Goal: Task Accomplishment & Management: Use online tool/utility

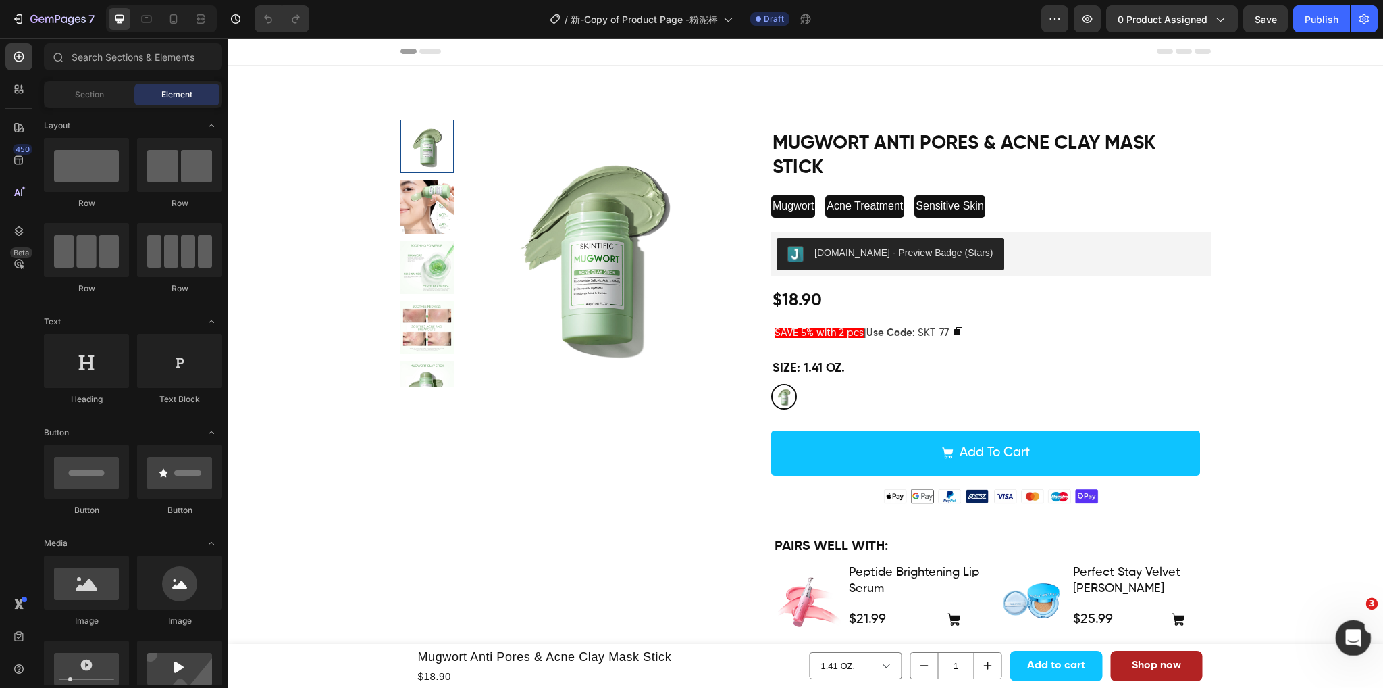
click at [1350, 636] on icon "打开 Intercom Messenger" at bounding box center [1352, 636] width 22 height 22
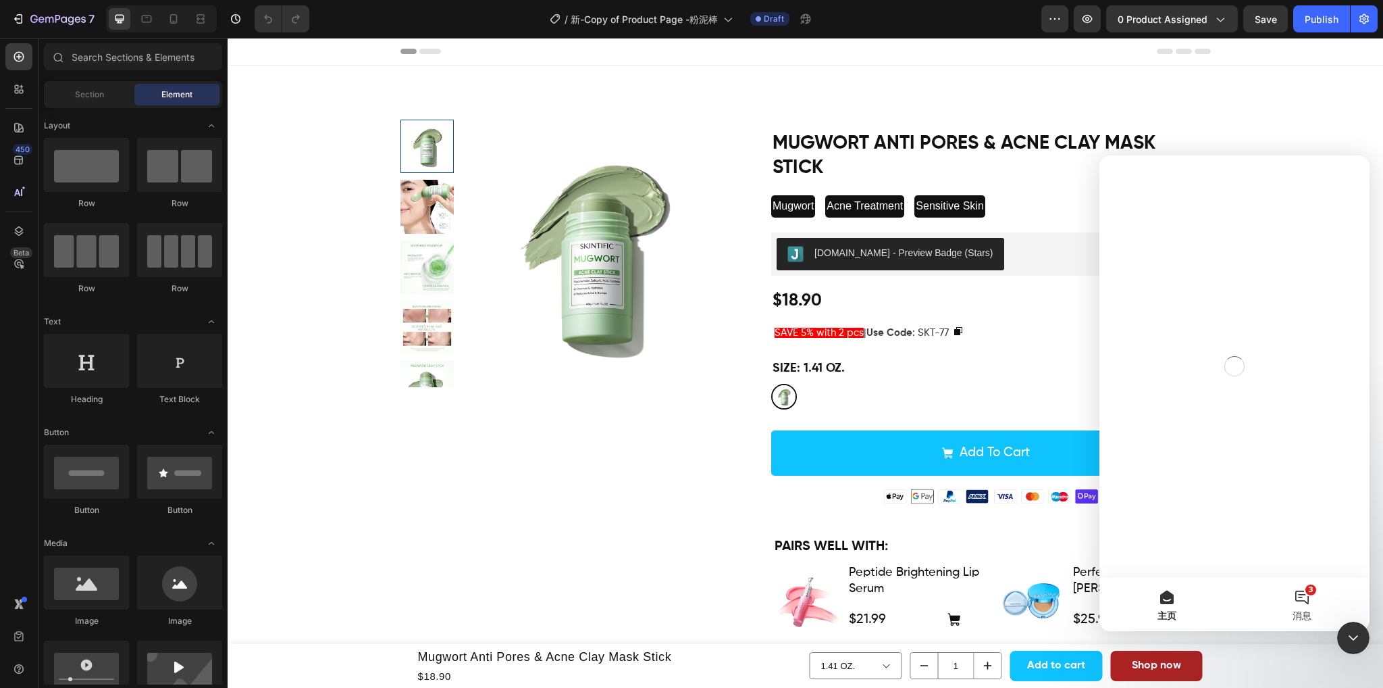
click at [1311, 602] on button "3 消息" at bounding box center [1302, 604] width 135 height 54
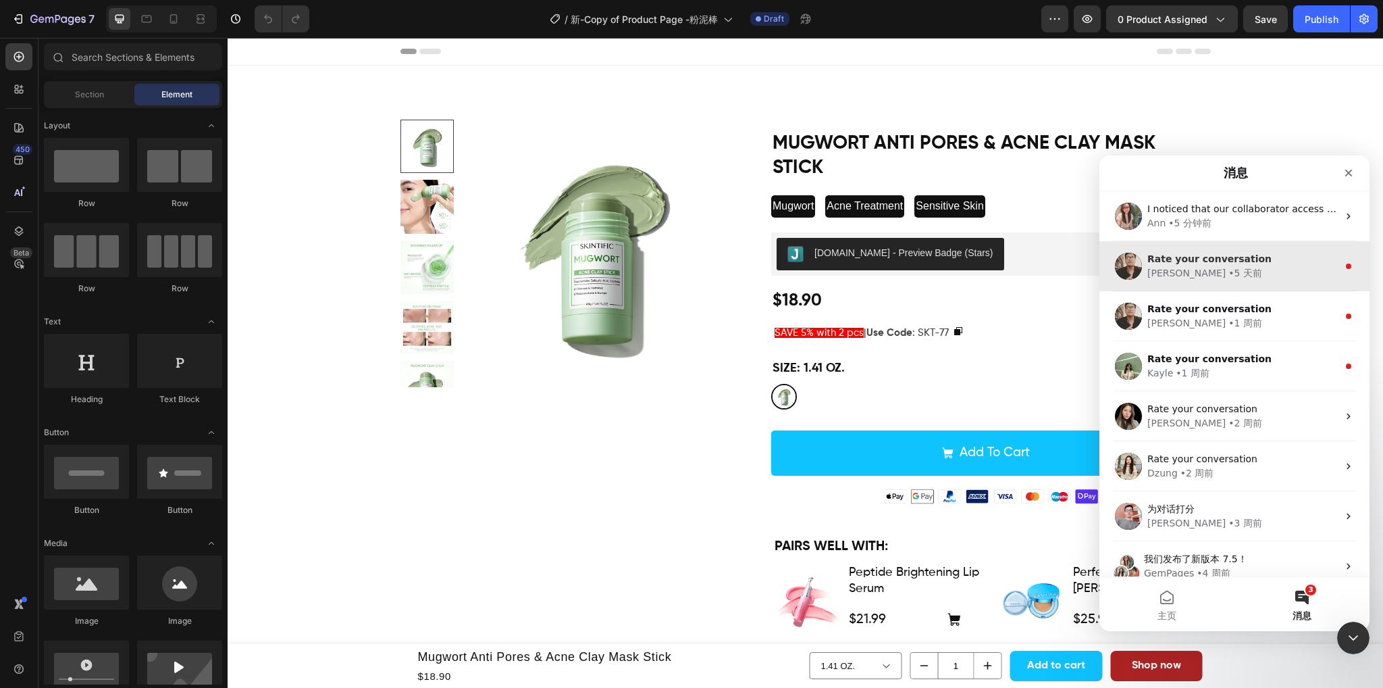
click at [1289, 266] on div "[PERSON_NAME] • 5 天前" at bounding box center [1243, 273] width 191 height 14
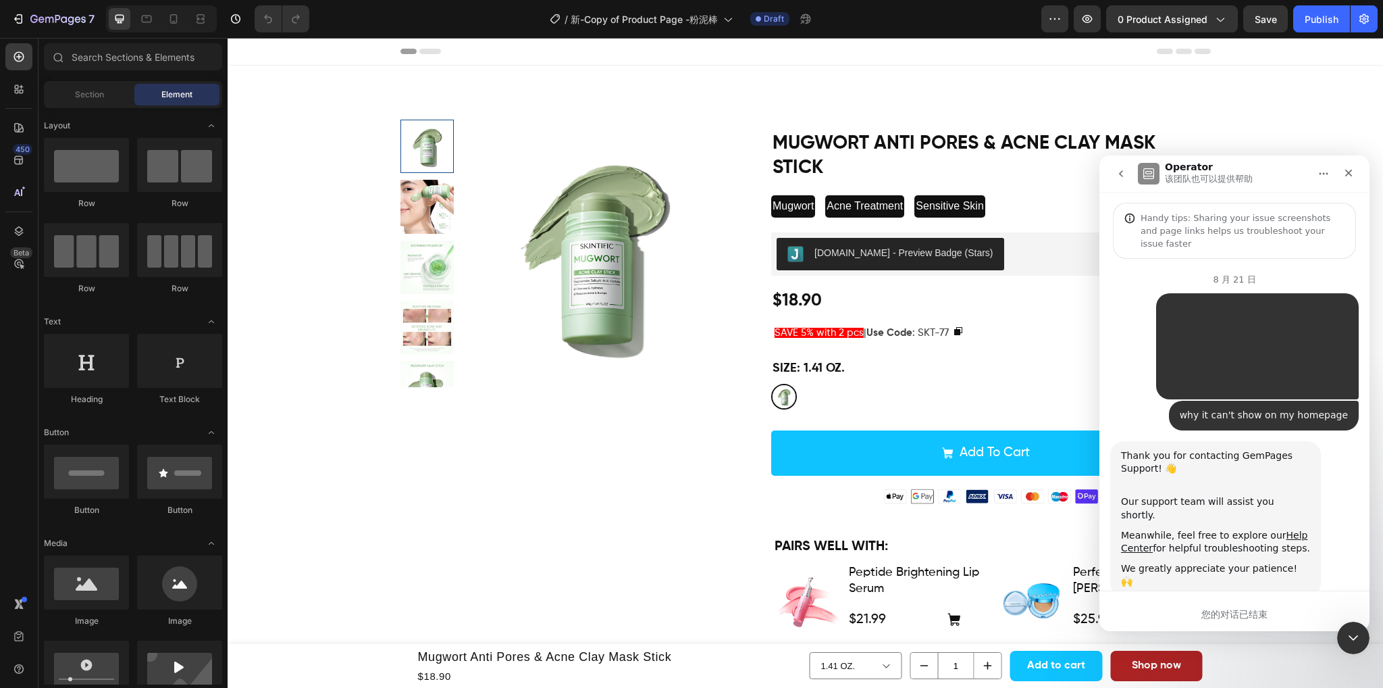
scroll to position [97, 0]
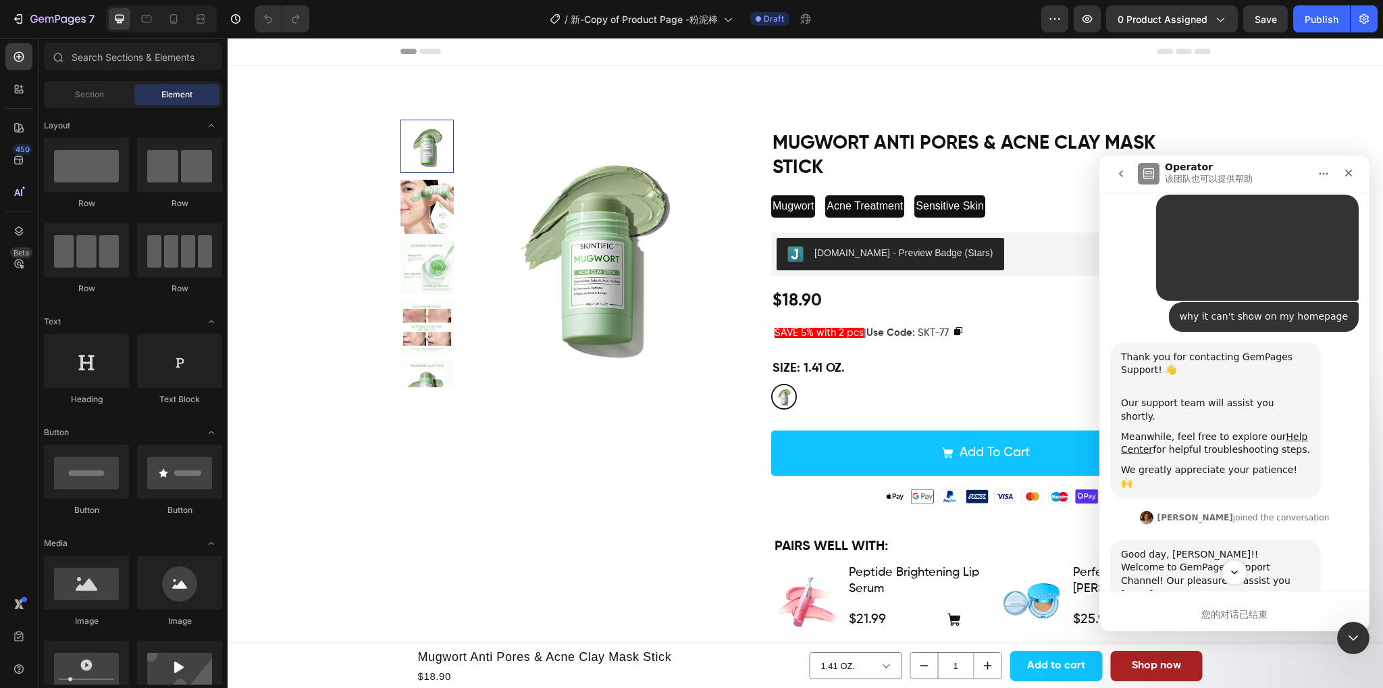
click at [1240, 569] on button "Scroll to bottom" at bounding box center [1234, 571] width 25 height 25
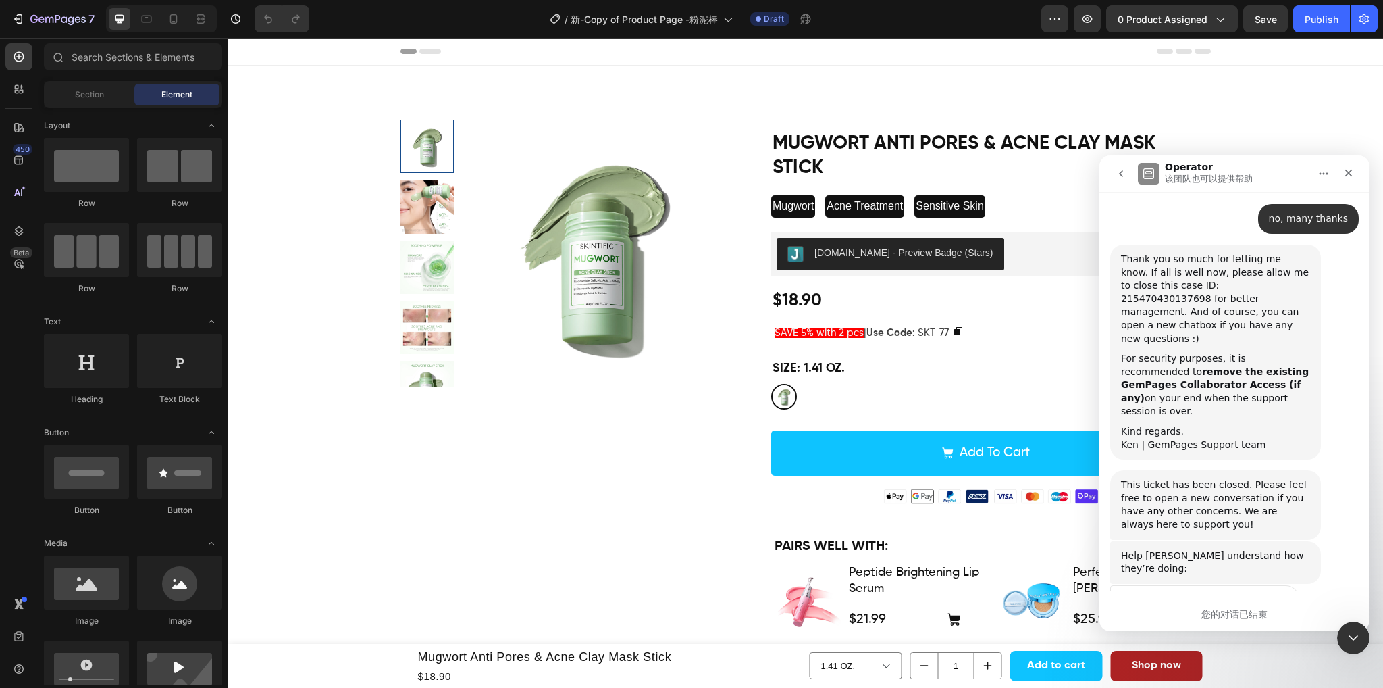
scroll to position [4276, 0]
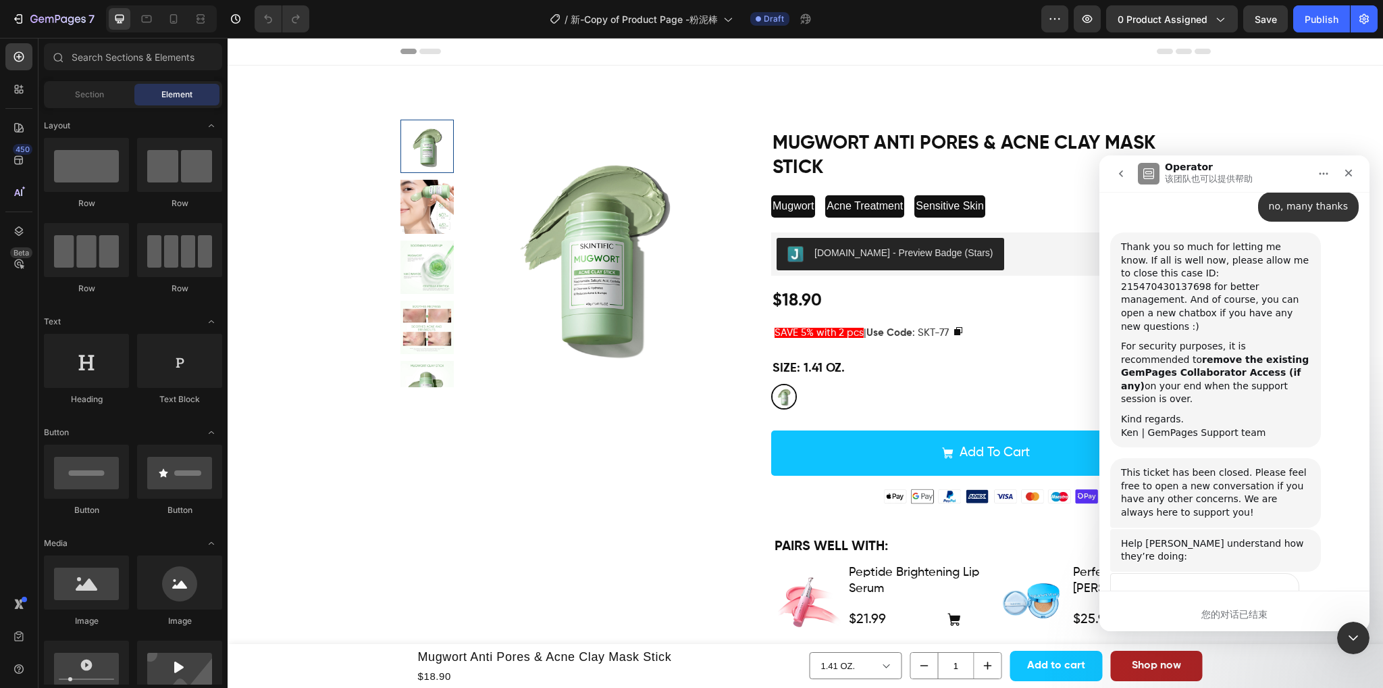
click at [1264, 613] on span "棒" at bounding box center [1268, 622] width 19 height 19
click at [1275, 613] on span "棒" at bounding box center [1268, 622] width 19 height 19
click at [1123, 170] on icon "go back" at bounding box center [1121, 173] width 11 height 11
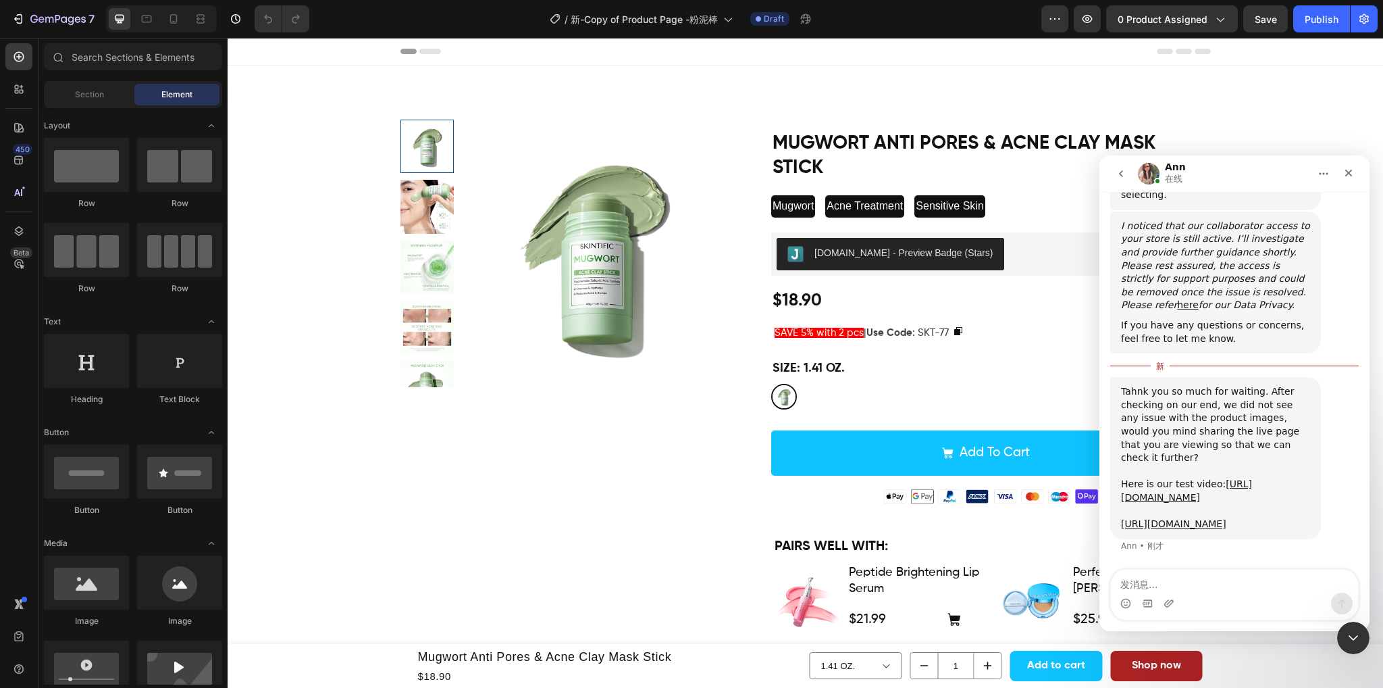
scroll to position [607, 0]
click at [1200, 478] on link "[URL][DOMAIN_NAME]" at bounding box center [1186, 490] width 131 height 24
click at [1224, 518] on link "[URL][DOMAIN_NAME]" at bounding box center [1173, 523] width 105 height 11
click at [1170, 578] on textarea "发消息..." at bounding box center [1234, 580] width 247 height 23
paste textarea "[URL][DOMAIN_NAME]"
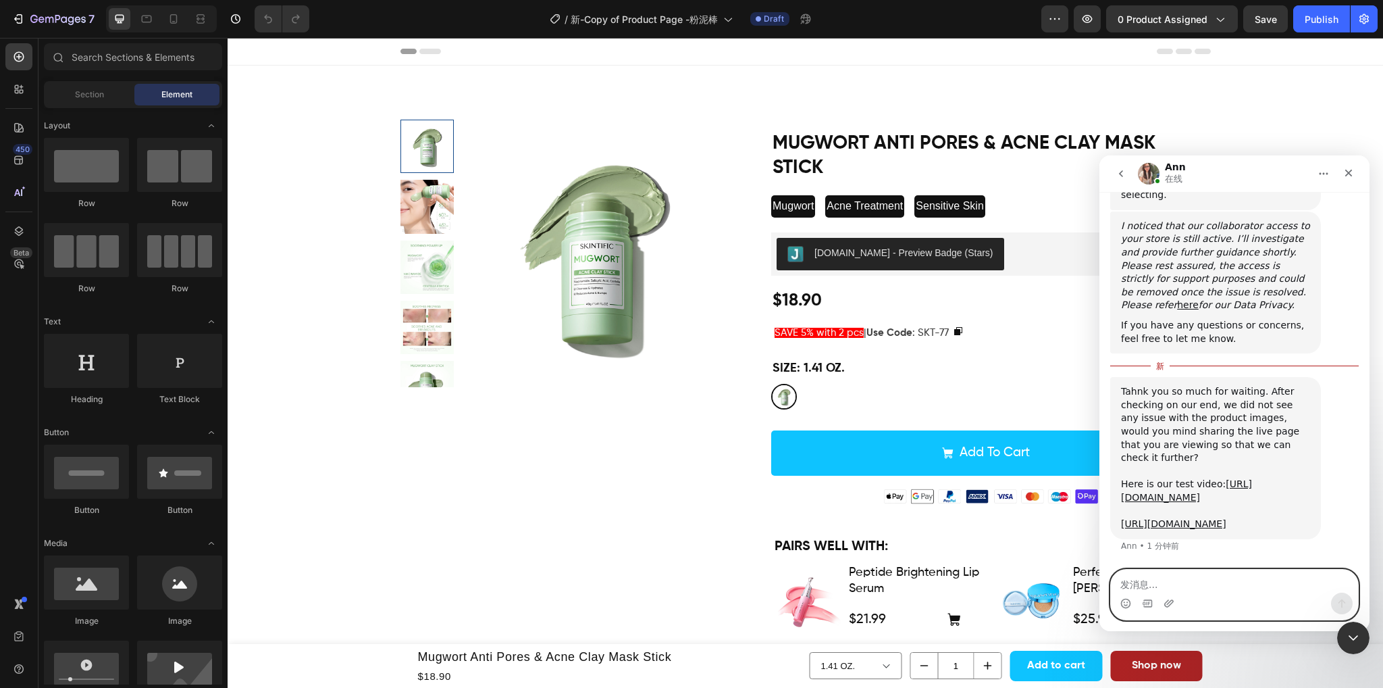
type textarea "[URL][DOMAIN_NAME]"
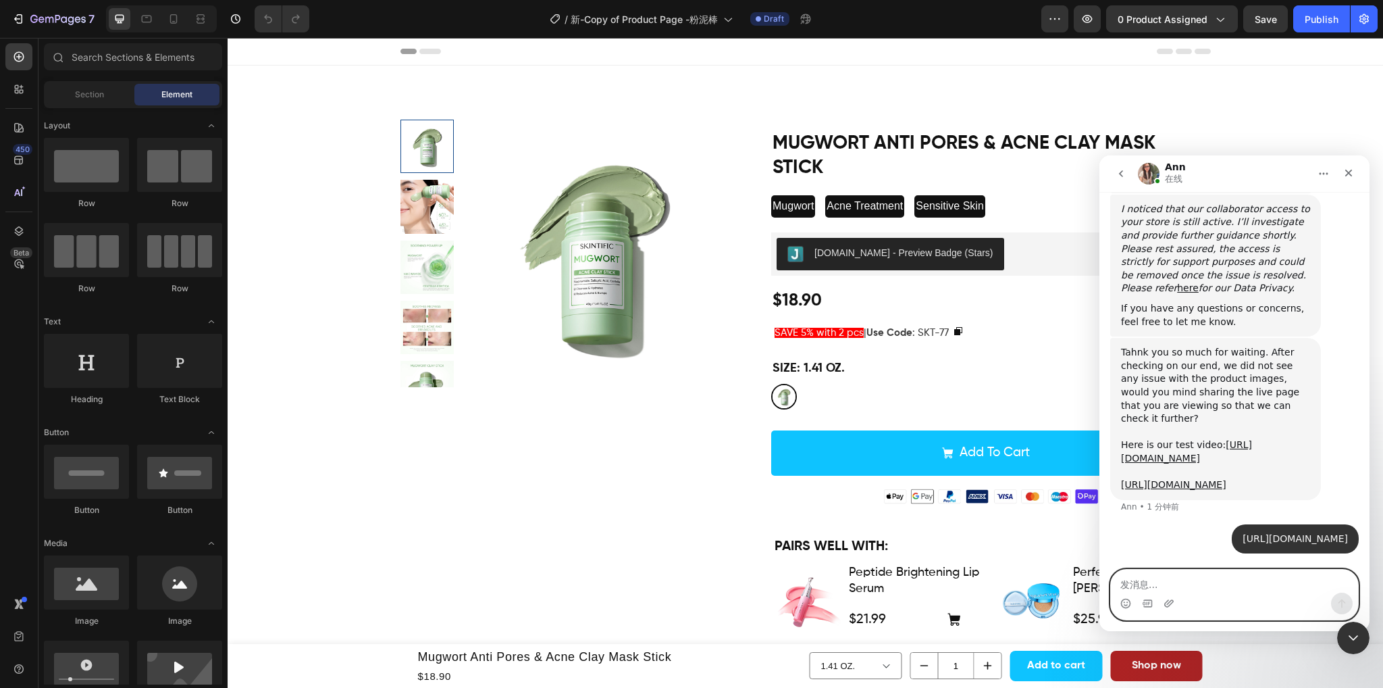
click at [1181, 576] on textarea "发消息..." at bounding box center [1234, 580] width 247 height 23
click at [1224, 589] on textarea "发消息..." at bounding box center [1234, 580] width 247 height 23
type textarea "live page"
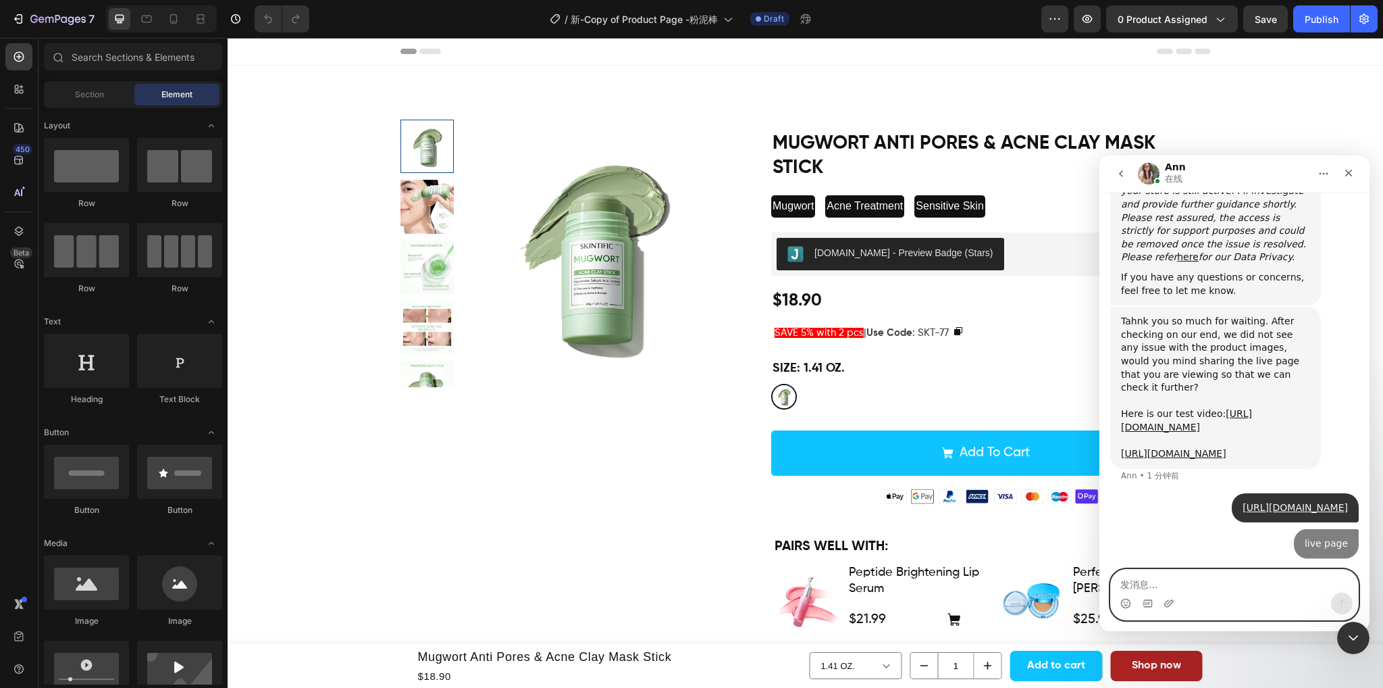
scroll to position [669, 0]
click at [1346, 175] on icon "关闭" at bounding box center [1349, 173] width 7 height 7
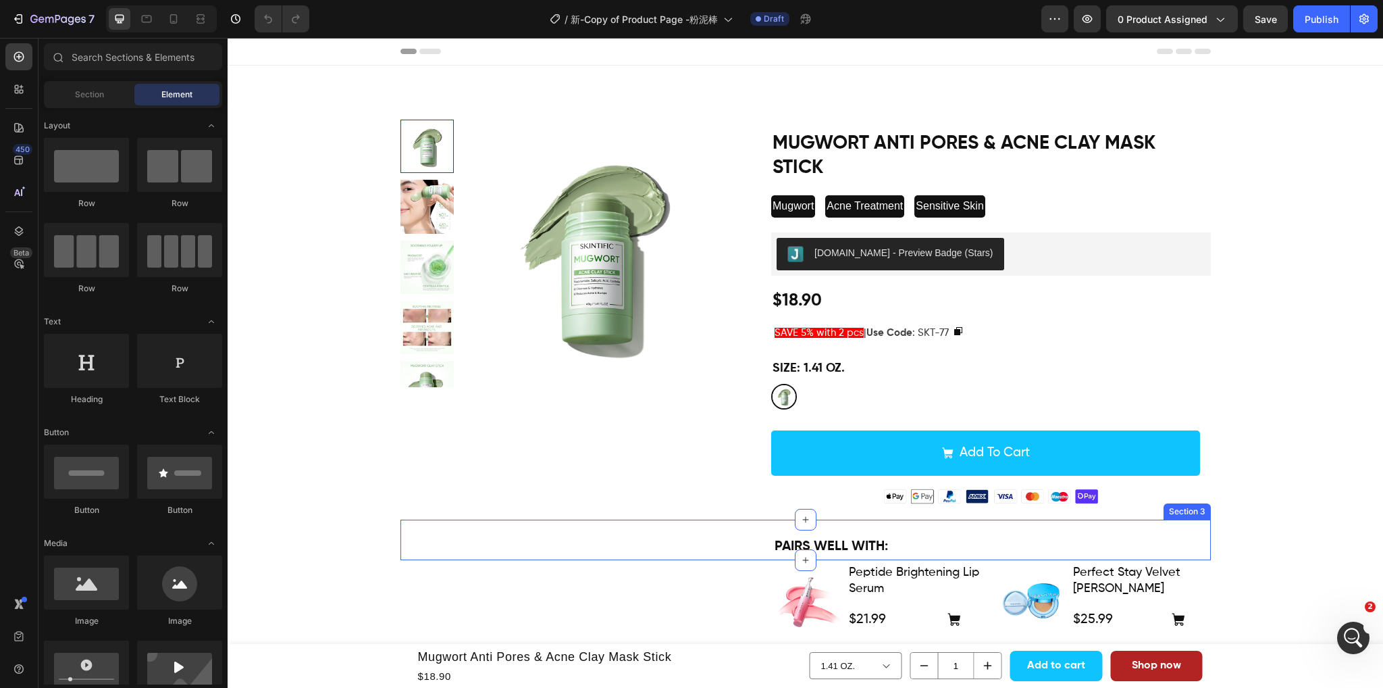
scroll to position [669, 0]
click html
click at [1349, 638] on icon "打开 Intercom Messenger" at bounding box center [1352, 636] width 22 height 22
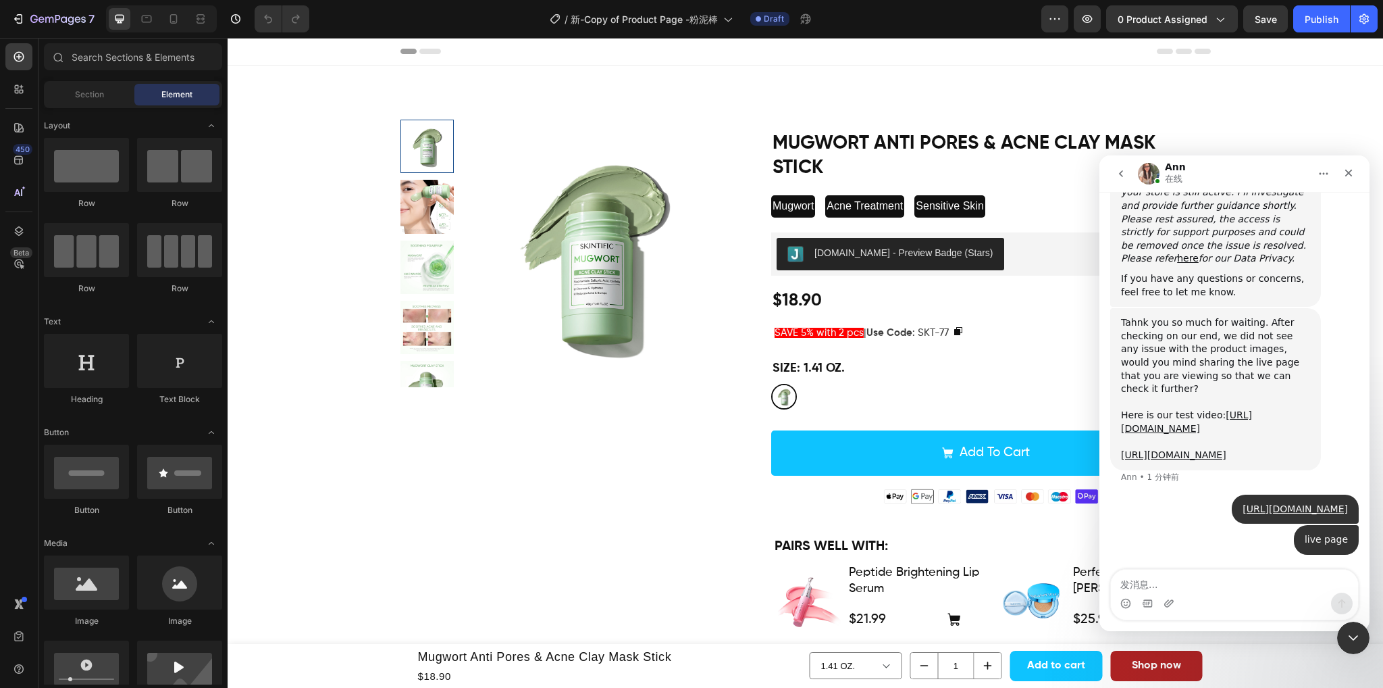
scroll to position [669, 0]
click at [1121, 172] on icon "go back" at bounding box center [1121, 173] width 4 height 7
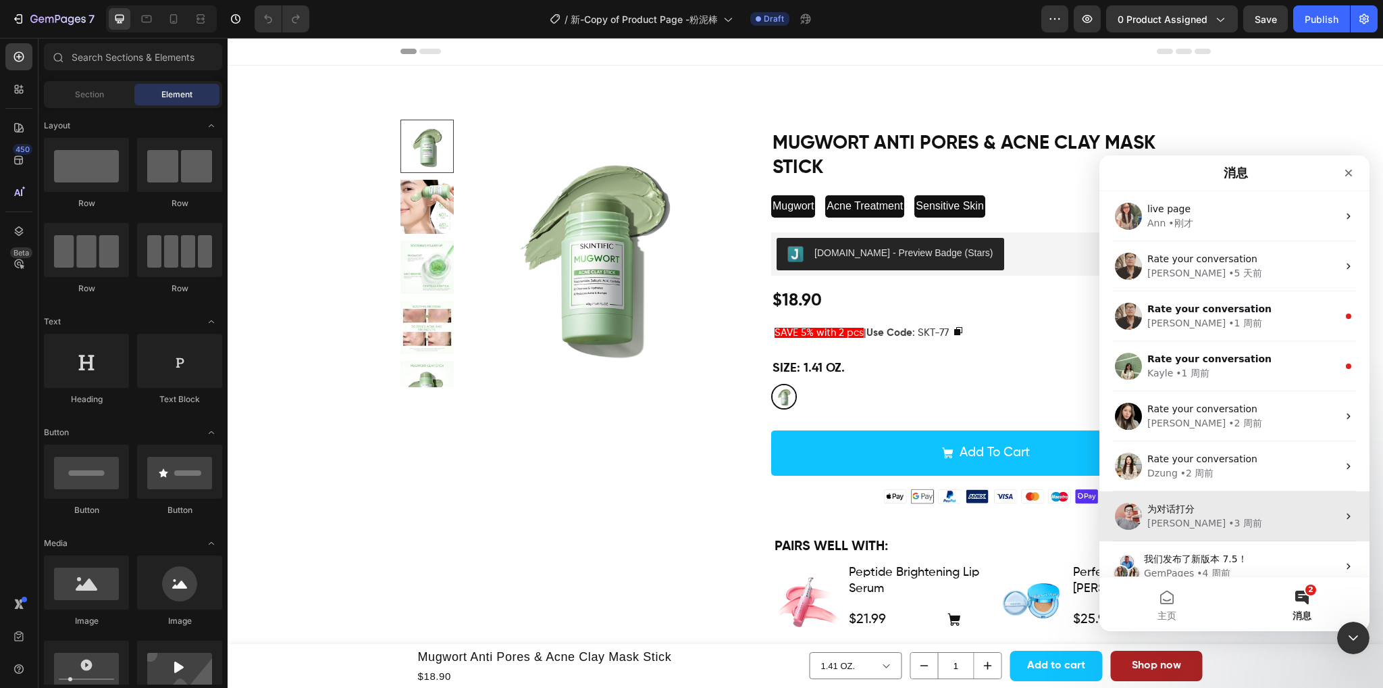
scroll to position [0, 0]
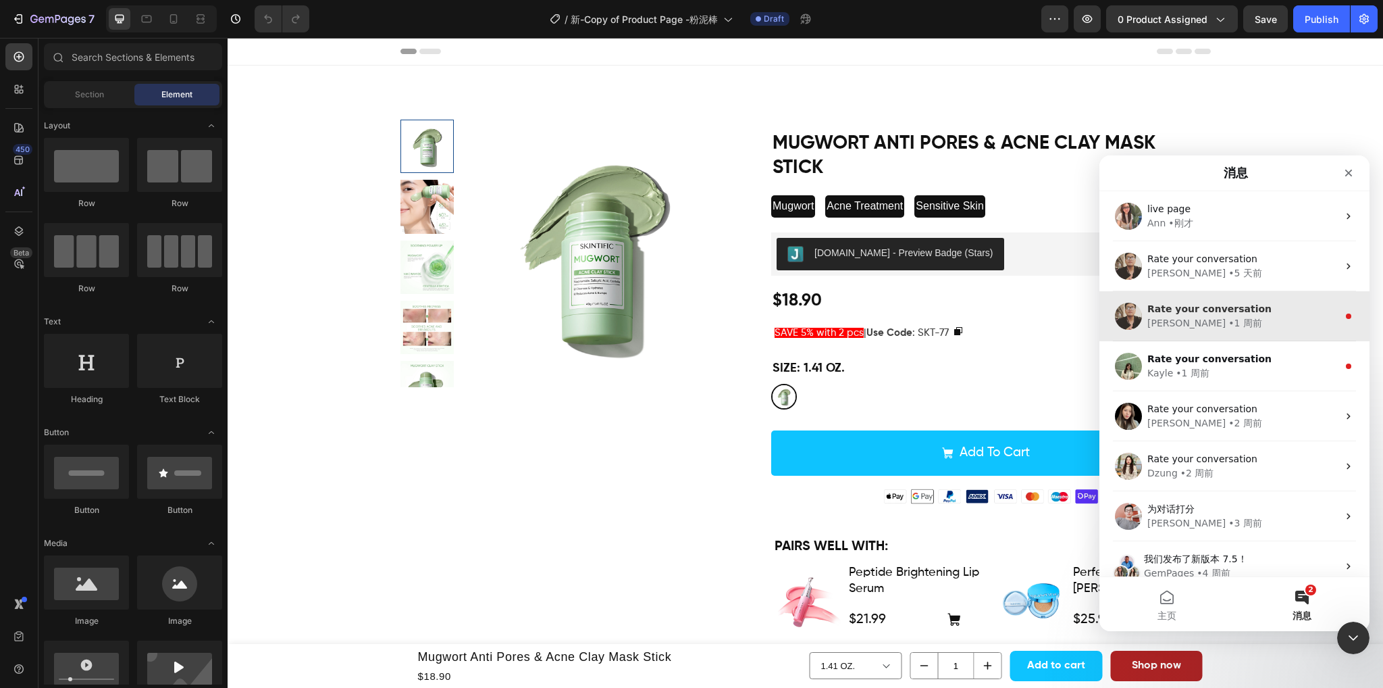
click at [1286, 322] on div "[PERSON_NAME] • 1 周前" at bounding box center [1243, 323] width 191 height 14
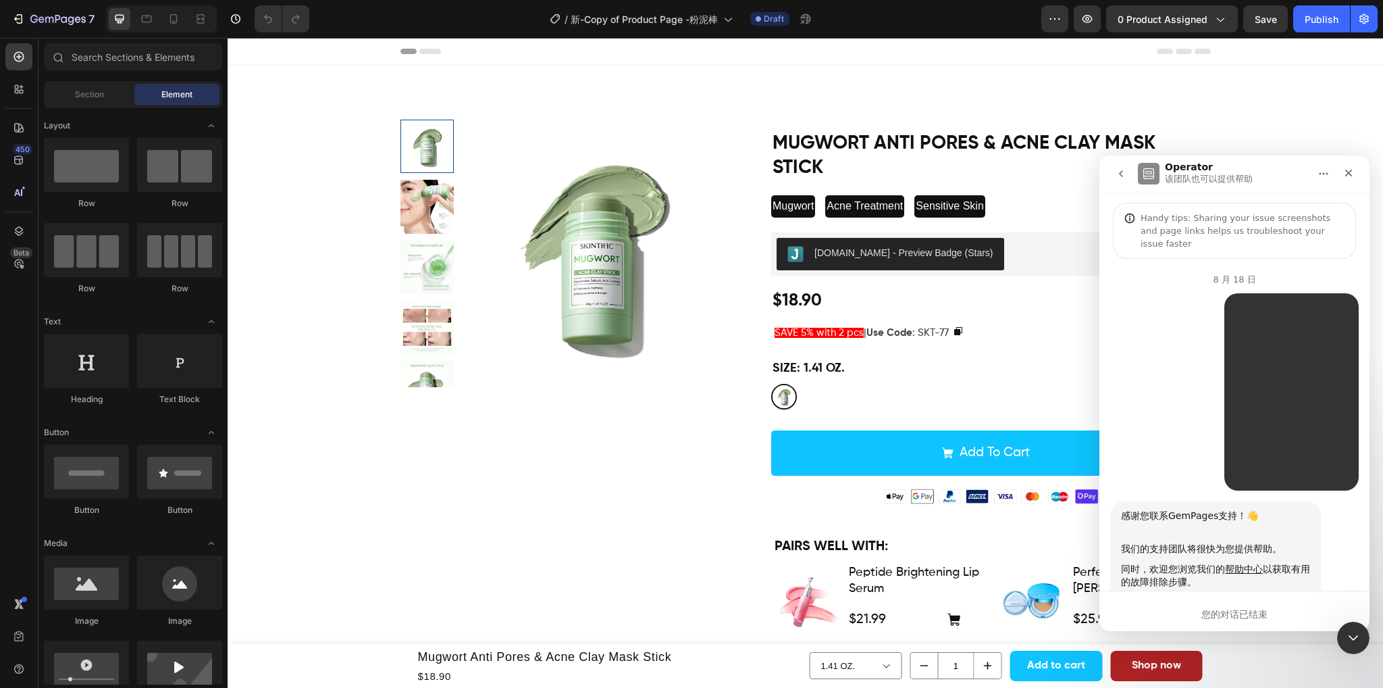
scroll to position [97, 0]
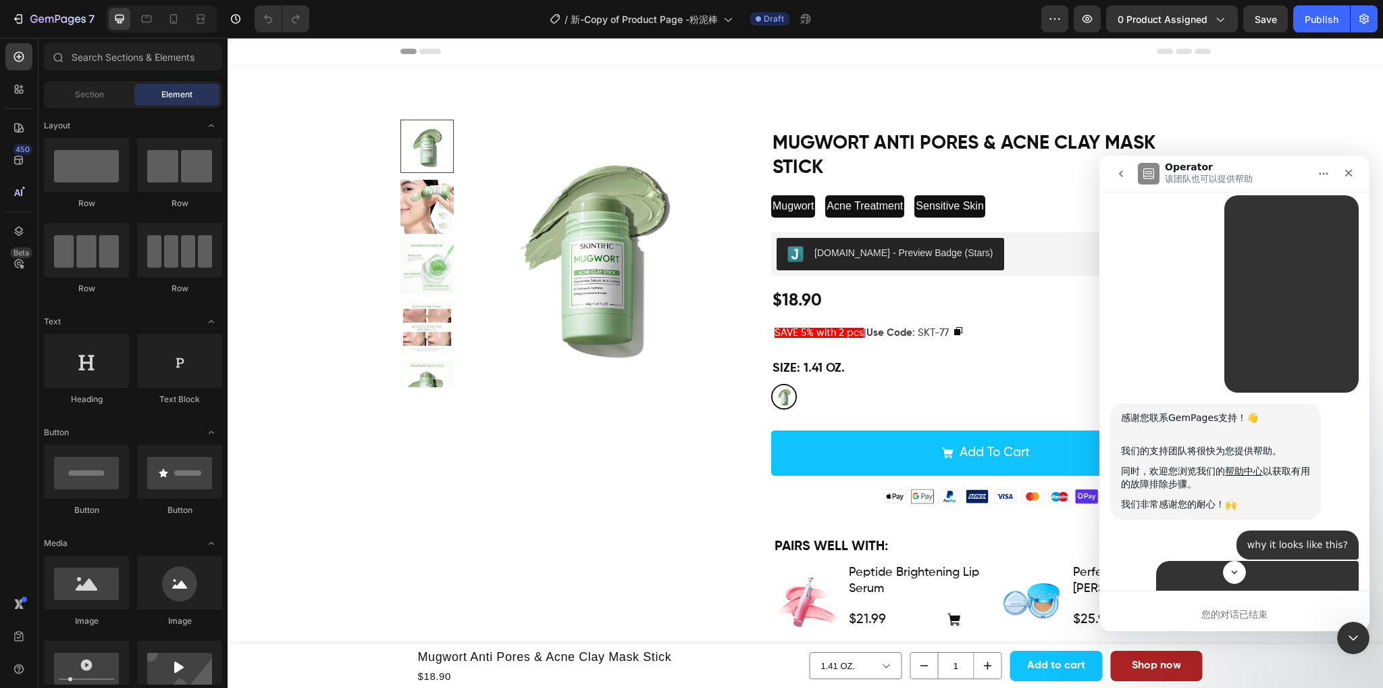
click at [1119, 181] on button "go back" at bounding box center [1122, 174] width 26 height 26
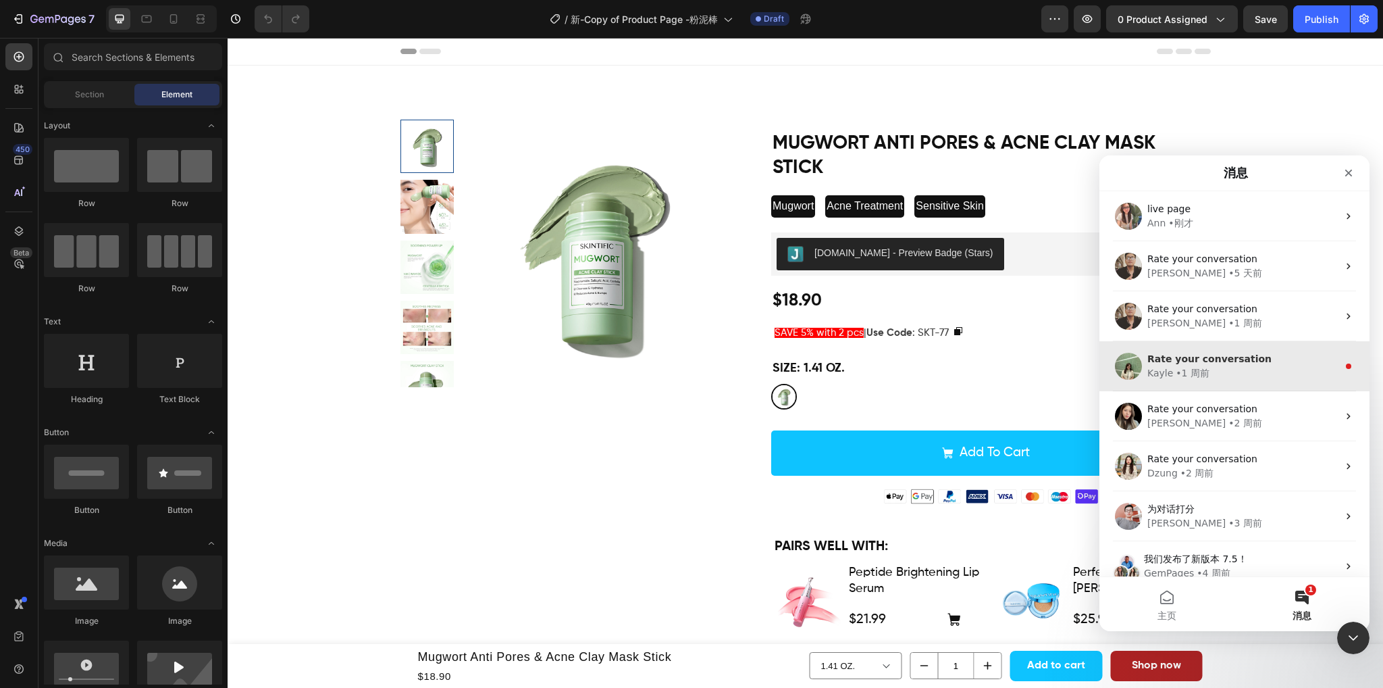
click at [1295, 376] on div "Kayle • 1 周前" at bounding box center [1243, 373] width 191 height 14
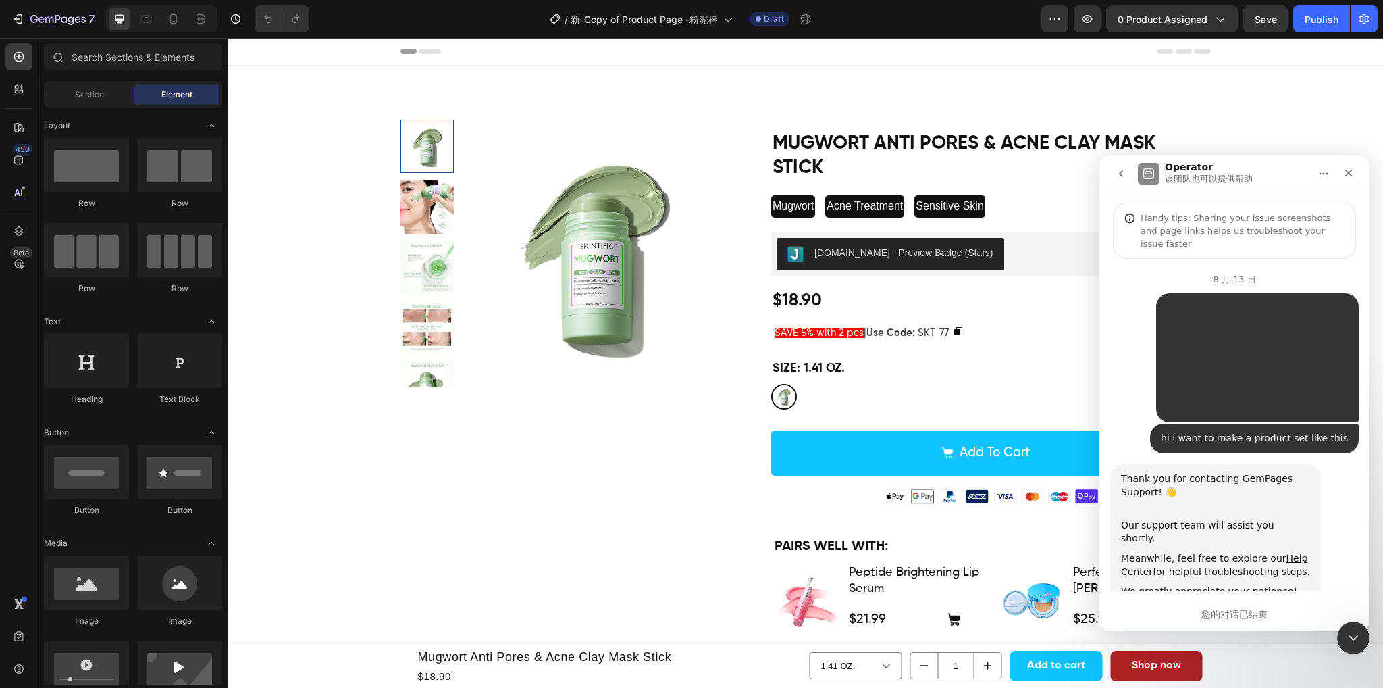
scroll to position [97, 0]
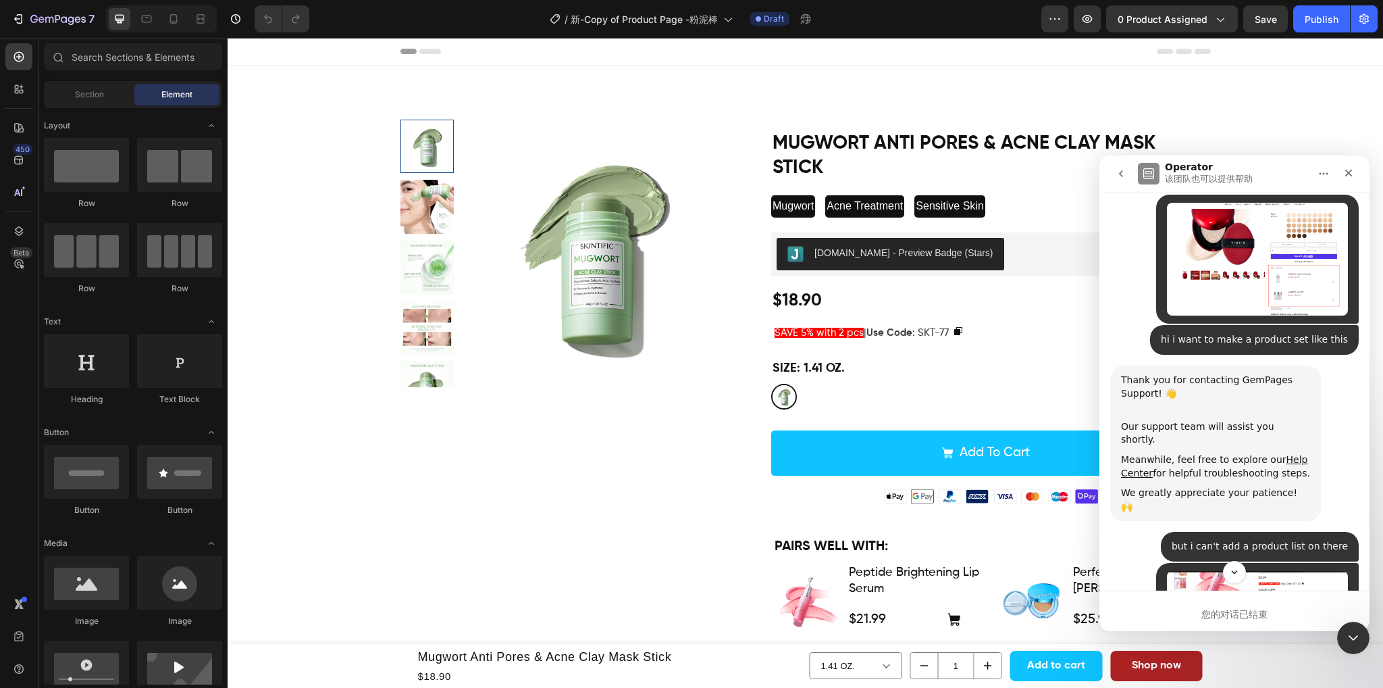
click at [1124, 176] on icon "go back" at bounding box center [1121, 173] width 11 height 11
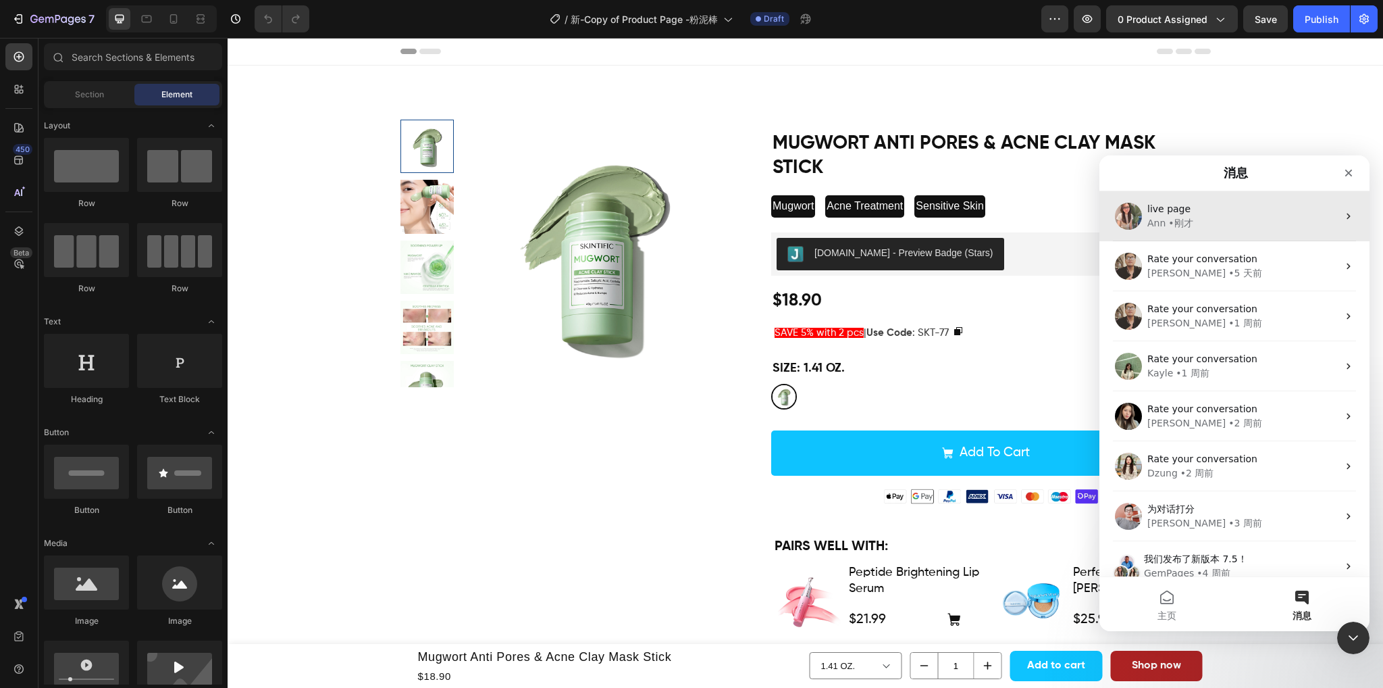
click at [1213, 224] on div "[PERSON_NAME]" at bounding box center [1243, 223] width 191 height 14
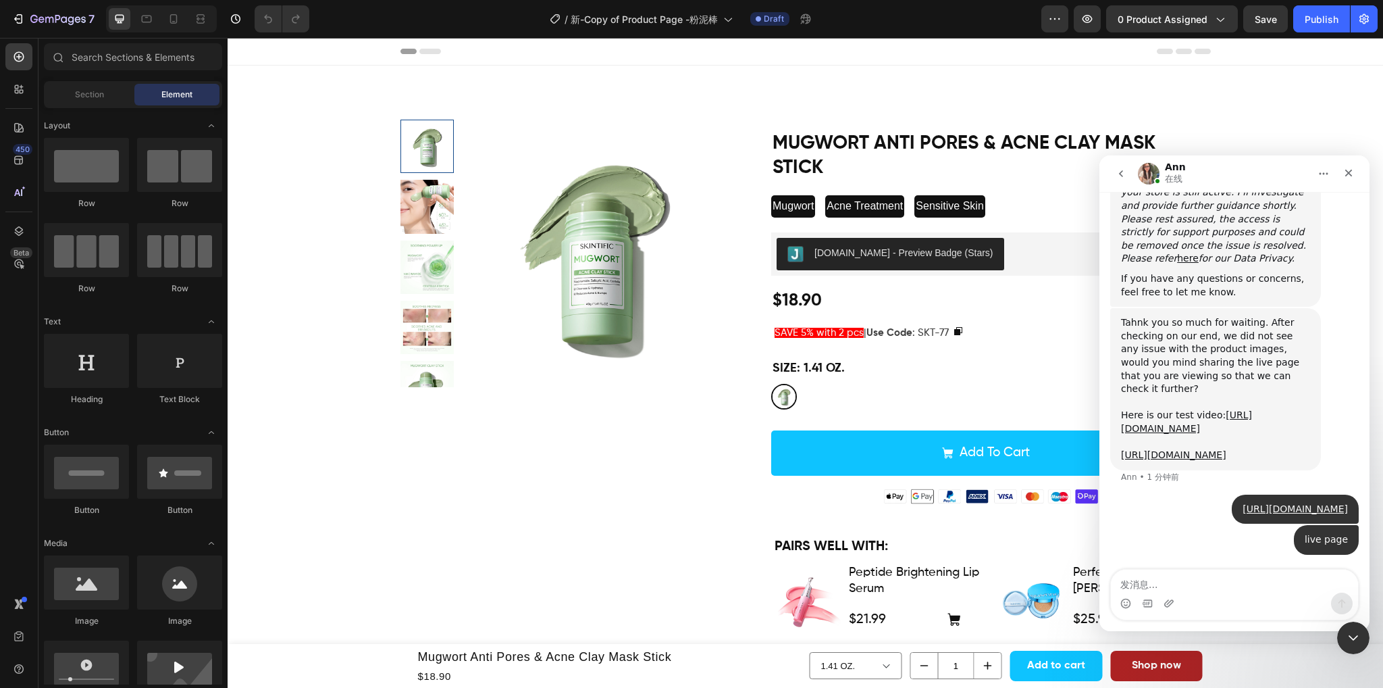
scroll to position [669, 0]
click at [1353, 624] on div "关闭 Intercom Messenger" at bounding box center [1352, 635] width 32 height 32
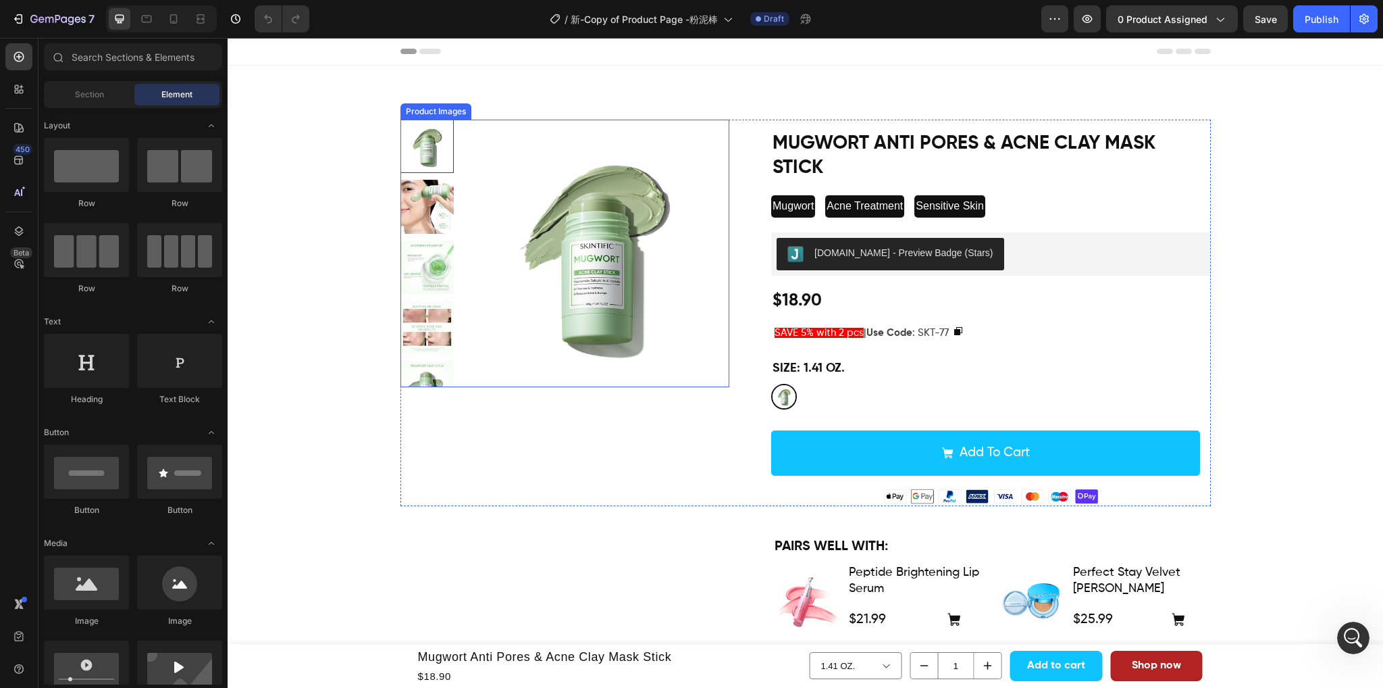
click at [619, 270] on img at bounding box center [596, 254] width 268 height 268
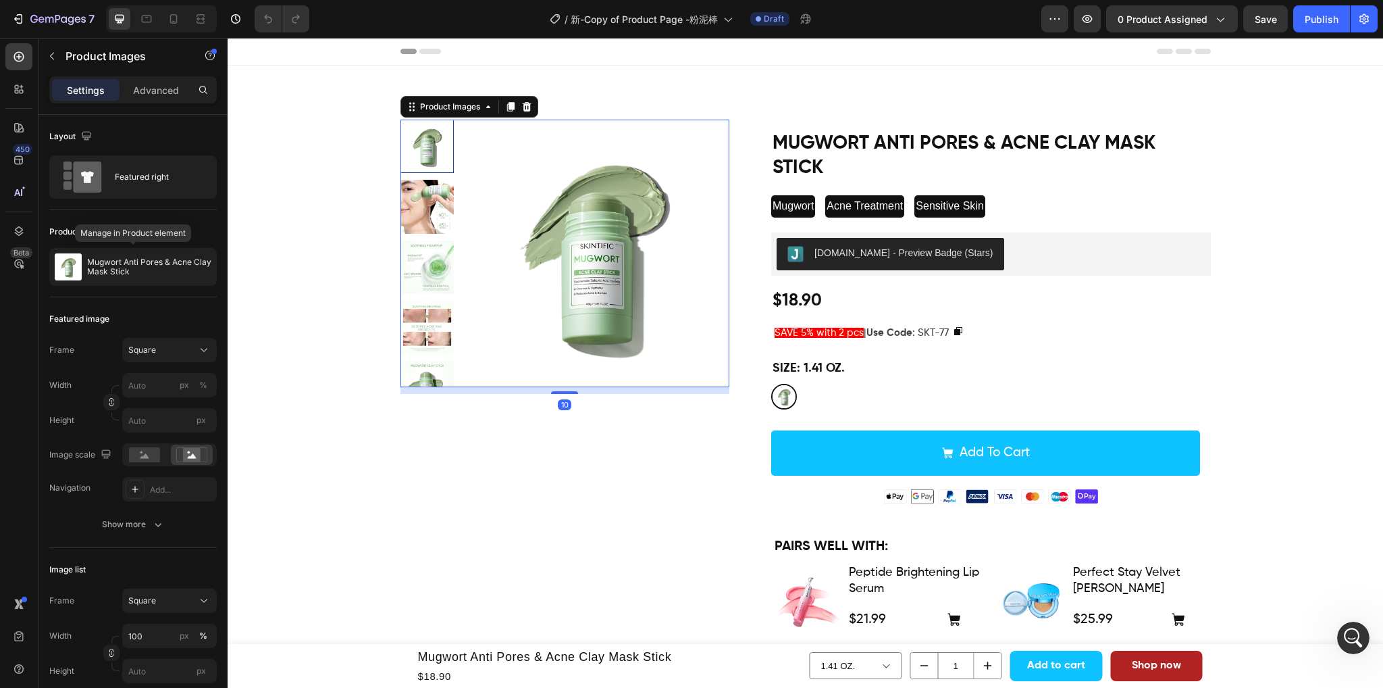
click at [163, 271] on p "Mugwort Anti Pores & Acne Clay Mask Stick" at bounding box center [149, 266] width 124 height 19
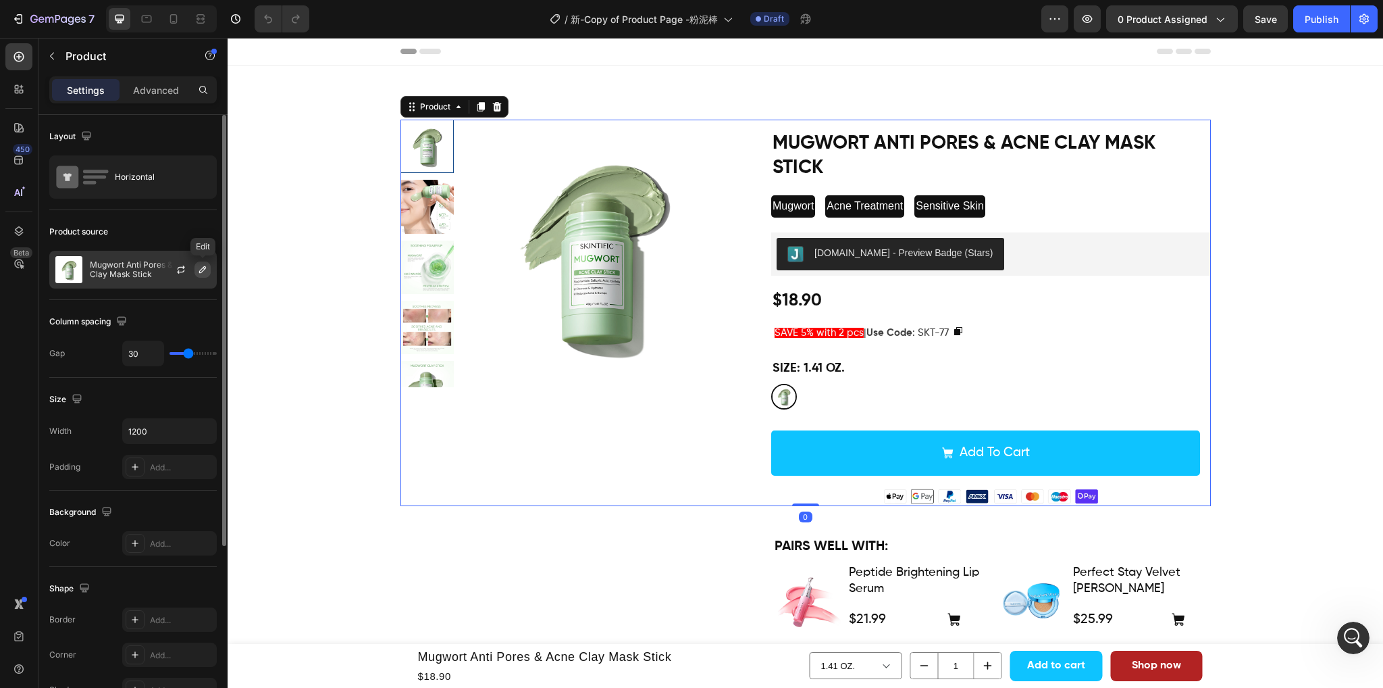
click at [205, 274] on icon "button" at bounding box center [202, 269] width 11 height 11
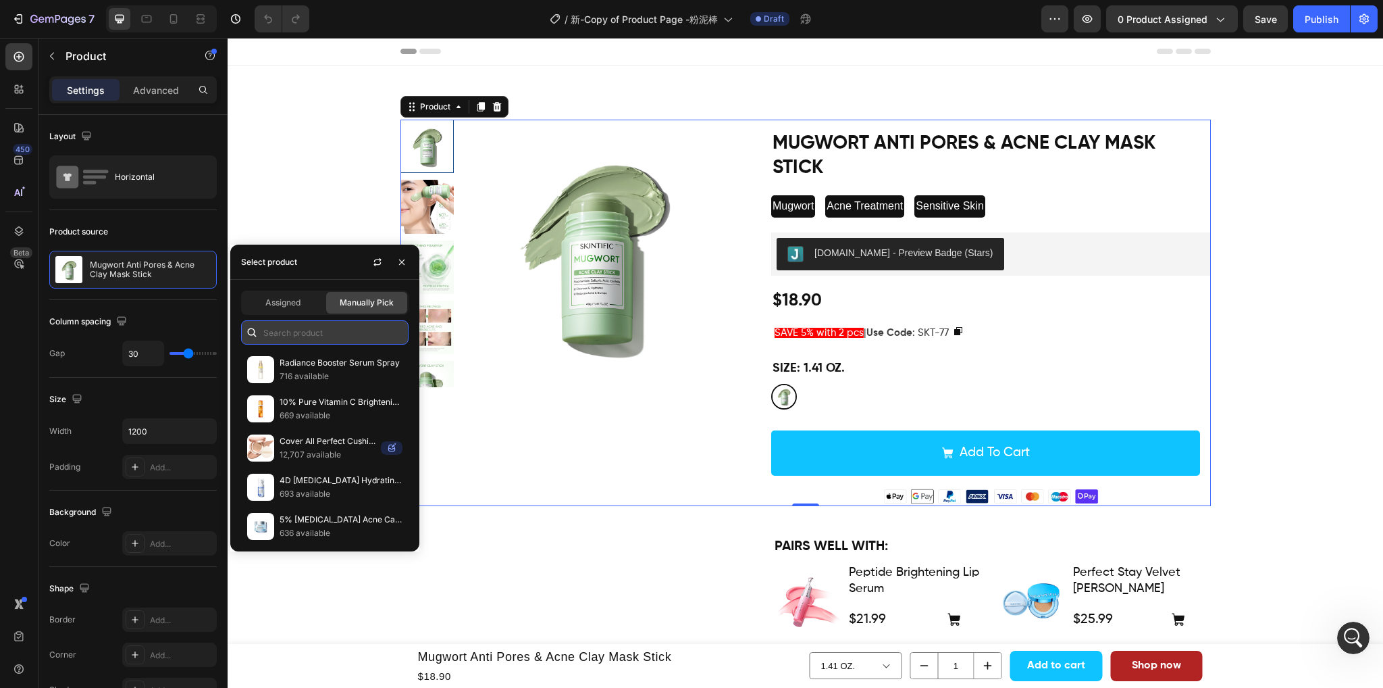
click at [288, 328] on input "text" at bounding box center [325, 332] width 168 height 24
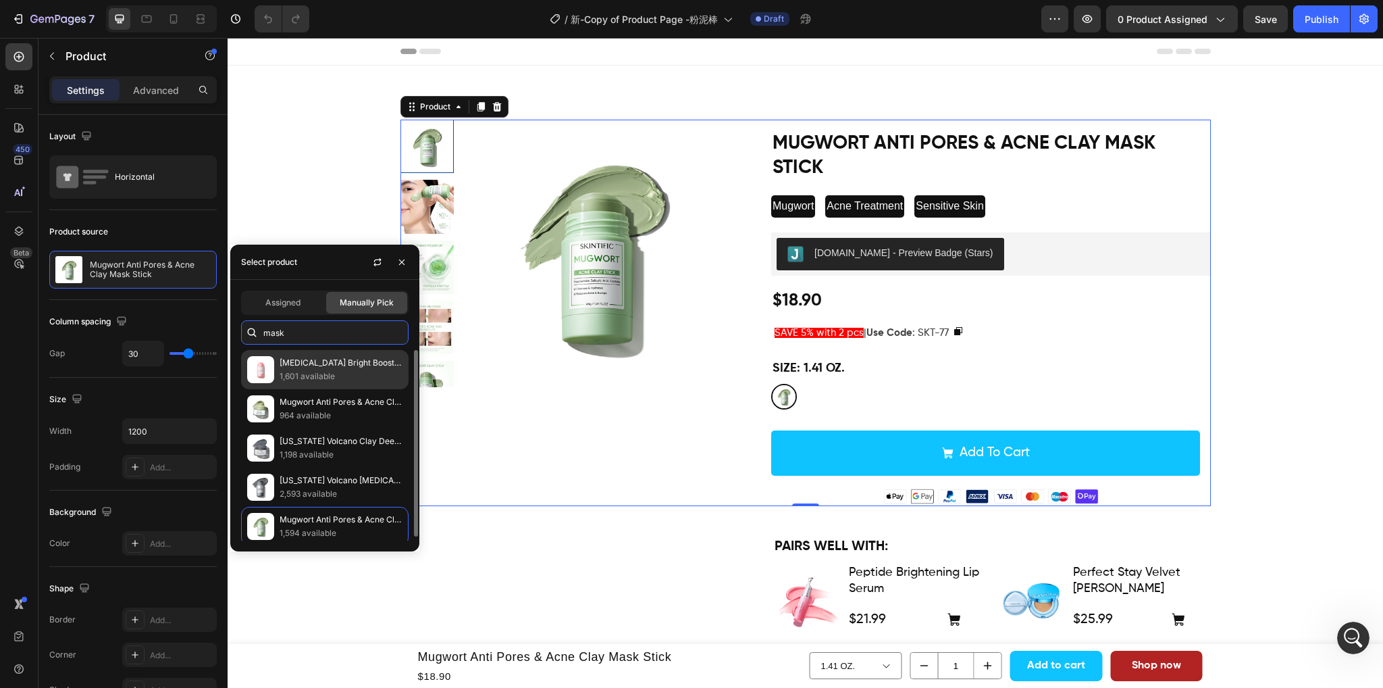
type input "mask"
drag, startPoint x: 330, startPoint y: 368, endPoint x: 338, endPoint y: 369, distance: 7.5
click at [330, 368] on p "[MEDICAL_DATA] Bright Boost Clay Stick Mask" at bounding box center [341, 363] width 123 height 14
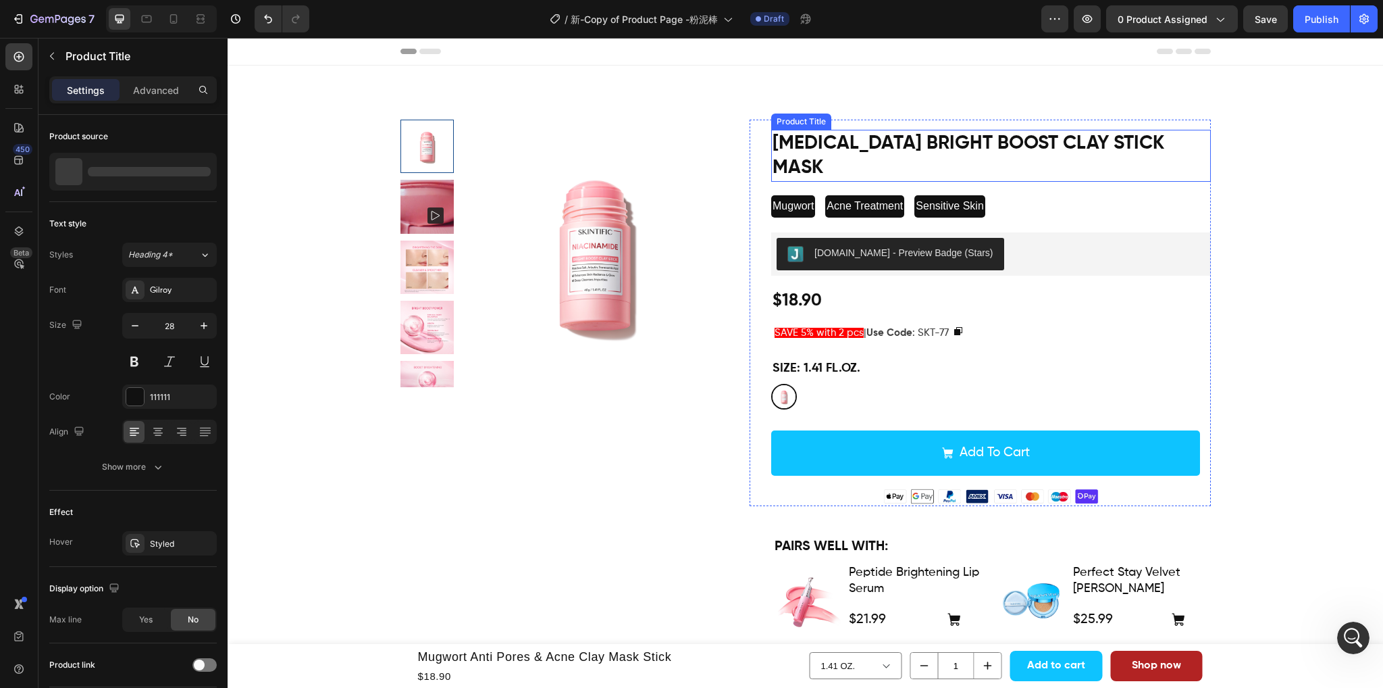
click at [821, 147] on h1 "[MEDICAL_DATA] Bright Boost Clay Stick Mask" at bounding box center [991, 156] width 440 height 52
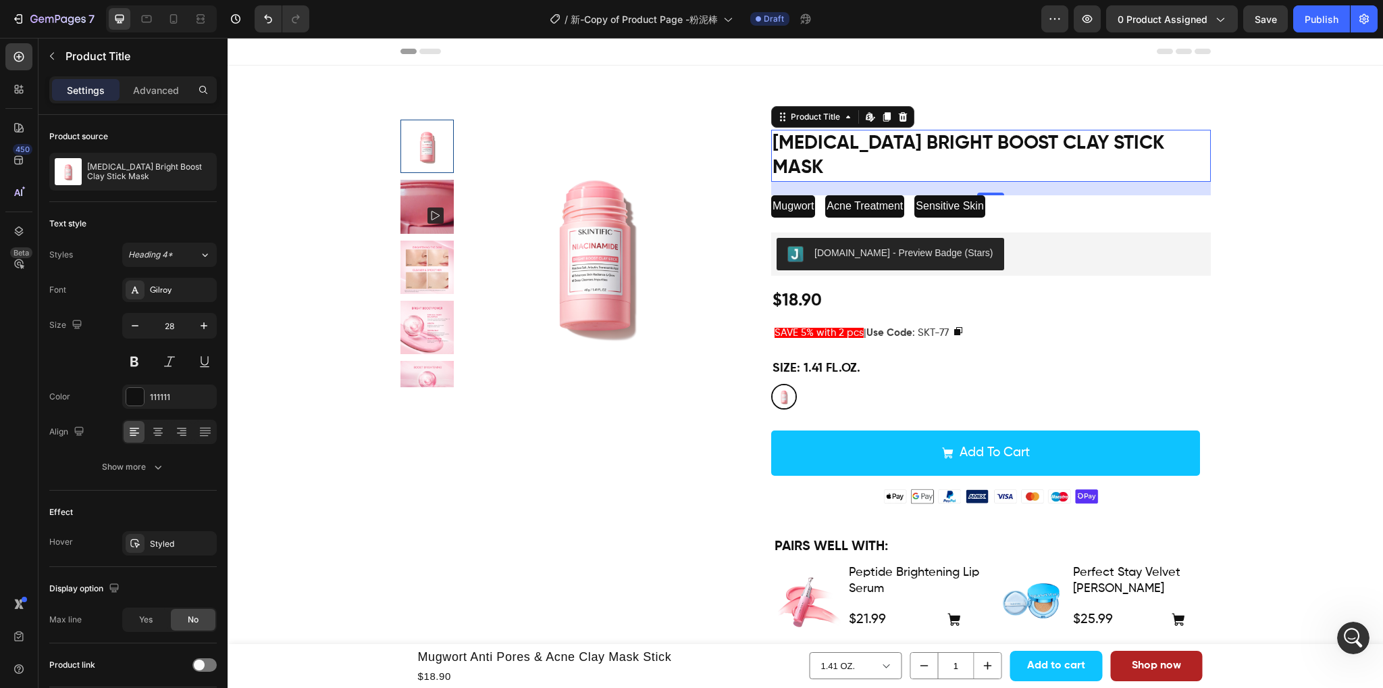
click at [884, 138] on h1 "[MEDICAL_DATA] Bright Boost Clay Stick Mask" at bounding box center [991, 156] width 440 height 52
click at [892, 289] on div "$18.90 Product Price Product Price Row" at bounding box center [991, 301] width 440 height 25
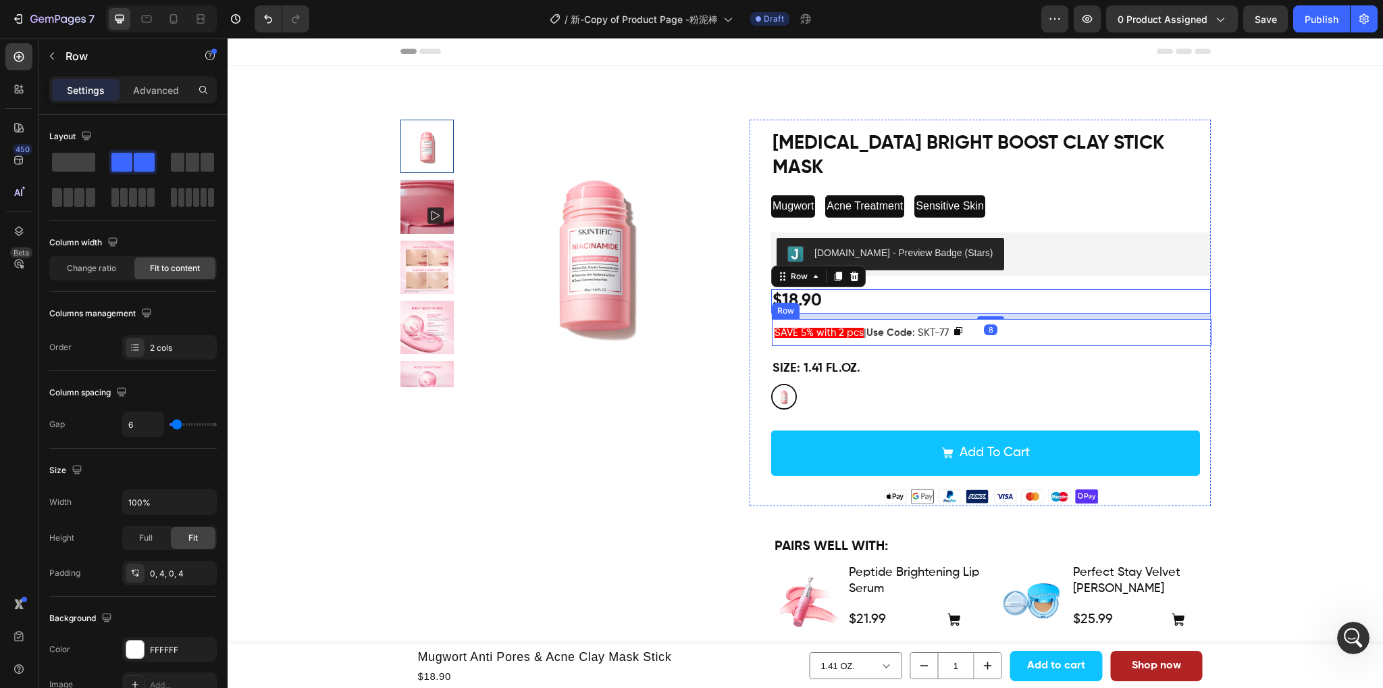
click at [1050, 319] on div "SAVE 5% with 2 pcs | Use Code : SKT-77 Text Block Copy Coupon Code Row" at bounding box center [992, 332] width 440 height 27
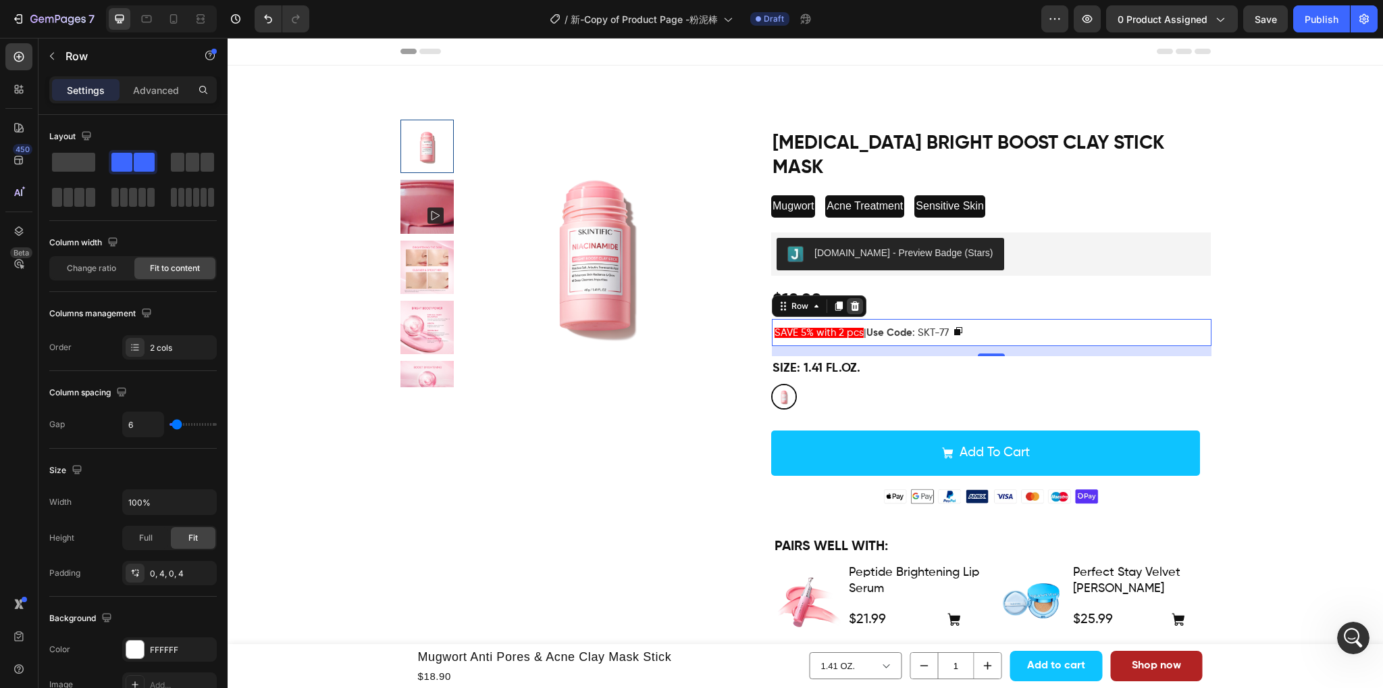
click at [851, 301] on icon at bounding box center [855, 305] width 9 height 9
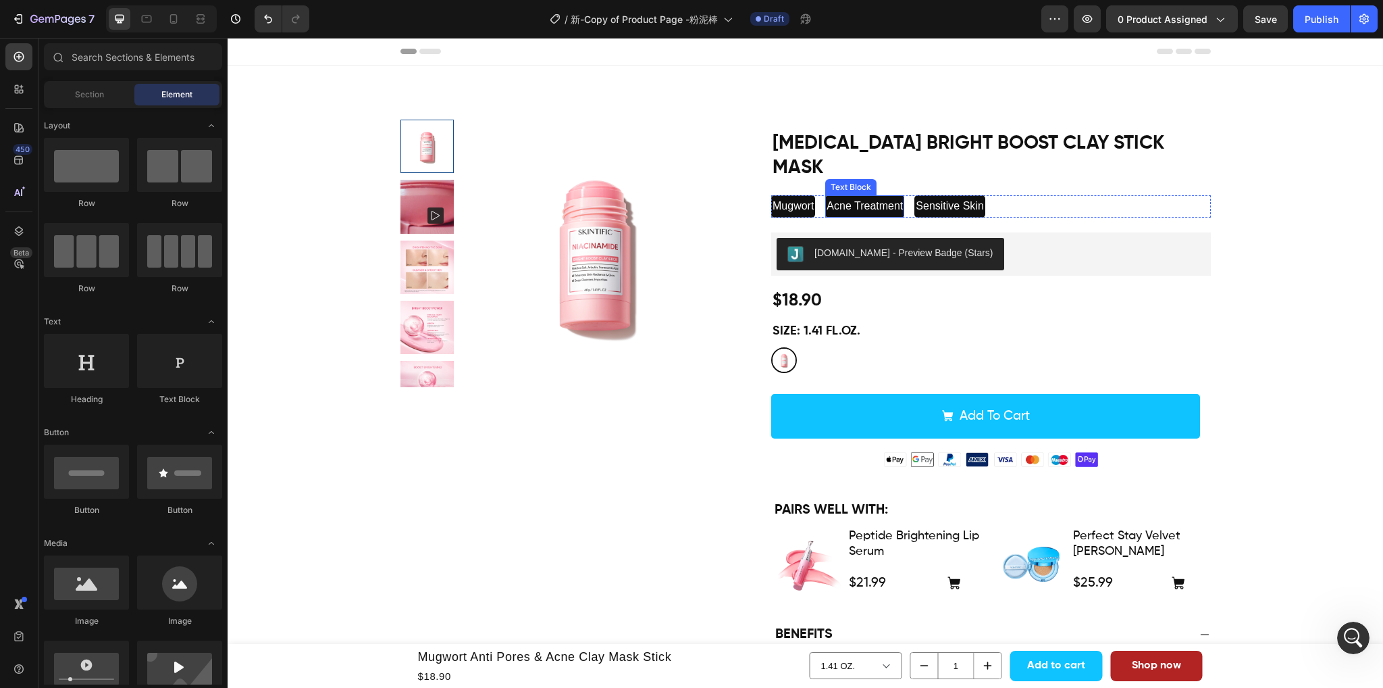
scroll to position [996, 0]
click at [613, 349] on img at bounding box center [596, 254] width 268 height 268
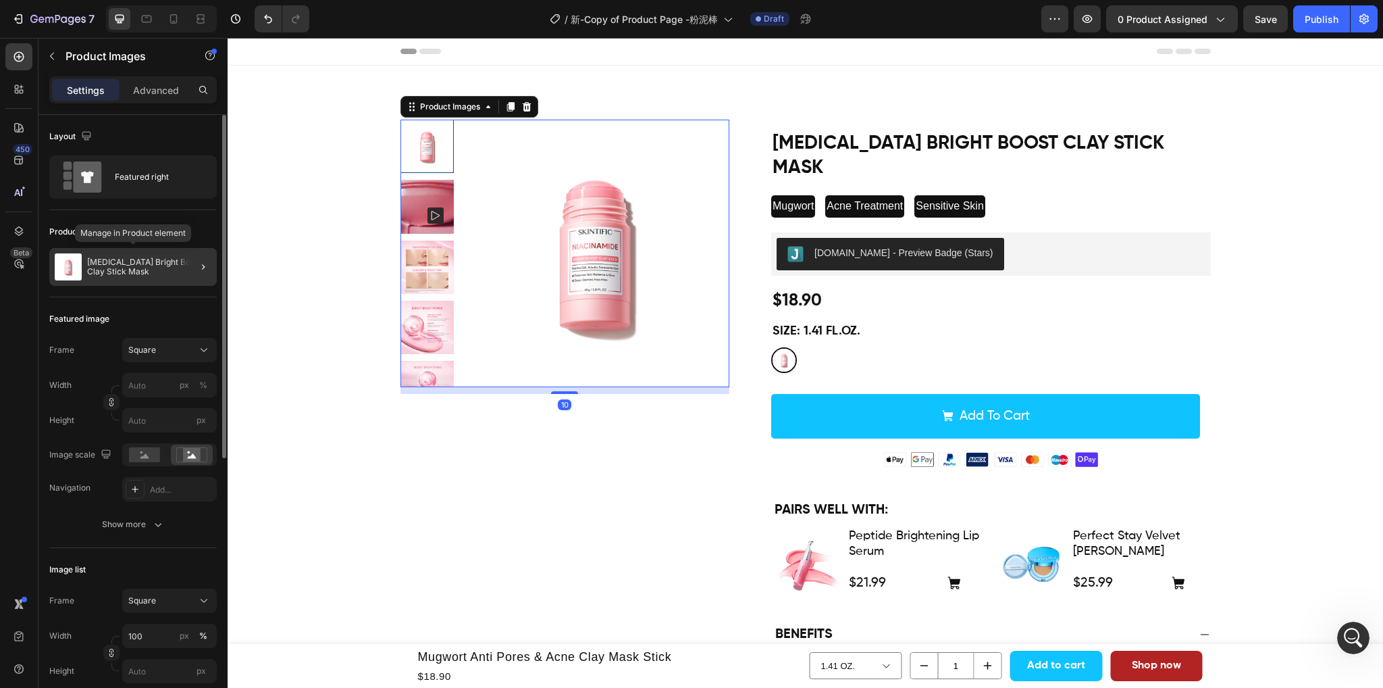
click at [111, 282] on div "[MEDICAL_DATA] Bright Boost Clay Stick Mask" at bounding box center [133, 267] width 168 height 38
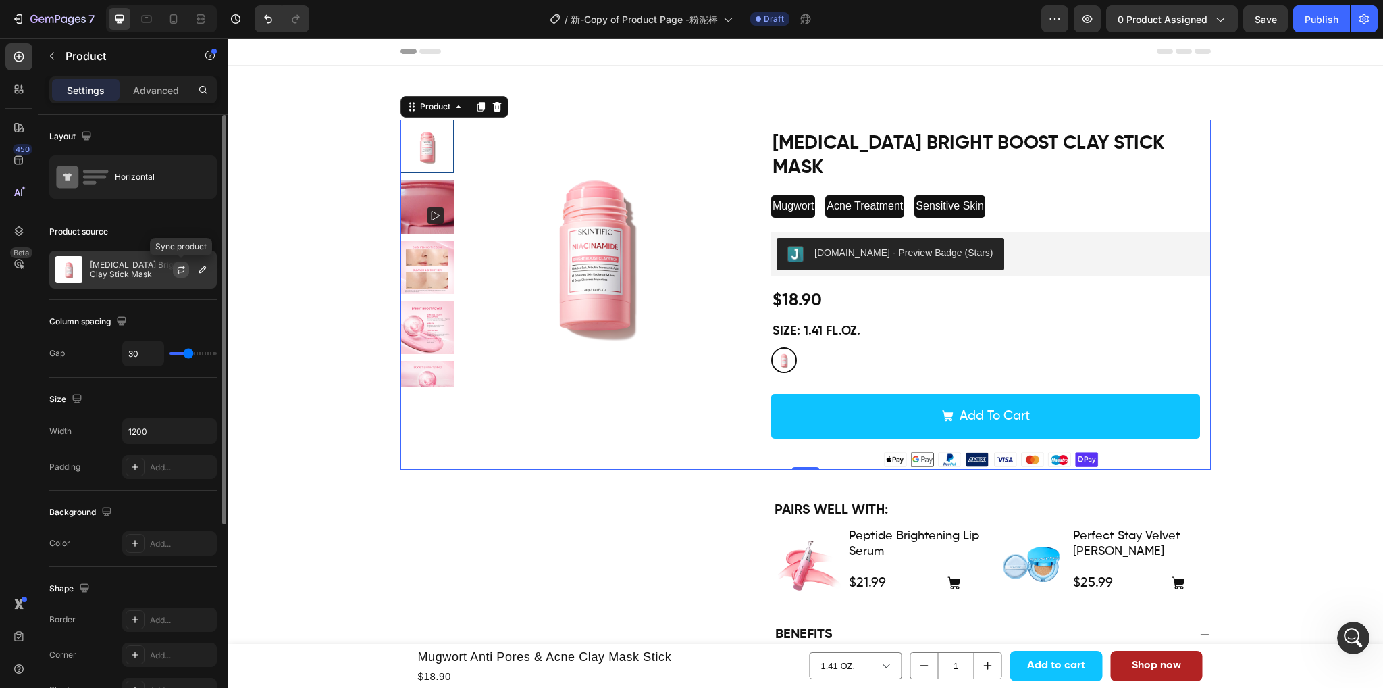
click at [179, 274] on button "button" at bounding box center [181, 269] width 16 height 16
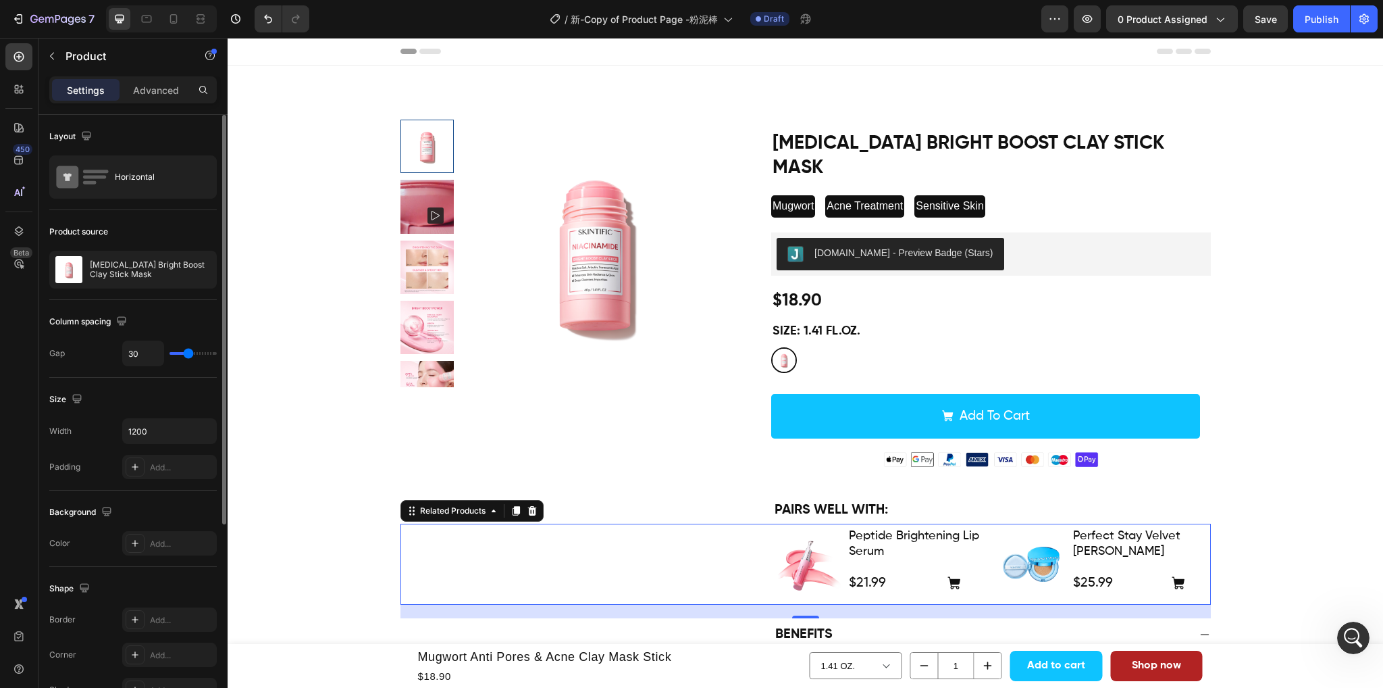
click at [677, 539] on div "Product Images Peptide Brightening Lip Serum Product Title $21.99 Product Price…" at bounding box center [806, 564] width 811 height 81
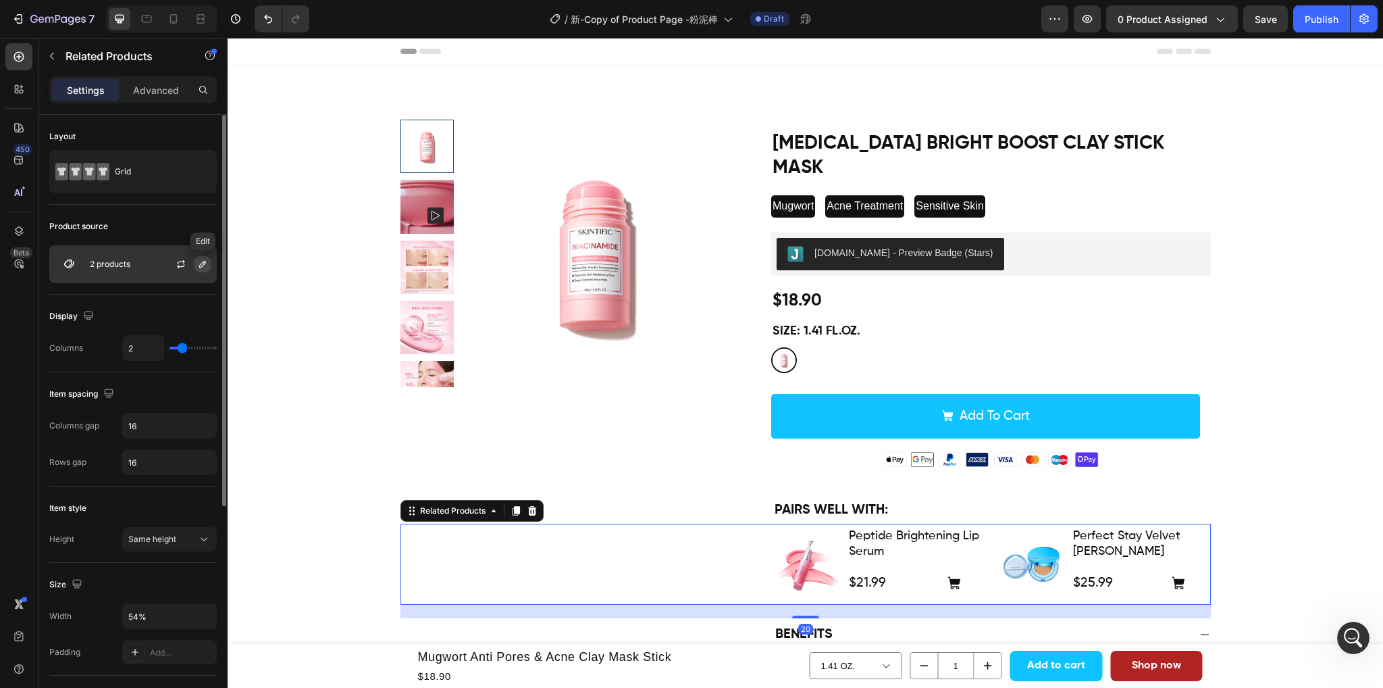
click at [197, 262] on button "button" at bounding box center [203, 264] width 16 height 16
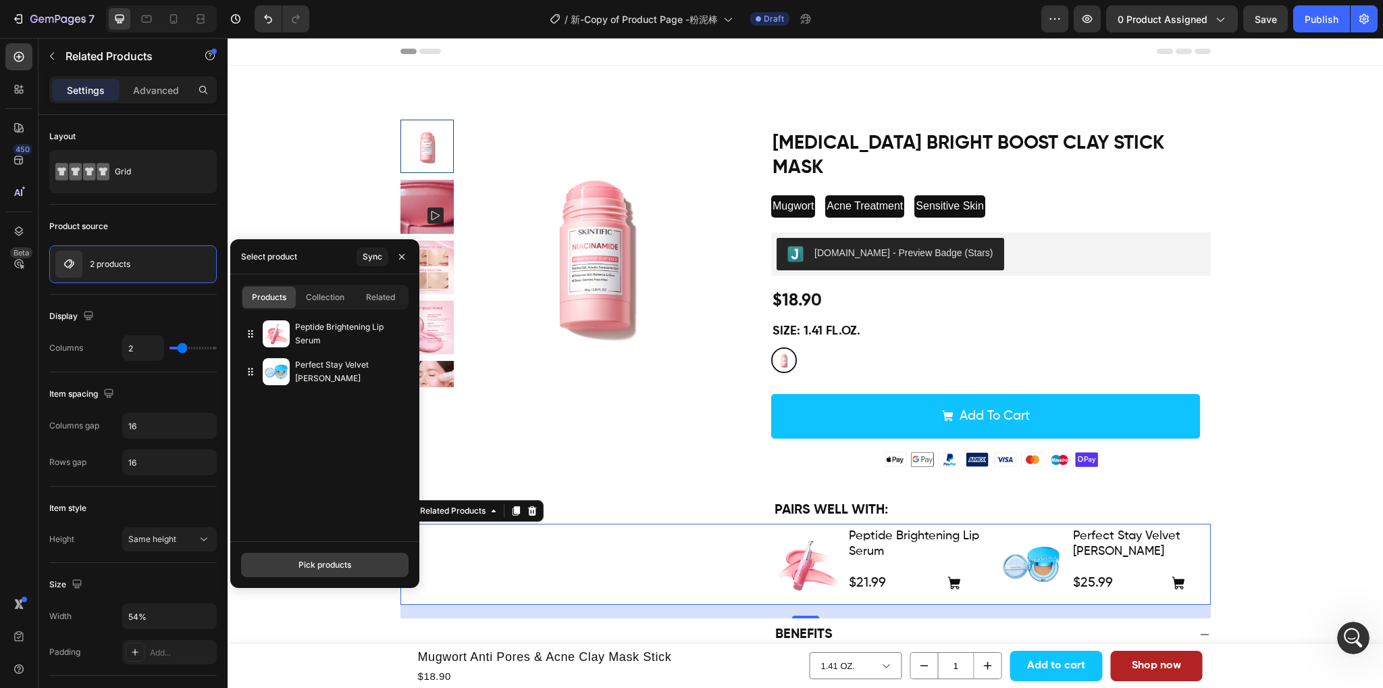
click at [296, 560] on button "Pick products" at bounding box center [325, 565] width 168 height 24
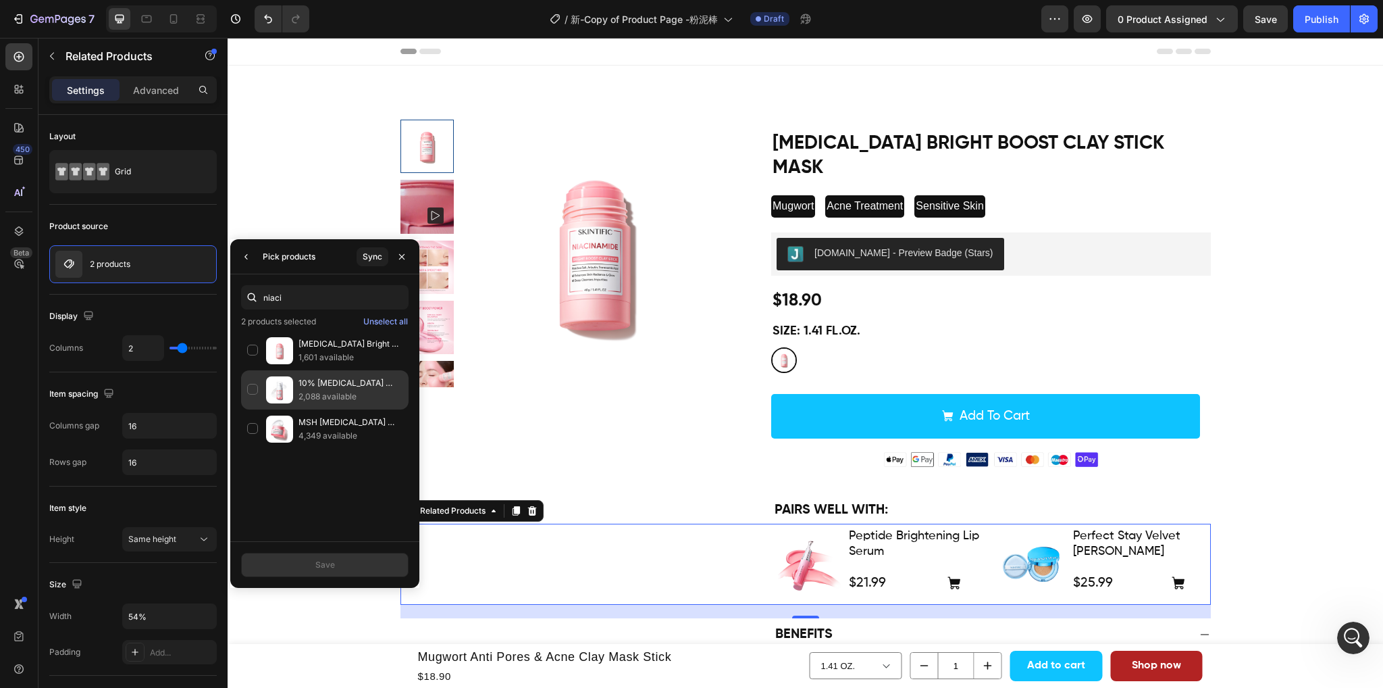
type input "niaci"
drag, startPoint x: 250, startPoint y: 386, endPoint x: 249, endPoint y: 396, distance: 10.2
click at [250, 409] on div "10% [MEDICAL_DATA] Brightening Serum 2,088 available" at bounding box center [325, 428] width 168 height 39
click at [252, 425] on div "MSH [MEDICAL_DATA] Brightening Moisture Gel 4,349 available" at bounding box center [325, 428] width 168 height 39
click at [307, 560] on button "Save" at bounding box center [325, 565] width 168 height 24
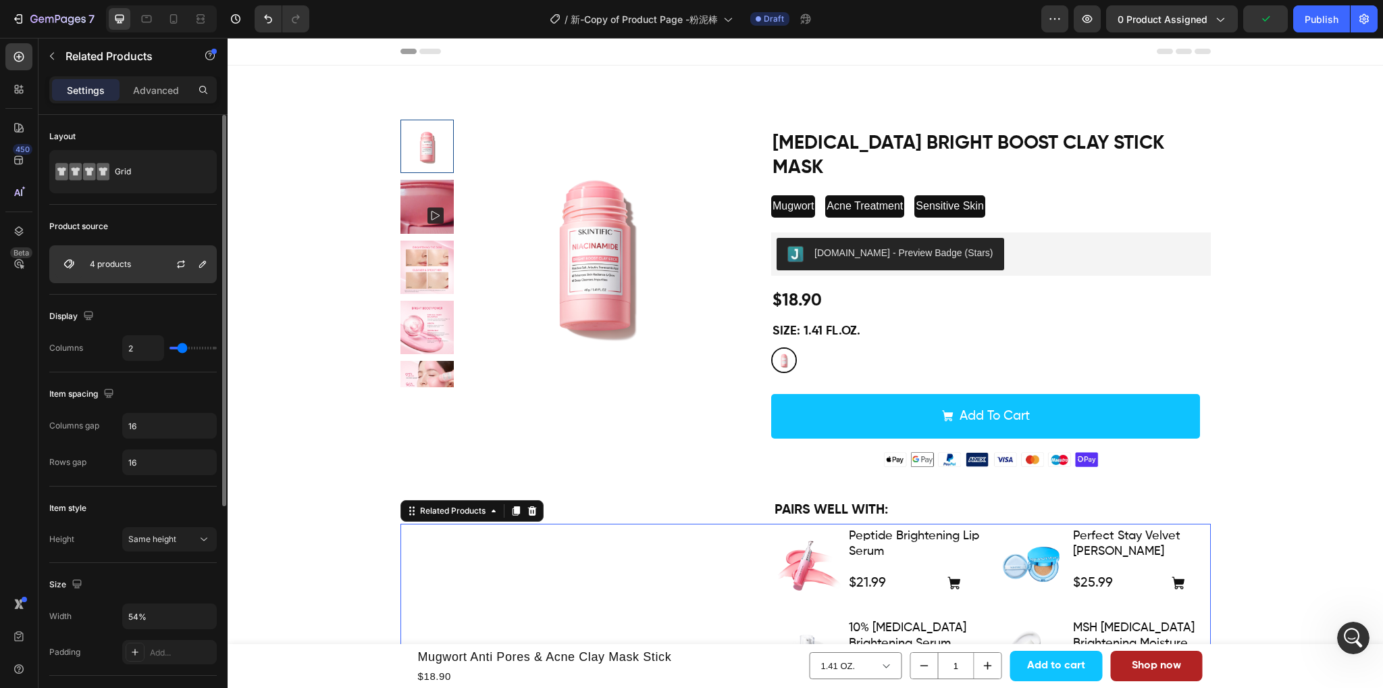
click at [150, 272] on div "4 products" at bounding box center [133, 264] width 168 height 38
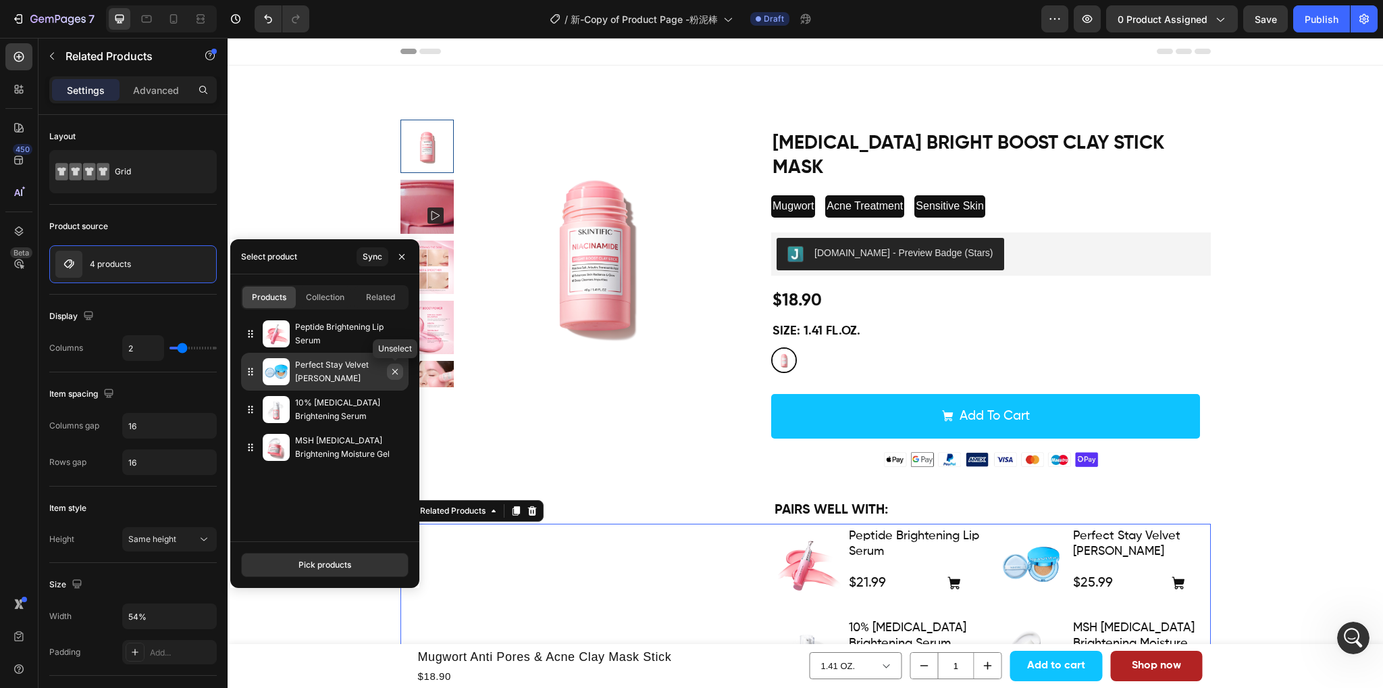
click at [397, 374] on icon "button" at bounding box center [395, 371] width 11 height 11
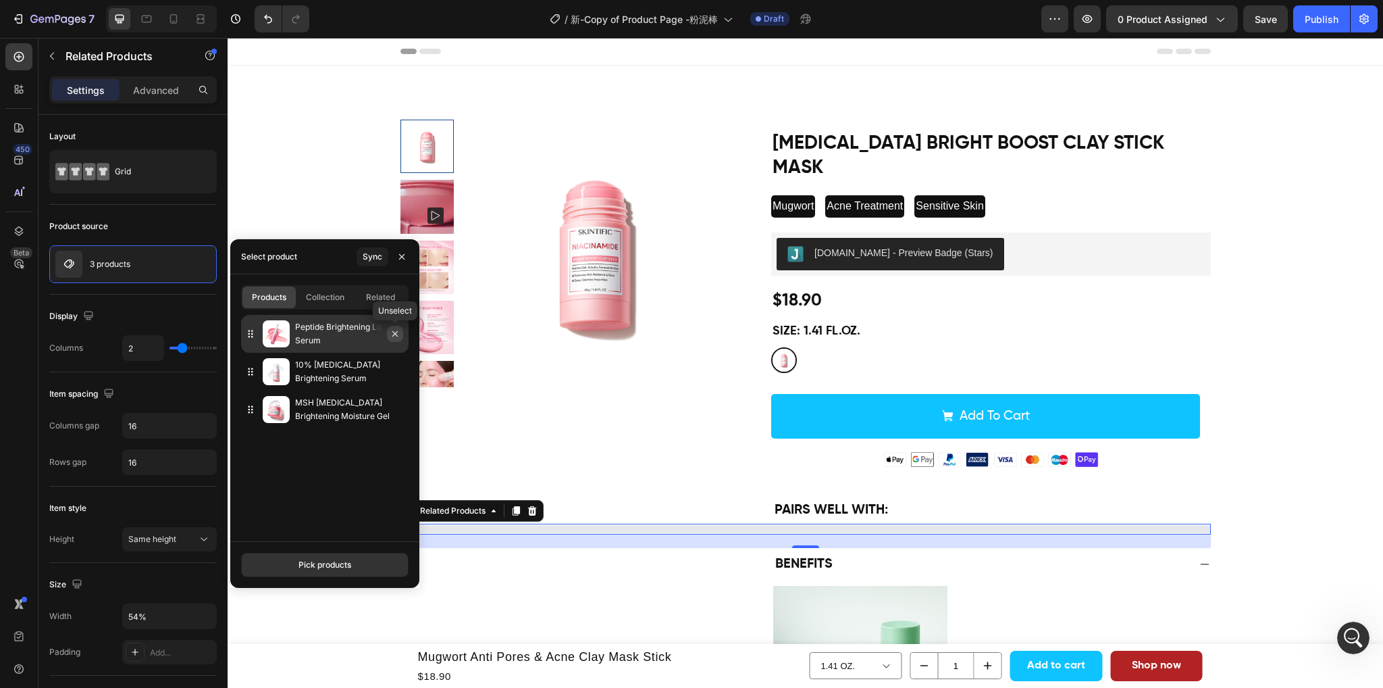
click at [398, 337] on icon "button" at bounding box center [395, 333] width 11 height 11
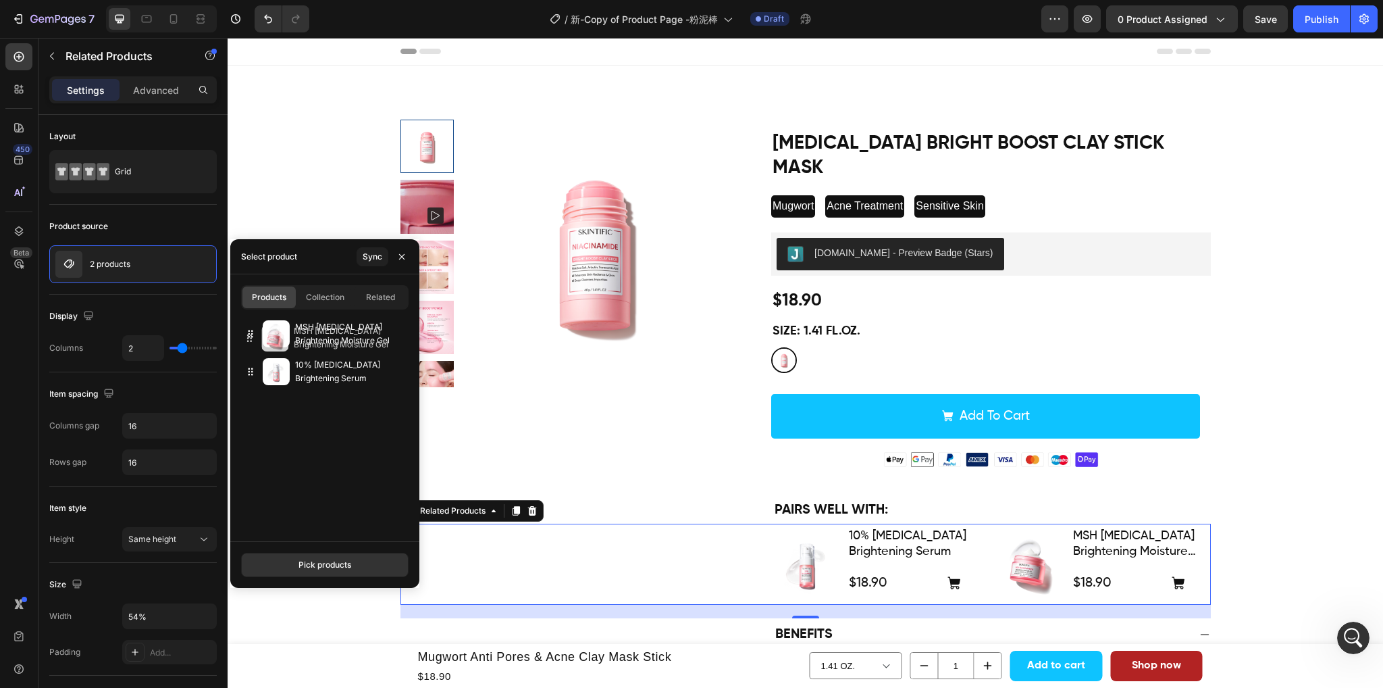
drag, startPoint x: 250, startPoint y: 373, endPoint x: 249, endPoint y: 339, distance: 33.8
click at [403, 251] on icon "button" at bounding box center [402, 256] width 11 height 11
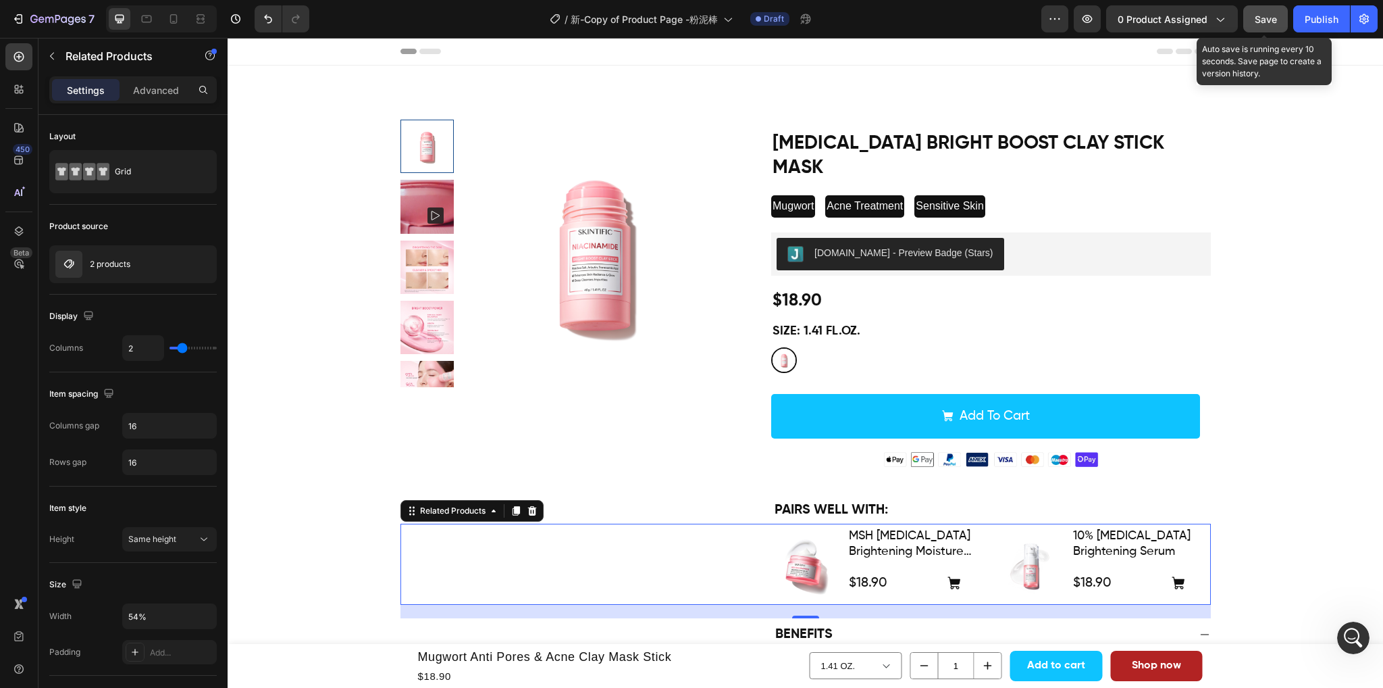
click at [1270, 24] on span "Save" at bounding box center [1266, 19] width 22 height 11
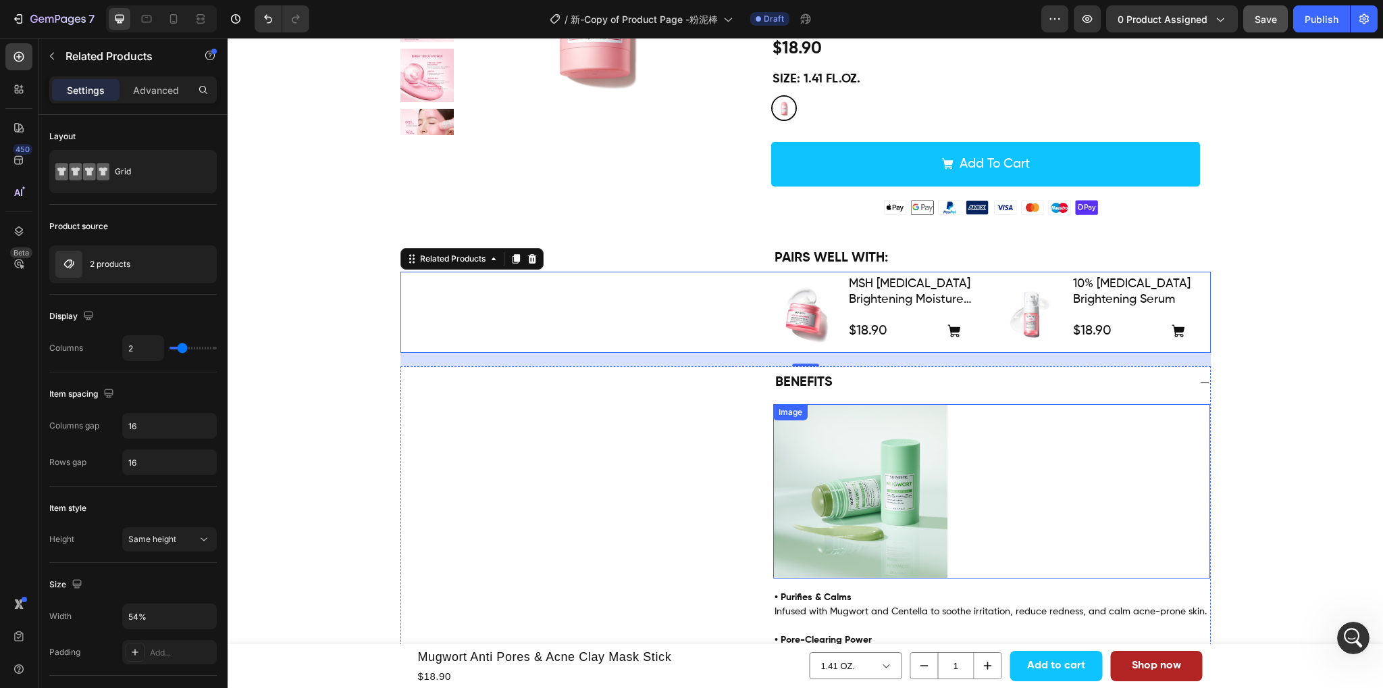
scroll to position [270, 0]
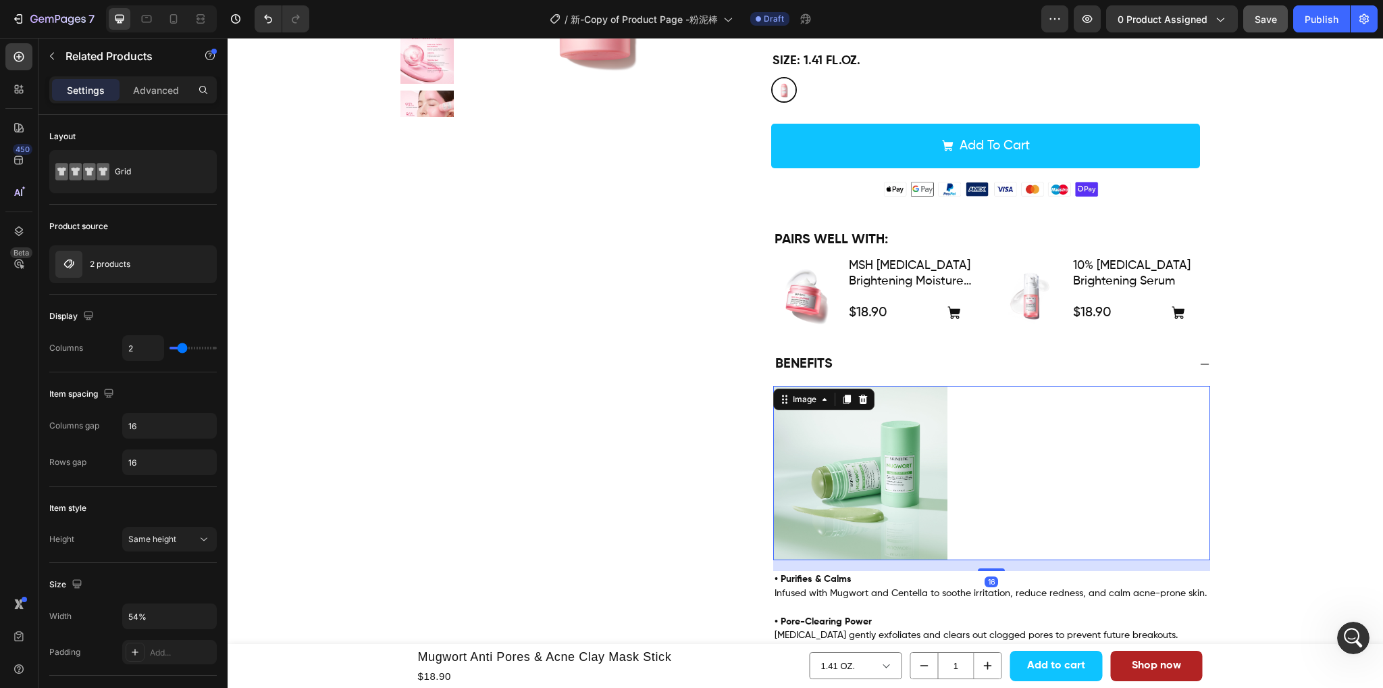
click at [894, 465] on img at bounding box center [860, 473] width 175 height 175
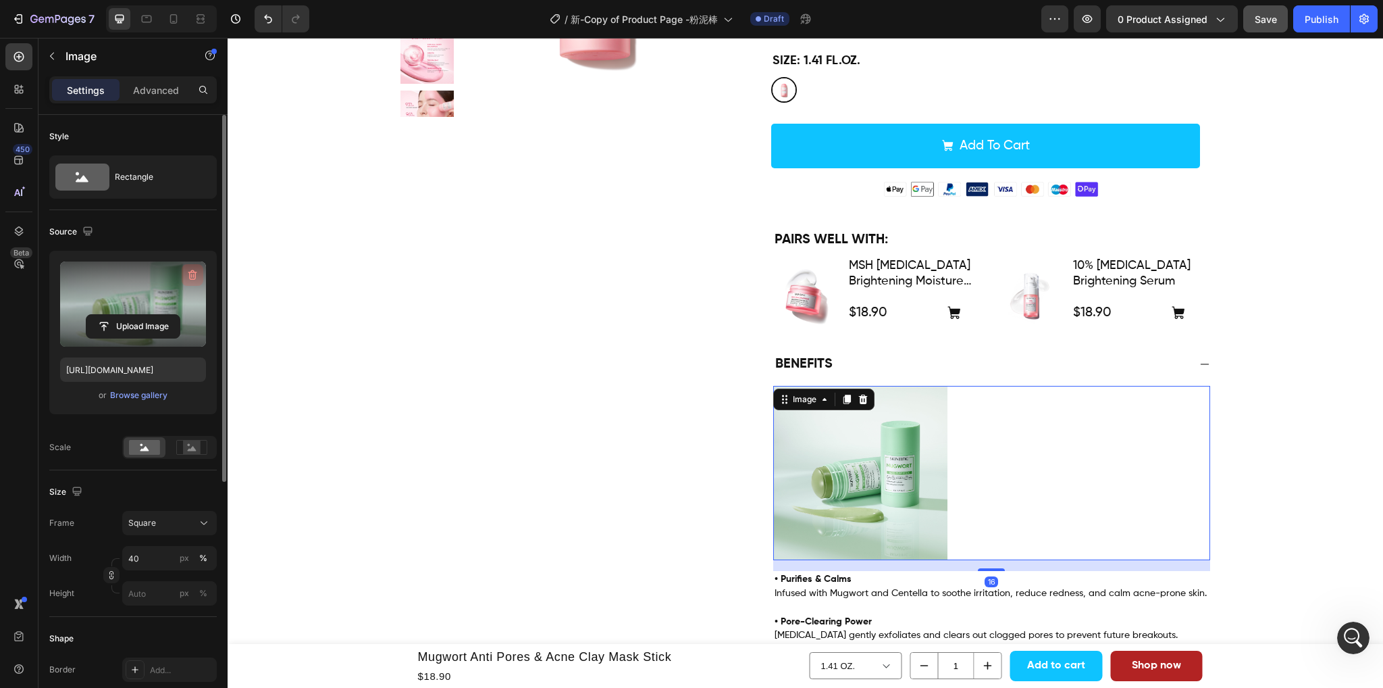
click at [189, 269] on icon "button" at bounding box center [193, 275] width 14 height 14
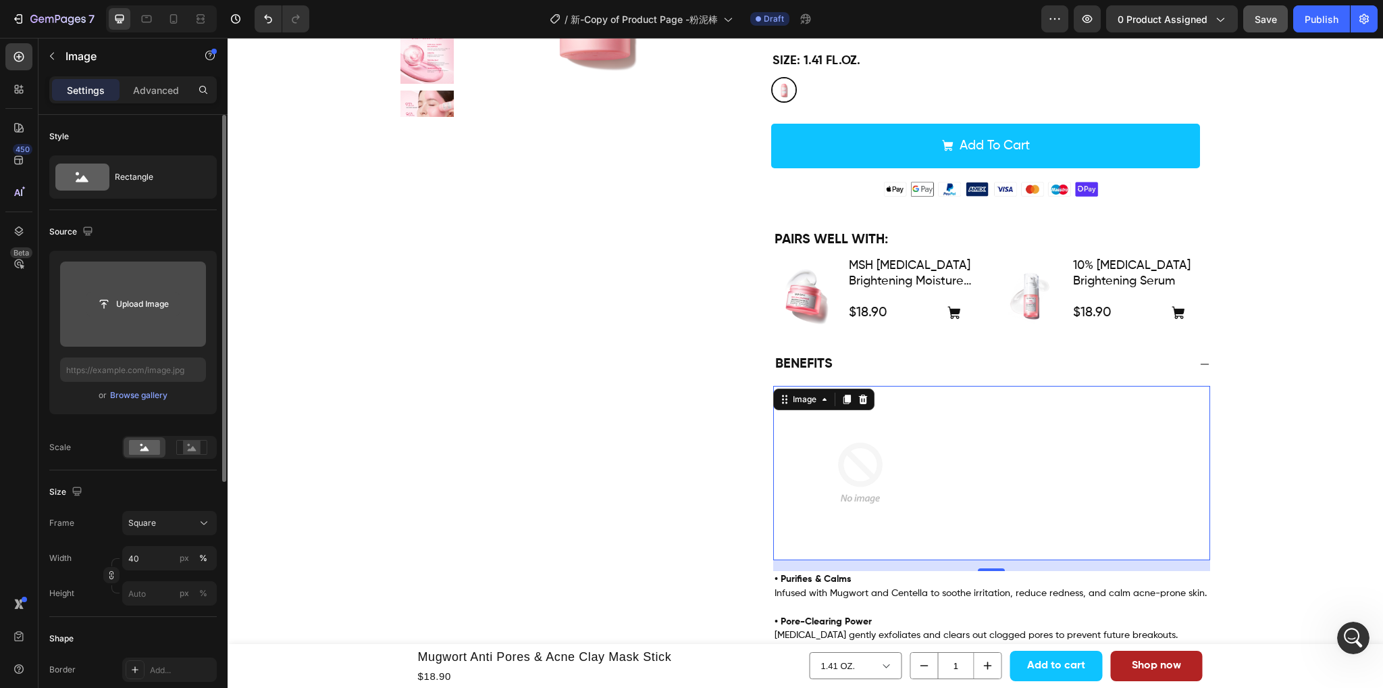
click at [130, 303] on input "file" at bounding box center [132, 304] width 93 height 23
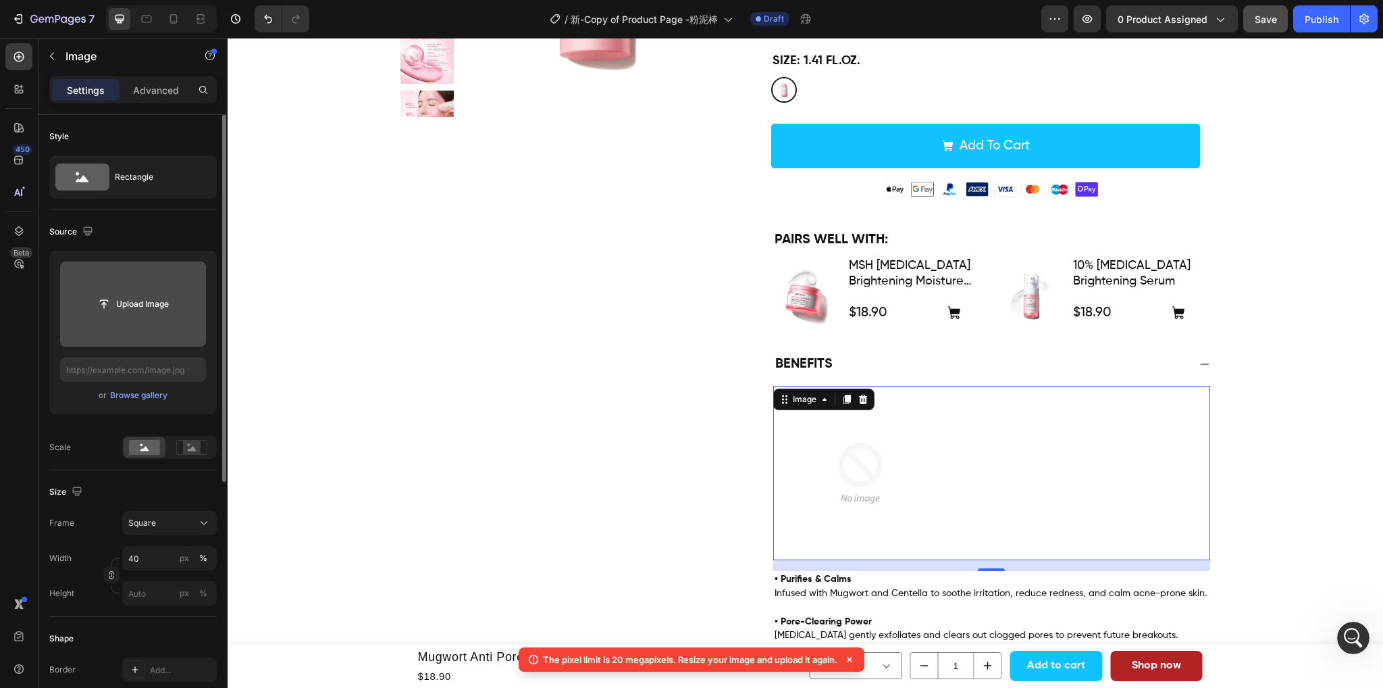
click at [132, 301] on input "file" at bounding box center [132, 304] width 93 height 23
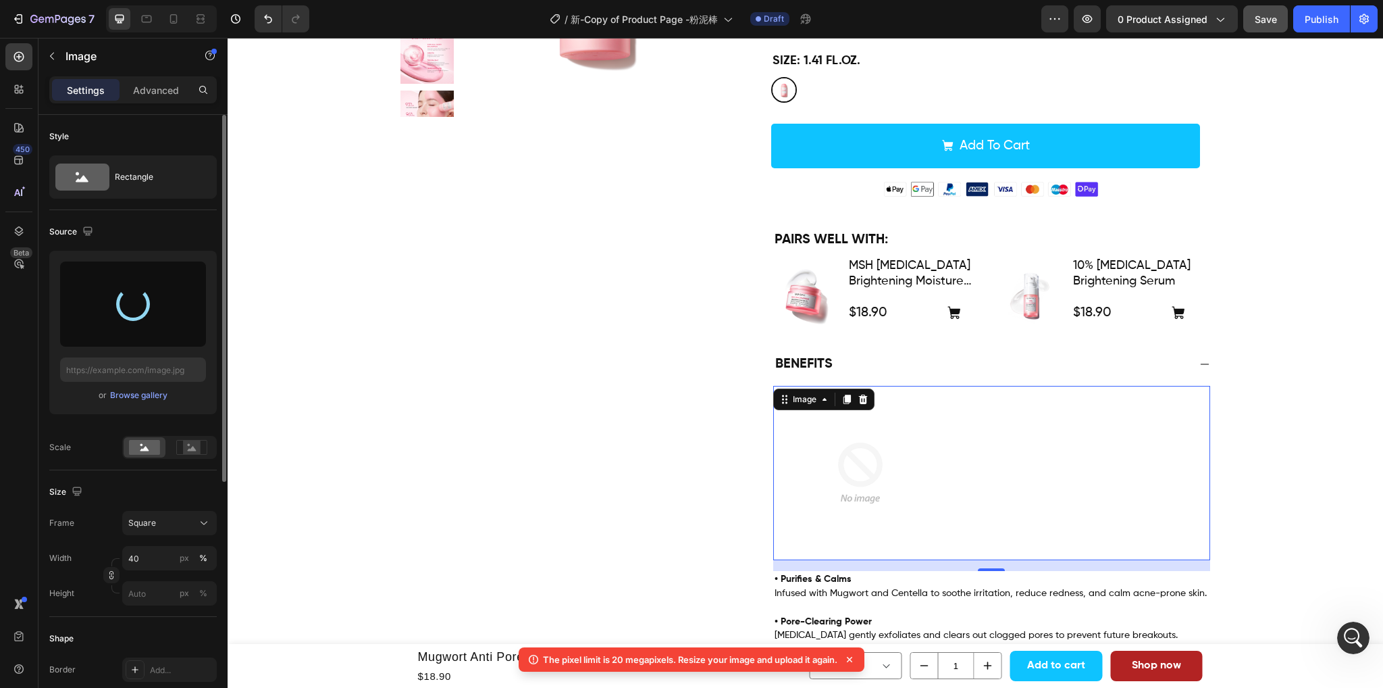
type input "[URL][DOMAIN_NAME]"
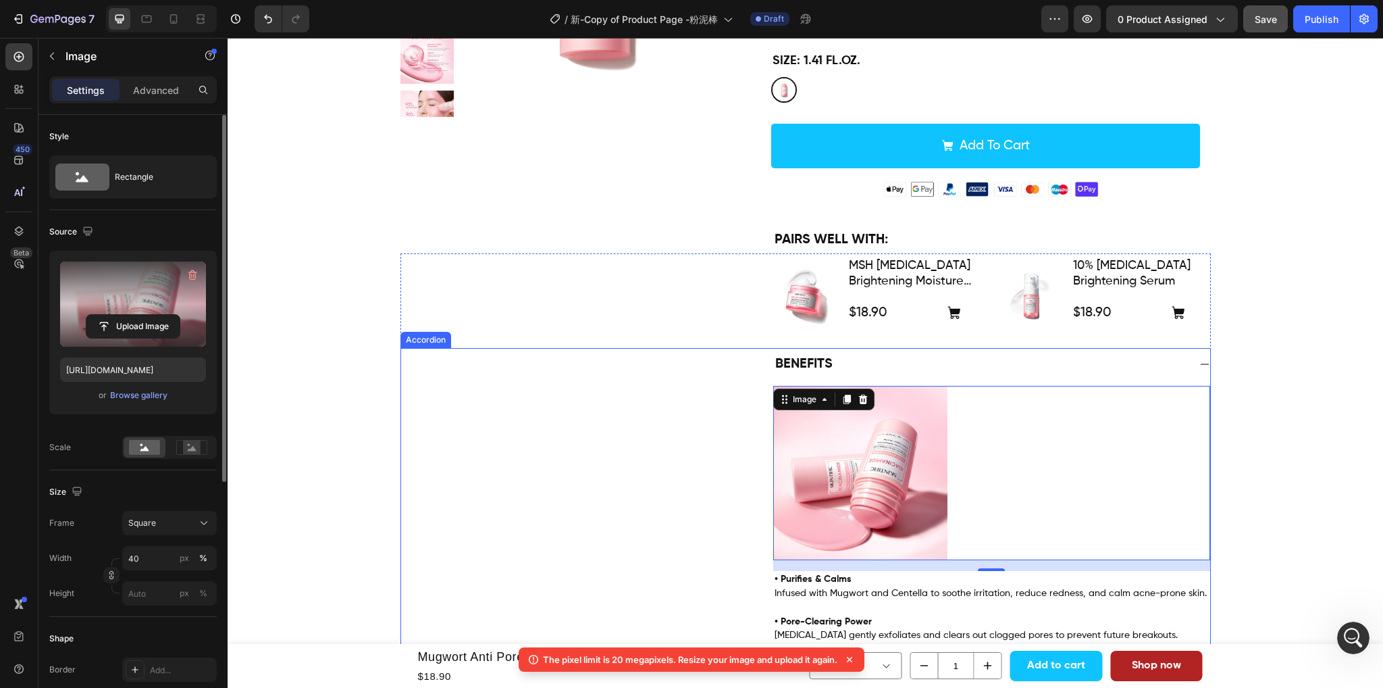
click at [724, 460] on div "Benefits Image 16 • Purifies & Calms Infused with Mugwort and Centella to sooth…" at bounding box center [805, 544] width 809 height 393
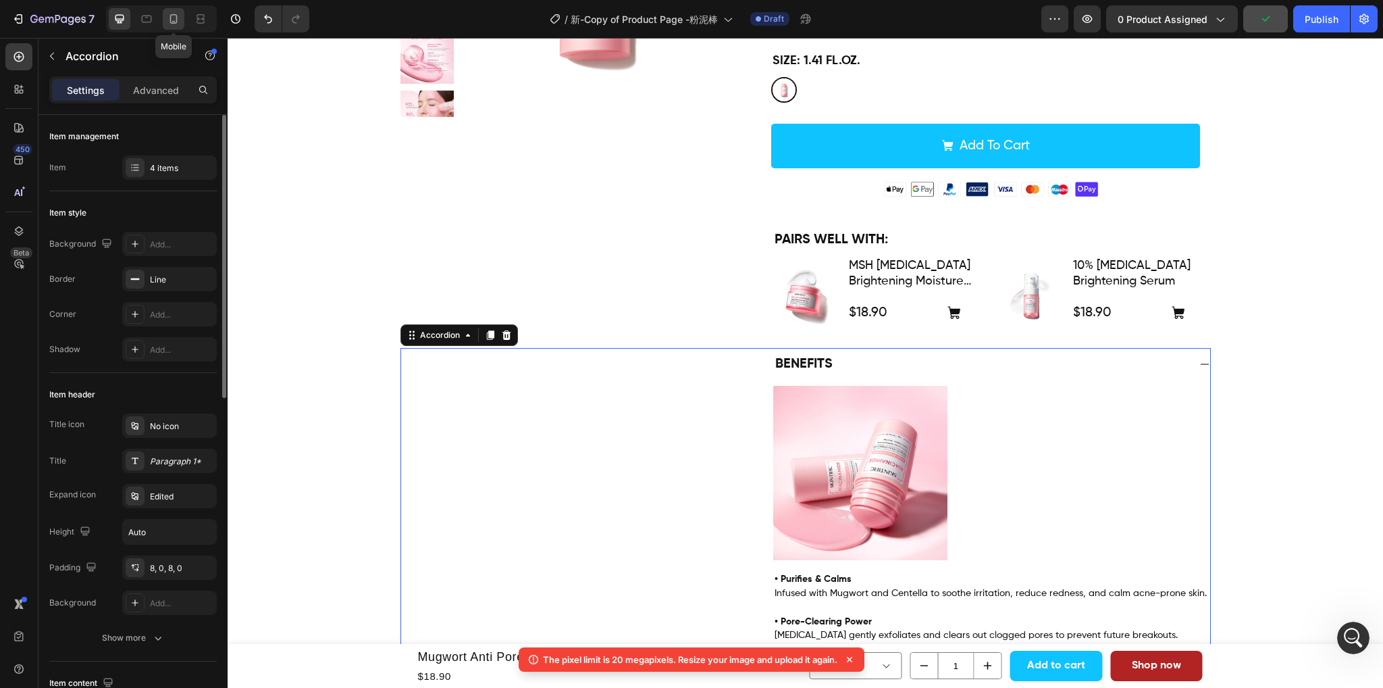
click at [169, 17] on icon at bounding box center [174, 19] width 14 height 14
type input "7"
type input "95%"
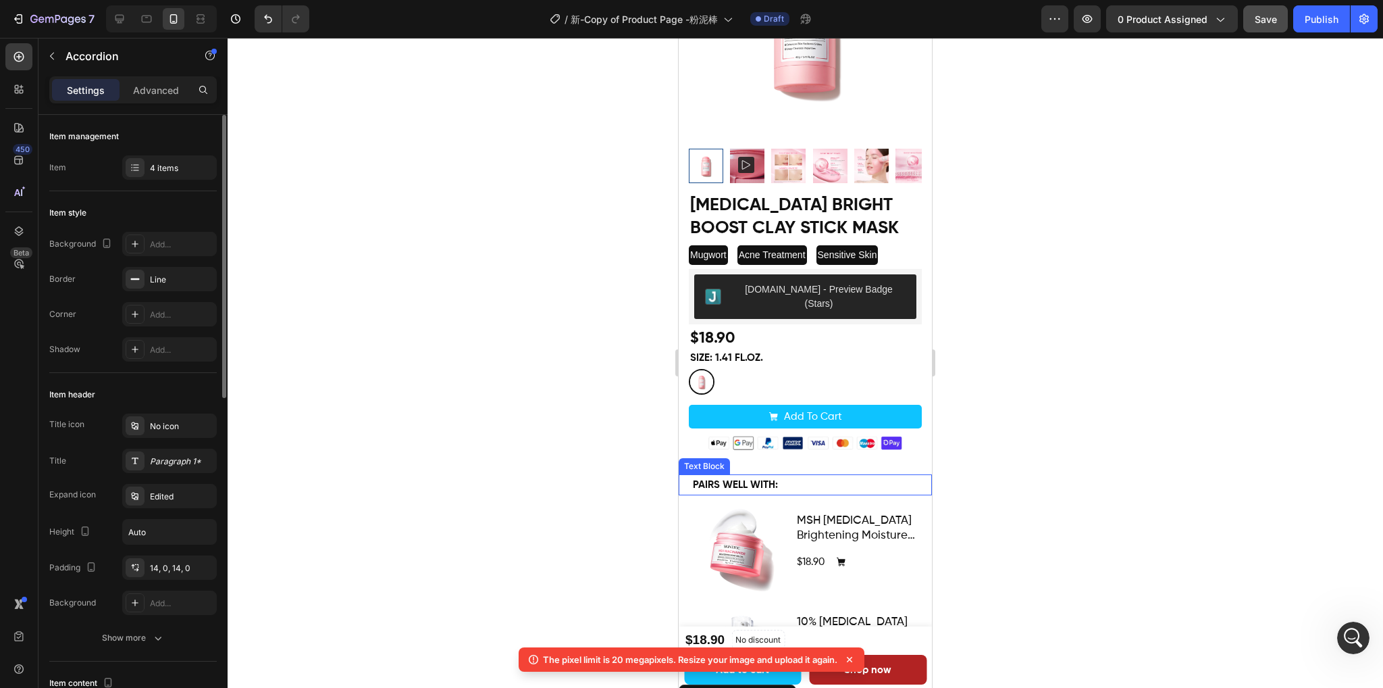
scroll to position [432, 0]
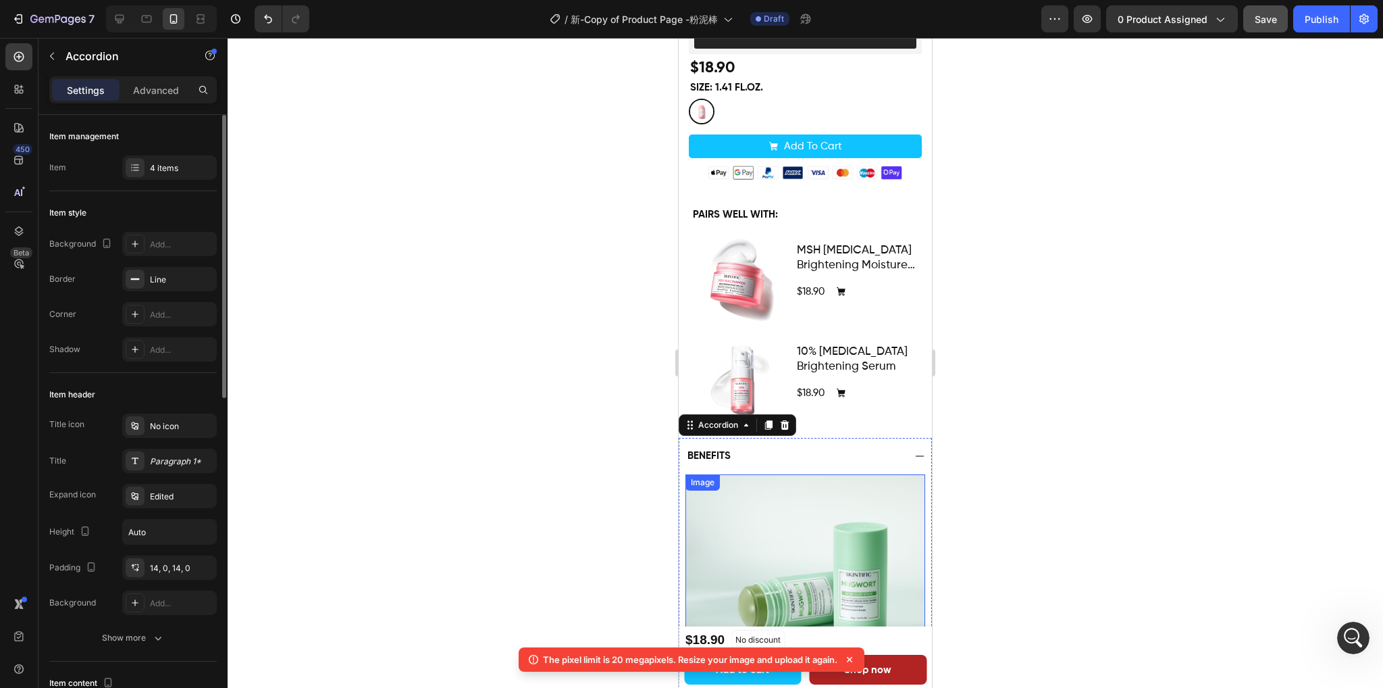
click at [766, 522] on img at bounding box center [805, 593] width 239 height 239
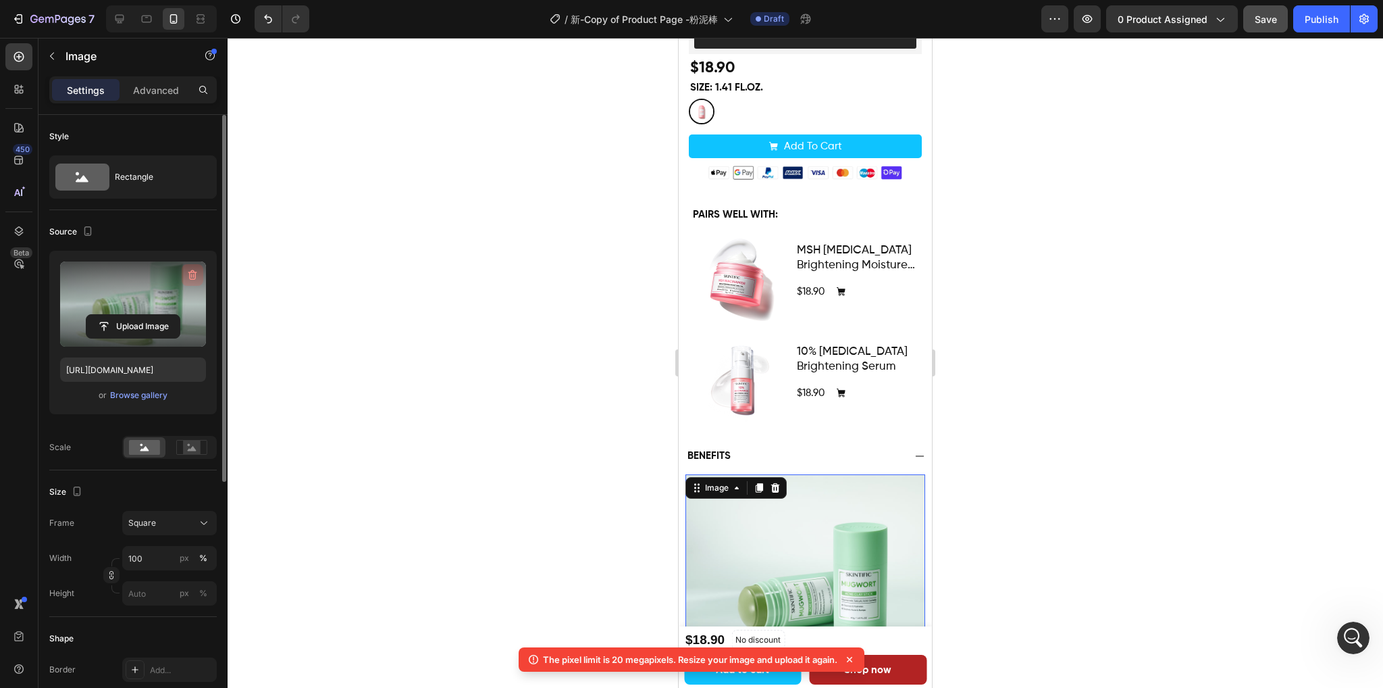
click at [196, 276] on icon "button" at bounding box center [193, 275] width 14 height 14
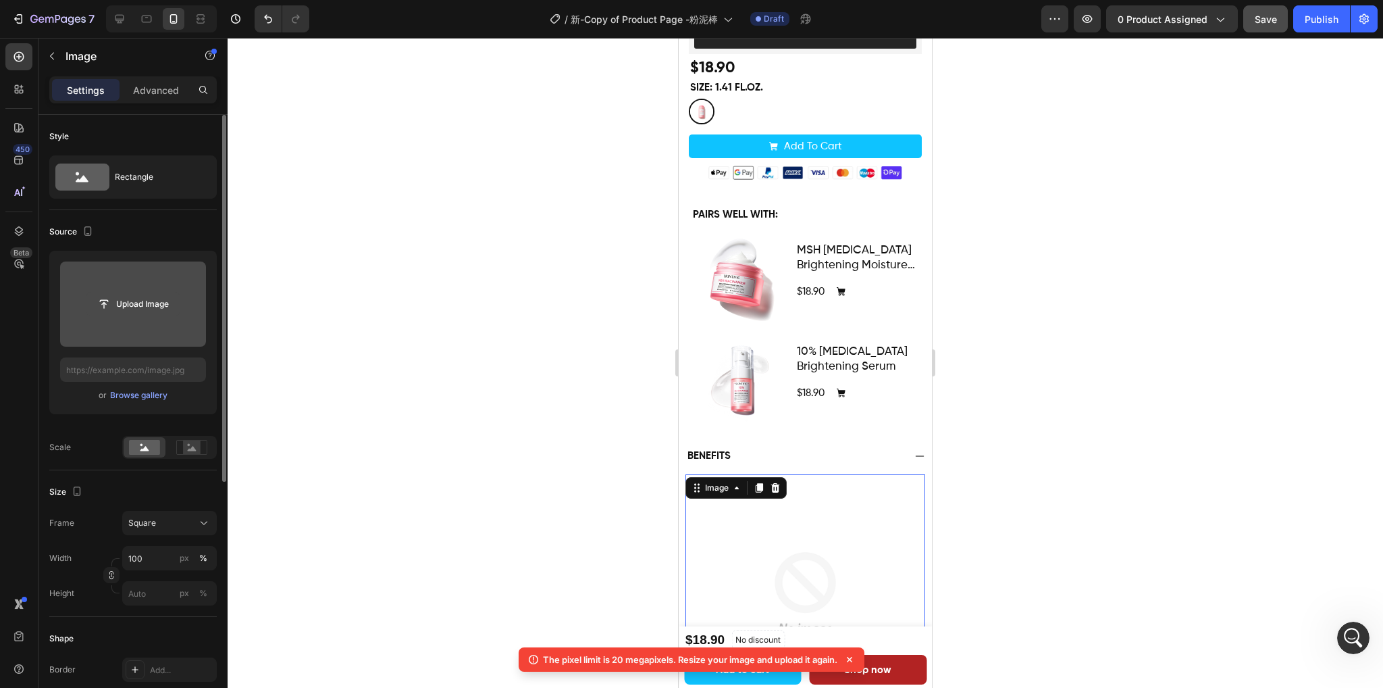
click at [138, 308] on input "file" at bounding box center [132, 304] width 93 height 23
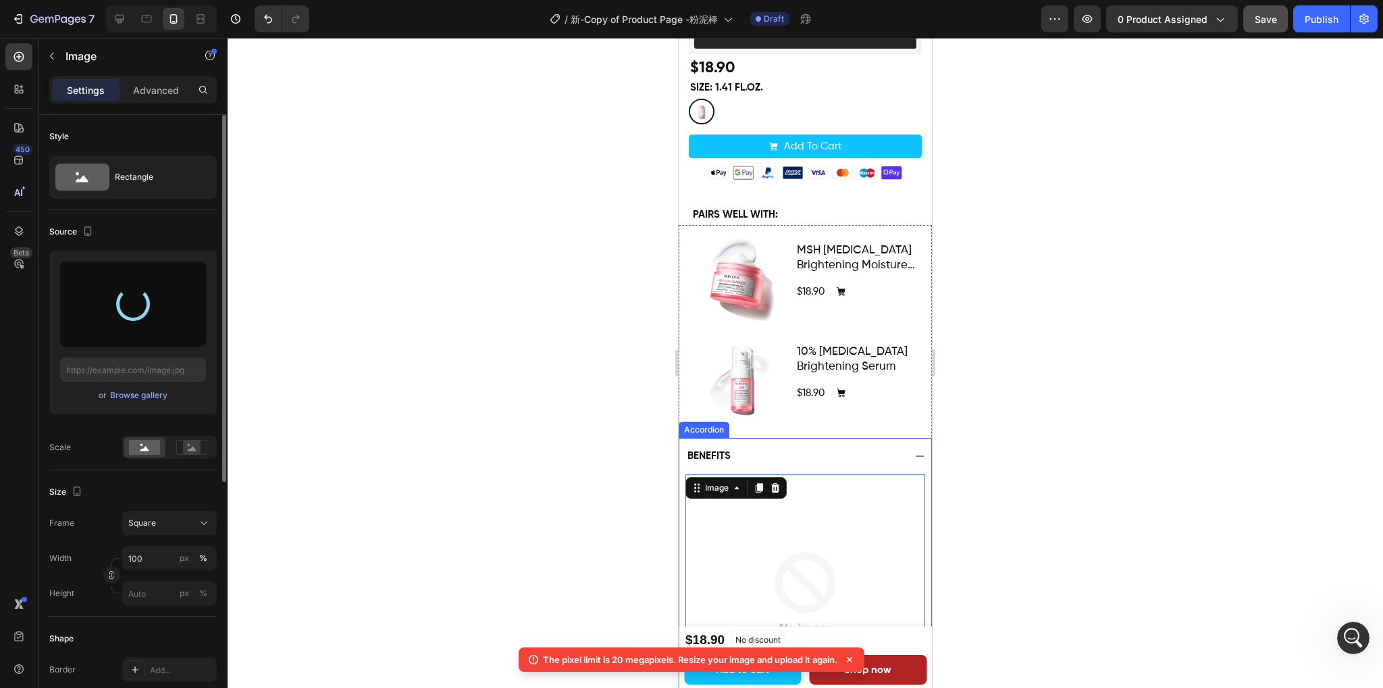
type input "[URL][DOMAIN_NAME]"
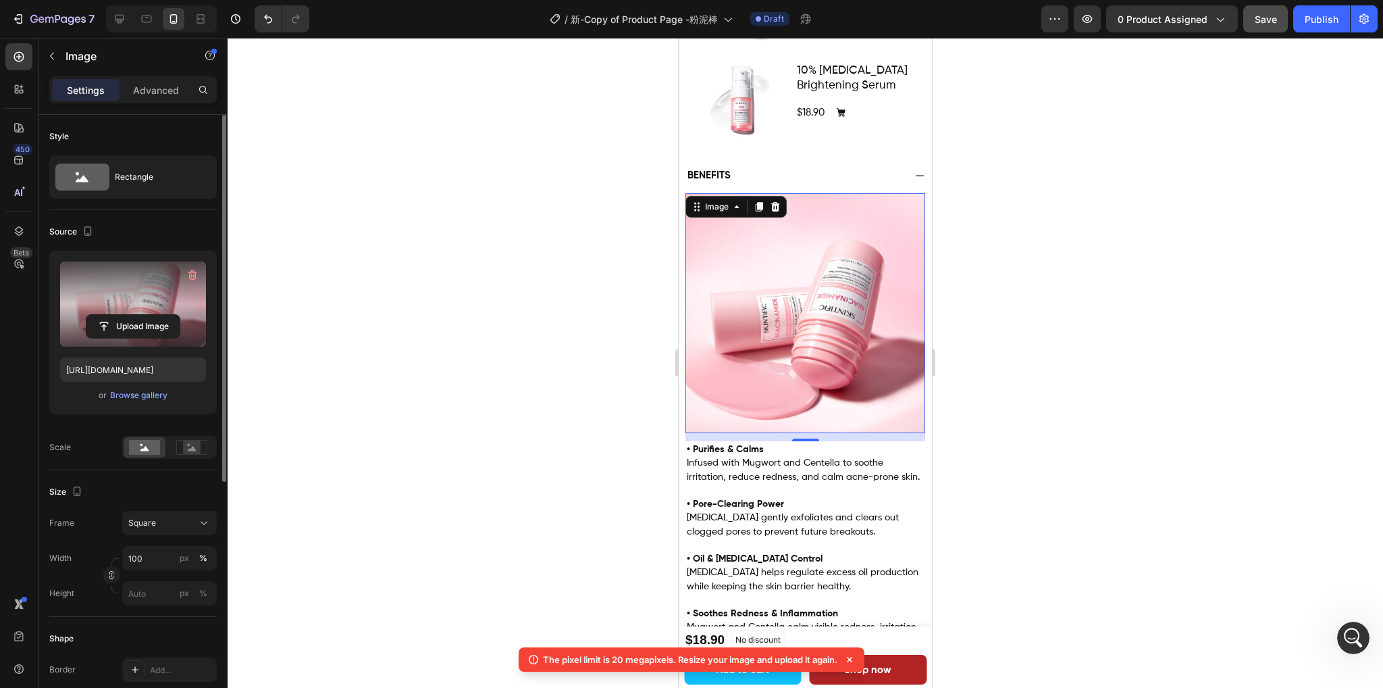
scroll to position [702, 0]
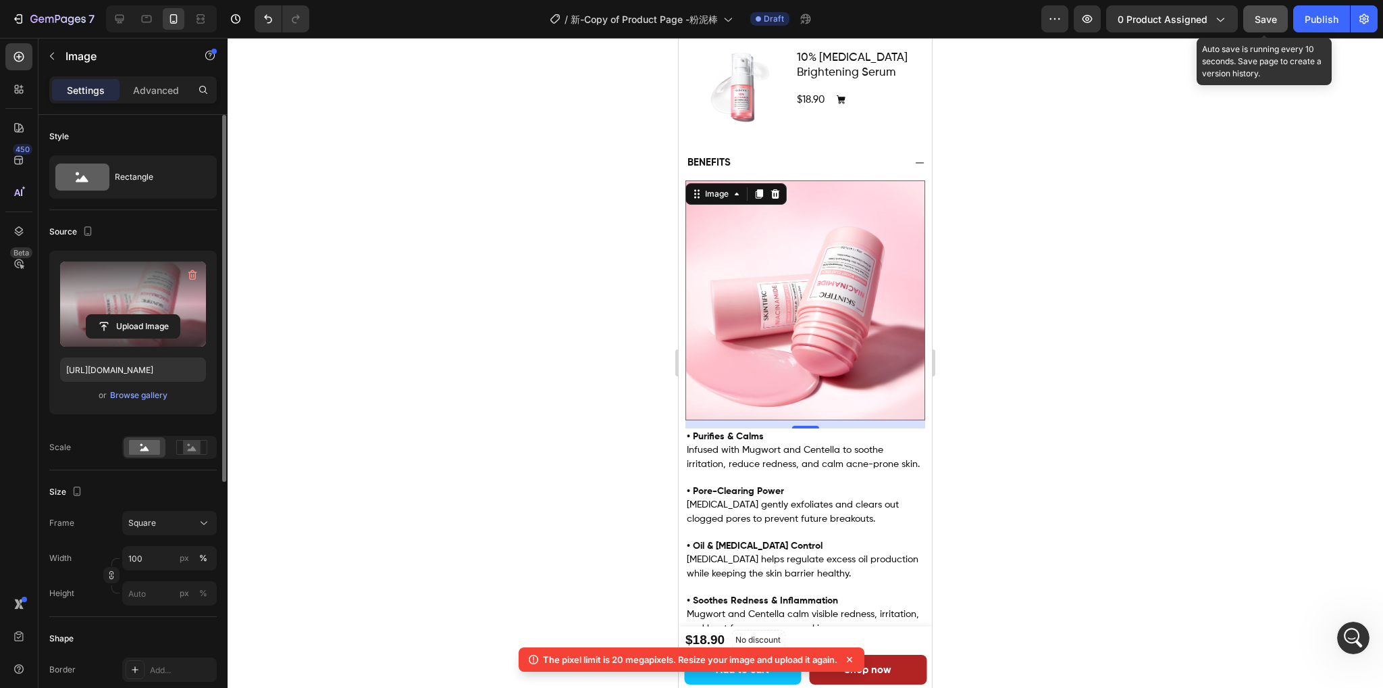
click at [1260, 28] on button "Save" at bounding box center [1266, 18] width 45 height 27
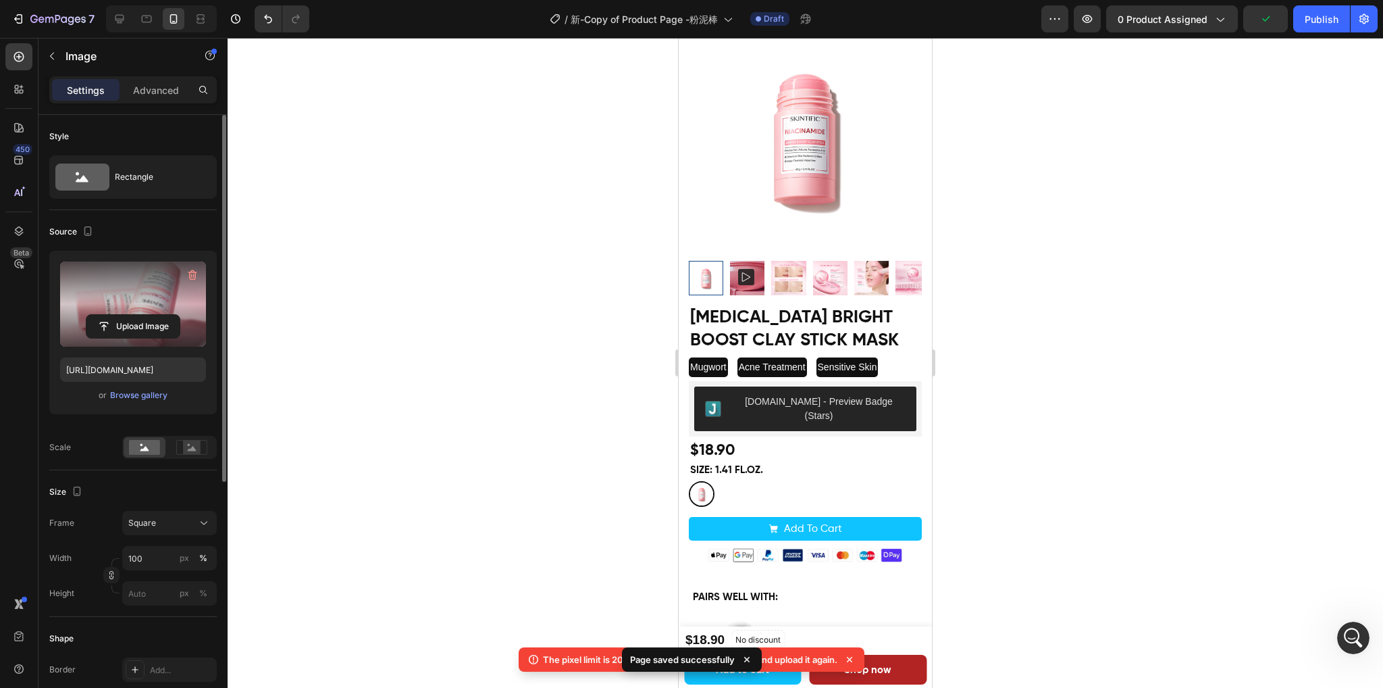
scroll to position [0, 0]
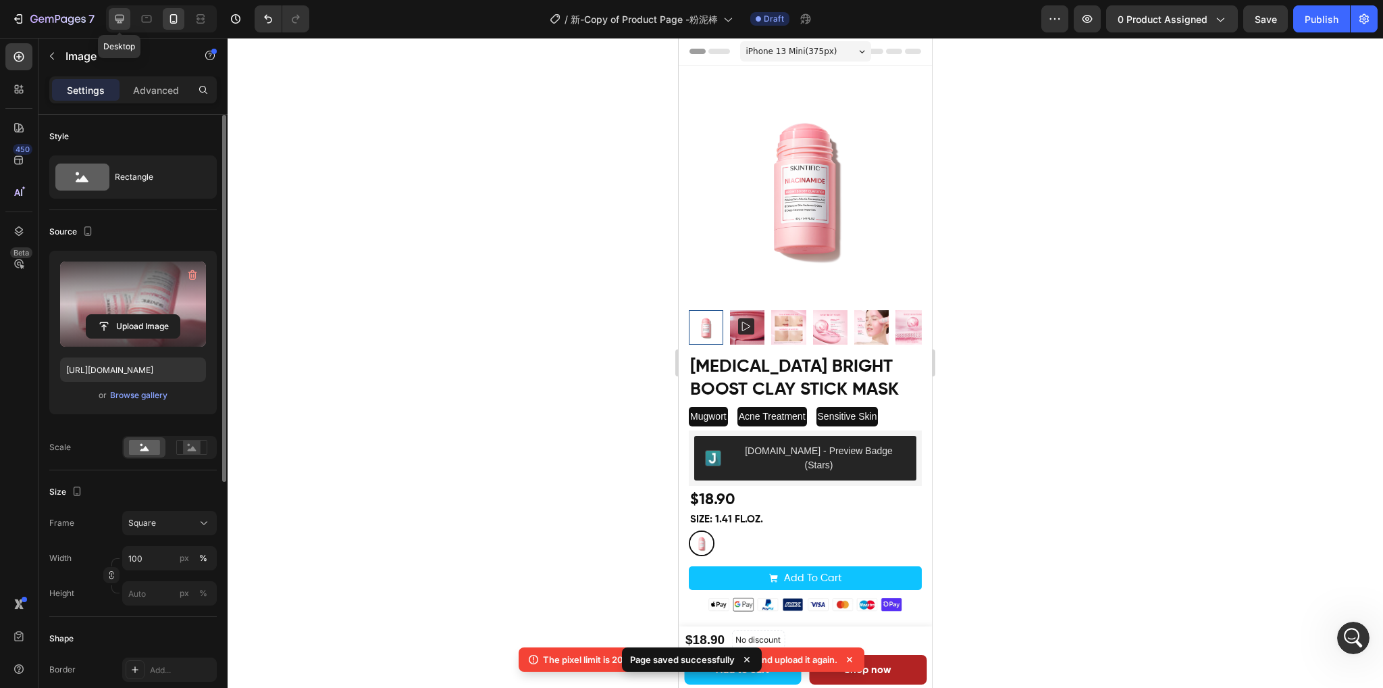
drag, startPoint x: 118, startPoint y: 18, endPoint x: 284, endPoint y: 255, distance: 289.6
click at [118, 18] on icon at bounding box center [120, 19] width 14 height 14
type input "40"
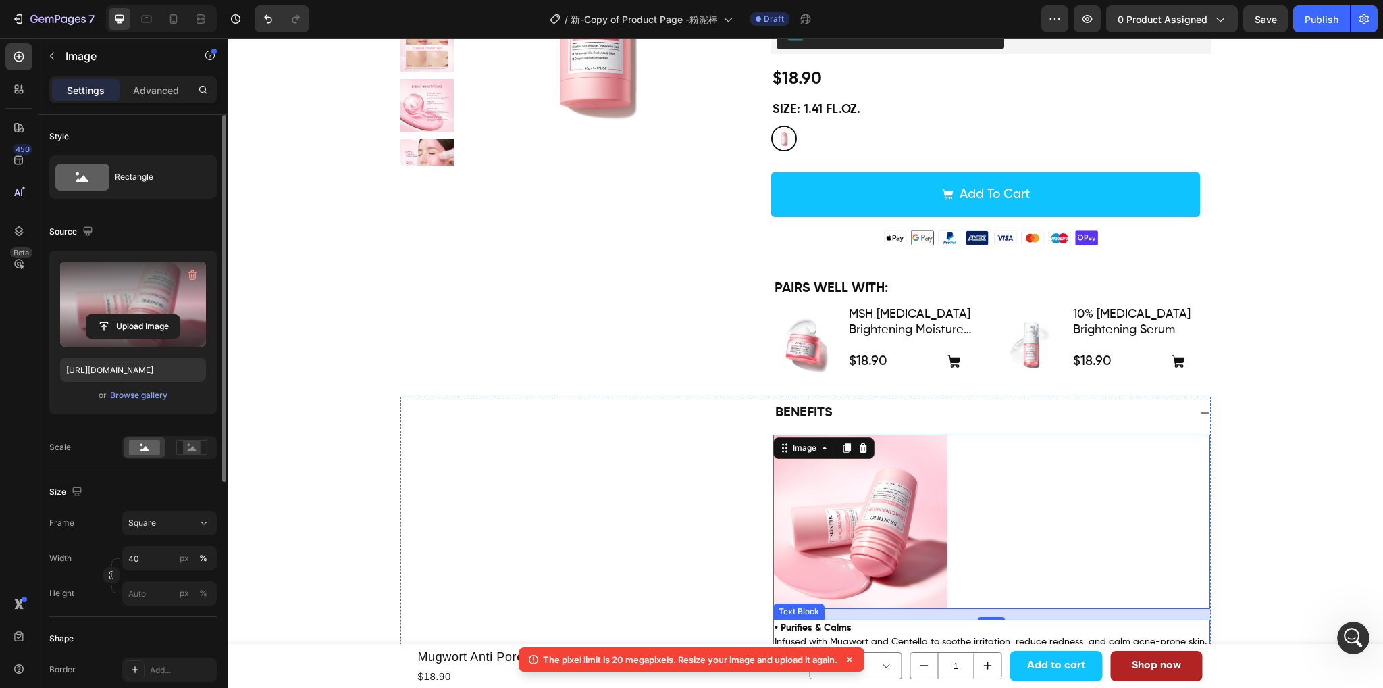
scroll to position [219, 0]
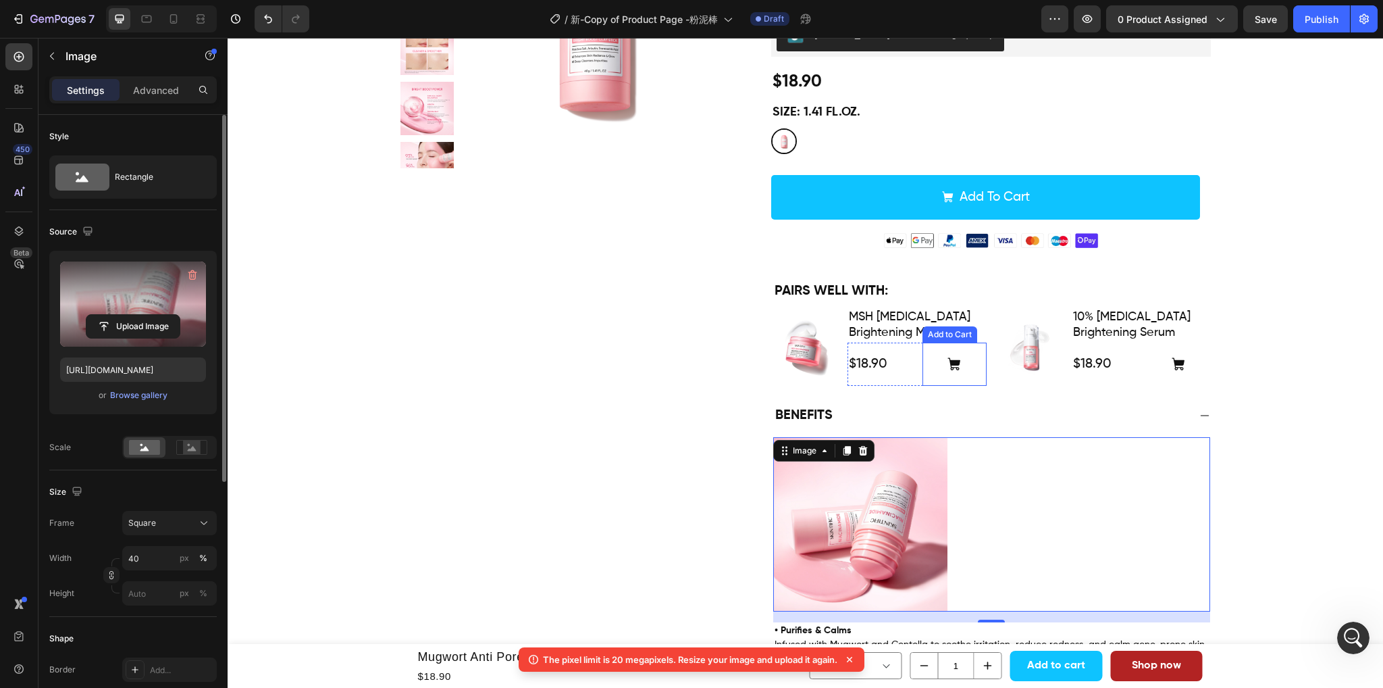
click at [961, 342] on button at bounding box center [955, 363] width 64 height 43
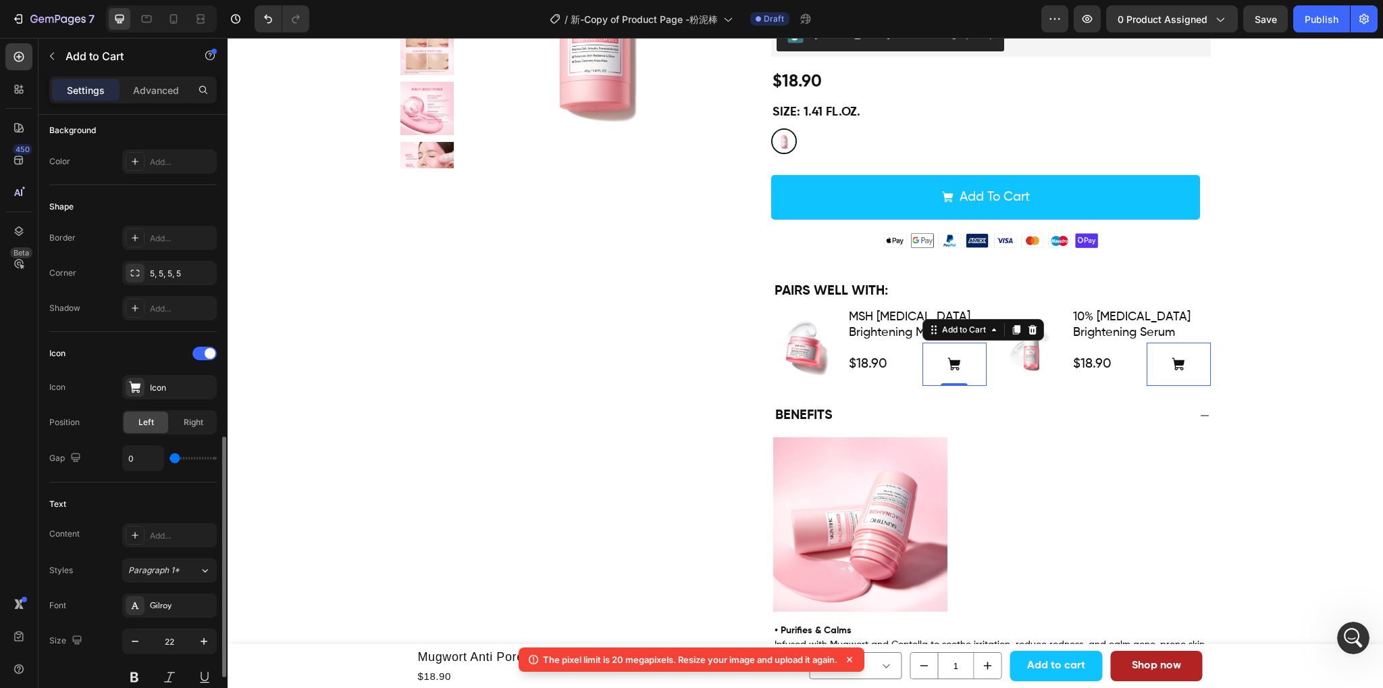
scroll to position [608, 0]
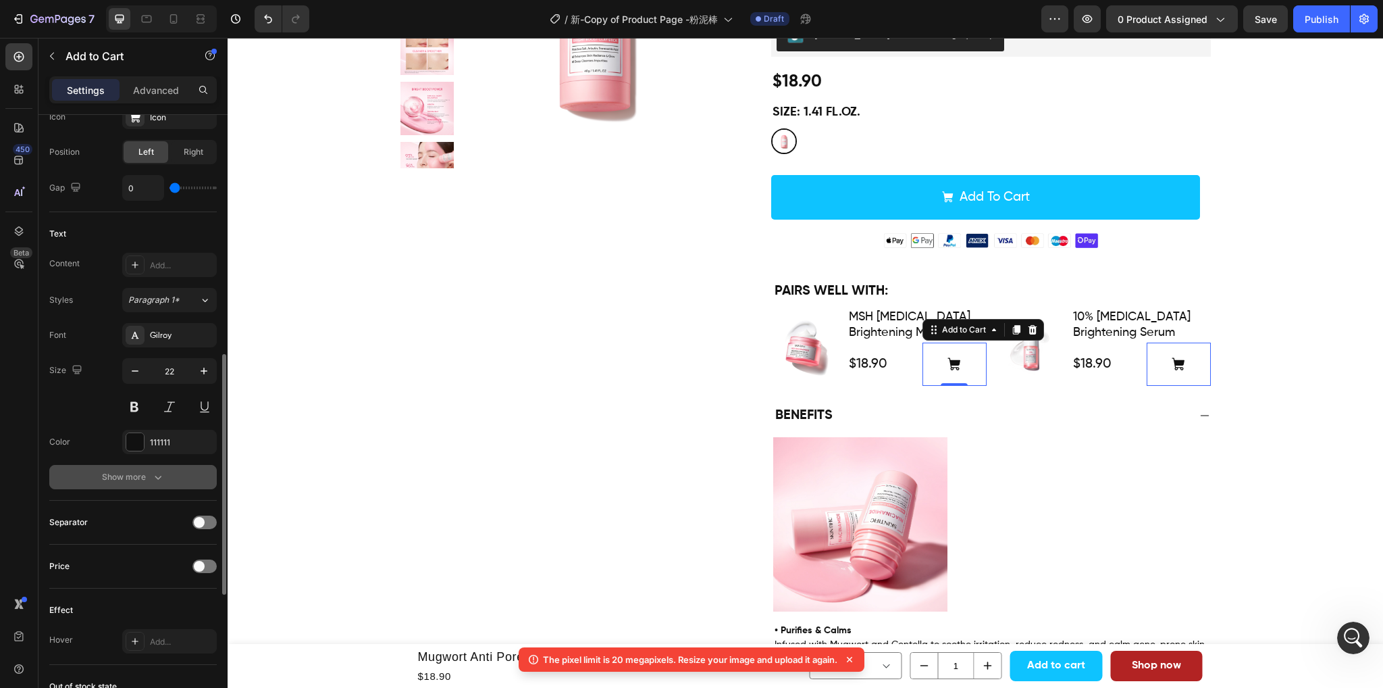
click at [156, 478] on icon "button" at bounding box center [158, 477] width 14 height 14
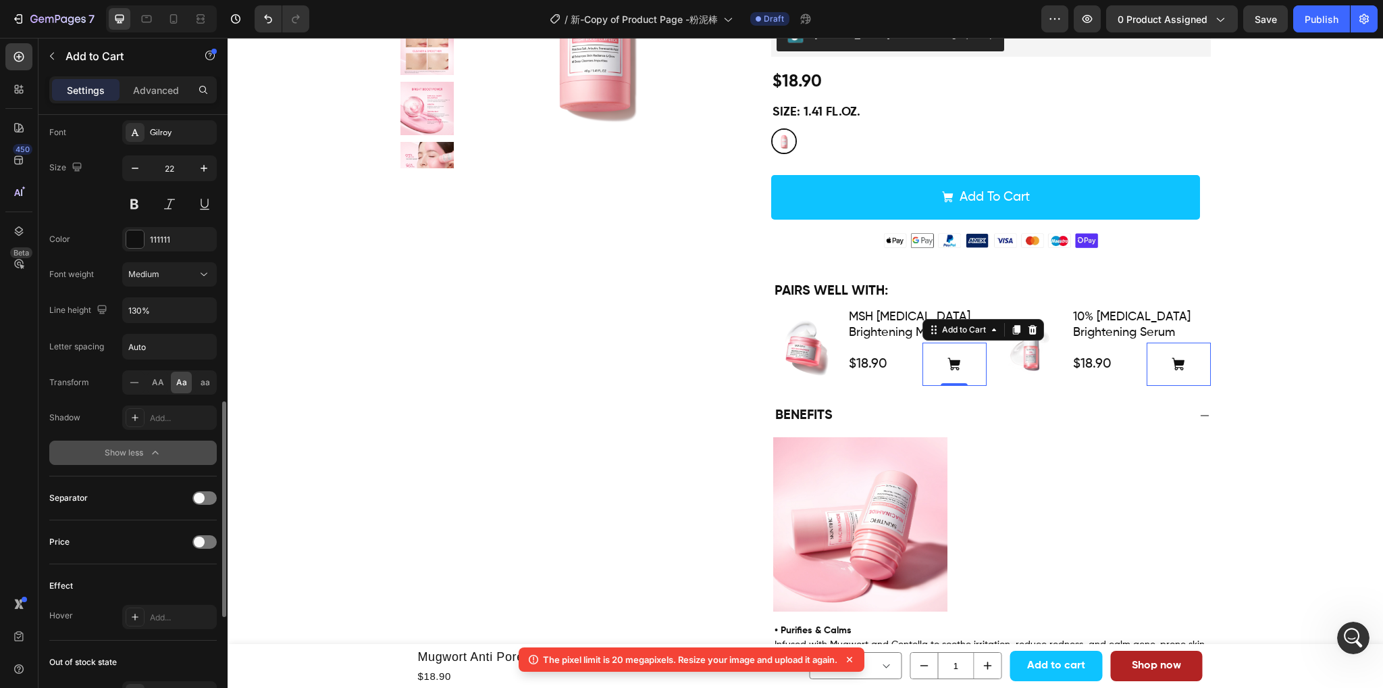
scroll to position [878, 0]
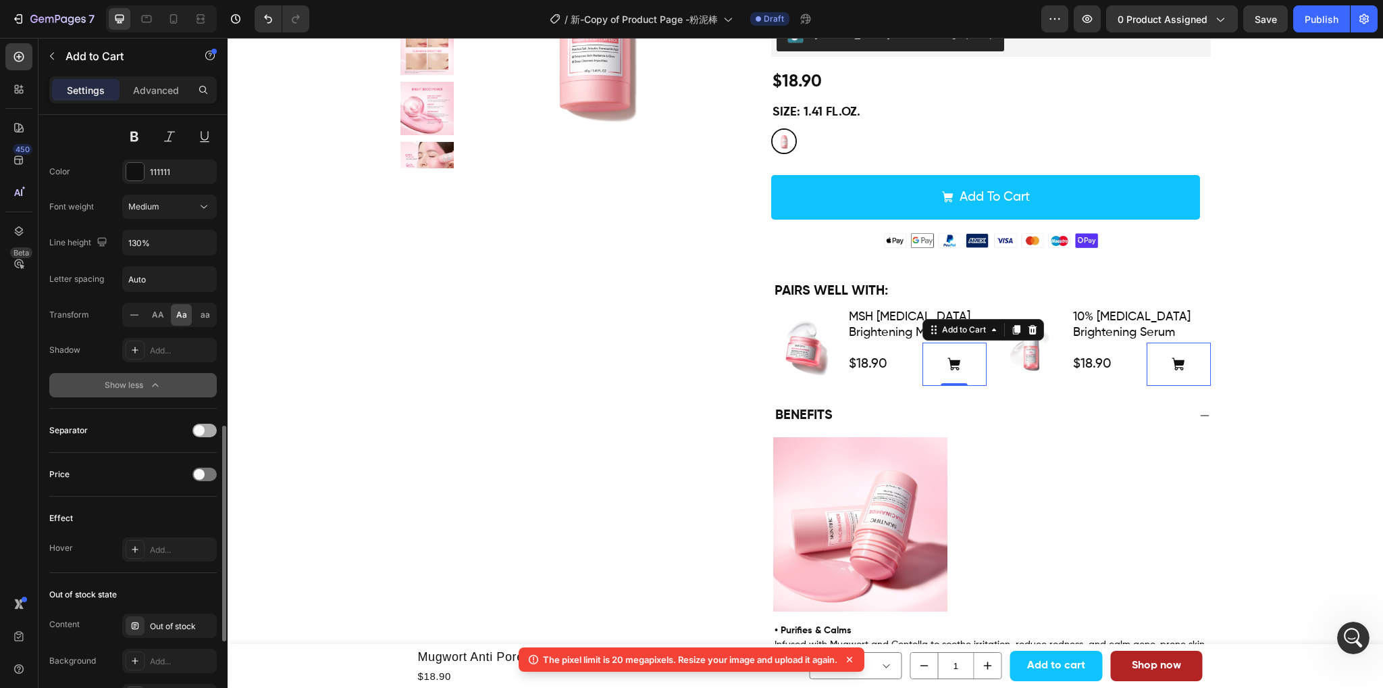
click at [201, 427] on span at bounding box center [199, 430] width 11 height 11
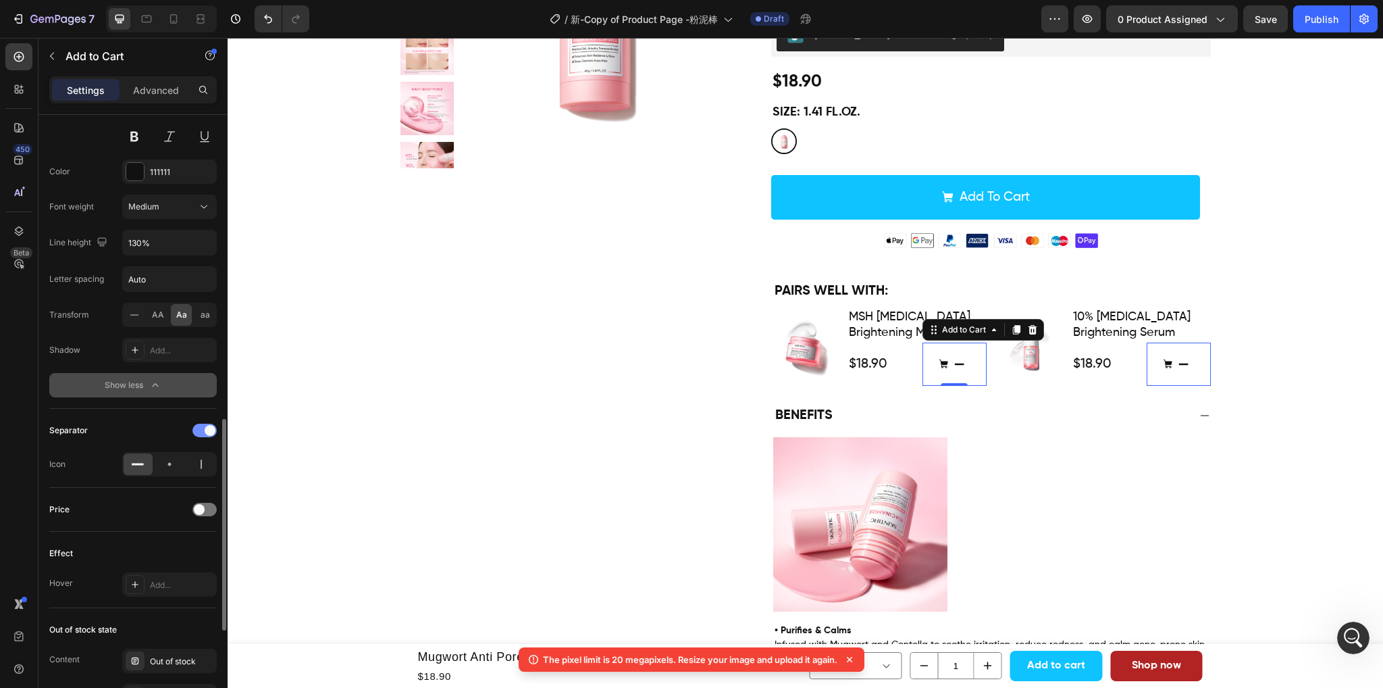
click at [201, 427] on div at bounding box center [205, 431] width 24 height 14
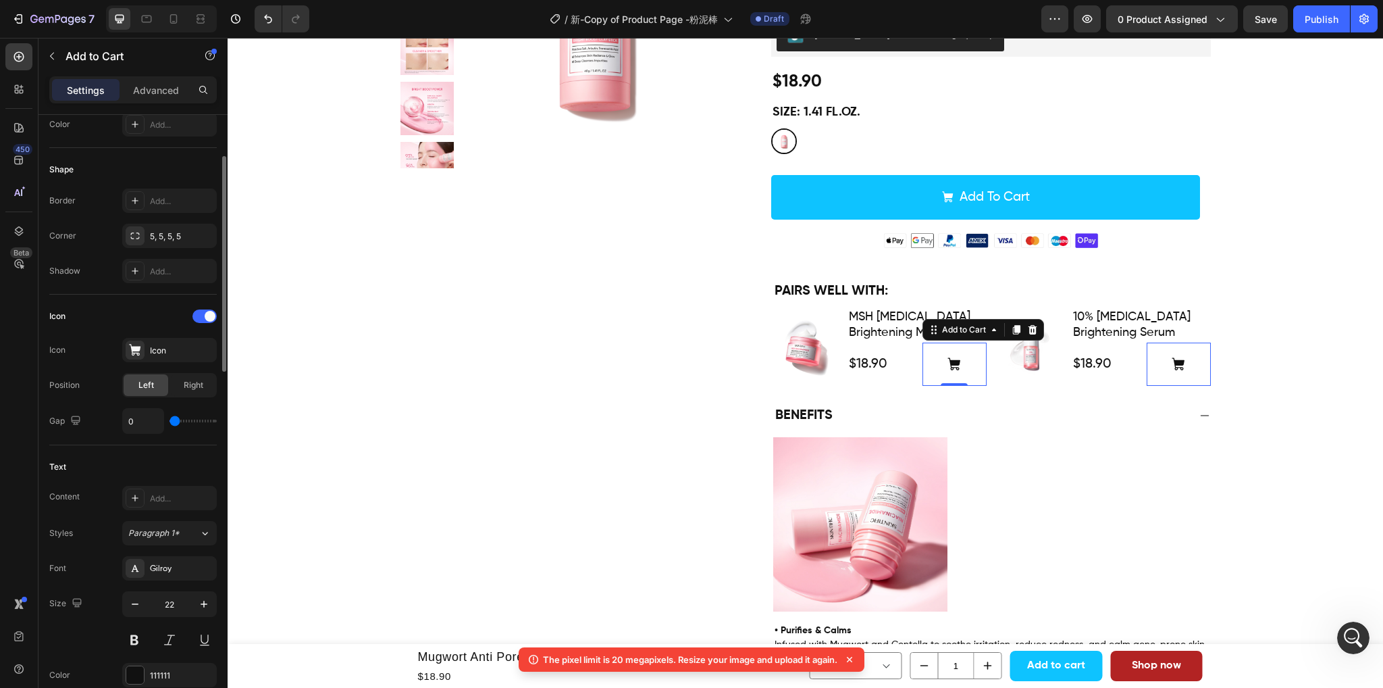
scroll to position [307, 0]
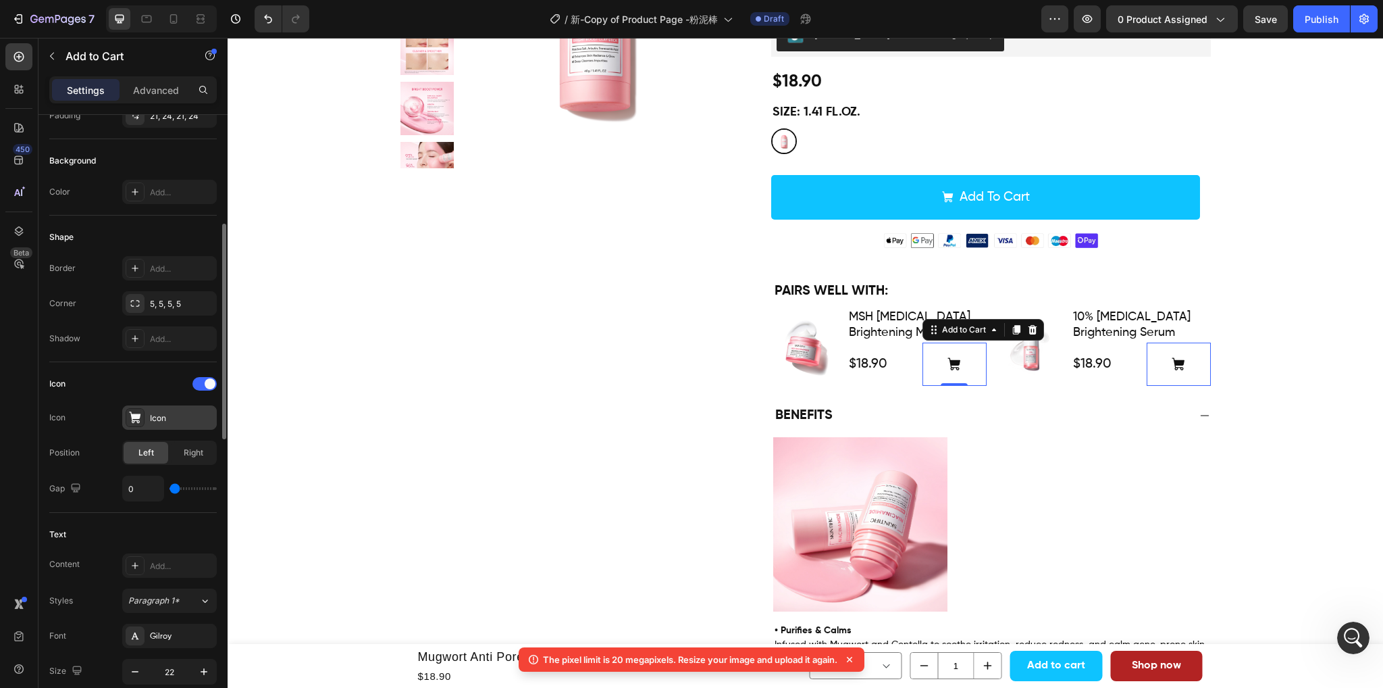
click at [154, 419] on div "Icon" at bounding box center [182, 418] width 64 height 12
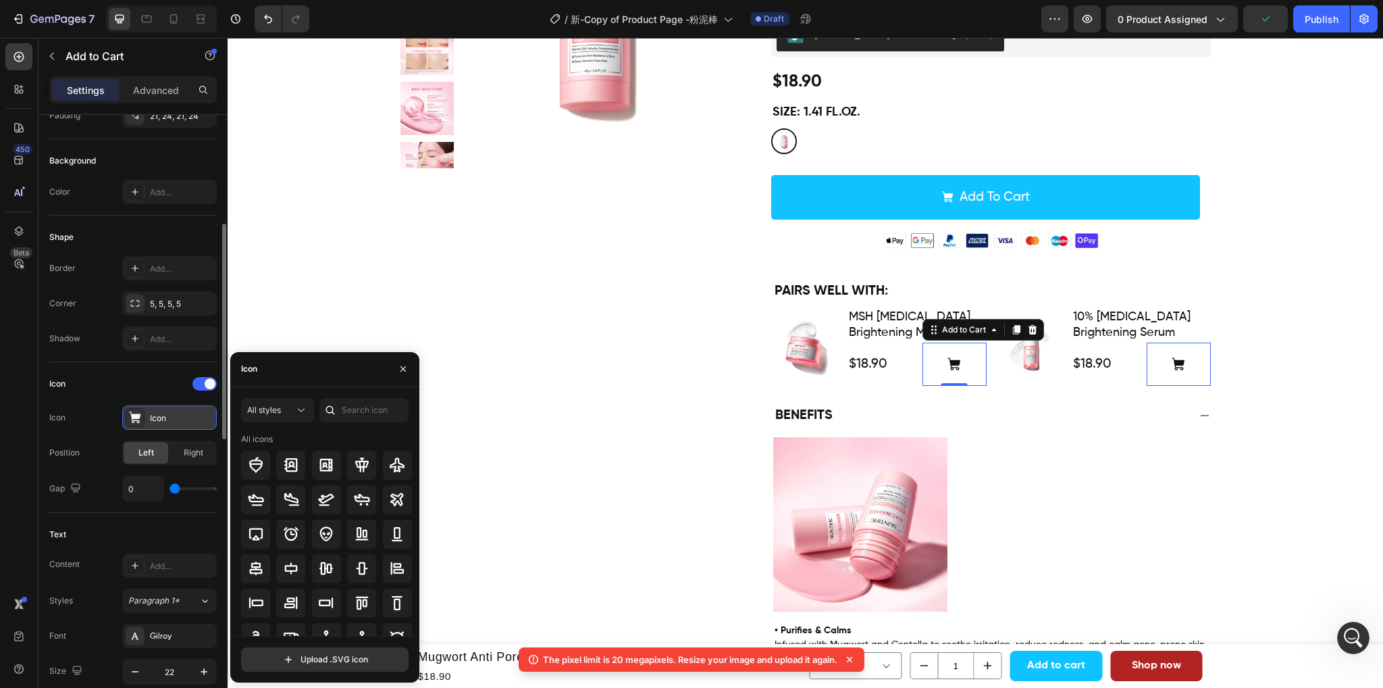
click at [154, 419] on div "Icon" at bounding box center [182, 418] width 64 height 12
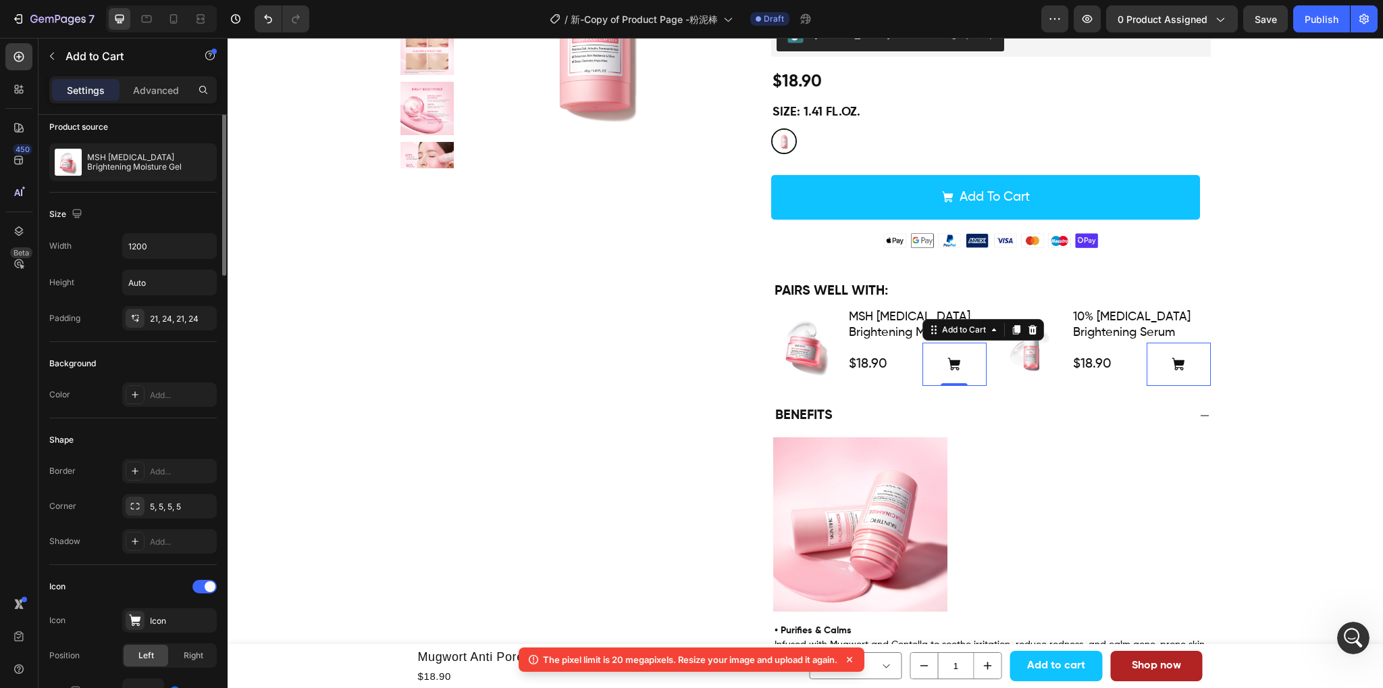
scroll to position [37, 0]
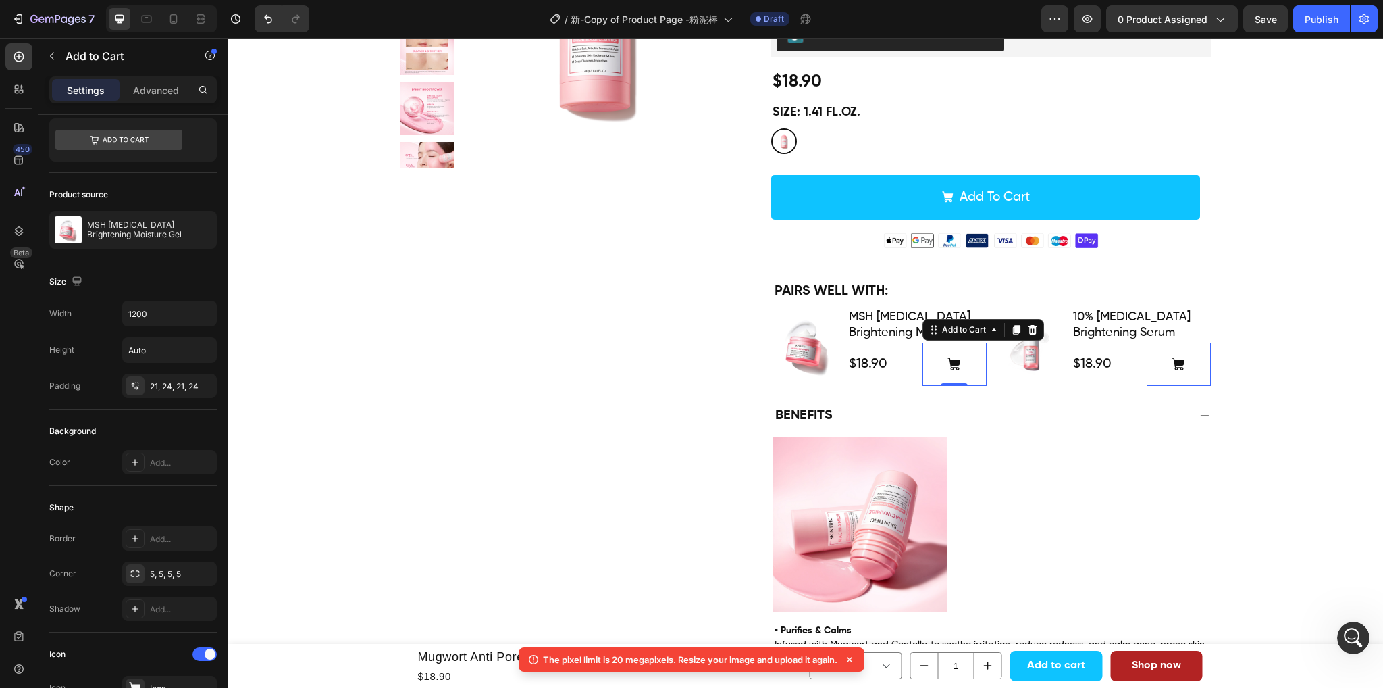
click at [948, 357] on icon at bounding box center [954, 363] width 13 height 13
click at [174, 380] on div "21, 24, 21, 24" at bounding box center [169, 386] width 39 height 12
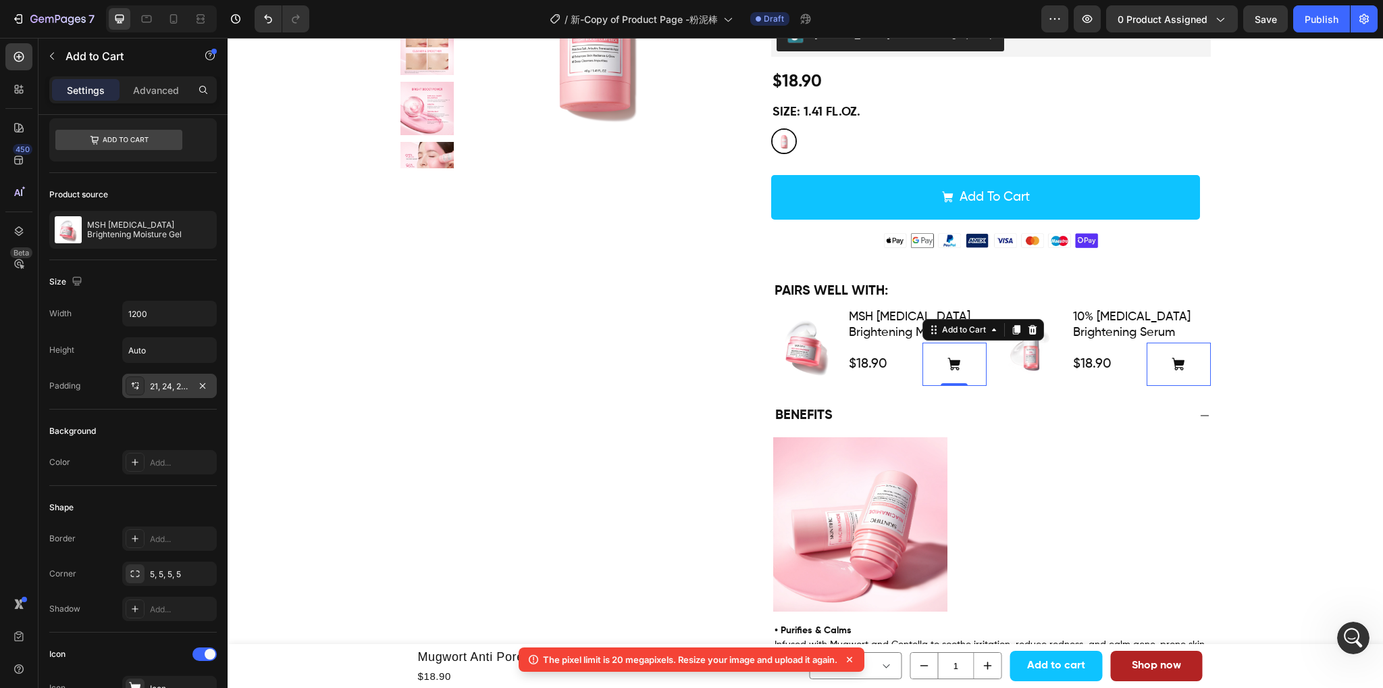
click at [151, 387] on div "21, 24, 21, 24" at bounding box center [169, 386] width 39 height 12
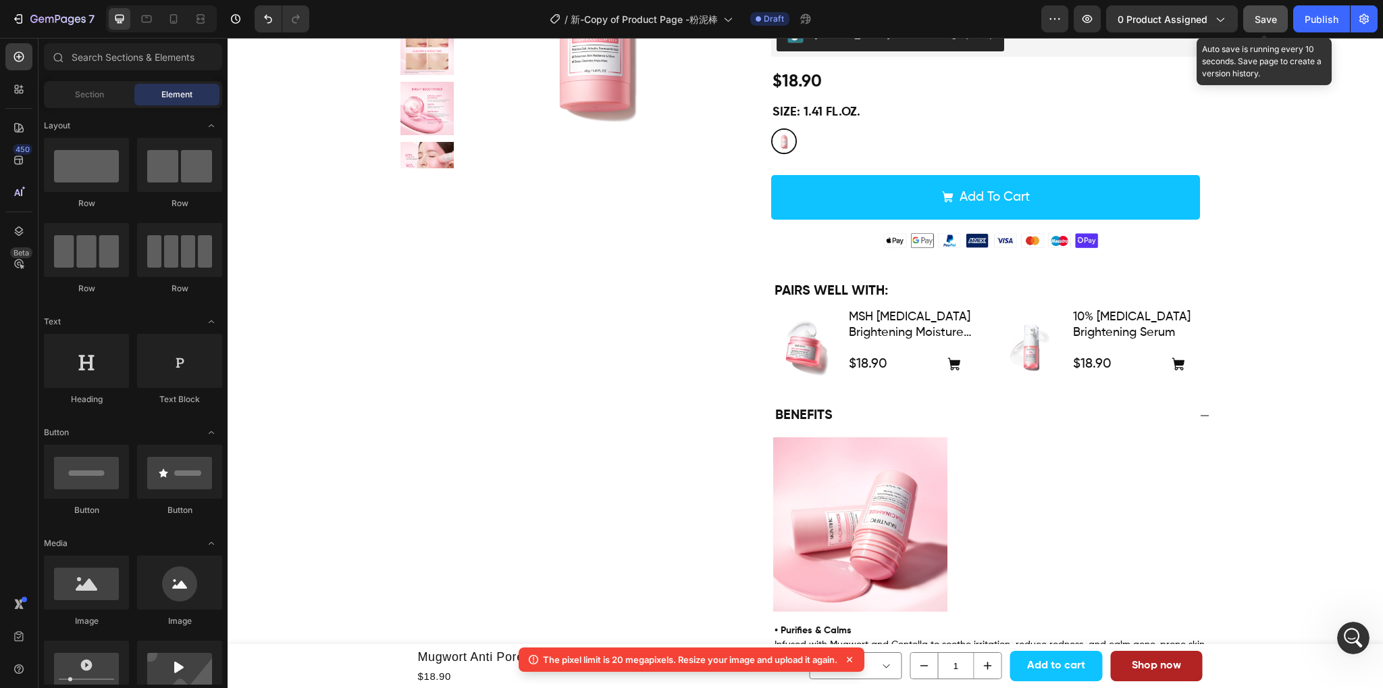
click at [1251, 20] on button "Save" at bounding box center [1266, 18] width 45 height 27
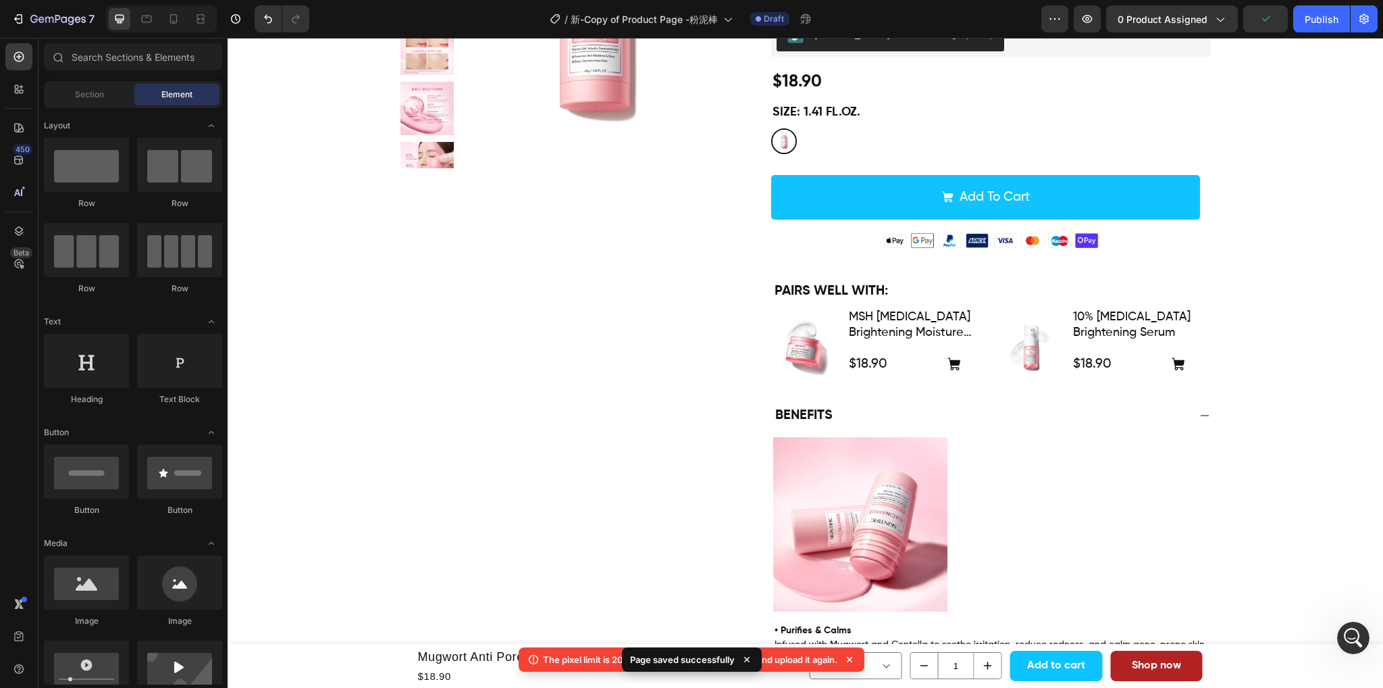
click at [849, 660] on icon at bounding box center [850, 660] width 14 height 14
click at [747, 659] on icon at bounding box center [746, 659] width 5 height 5
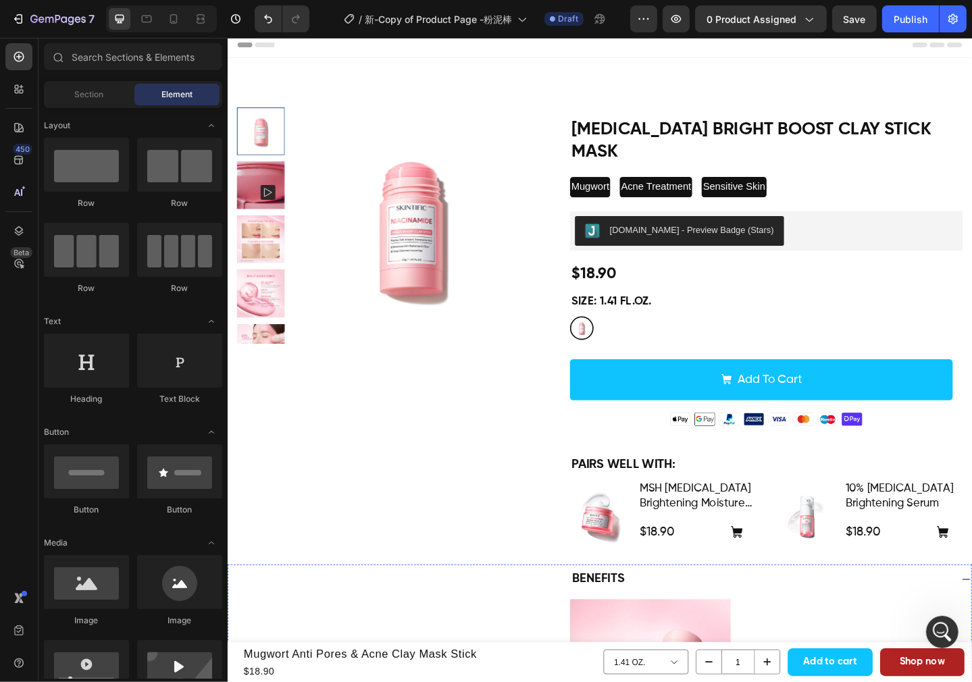
scroll to position [0, 0]
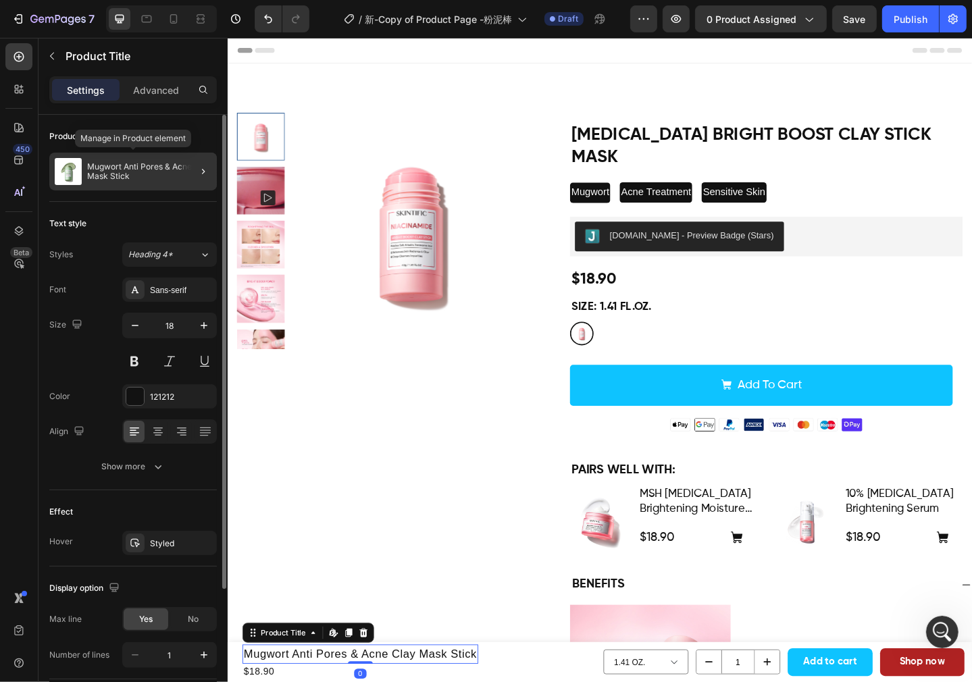
click at [172, 169] on p "Mugwort Anti Pores & Acne Clay Mask Stick" at bounding box center [149, 171] width 124 height 19
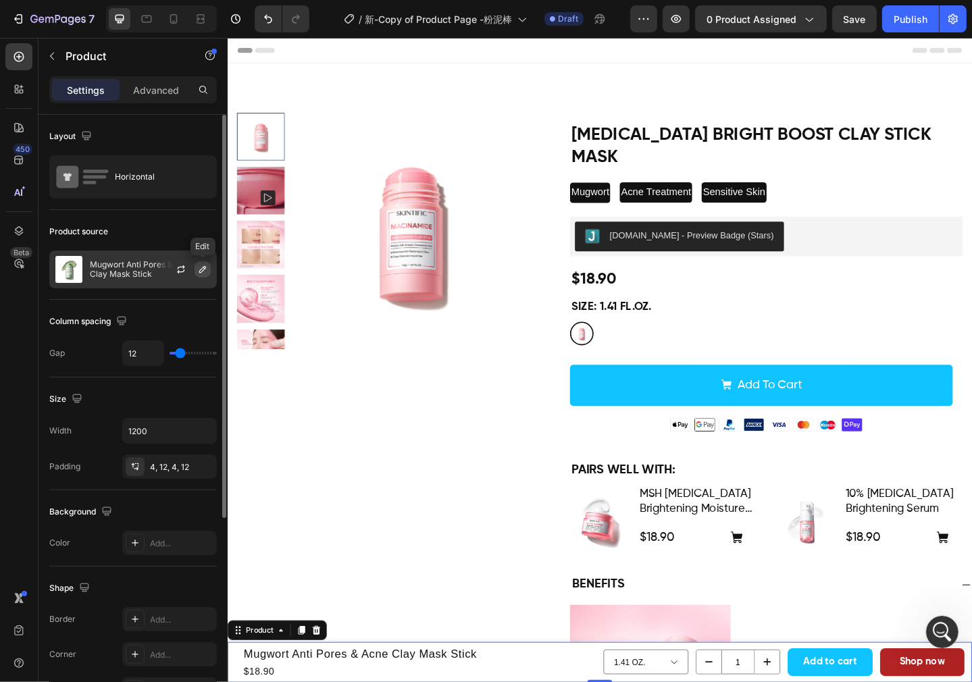
click at [195, 271] on button "button" at bounding box center [203, 269] width 16 height 16
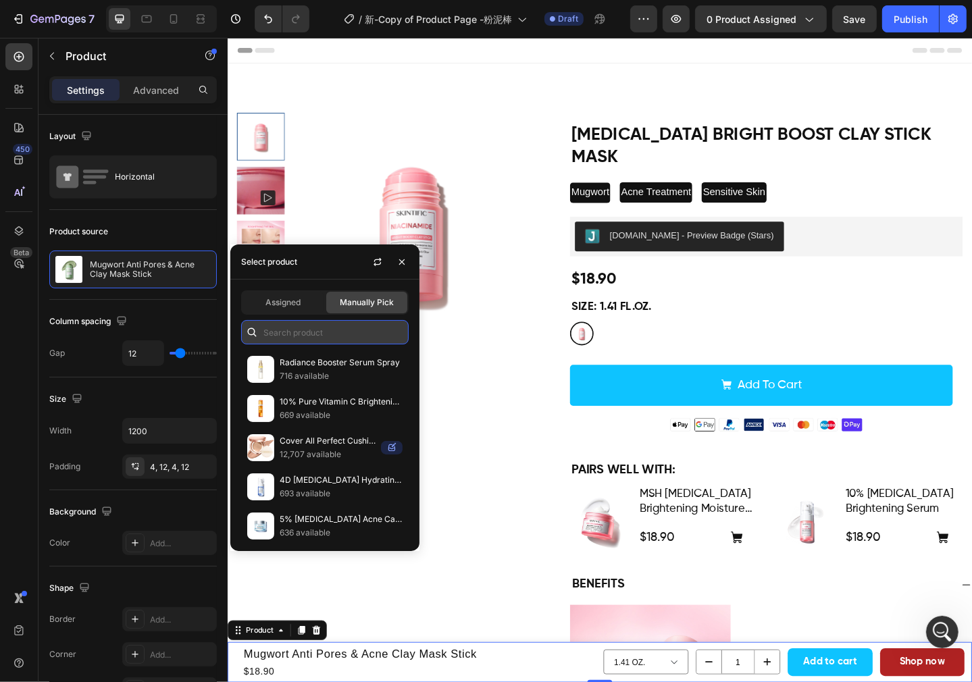
click at [266, 331] on input "text" at bounding box center [325, 332] width 168 height 24
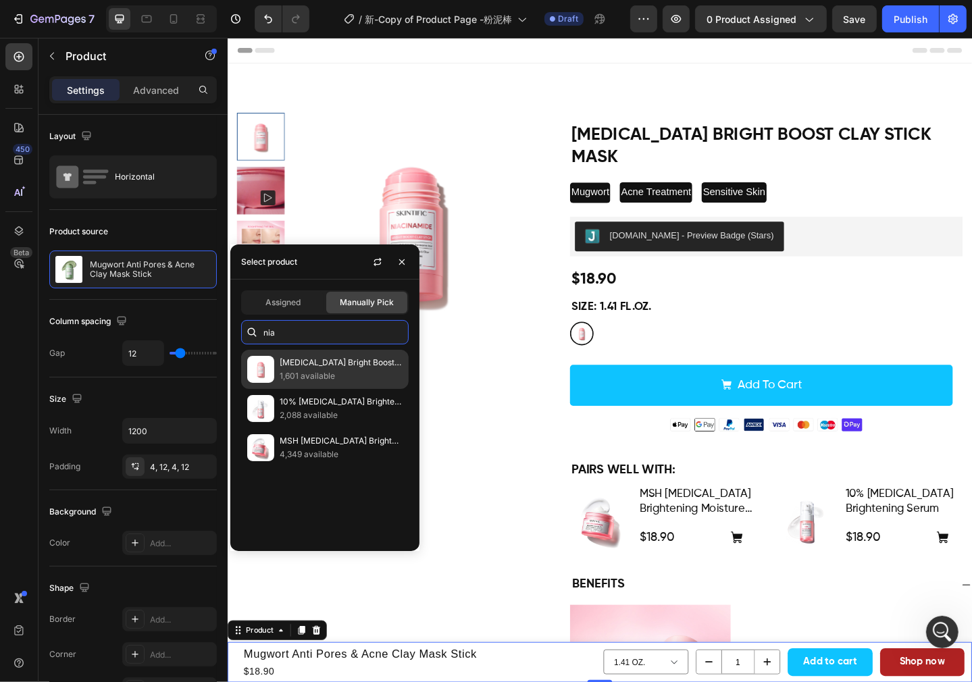
type input "nia"
click at [303, 373] on p "1,601 available" at bounding box center [341, 377] width 123 height 14
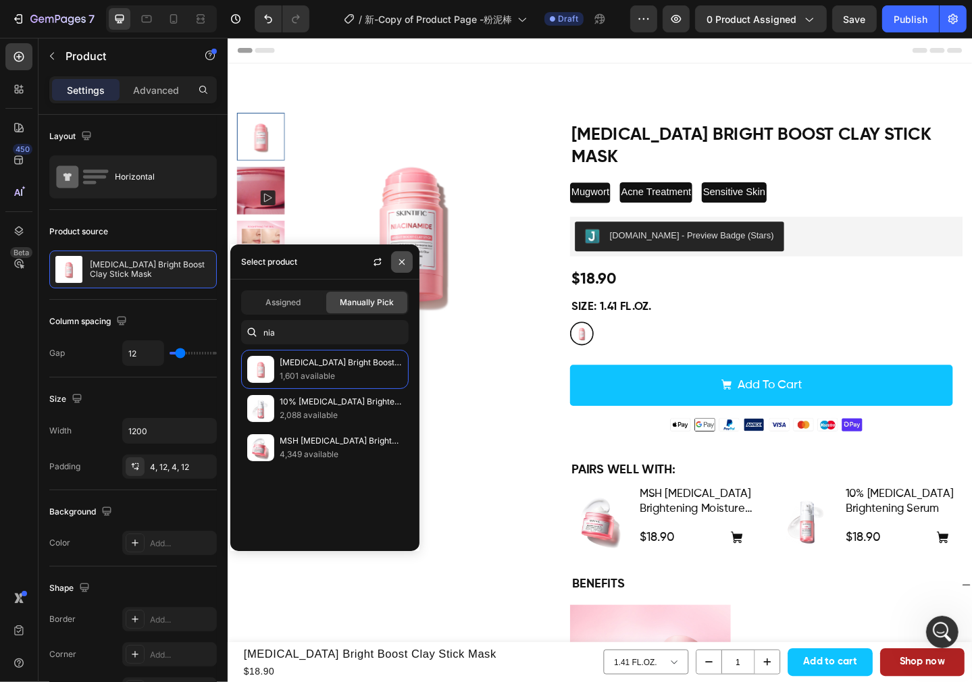
click at [399, 260] on icon "button" at bounding box center [402, 262] width 11 height 11
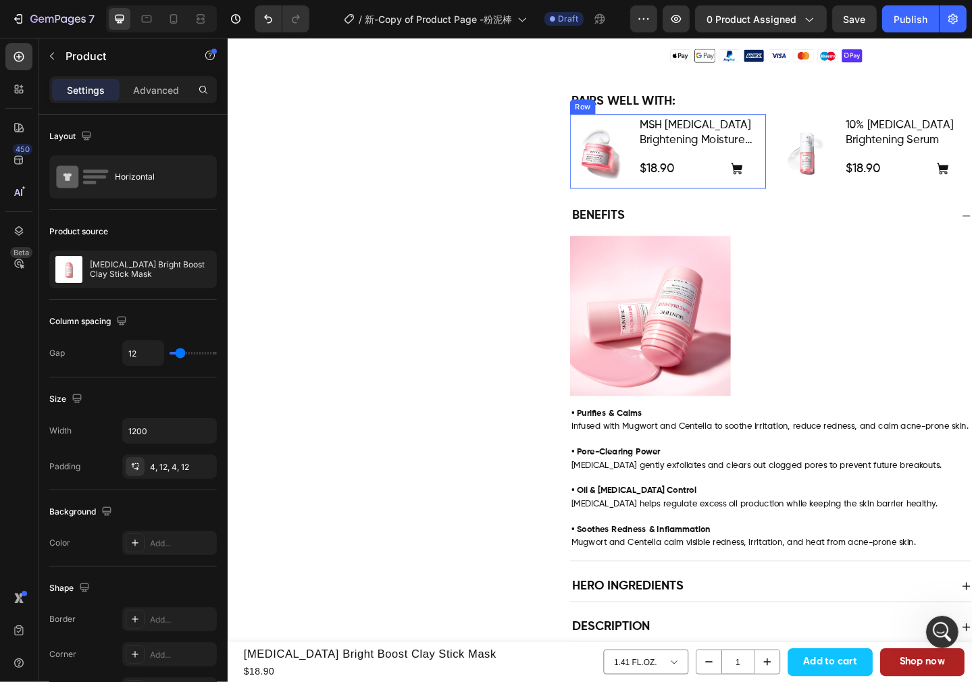
scroll to position [405, 0]
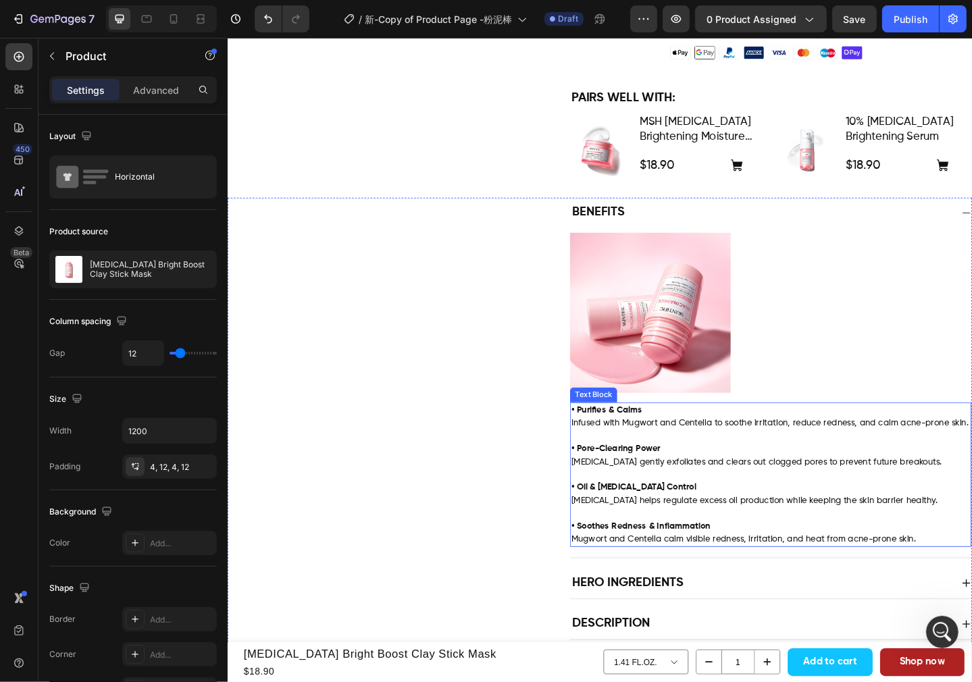
click at [707, 465] on p "• Pore-Clearing Power [MEDICAL_DATA] gently exfoliates and clears out clogged p…" at bounding box center [818, 486] width 434 height 42
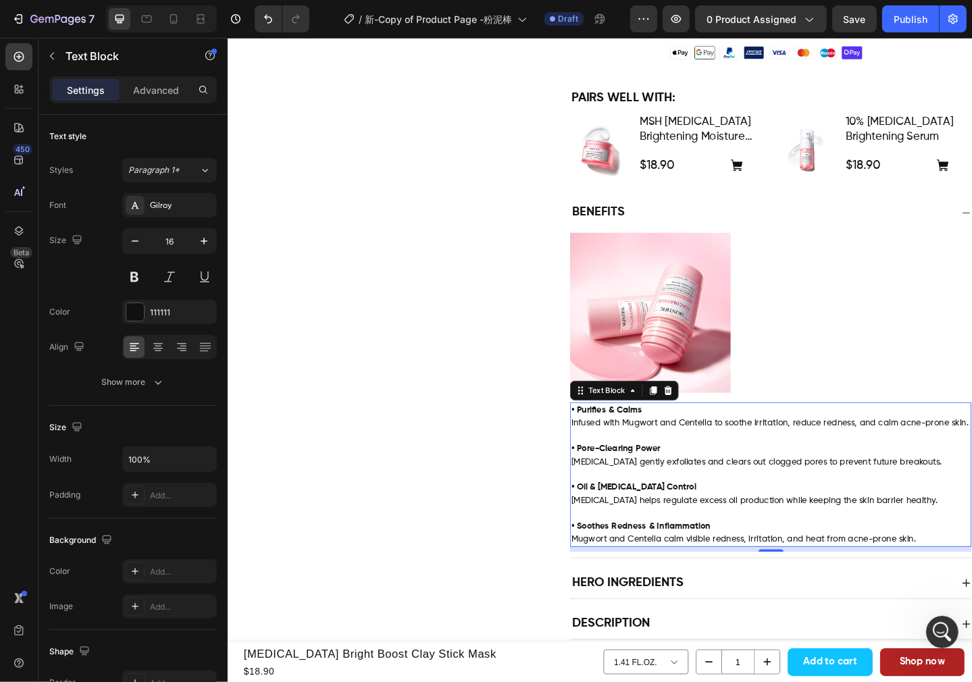
click at [696, 453] on span "Infused with Mugwort and Centella to soothe irritation, reduce redness, and cal…" at bounding box center [817, 457] width 432 height 9
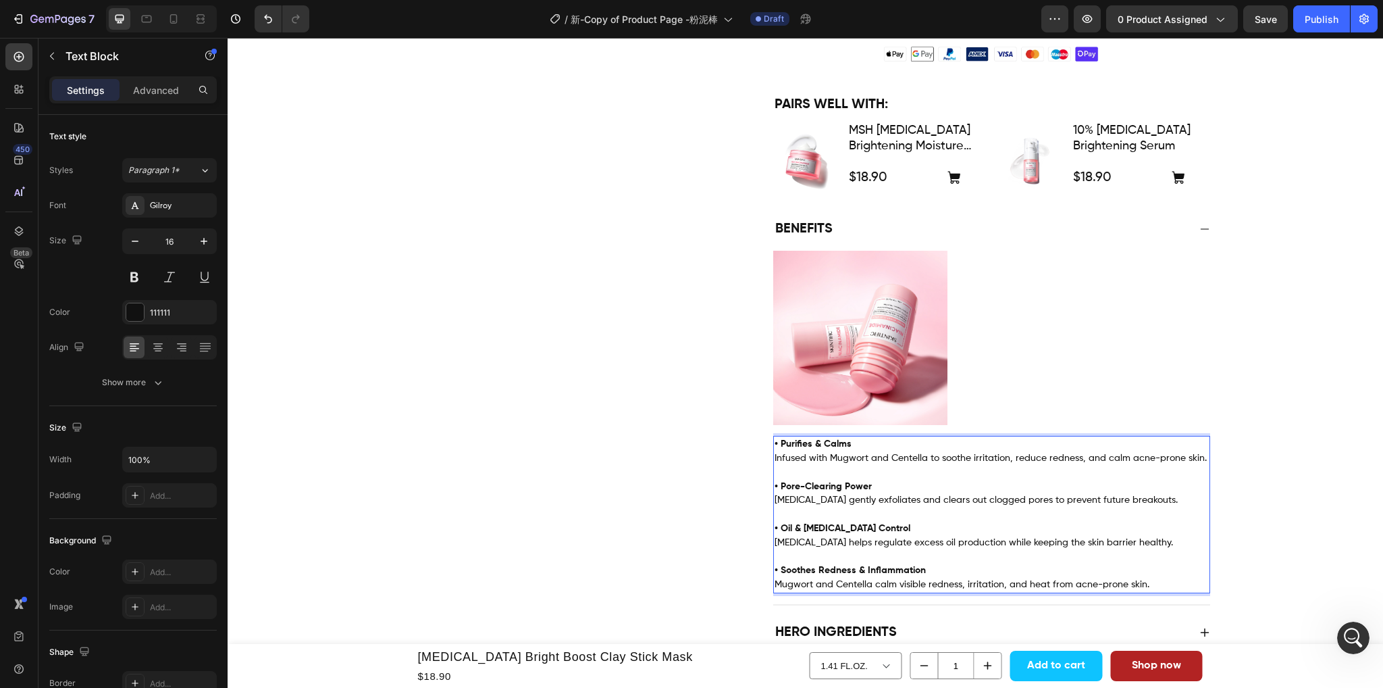
scroll to position [408, 0]
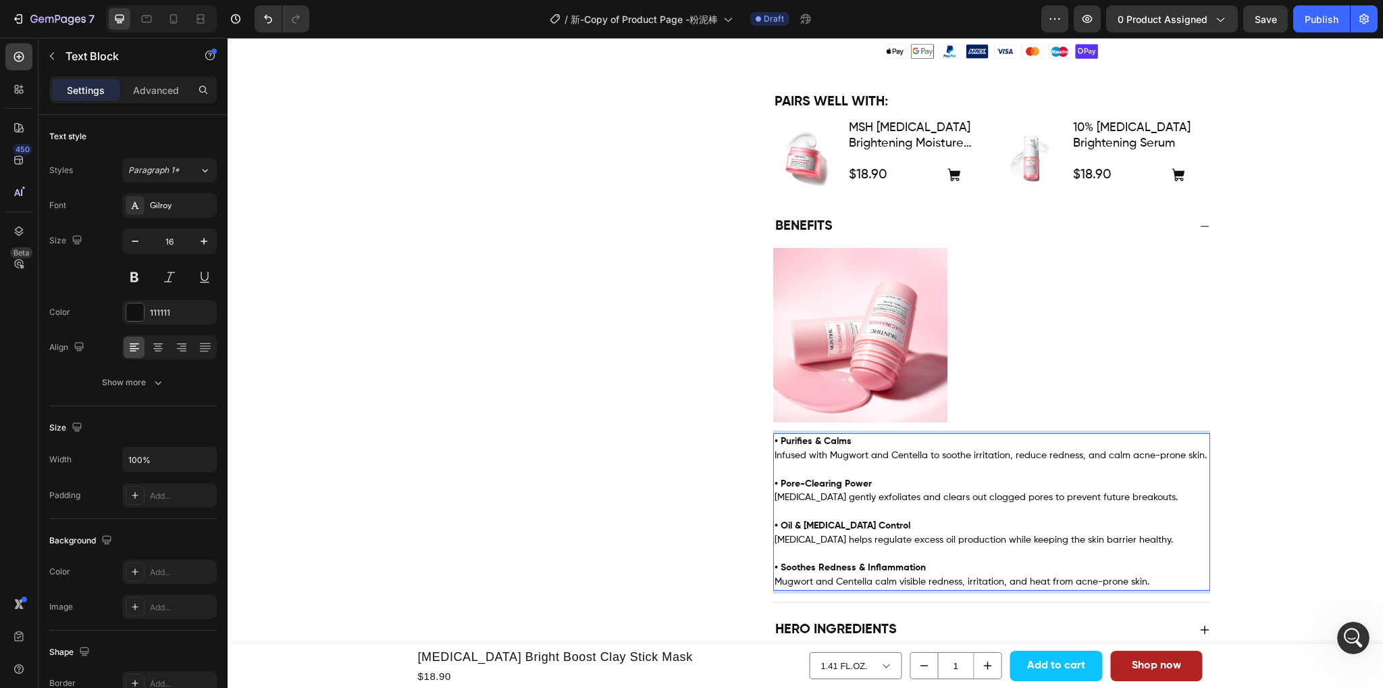
click at [865, 434] on p "• Purifies & Calms Infused with Mugwort and Centella to soothe irritation, redu…" at bounding box center [992, 448] width 434 height 28
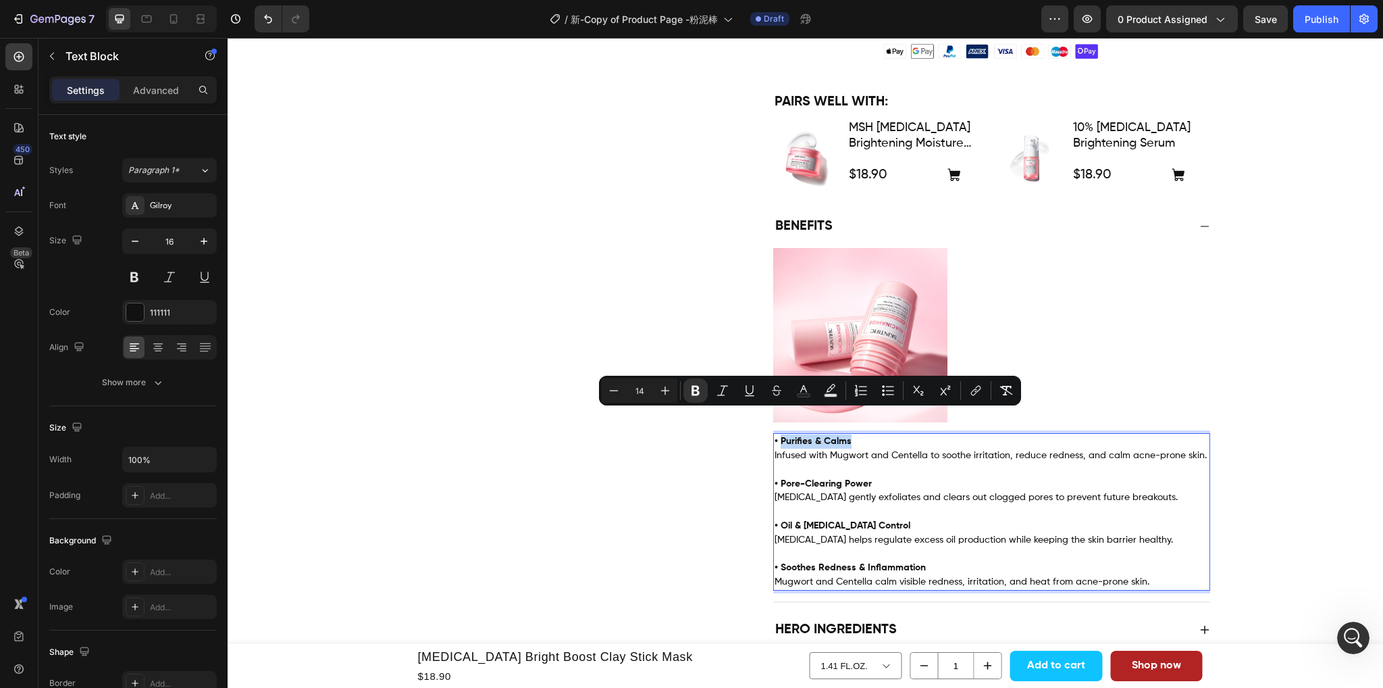
drag, startPoint x: 855, startPoint y: 417, endPoint x: 776, endPoint y: 420, distance: 79.1
click at [776, 434] on p "• Purifies & Calms Infused with Mugwort and Centella to soothe irritation, redu…" at bounding box center [992, 448] width 434 height 28
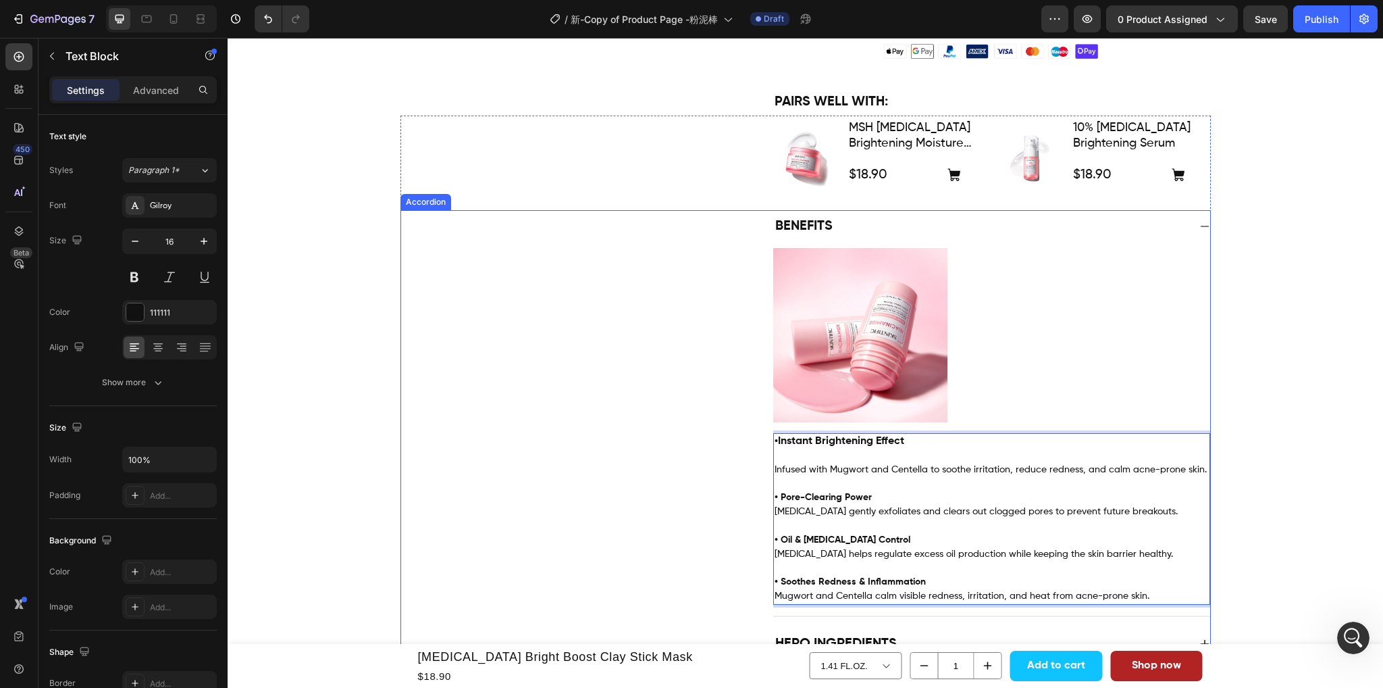
click at [657, 414] on div "Benefits Image • Instant Brightening Effect ⁠⁠⁠⁠⁠⁠⁠ Infused with Mugwort and Ce…" at bounding box center [805, 413] width 809 height 407
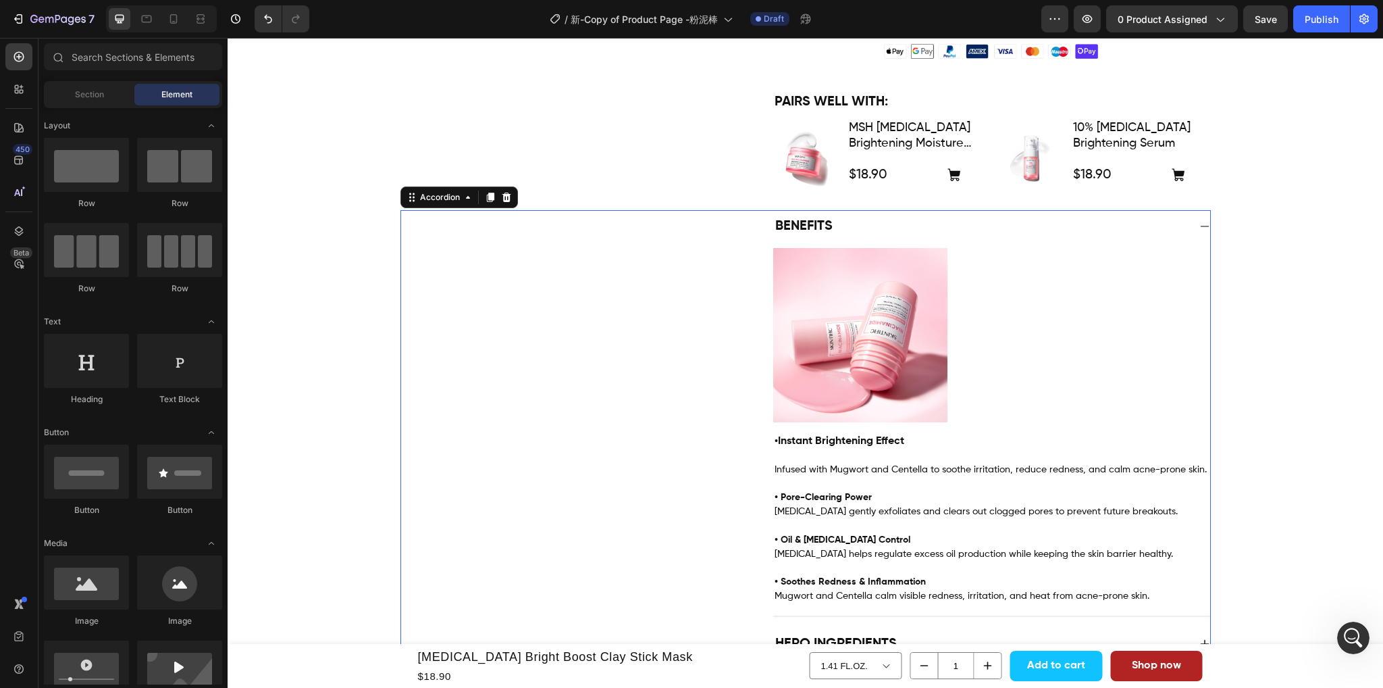
click at [811, 434] on p "• Instant Brightening Effect ⁠⁠⁠⁠⁠⁠⁠ Infused with Mugwort and Centella to sooth…" at bounding box center [992, 455] width 434 height 42
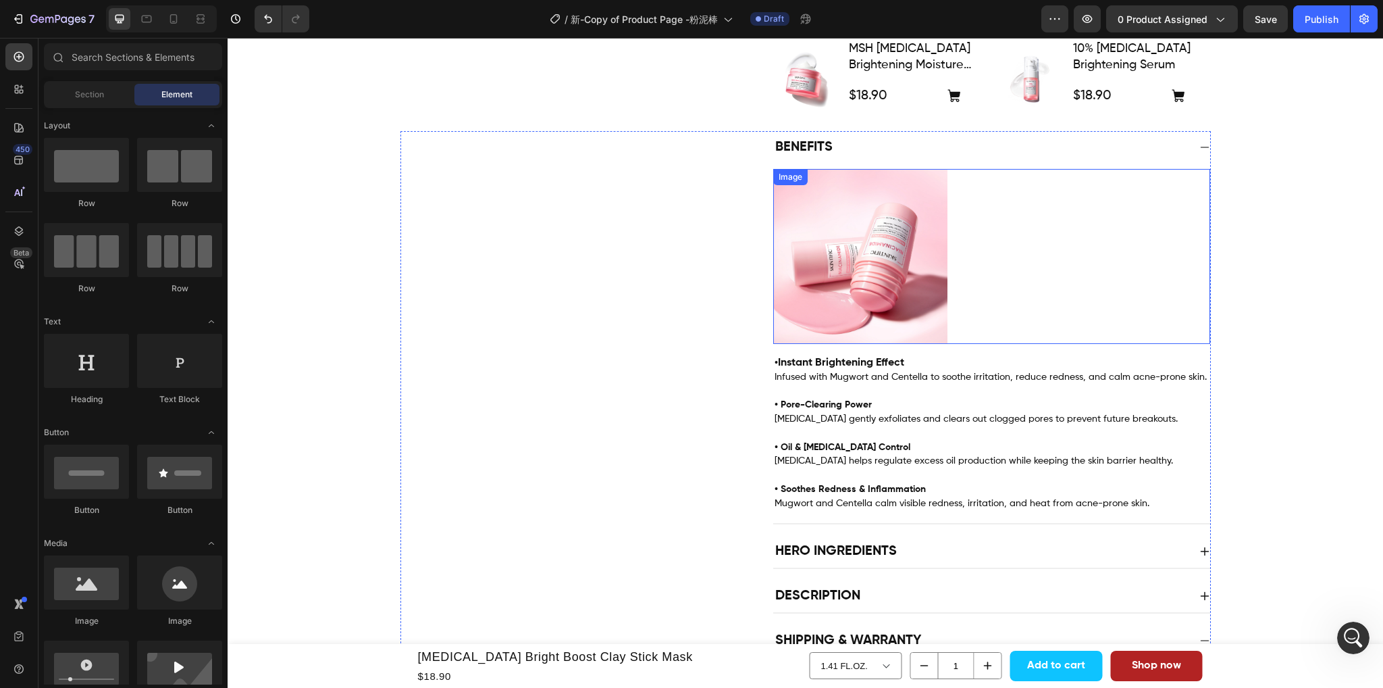
scroll to position [473, 0]
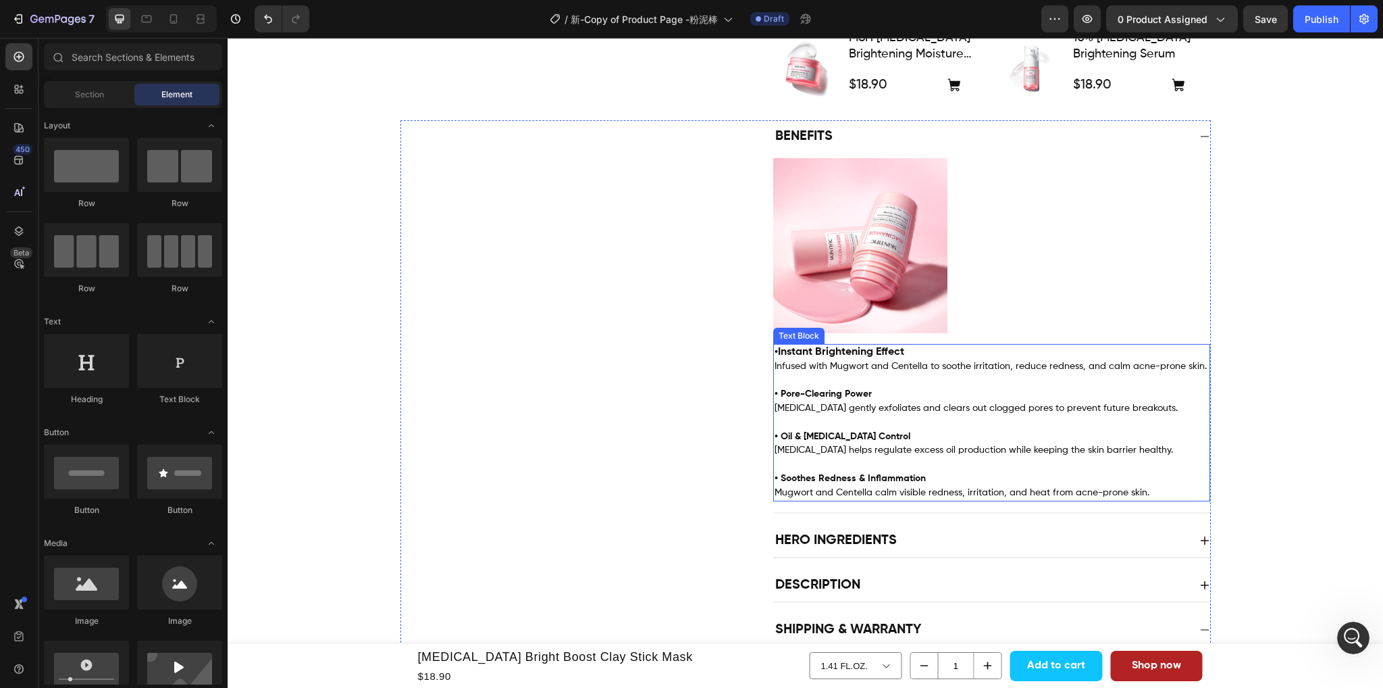
click at [1025, 349] on p "• Instant Brightening Effect Infused with Mugwort and Centella to soothe irrita…" at bounding box center [992, 359] width 434 height 28
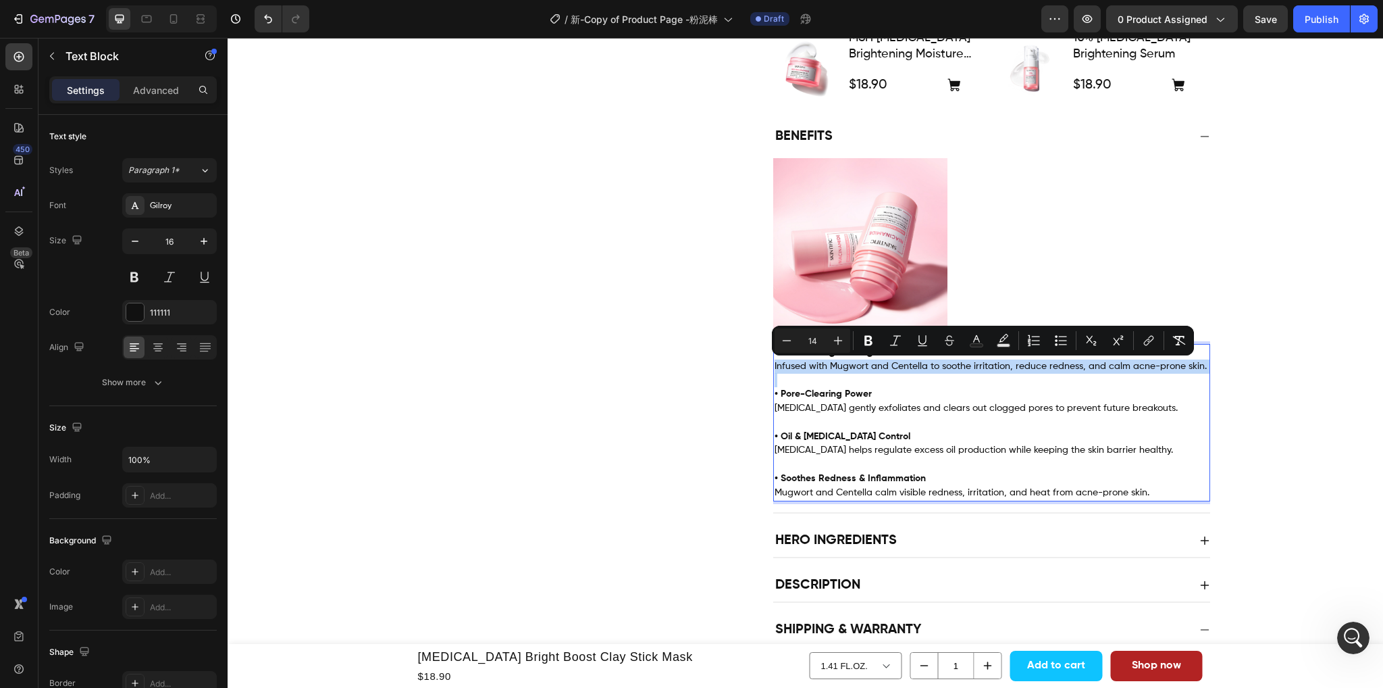
drag, startPoint x: 1200, startPoint y: 366, endPoint x: 776, endPoint y: 363, distance: 423.6
click at [776, 363] on p "• Instant Brightening Effect Infused with Mugwort and Centella to soothe irrita…" at bounding box center [992, 359] width 434 height 28
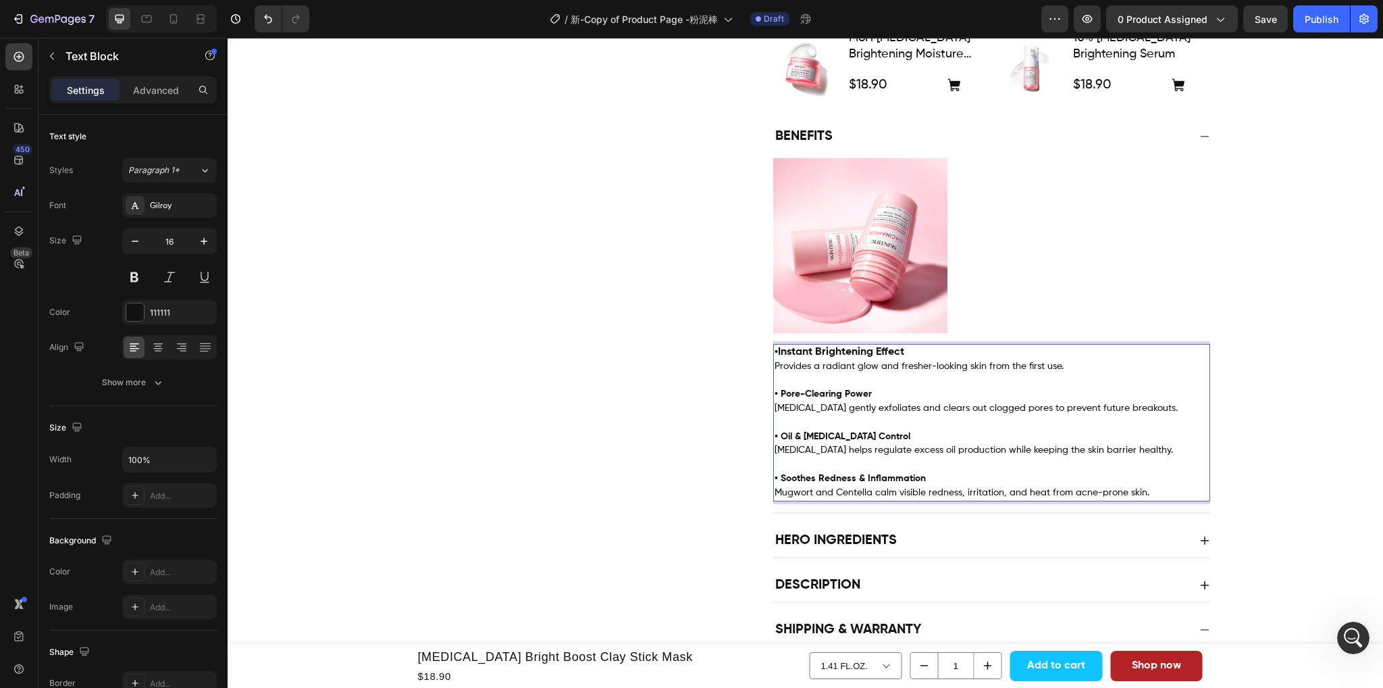
click at [903, 351] on p "• Instant Brightening Effect Provides a radiant glow and fresher-looking skin f…" at bounding box center [992, 359] width 434 height 28
drag, startPoint x: 908, startPoint y: 351, endPoint x: 815, endPoint y: 351, distance: 92.5
click at [815, 351] on p "• Instant Brightening Effect Provides a radiant glow and fresher-looking skin f…" at bounding box center [992, 359] width 434 height 28
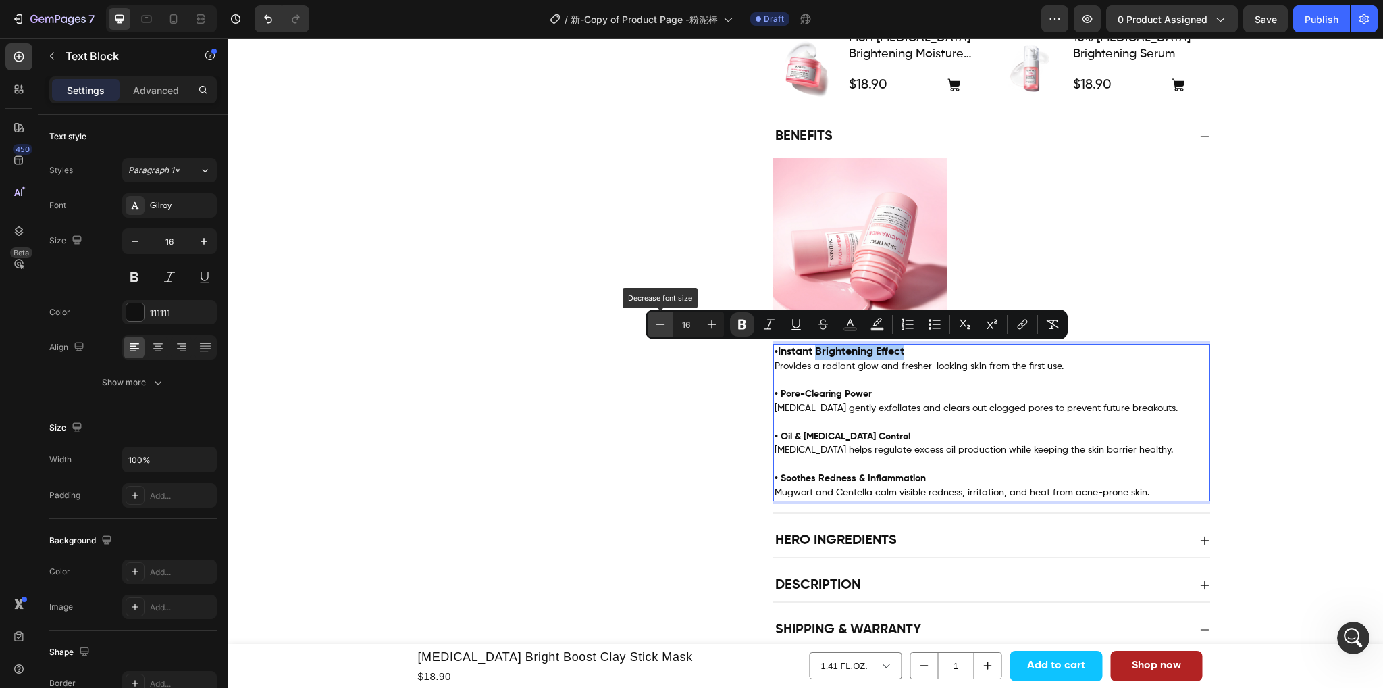
click at [661, 328] on icon "Editor contextual toolbar" at bounding box center [661, 325] width 14 height 14
type input "14"
click at [867, 380] on p "• Pore-Clearing Power [MEDICAL_DATA] gently exfoliates and clears out clogged p…" at bounding box center [992, 394] width 434 height 42
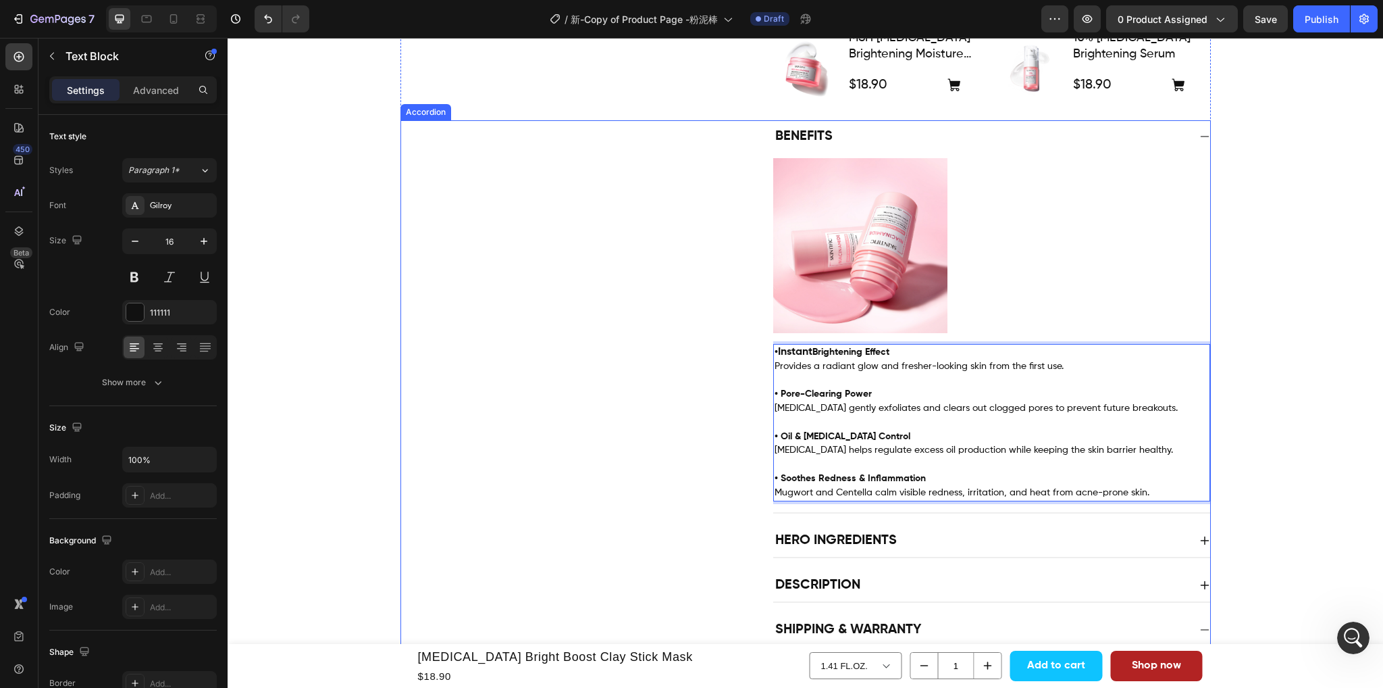
drag, startPoint x: 1081, startPoint y: 371, endPoint x: 763, endPoint y: 357, distance: 318.5
click at [763, 357] on div "Benefits Image • Instant Brightening Effect Provides a radiant glow and fresher…" at bounding box center [805, 316] width 809 height 393
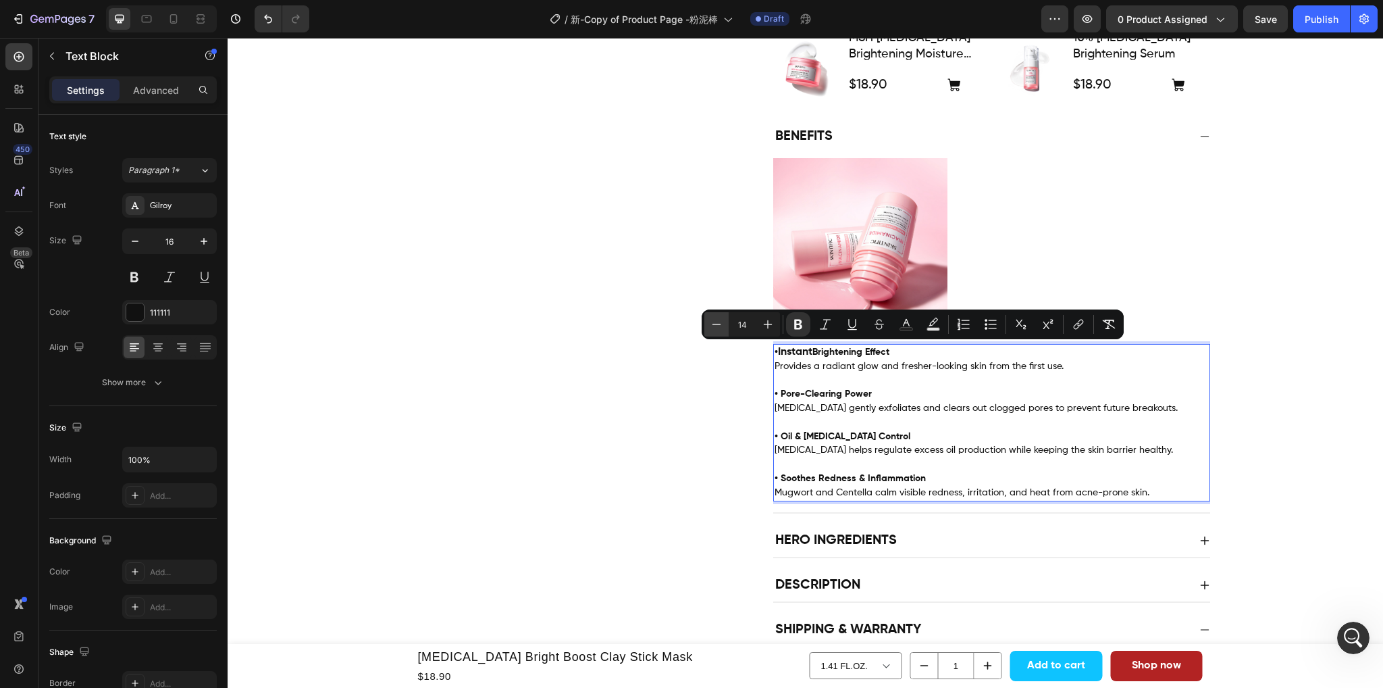
click at [717, 325] on icon "Editor contextual toolbar" at bounding box center [717, 325] width 14 height 14
click at [768, 328] on icon "Editor contextual toolbar" at bounding box center [768, 324] width 9 height 9
type input "14"
click at [884, 404] on span "[MEDICAL_DATA] gently exfoliates and clears out clogged pores to prevent future…" at bounding box center [976, 407] width 403 height 9
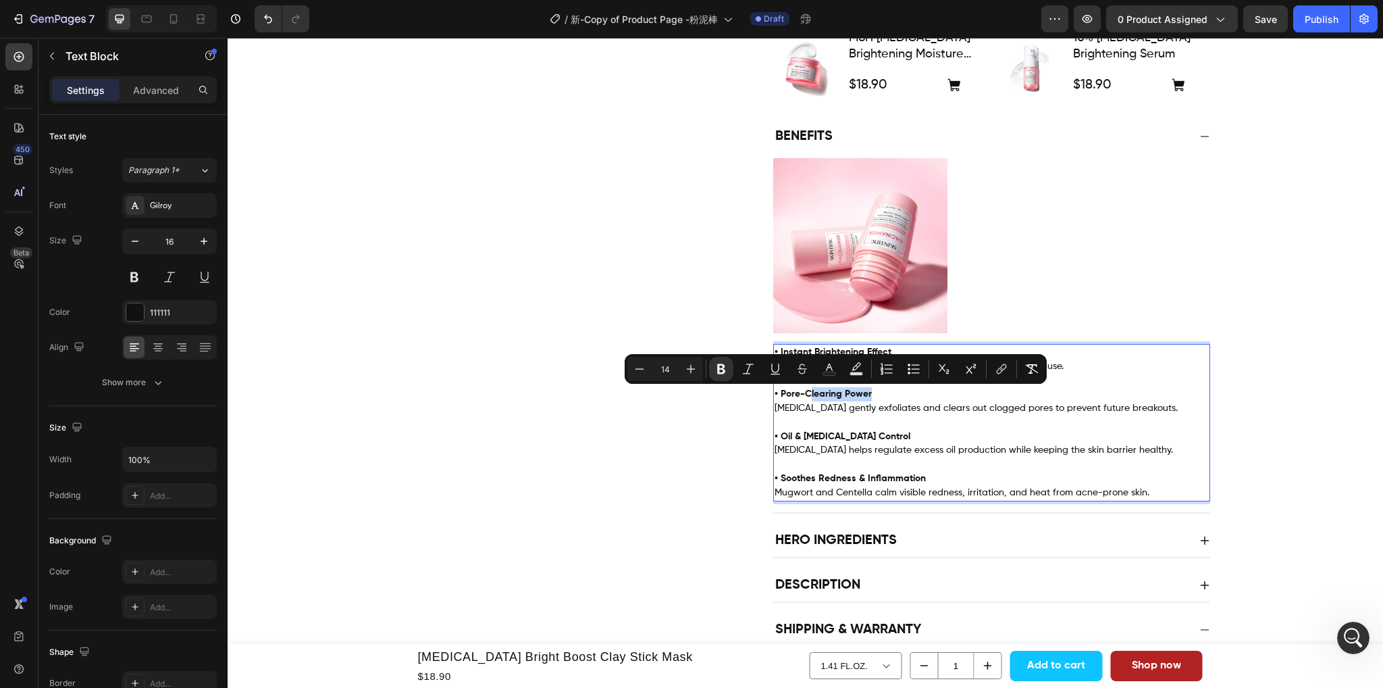
drag, startPoint x: 872, startPoint y: 395, endPoint x: 805, endPoint y: 395, distance: 66.9
click at [805, 395] on p "• Pore-Clearing Power [MEDICAL_DATA] gently exfoliates and clears out clogged p…" at bounding box center [992, 394] width 434 height 42
click at [948, 397] on p "• Pore-Clearing Power [MEDICAL_DATA] gently exfoliates and clears out clogged p…" at bounding box center [992, 394] width 434 height 42
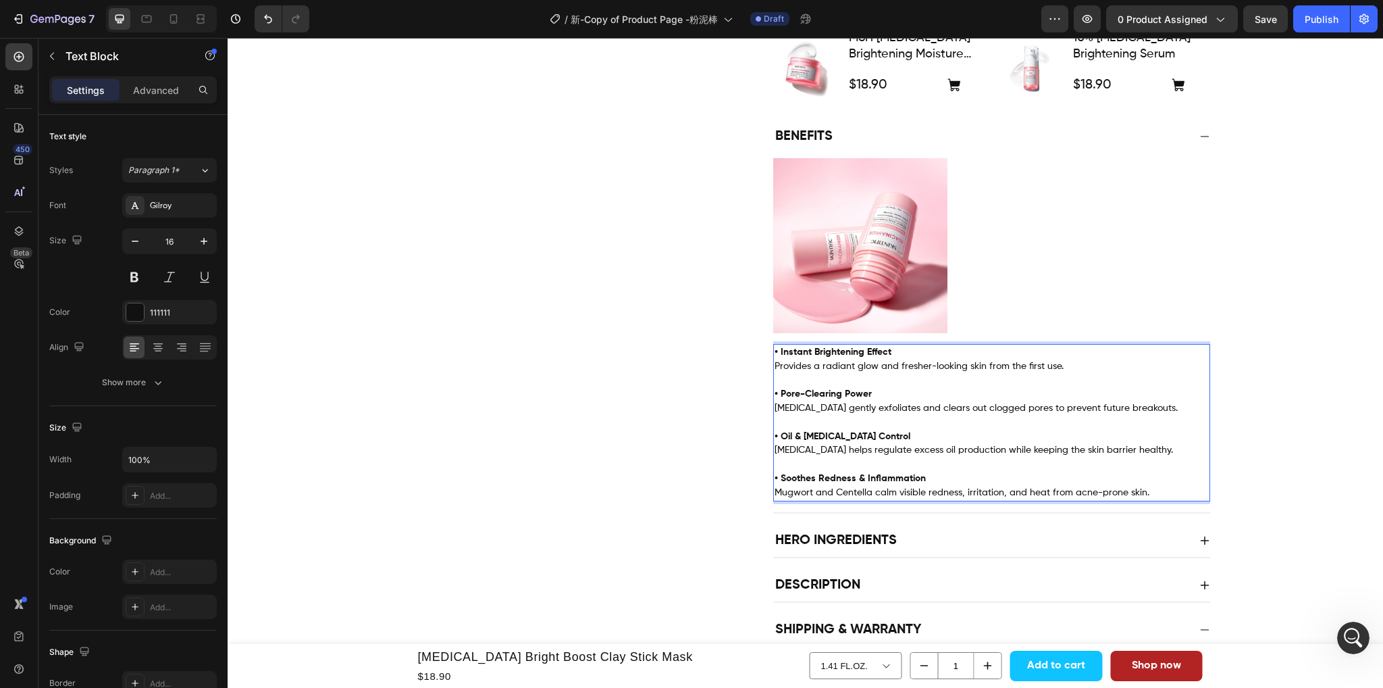
click at [892, 390] on p "• Pore-Clearing Power [MEDICAL_DATA] gently exfoliates and clears out clogged p…" at bounding box center [992, 394] width 434 height 42
click at [885, 395] on p "• Pore-Clearing Power [MEDICAL_DATA] gently exfoliates and clears out clogged p…" at bounding box center [992, 394] width 434 height 42
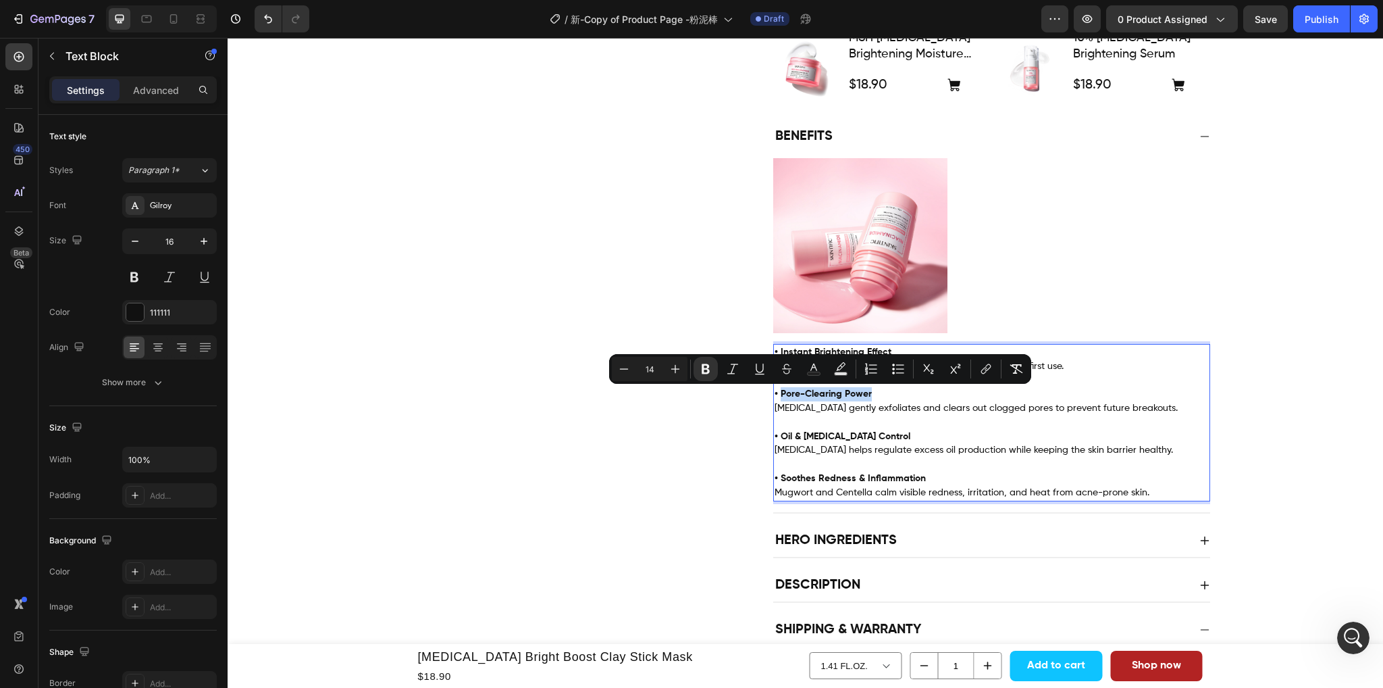
drag, startPoint x: 868, startPoint y: 395, endPoint x: 777, endPoint y: 398, distance: 91.2
click at [777, 398] on p "• Pore-Clearing Power [MEDICAL_DATA] gently exfoliates and clears out clogged p…" at bounding box center [992, 394] width 434 height 42
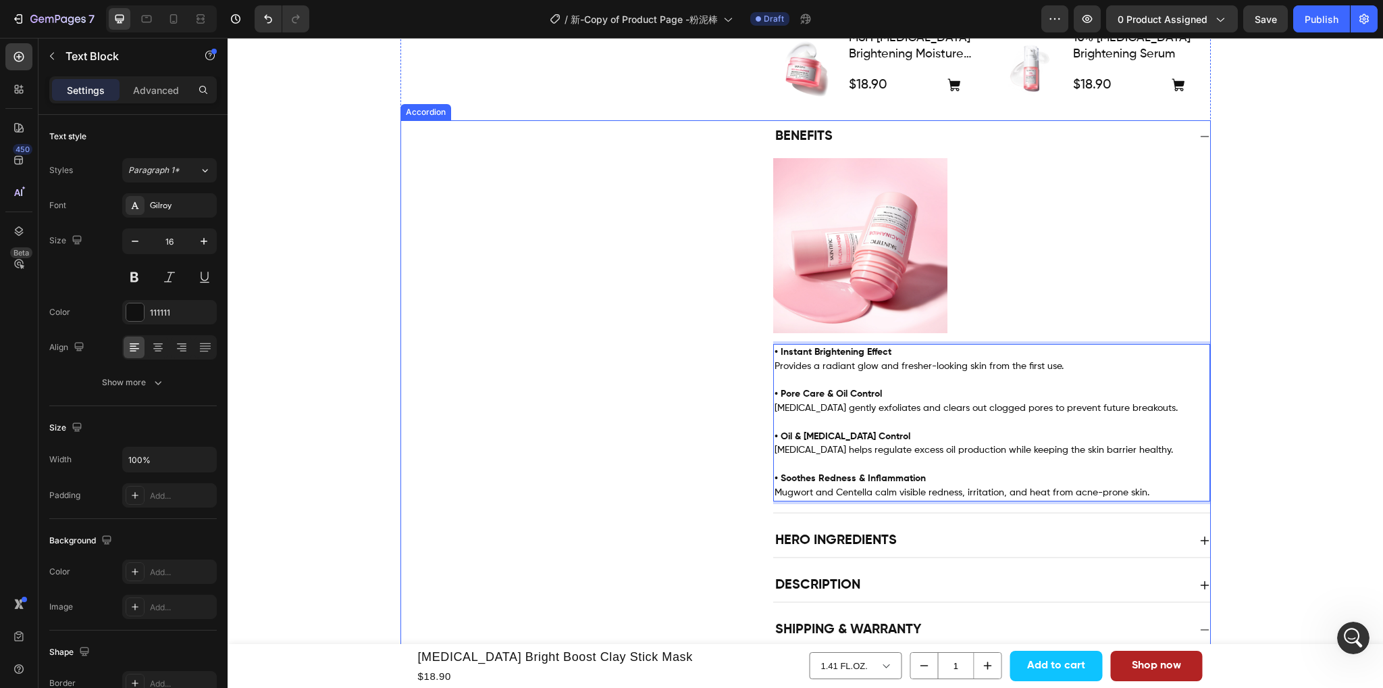
drag, startPoint x: 1165, startPoint y: 405, endPoint x: 765, endPoint y: 413, distance: 400.7
click at [765, 413] on div "Benefits Image • Instant Brightening Effect Provides a radiant glow and fresher…" at bounding box center [805, 316] width 809 height 393
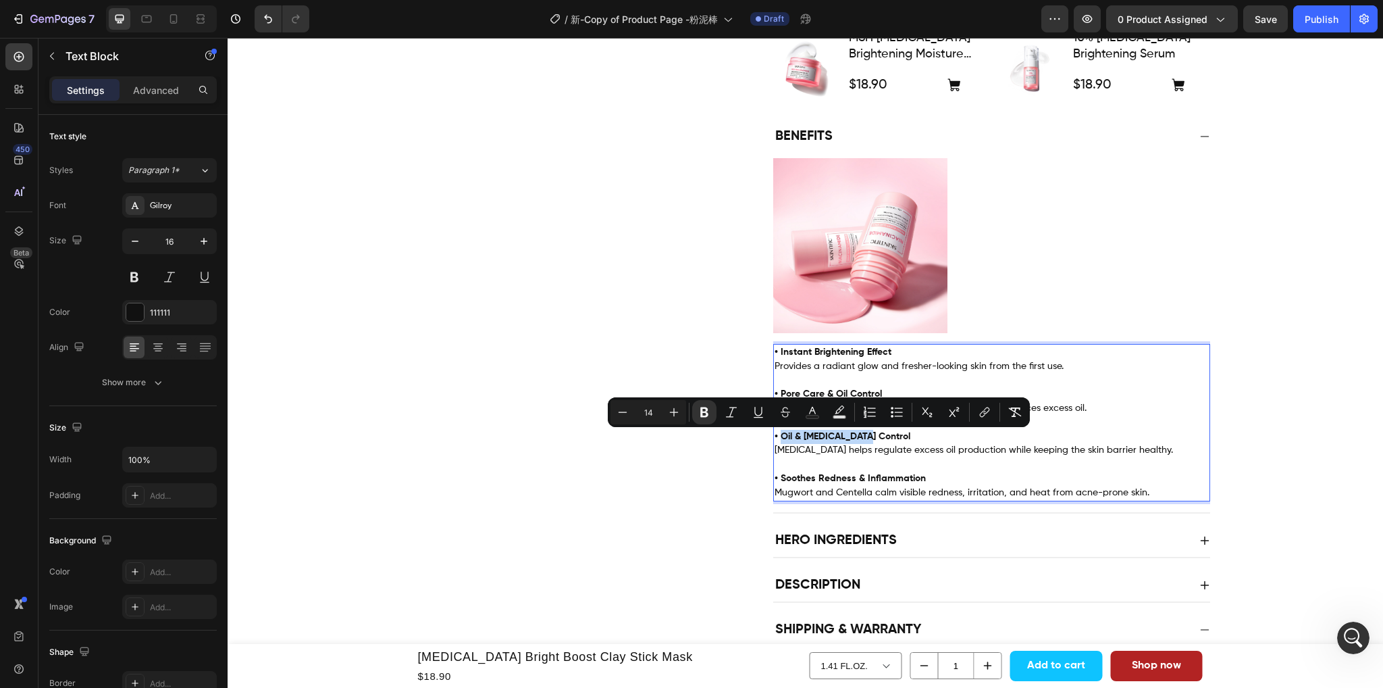
drag, startPoint x: 870, startPoint y: 437, endPoint x: 776, endPoint y: 441, distance: 94.0
click at [776, 441] on p "• Oil & [MEDICAL_DATA] Control [MEDICAL_DATA] helps regulate excess oil product…" at bounding box center [992, 436] width 434 height 42
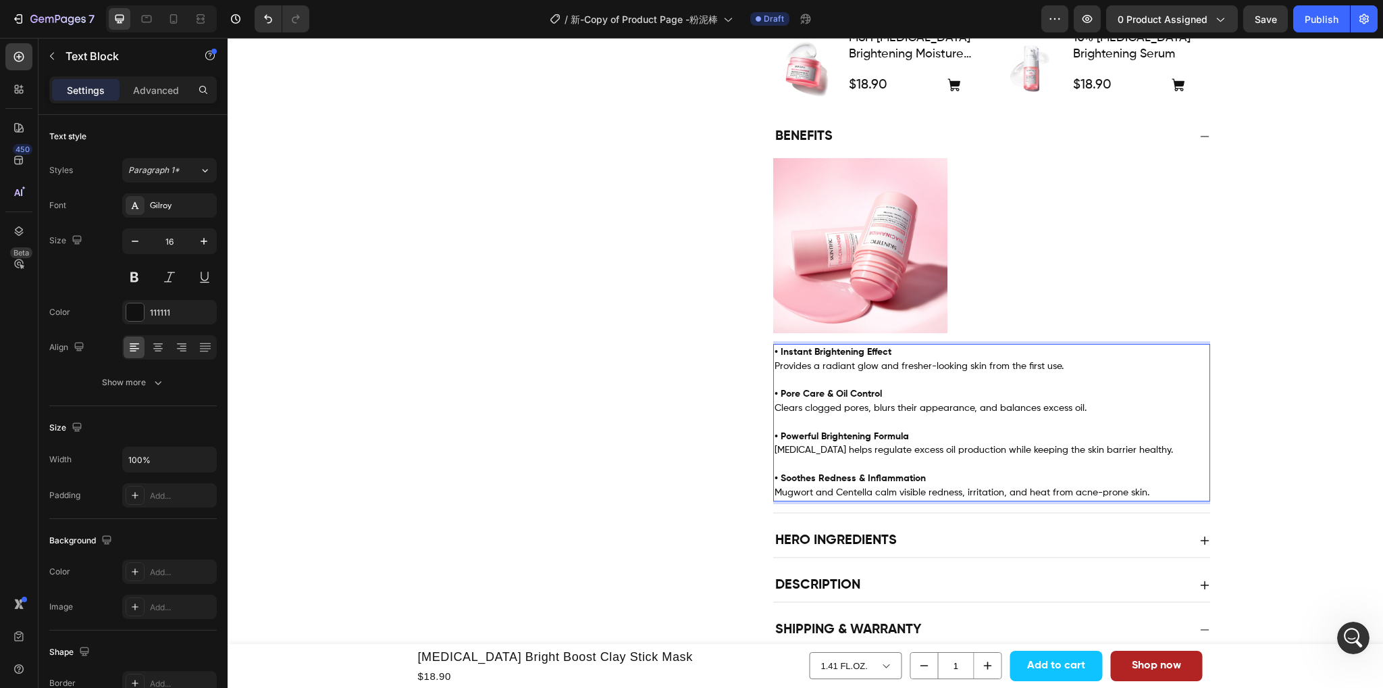
click at [957, 438] on p "• Powerful Brightening Formula [MEDICAL_DATA] helps regulate excess oil product…" at bounding box center [992, 436] width 434 height 42
click at [924, 455] on span "[MEDICAL_DATA] helps regulate excess oil production while keeping the skin barr…" at bounding box center [974, 449] width 399 height 9
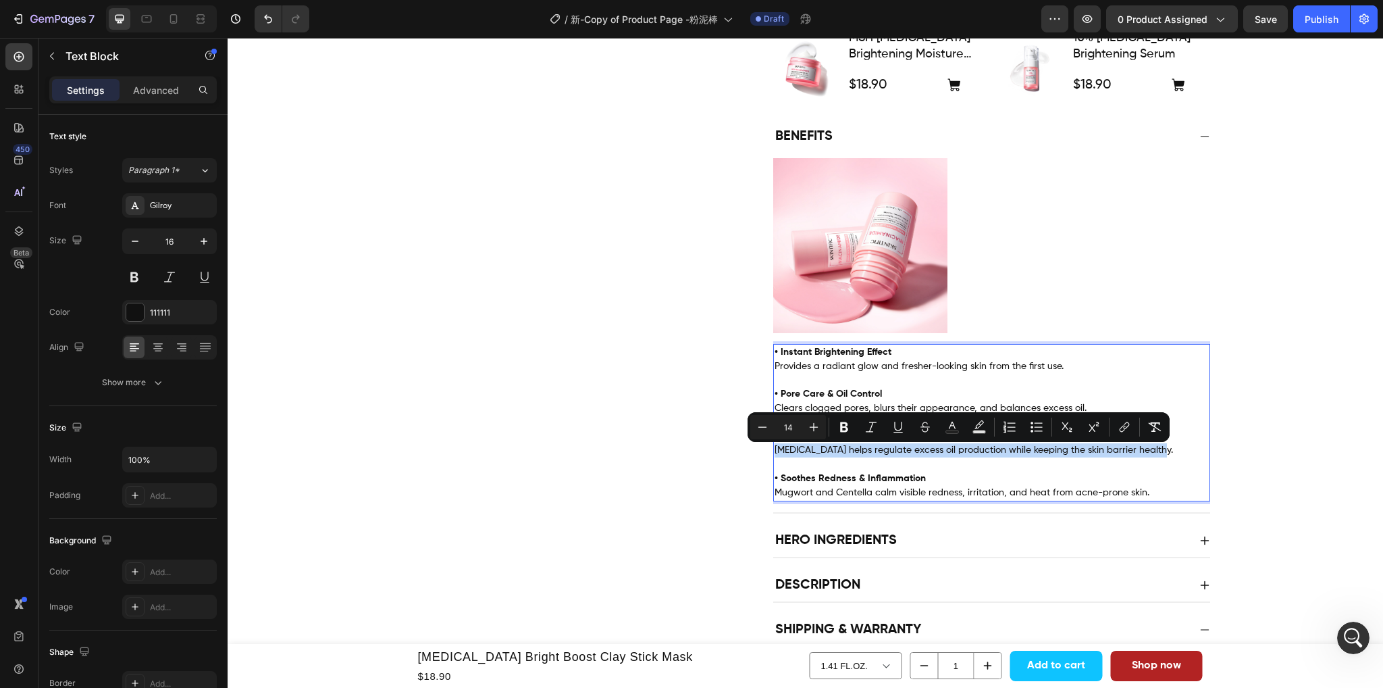
drag, startPoint x: 1159, startPoint y: 455, endPoint x: 769, endPoint y: 455, distance: 389.1
click at [775, 455] on p "• Powerful Brightening Formula [MEDICAL_DATA] helps regulate excess oil product…" at bounding box center [992, 436] width 434 height 42
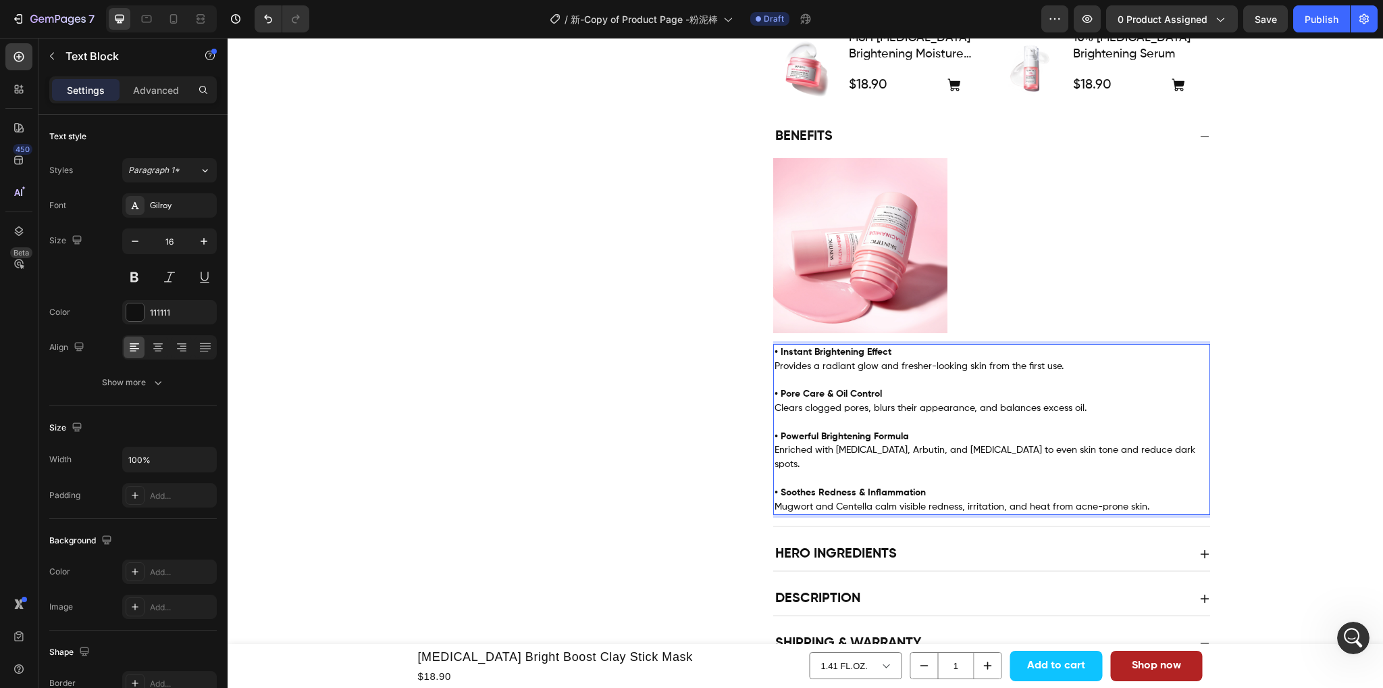
click at [905, 486] on p "• Soothes Redness & Inflammation" at bounding box center [992, 493] width 434 height 14
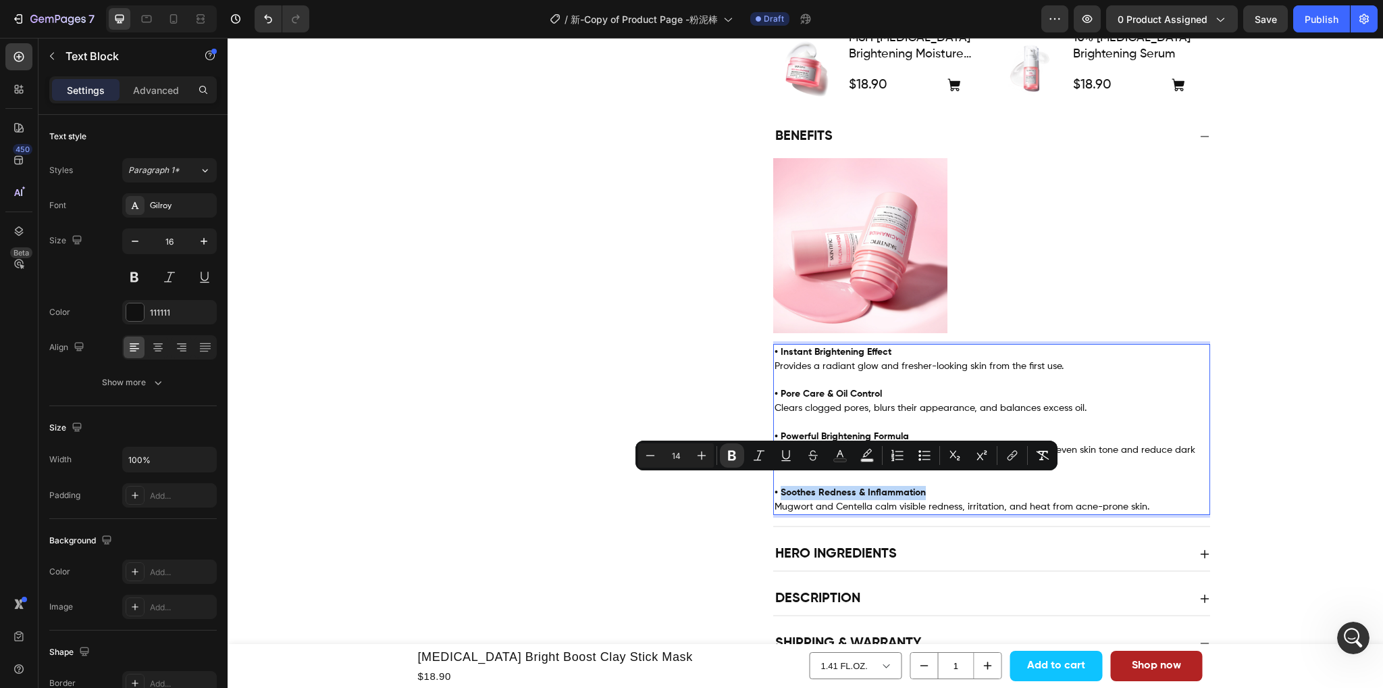
drag, startPoint x: 929, startPoint y: 482, endPoint x: 775, endPoint y: 482, distance: 154.0
click at [775, 486] on p "• Soothes Redness & Inflammation" at bounding box center [992, 493] width 434 height 14
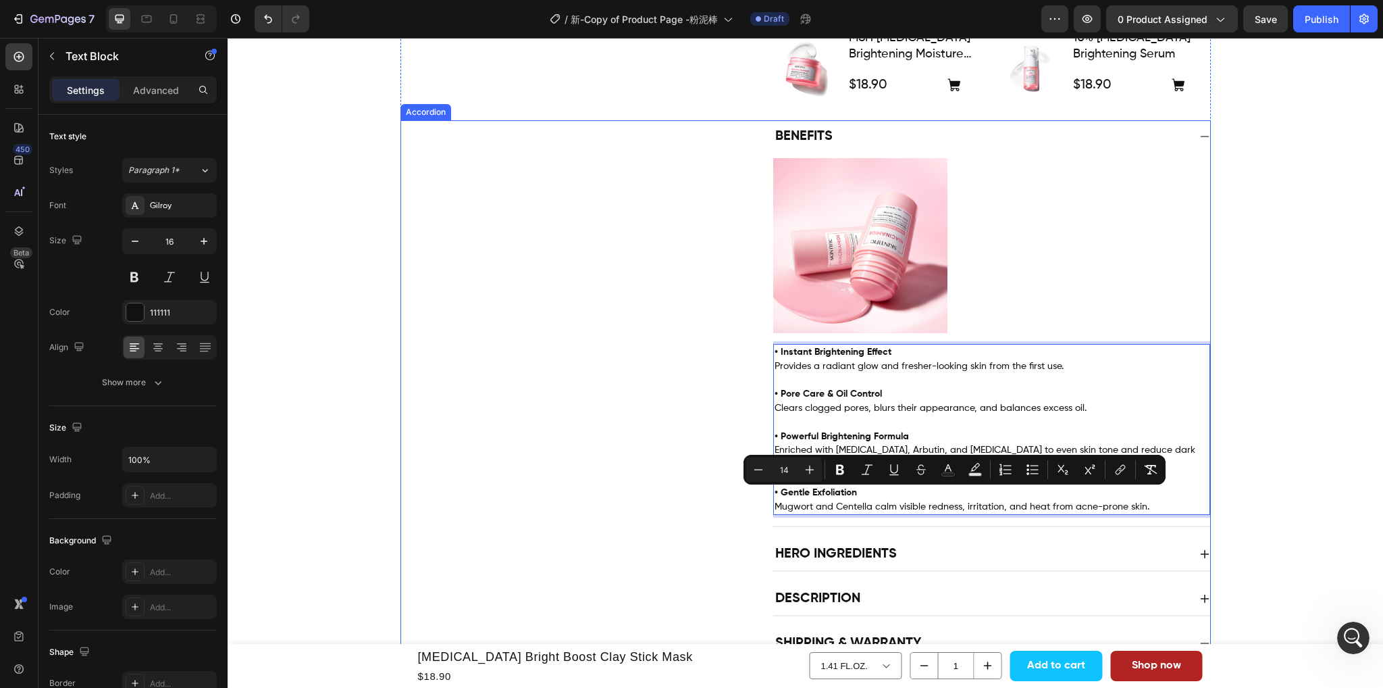
drag, startPoint x: 1149, startPoint y: 494, endPoint x: 766, endPoint y: 501, distance: 383.1
click at [766, 501] on div "Benefits Image • Instant Brightening Effect Provides a radiant glow and fresher…" at bounding box center [805, 323] width 809 height 407
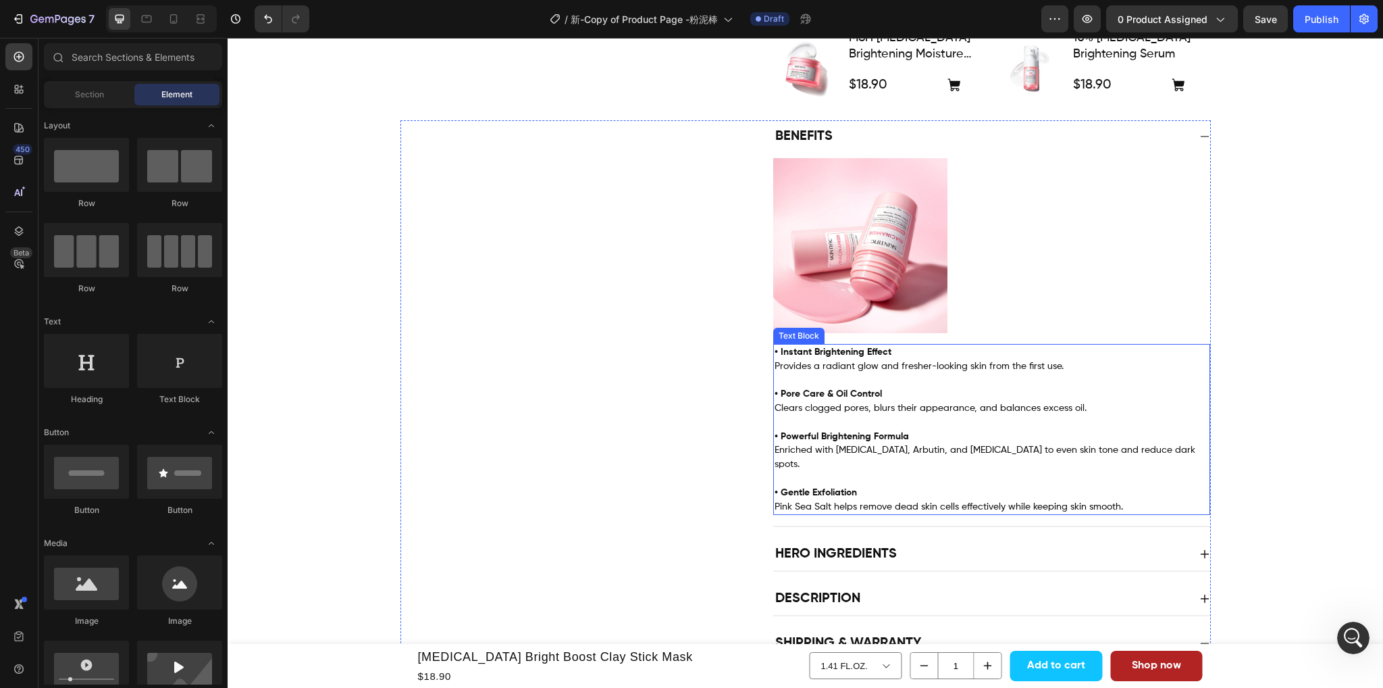
click at [1054, 472] on p "Rich Text Editor. Editing area: main" at bounding box center [992, 479] width 434 height 14
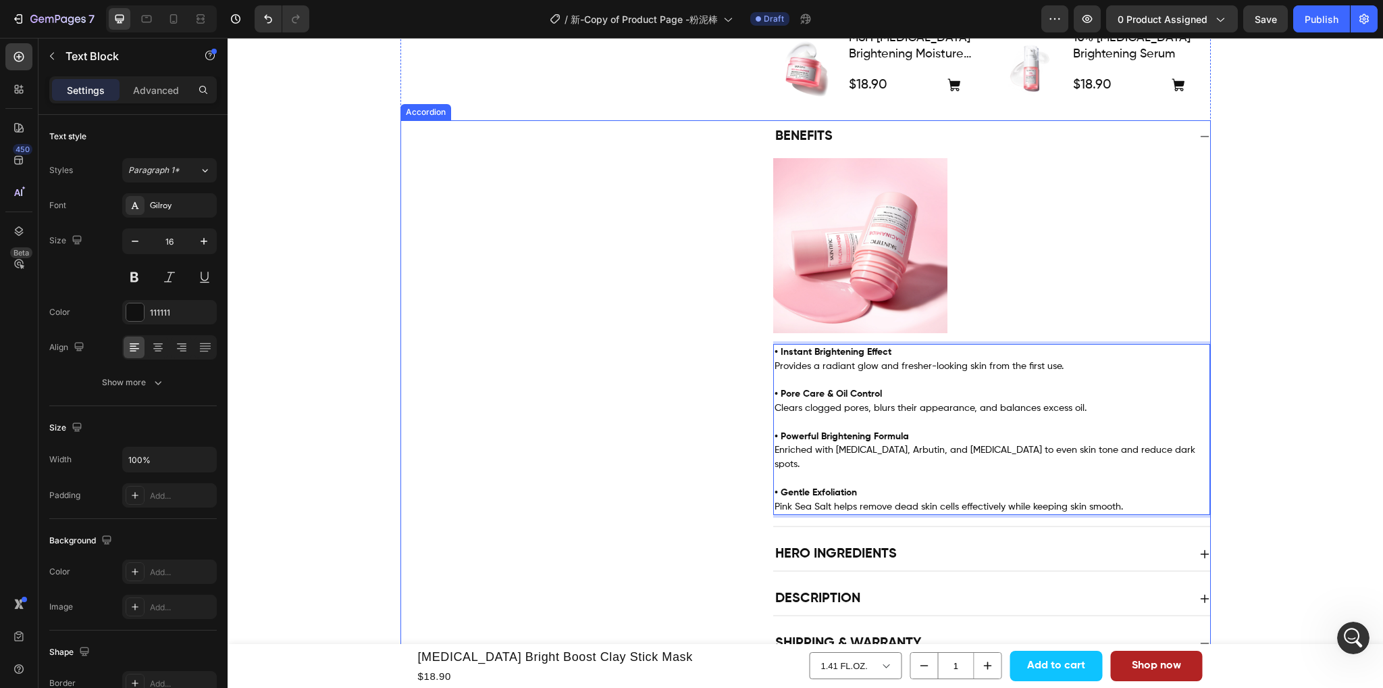
drag, startPoint x: 1134, startPoint y: 492, endPoint x: 763, endPoint y: 353, distance: 396.4
click at [763, 353] on div "Benefits Image • Instant Brightening Effect Provides a radiant glow and fresher…" at bounding box center [805, 323] width 809 height 407
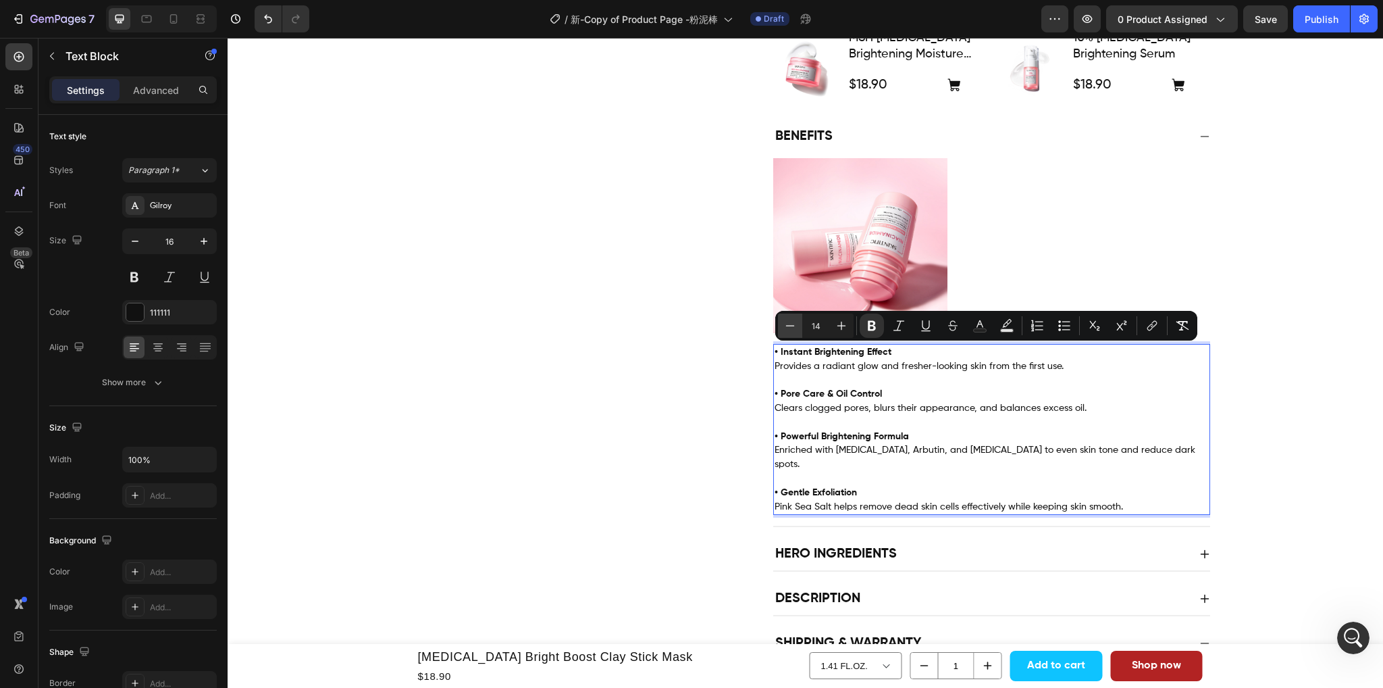
click at [792, 322] on icon "Editor contextual toolbar" at bounding box center [791, 326] width 14 height 14
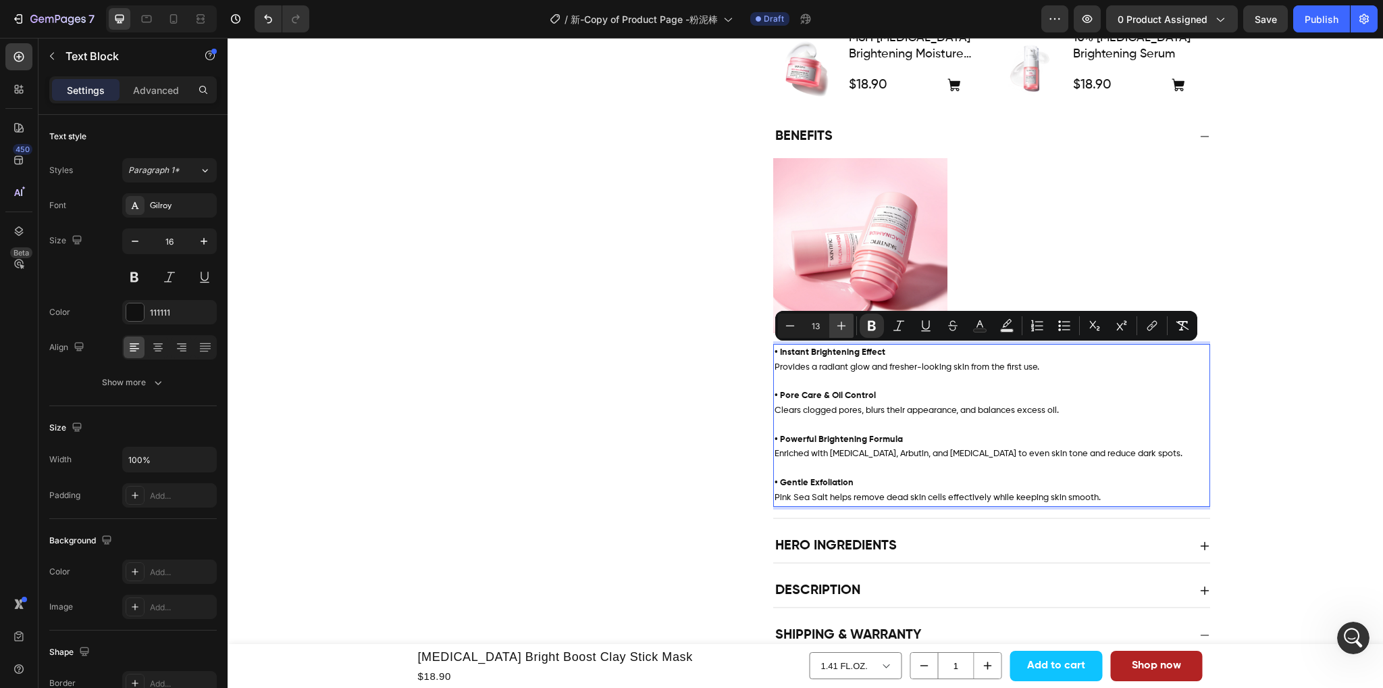
click at [848, 328] on button "Plus" at bounding box center [842, 325] width 24 height 24
type input "14"
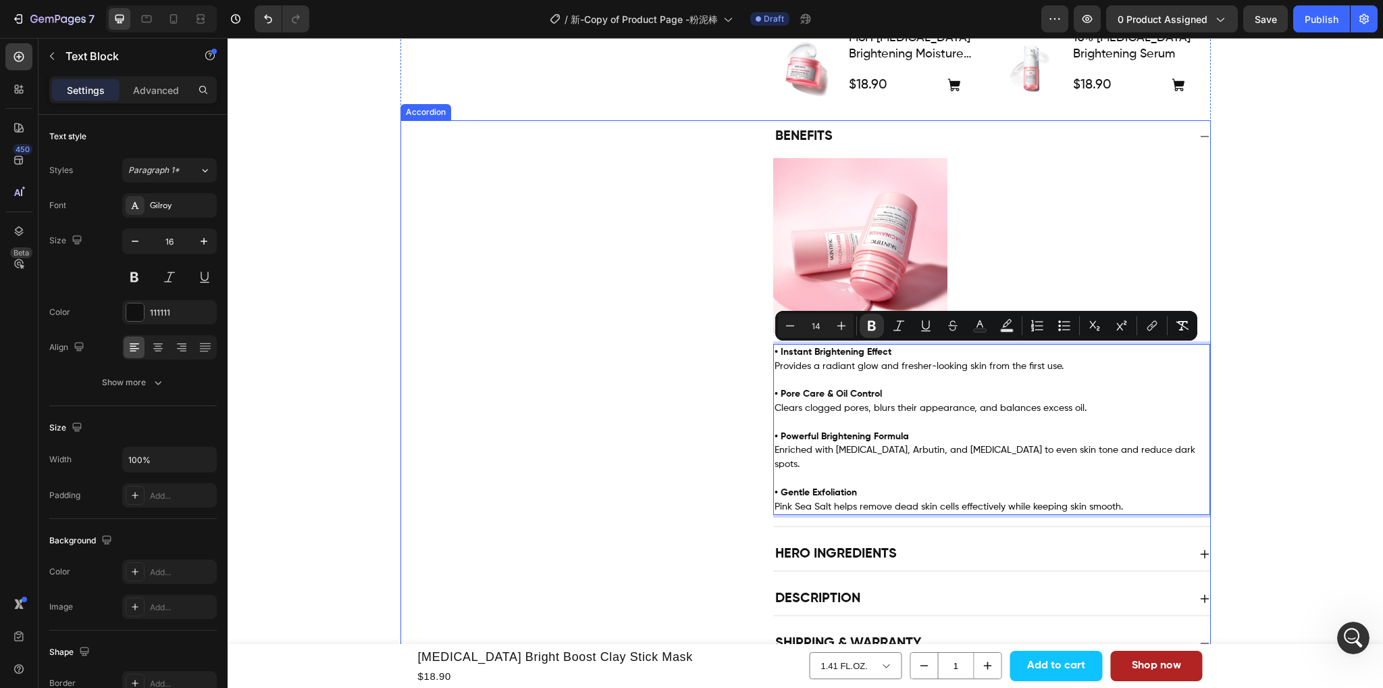
click at [665, 424] on div "Benefits Image • Instant Brightening Effect Provides a radiant glow and fresher…" at bounding box center [805, 323] width 809 height 407
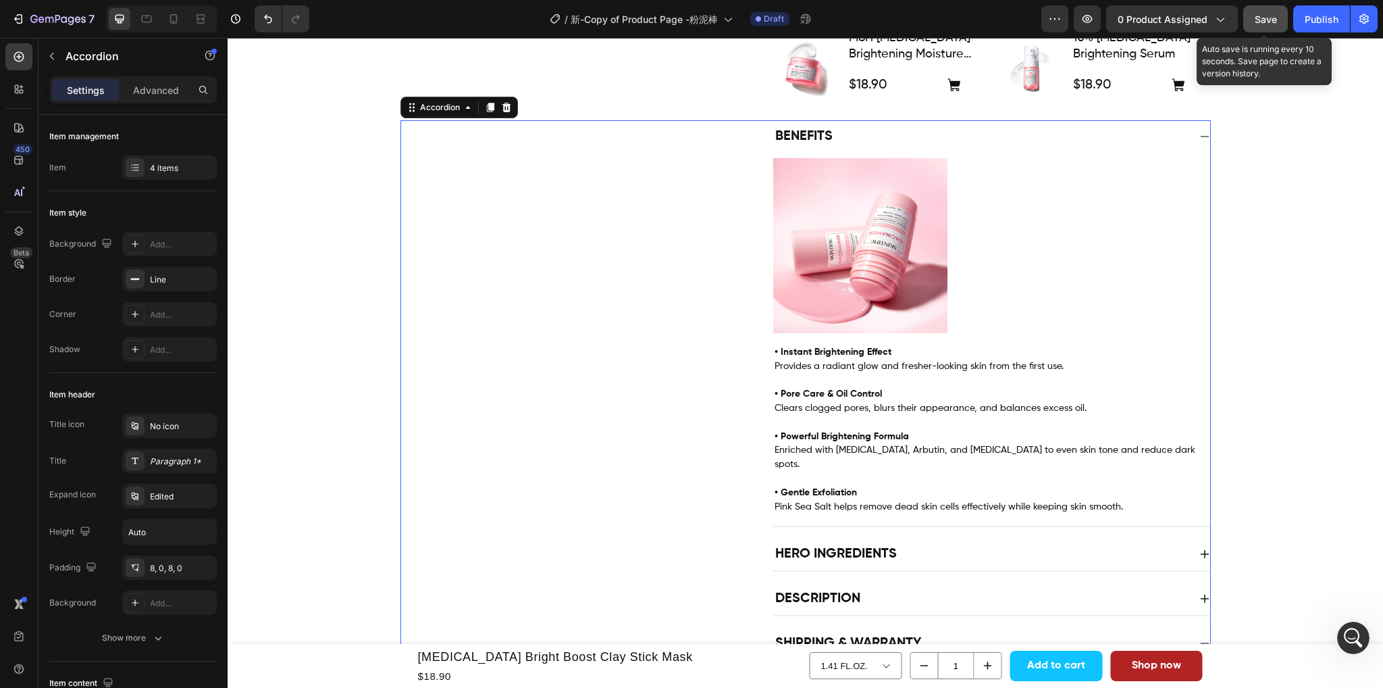
click at [1260, 27] on button "Save" at bounding box center [1266, 18] width 45 height 27
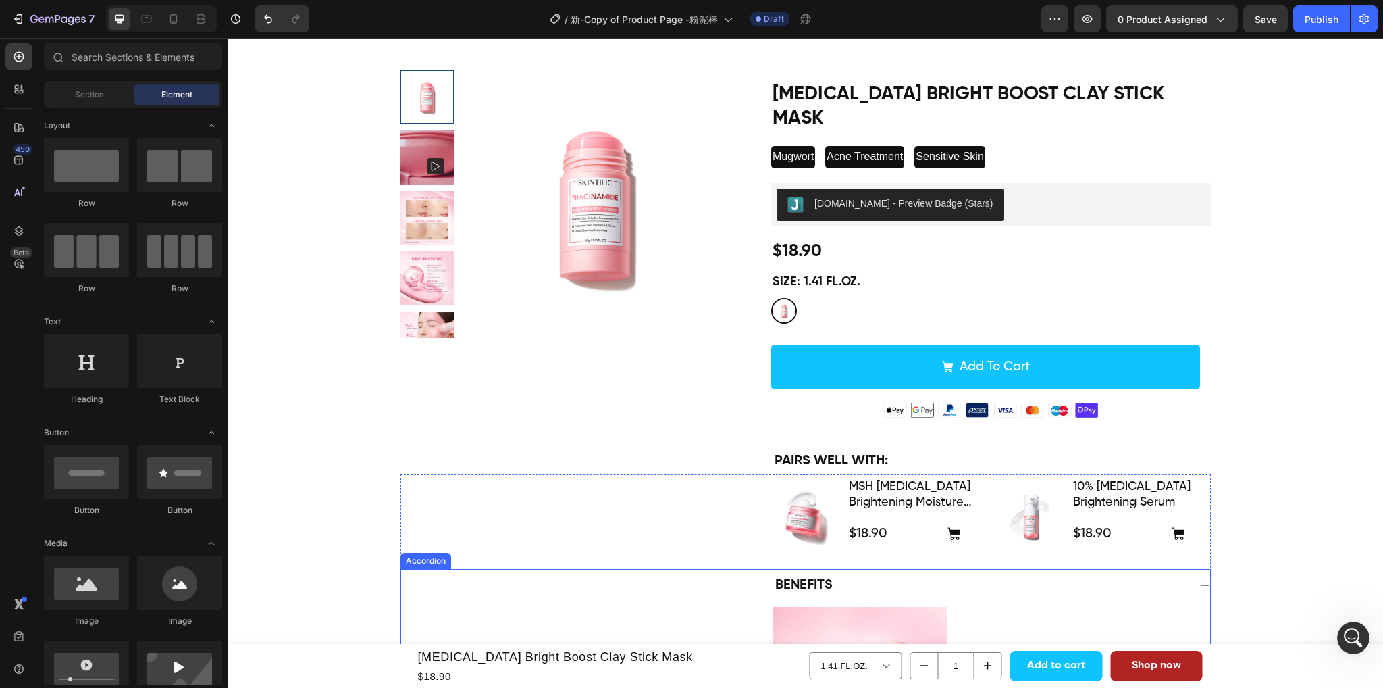
scroll to position [0, 0]
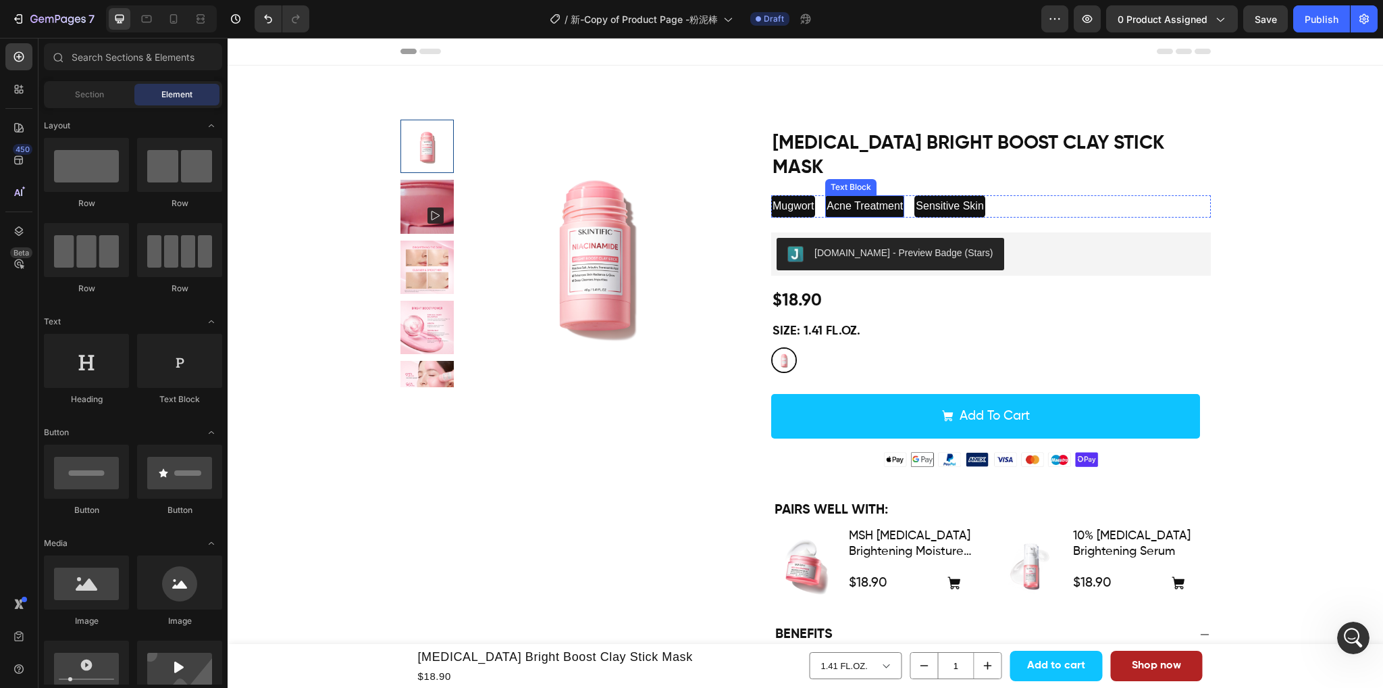
click at [852, 197] on p "Acne Treatment" at bounding box center [865, 207] width 76 height 20
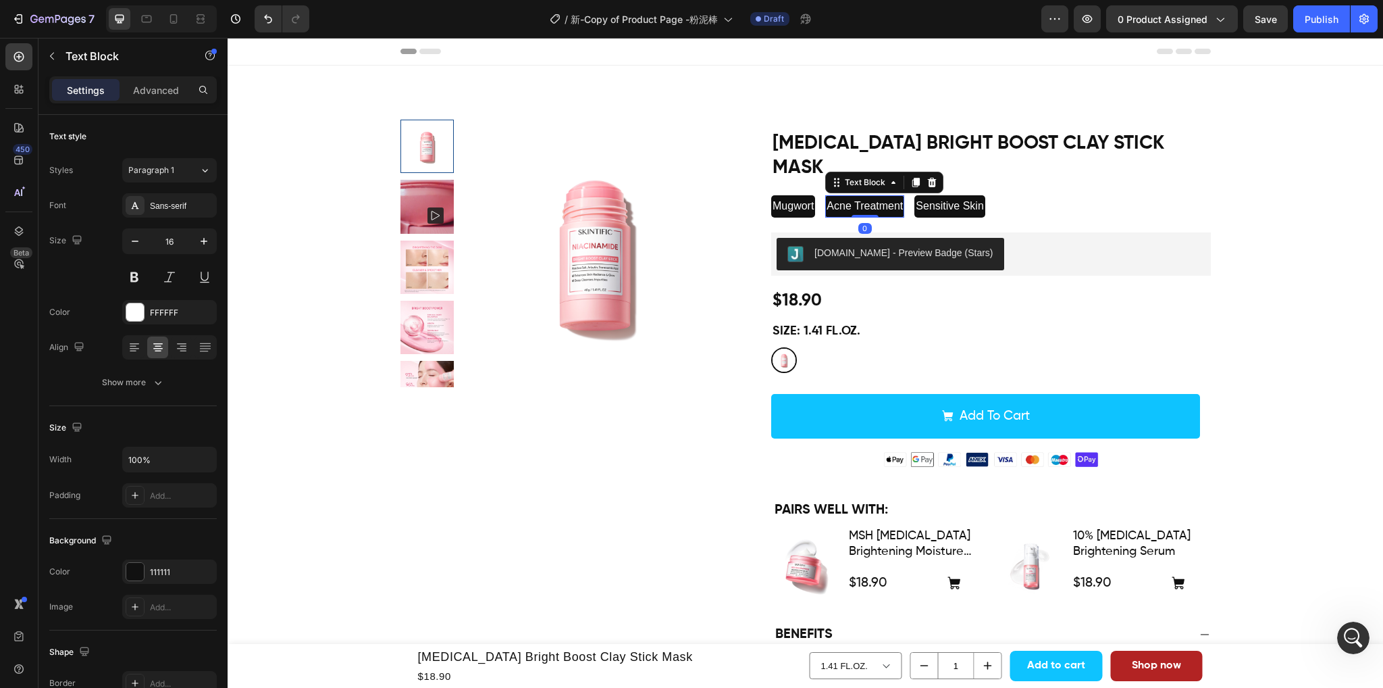
click at [840, 197] on p "Acne Treatment" at bounding box center [865, 207] width 76 height 20
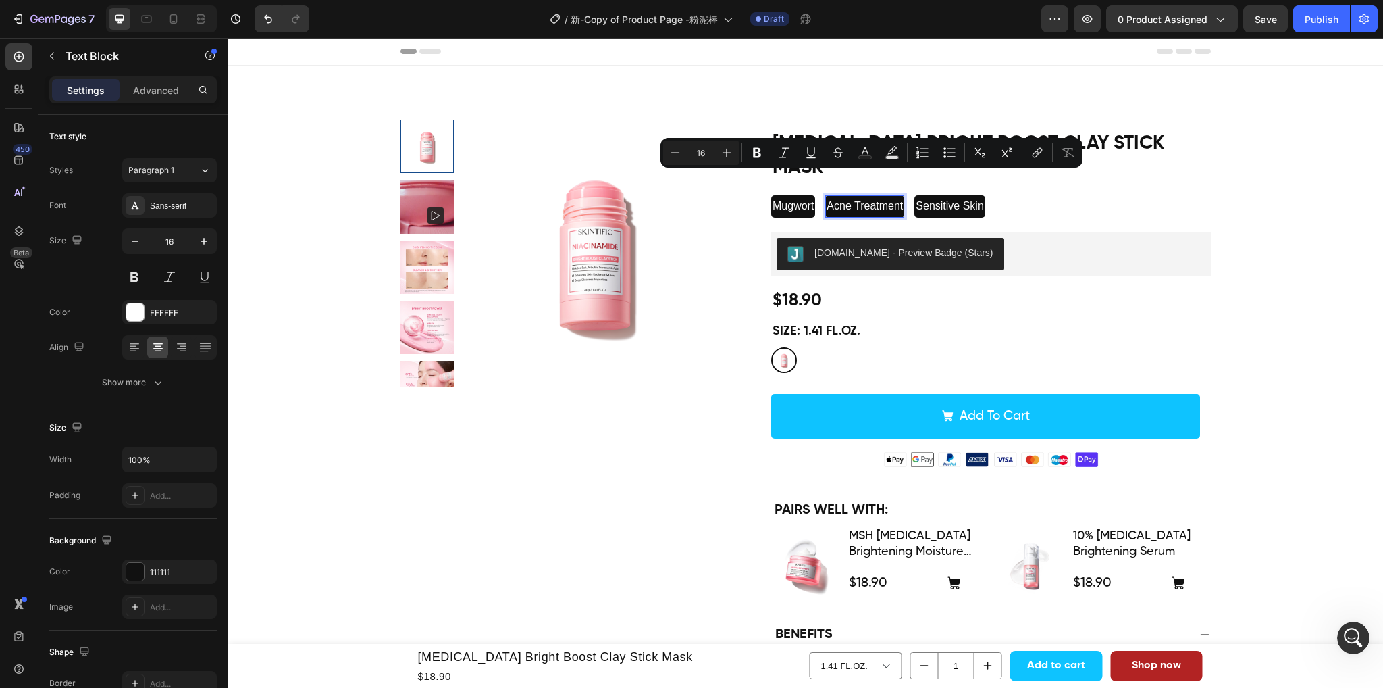
drag, startPoint x: 833, startPoint y: 179, endPoint x: 912, endPoint y: 184, distance: 79.2
click at [903, 197] on p "Acne Treatment" at bounding box center [865, 207] width 76 height 20
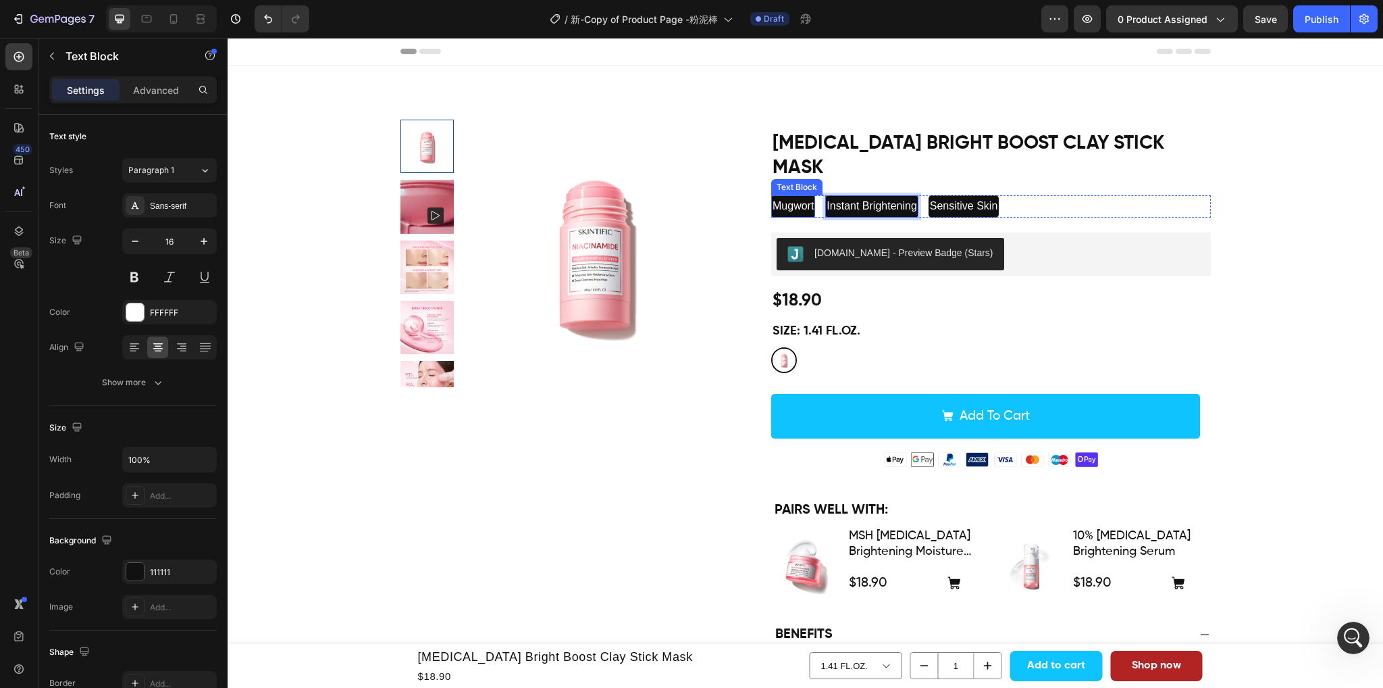
click at [786, 197] on p "Mugwort" at bounding box center [793, 207] width 41 height 20
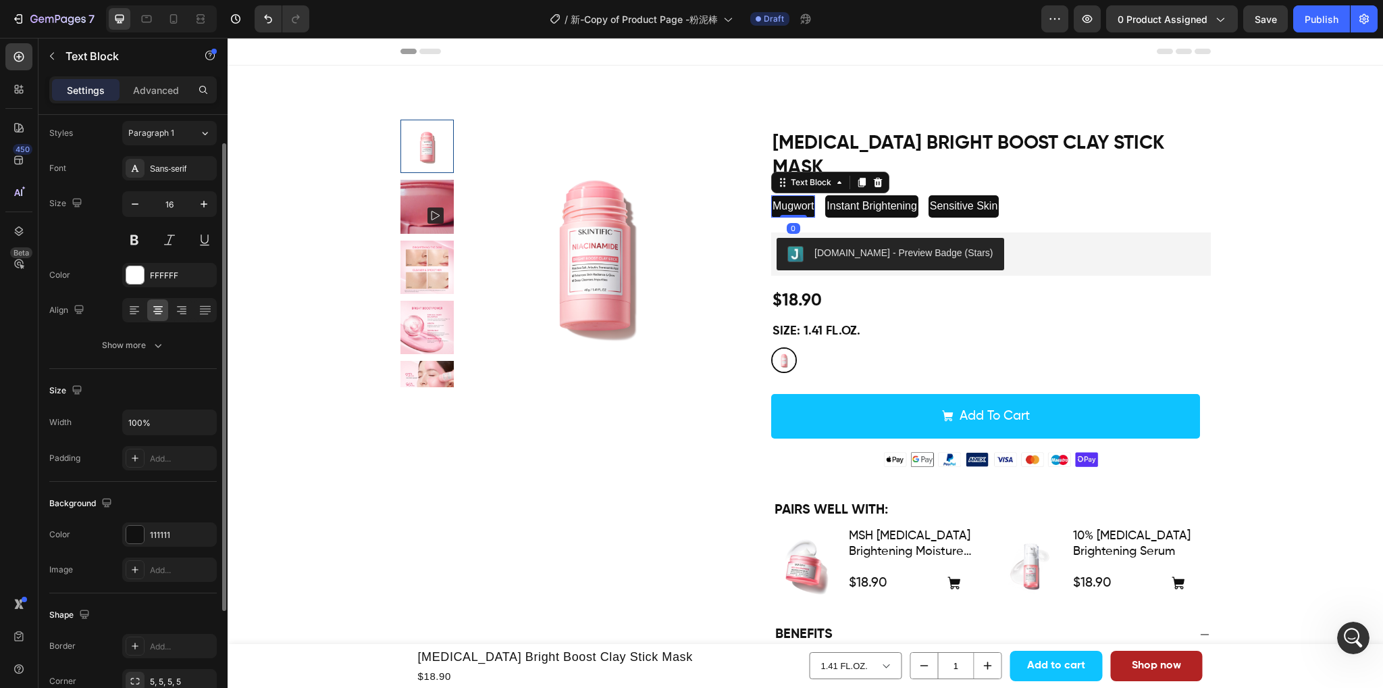
click at [786, 197] on p "Mugwort" at bounding box center [793, 207] width 41 height 20
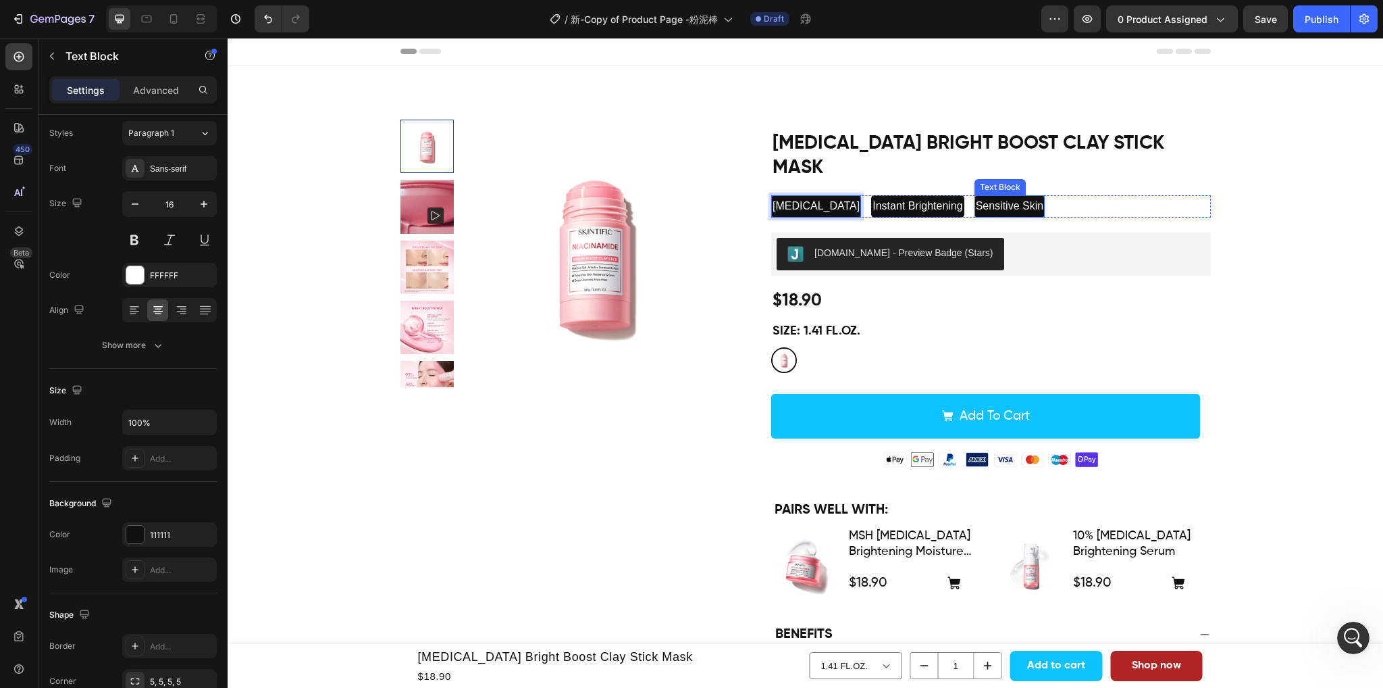
click at [1015, 197] on p "Sensitive Skin" at bounding box center [1010, 207] width 68 height 20
click at [976, 197] on p "Sensitive Skin" at bounding box center [1010, 207] width 68 height 20
drag, startPoint x: 967, startPoint y: 179, endPoint x: 1033, endPoint y: 182, distance: 65.6
click at [1033, 197] on p "Sensitive Skin" at bounding box center [1010, 207] width 68 height 20
click at [846, 195] on div "[MEDICAL_DATA] Text Block Instant Brightening Text Block Dark Spot Reduction Te…" at bounding box center [991, 206] width 440 height 22
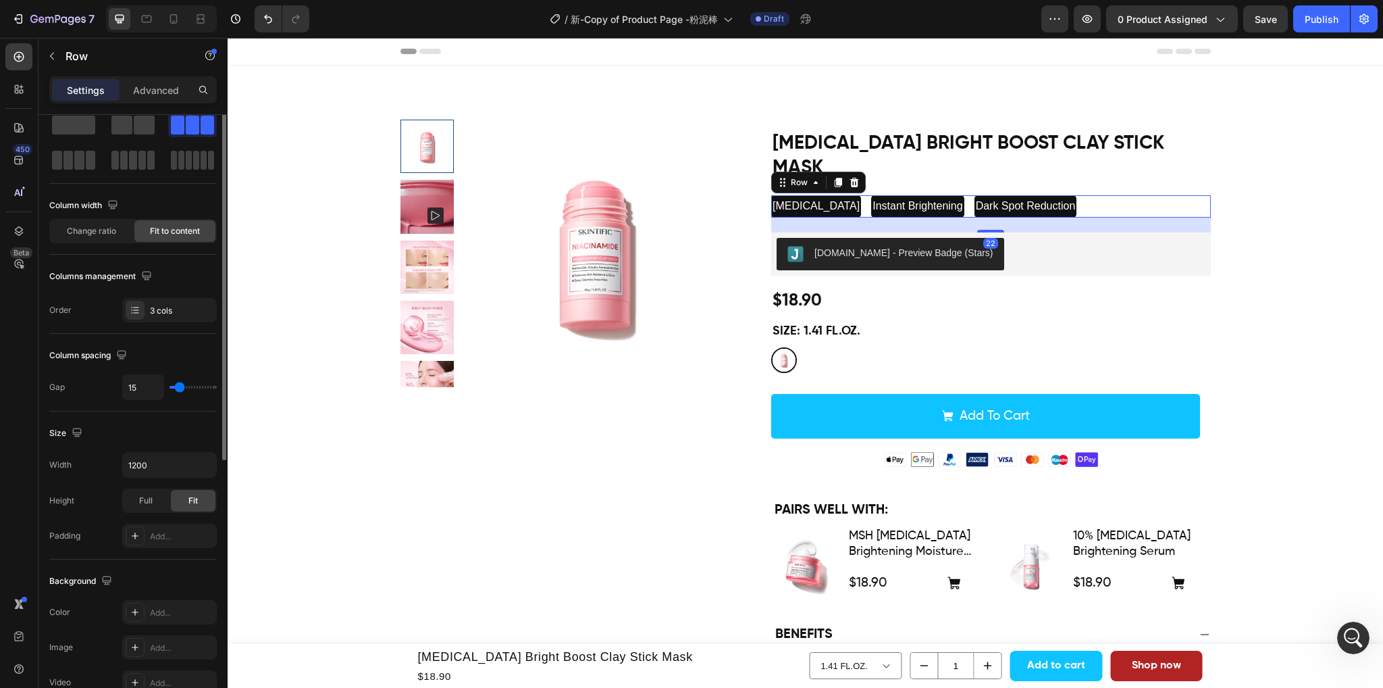
scroll to position [0, 0]
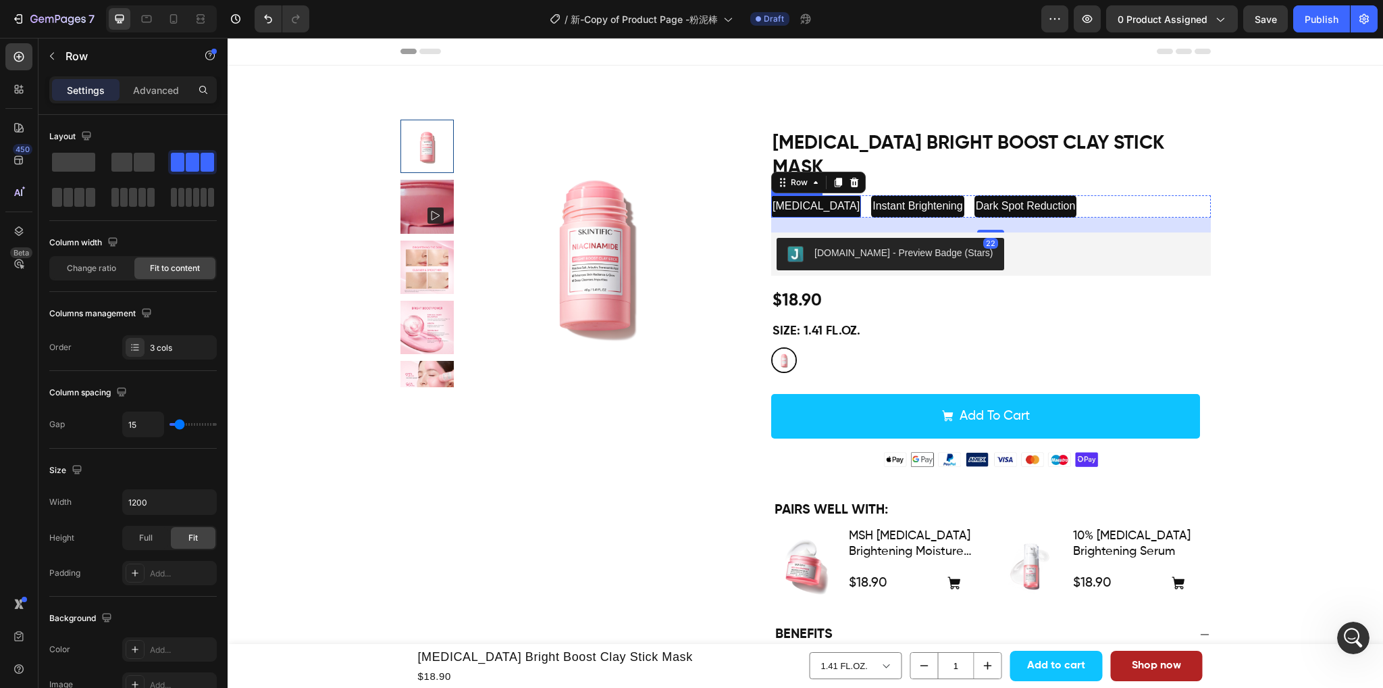
click at [808, 197] on p "[MEDICAL_DATA]" at bounding box center [816, 207] width 87 height 20
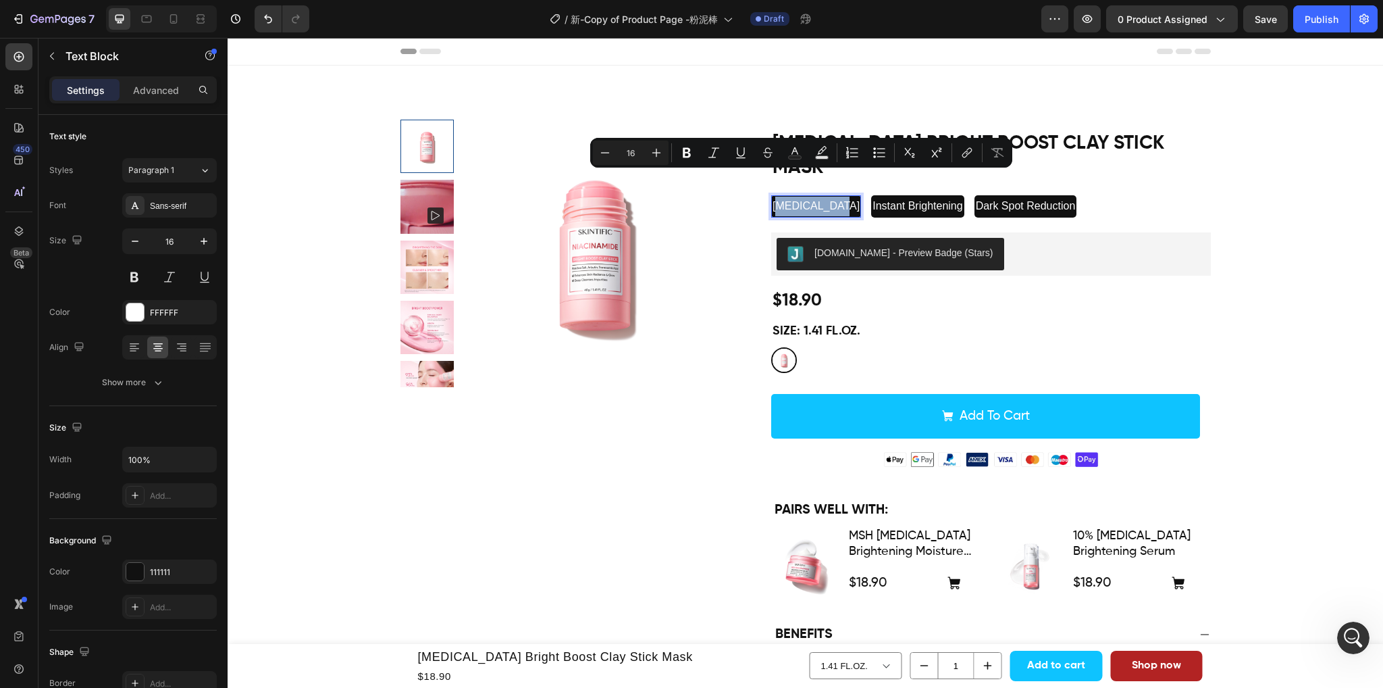
drag, startPoint x: 770, startPoint y: 178, endPoint x: 800, endPoint y: 179, distance: 29.7
click at [800, 197] on p "[MEDICAL_DATA]" at bounding box center [816, 207] width 87 height 20
click at [600, 152] on icon "Editor contextual toolbar" at bounding box center [606, 153] width 14 height 14
type input "14"
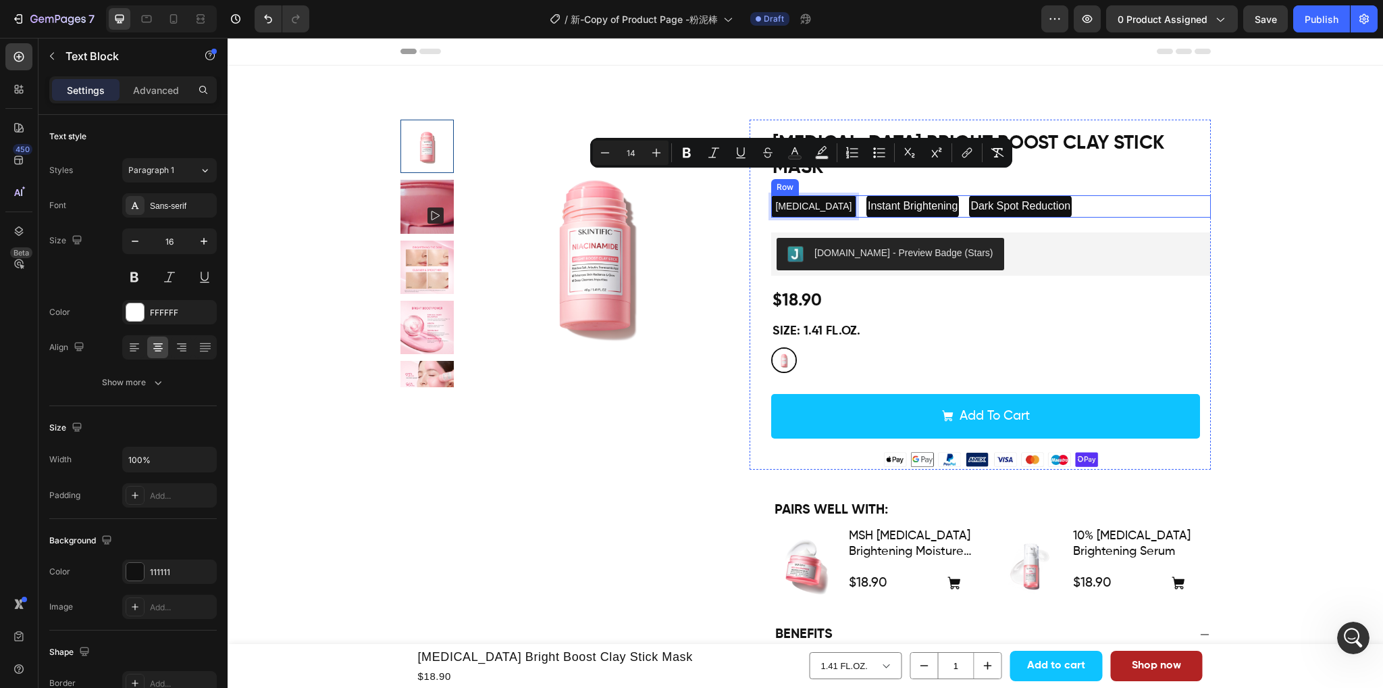
click at [838, 195] on div "[MEDICAL_DATA] Text Block 0 Instant Brightening Text Block Dark Spot Reduction …" at bounding box center [991, 206] width 440 height 22
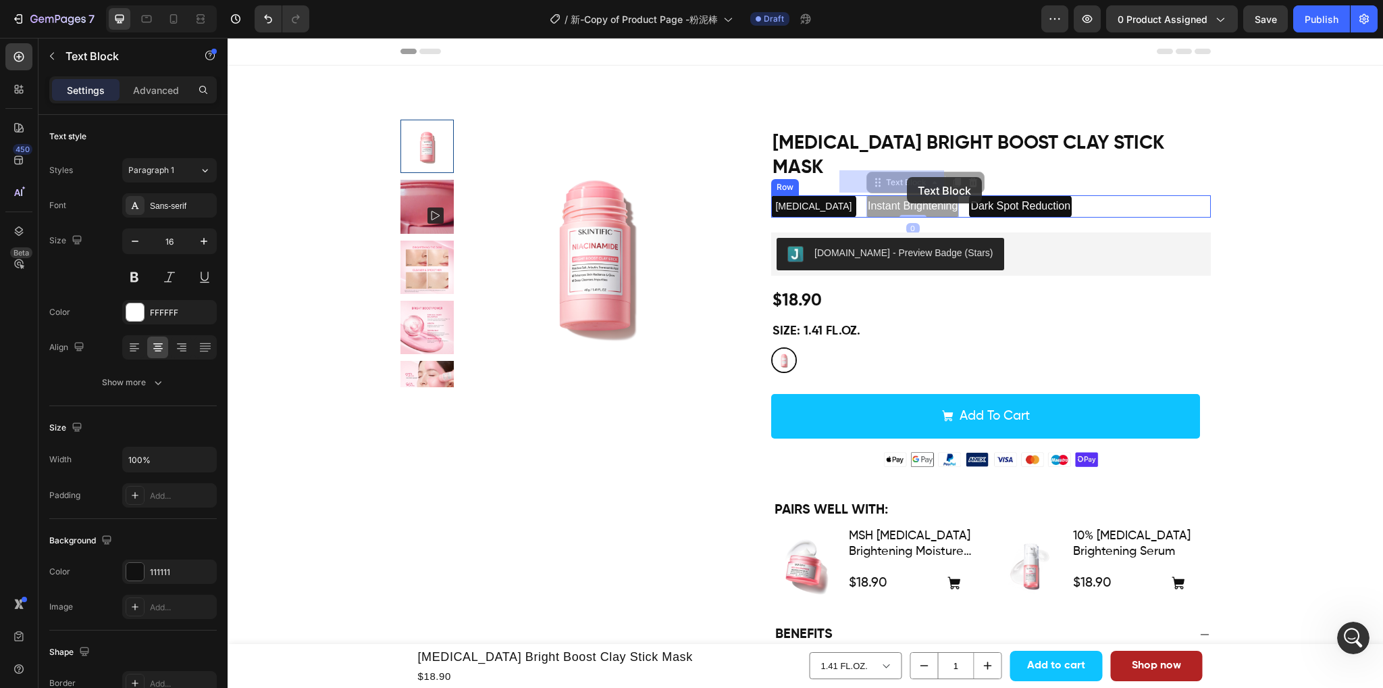
drag, startPoint x: 844, startPoint y: 182, endPoint x: 906, endPoint y: 177, distance: 62.3
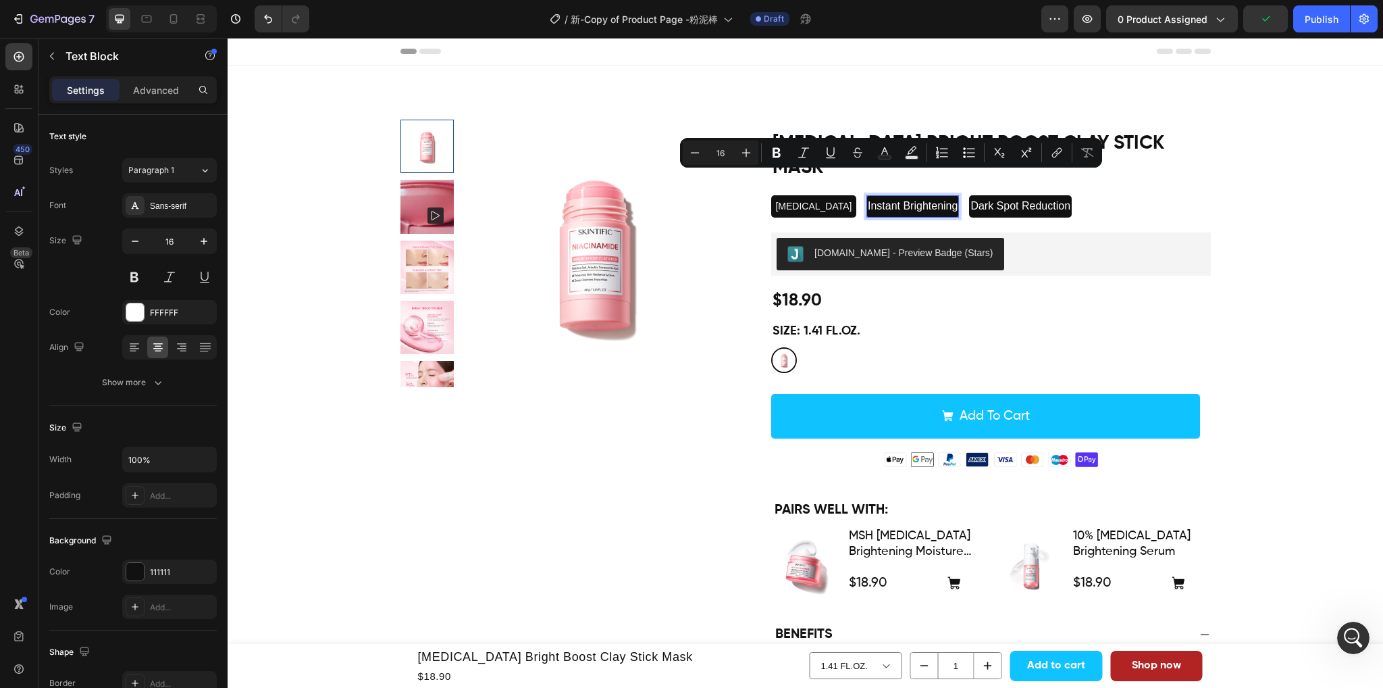
drag, startPoint x: 842, startPoint y: 179, endPoint x: 940, endPoint y: 184, distance: 97.4
click at [940, 197] on p "Instant Brightening" at bounding box center [913, 207] width 90 height 20
click at [700, 151] on icon "Editor contextual toolbar" at bounding box center [695, 153] width 14 height 14
type input "14"
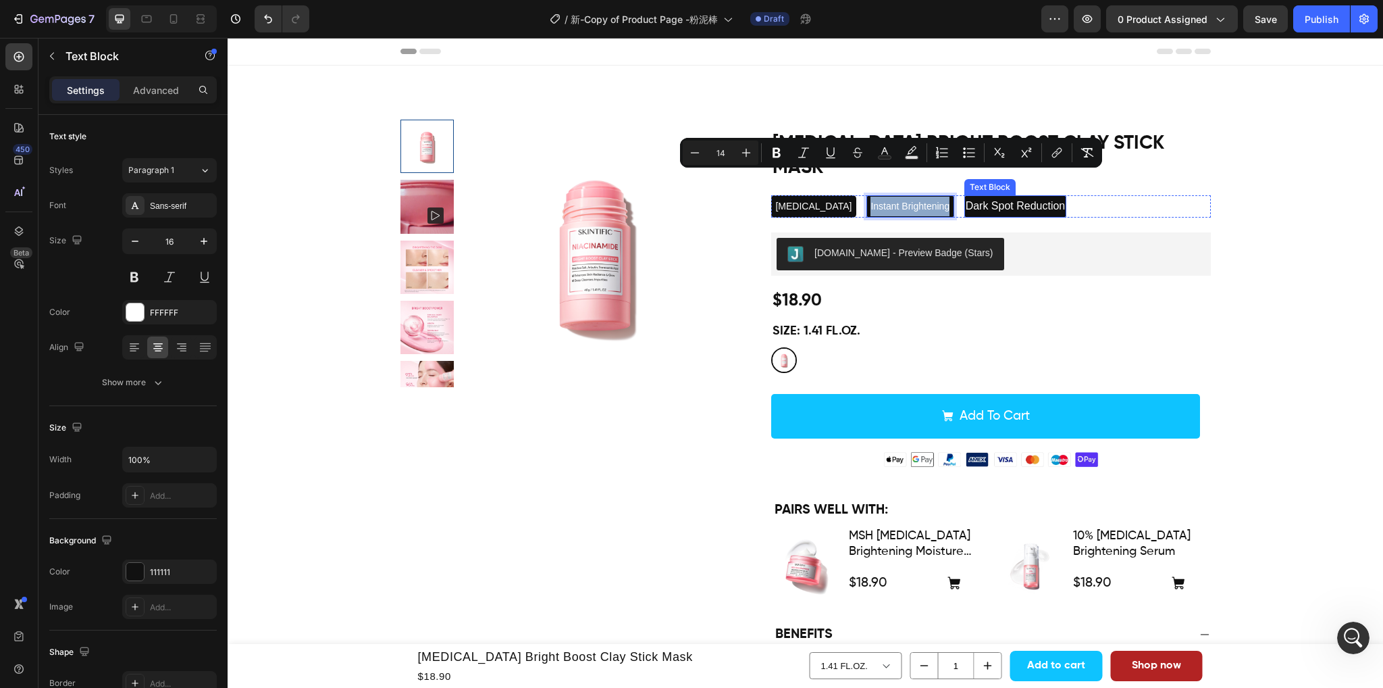
click at [970, 197] on p "Dark Spot Reduction" at bounding box center [1016, 207] width 100 height 20
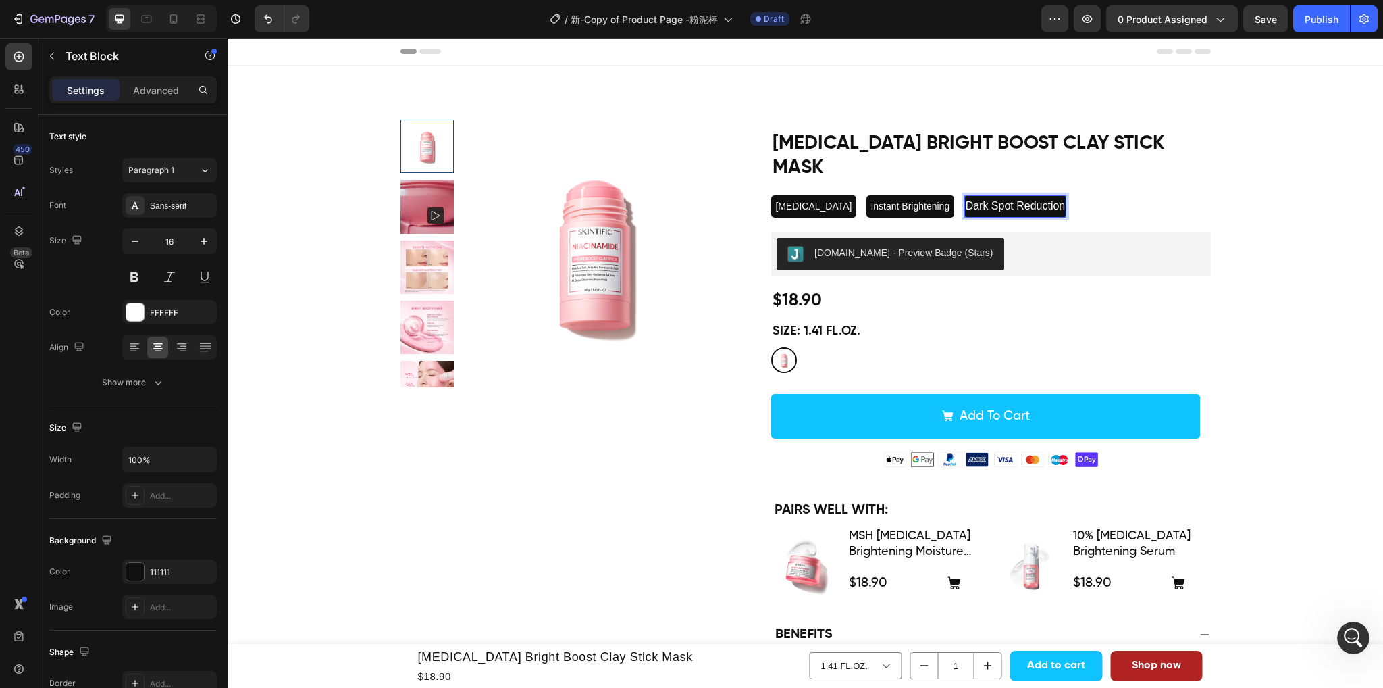
drag, startPoint x: 947, startPoint y: 180, endPoint x: 1047, endPoint y: 180, distance: 100.0
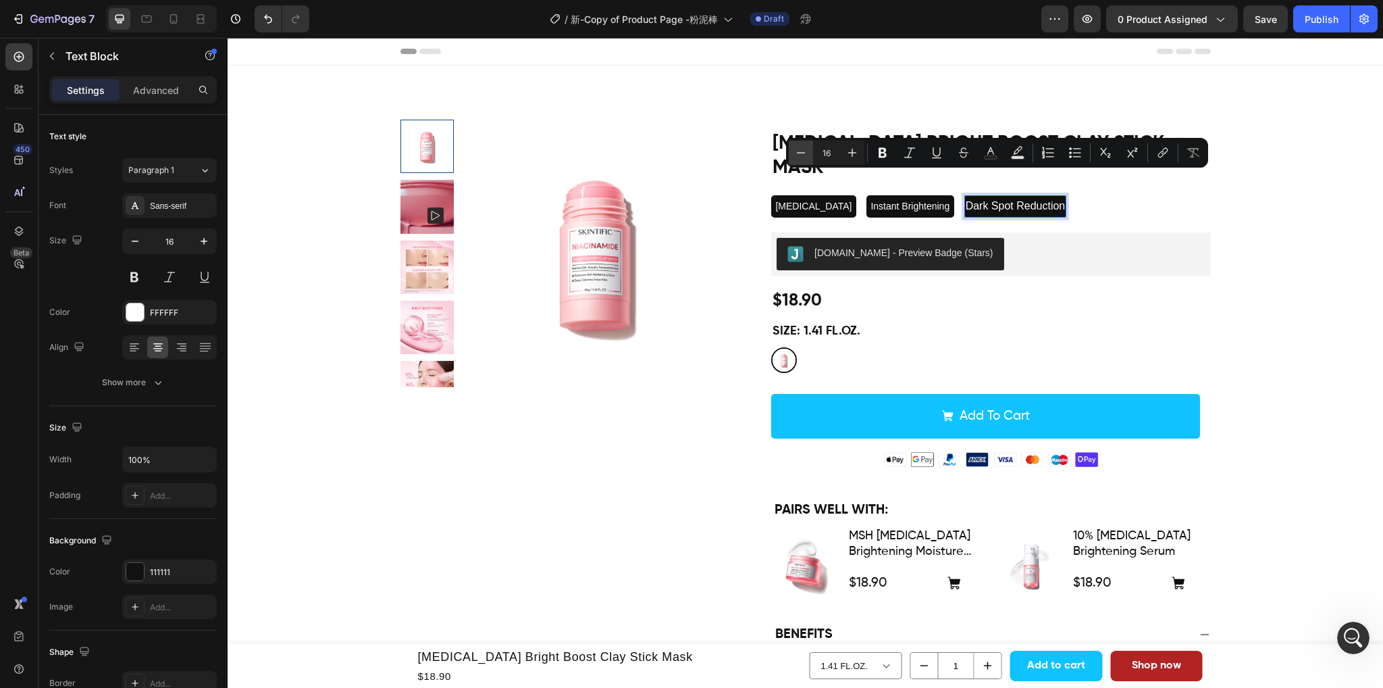
click at [806, 149] on icon "Editor contextual toolbar" at bounding box center [801, 153] width 14 height 14
type input "14"
click at [1150, 195] on div "[MEDICAL_DATA] Text Block Instant Brightening Text Block Dark Spot Reduction Te…" at bounding box center [991, 206] width 440 height 22
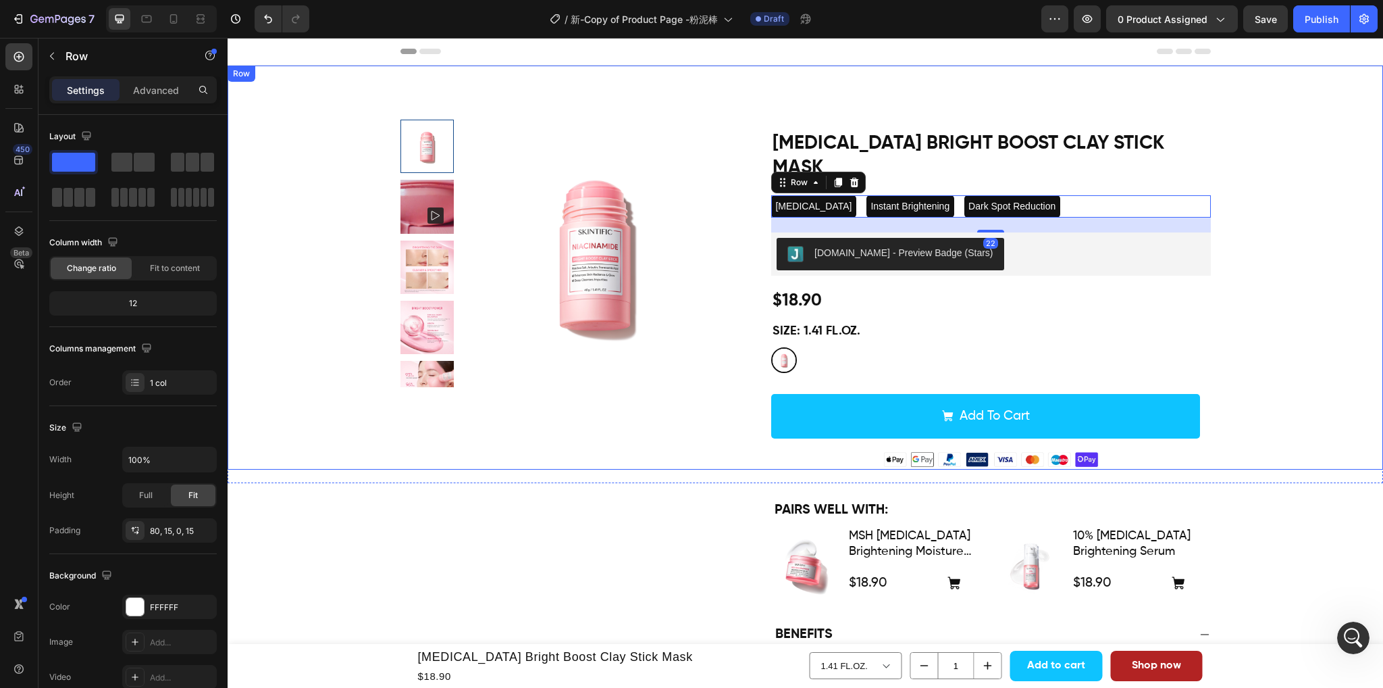
click at [1268, 193] on div "Product Images [MEDICAL_DATA] Bright Boost Clay Stick Mask Product Title [MEDIC…" at bounding box center [806, 295] width 1136 height 350
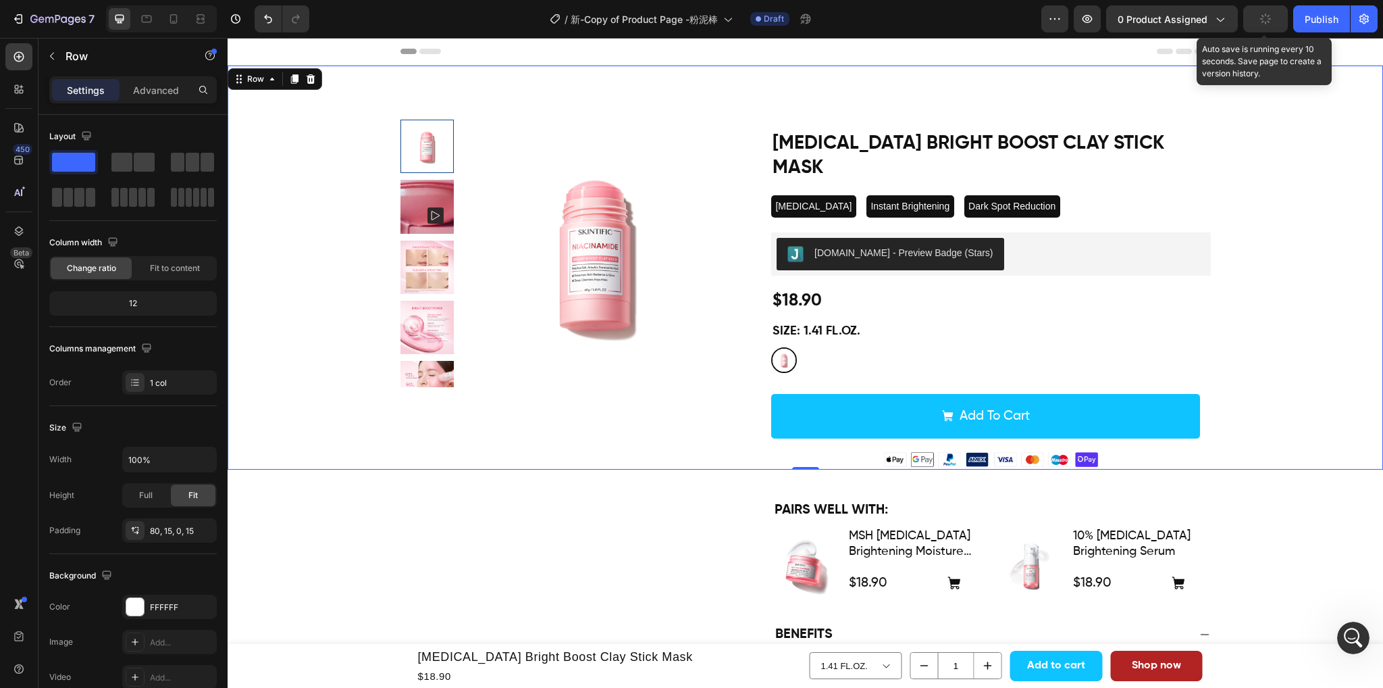
click at [1250, 28] on button "button" at bounding box center [1266, 18] width 45 height 27
click at [152, 22] on icon at bounding box center [147, 19] width 14 height 14
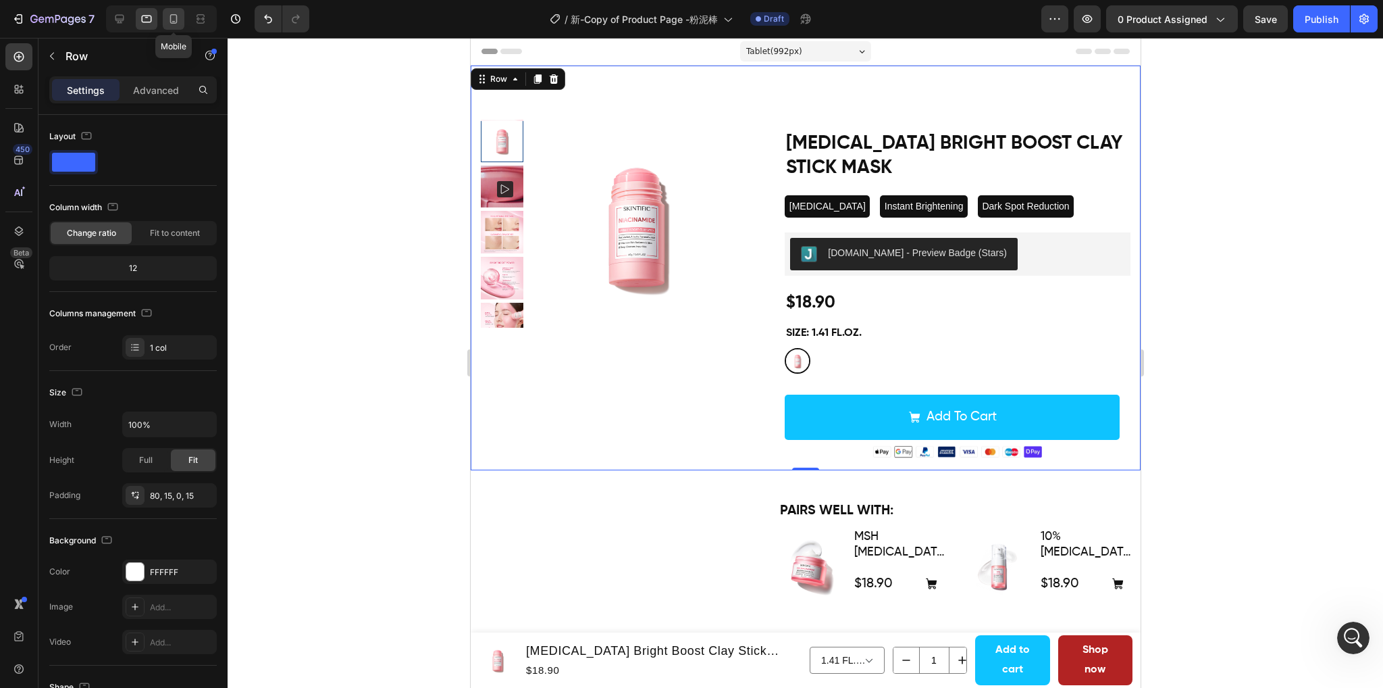
click at [176, 21] on icon at bounding box center [174, 19] width 14 height 14
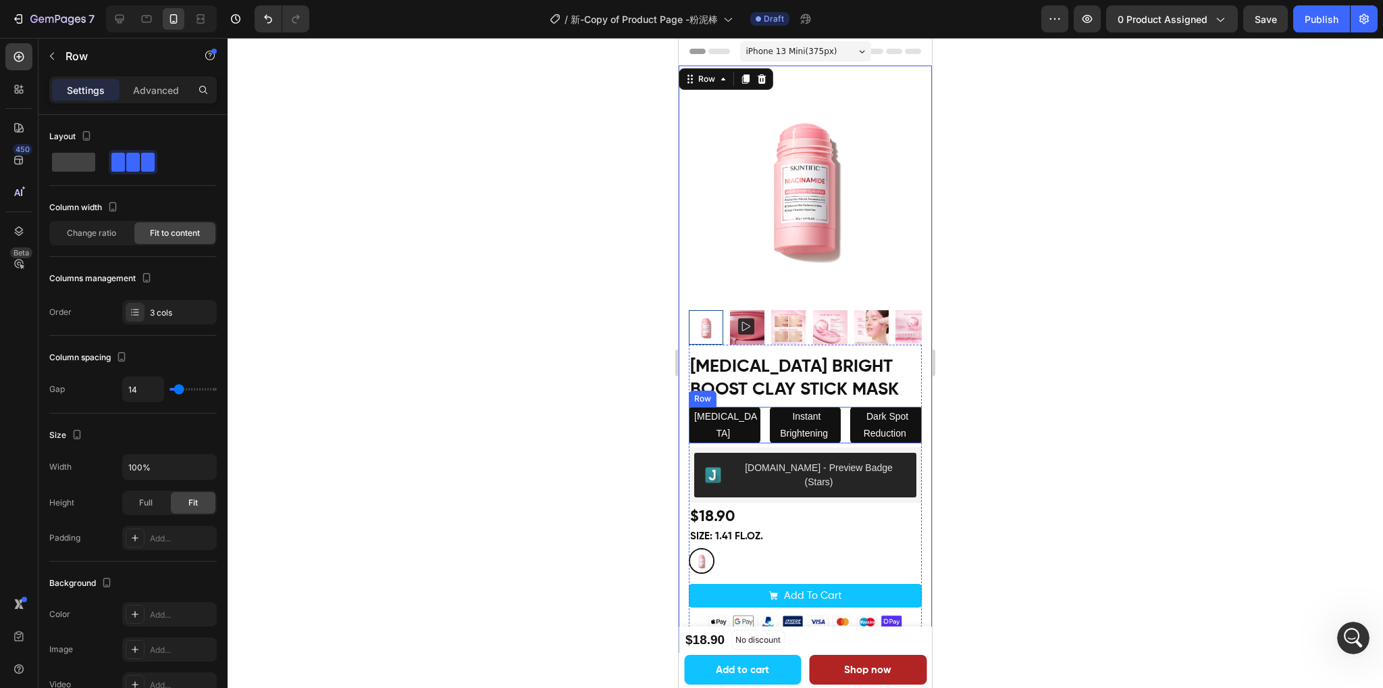
click at [751, 425] on div "[MEDICAL_DATA] Text Block" at bounding box center [725, 425] width 72 height 36
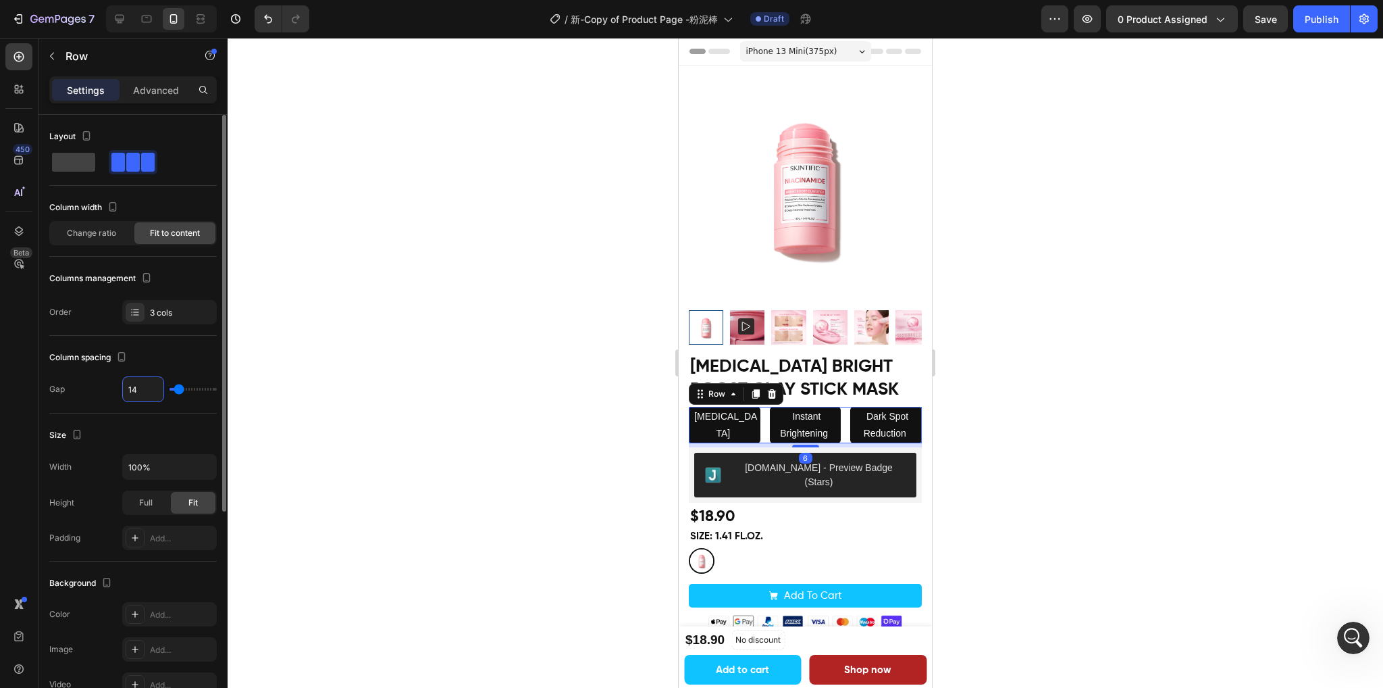
click at [143, 384] on input "14" at bounding box center [143, 389] width 41 height 24
type input "8"
drag, startPoint x: 143, startPoint y: 383, endPoint x: 124, endPoint y: 384, distance: 19.6
click at [124, 384] on input "8" at bounding box center [143, 389] width 41 height 24
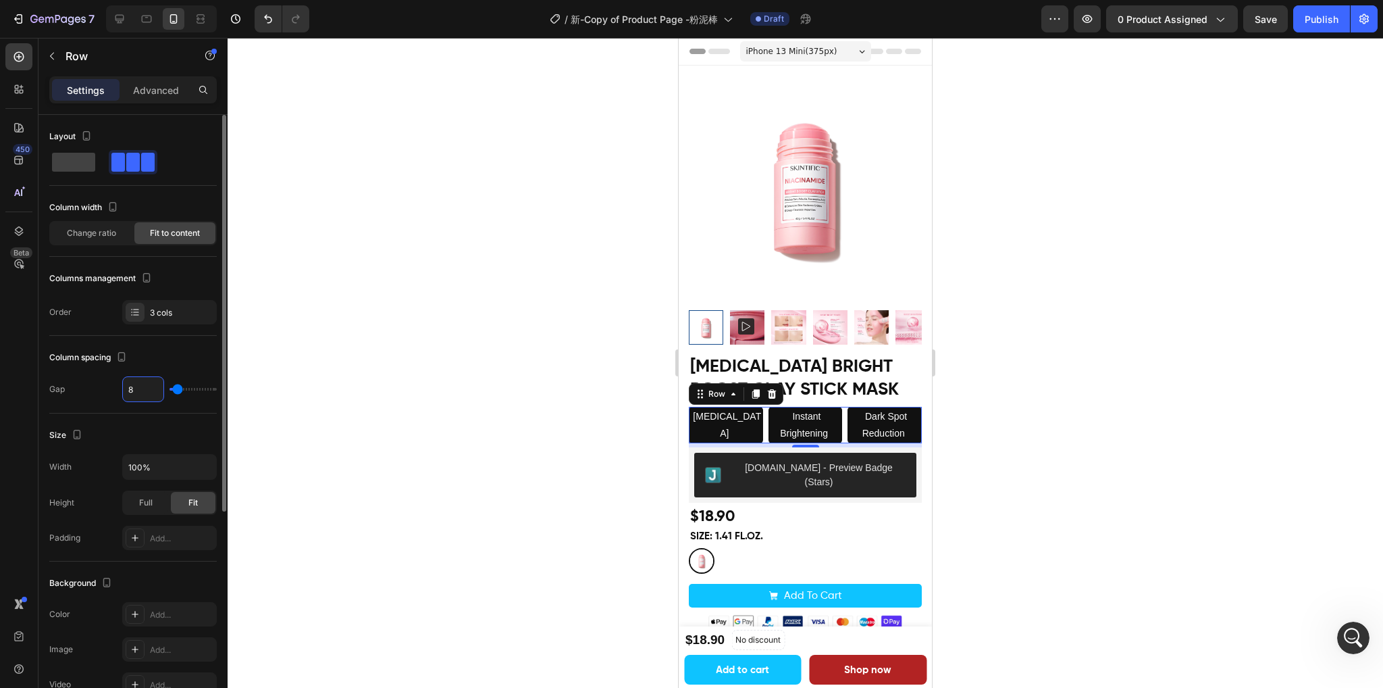
type input "6"
drag, startPoint x: 717, startPoint y: 406, endPoint x: 701, endPoint y: 408, distance: 16.3
click at [717, 411] on span "[MEDICAL_DATA]" at bounding box center [728, 425] width 68 height 28
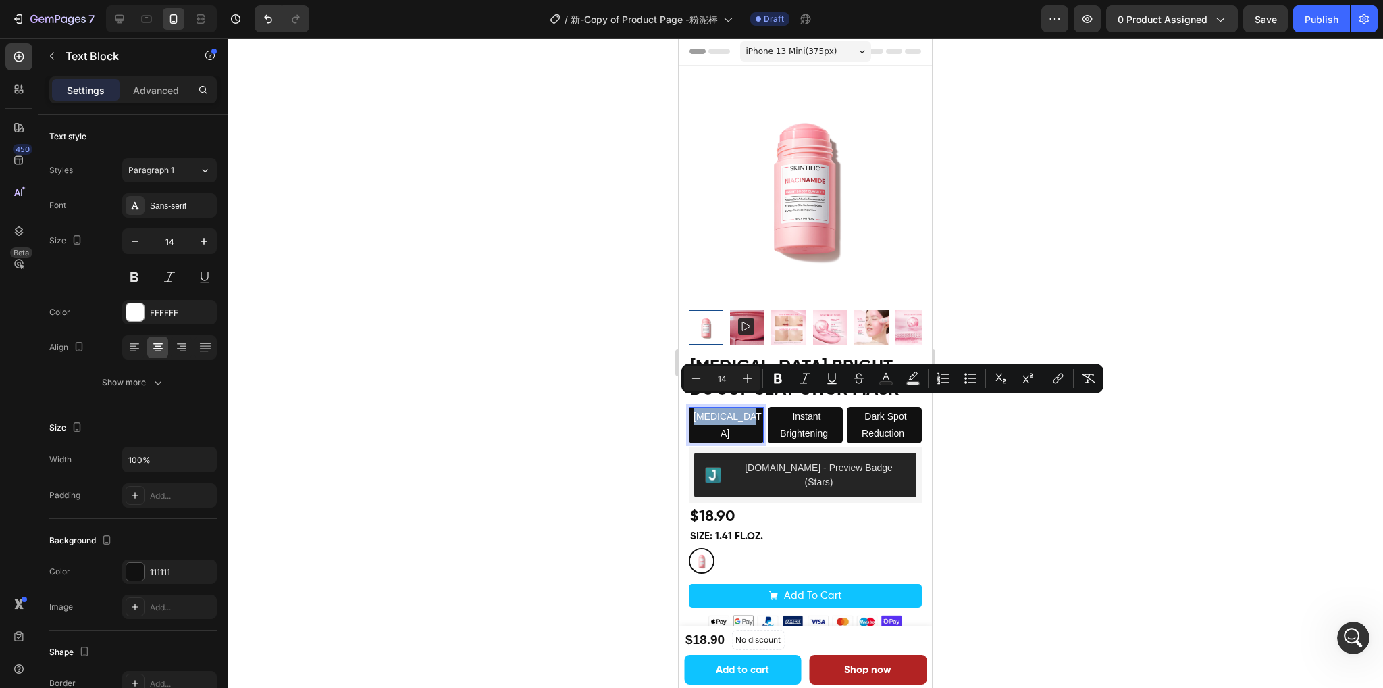
drag, startPoint x: 693, startPoint y: 406, endPoint x: 746, endPoint y: 405, distance: 53.4
click at [702, 378] on icon "Editor contextual toolbar" at bounding box center [697, 379] width 14 height 14
type input "13"
click at [794, 419] on span "Instant Brightening" at bounding box center [804, 425] width 48 height 28
drag, startPoint x: 818, startPoint y: 422, endPoint x: 759, endPoint y: 410, distance: 60.0
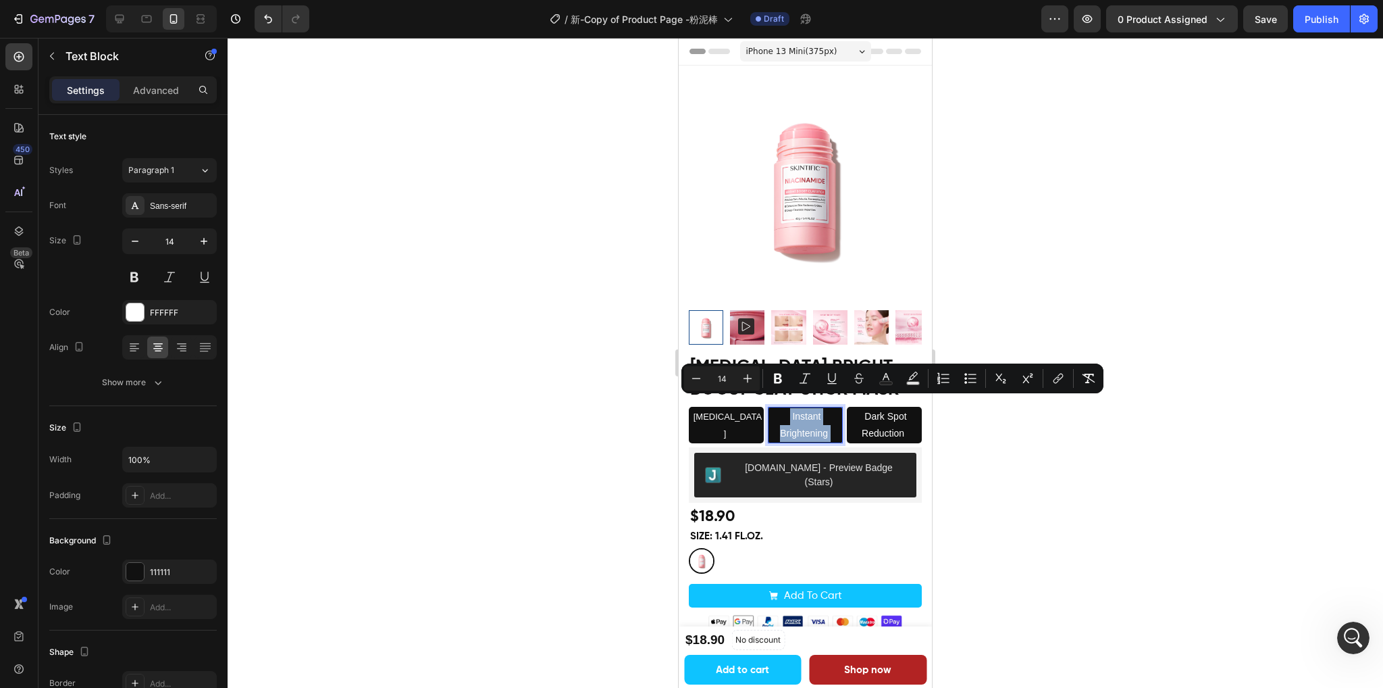
click at [769, 410] on p "Instant Brightening" at bounding box center [805, 425] width 72 height 34
click at [699, 382] on icon "Editor contextual toolbar" at bounding box center [697, 379] width 14 height 14
type input "13"
click at [878, 422] on span "Dark Spot Reduction" at bounding box center [884, 425] width 45 height 28
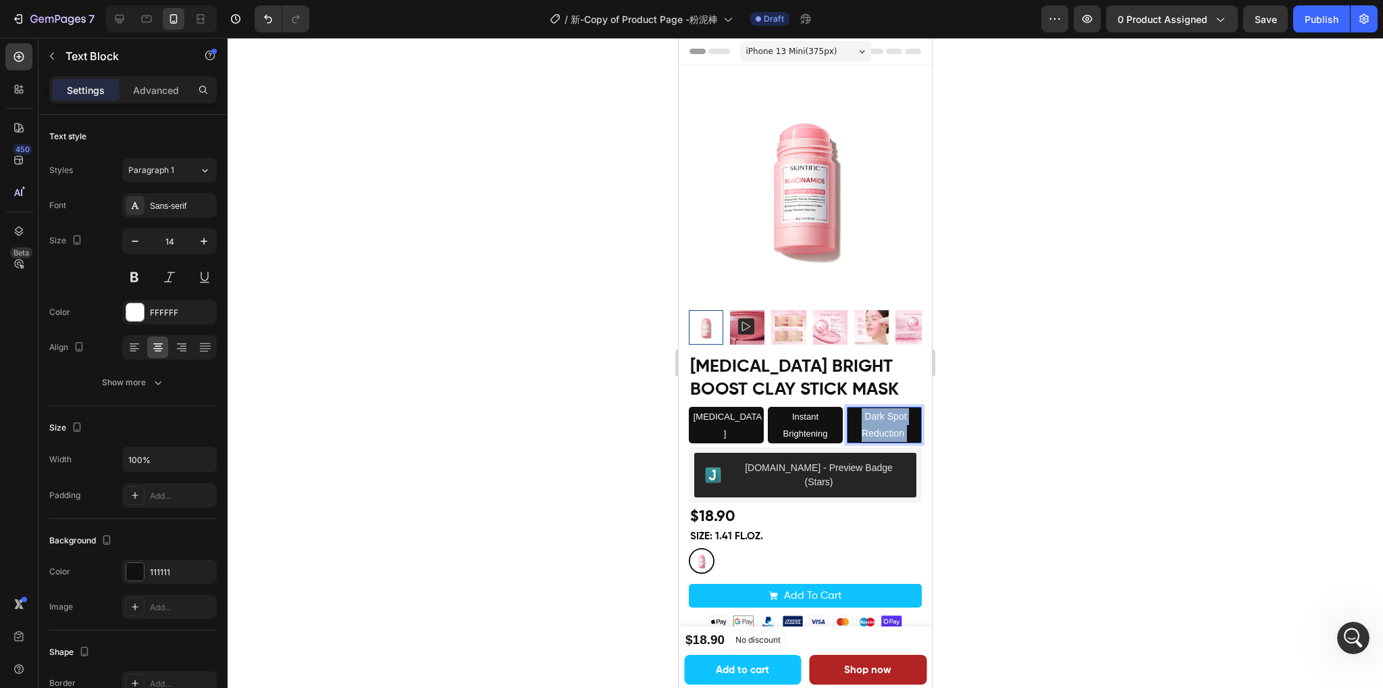
drag, startPoint x: 897, startPoint y: 425, endPoint x: 838, endPoint y: 411, distance: 60.3
click at [848, 411] on p "Dark Spot Reduction" at bounding box center [884, 425] width 72 height 34
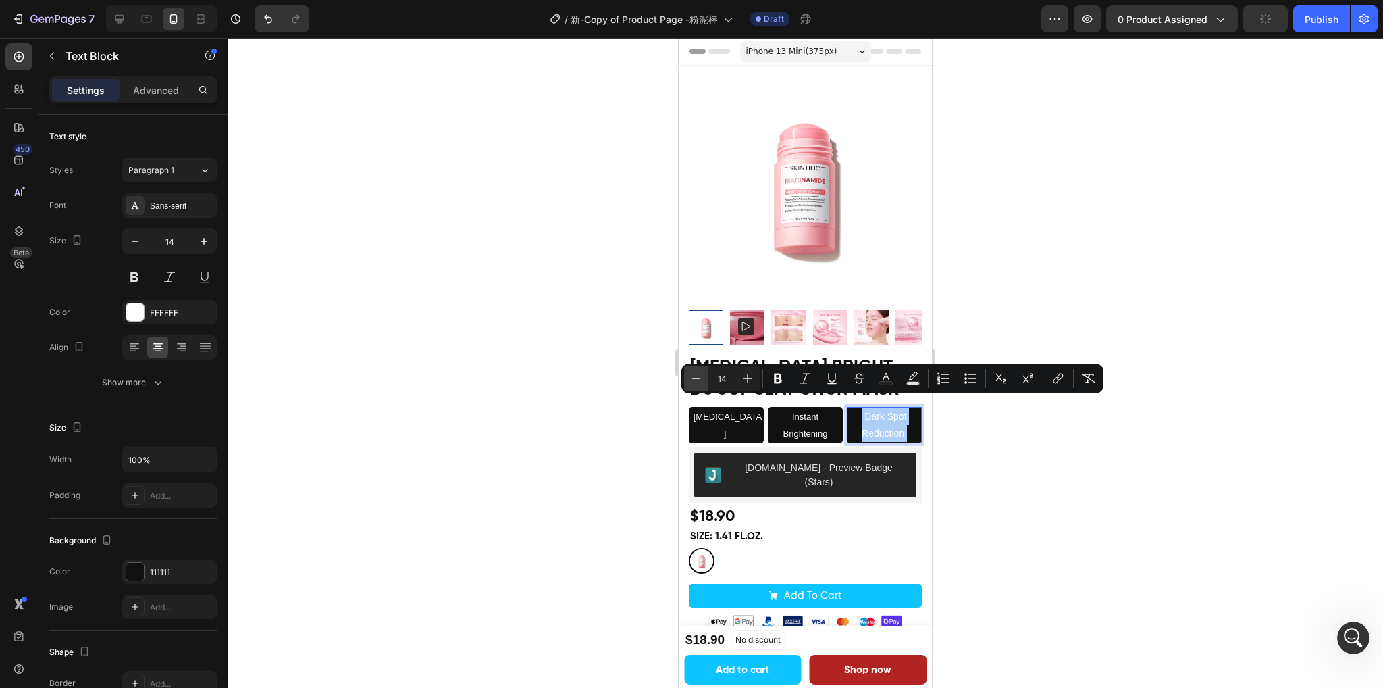
click at [690, 379] on icon "Editor contextual toolbar" at bounding box center [697, 379] width 14 height 14
type input "13"
click at [784, 424] on span "Instant Brightening" at bounding box center [806, 424] width 45 height 27
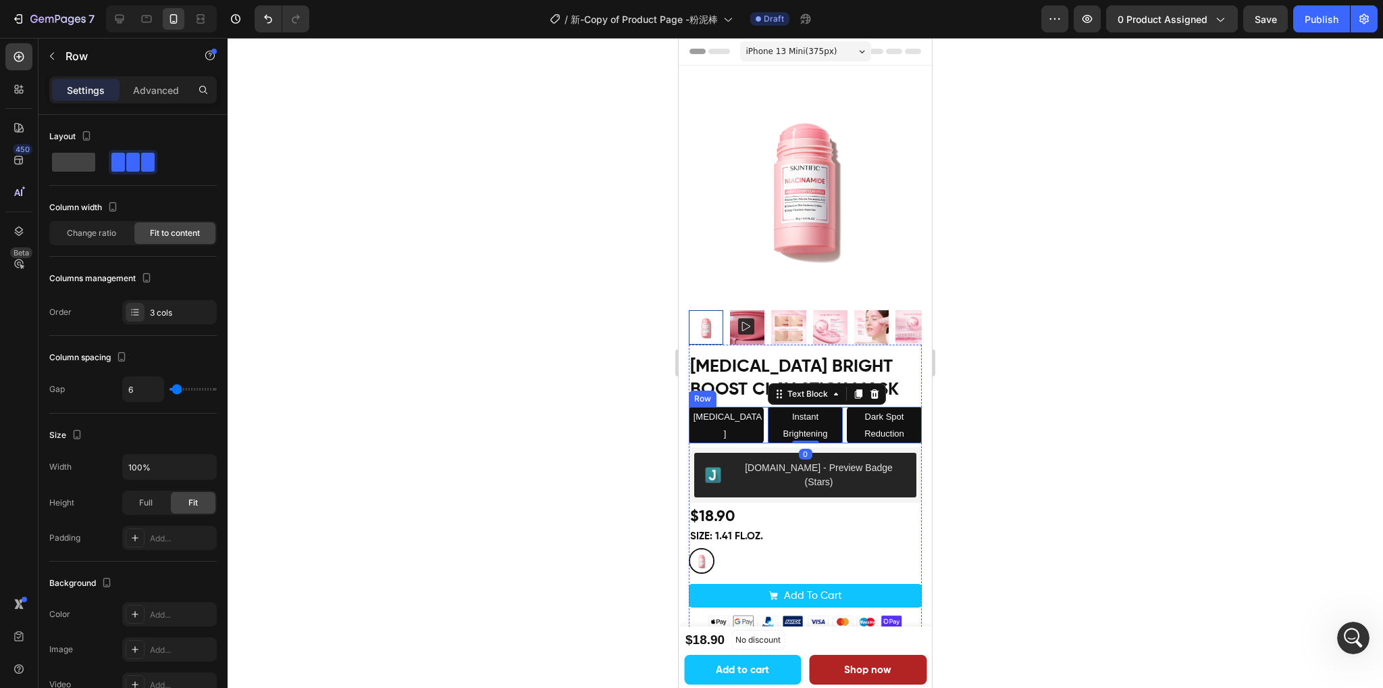
click at [740, 421] on div "[MEDICAL_DATA] Text Block" at bounding box center [726, 425] width 75 height 36
click at [789, 414] on p "Instant Brightening" at bounding box center [805, 425] width 72 height 34
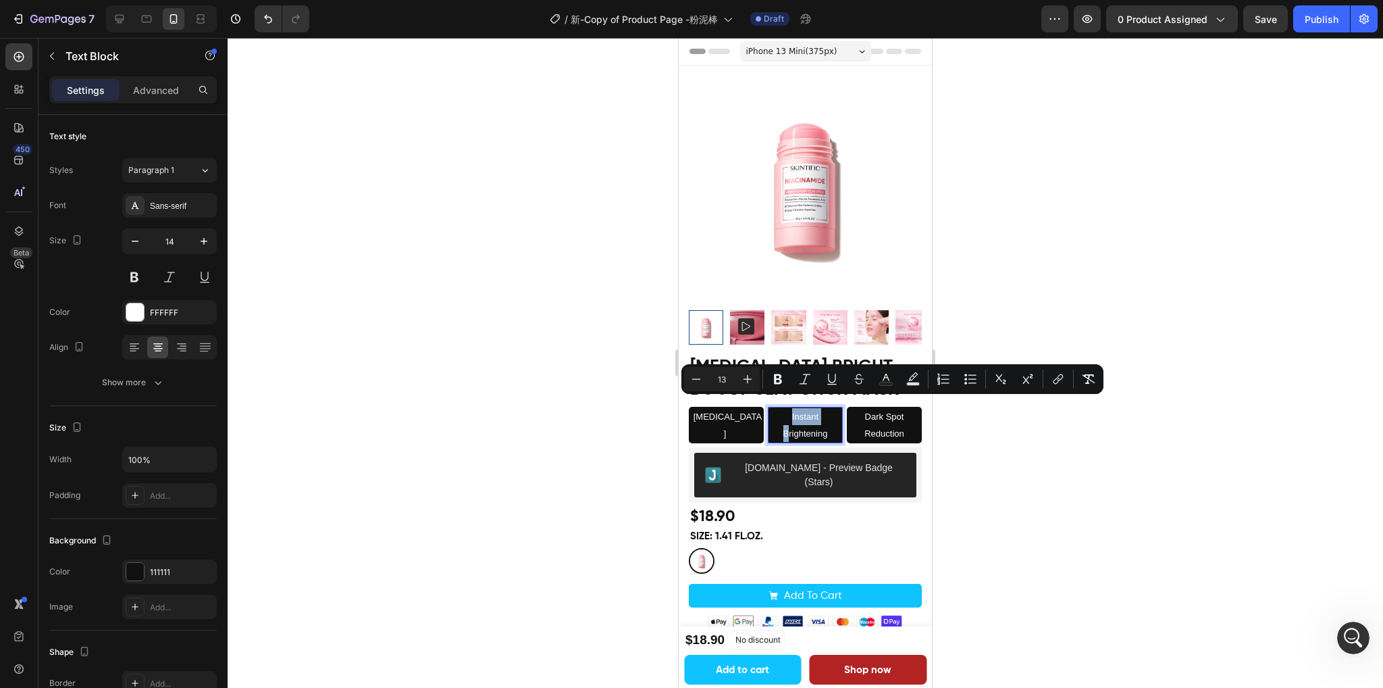
drag, startPoint x: 765, startPoint y: 426, endPoint x: 771, endPoint y: 406, distance: 20.5
click at [771, 408] on p "Instant Brightening" at bounding box center [805, 425] width 72 height 34
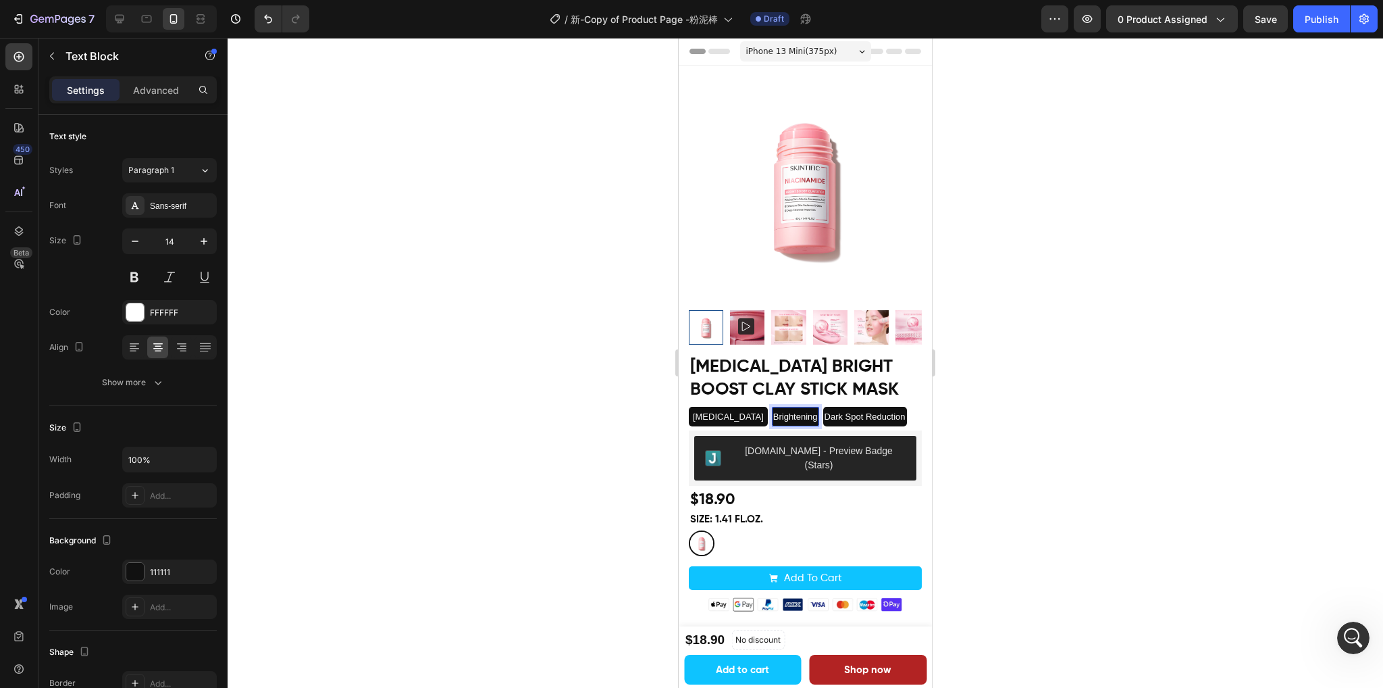
click at [1042, 391] on div at bounding box center [806, 363] width 1156 height 650
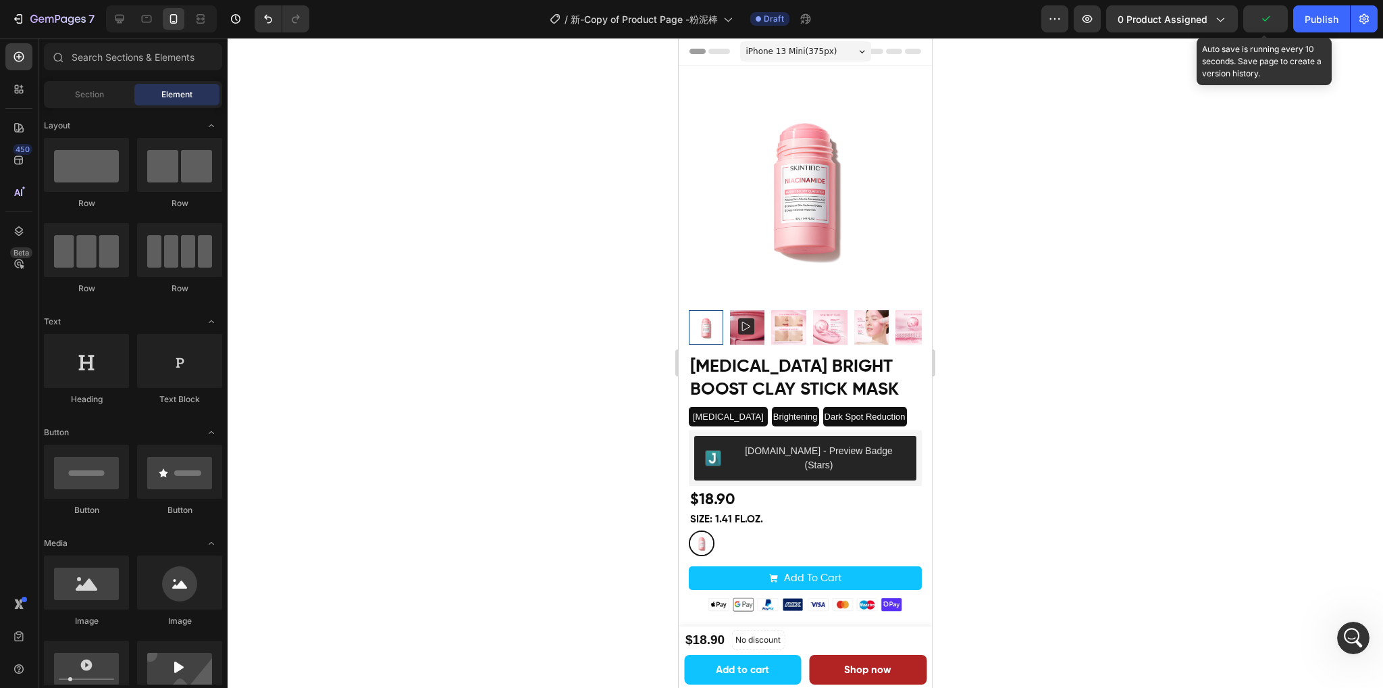
click at [1266, 20] on icon "button" at bounding box center [1266, 19] width 14 height 14
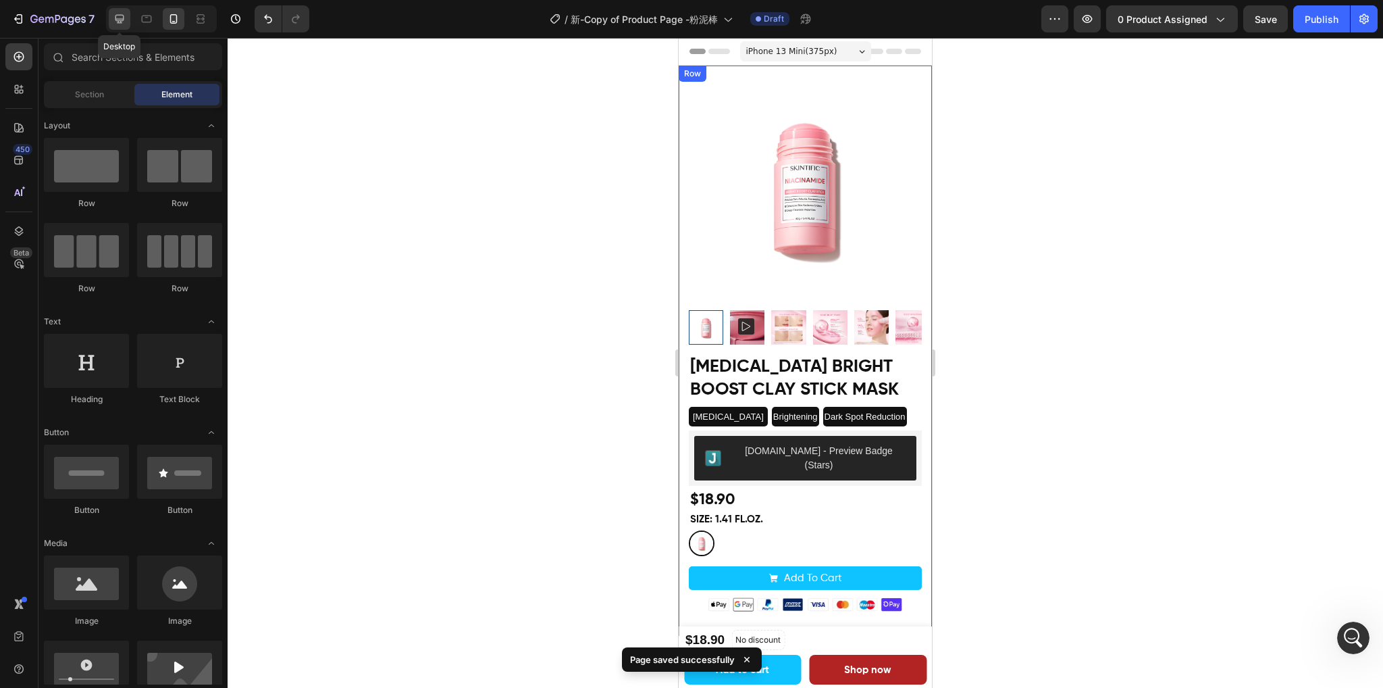
click at [118, 12] on icon at bounding box center [120, 19] width 14 height 14
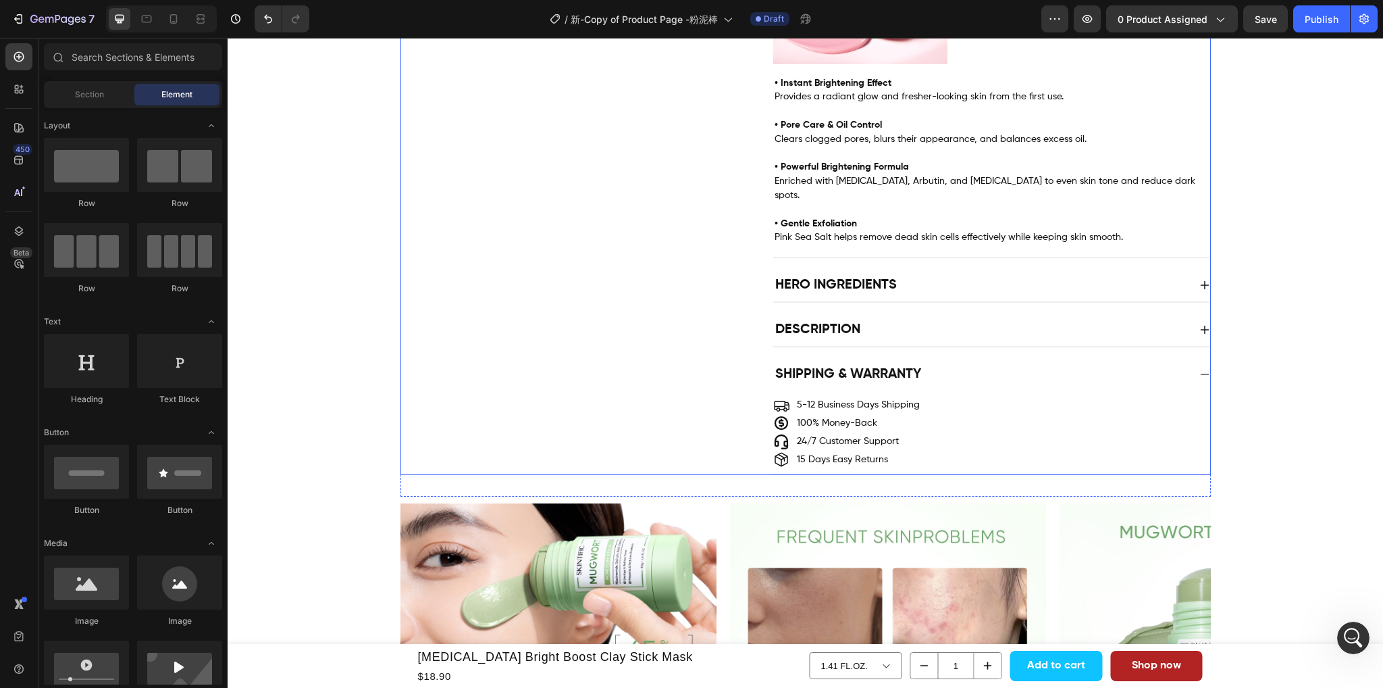
scroll to position [743, 0]
click at [945, 274] on div "Hero Ingredients" at bounding box center [980, 285] width 415 height 22
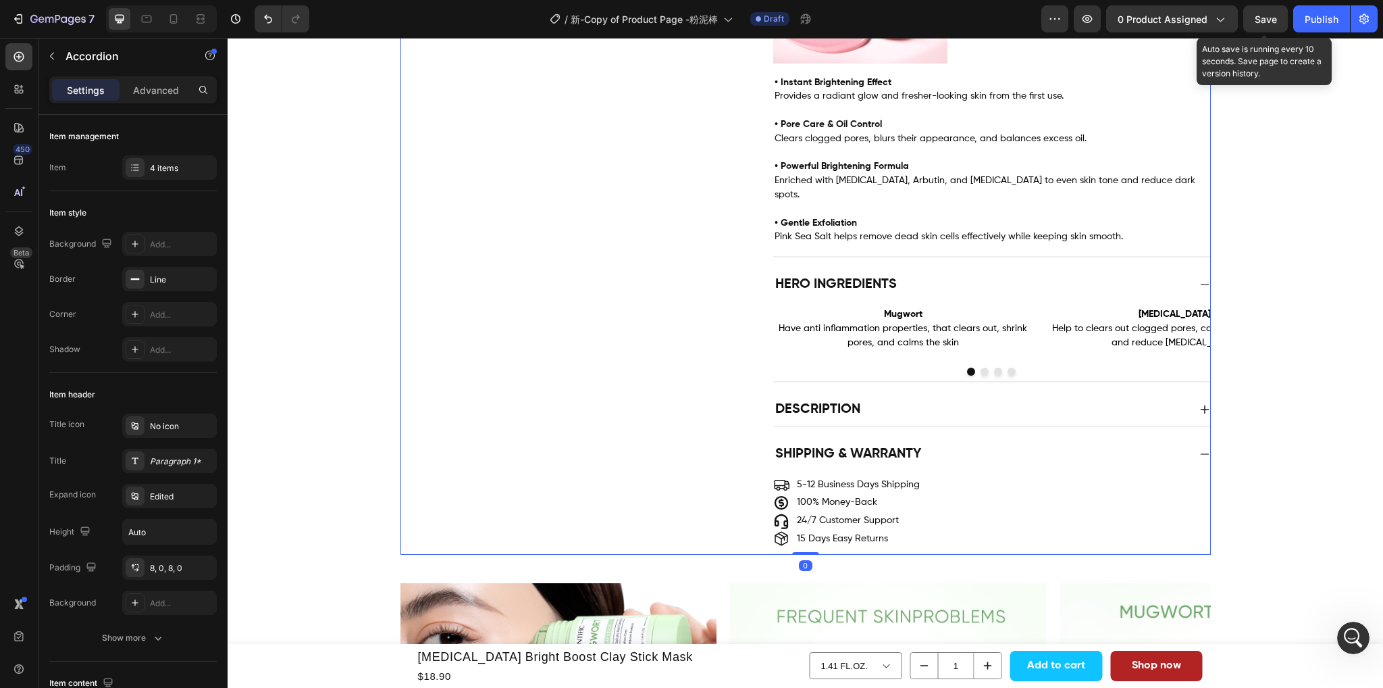
click at [1264, 22] on span "Save" at bounding box center [1266, 19] width 22 height 11
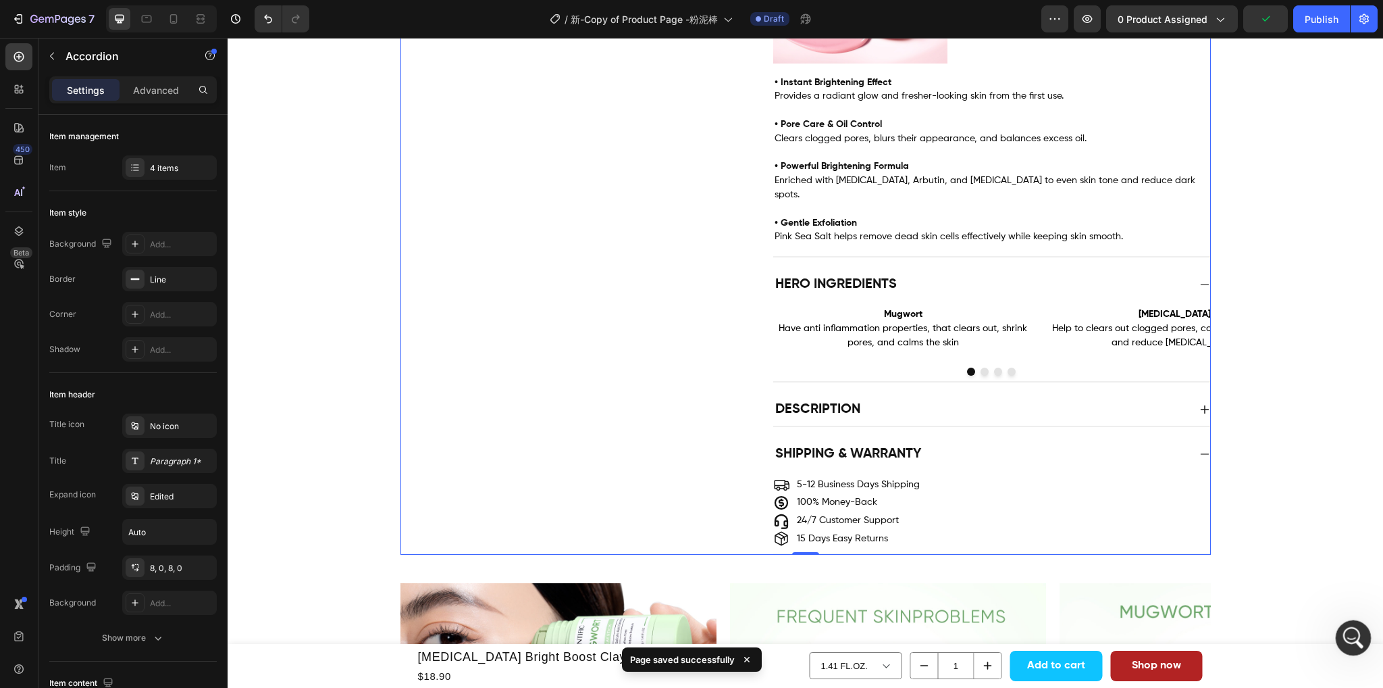
click at [1348, 629] on icon "打开 Intercom Messenger" at bounding box center [1352, 636] width 22 height 22
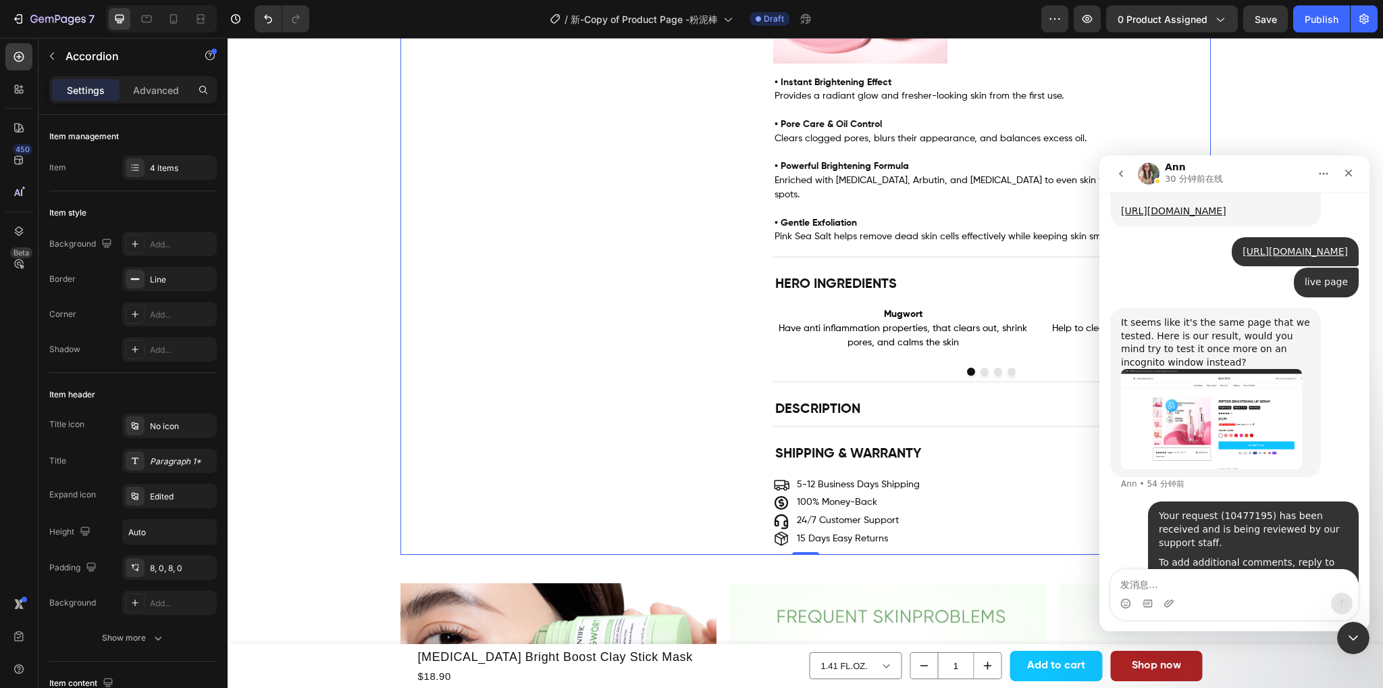
scroll to position [861, 0]
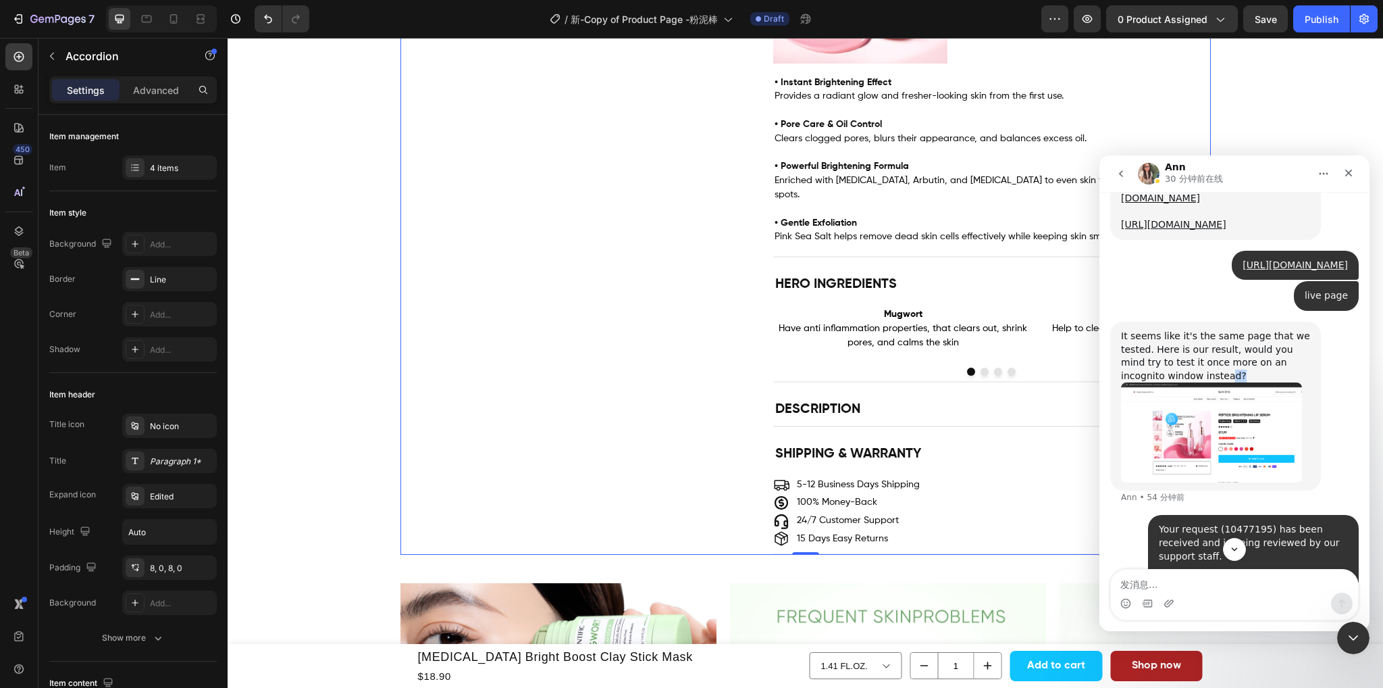
drag, startPoint x: 1202, startPoint y: 413, endPoint x: 1184, endPoint y: 413, distance: 17.6
click at [1184, 382] on div "It seems like it's the same page that we tested. Here is our result, would you …" at bounding box center [1215, 356] width 189 height 53
drag, startPoint x: 1219, startPoint y: 408, endPoint x: 1256, endPoint y: 401, distance: 37.8
click at [1256, 382] on div "It seems like it's the same page that we tested. Here is our result, would you …" at bounding box center [1215, 356] width 189 height 53
click at [1224, 382] on div "It seems like it's the same page that we tested. Here is our result, would you …" at bounding box center [1215, 356] width 189 height 53
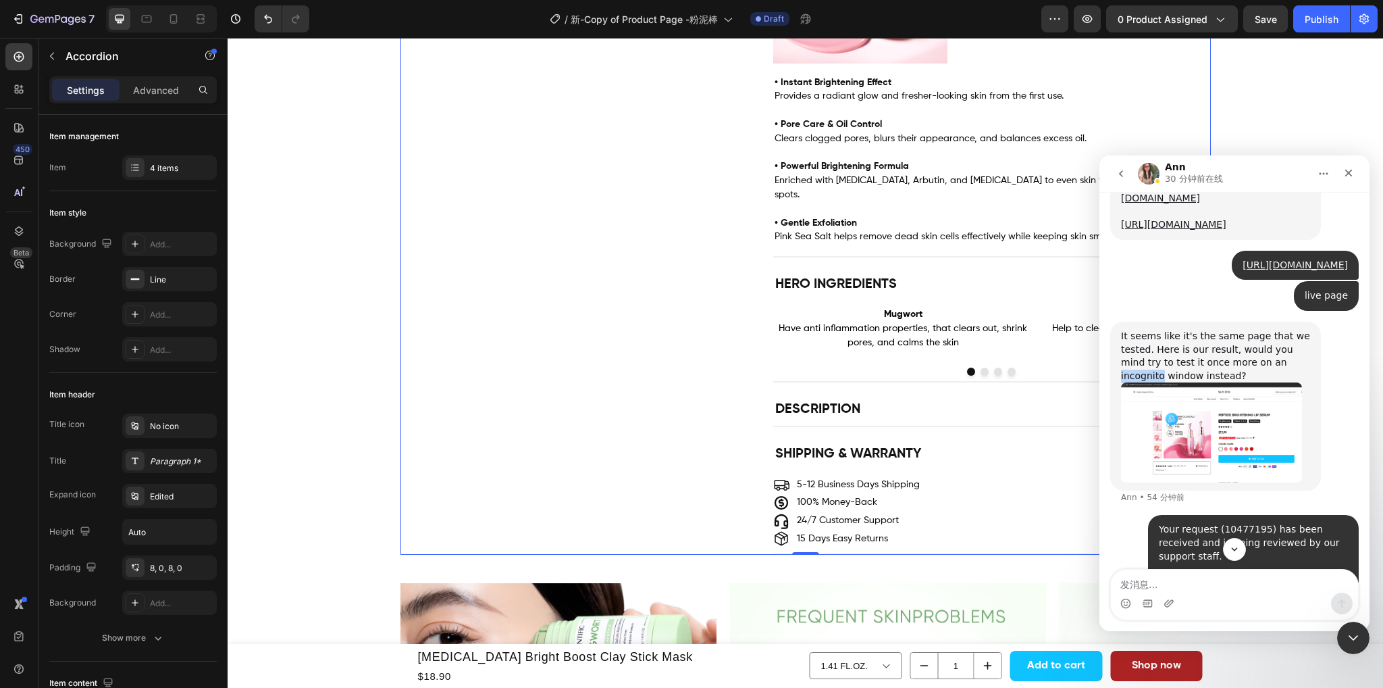
drag, startPoint x: 1256, startPoint y: 401, endPoint x: 1302, endPoint y: 399, distance: 46.0
click at [1302, 382] on div "It seems like it's the same page that we tested. Here is our result, would you …" at bounding box center [1215, 356] width 189 height 53
click at [1198, 382] on div "It seems like it's the same page that we tested. Here is our result, would you …" at bounding box center [1215, 356] width 189 height 53
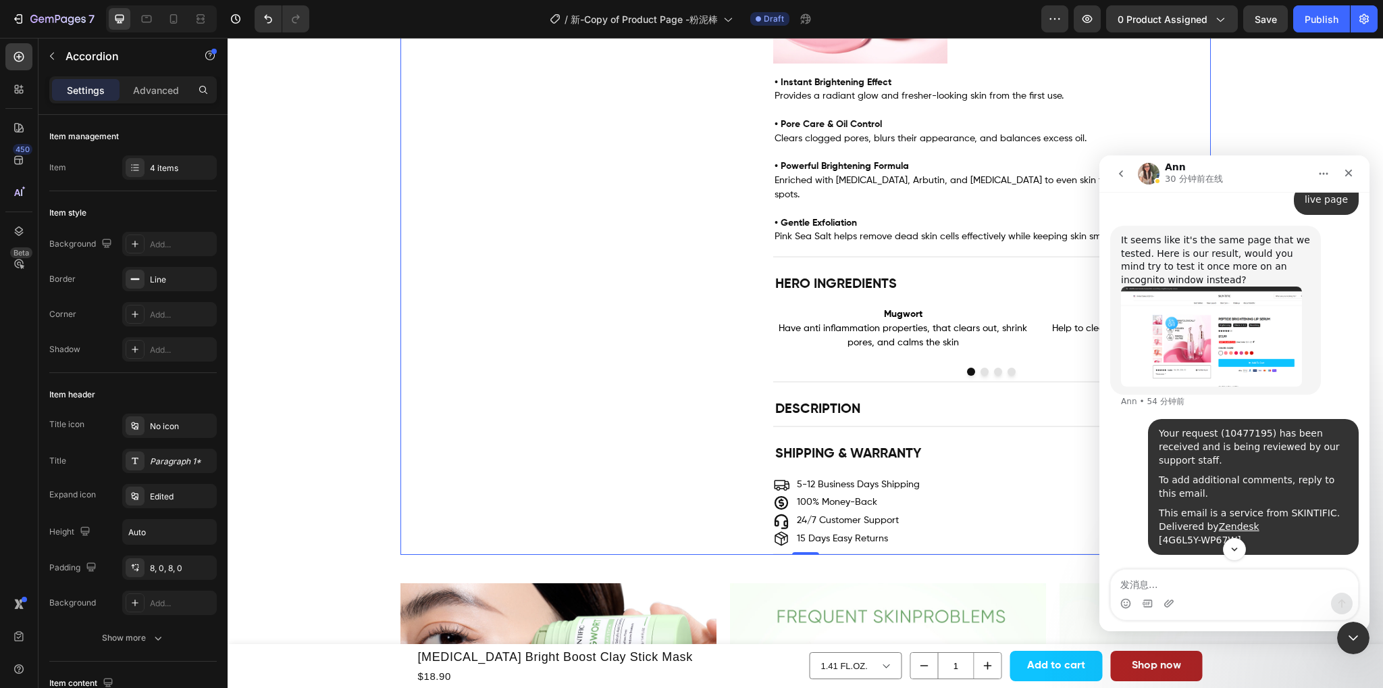
scroll to position [996, 0]
click at [1165, 584] on textarea "发消息..." at bounding box center [1234, 580] width 247 height 23
type textarea "I will try it once, tq for your help"
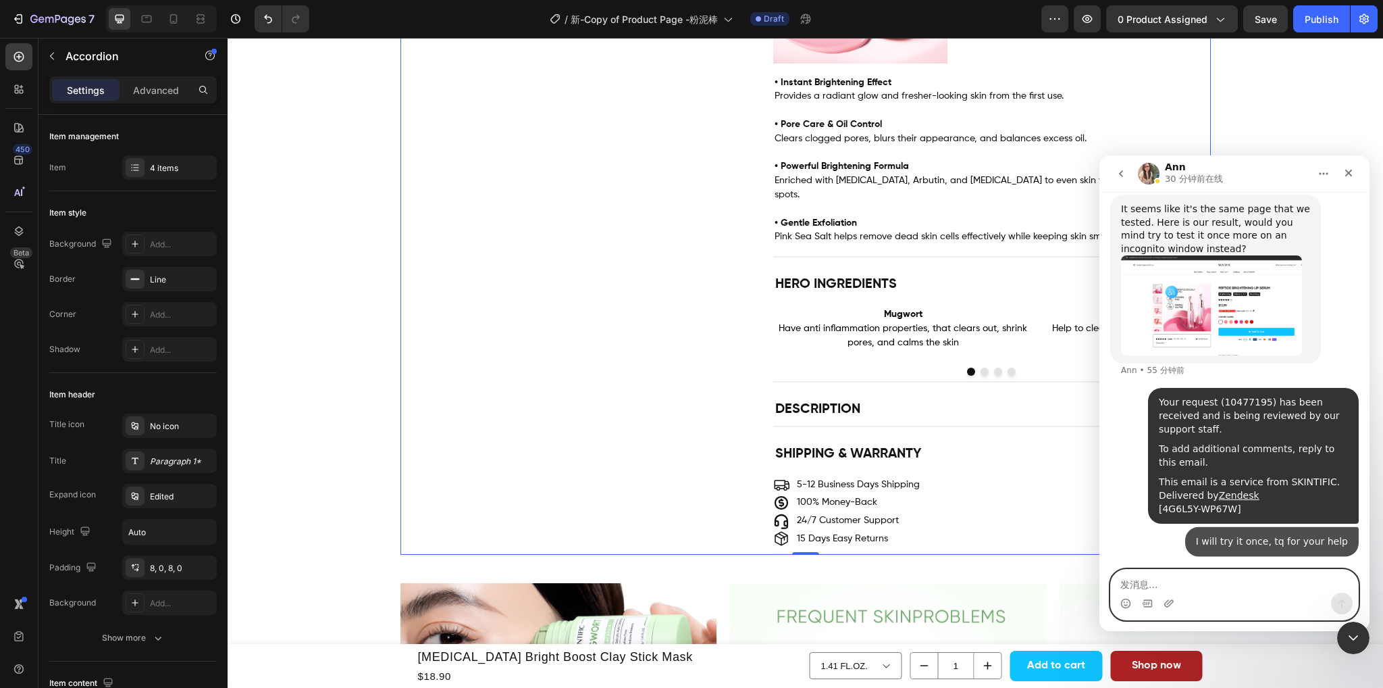
scroll to position [1027, 0]
click at [1347, 621] on div "关闭 Intercom Messenger" at bounding box center [1352, 635] width 32 height 32
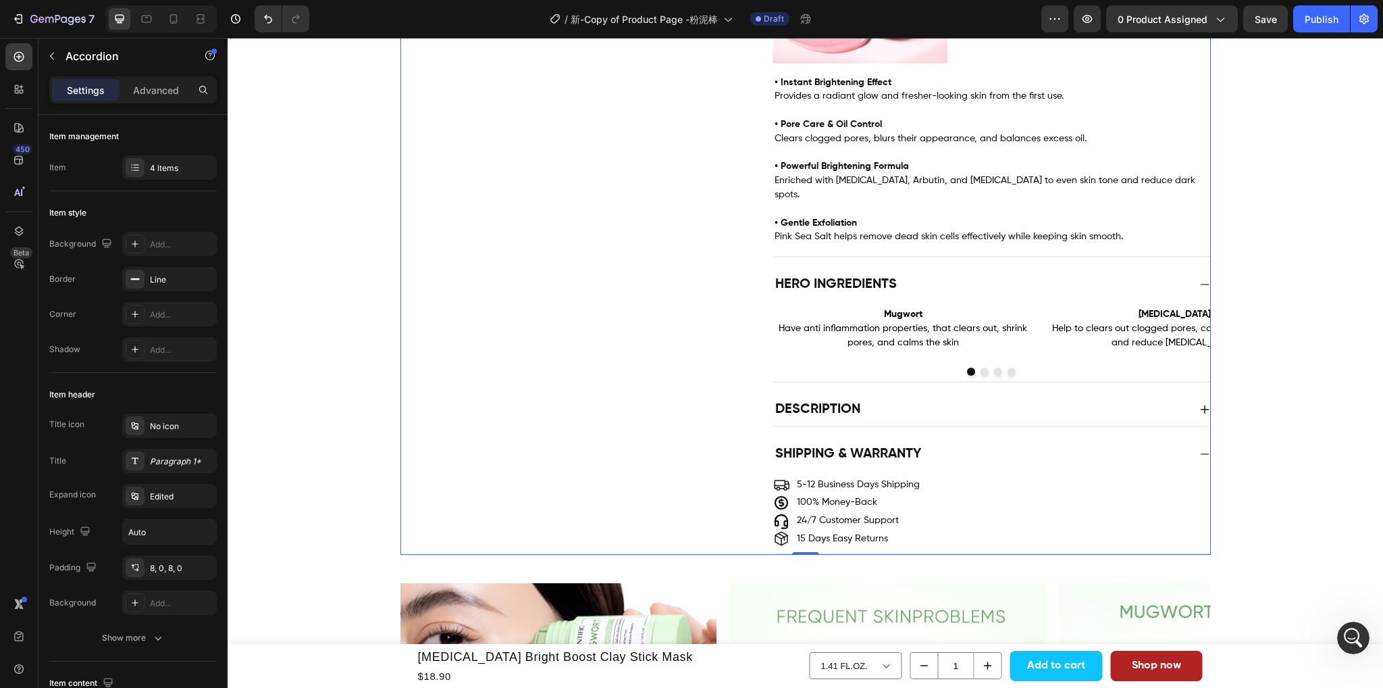
click at [1334, 339] on div "Product Images [MEDICAL_DATA] Bright Boost Clay Stick Mask Product Title $18.90…" at bounding box center [806, 632] width 1156 height 2620
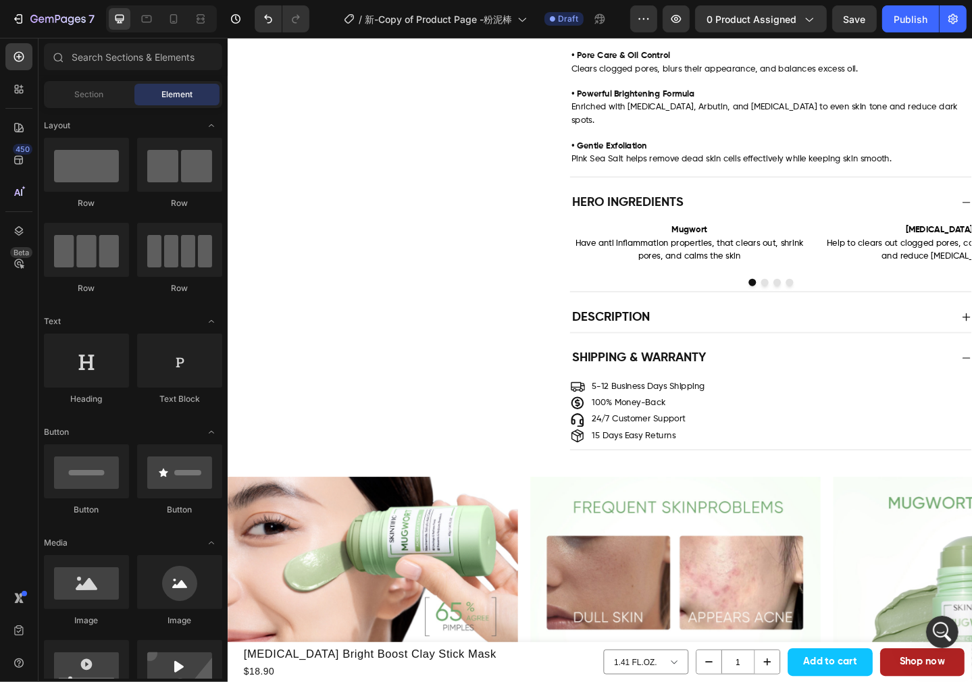
scroll to position [808, 0]
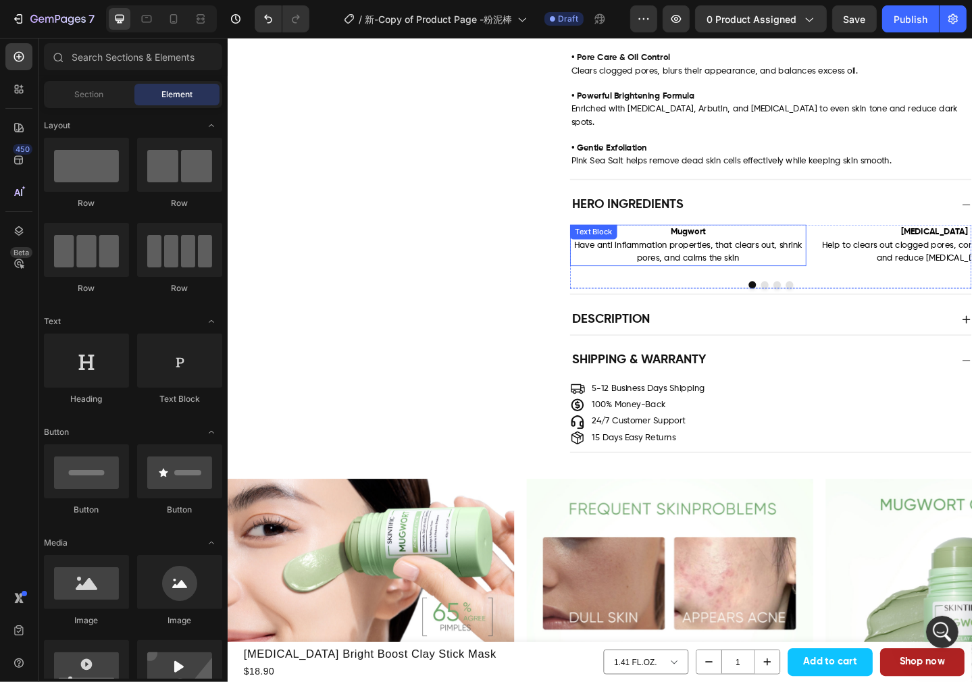
click at [715, 259] on span "Have anti inflammation properties, that clears out, shrink pores, and calms the…" at bounding box center [728, 271] width 249 height 24
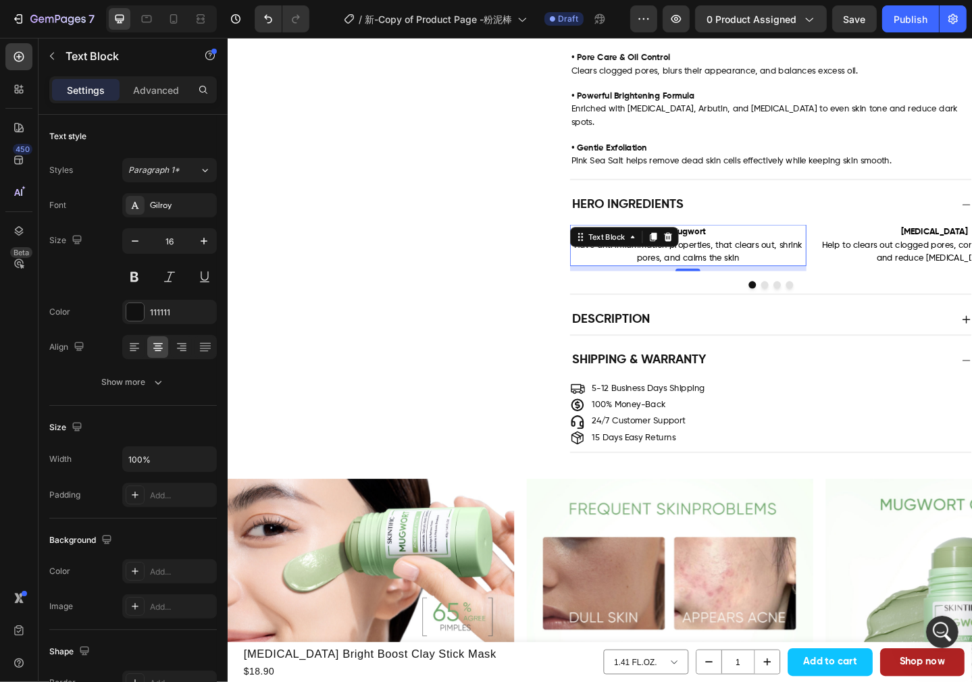
click at [740, 245] on strong "Mugwort" at bounding box center [728, 249] width 39 height 9
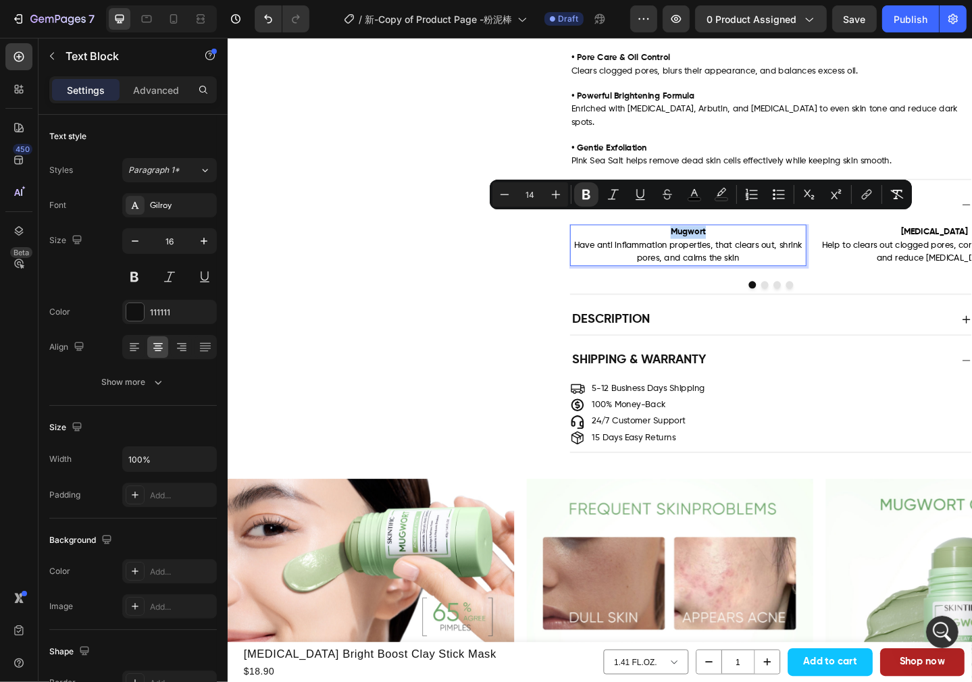
drag, startPoint x: 732, startPoint y: 235, endPoint x: 701, endPoint y: 237, distance: 31.1
click at [701, 243] on p "Mugwort" at bounding box center [728, 250] width 255 height 14
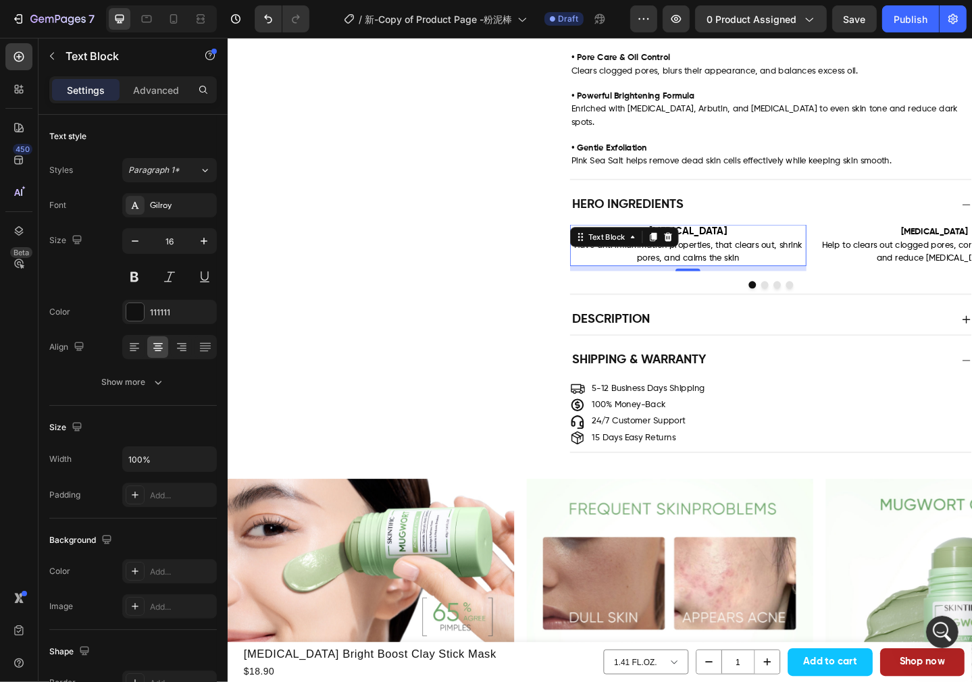
click at [792, 258] on p "Have anti inflammation properties, that clears out, shrink pores, and calms the…" at bounding box center [728, 271] width 255 height 28
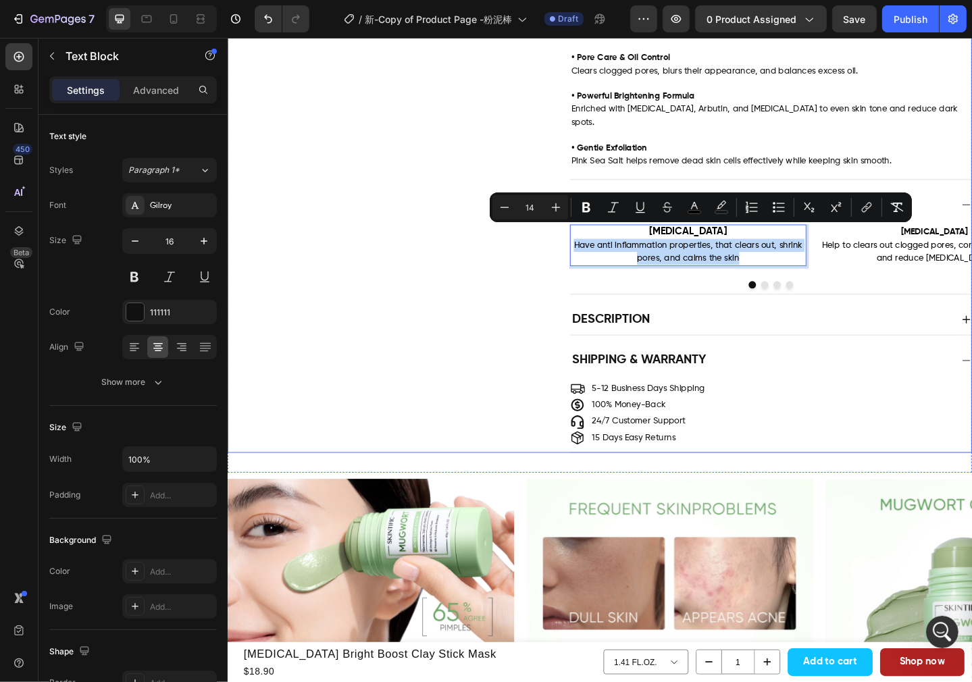
drag, startPoint x: 780, startPoint y: 262, endPoint x: 588, endPoint y: 250, distance: 191.6
click at [588, 250] on div "Hero Ingredients Image [MEDICAL_DATA] Have anti inflammation properties, that c…" at bounding box center [632, 259] width 809 height 113
type input "12"
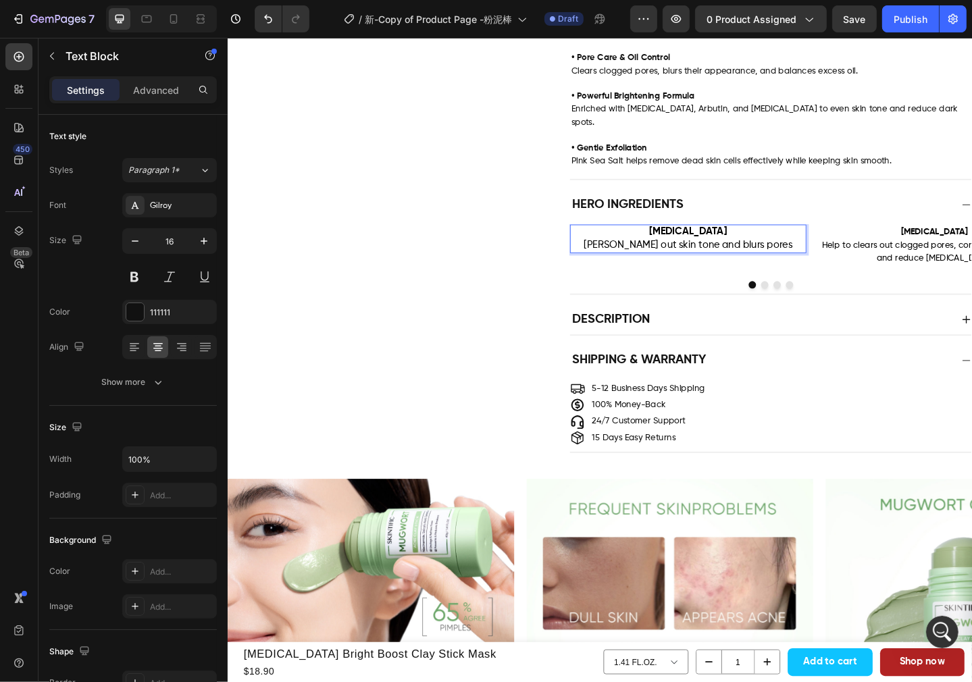
drag, startPoint x: 791, startPoint y: 238, endPoint x: 820, endPoint y: 250, distance: 31.2
click at [791, 243] on p "[MEDICAL_DATA]" at bounding box center [728, 250] width 255 height 14
click at [819, 257] on p "[PERSON_NAME] out skin tone and blurs pores" at bounding box center [728, 264] width 255 height 14
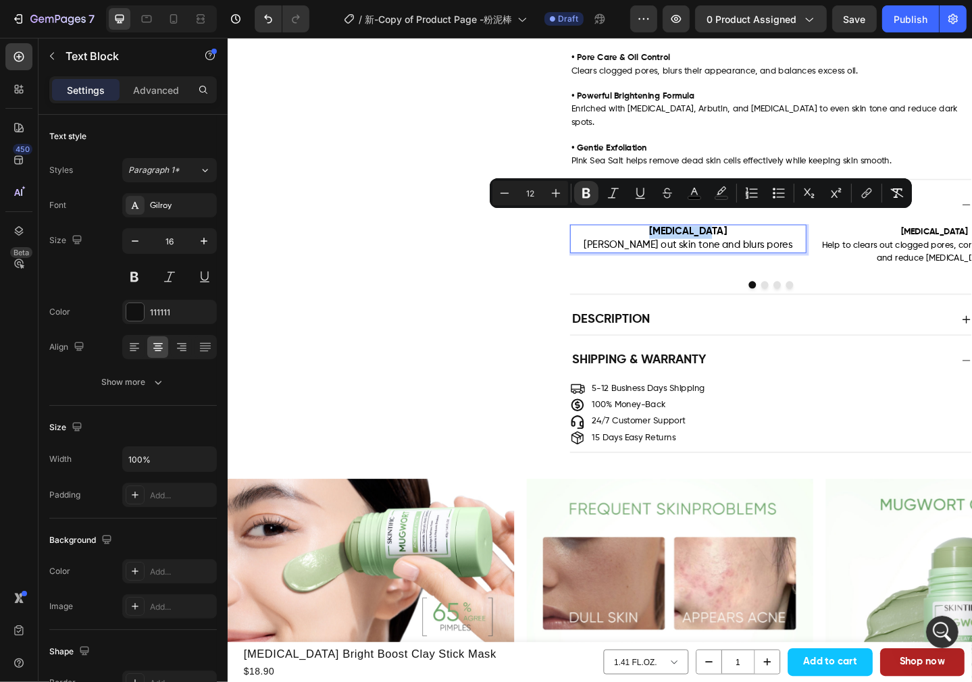
drag, startPoint x: 761, startPoint y: 236, endPoint x: 674, endPoint y: 236, distance: 87.8
click at [674, 243] on p "[MEDICAL_DATA]" at bounding box center [728, 250] width 255 height 14
drag, startPoint x: 764, startPoint y: 232, endPoint x: 771, endPoint y: 235, distance: 7.3
click at [764, 243] on p "[MEDICAL_DATA]" at bounding box center [728, 250] width 255 height 14
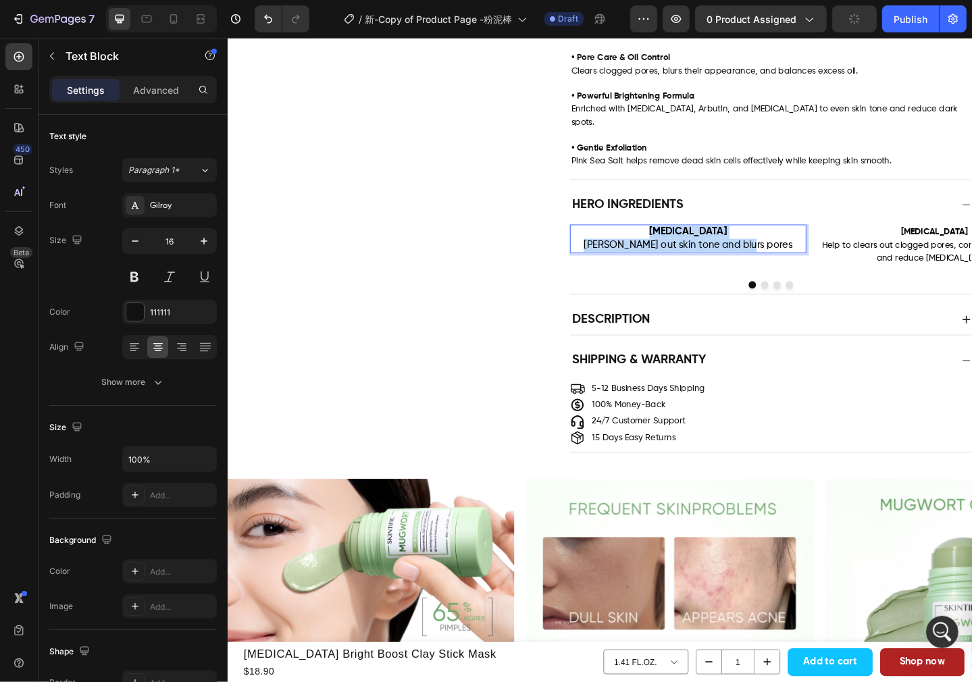
drag, startPoint x: 818, startPoint y: 247, endPoint x: 692, endPoint y: 238, distance: 126.7
click at [692, 241] on div "[MEDICAL_DATA] [PERSON_NAME] out skin tone and blurs pores" at bounding box center [728, 256] width 257 height 31
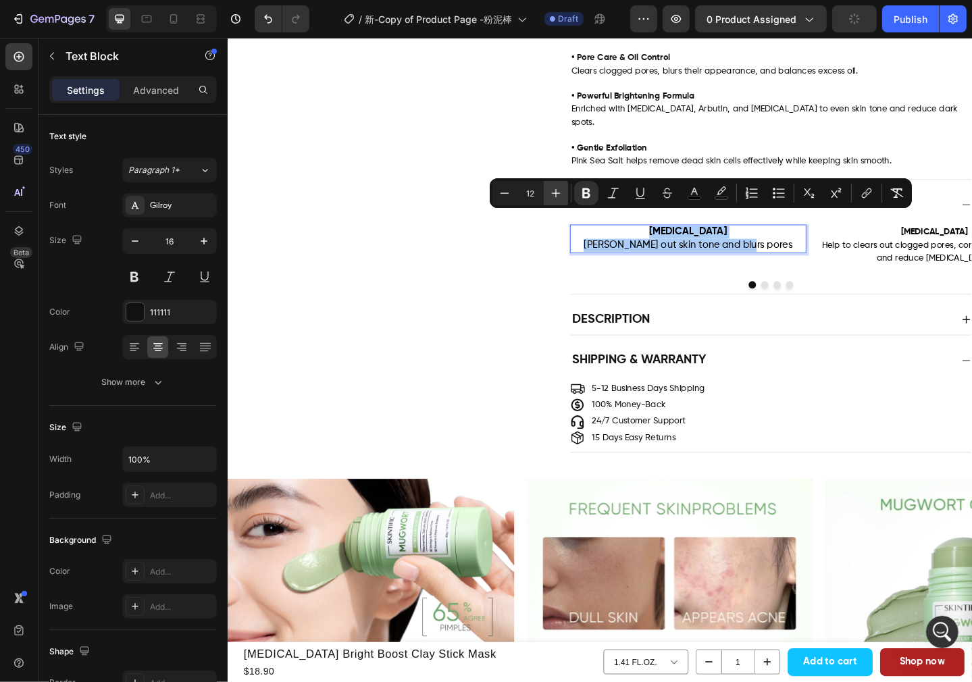
click at [560, 197] on icon "Editor contextual toolbar" at bounding box center [556, 193] width 14 height 14
type input "14"
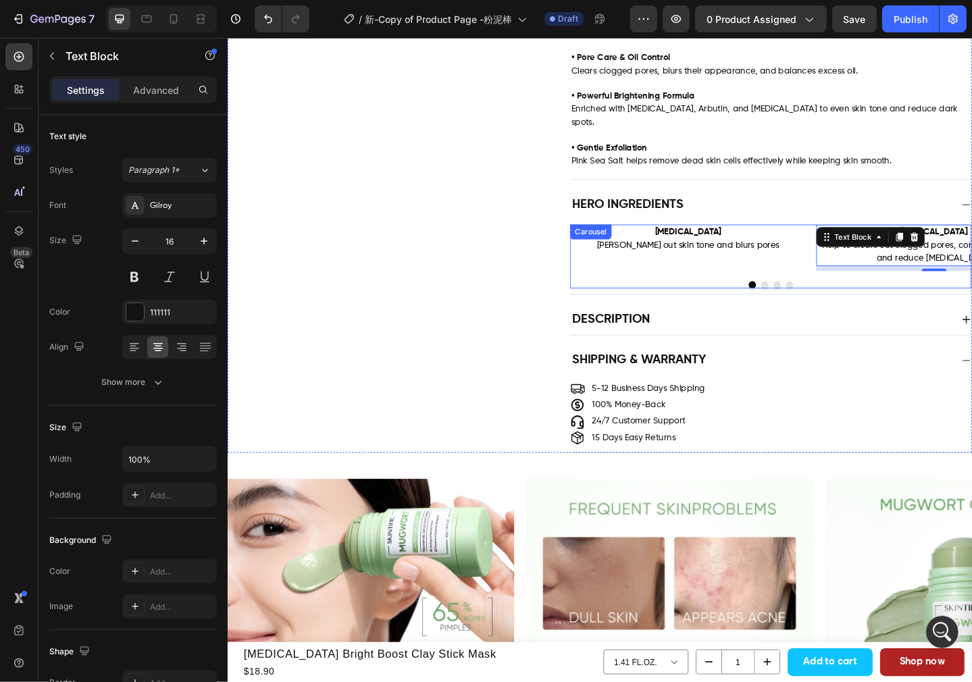
click at [808, 303] on button "Dot" at bounding box center [812, 307] width 8 height 8
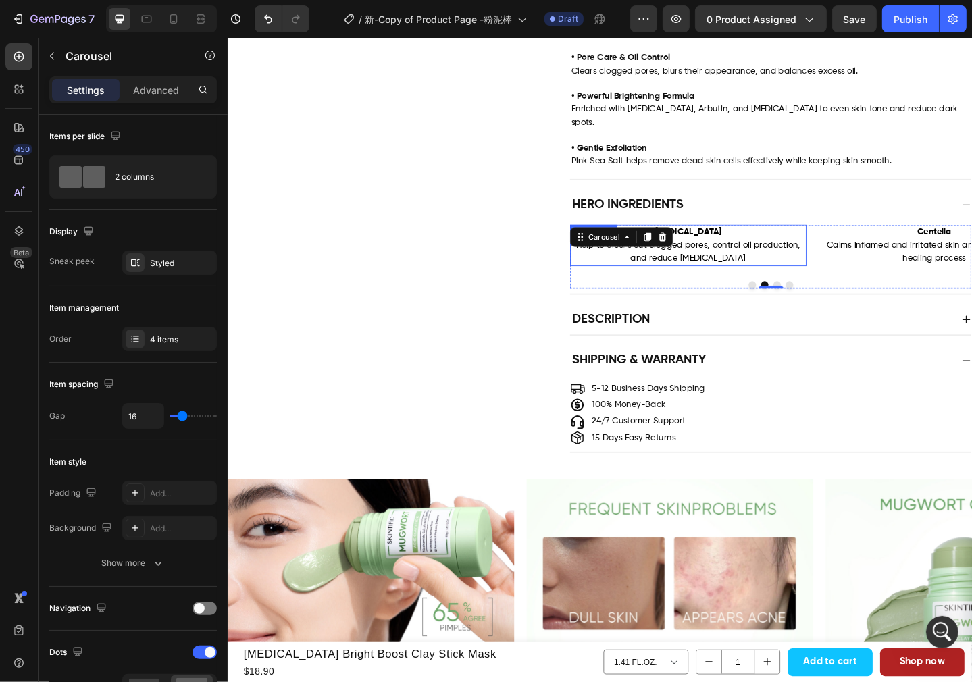
click at [756, 259] on span "Help to clears out clogged pores, control oil production, and reduce [MEDICAL_D…" at bounding box center [728, 271] width 245 height 24
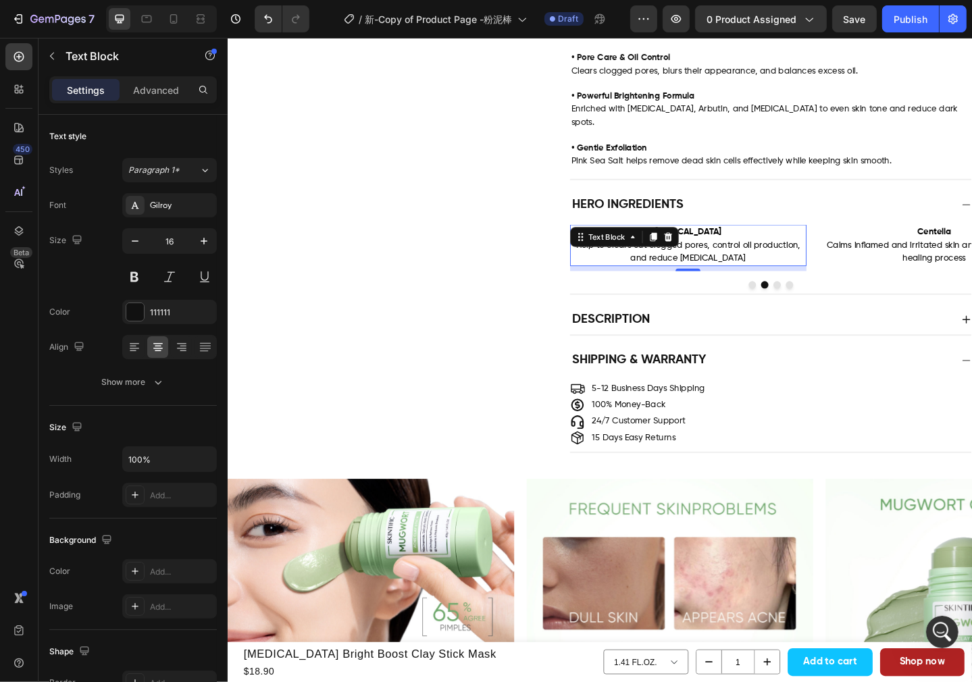
click at [763, 243] on p "[MEDICAL_DATA] Help to clears out clogged pores, control oil production, and re…" at bounding box center [728, 264] width 255 height 42
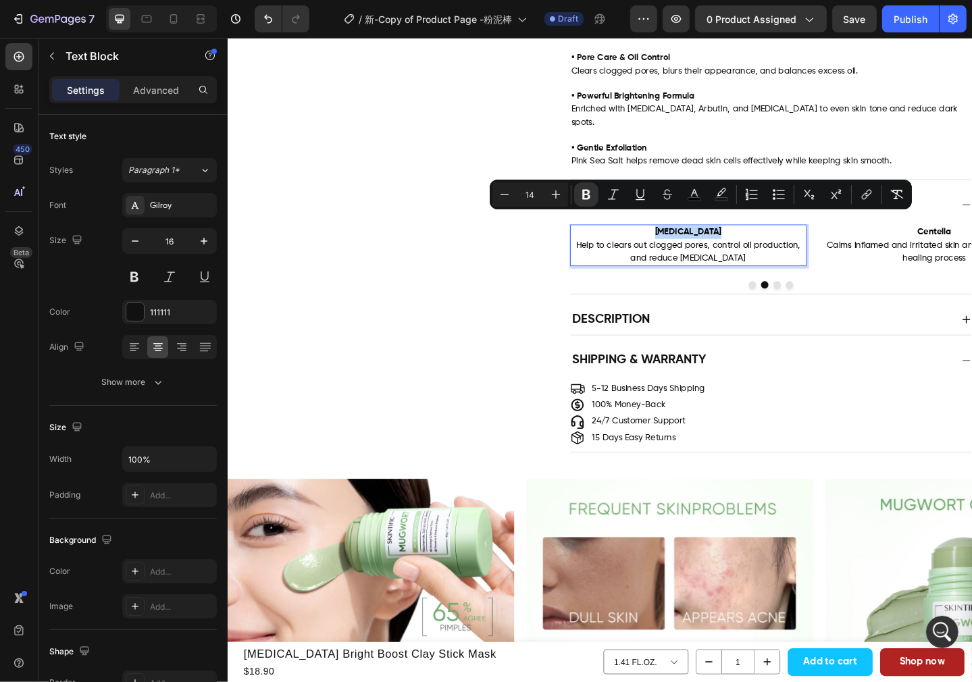
drag, startPoint x: 763, startPoint y: 236, endPoint x: 693, endPoint y: 236, distance: 69.6
click at [693, 243] on p "[MEDICAL_DATA] Help to clears out clogged pores, control oil production, and re…" at bounding box center [728, 264] width 255 height 42
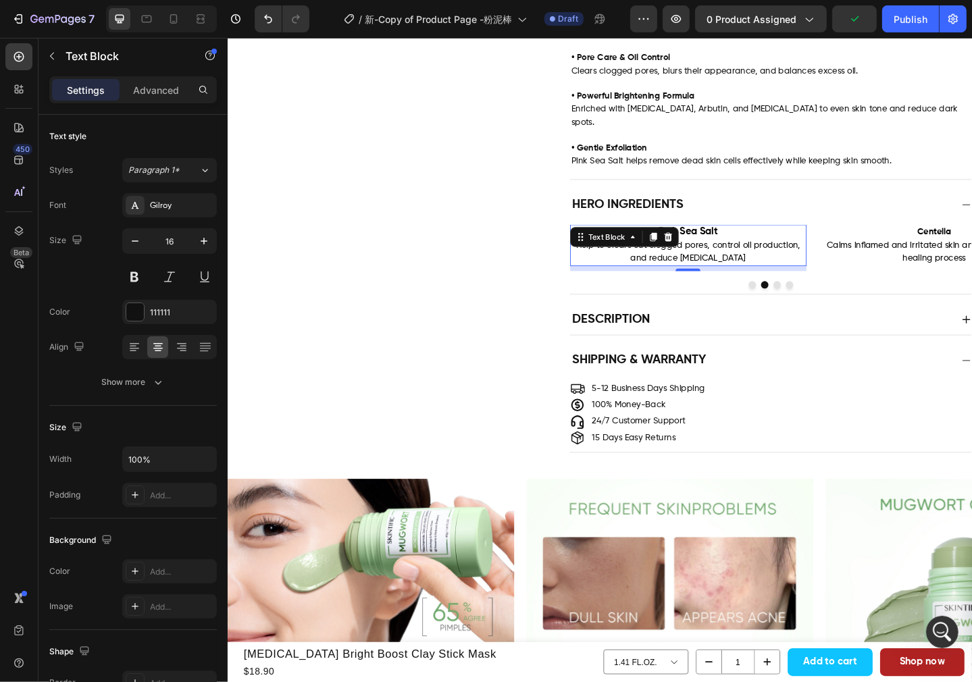
click at [774, 263] on span "Help to clears out clogged pores, control oil production, and reduce [MEDICAL_D…" at bounding box center [728, 271] width 245 height 24
click at [796, 260] on p "Pink Sea Salt Help to clears out clogged pores, control oil production, and red…" at bounding box center [728, 264] width 255 height 42
drag, startPoint x: 796, startPoint y: 260, endPoint x: 600, endPoint y: 253, distance: 196.7
click at [601, 253] on p "Pink Sea Salt Help to clears out clogged pores, control oil production, and red…" at bounding box center [728, 264] width 255 height 42
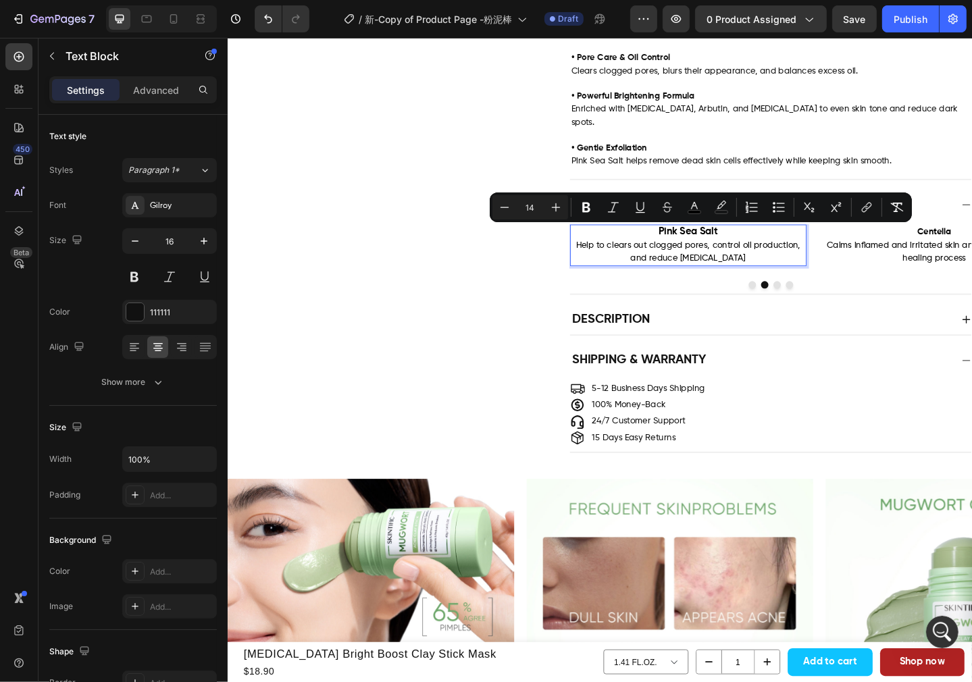
type input "12"
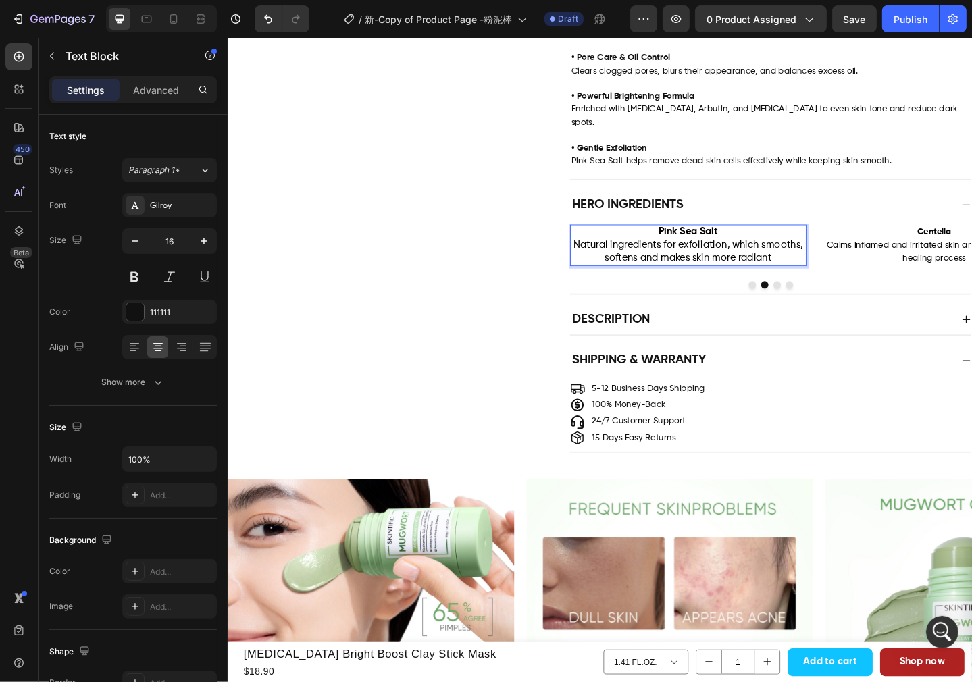
click at [819, 260] on p "Pink Sea Salt Natural ingredients for exfoliation, which smooths, softens and m…" at bounding box center [728, 264] width 255 height 42
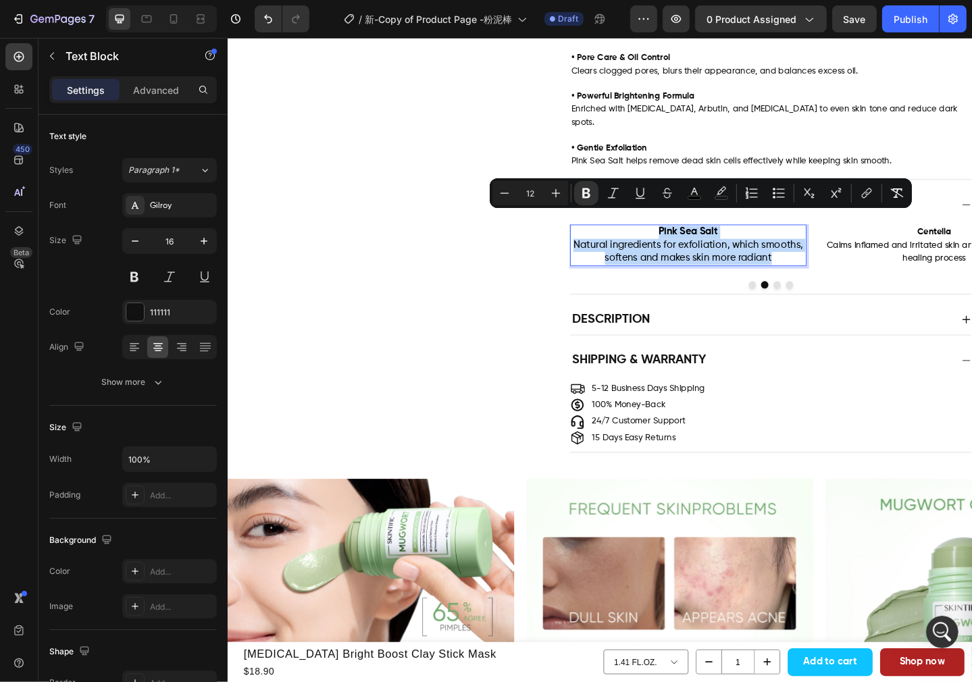
drag, startPoint x: 821, startPoint y: 261, endPoint x: 672, endPoint y: 242, distance: 150.5
click at [672, 243] on p "Pink Sea Salt Natural ingredients for exfoliation, which smooths, softens and m…" at bounding box center [728, 264] width 255 height 42
click at [544, 195] on button "Plus" at bounding box center [556, 193] width 24 height 24
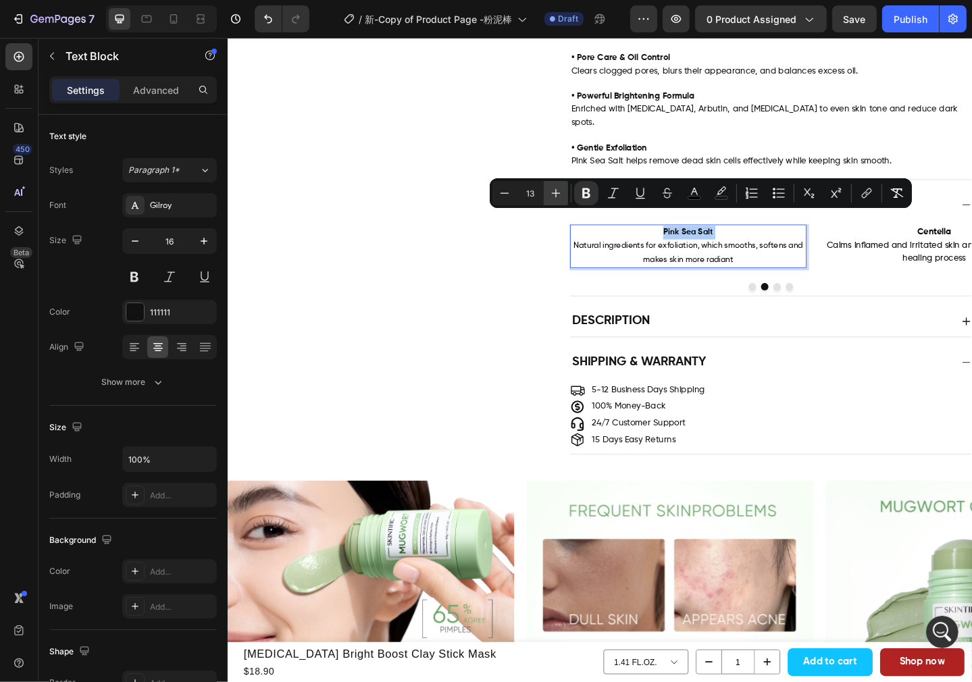
click at [551, 195] on icon "Editor contextual toolbar" at bounding box center [556, 193] width 14 height 14
type input "14"
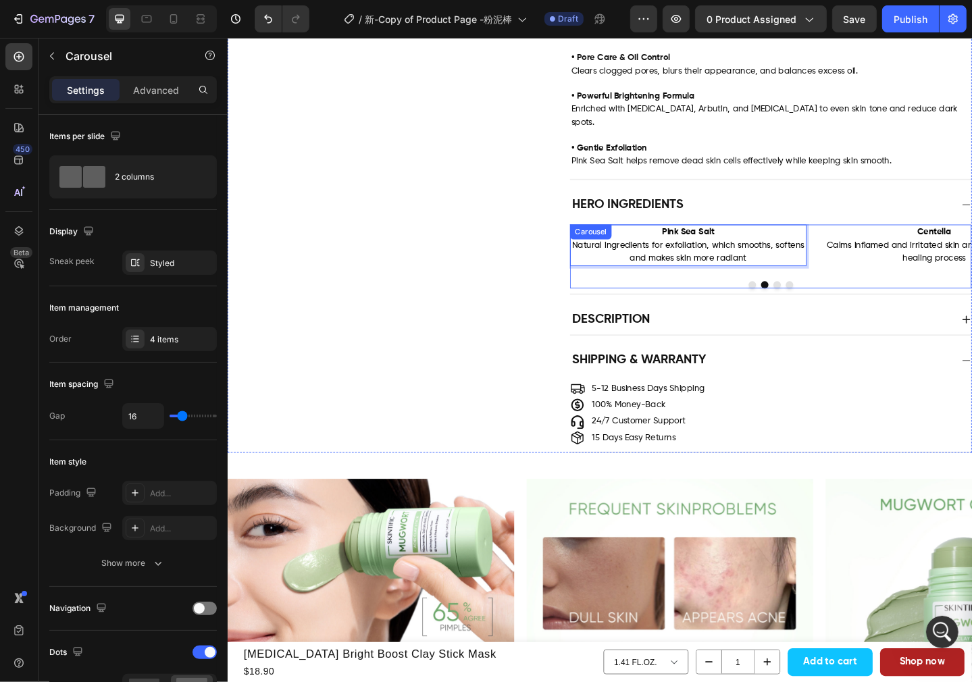
click at [821, 303] on button "Dot" at bounding box center [825, 307] width 8 height 8
click at [755, 243] on p "Centella Calms inflamed and irritated skin and speed up acne healing process" at bounding box center [728, 264] width 255 height 42
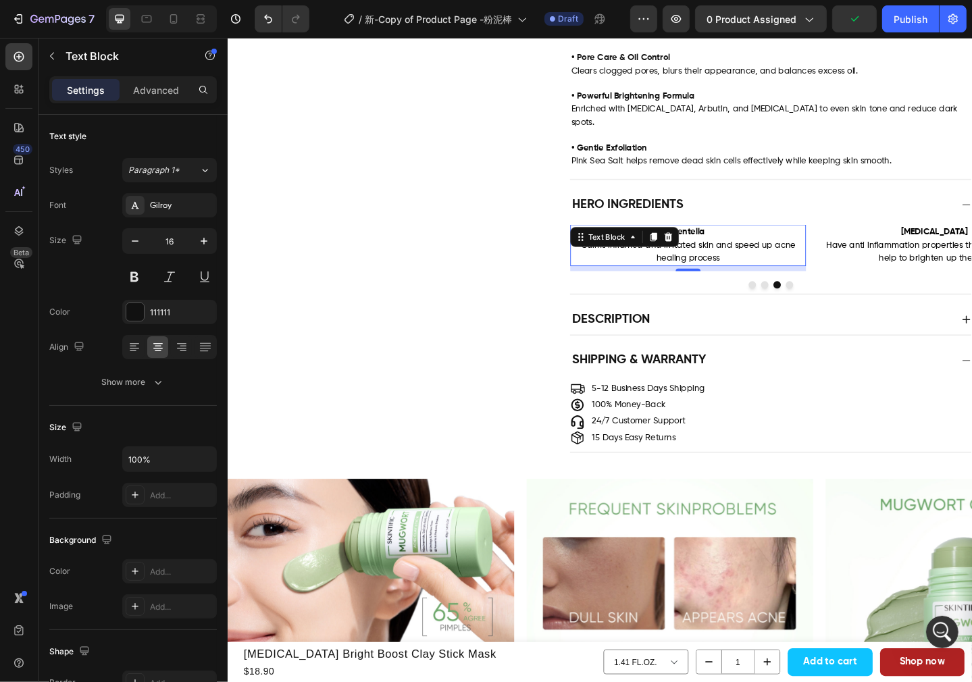
click at [752, 243] on p "Centella Calms inflamed and irritated skin and speed up acne healing process" at bounding box center [728, 264] width 255 height 42
drag, startPoint x: 749, startPoint y: 235, endPoint x: 703, endPoint y: 236, distance: 46.6
click at [703, 243] on p "Centella Calms inflamed and irritated skin and speed up acne healing process" at bounding box center [728, 264] width 255 height 42
click at [781, 244] on p "Arbutin Calms inflamed and irritated skin and speed up acne healing process" at bounding box center [728, 264] width 255 height 42
click at [772, 263] on p "Arbutin Calms inflamed and irritated skin and speed up acne healing process" at bounding box center [728, 264] width 255 height 42
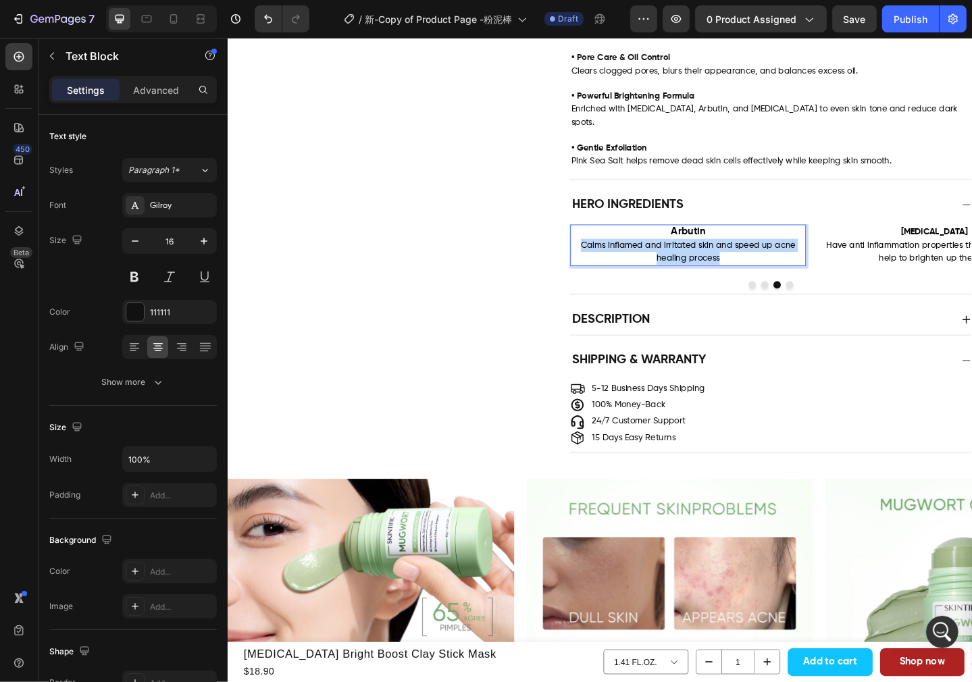
drag, startPoint x: 769, startPoint y: 263, endPoint x: 609, endPoint y: 252, distance: 160.5
click at [609, 252] on p "Arbutin Calms inflamed and irritated skin and speed up acne healing process" at bounding box center [728, 264] width 255 height 42
click at [786, 258] on span "Brightens and diminishes dark spots" at bounding box center [728, 263] width 178 height 11
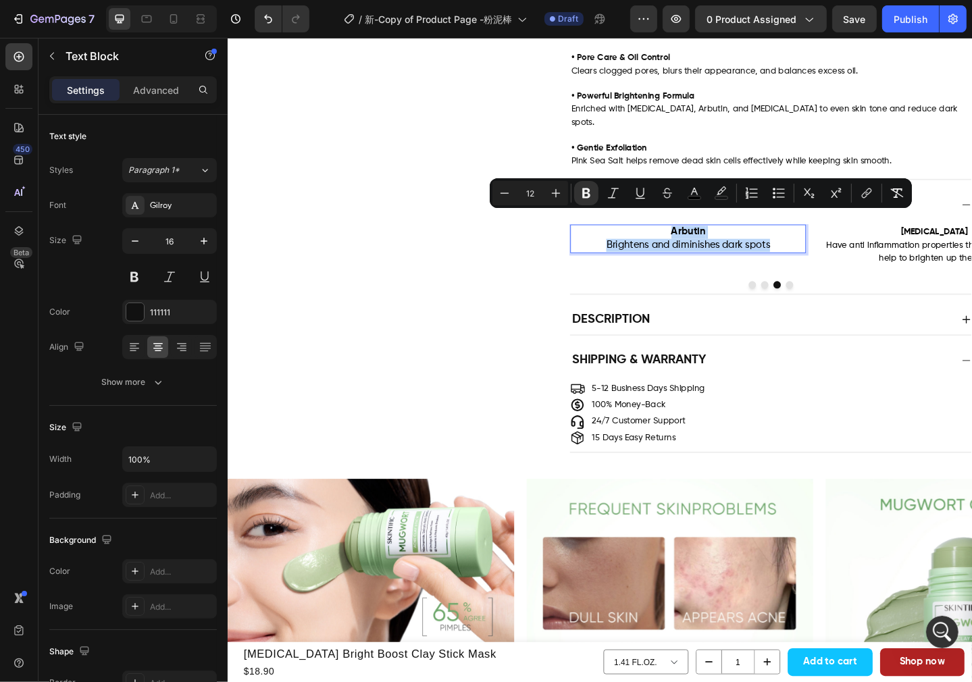
drag, startPoint x: 815, startPoint y: 249, endPoint x: 686, endPoint y: 240, distance: 130.0
click at [686, 243] on p "Arbutin Brightens and diminishes dark spots" at bounding box center [728, 257] width 255 height 28
click at [559, 188] on icon "Editor contextual toolbar" at bounding box center [556, 193] width 14 height 14
type input "14"
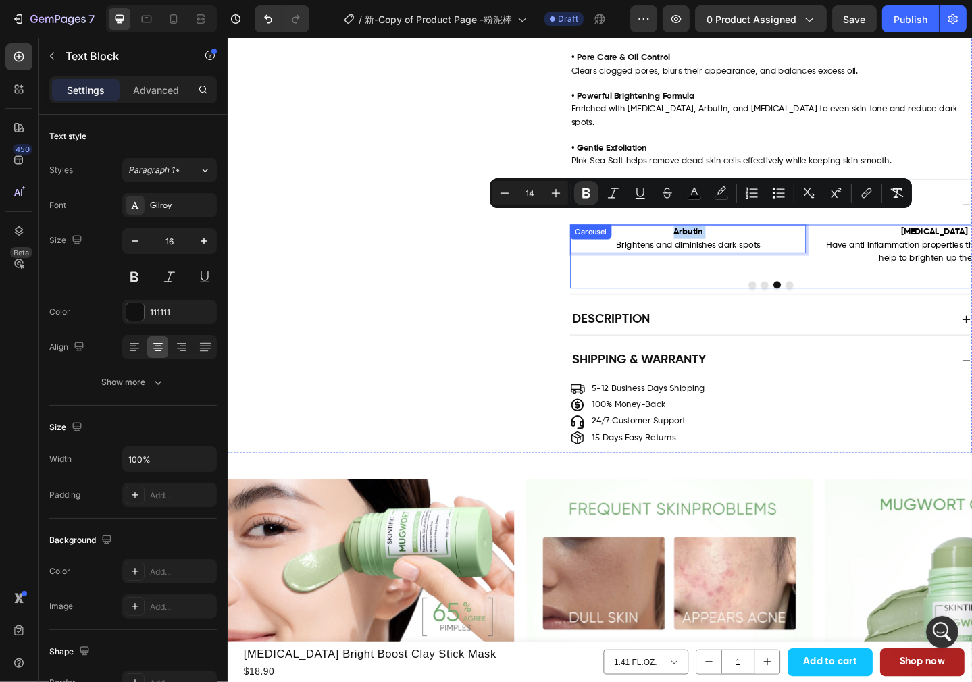
click at [835, 303] on button "Dot" at bounding box center [839, 307] width 8 height 8
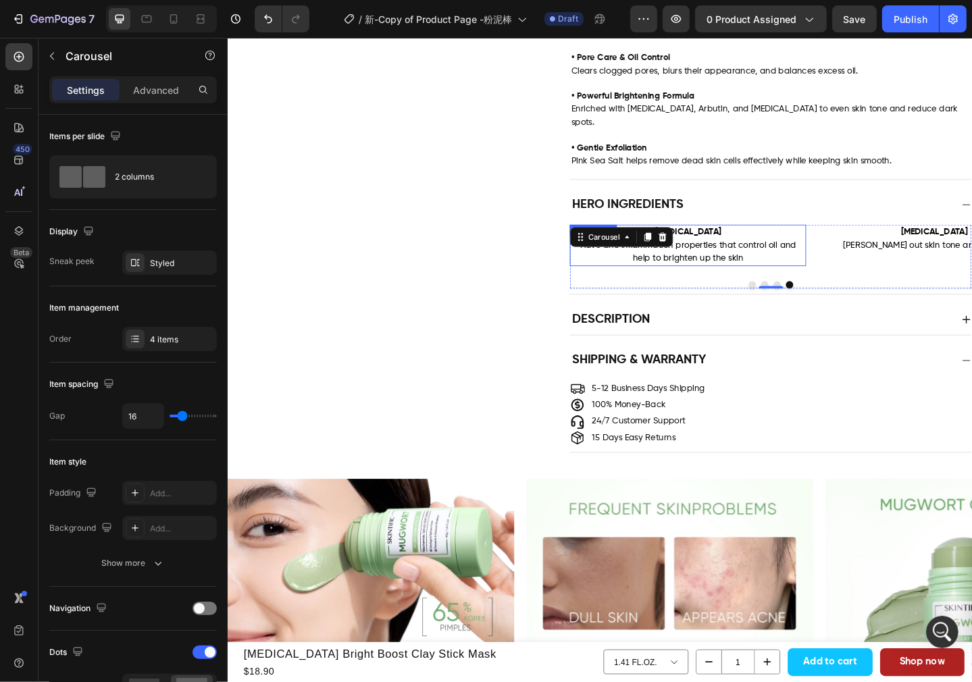
click at [780, 243] on p "[MEDICAL_DATA] Have anti inflammation properties that control oil and help to b…" at bounding box center [728, 264] width 255 height 42
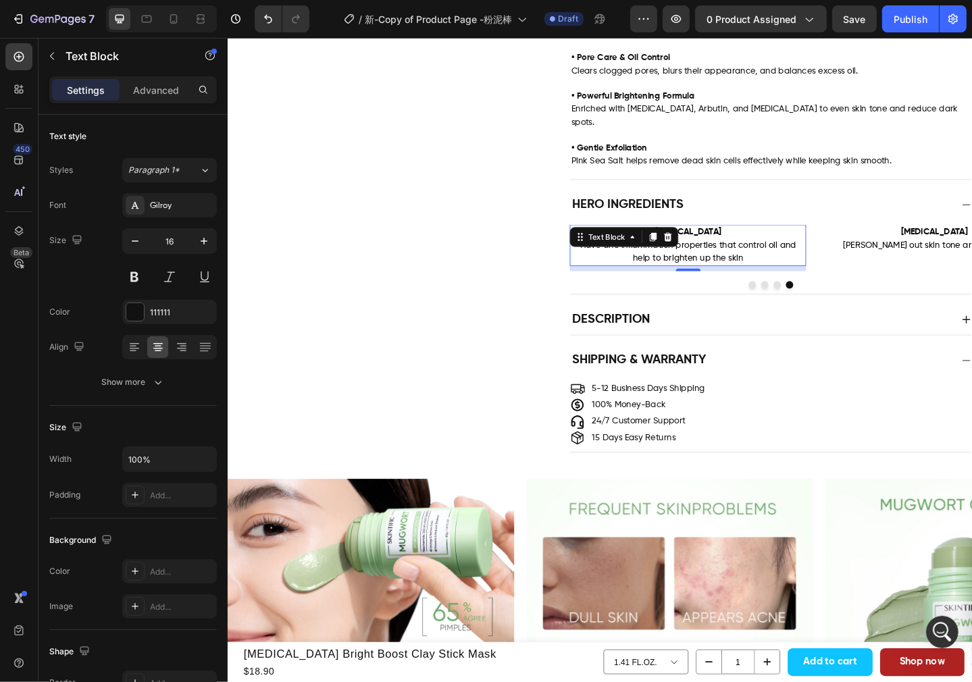
click at [758, 243] on p "[MEDICAL_DATA] Have anti inflammation properties that control oil and help to b…" at bounding box center [728, 264] width 255 height 42
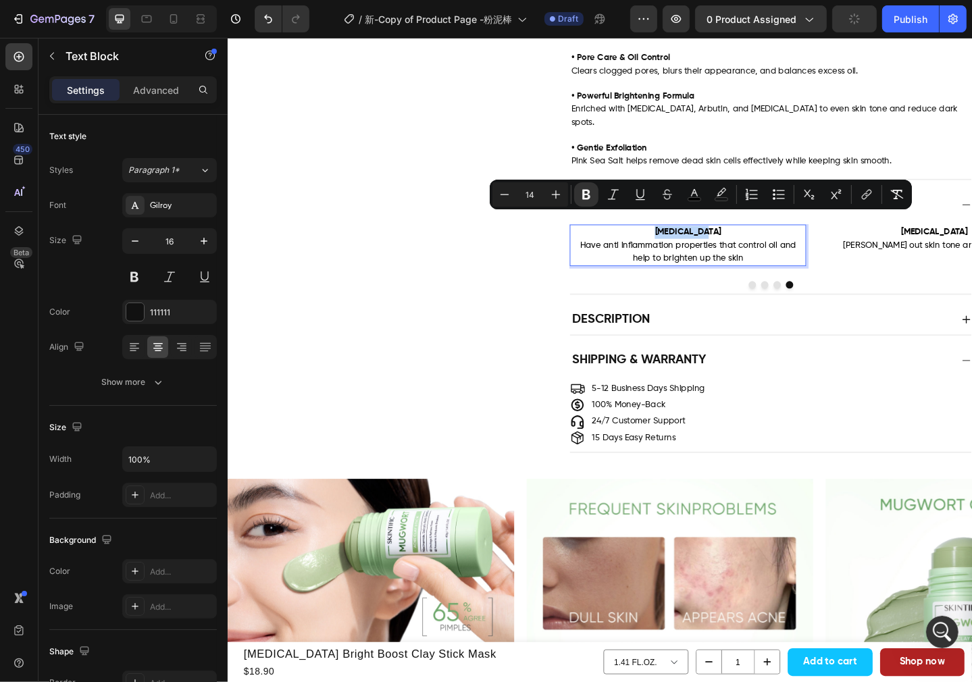
drag, startPoint x: 759, startPoint y: 236, endPoint x: 693, endPoint y: 235, distance: 66.2
click at [693, 243] on p "[MEDICAL_DATA] Have anti inflammation properties that control oil and help to b…" at bounding box center [728, 264] width 255 height 42
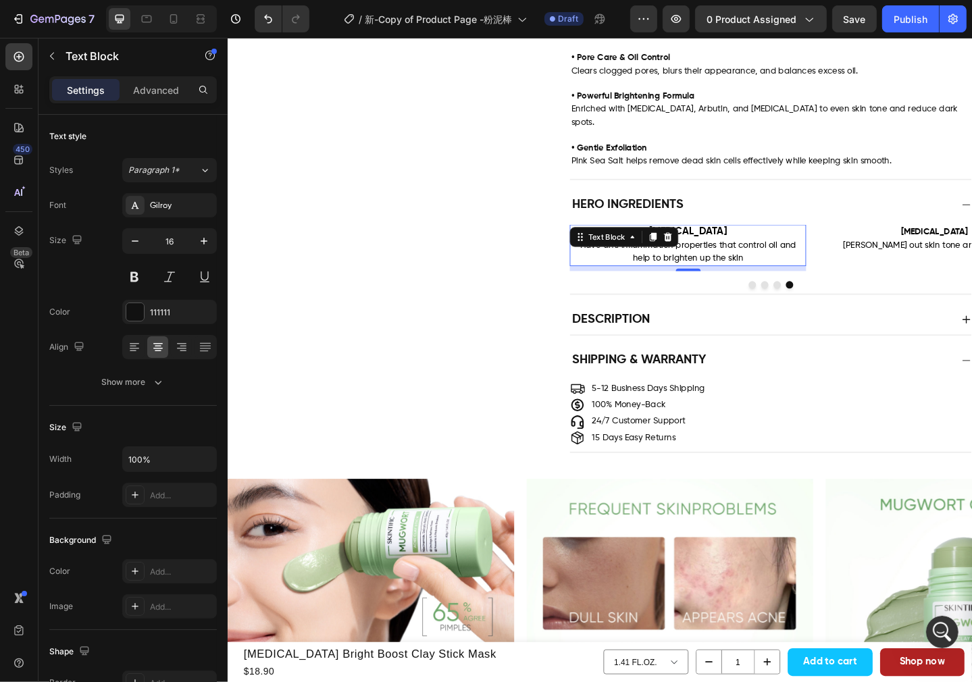
click at [767, 260] on span "Have anti inflammation properties that control oil and help to brighten up the …" at bounding box center [728, 271] width 235 height 24
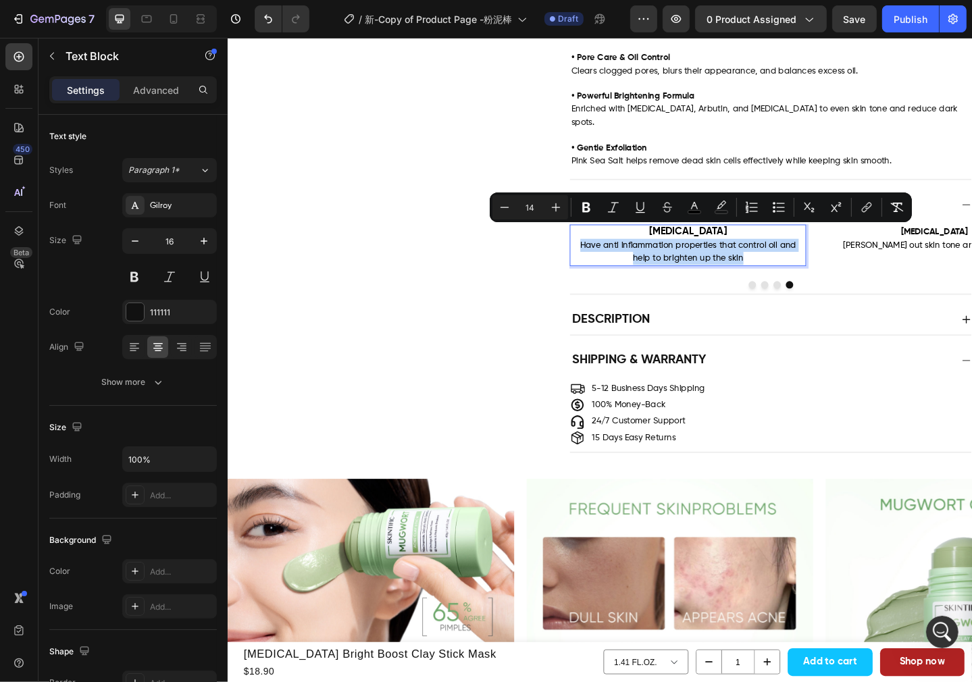
drag, startPoint x: 794, startPoint y: 266, endPoint x: 605, endPoint y: 252, distance: 189.7
click at [605, 252] on p "[MEDICAL_DATA] Have anti inflammation properties that control oil and help to b…" at bounding box center [728, 264] width 255 height 42
type input "12"
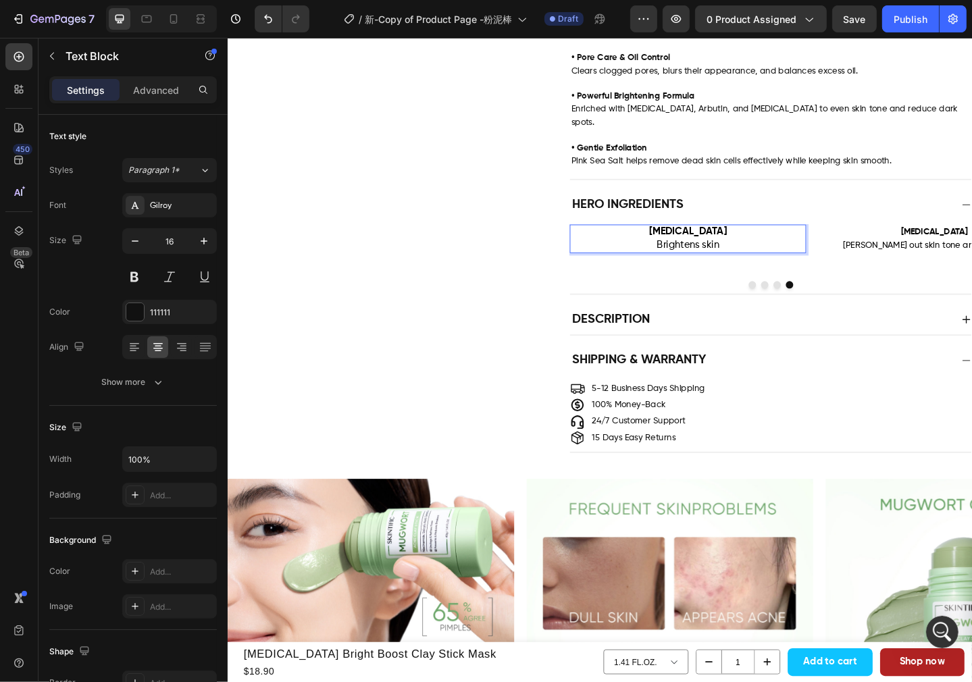
click at [760, 244] on strong "[MEDICAL_DATA]" at bounding box center [728, 249] width 84 height 11
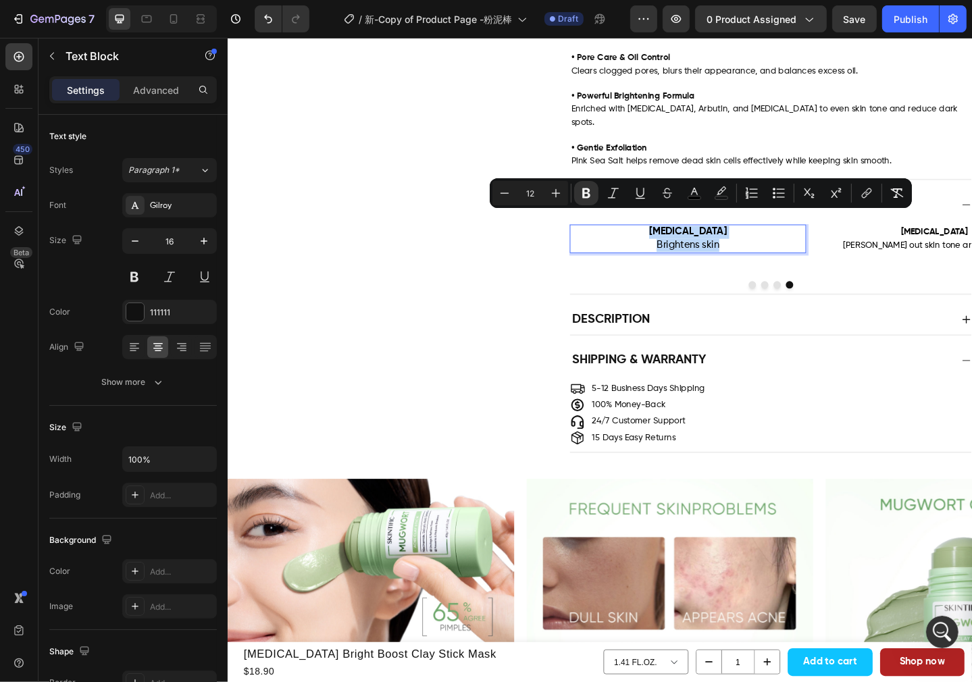
drag, startPoint x: 767, startPoint y: 253, endPoint x: 669, endPoint y: 240, distance: 98.2
click at [669, 243] on p "[MEDICAL_DATA] Brightens skin" at bounding box center [728, 257] width 255 height 28
click at [549, 195] on icon "Editor contextual toolbar" at bounding box center [556, 193] width 14 height 14
type input "14"
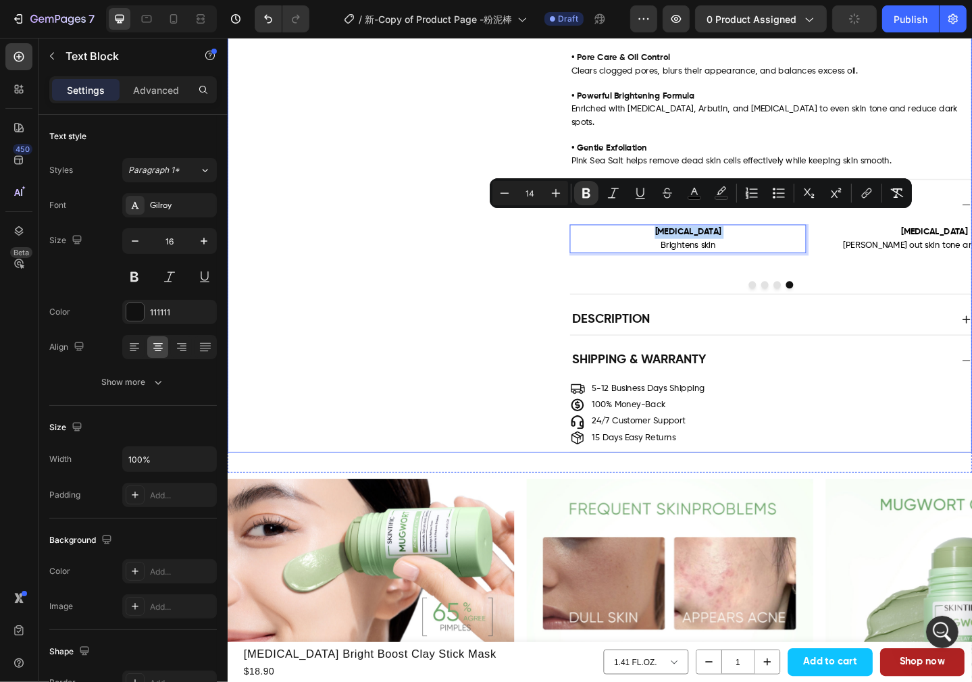
click at [533, 304] on div "Hero Ingredients Image [MEDICAL_DATA] [PERSON_NAME] out skin tone and blurs por…" at bounding box center [632, 259] width 809 height 113
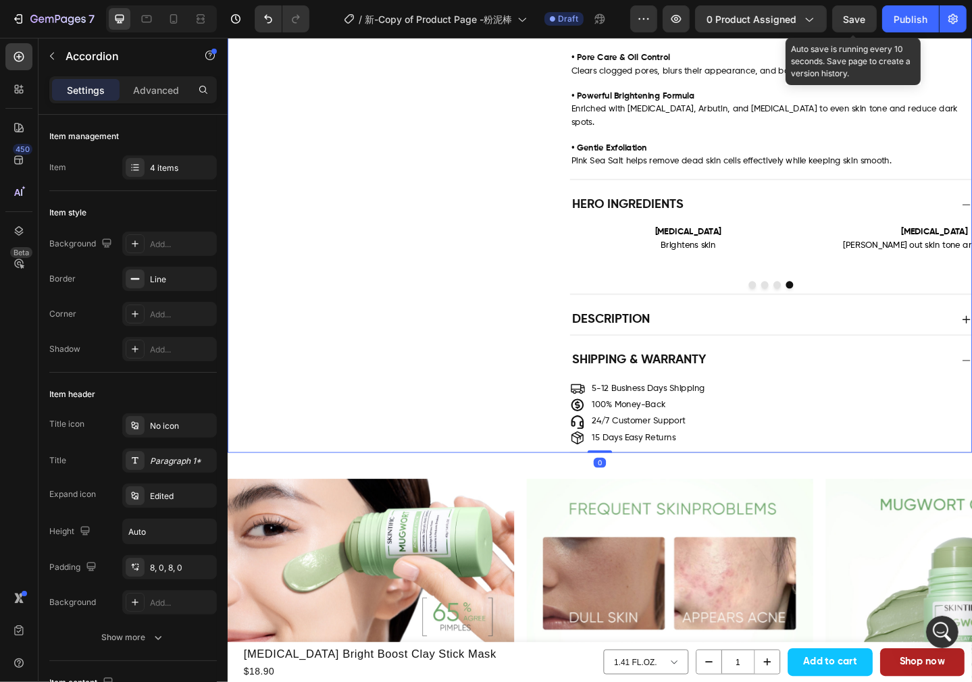
click at [848, 22] on span "Save" at bounding box center [855, 19] width 22 height 11
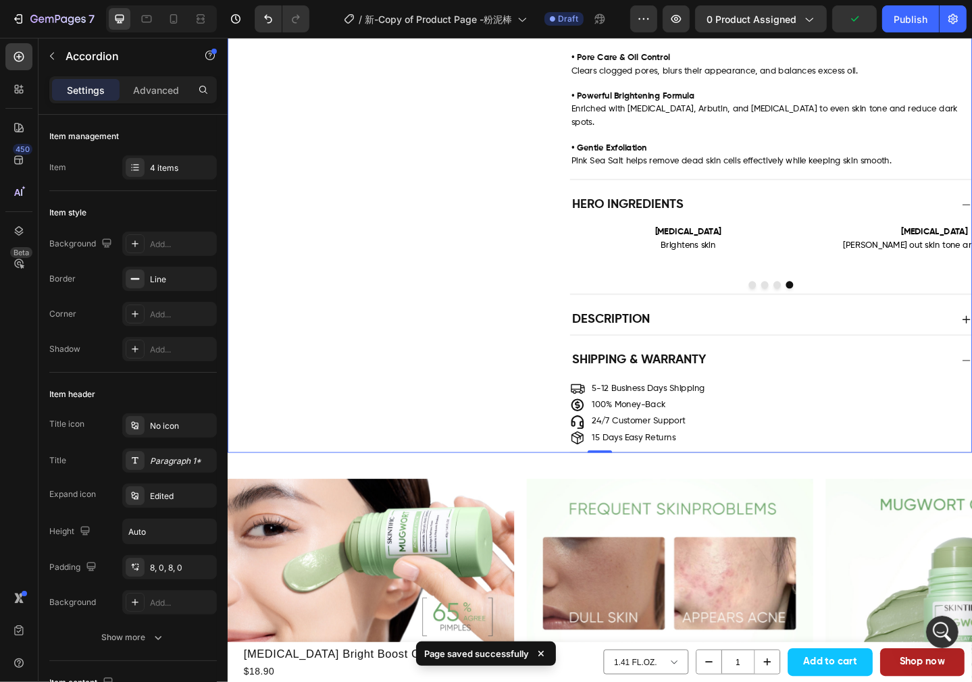
click at [782, 334] on div "Description" at bounding box center [807, 345] width 415 height 22
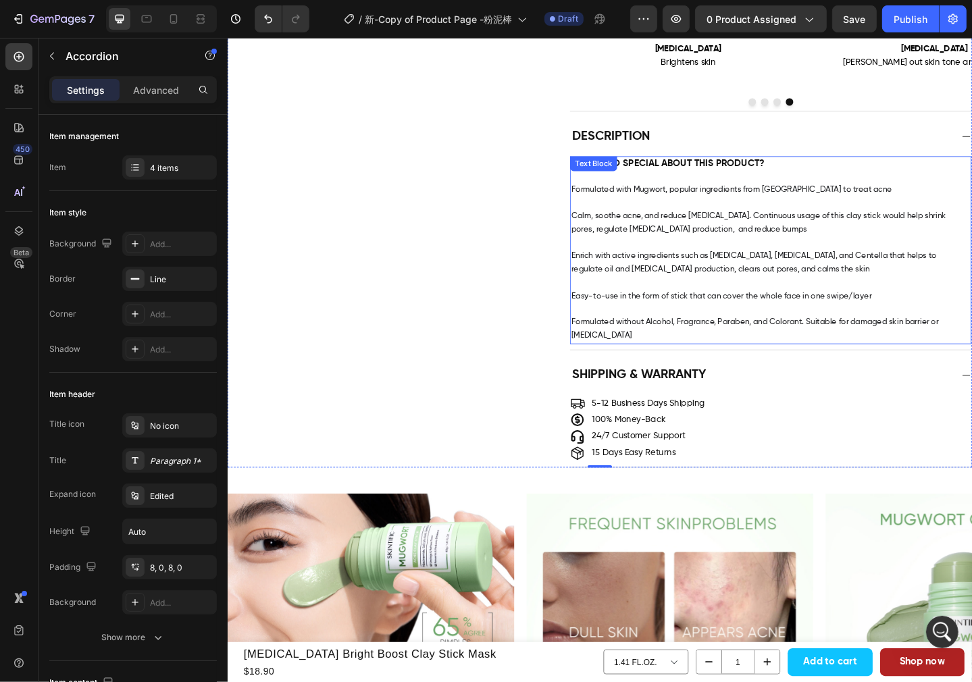
scroll to position [1011, 0]
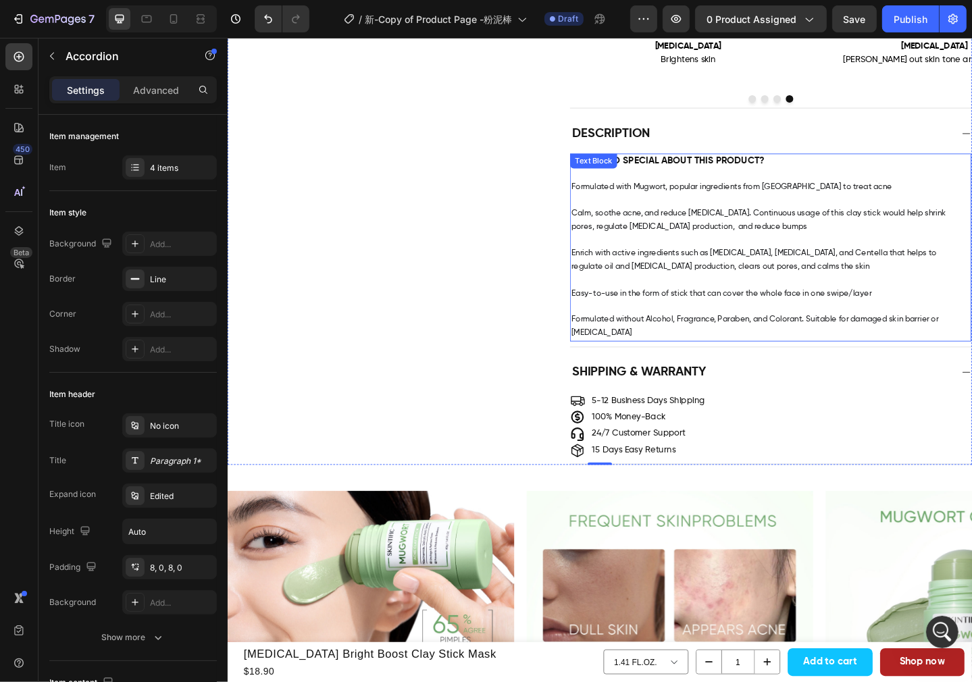
click at [669, 224] on span "Calm, soothe acne, and reduce [MEDICAL_DATA]. Continuous usage of this clay sti…" at bounding box center [805, 236] width 408 height 24
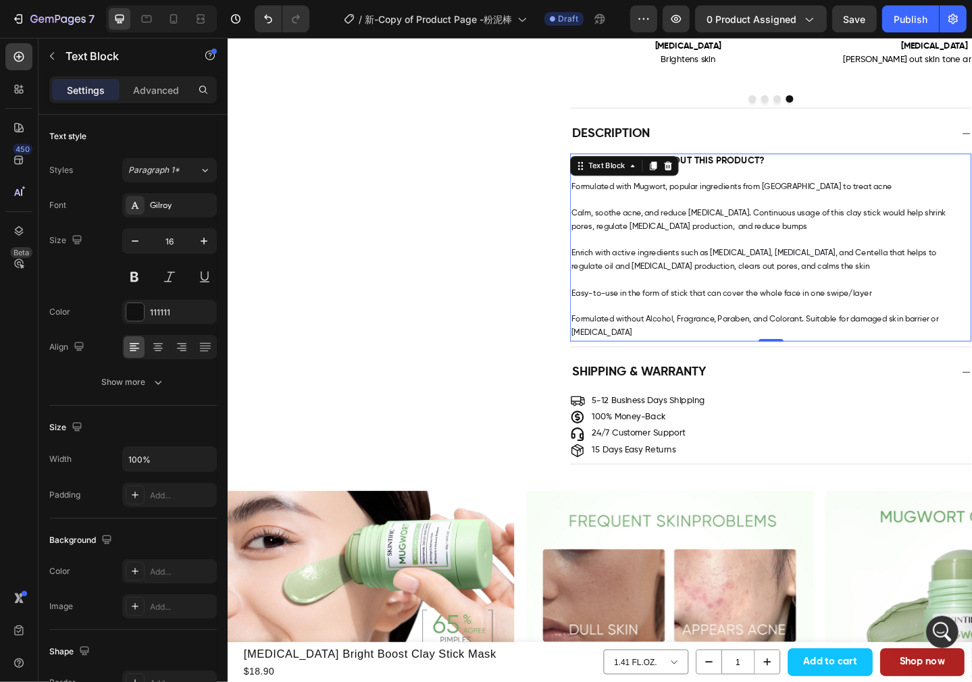
click at [899, 193] on p "Formulated with Mugwort, popular ingredients from [GEOGRAPHIC_DATA] to treat ac…" at bounding box center [818, 200] width 434 height 15
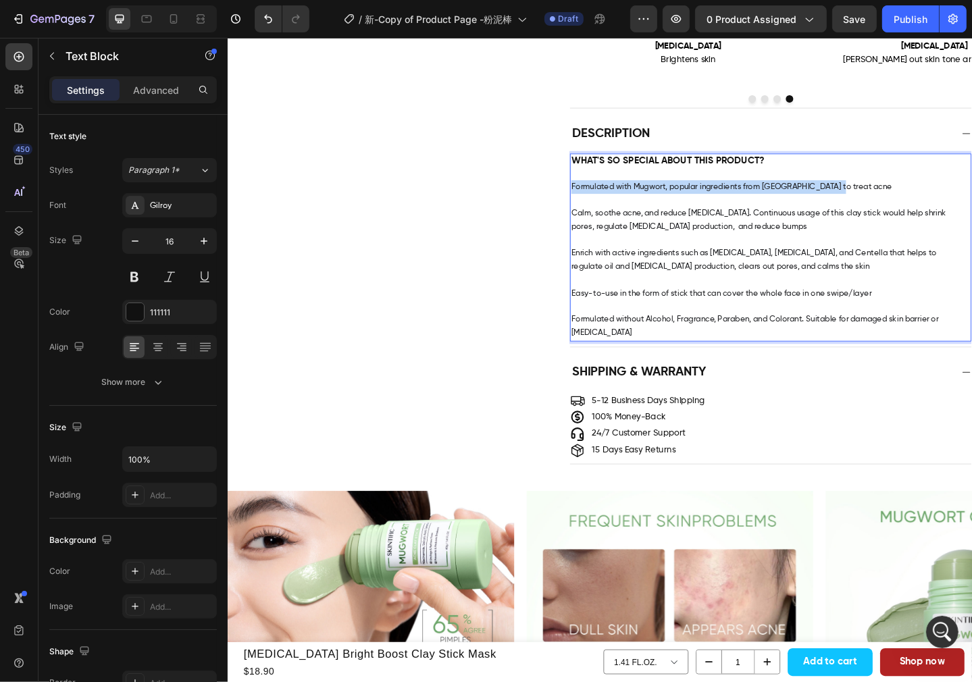
drag, startPoint x: 821, startPoint y: 196, endPoint x: 595, endPoint y: 188, distance: 226.4
click at [600, 188] on div "WHAT'S SO SPECIAL ABOUT THIS PRODUCT? Formulated with Mugwort, popular ingredie…" at bounding box center [818, 265] width 437 height 205
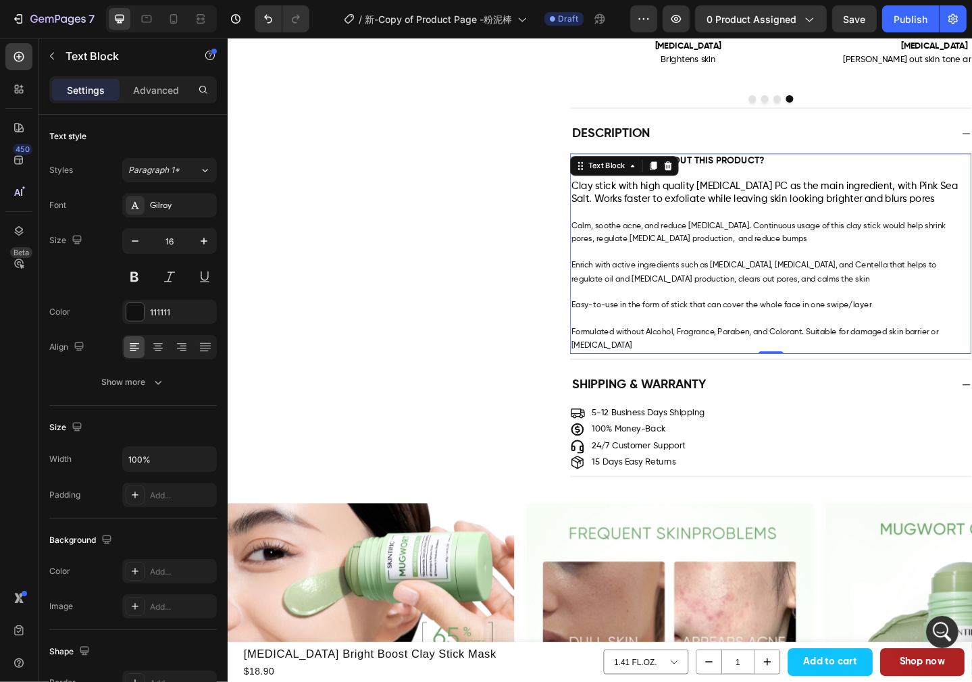
click at [728, 221] on p "Calm, soothe acne, and reduce [MEDICAL_DATA]. Continuous usage of this clay sti…" at bounding box center [818, 242] width 434 height 43
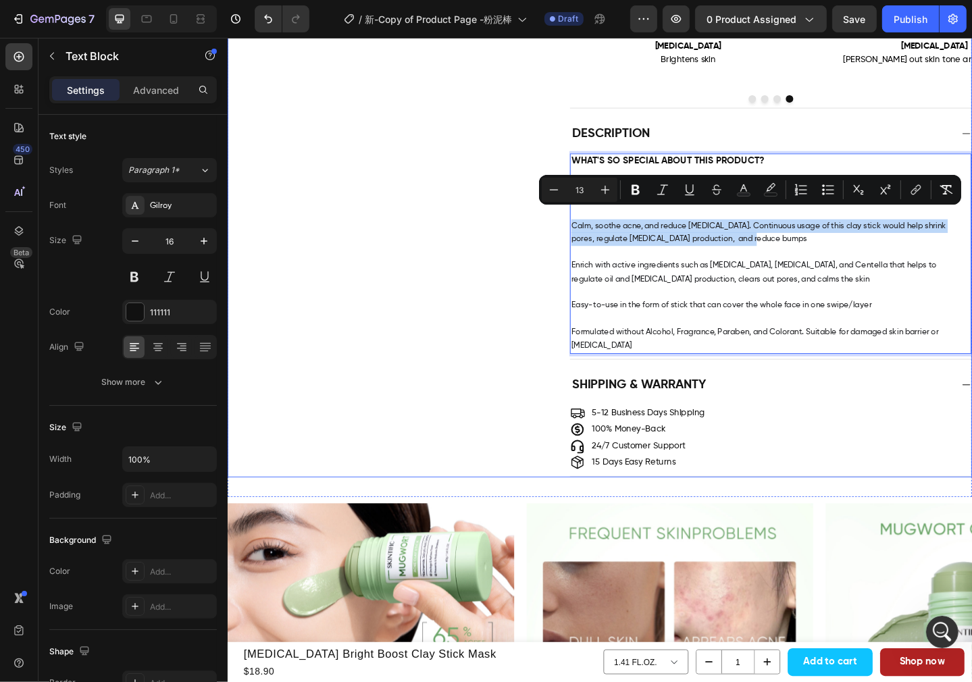
drag, startPoint x: 794, startPoint y: 245, endPoint x: 591, endPoint y: 234, distance: 202.9
click at [591, 234] on div "Description WHAT'S SO SPECIAL ABOUT THIS PRODUCT? Clay stick with high quality …" at bounding box center [632, 257] width 809 height 263
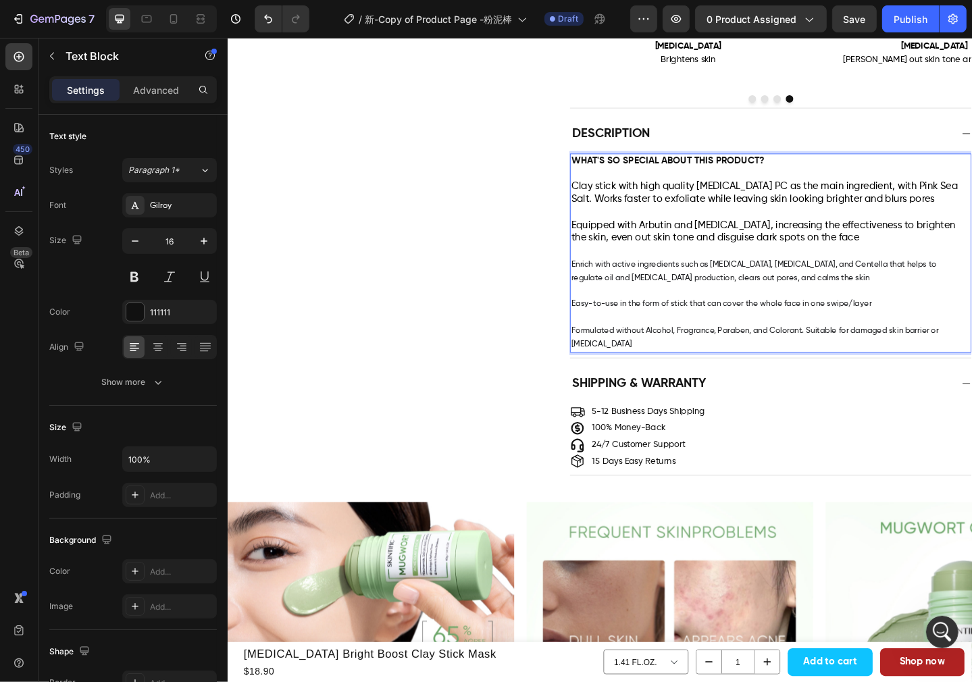
click at [746, 307] on p "Easy-to-use in the form of stick that can cover the whole face in one swipe/lay…" at bounding box center [818, 321] width 434 height 29
click at [840, 288] on p "Enrich with active ingredients such as [MEDICAL_DATA], [MEDICAL_DATA], and Cent…" at bounding box center [818, 284] width 434 height 43
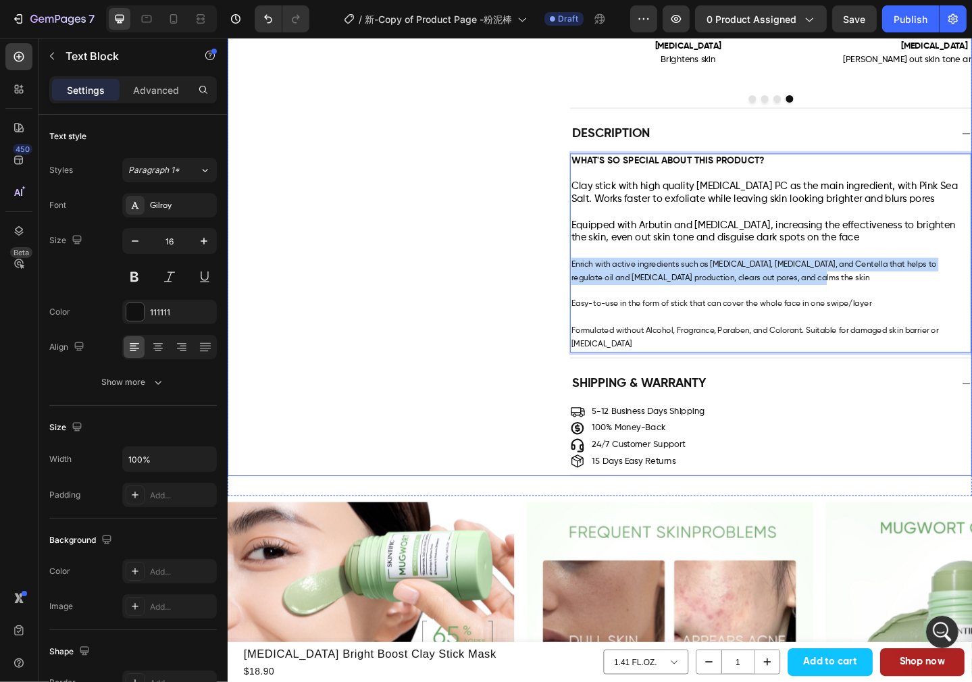
drag, startPoint x: 846, startPoint y: 286, endPoint x: 590, endPoint y: 274, distance: 255.7
click at [590, 274] on div "Description WHAT'S SO SPECIAL ABOUT THIS PRODUCT? Clay stick with high quality …" at bounding box center [632, 256] width 809 height 261
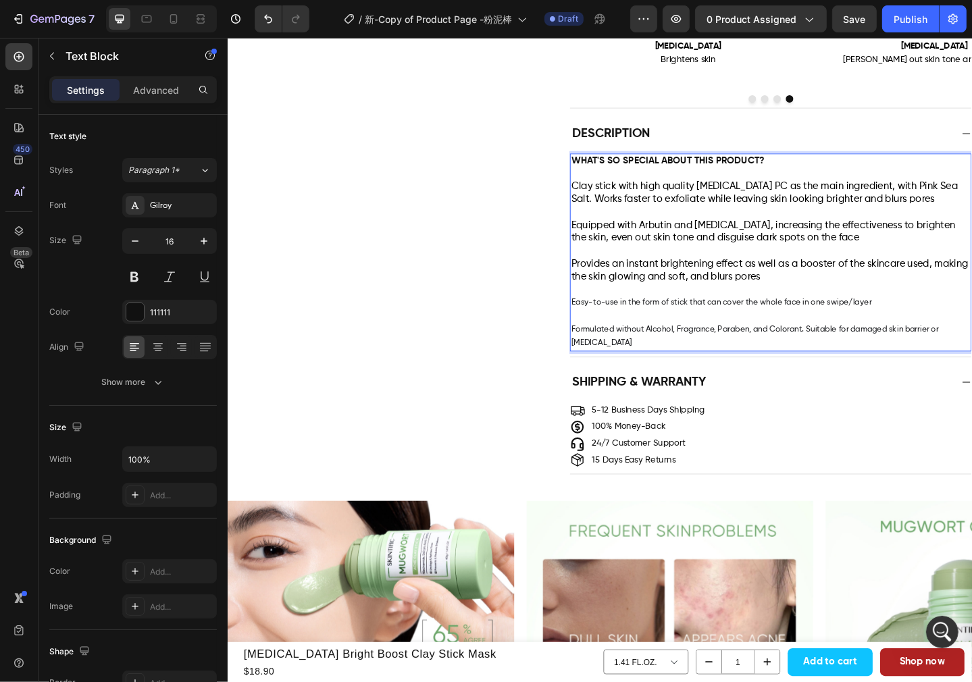
drag, startPoint x: 839, startPoint y: 322, endPoint x: 867, endPoint y: 318, distance: 28.0
click at [839, 334] on p "Formulated without Alcohol, Fragrance, Paraben, and Colorant. Suitable for dama…" at bounding box center [818, 355] width 434 height 43
drag, startPoint x: 926, startPoint y: 311, endPoint x: 599, endPoint y: 322, distance: 327.8
click at [601, 322] on p "Easy-to-use in the form of stick that can cover the whole face in one swipe/lay…" at bounding box center [818, 319] width 434 height 29
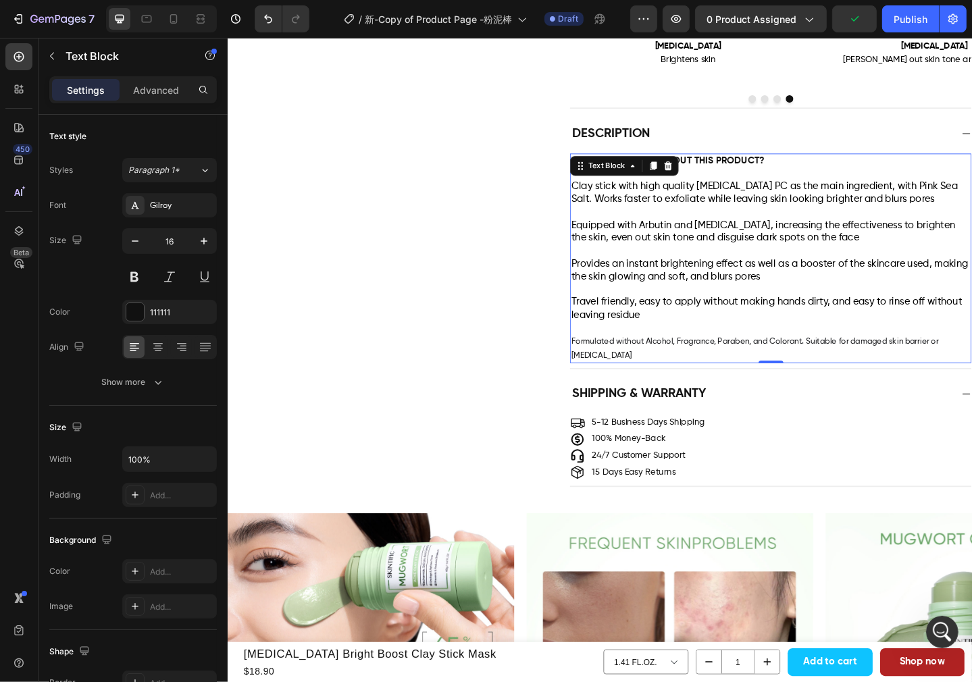
click at [709, 364] on span "Formulated without Alcohol, Fragrance, Paraben, and Colorant. Suitable for dama…" at bounding box center [801, 376] width 400 height 24
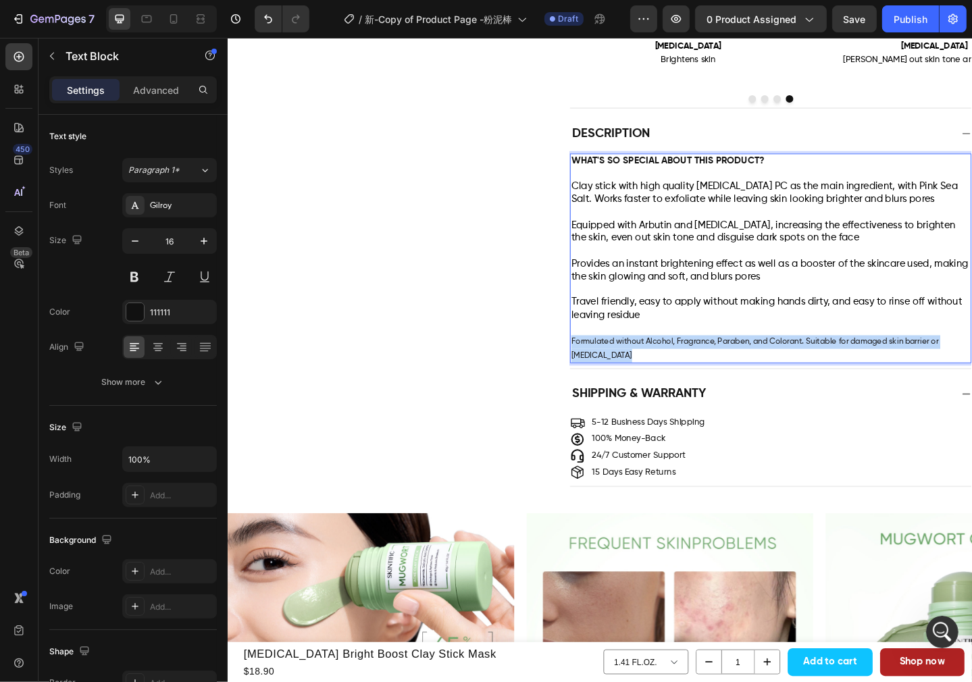
drag, startPoint x: 649, startPoint y: 369, endPoint x: 595, endPoint y: 357, distance: 54.6
click at [600, 357] on div "WHAT'S SO SPECIAL ABOUT THIS PRODUCT? Clay stick with high quality [MEDICAL_DAT…" at bounding box center [818, 277] width 437 height 229
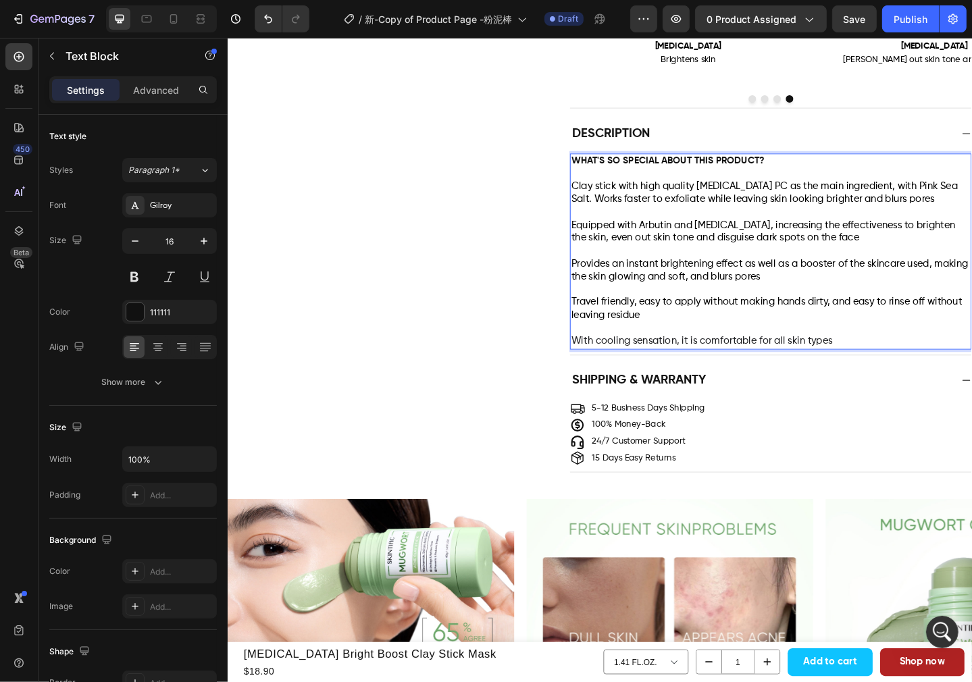
click at [855, 363] on span "With cooling sensation, it is comfortable for all skin types" at bounding box center [743, 368] width 284 height 11
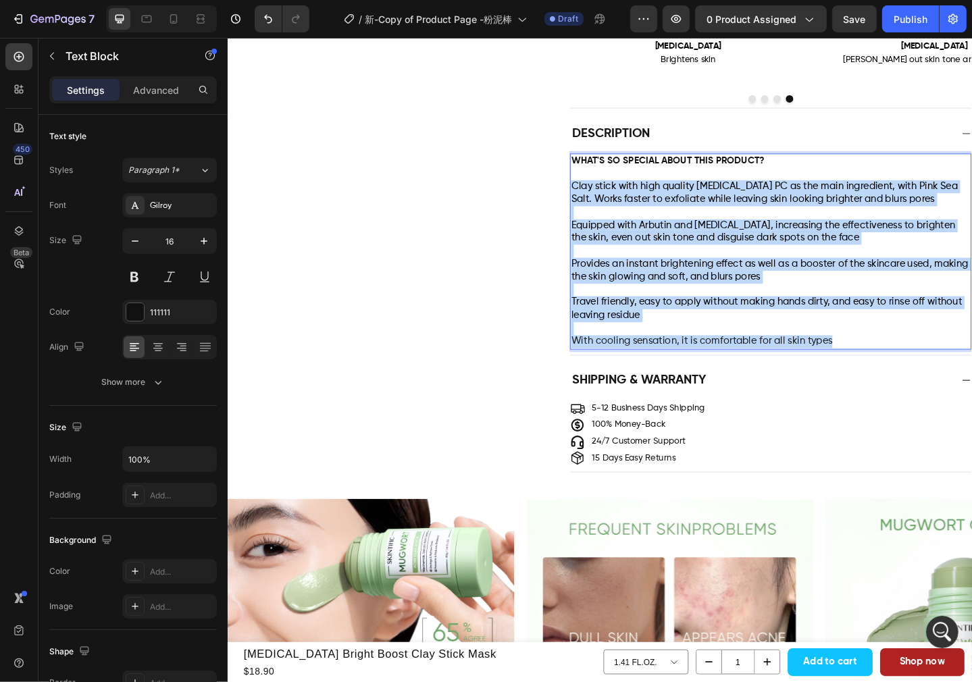
drag, startPoint x: 892, startPoint y: 354, endPoint x: 596, endPoint y: 191, distance: 338.0
click at [600, 191] on div "WHAT'S SO SPECIAL ABOUT THIS PRODUCT? Clay stick with high quality [MEDICAL_DAT…" at bounding box center [818, 269] width 437 height 213
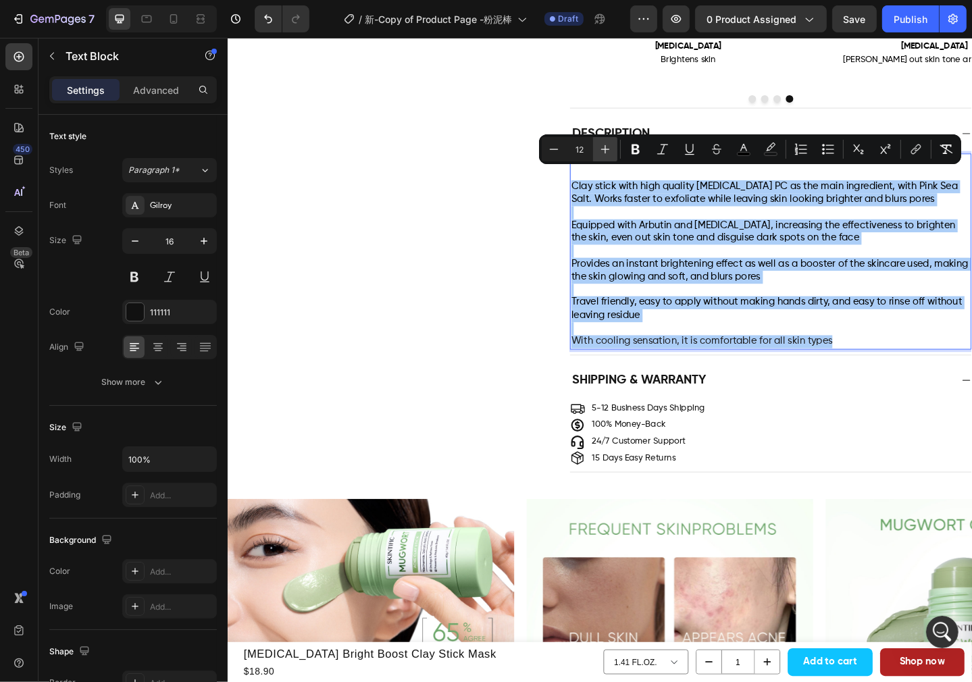
click at [600, 154] on icon "Editor contextual toolbar" at bounding box center [606, 150] width 14 height 14
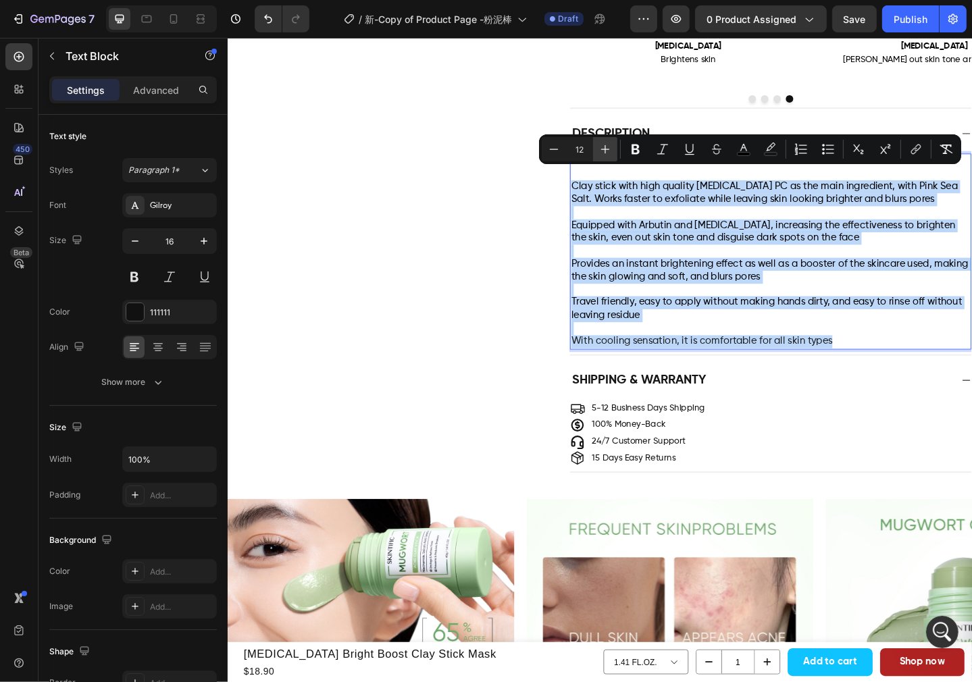
type input "13"
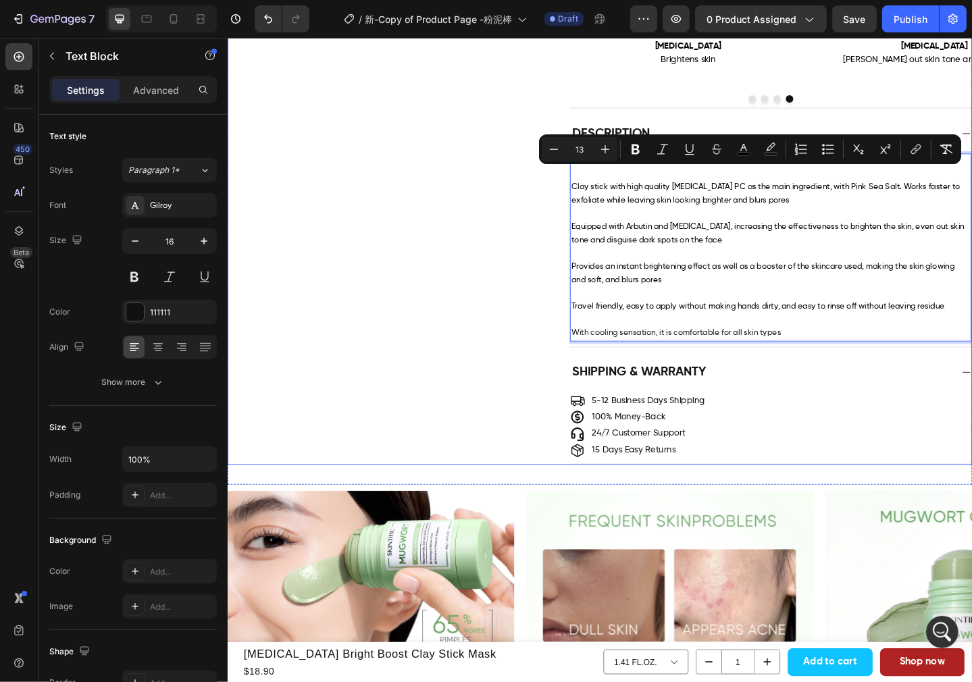
click at [531, 292] on div "Description WHAT'S SO SPECIAL ABOUT THIS PRODUCT? Clay stick with high quality …" at bounding box center [632, 250] width 809 height 249
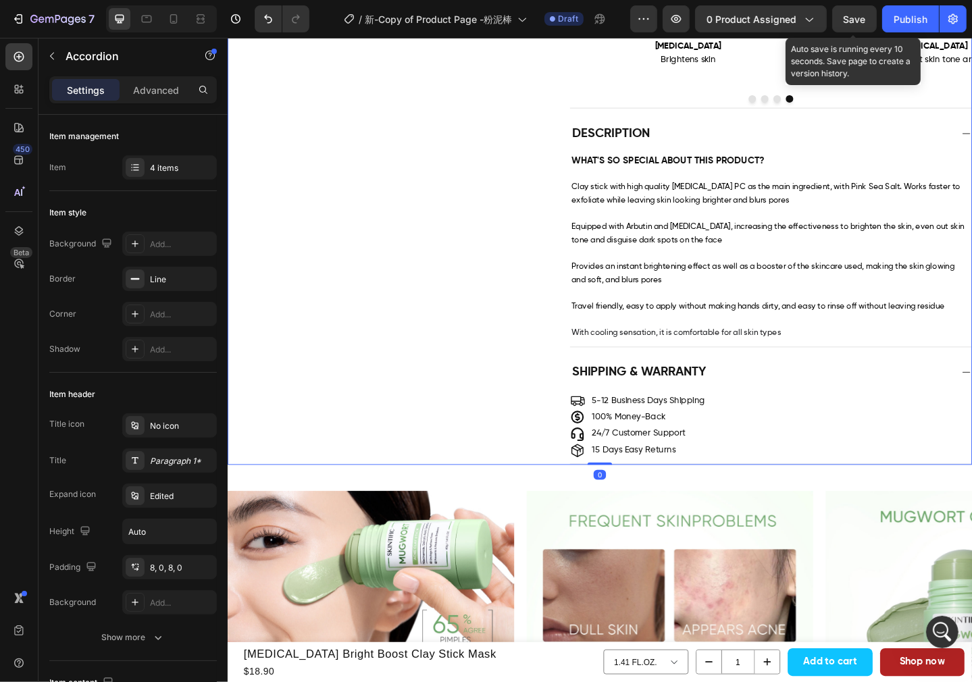
click at [848, 17] on span "Save" at bounding box center [855, 19] width 22 height 11
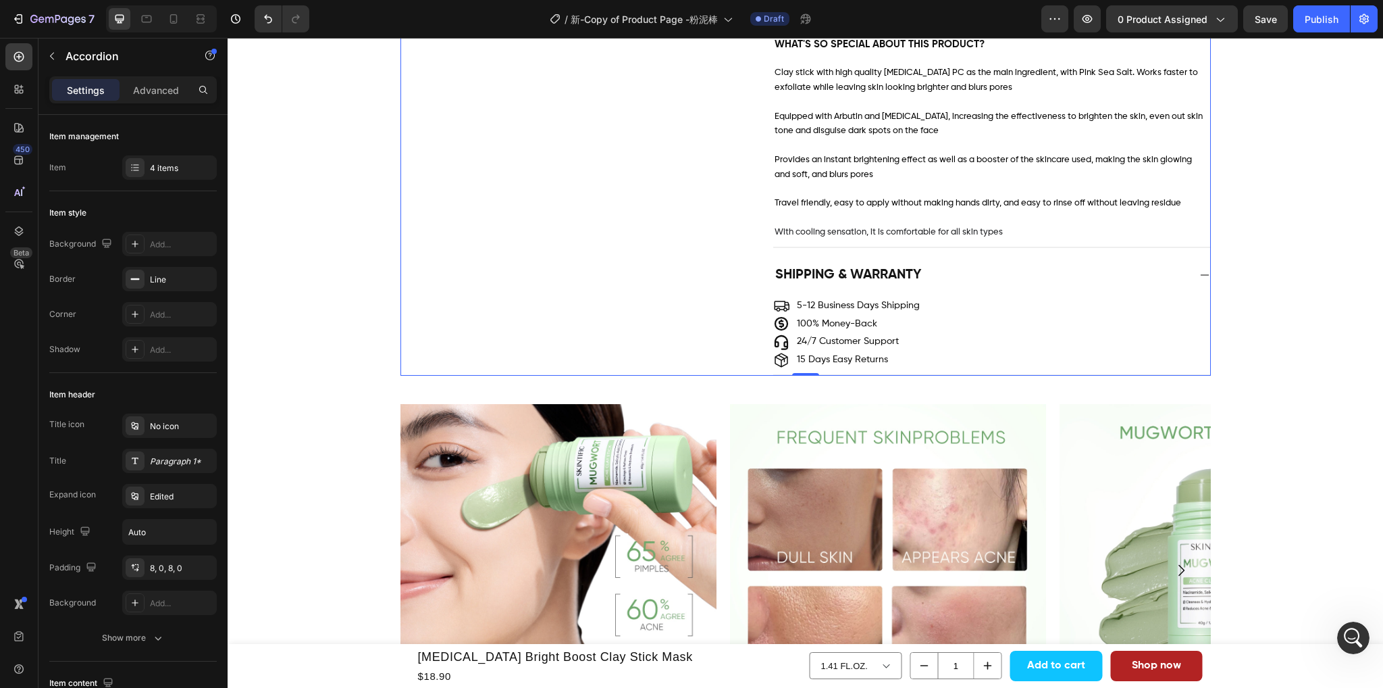
scroll to position [1216, 0]
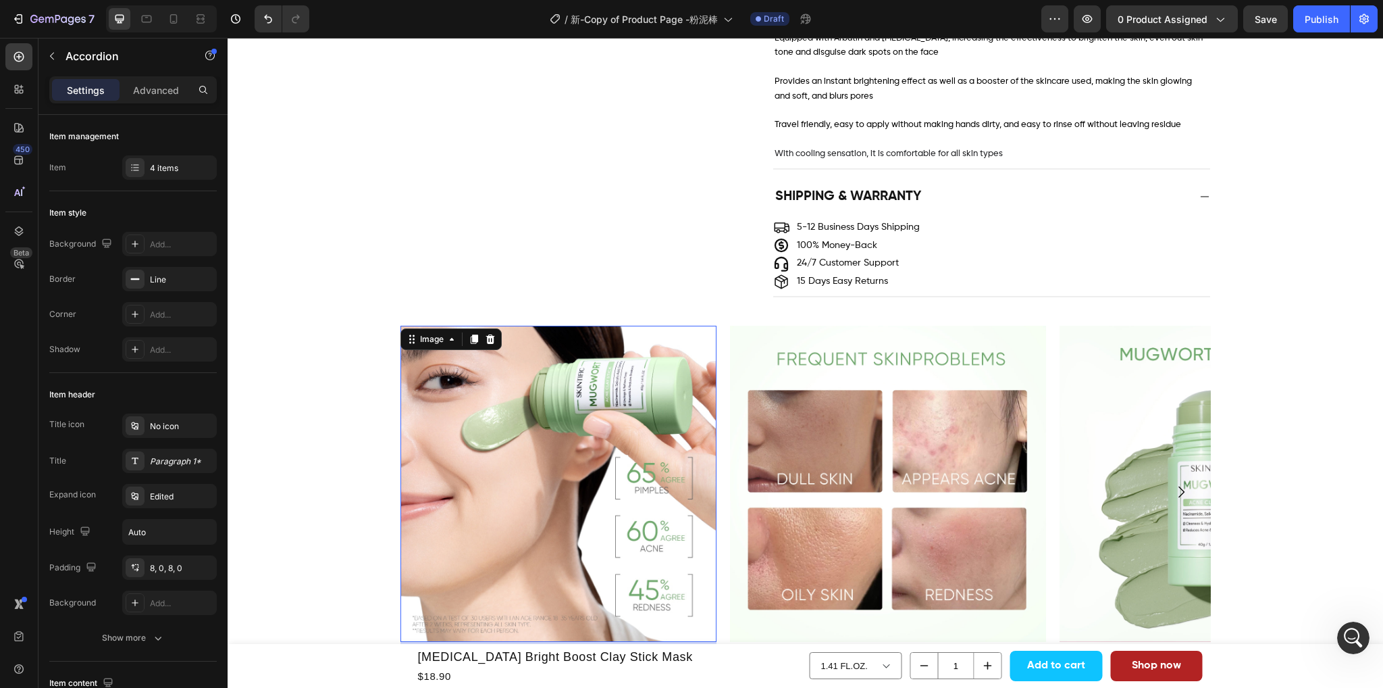
click at [451, 446] on img at bounding box center [559, 484] width 316 height 316
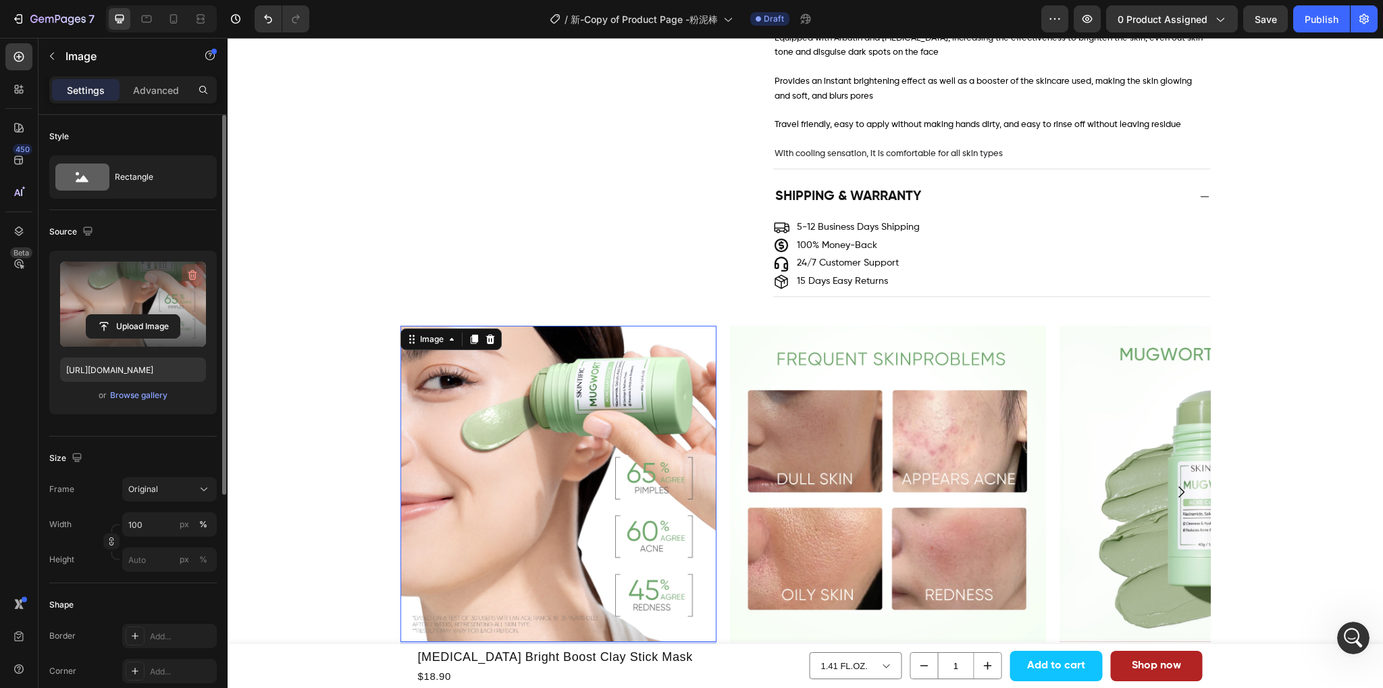
click at [187, 276] on icon "button" at bounding box center [193, 275] width 14 height 14
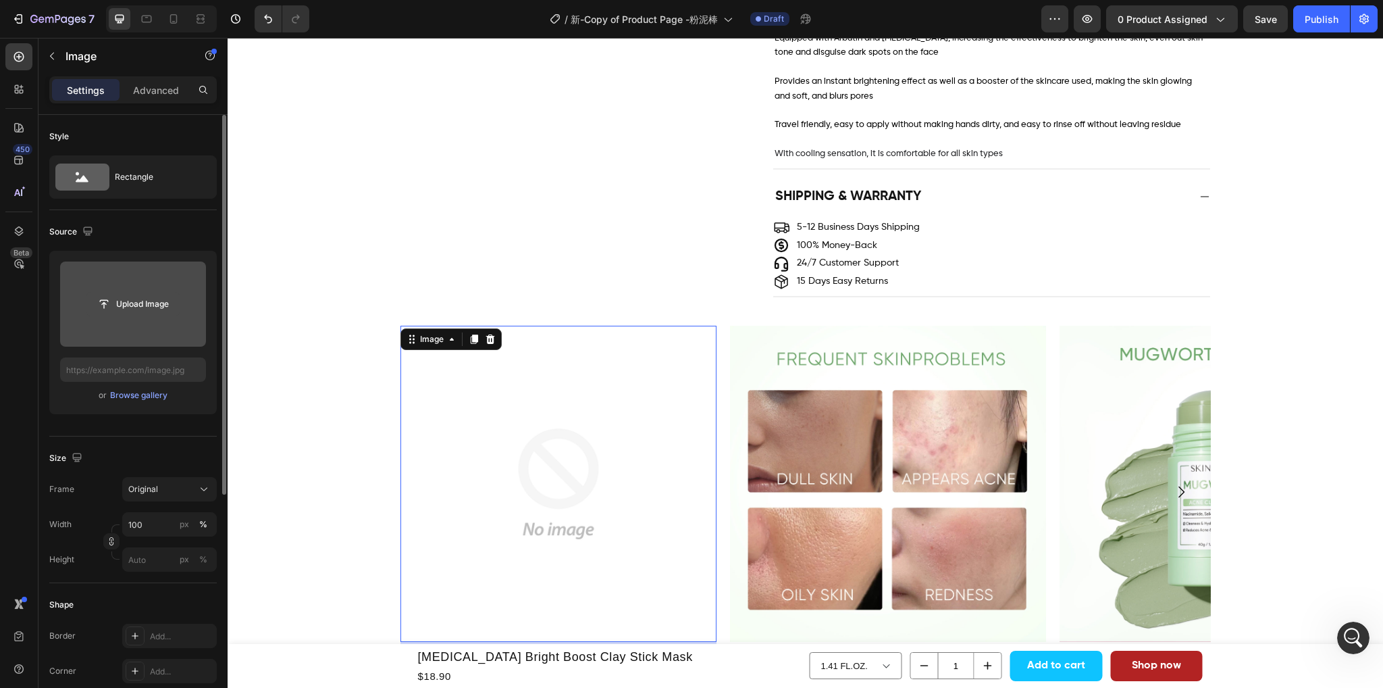
click at [141, 309] on input "file" at bounding box center [132, 304] width 93 height 23
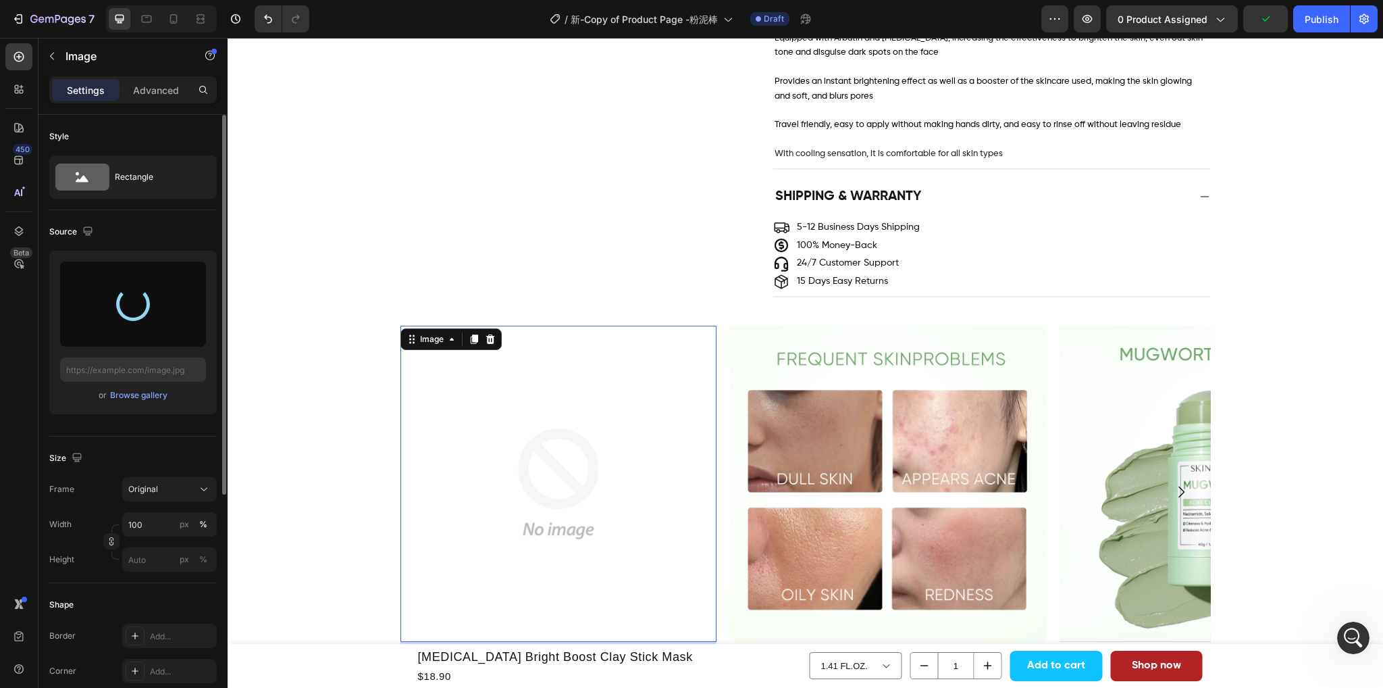
type input "[URL][DOMAIN_NAME]"
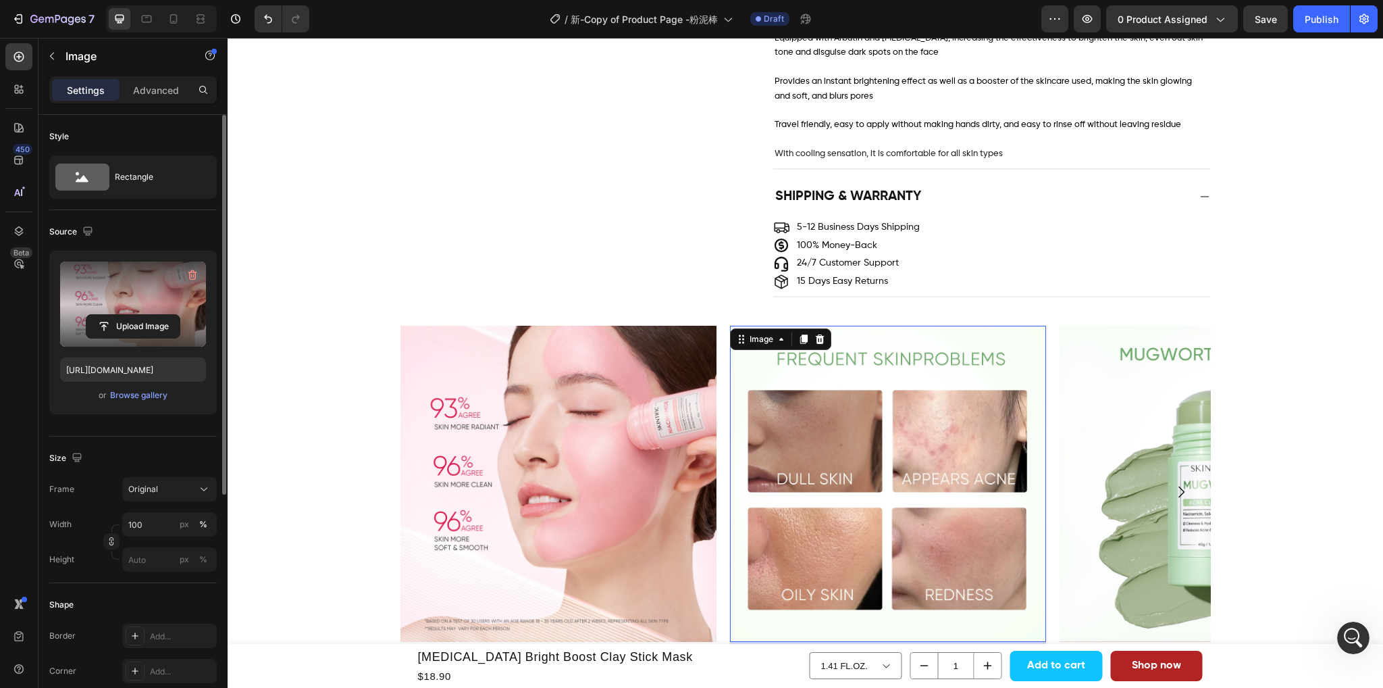
click at [915, 468] on img at bounding box center [888, 484] width 316 height 316
click at [197, 273] on icon "button" at bounding box center [193, 275] width 14 height 14
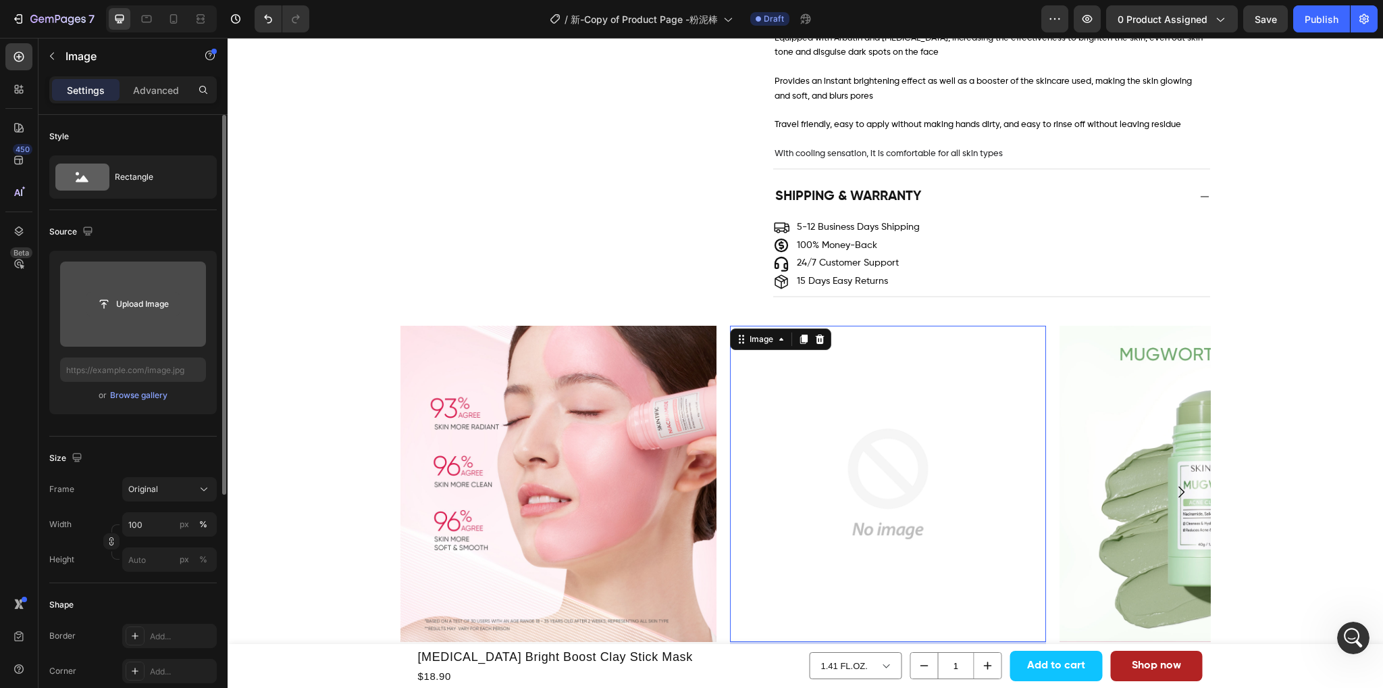
click at [147, 309] on input "file" at bounding box center [132, 304] width 93 height 23
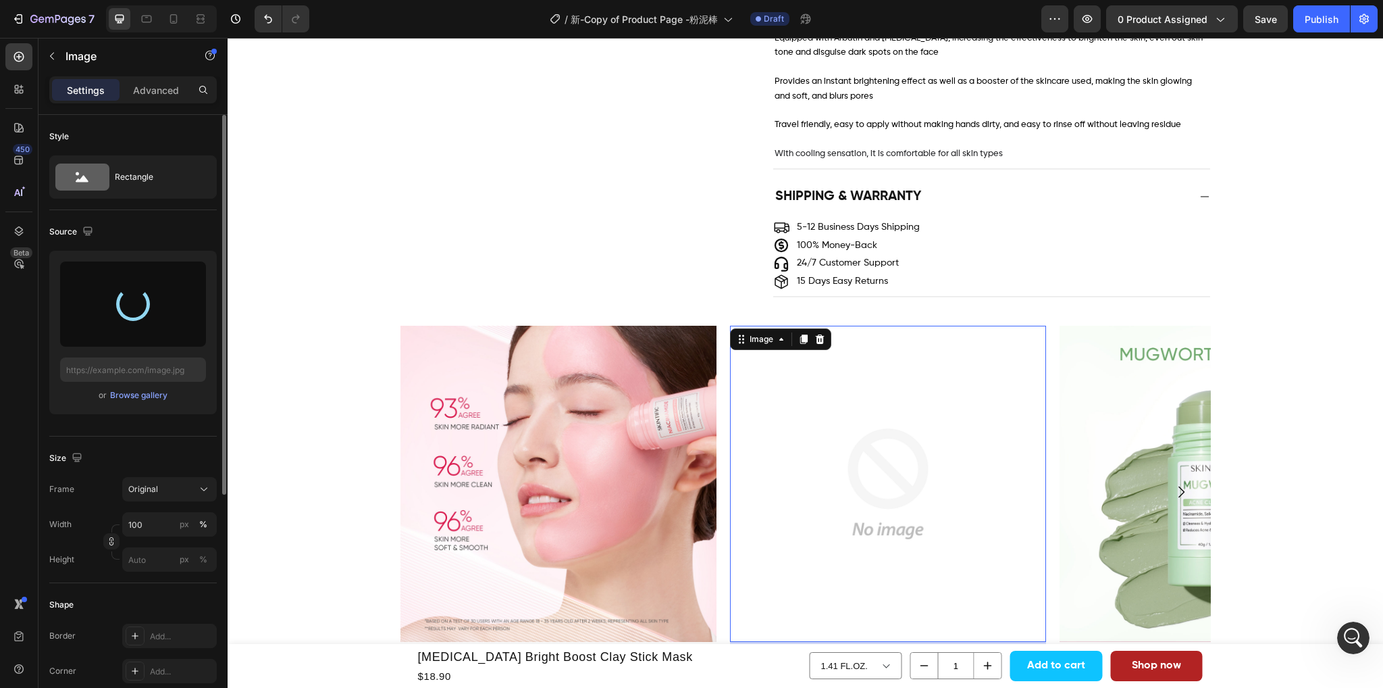
type input "[URL][DOMAIN_NAME]"
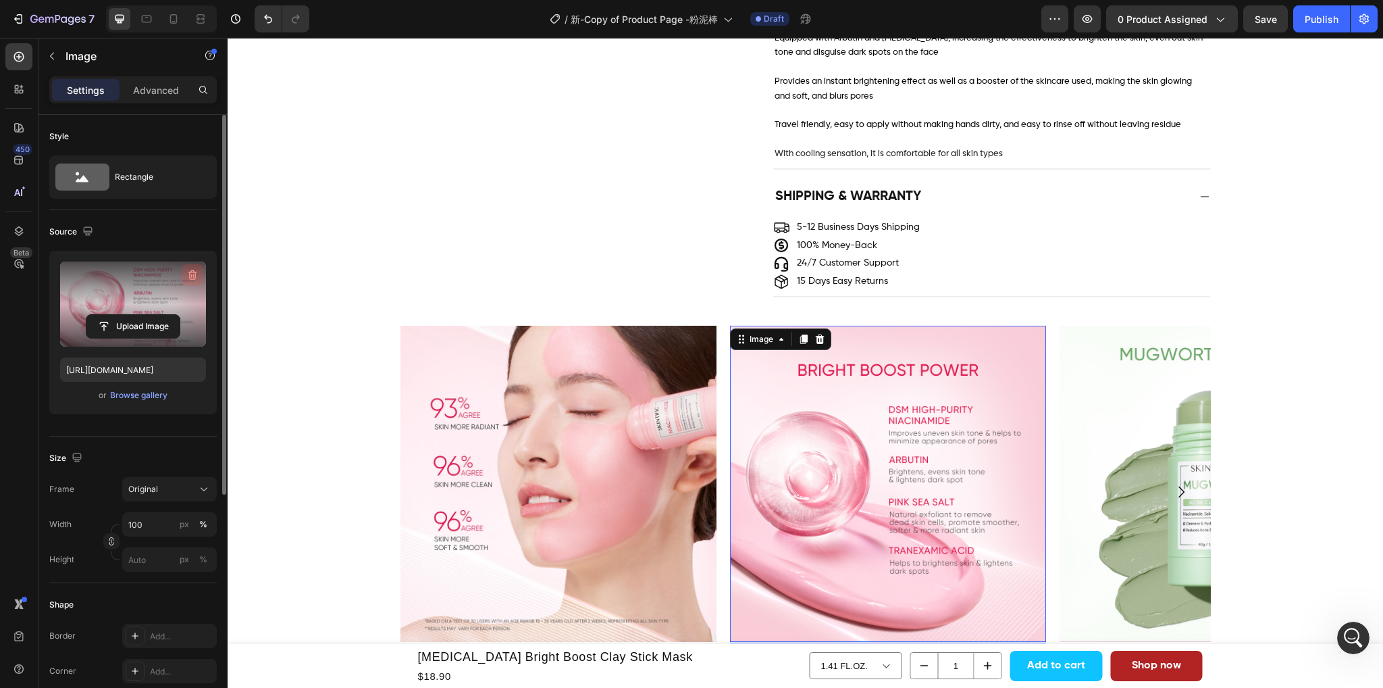
click at [193, 270] on icon "button" at bounding box center [192, 275] width 9 height 10
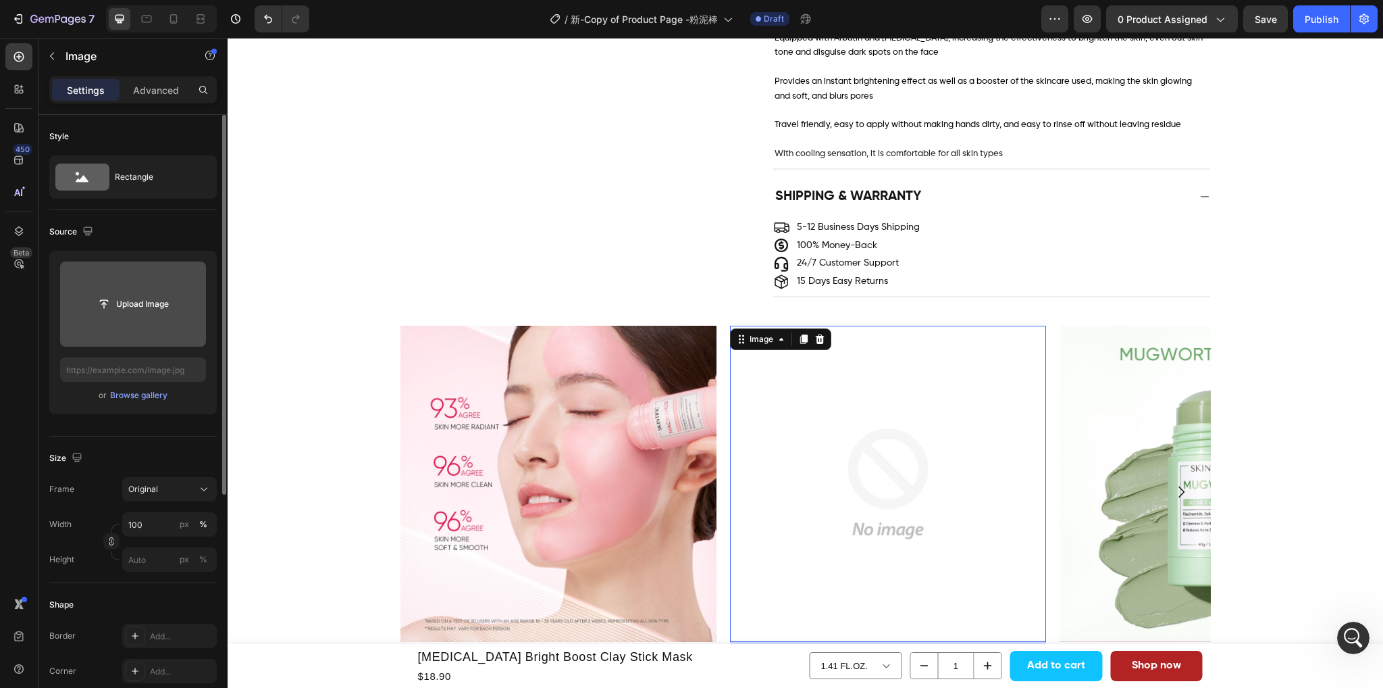
click at [135, 314] on input "file" at bounding box center [132, 304] width 93 height 23
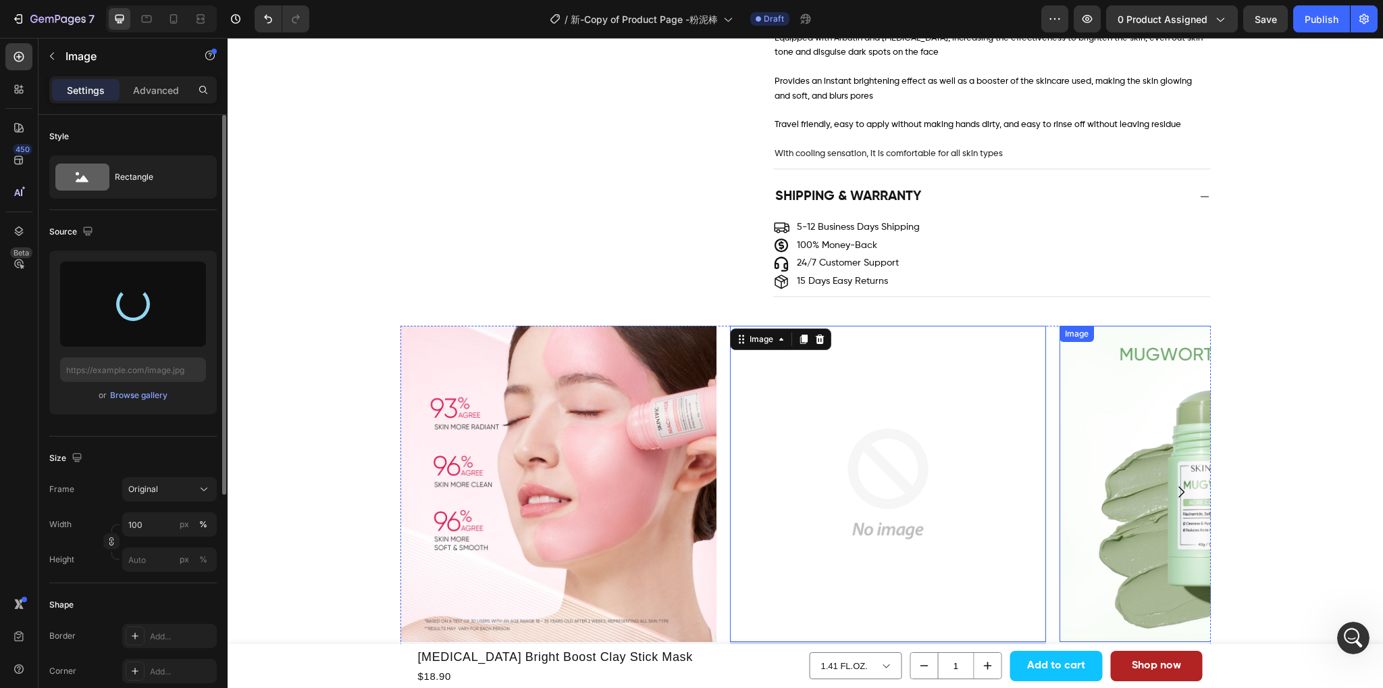
type input "[URL][DOMAIN_NAME]"
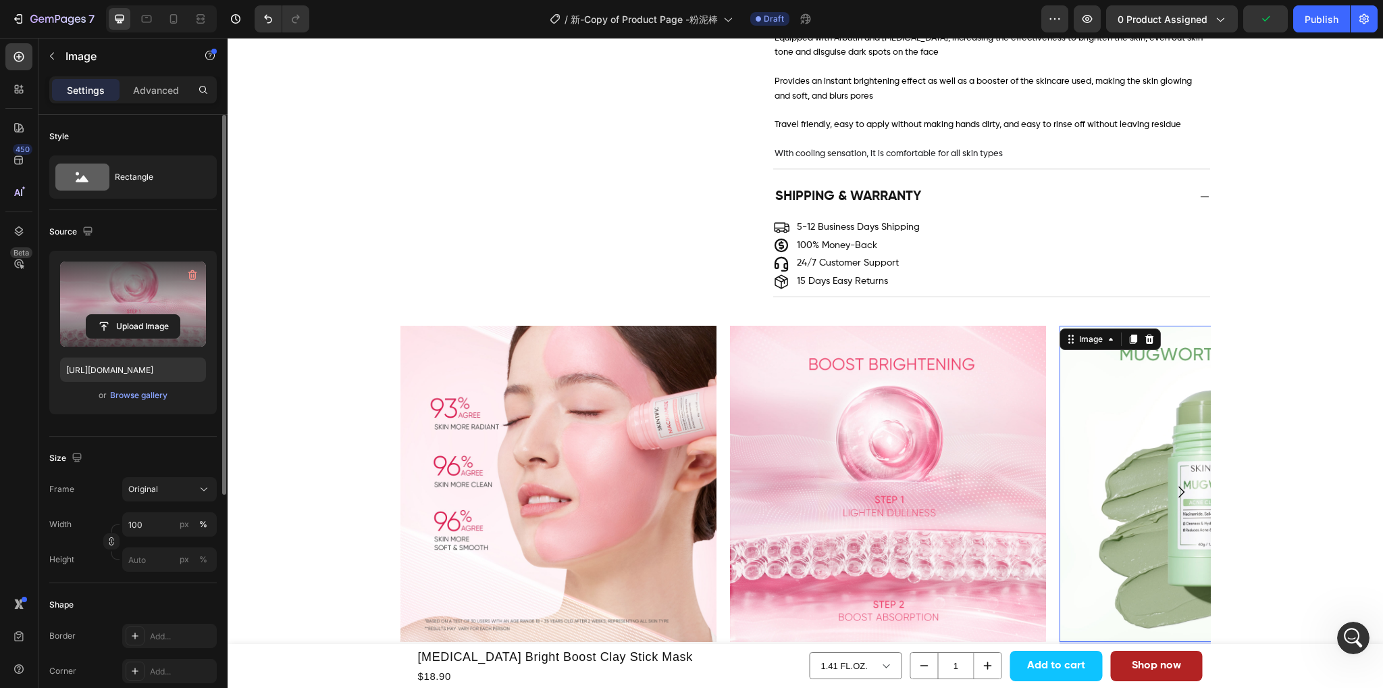
click at [1129, 468] on img at bounding box center [1218, 484] width 316 height 316
click at [191, 279] on icon "button" at bounding box center [193, 275] width 14 height 14
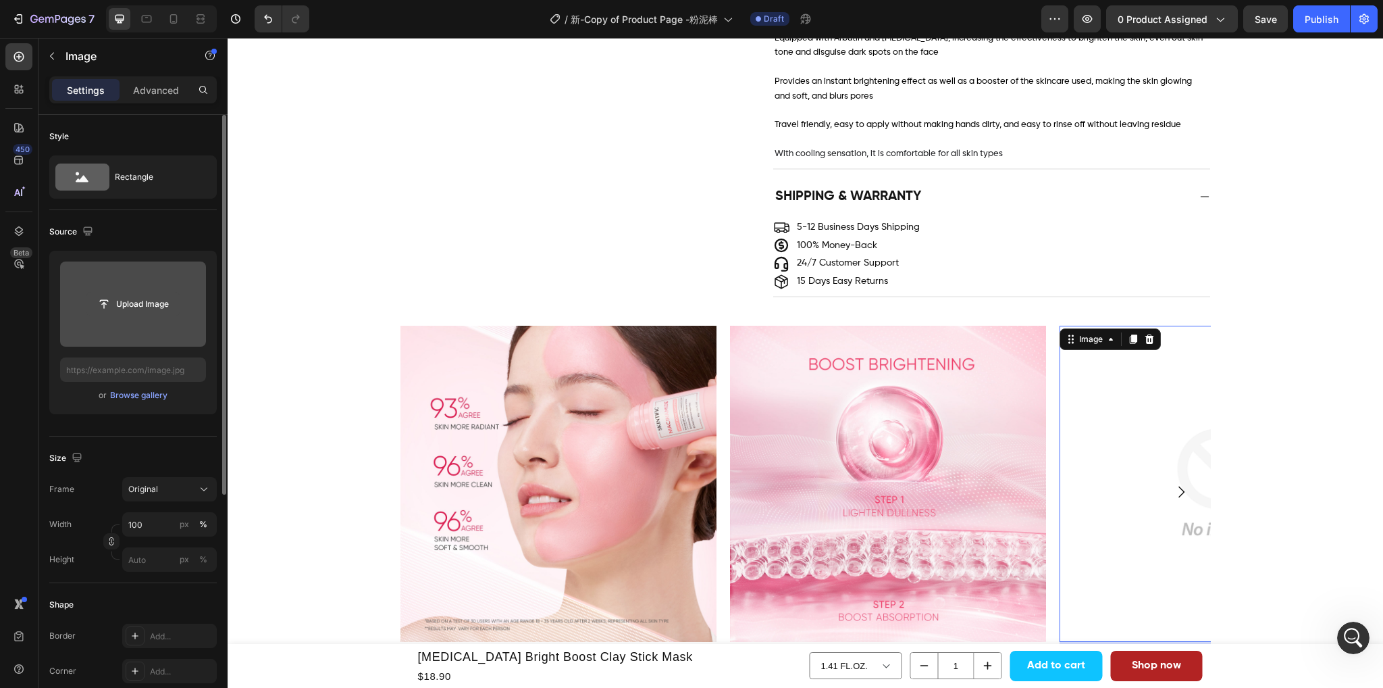
click at [151, 309] on input "file" at bounding box center [132, 304] width 93 height 23
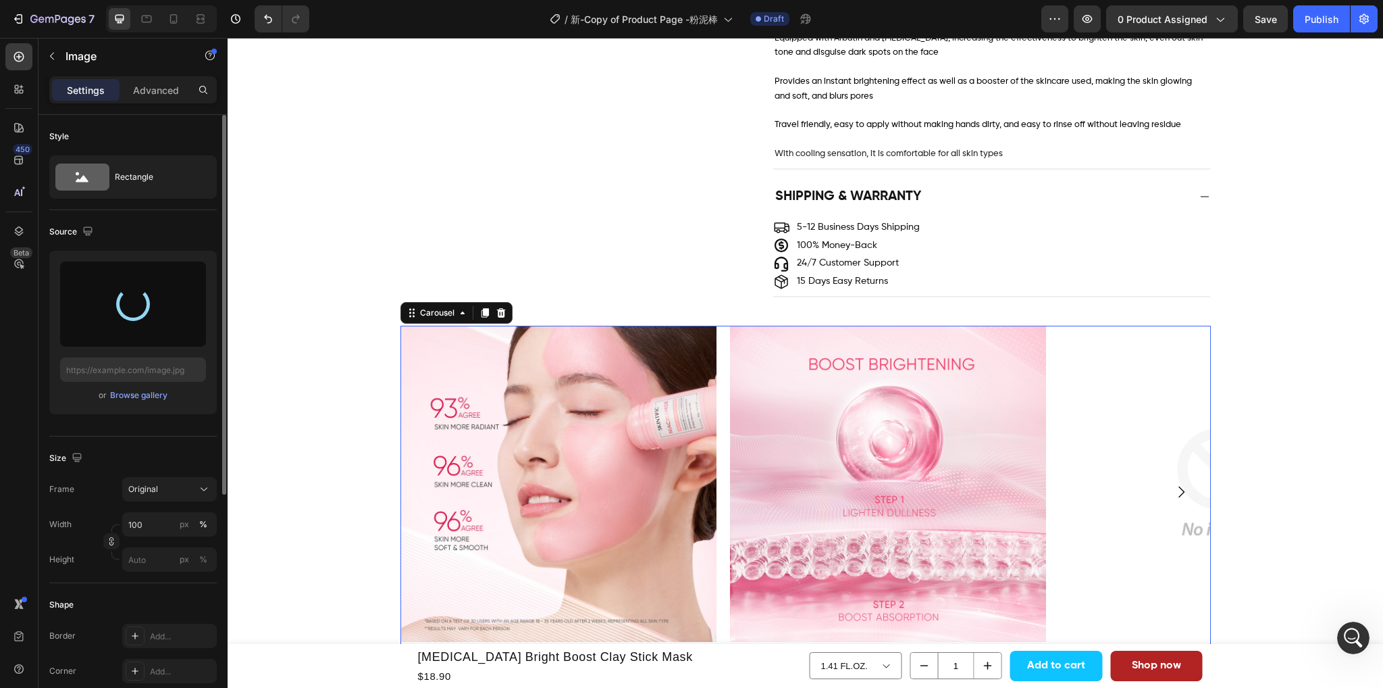
click at [1179, 486] on icon "Carousel Next Arrow" at bounding box center [1182, 491] width 6 height 11
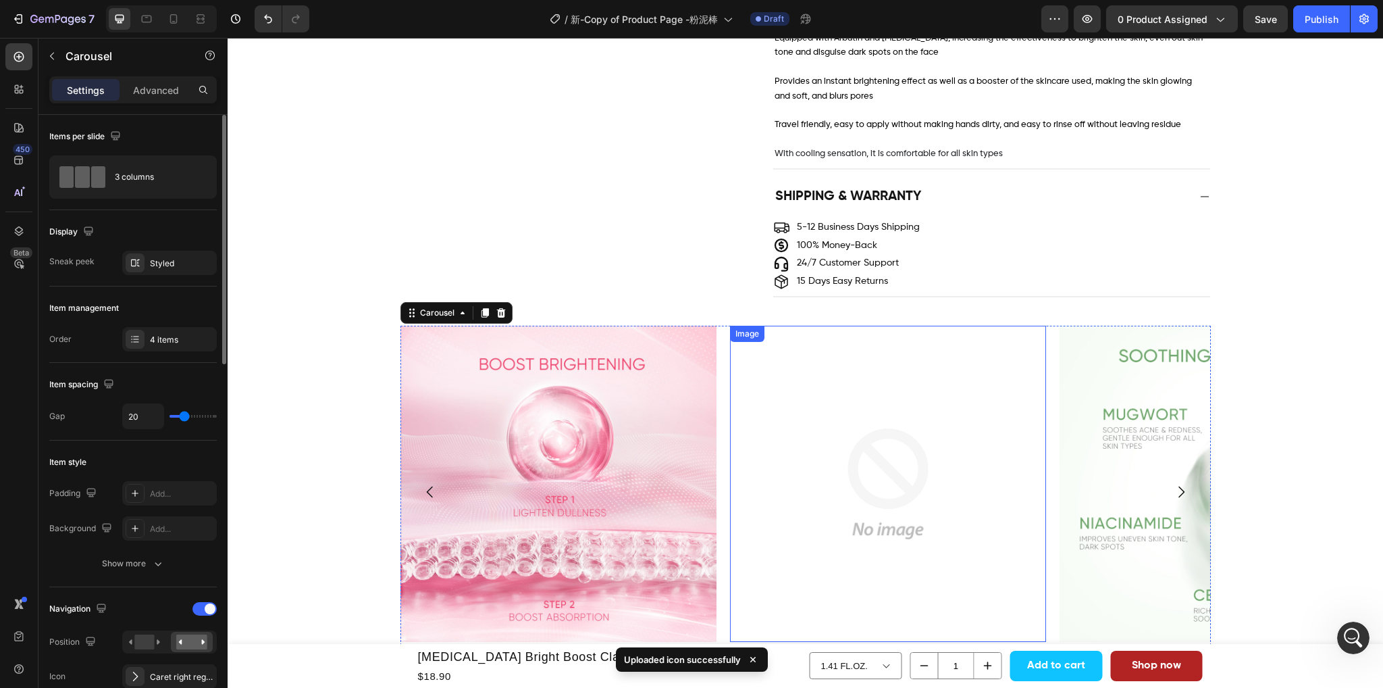
click at [846, 463] on img at bounding box center [888, 484] width 316 height 316
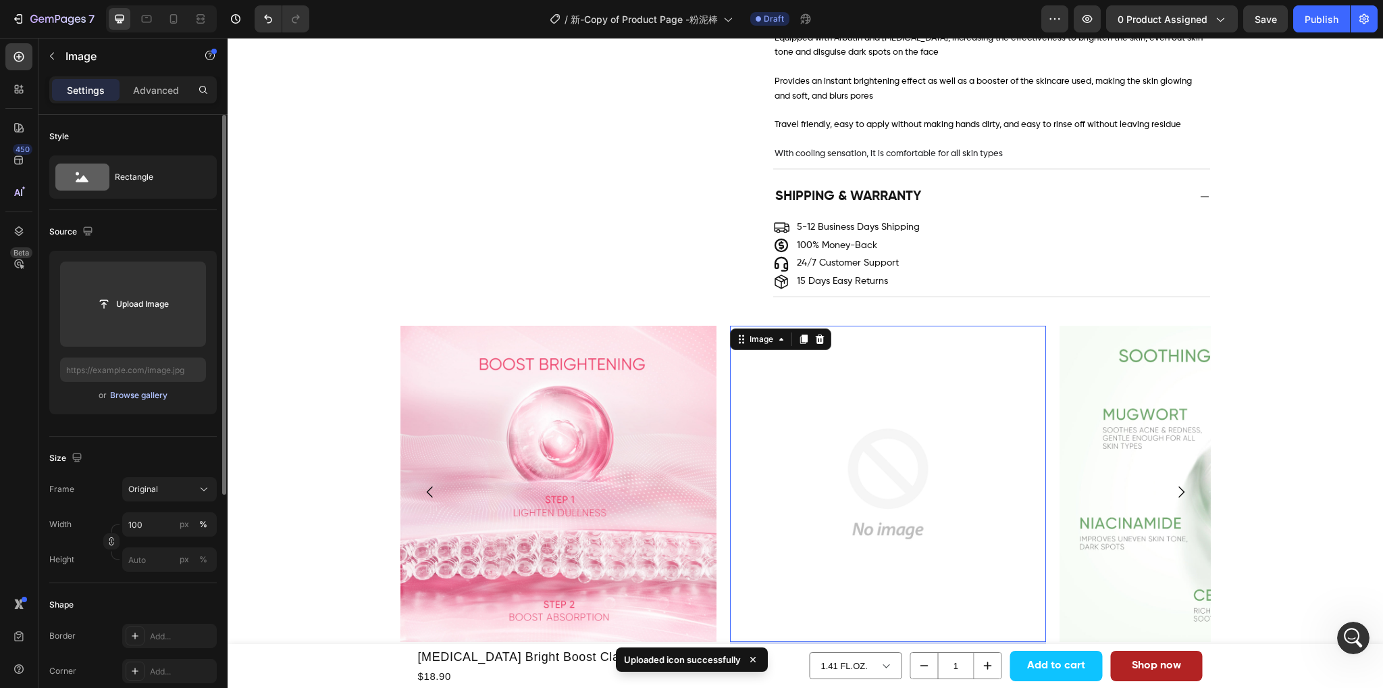
click at [122, 399] on div "Browse gallery" at bounding box center [138, 395] width 57 height 12
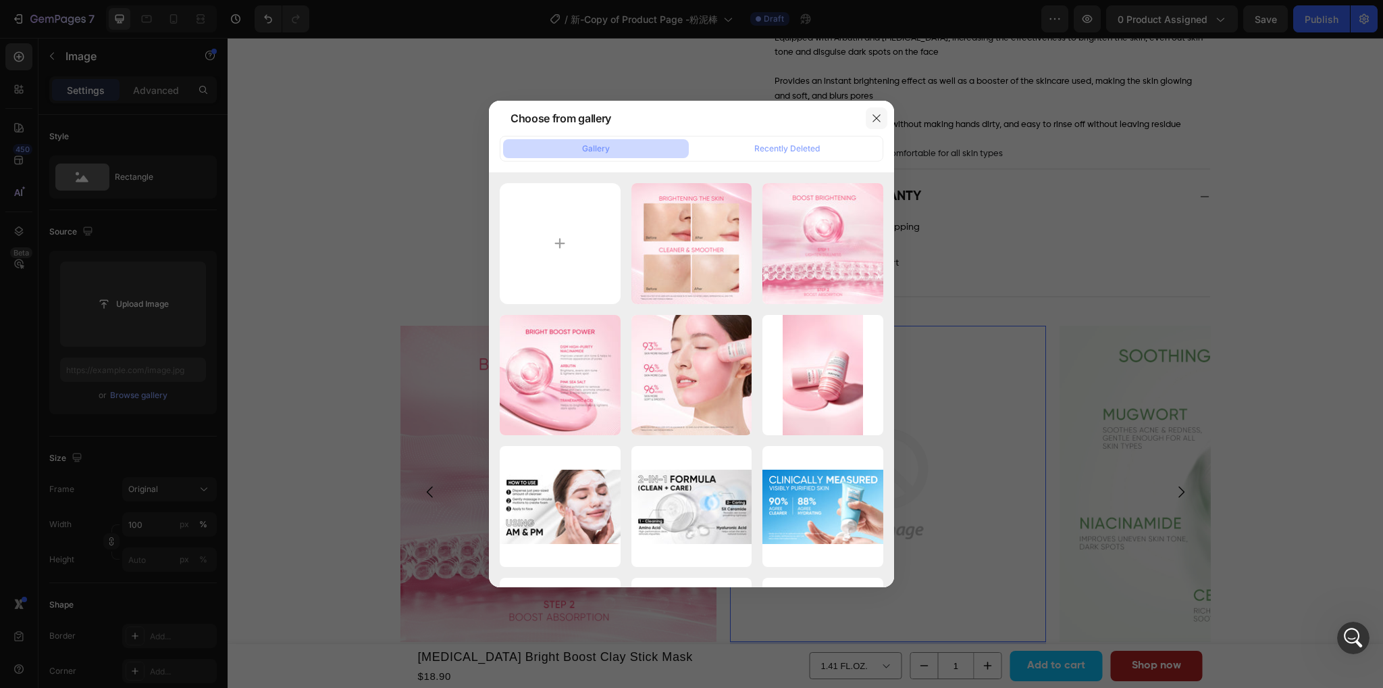
click at [875, 120] on icon "button" at bounding box center [876, 118] width 11 height 11
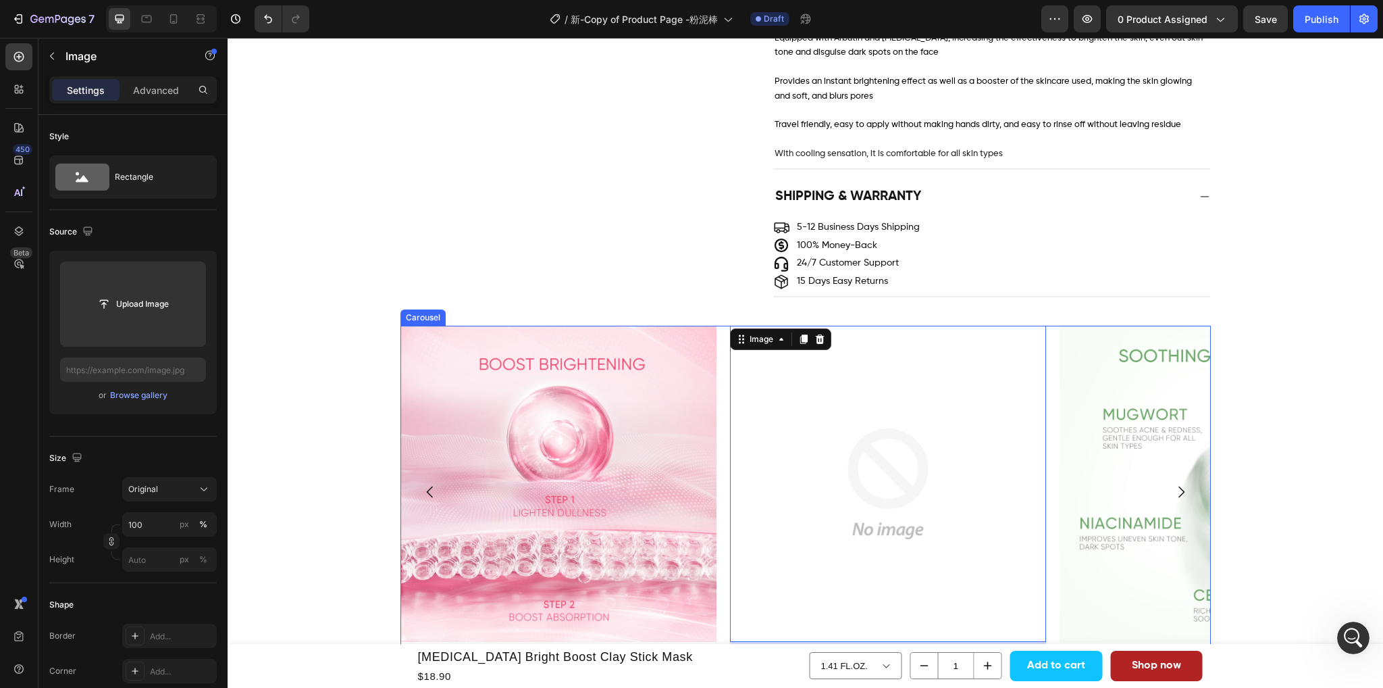
click at [424, 484] on icon "Carousel Back Arrow" at bounding box center [430, 492] width 16 height 16
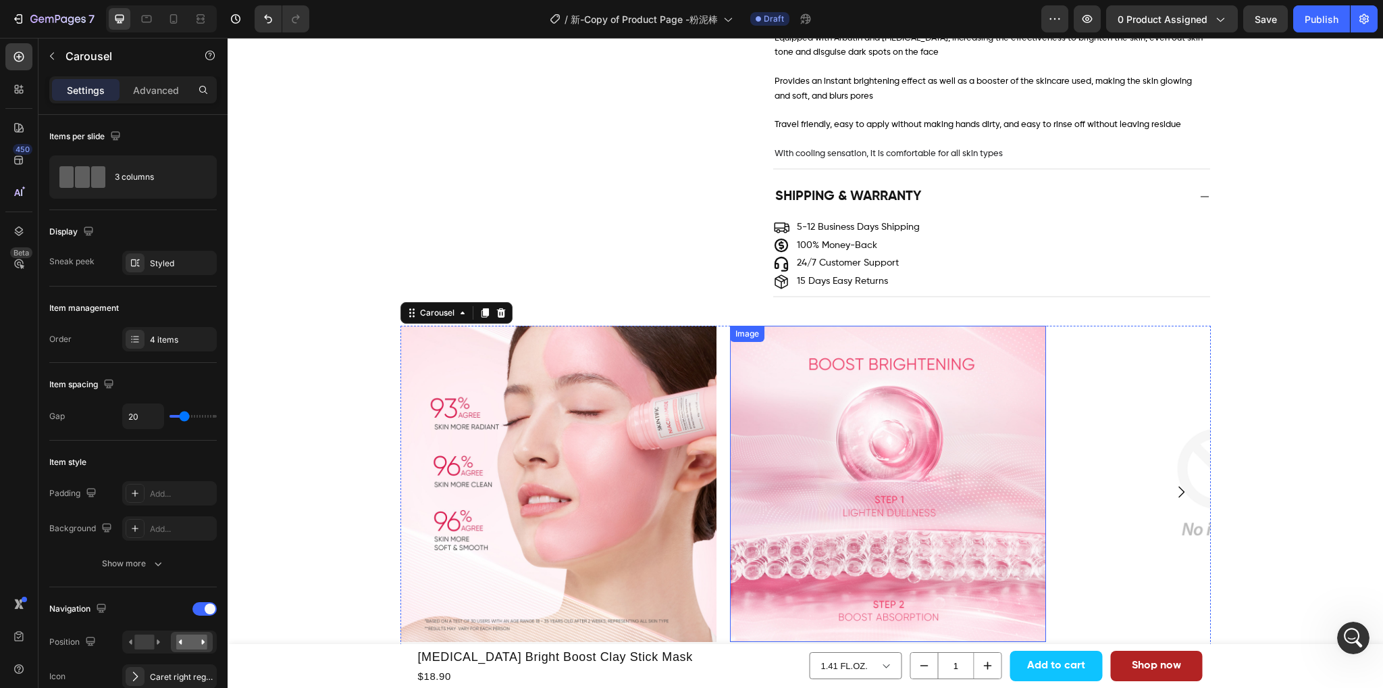
click at [850, 445] on img at bounding box center [888, 484] width 316 height 316
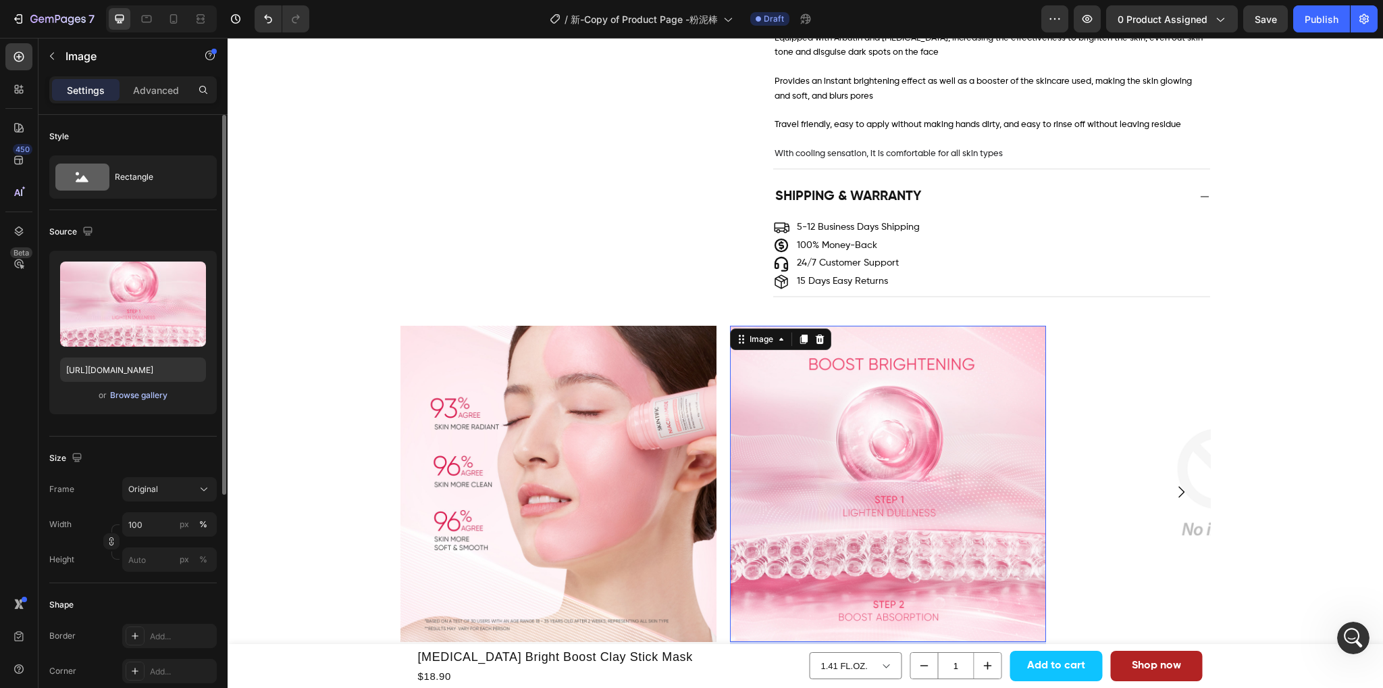
click at [143, 397] on div "Browse gallery" at bounding box center [138, 395] width 57 height 12
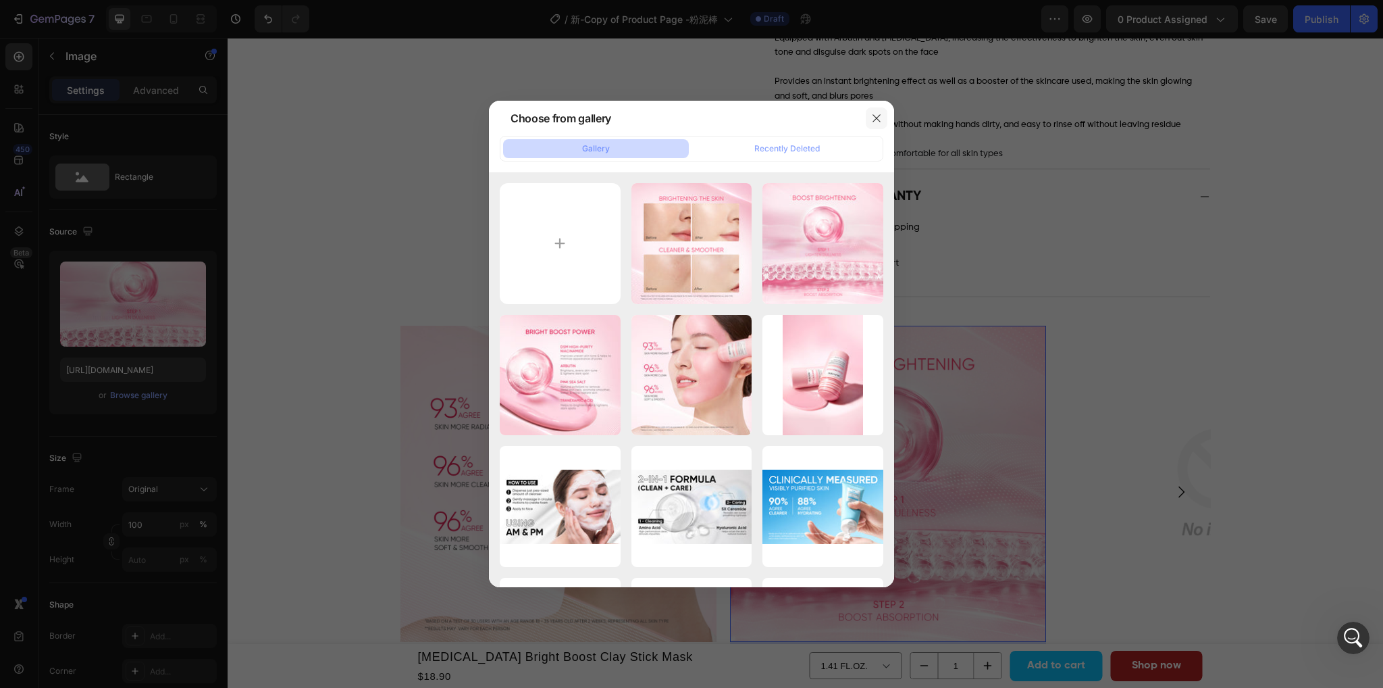
click at [872, 121] on icon "button" at bounding box center [876, 118] width 11 height 11
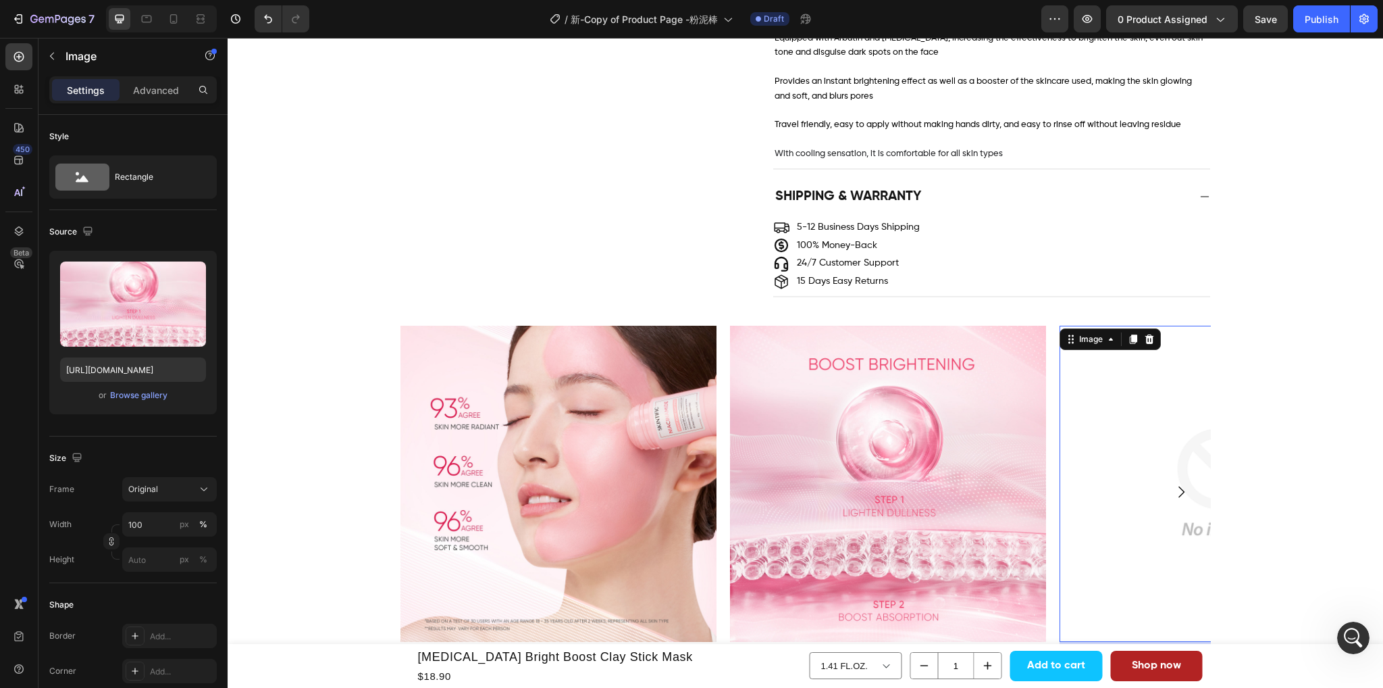
click at [1110, 490] on img at bounding box center [1218, 484] width 316 height 316
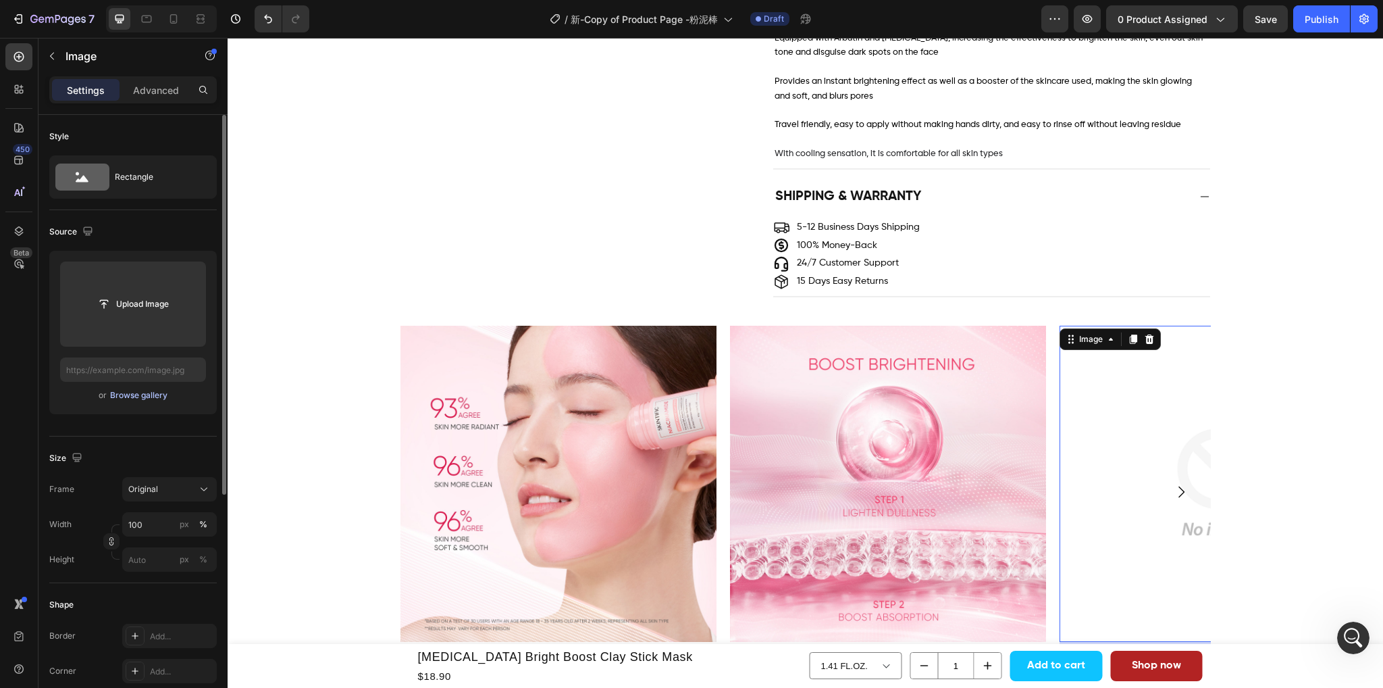
click at [153, 398] on div "Browse gallery" at bounding box center [138, 395] width 57 height 12
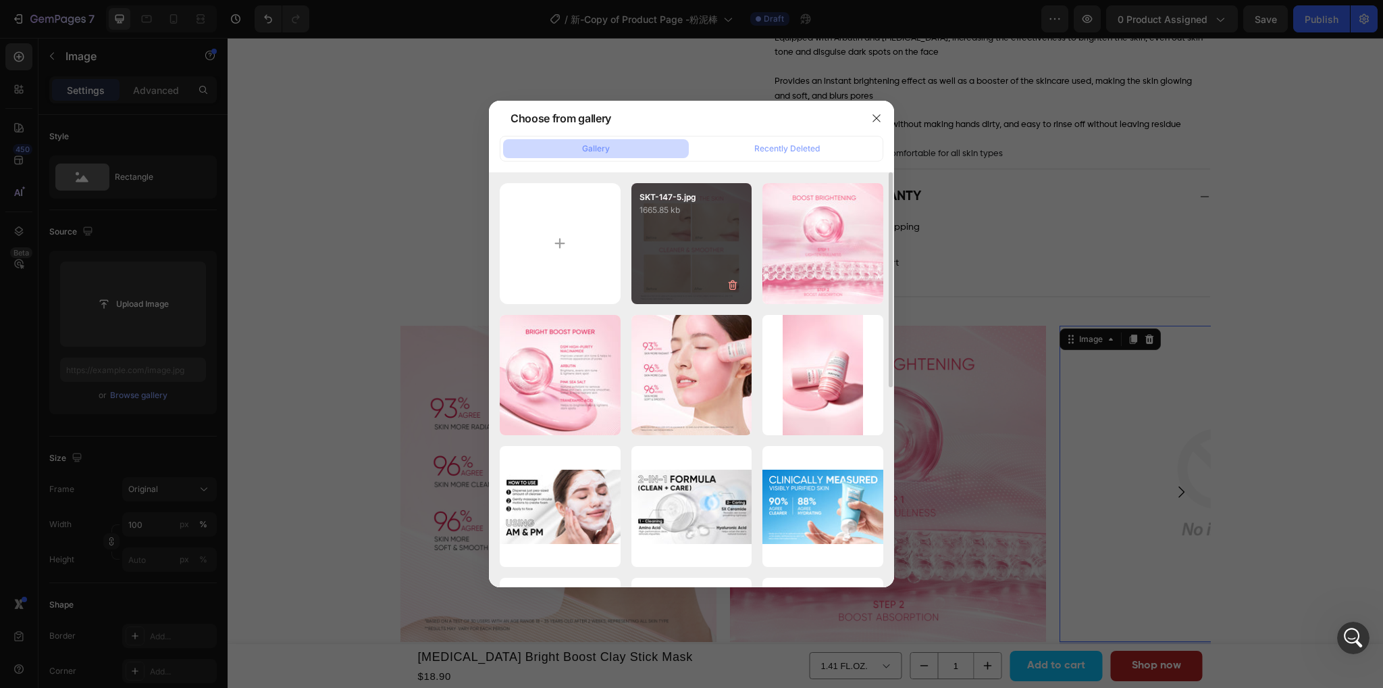
click at [674, 280] on div "SKT-147-5.jpg 1665.85 kb" at bounding box center [692, 243] width 121 height 121
type input "[URL][DOMAIN_NAME]"
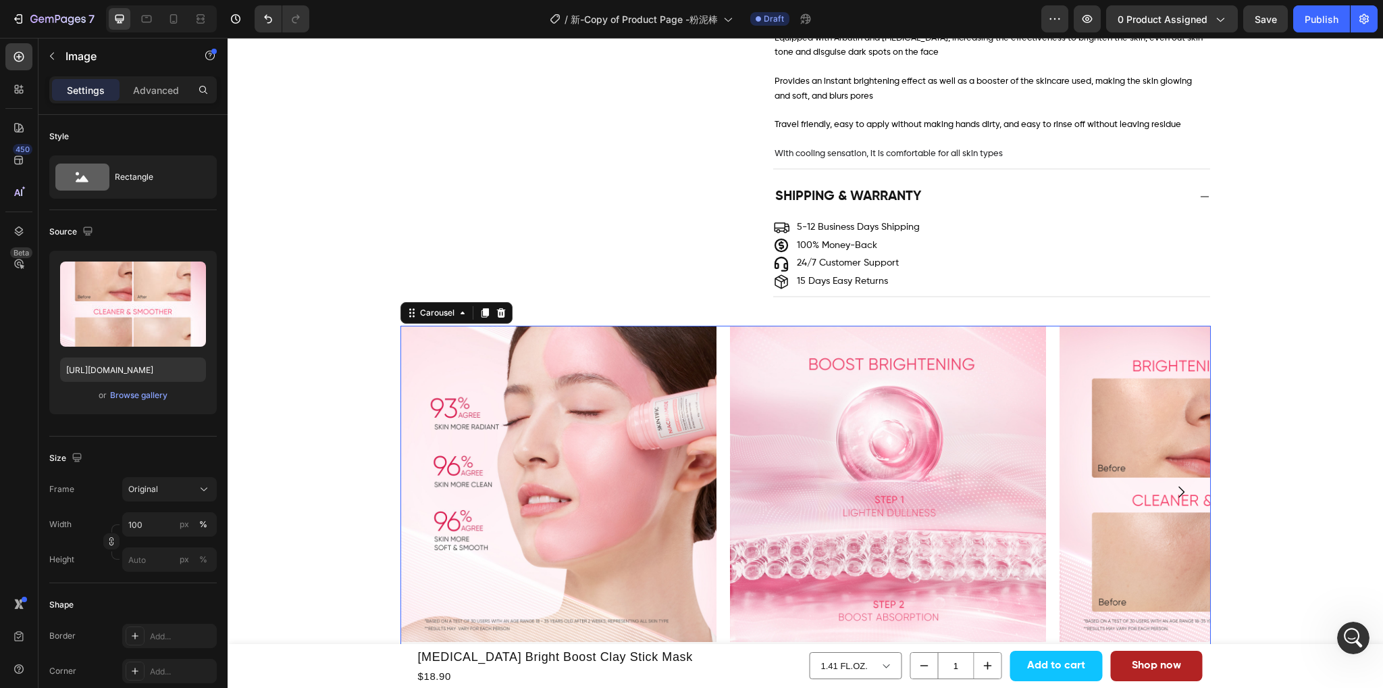
click at [1175, 484] on icon "Carousel Next Arrow" at bounding box center [1181, 492] width 16 height 16
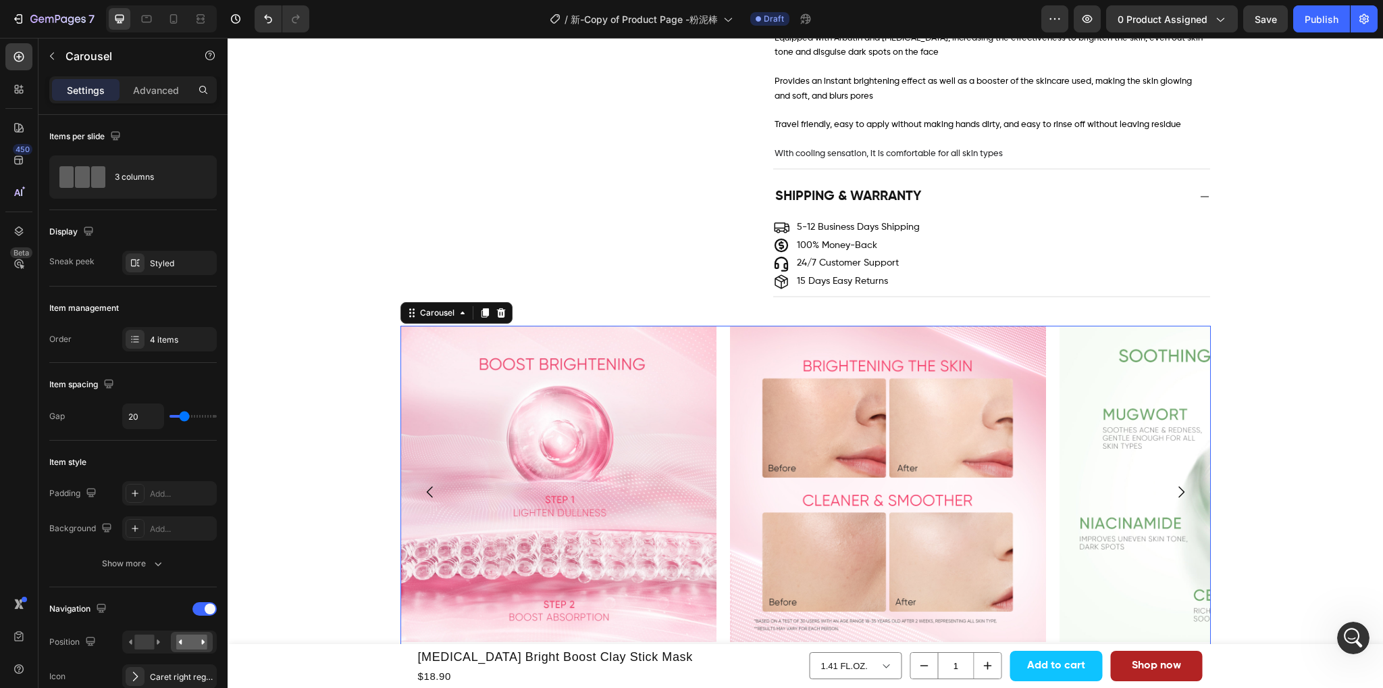
click at [1123, 519] on img at bounding box center [1218, 484] width 316 height 316
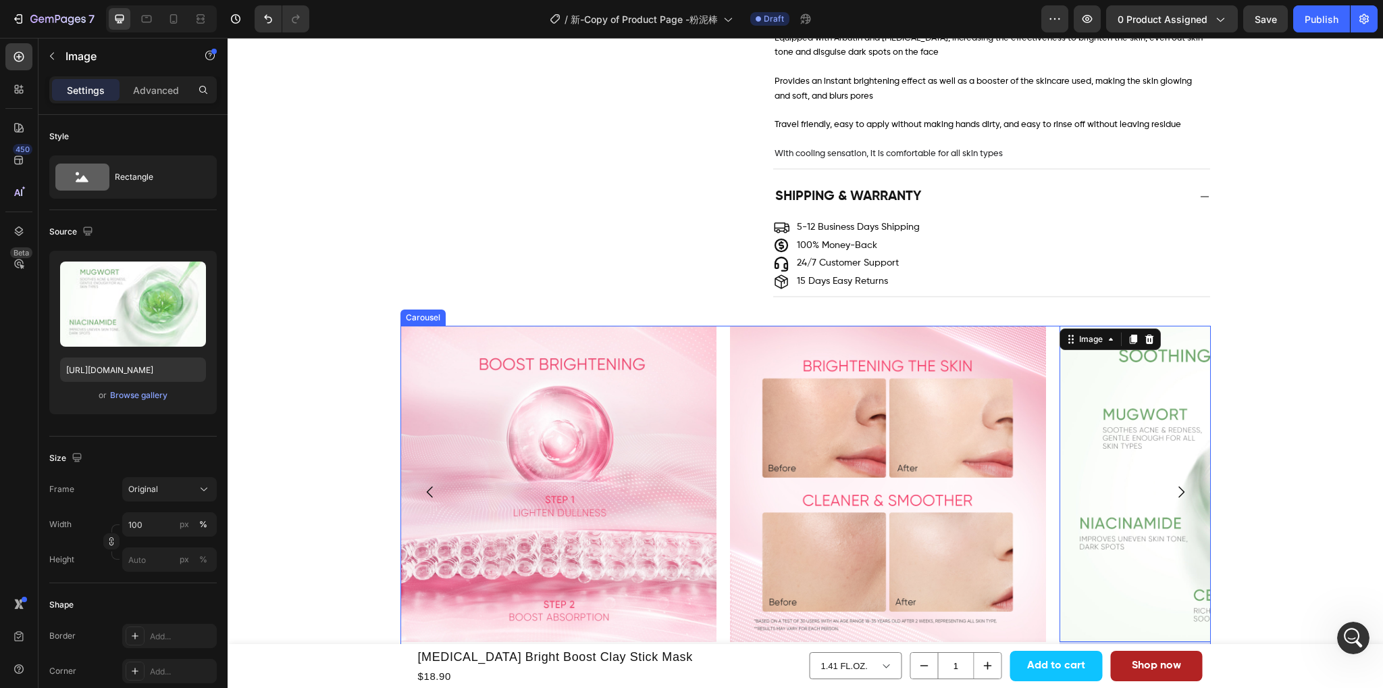
click at [1173, 484] on icon "Carousel Next Arrow" at bounding box center [1181, 492] width 16 height 16
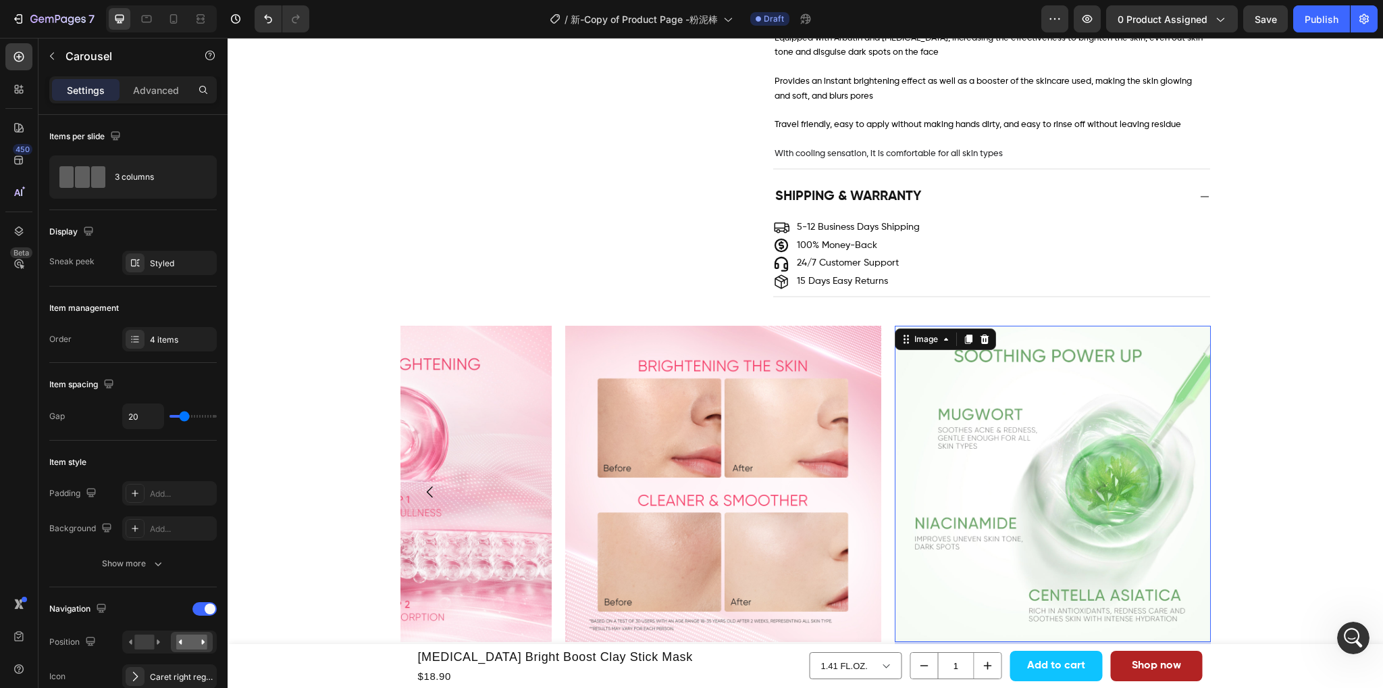
click at [1085, 497] on img at bounding box center [1053, 484] width 316 height 316
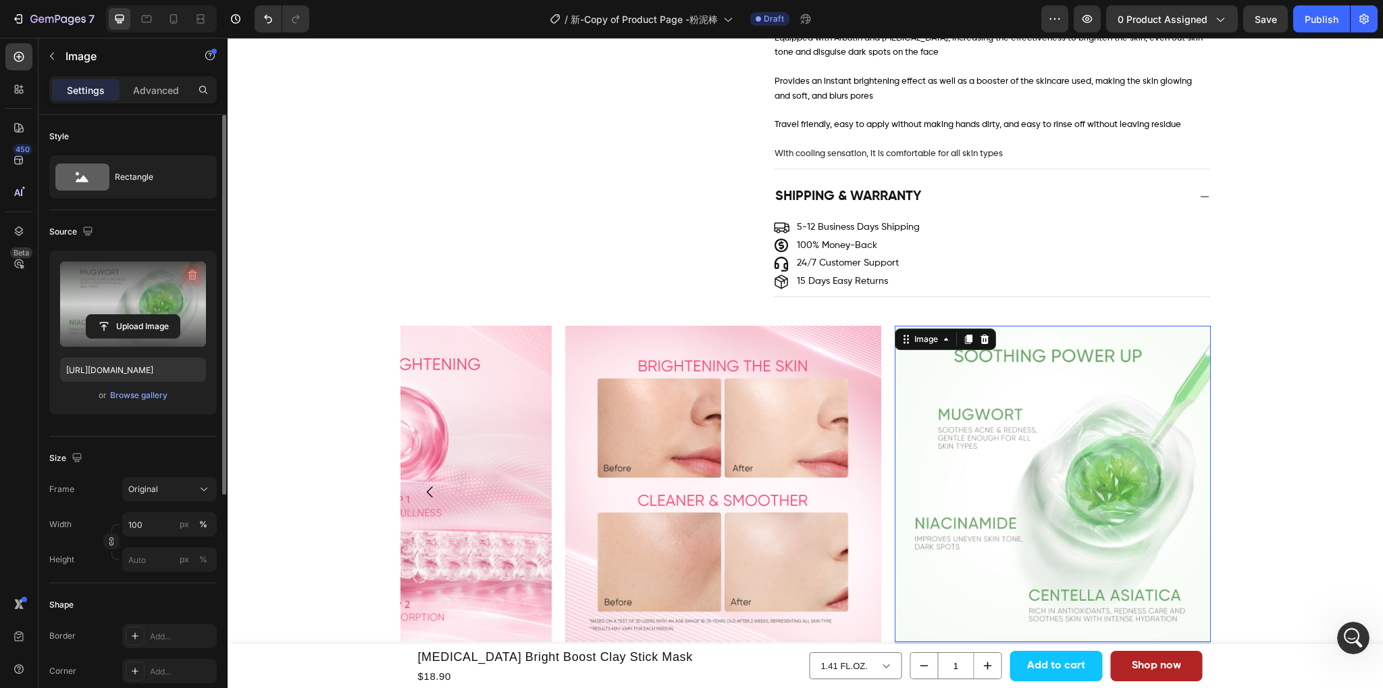
click at [193, 268] on icon "button" at bounding box center [193, 275] width 14 height 14
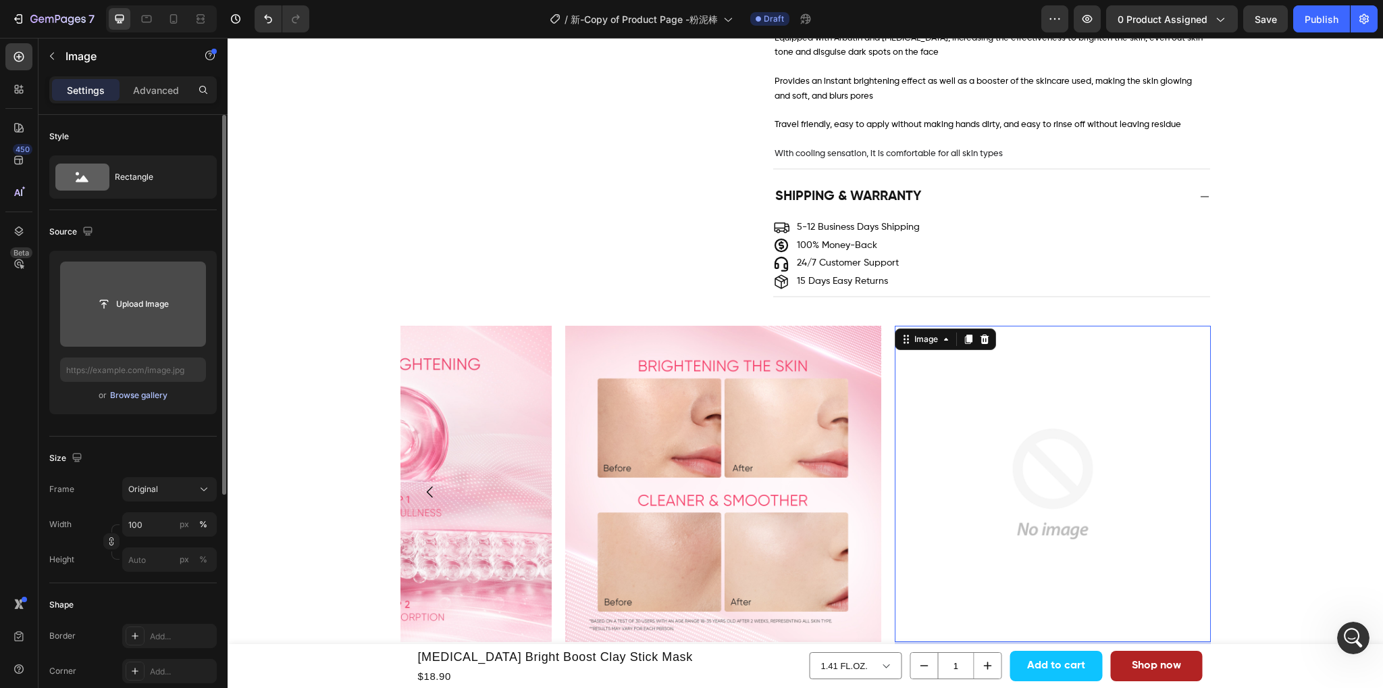
click at [127, 392] on div "Browse gallery" at bounding box center [138, 395] width 57 height 12
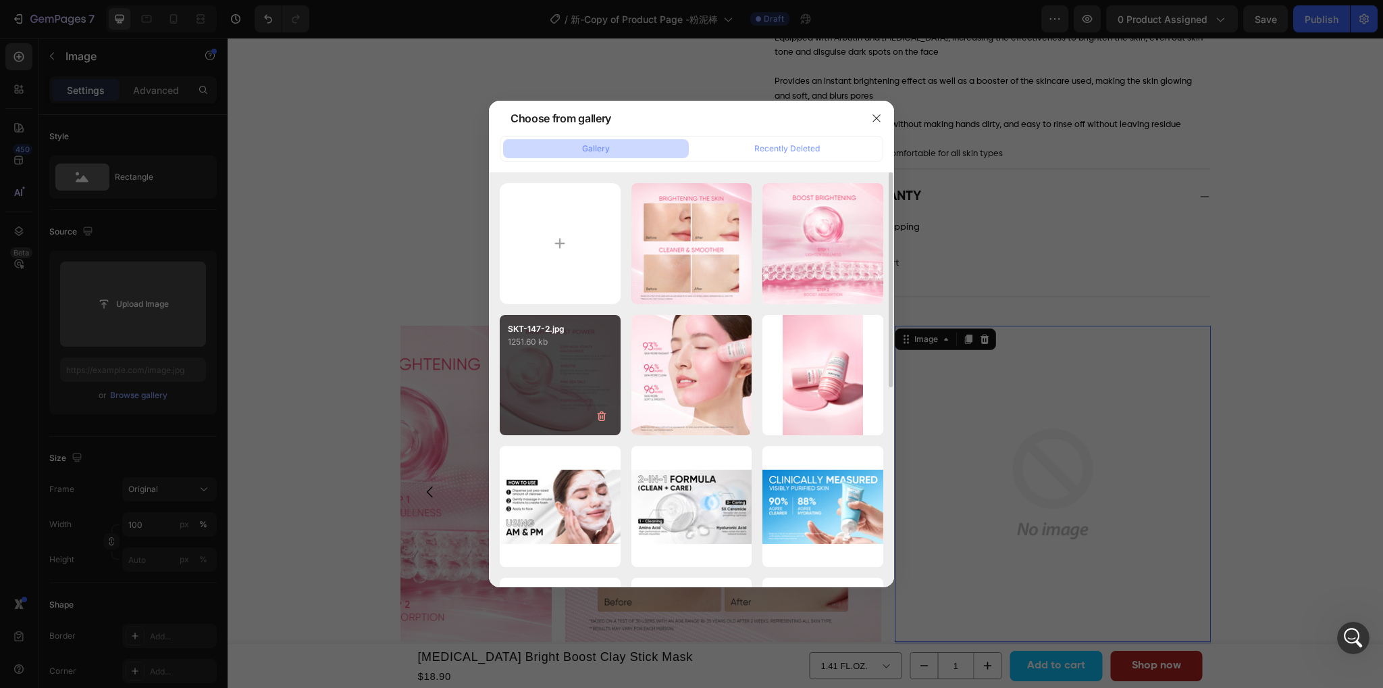
click at [565, 355] on div "SKT-147-2.jpg 1251.60 kb" at bounding box center [560, 375] width 121 height 121
type input "[URL][DOMAIN_NAME]"
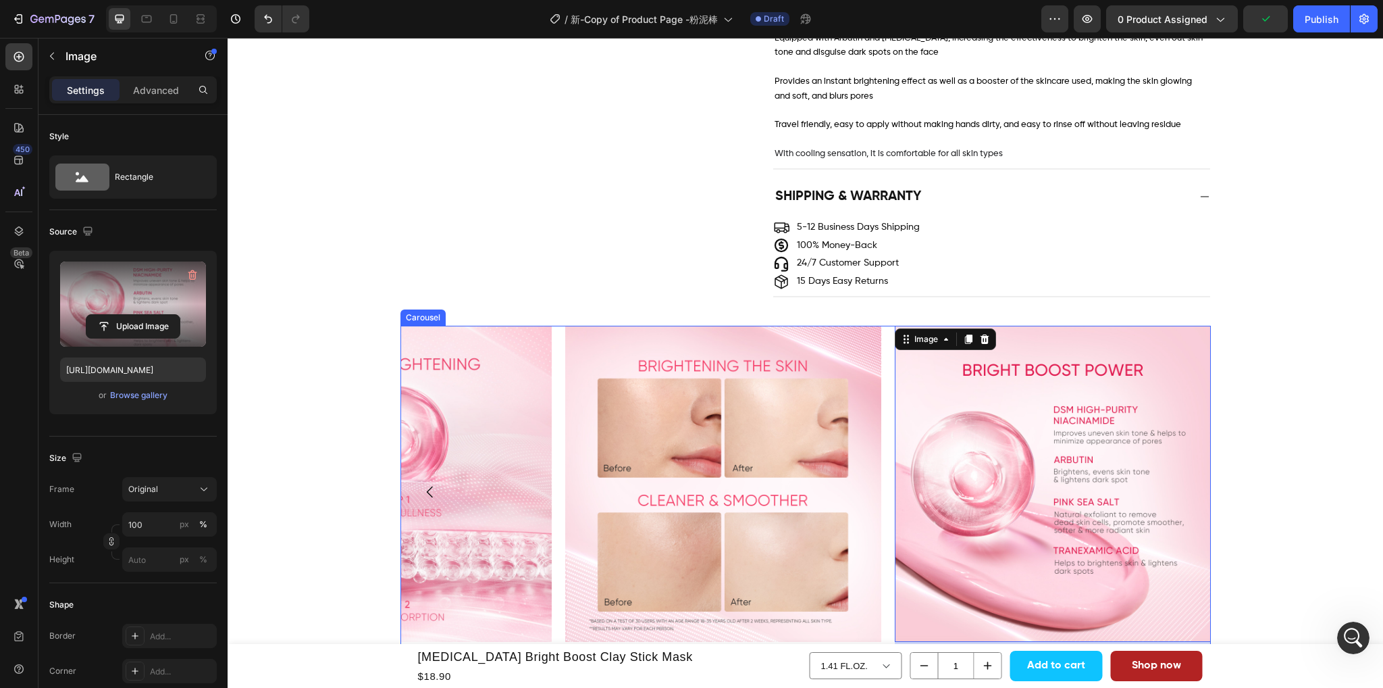
click at [426, 484] on icon "Carousel Back Arrow" at bounding box center [430, 492] width 16 height 16
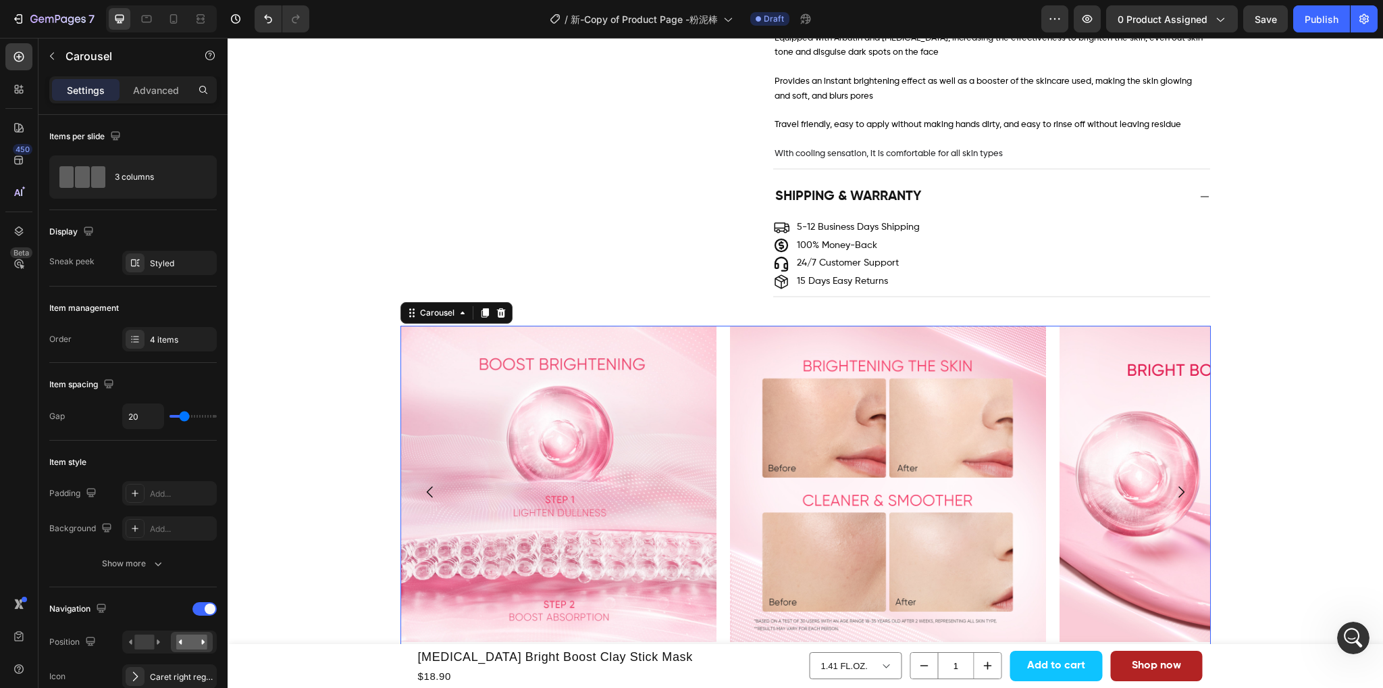
click at [426, 484] on icon "Carousel Back Arrow" at bounding box center [430, 492] width 16 height 16
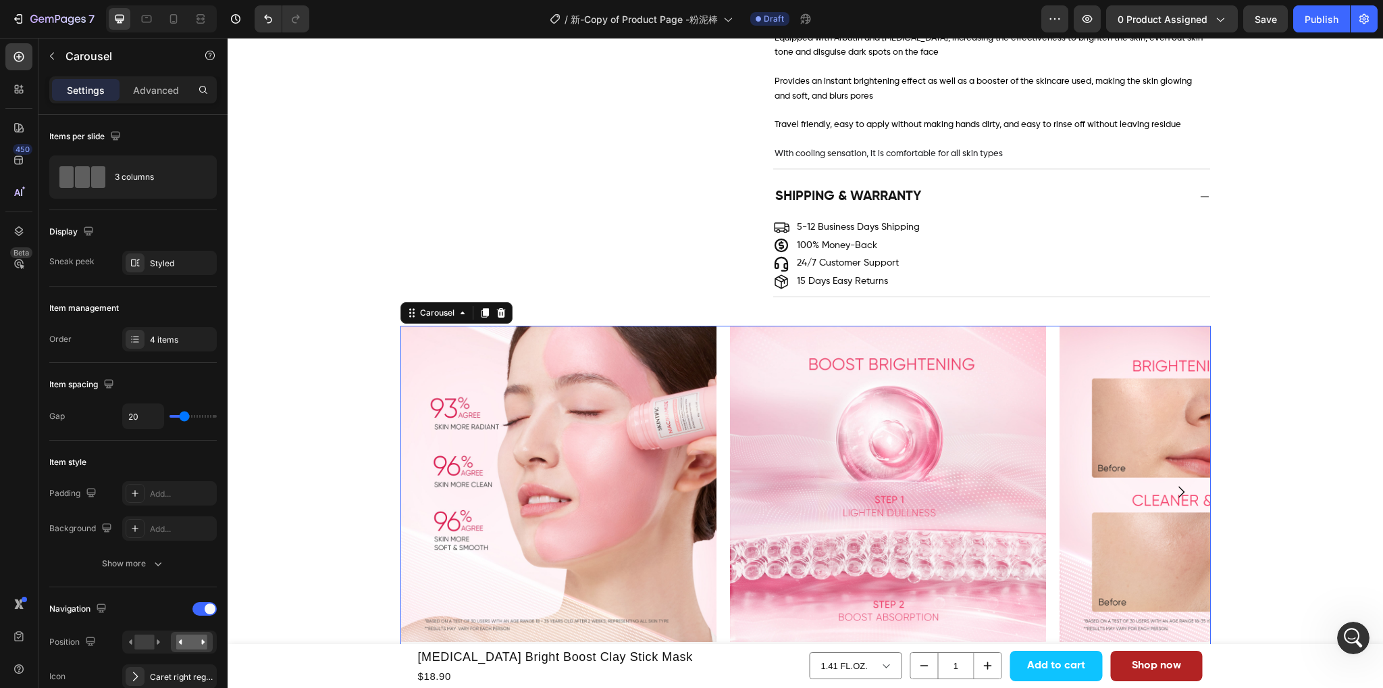
click at [713, 632] on div "Image Image Image Image" at bounding box center [806, 492] width 811 height 333
click at [1273, 16] on span "Save" at bounding box center [1266, 19] width 22 height 11
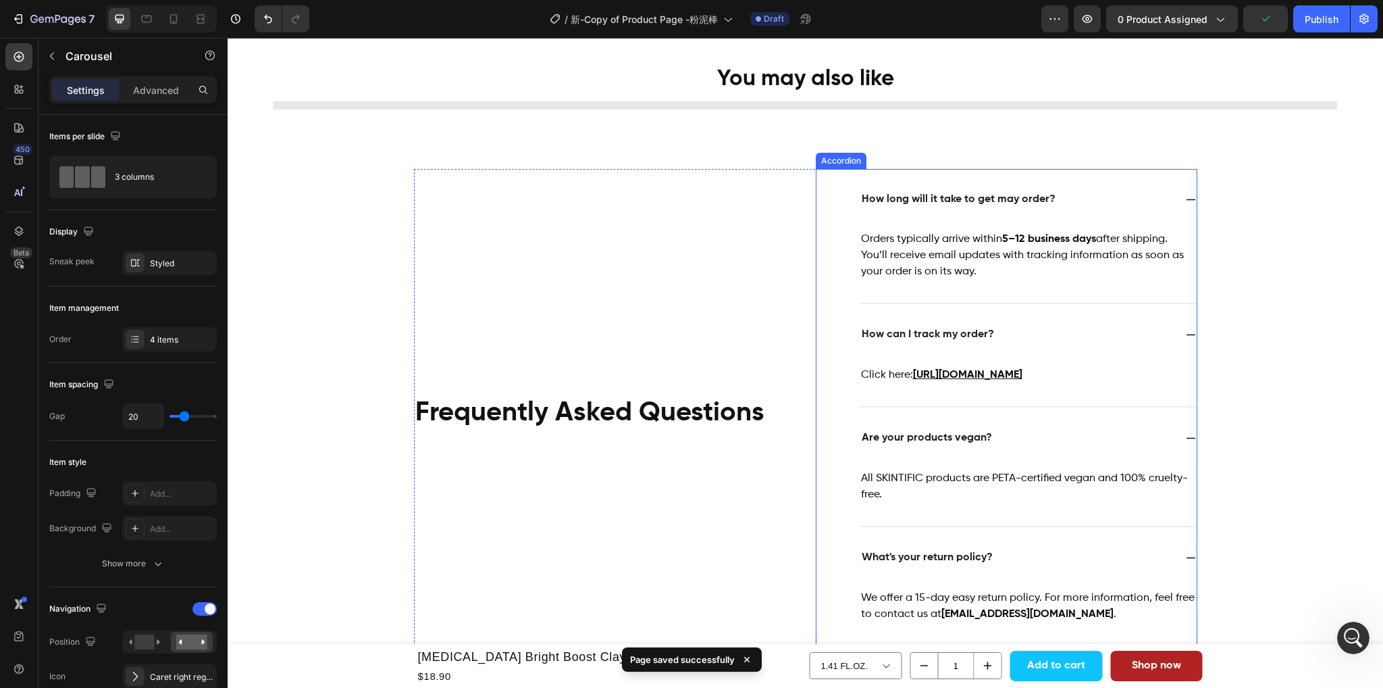
scroll to position [1907, 0]
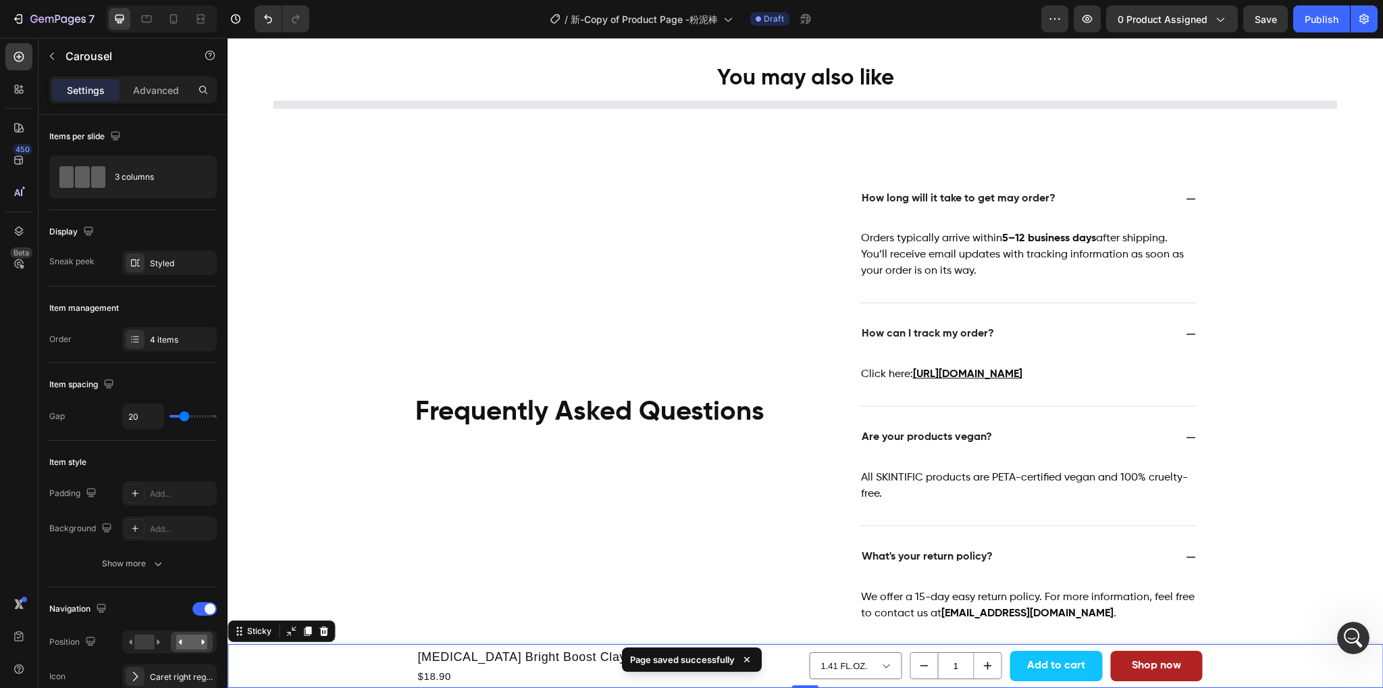
click at [340, 663] on div "Product Images [MEDICAL_DATA] Bright Boost Clay Stick Mask Product Title $18.90…" at bounding box center [806, 666] width 1156 height 45
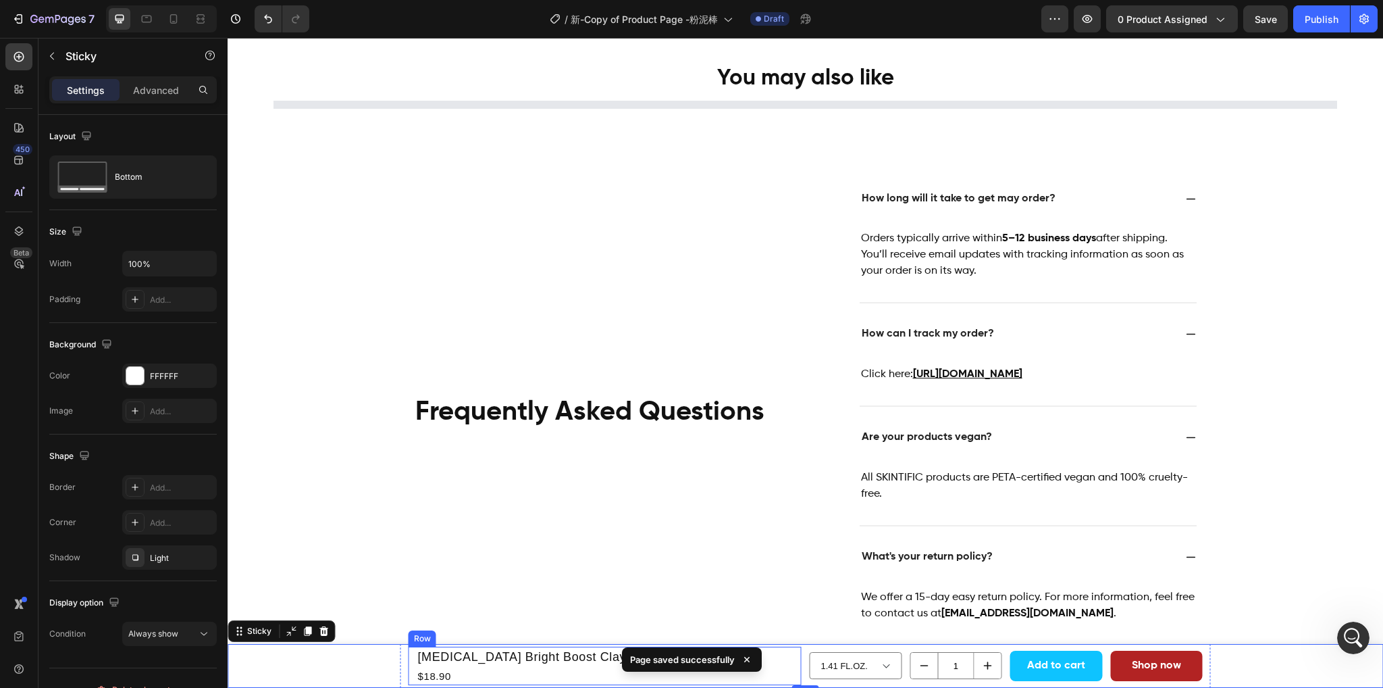
click at [746, 655] on icon at bounding box center [747, 660] width 14 height 14
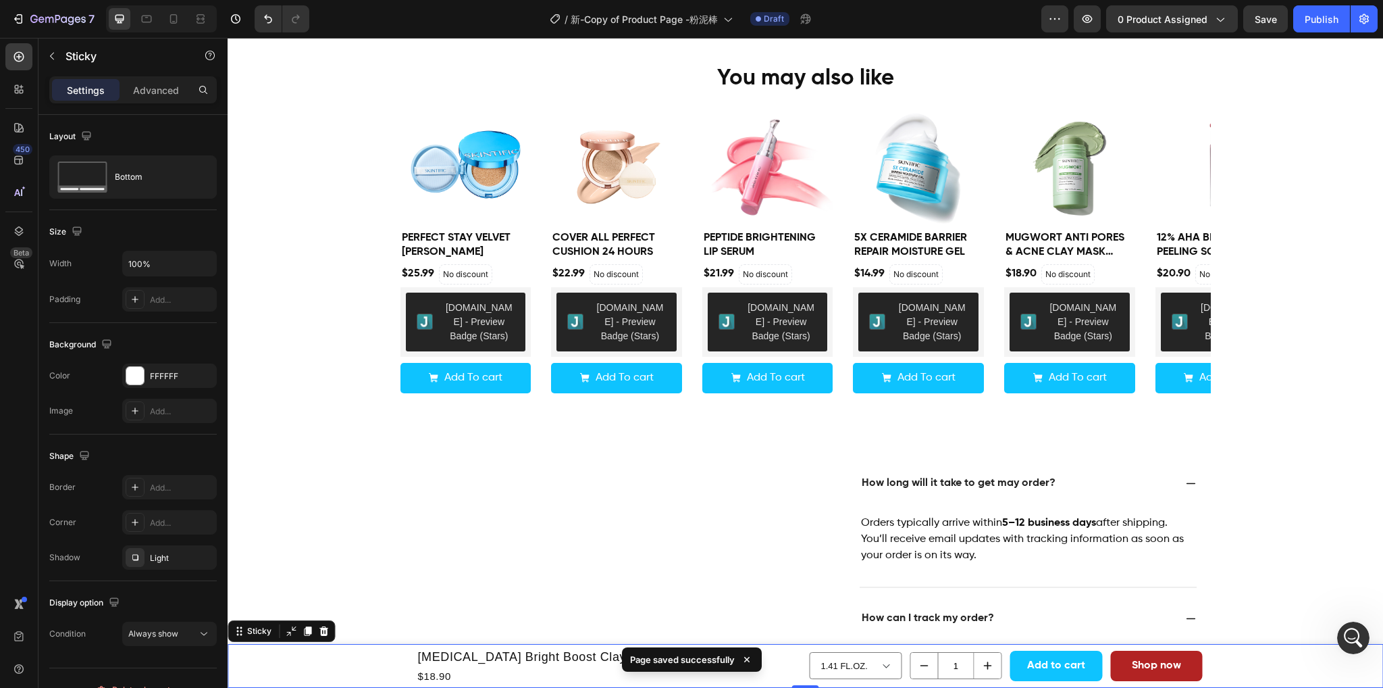
click at [744, 659] on div "Page saved successfully" at bounding box center [692, 662] width 140 height 30
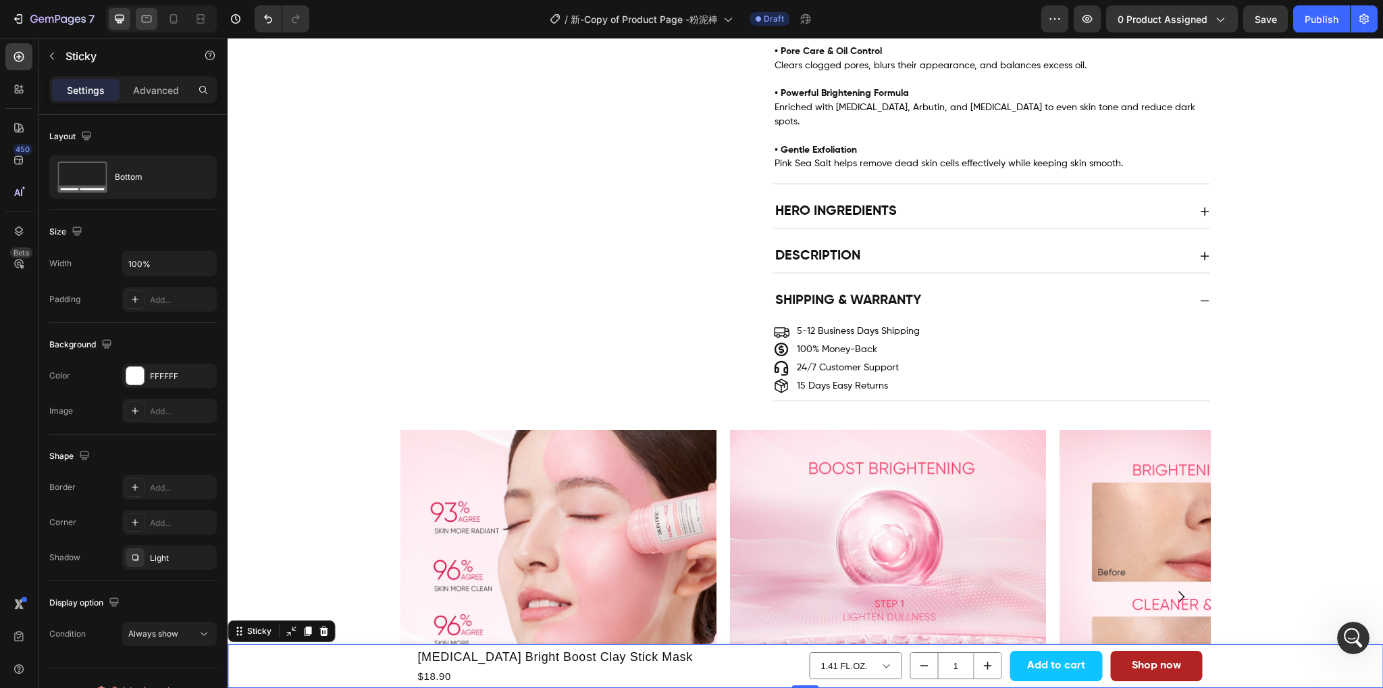
scroll to position [1148, 0]
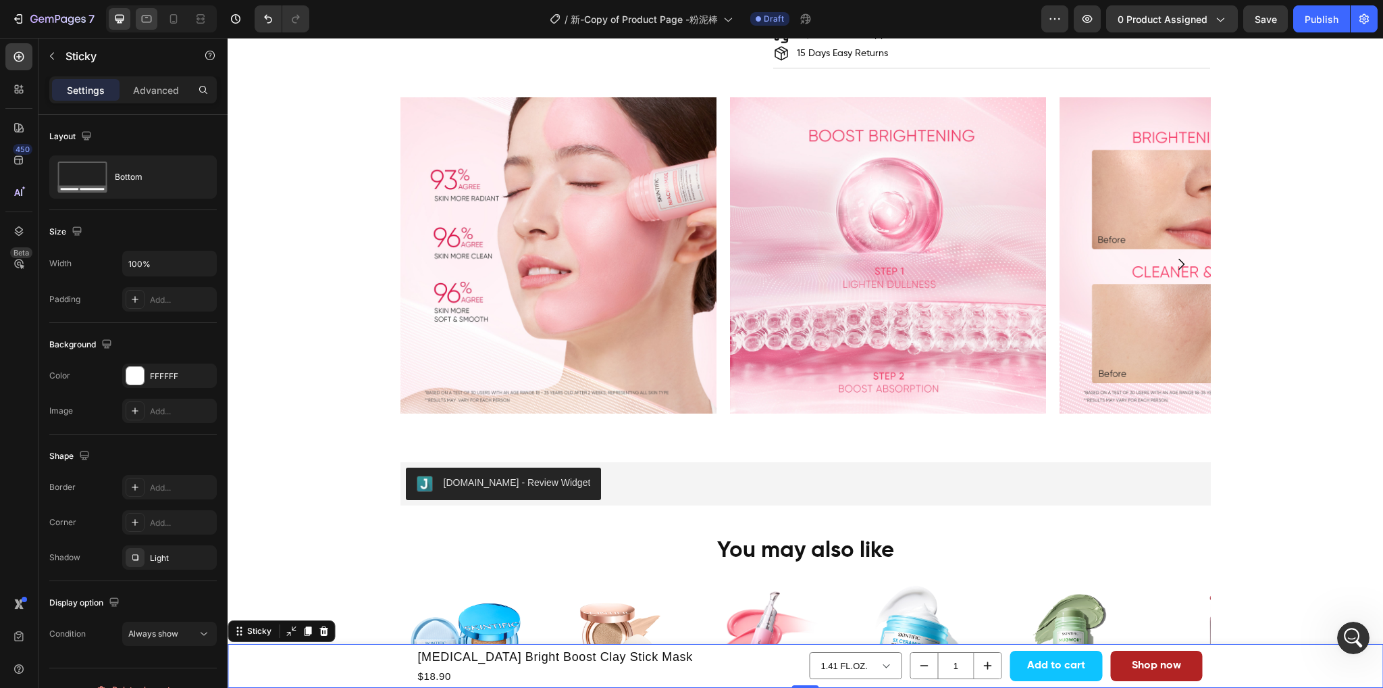
click at [145, 20] on icon at bounding box center [147, 19] width 14 height 14
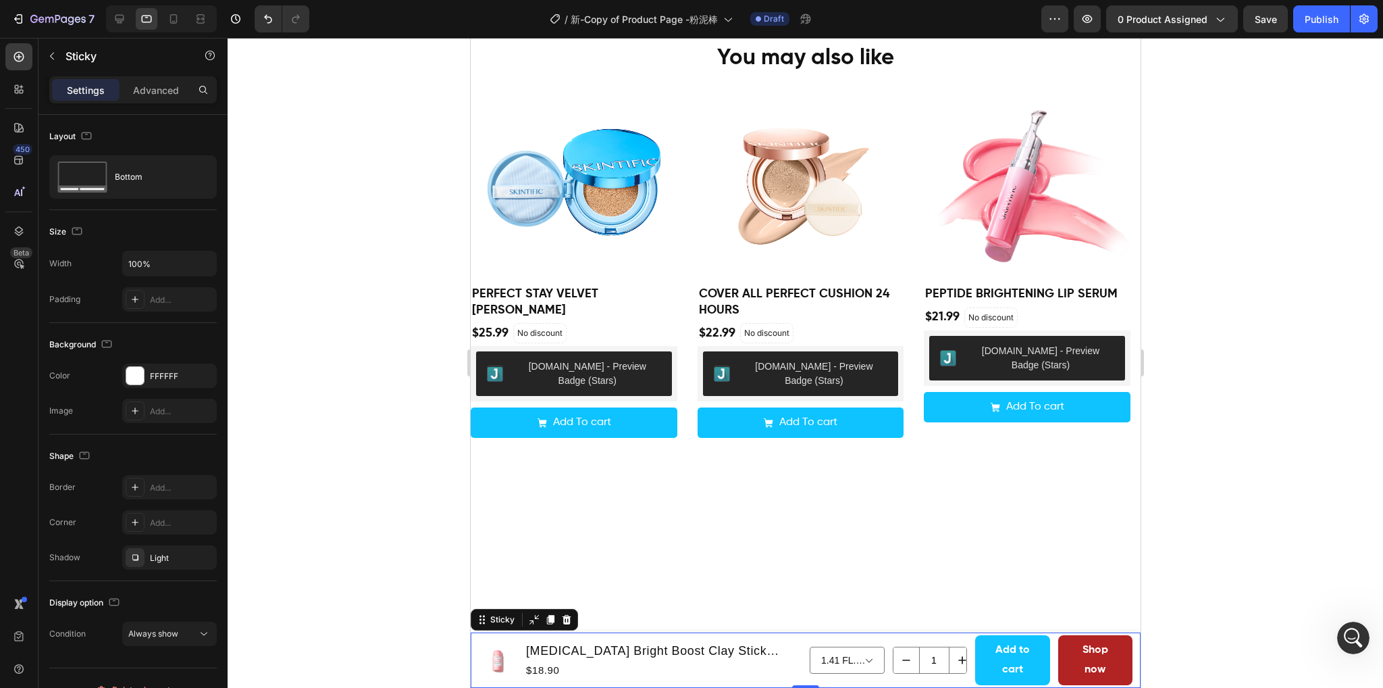
scroll to position [807, 0]
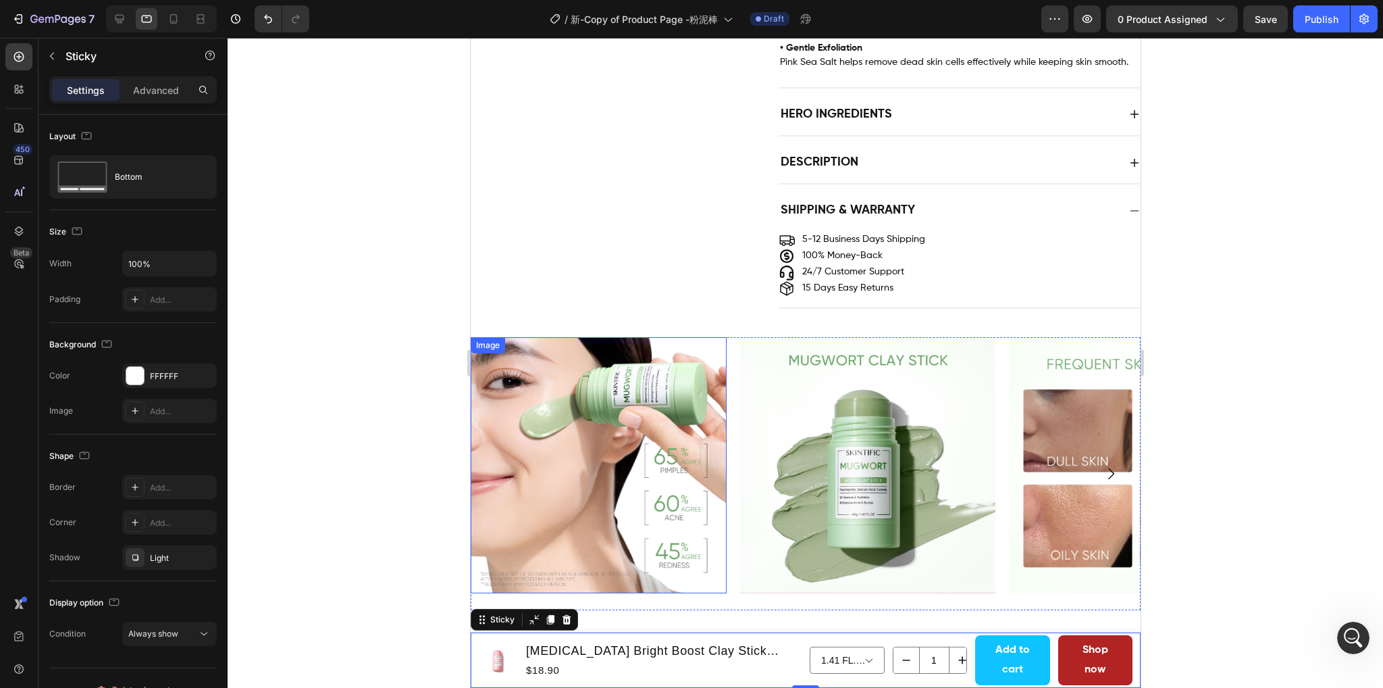
click at [605, 343] on img at bounding box center [598, 465] width 256 height 256
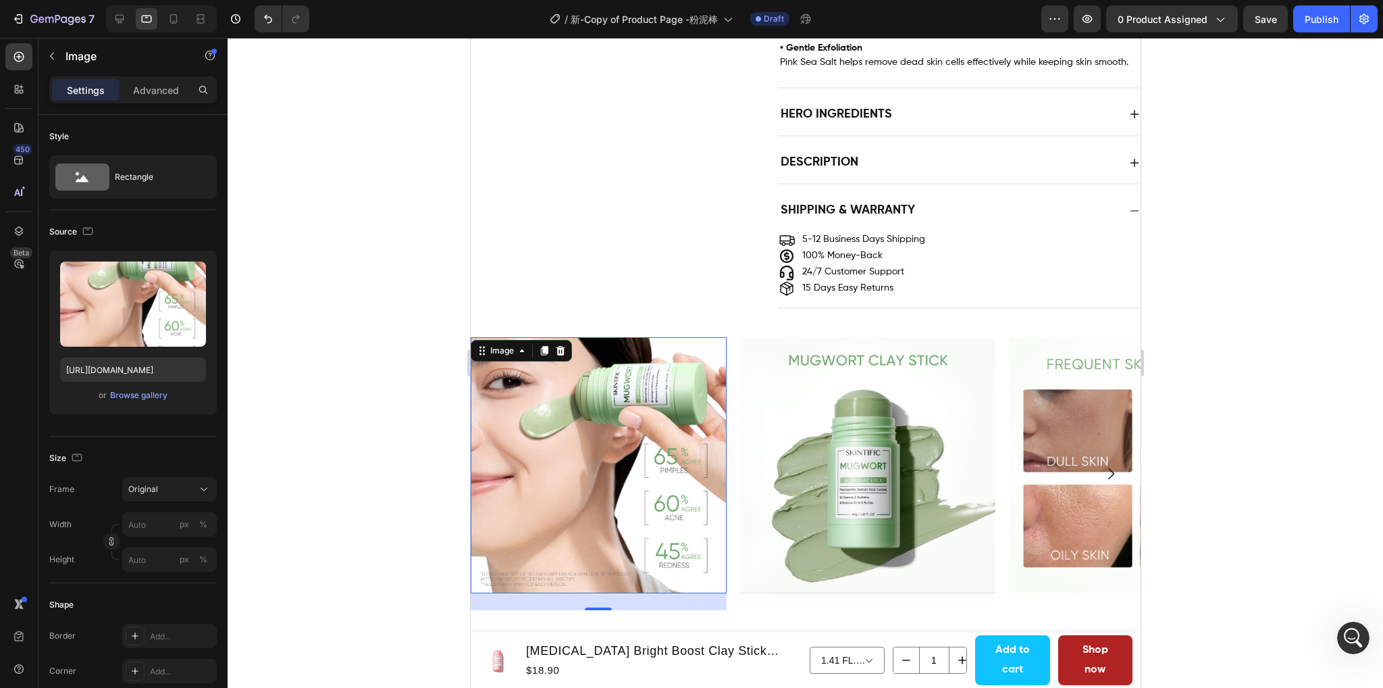
scroll to position [949, 0]
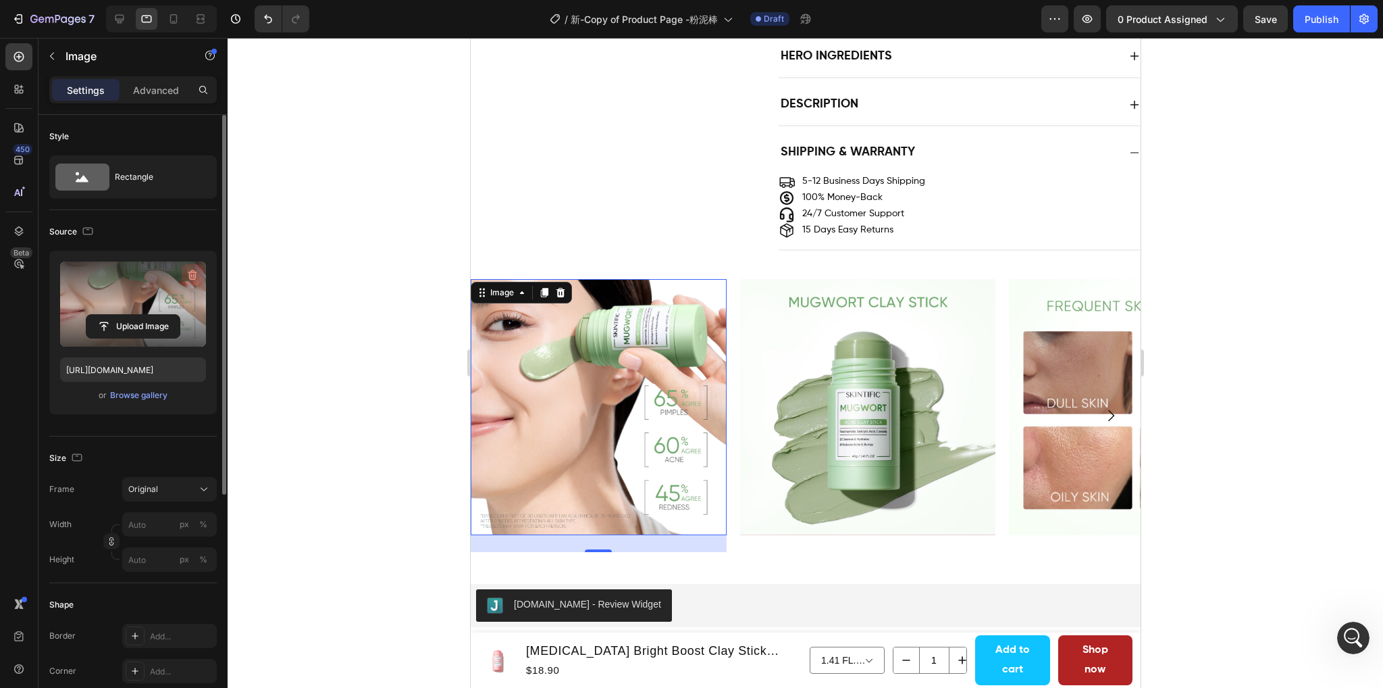
click at [187, 274] on icon "button" at bounding box center [193, 275] width 14 height 14
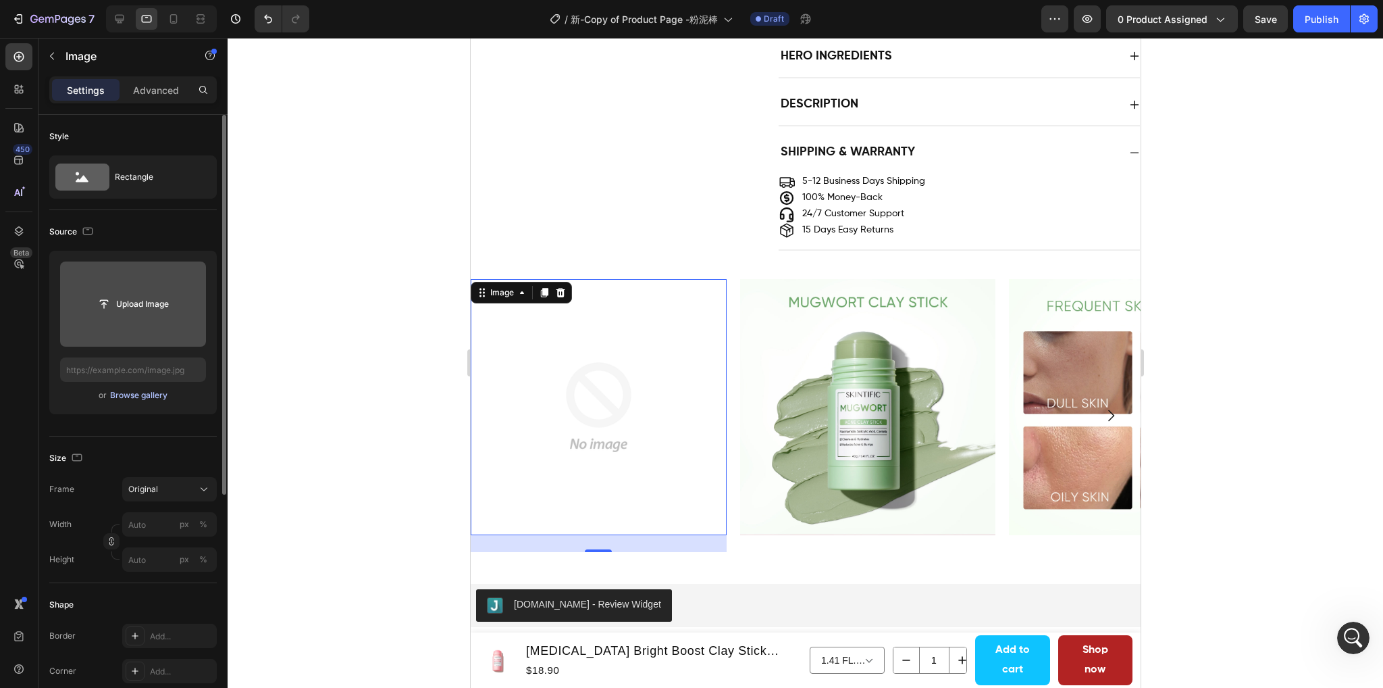
click at [122, 398] on div "Browse gallery" at bounding box center [138, 395] width 57 height 12
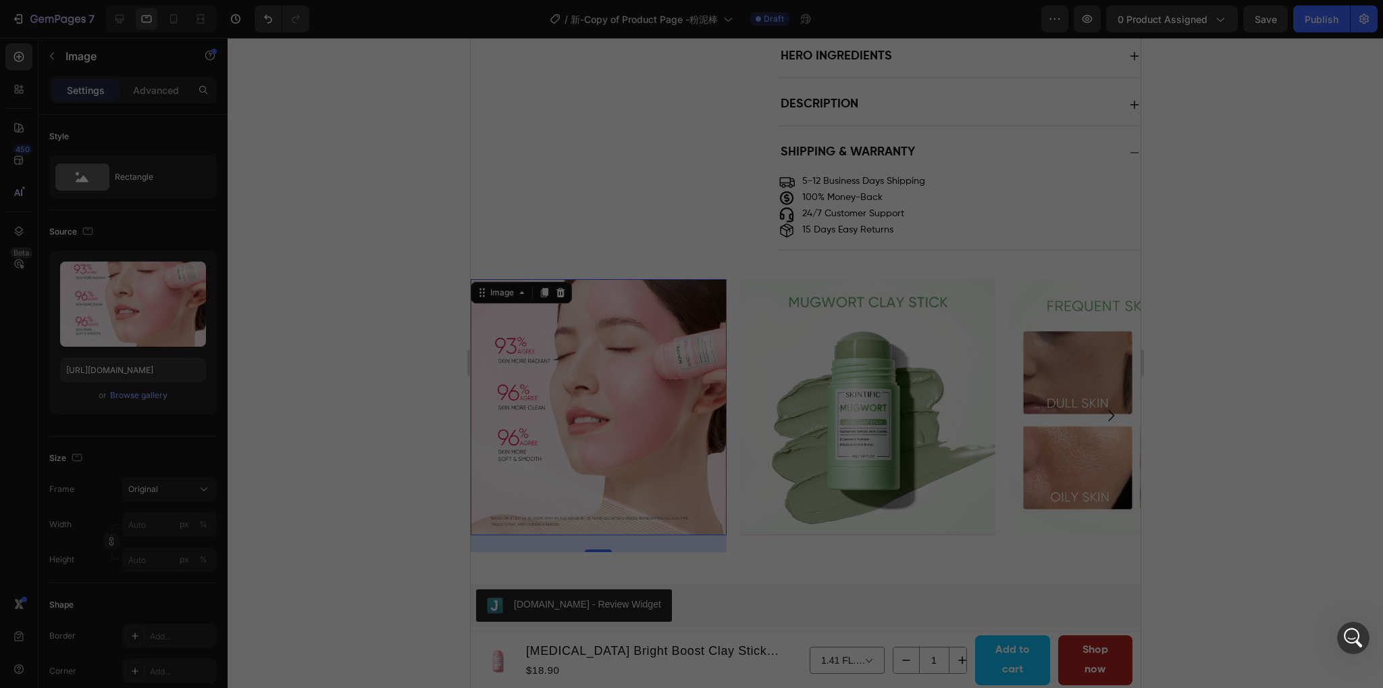
scroll to position [1027, 0]
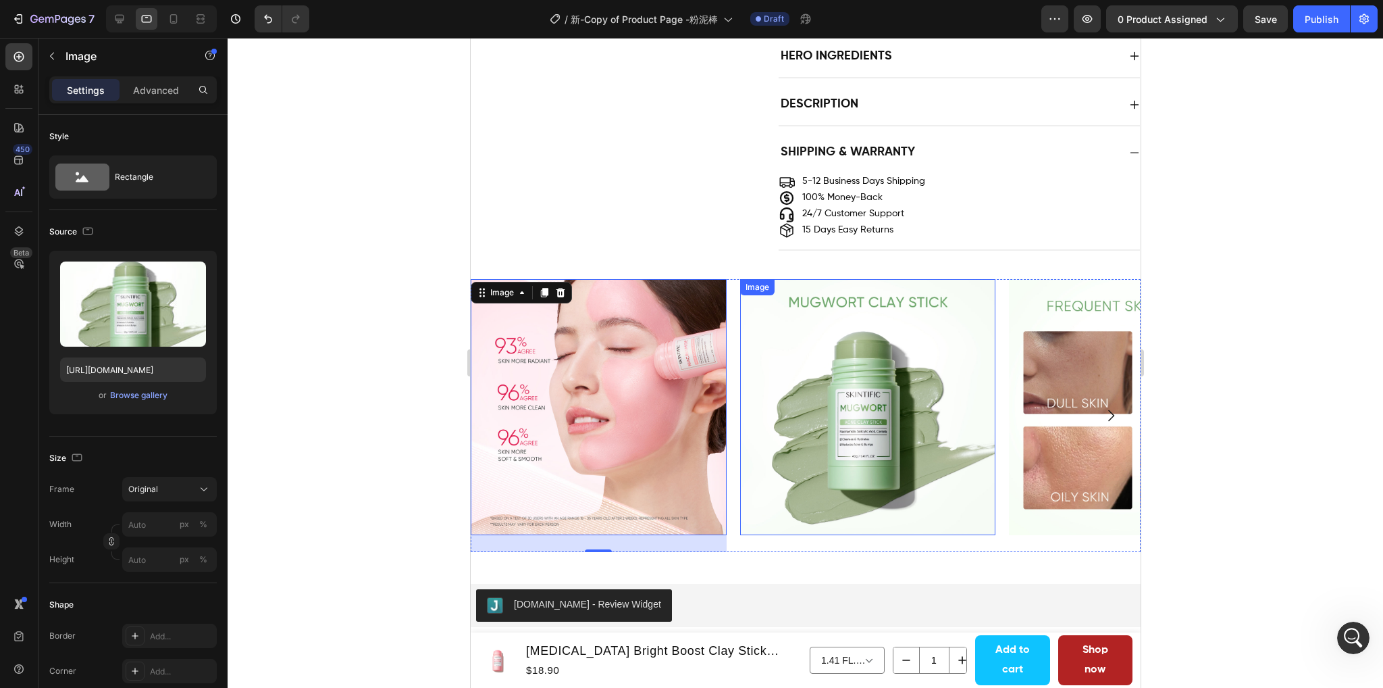
click at [833, 484] on img at bounding box center [868, 407] width 256 height 256
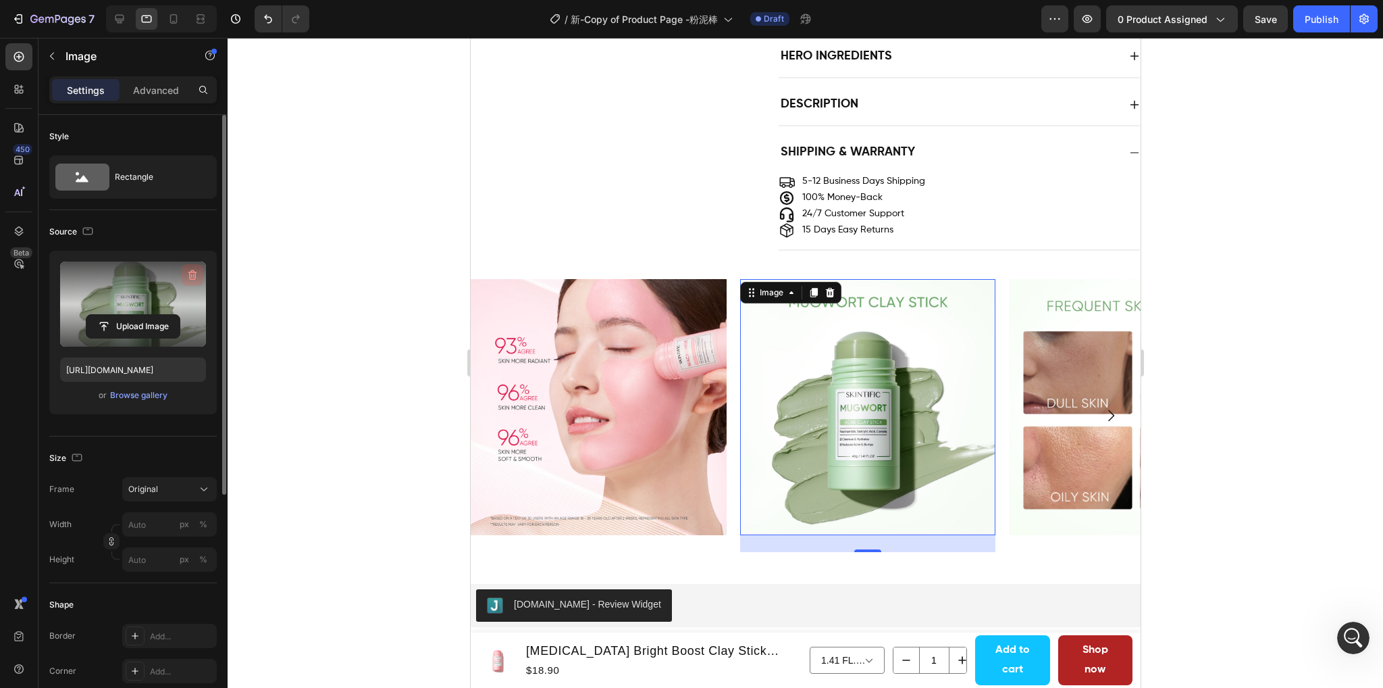
click at [191, 268] on icon "button" at bounding box center [193, 275] width 14 height 14
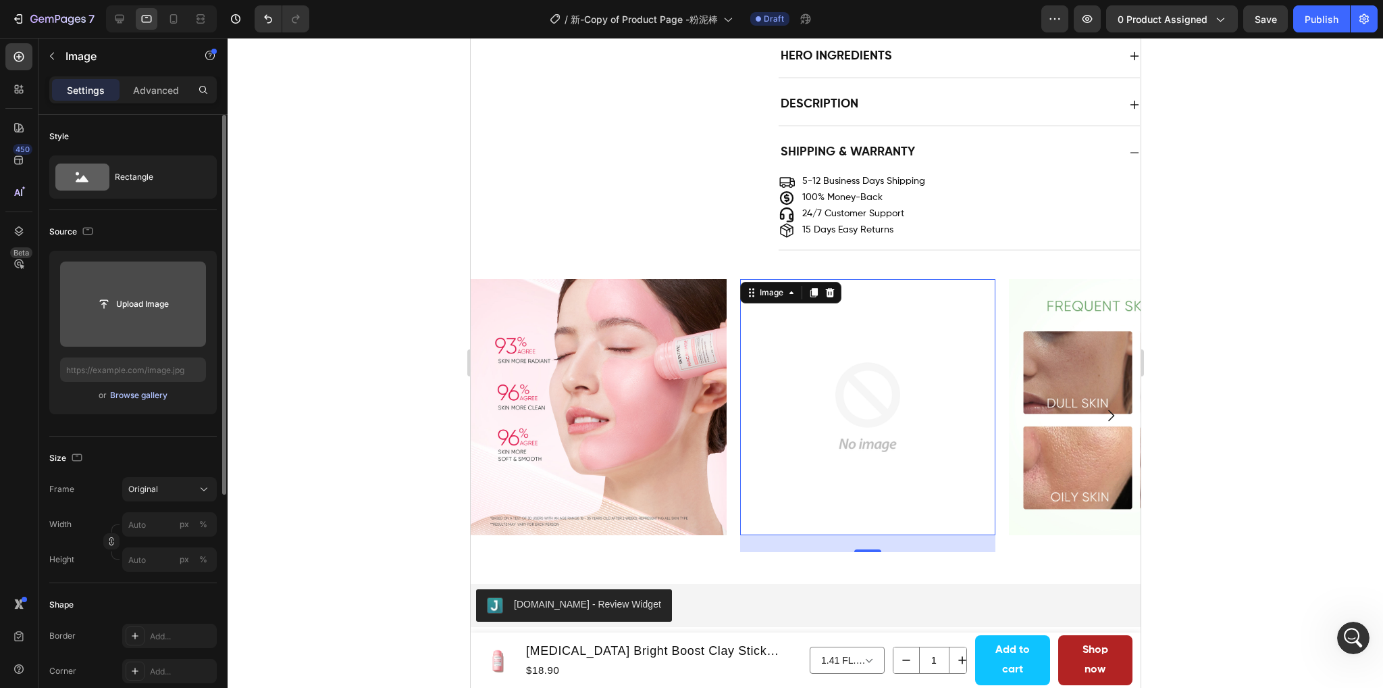
click at [132, 392] on div "Browse gallery" at bounding box center [138, 395] width 57 height 12
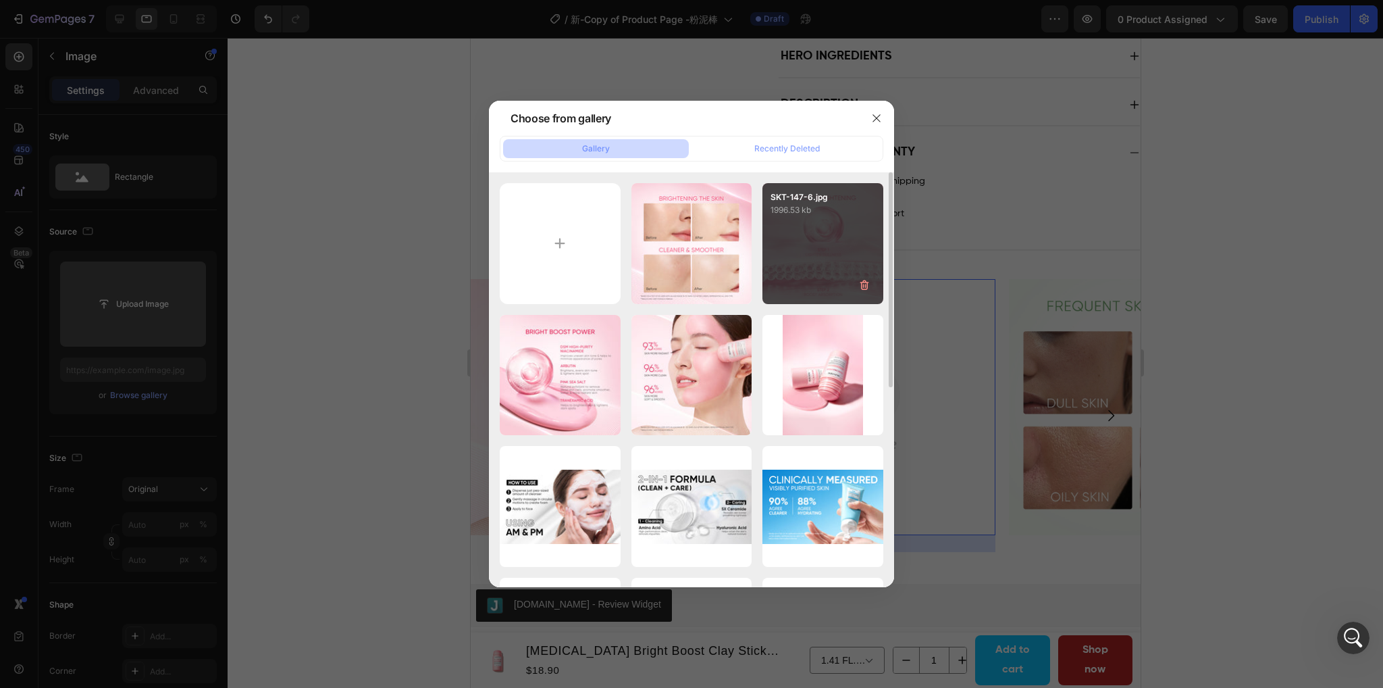
click at [813, 251] on div "SKT-147-6.jpg 1996.53 kb" at bounding box center [823, 243] width 121 height 121
type input "[URL][DOMAIN_NAME]"
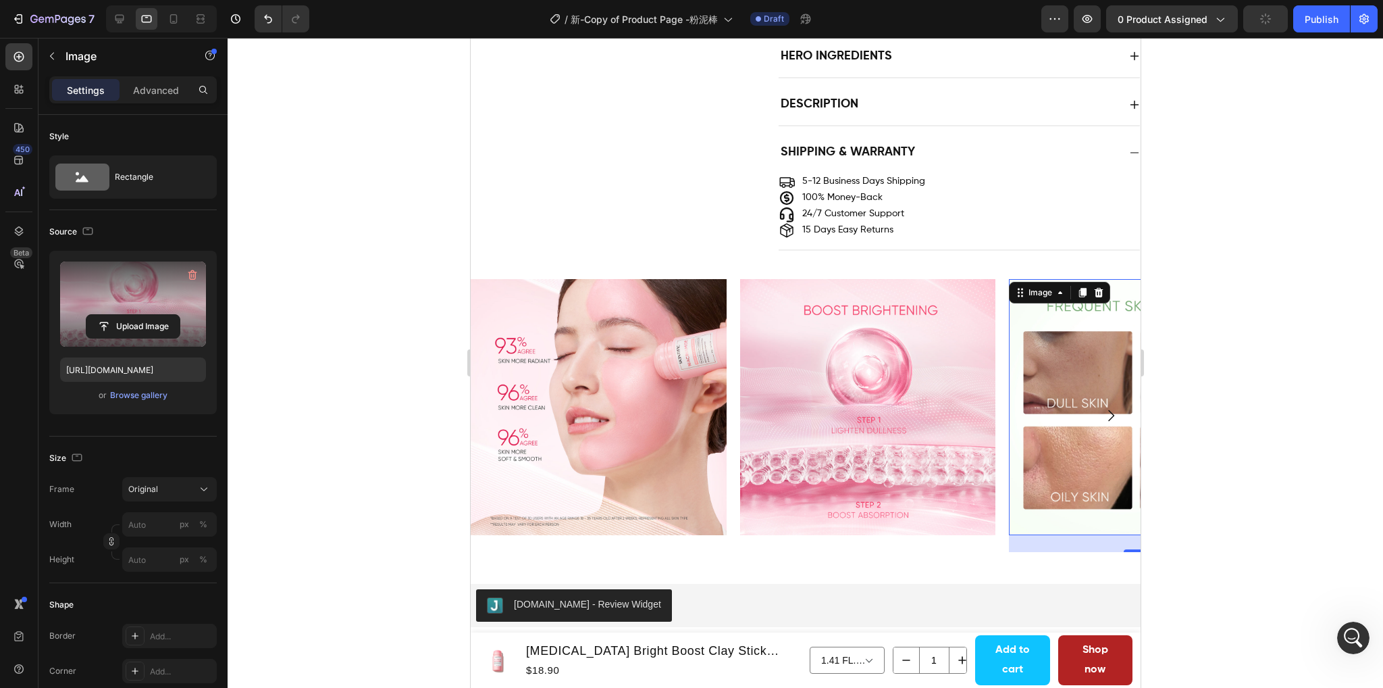
click at [1048, 449] on img at bounding box center [1137, 407] width 256 height 256
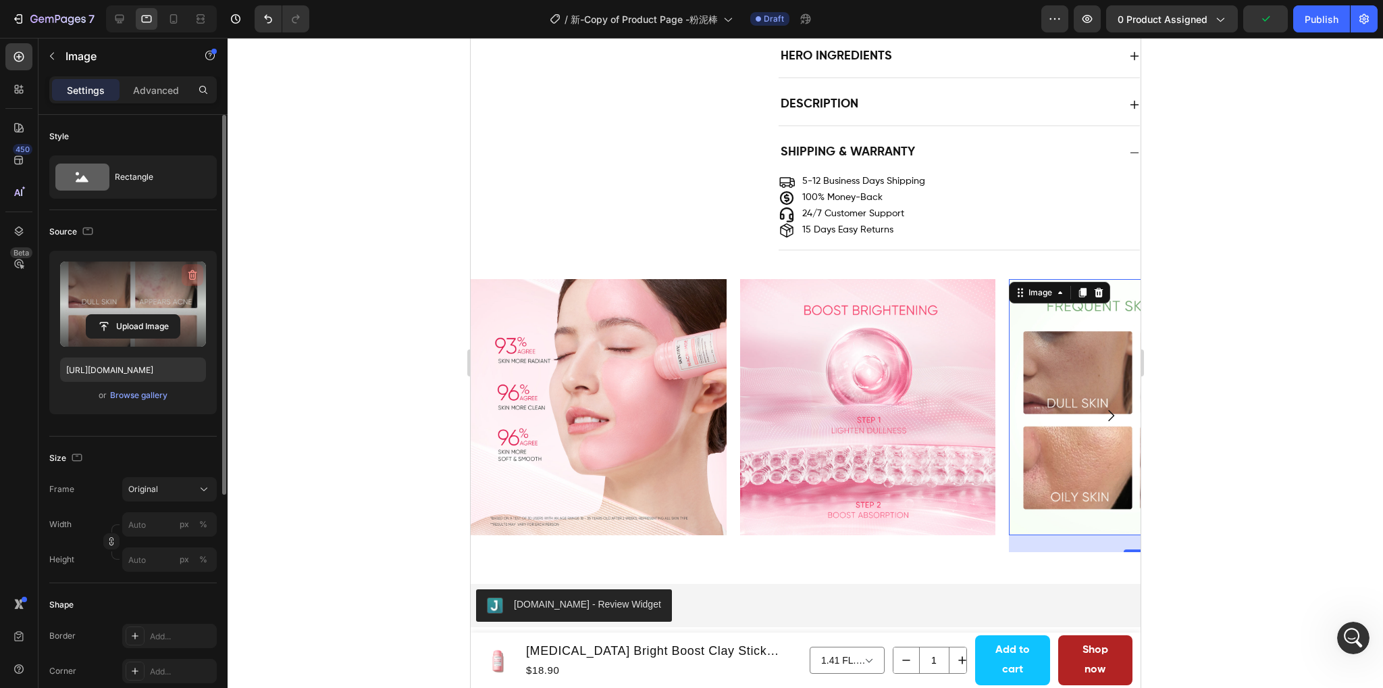
click at [194, 270] on icon "button" at bounding box center [192, 275] width 9 height 10
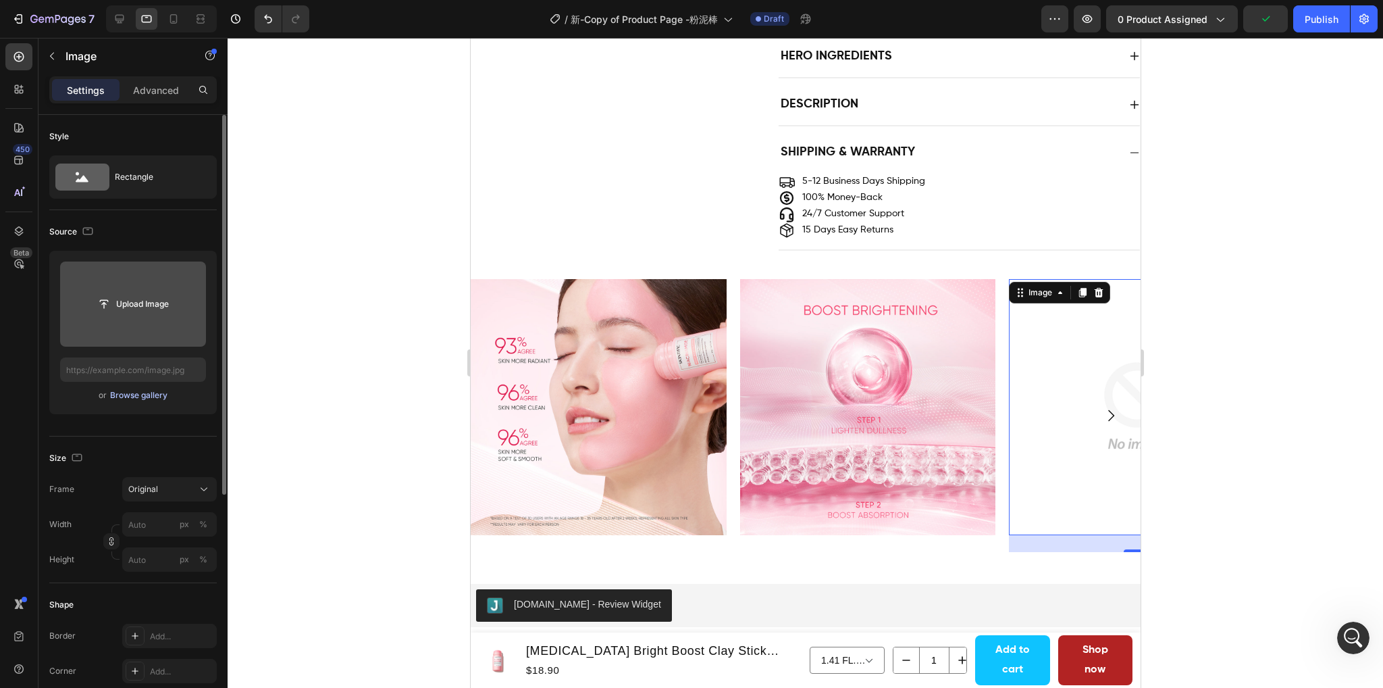
click at [124, 397] on div "Browse gallery" at bounding box center [138, 395] width 57 height 12
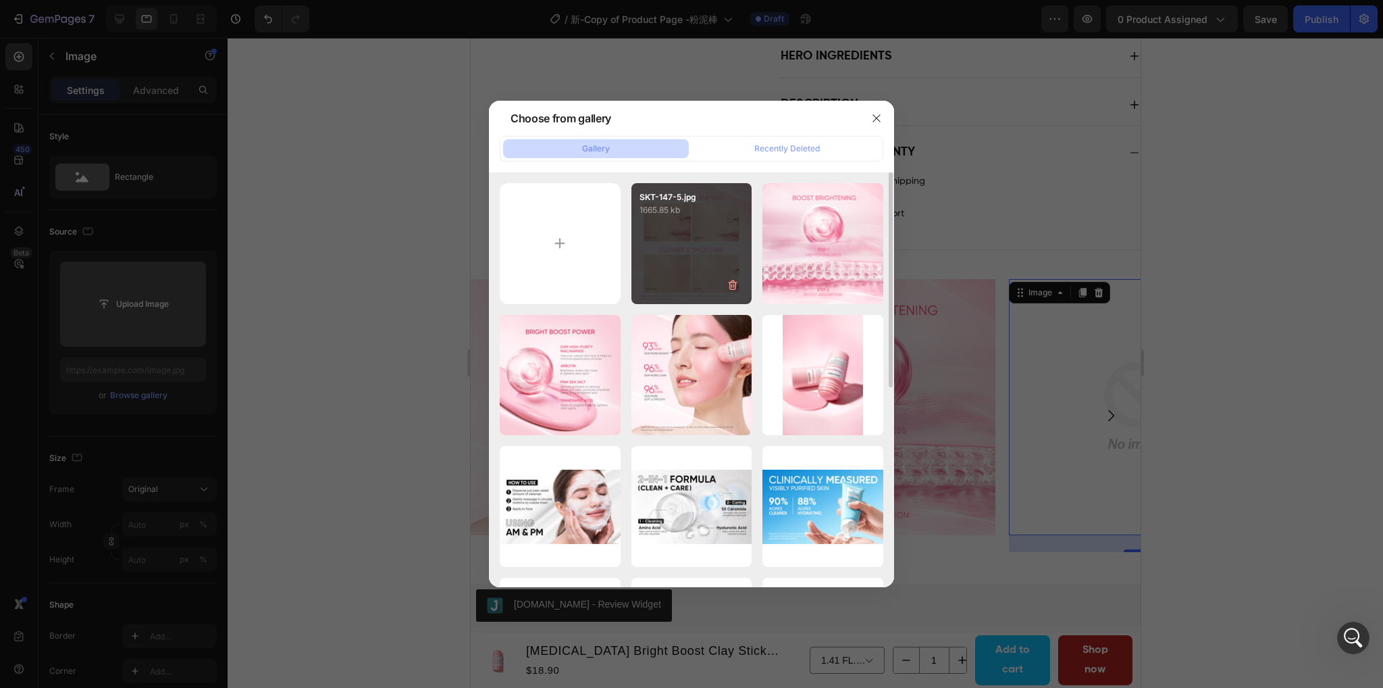
click at [680, 236] on div "SKT-147-5.jpg 1665.85 kb" at bounding box center [692, 243] width 121 height 121
type input "[URL][DOMAIN_NAME]"
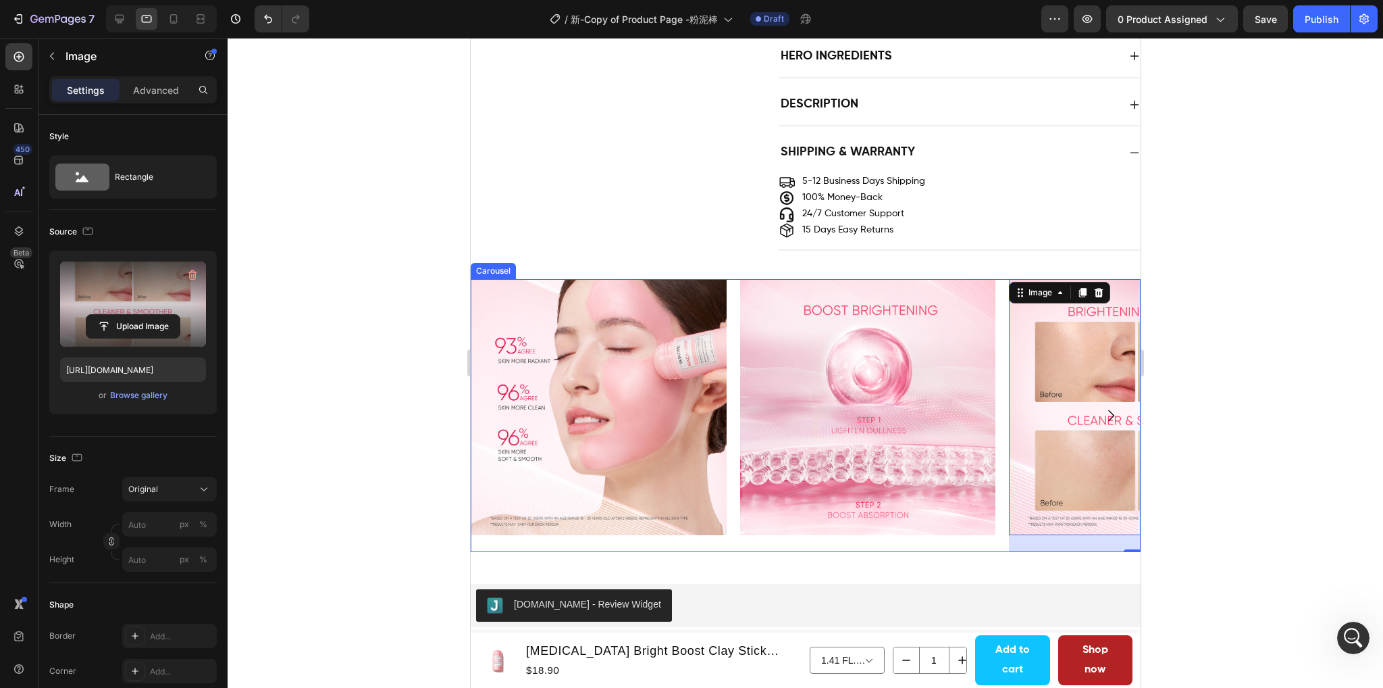
click at [1102, 411] on icon "Carousel Next Arrow" at bounding box center [1110, 415] width 16 height 16
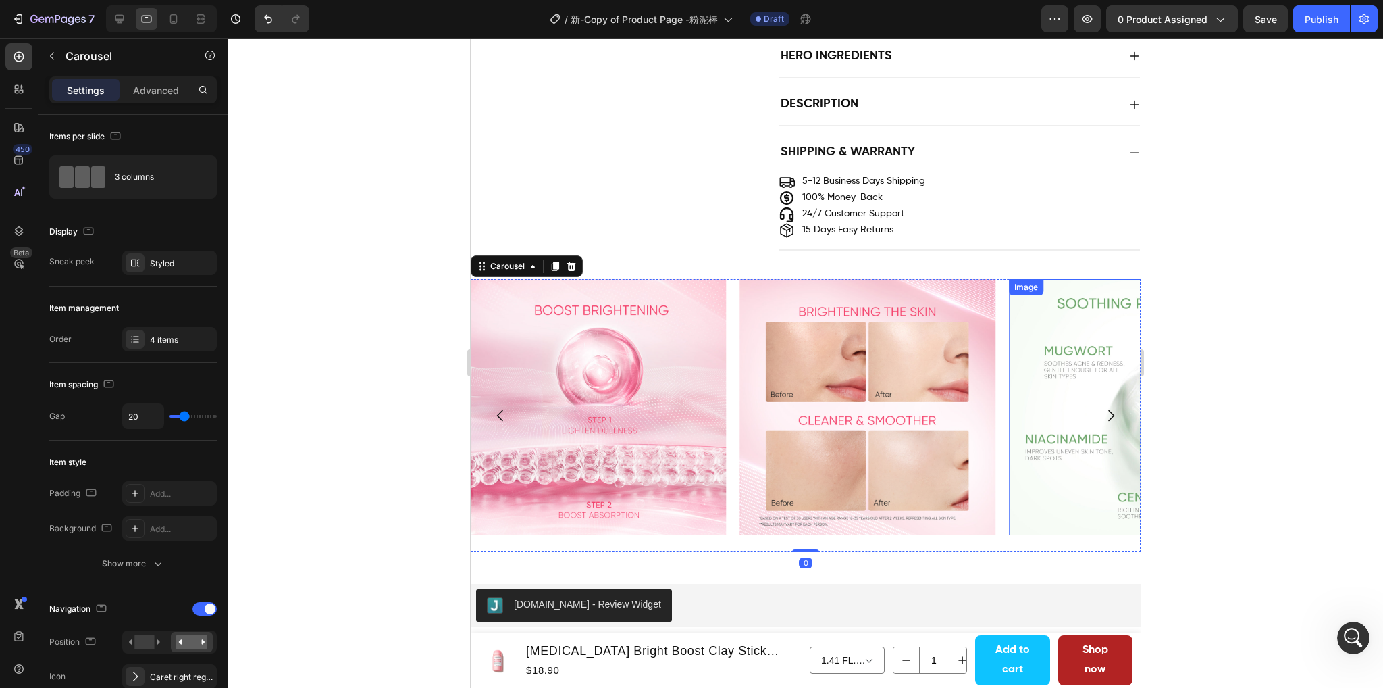
click at [1034, 421] on img at bounding box center [1137, 407] width 256 height 256
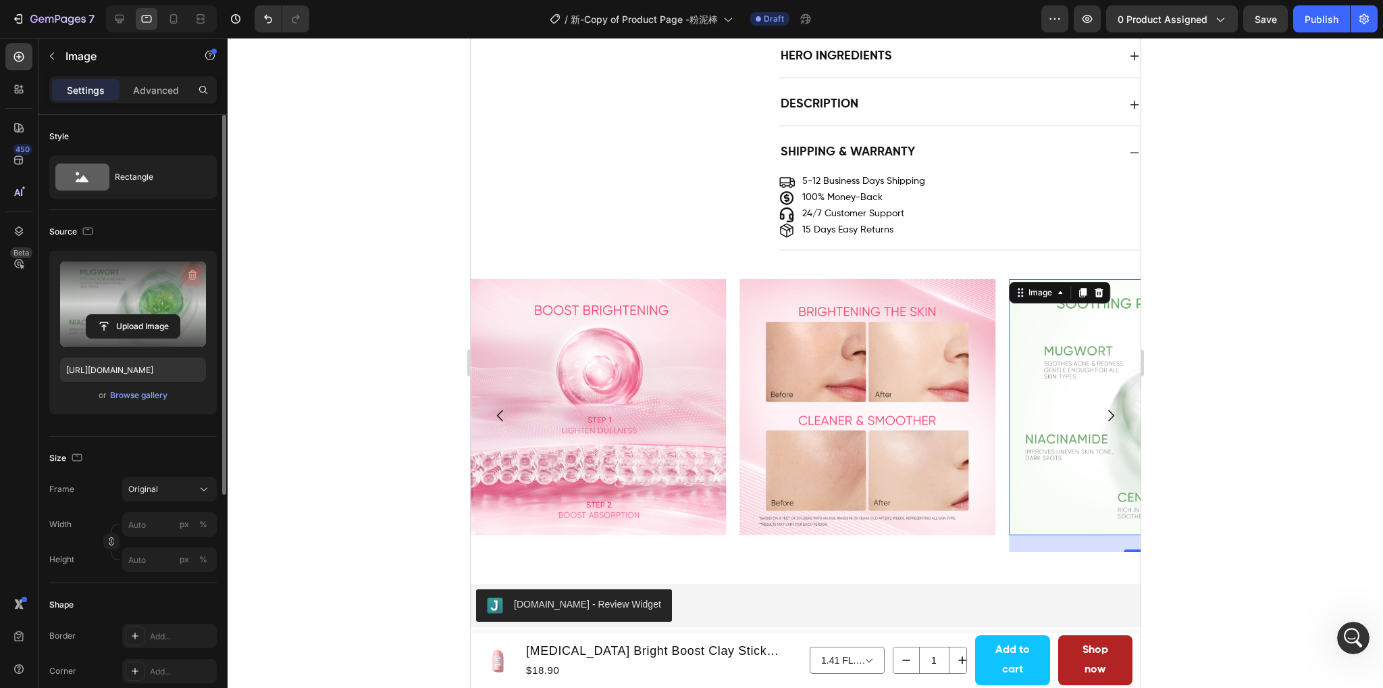
click at [192, 271] on icon "button" at bounding box center [193, 275] width 14 height 14
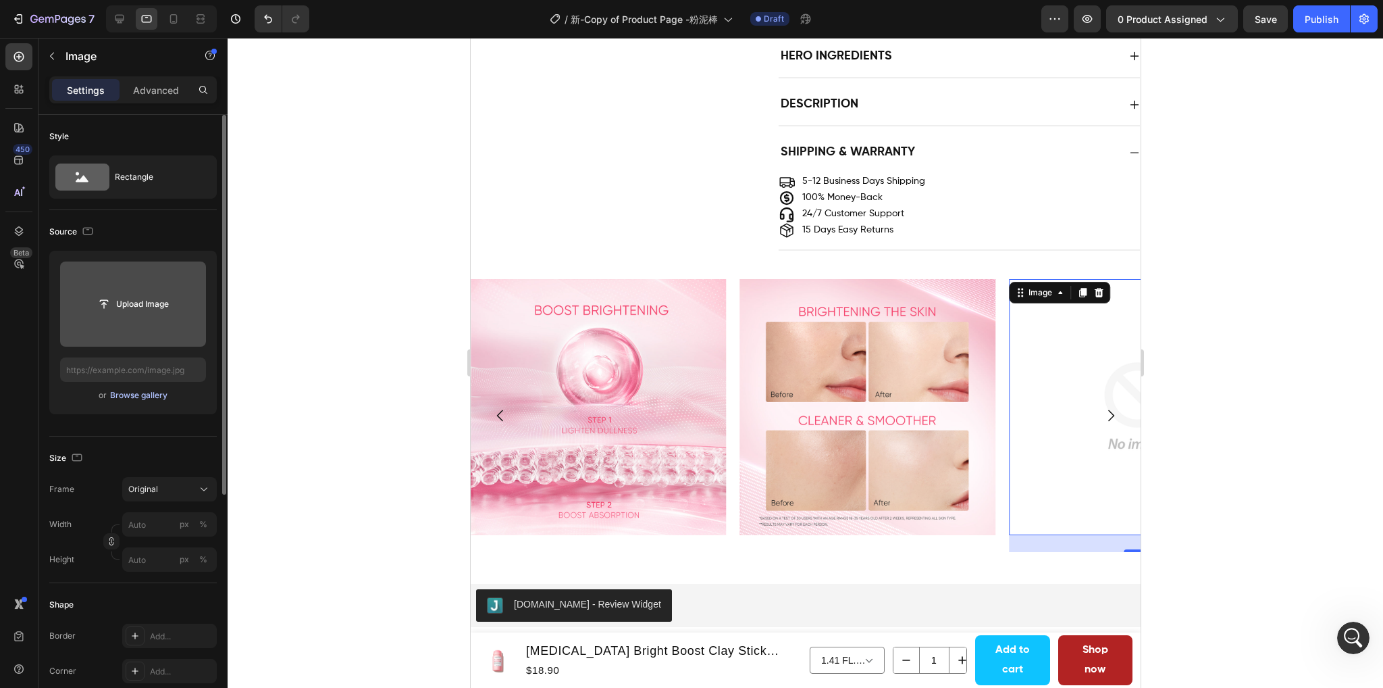
click at [143, 392] on div "Browse gallery" at bounding box center [138, 395] width 57 height 12
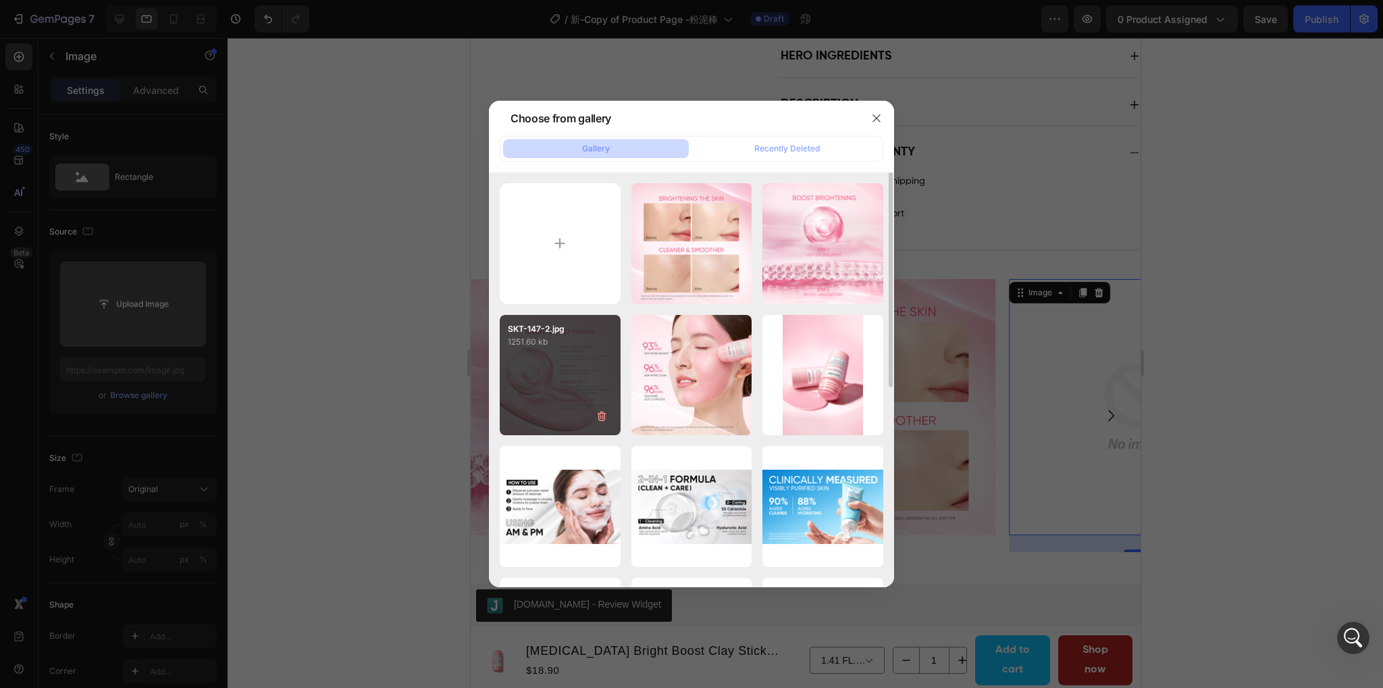
click at [535, 378] on div "SKT-147-2.jpg 1251.60 kb" at bounding box center [560, 375] width 121 height 121
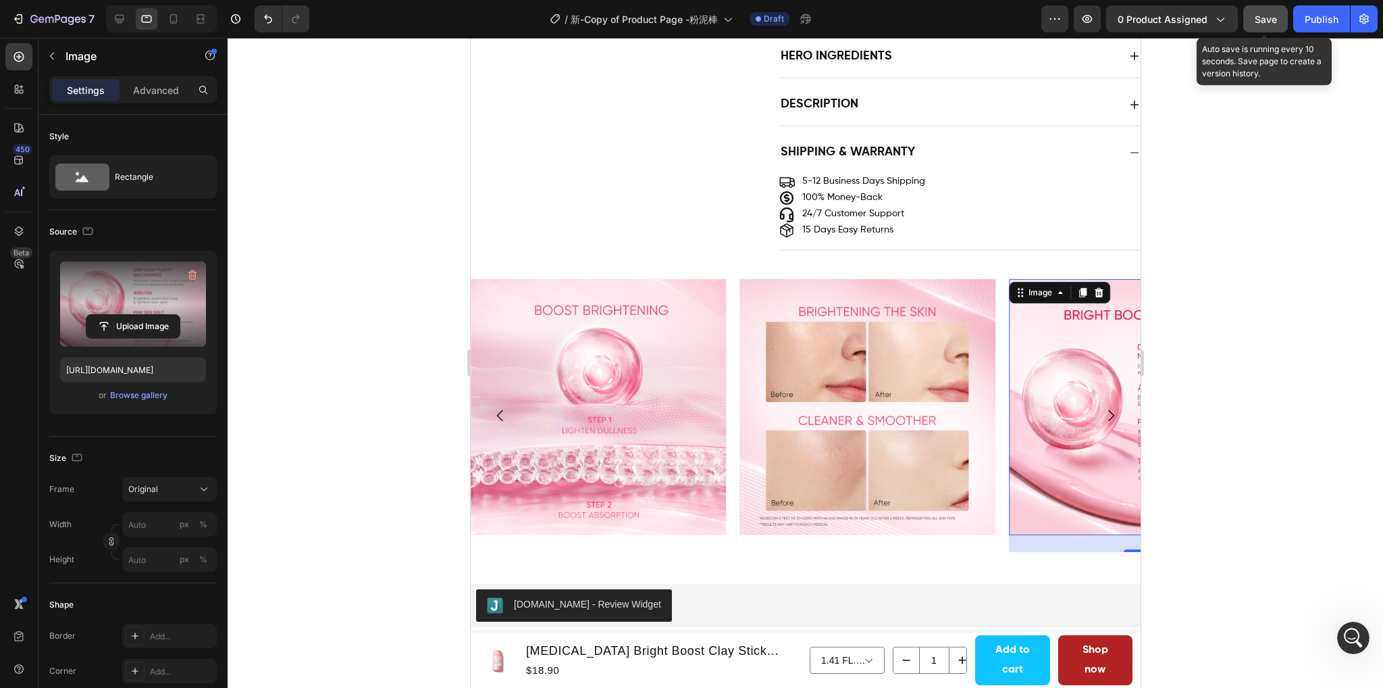
click at [1270, 26] on button "Save" at bounding box center [1266, 18] width 45 height 27
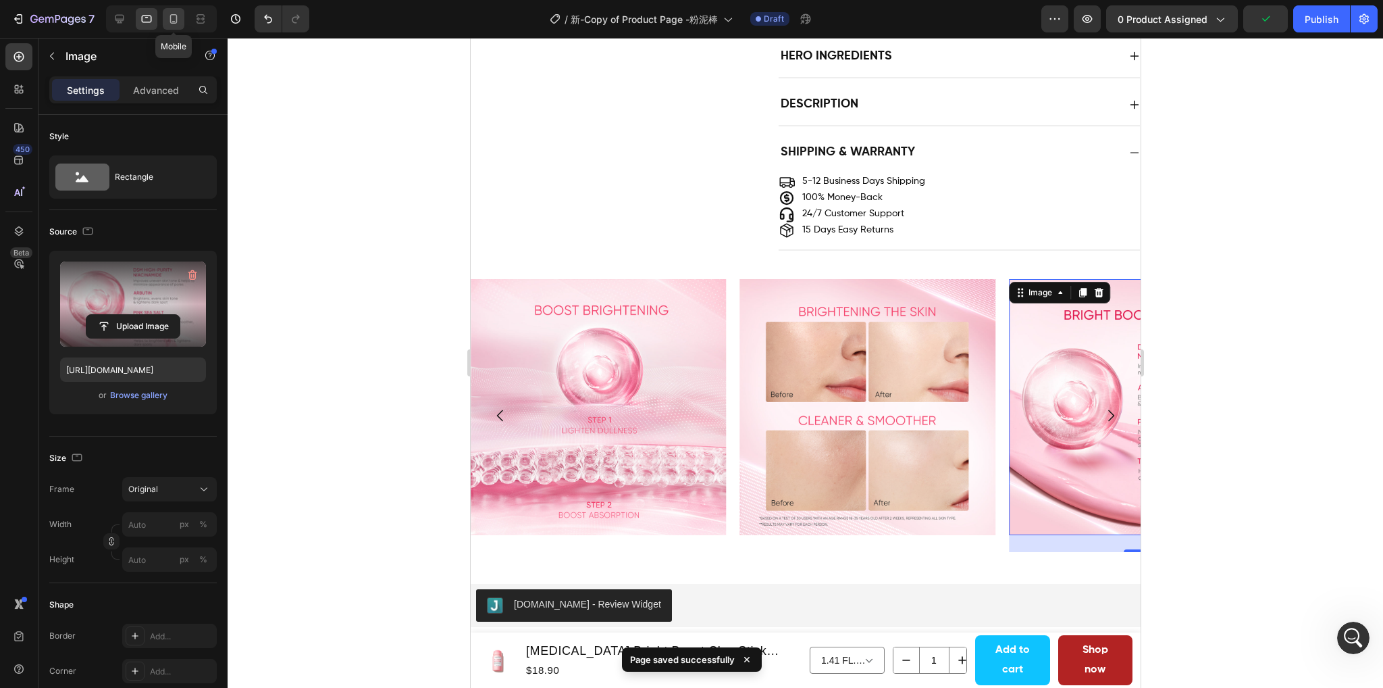
click at [174, 18] on icon at bounding box center [174, 19] width 14 height 14
type input "https://cdn.shopify.com/s/files/1/0563/1701/8217/files/gempages_572779726456750…"
type input "100"
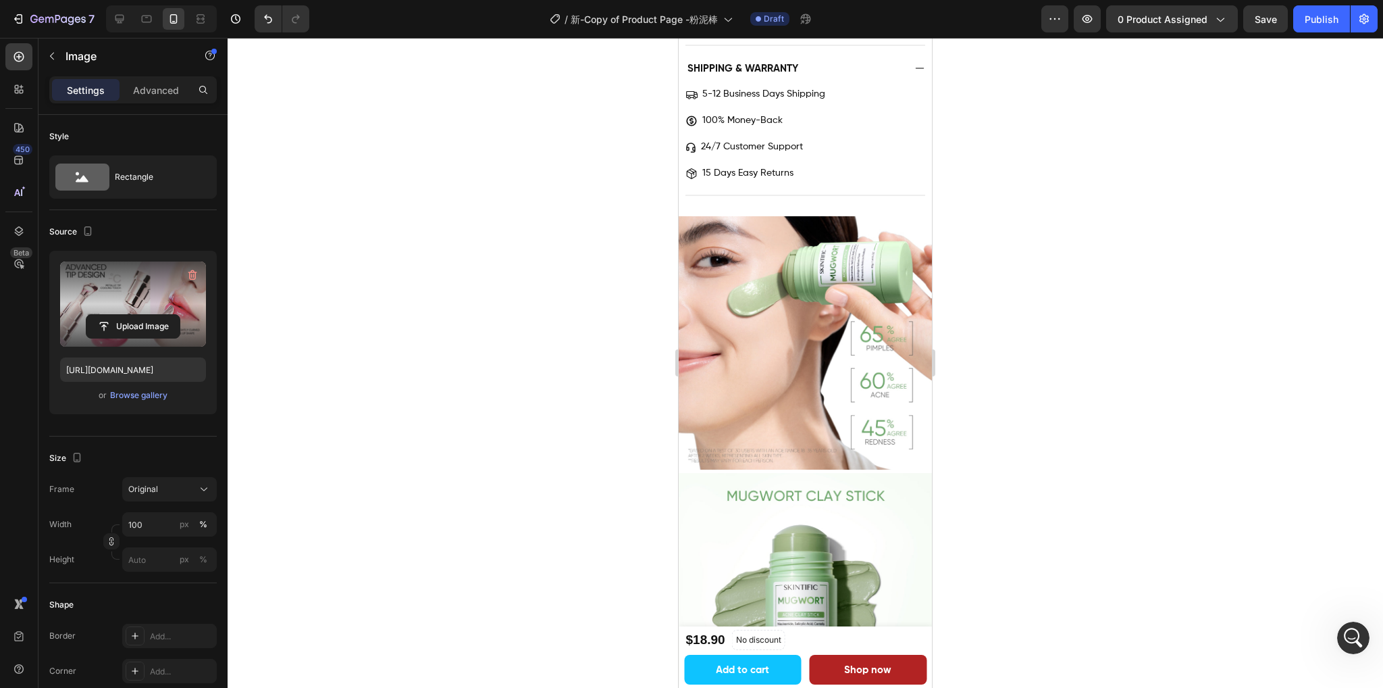
scroll to position [1419, 0]
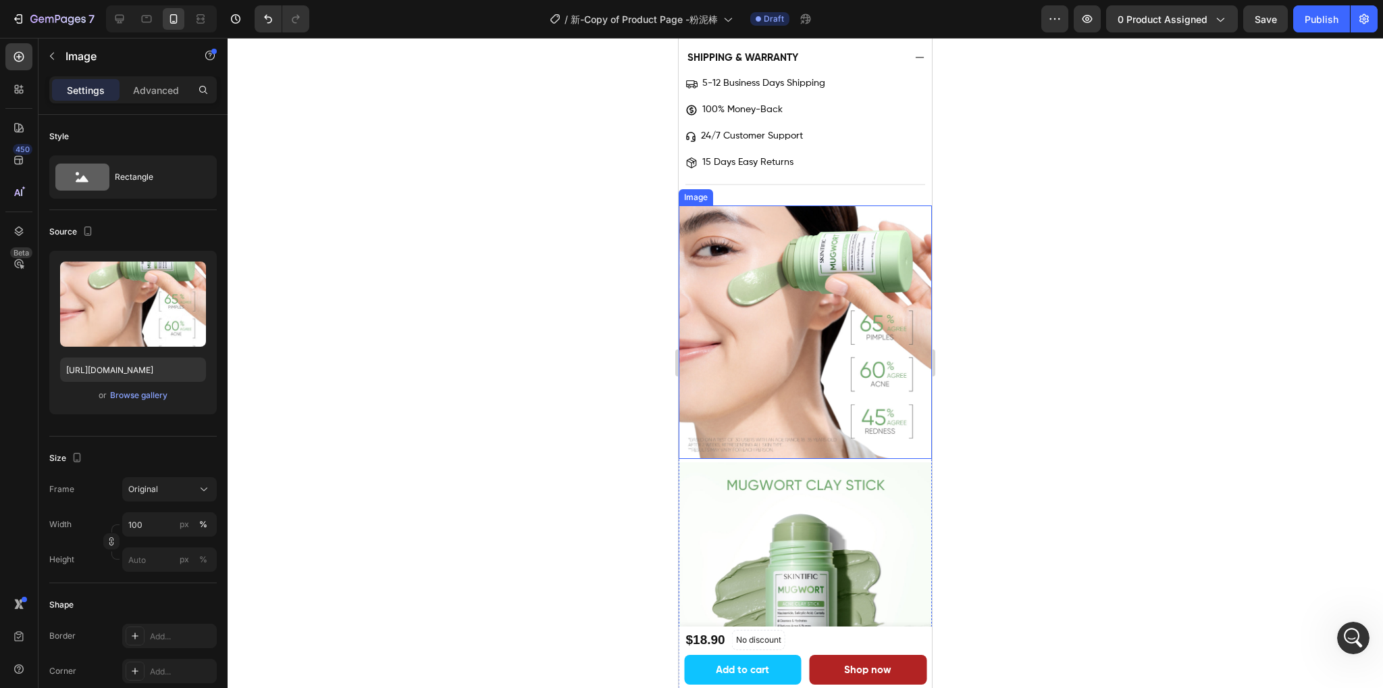
click at [766, 360] on img at bounding box center [805, 331] width 253 height 253
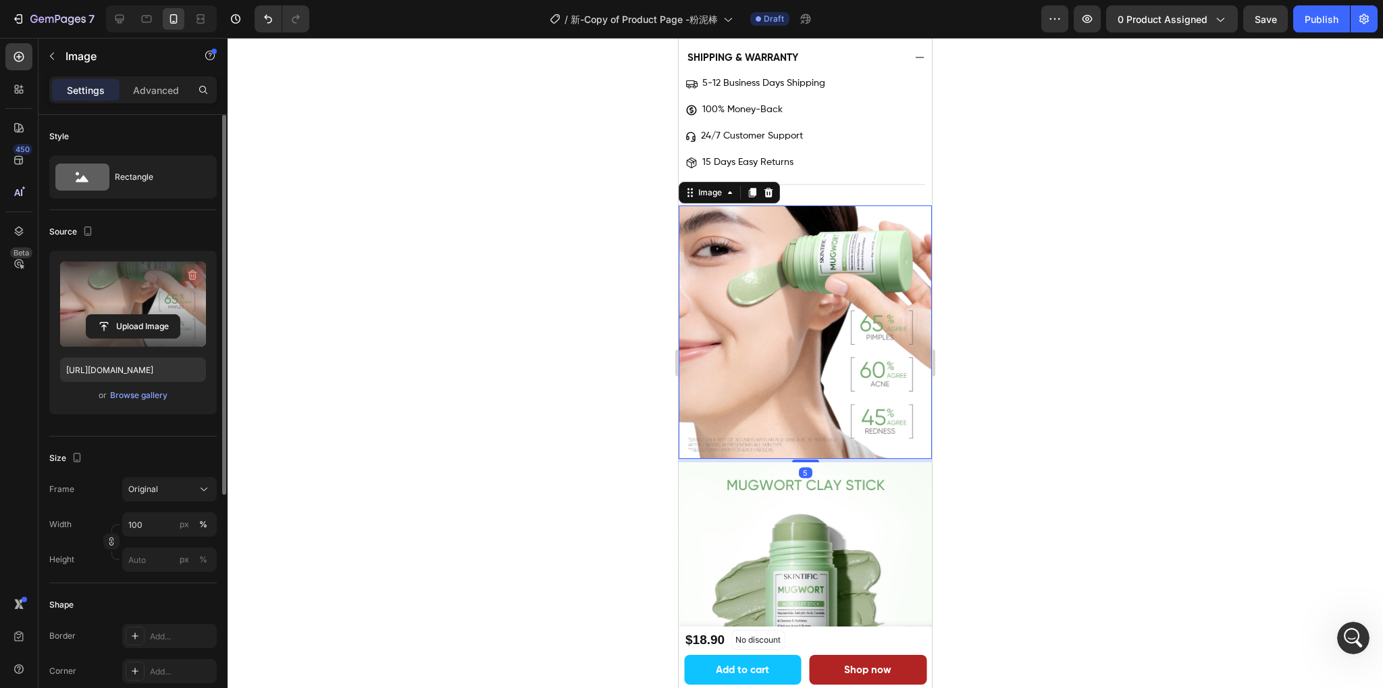
click at [188, 279] on icon "button" at bounding box center [193, 275] width 14 height 14
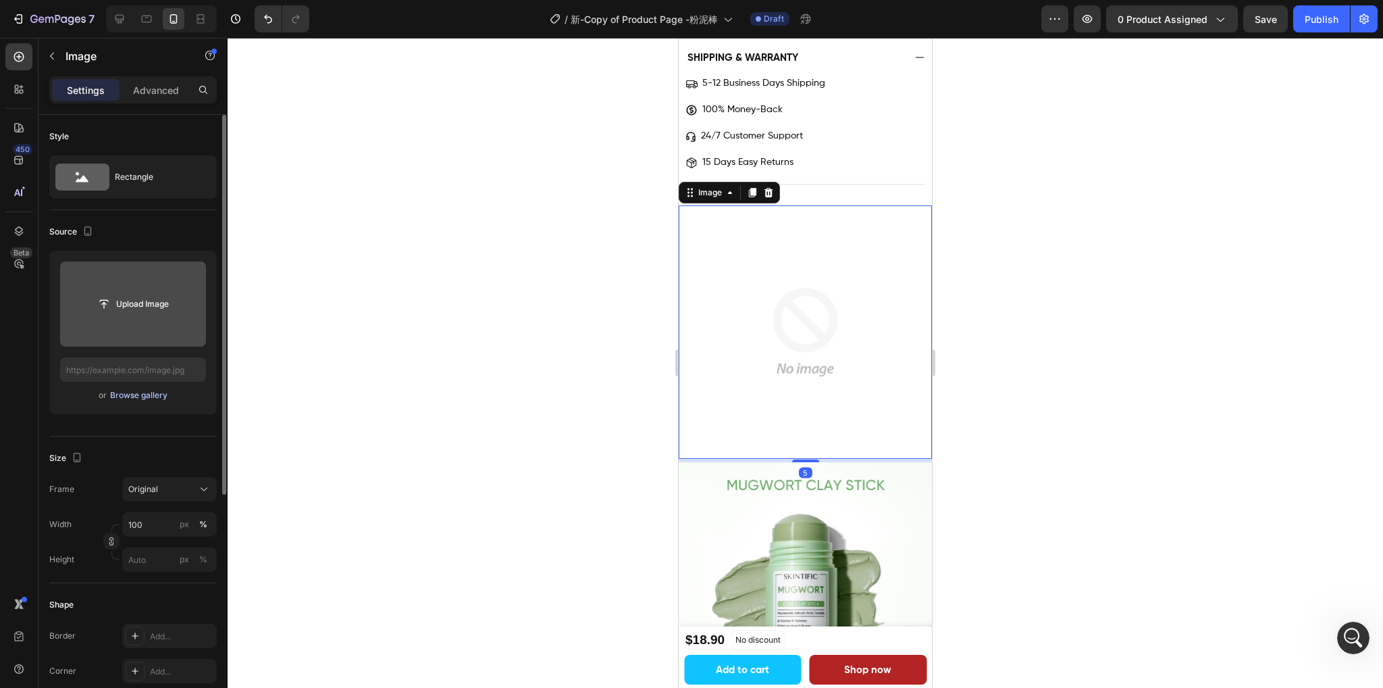
click at [126, 398] on div "Browse gallery" at bounding box center [138, 395] width 57 height 12
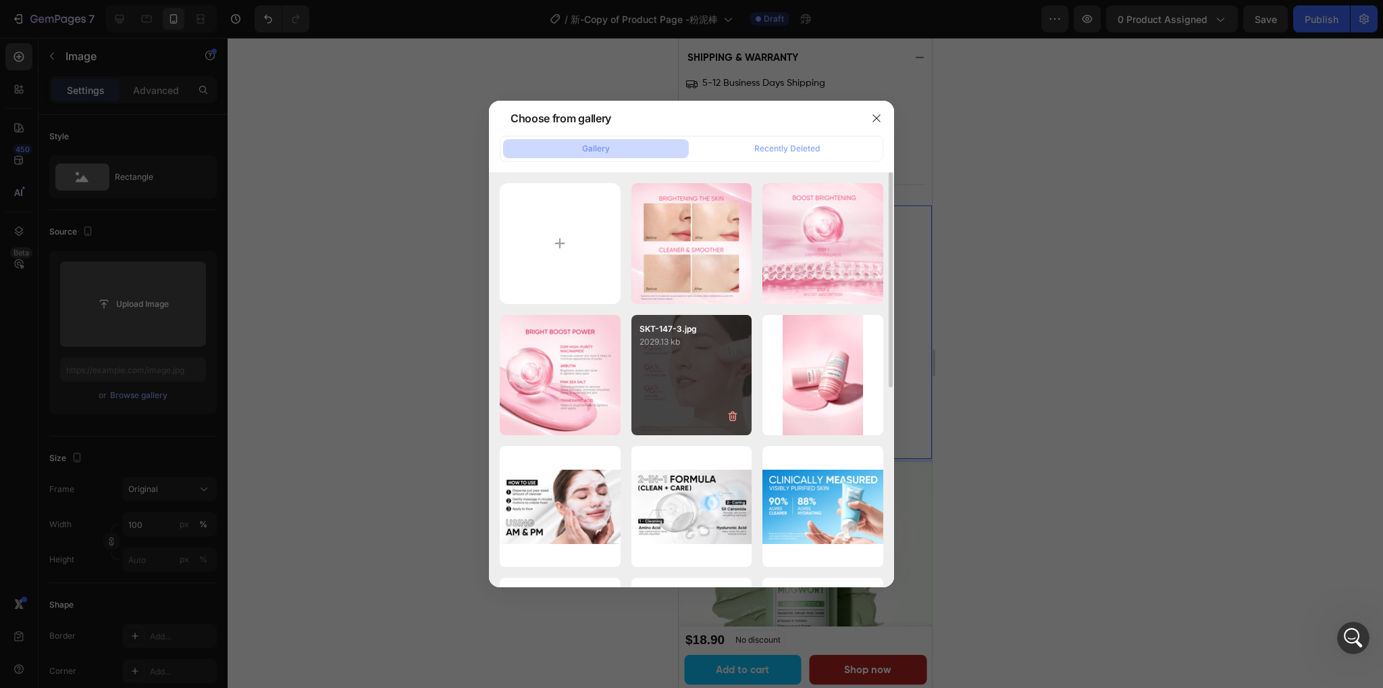
click at [689, 363] on div "SKT-147-3.jpg 2029.13 kb" at bounding box center [692, 375] width 121 height 121
type input "[URL][DOMAIN_NAME]"
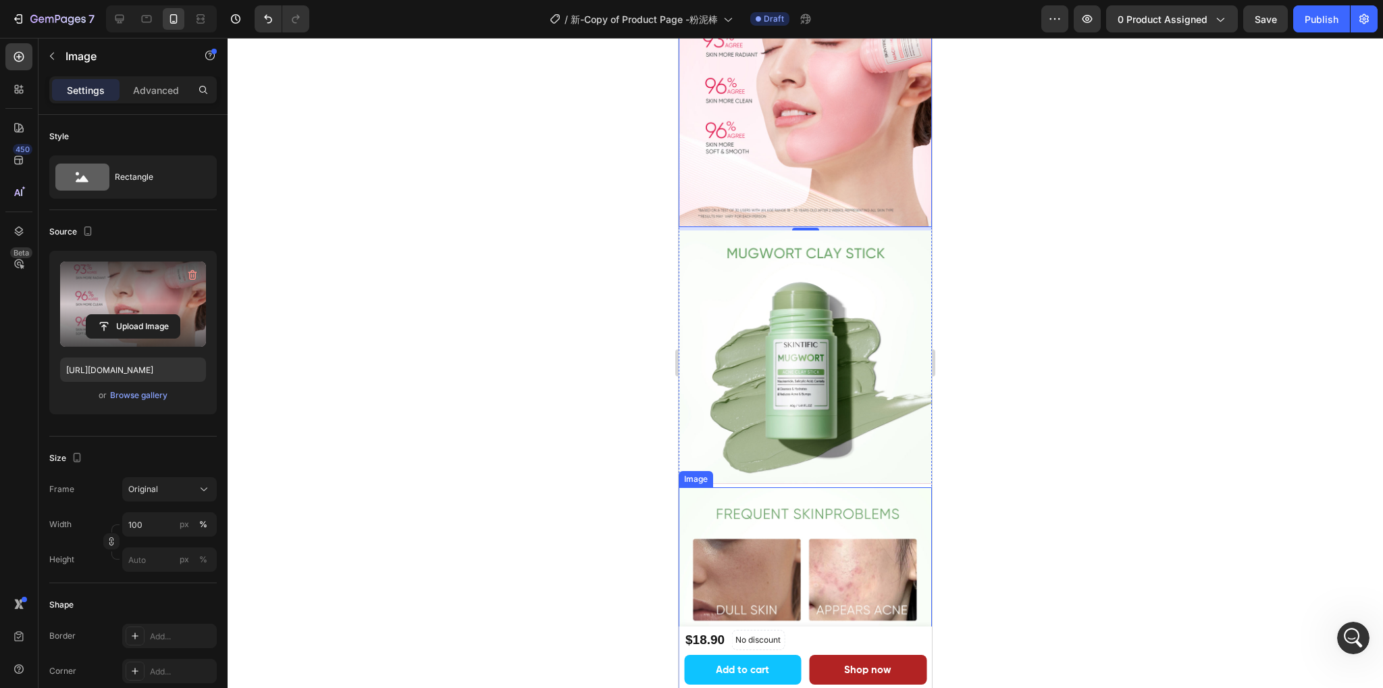
scroll to position [1621, 0]
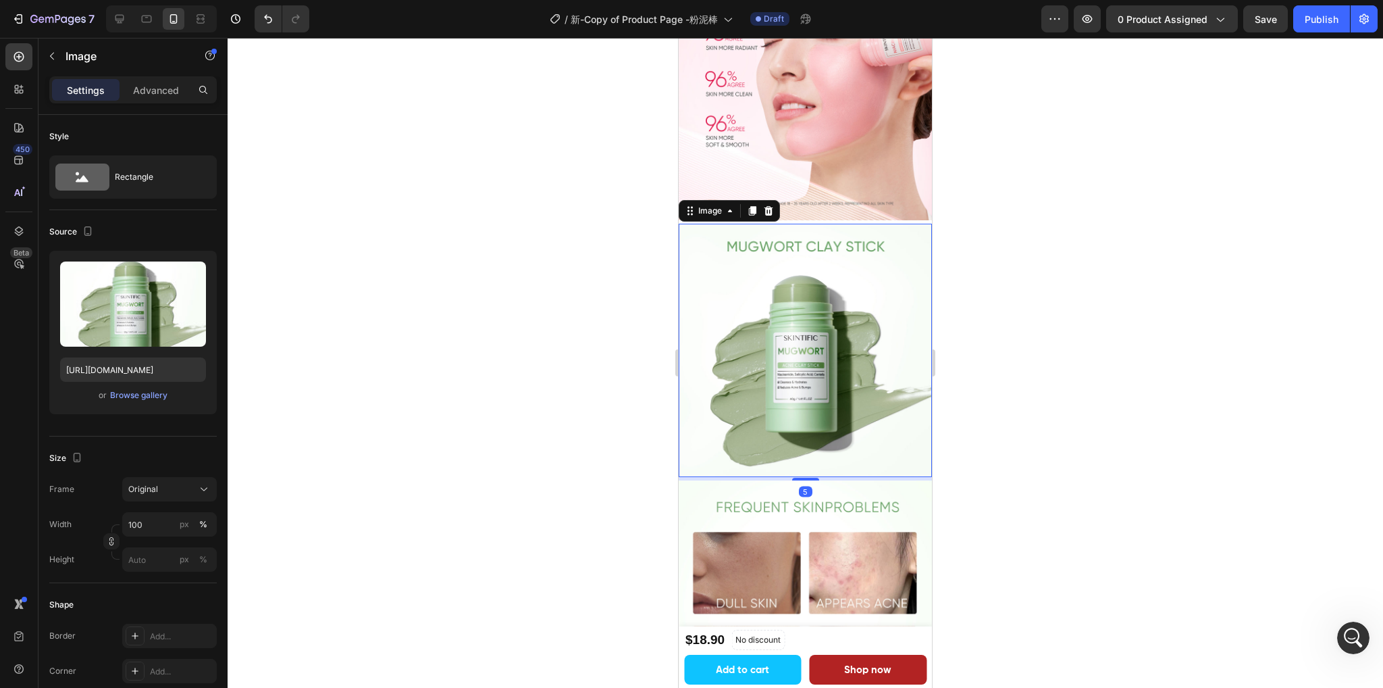
drag, startPoint x: 778, startPoint y: 383, endPoint x: 1211, endPoint y: 424, distance: 435.0
click at [778, 383] on img at bounding box center [805, 350] width 253 height 253
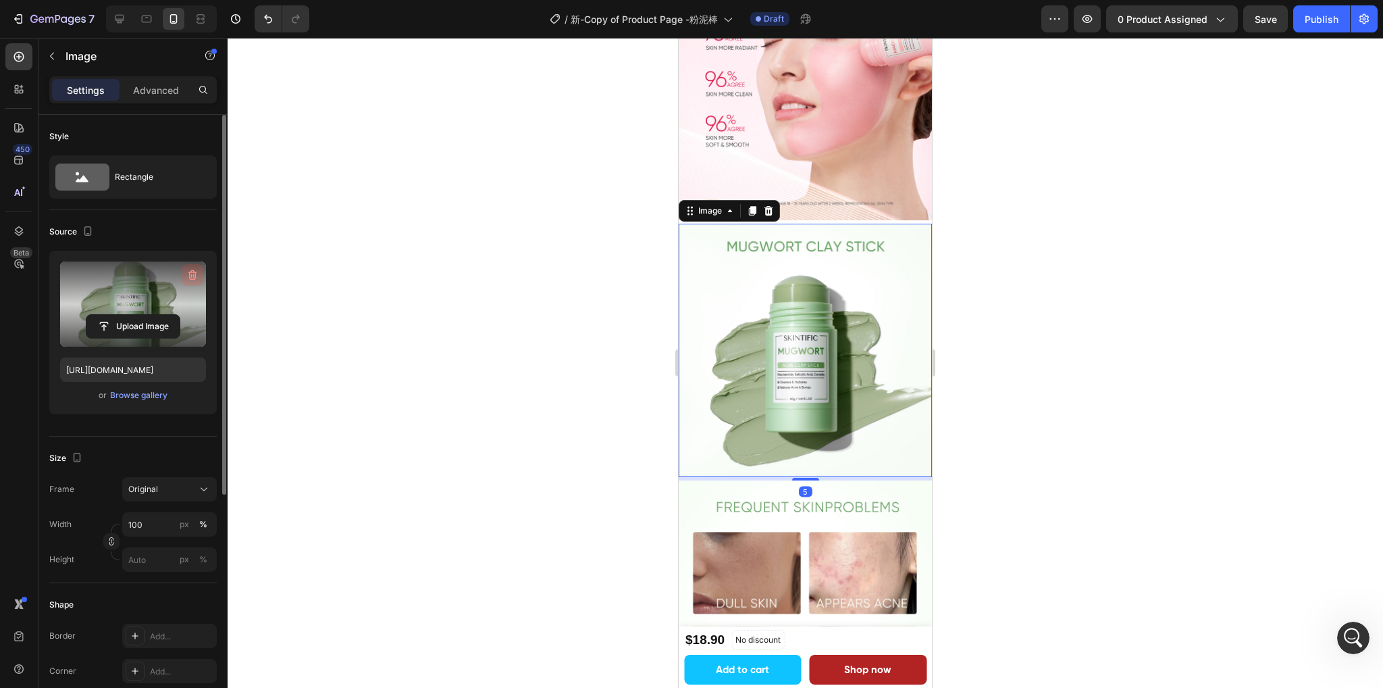
click at [195, 270] on icon "button" at bounding box center [193, 275] width 14 height 14
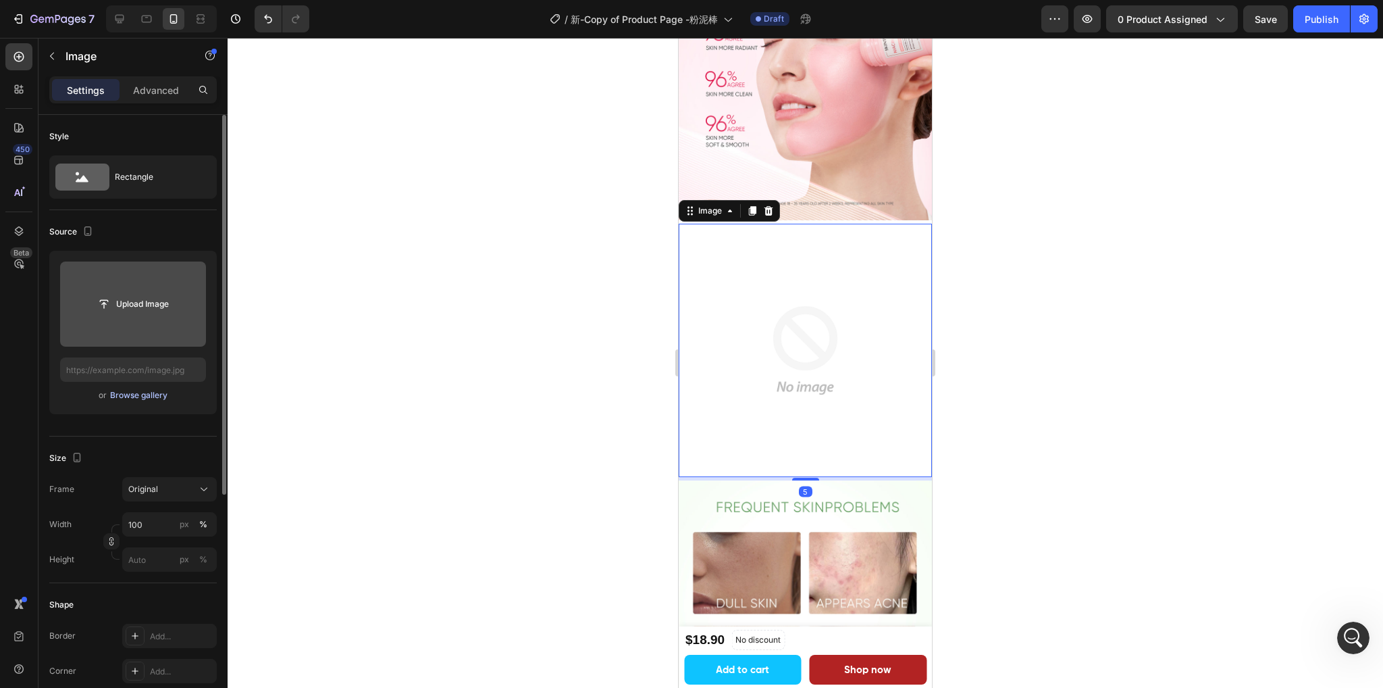
click at [148, 396] on div "Browse gallery" at bounding box center [138, 395] width 57 height 12
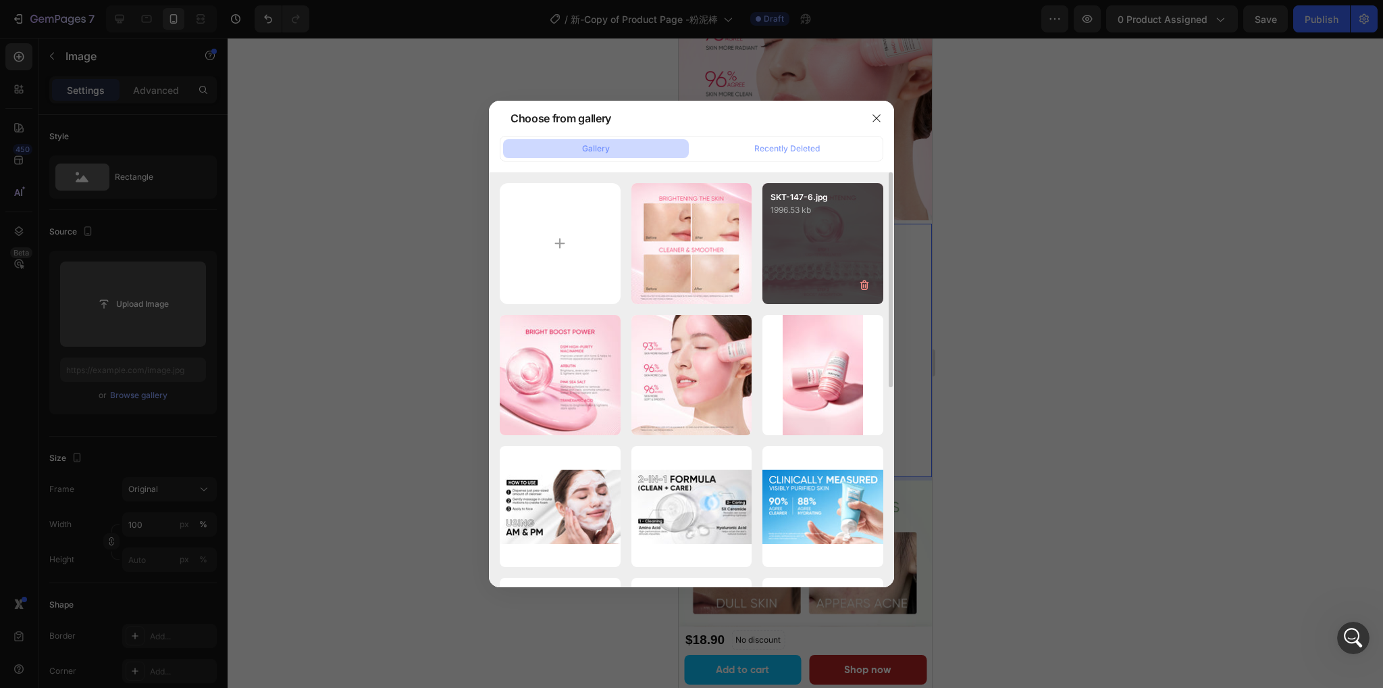
click at [830, 267] on div "SKT-147-6.jpg 1996.53 kb" at bounding box center [823, 243] width 121 height 121
type input "[URL][DOMAIN_NAME]"
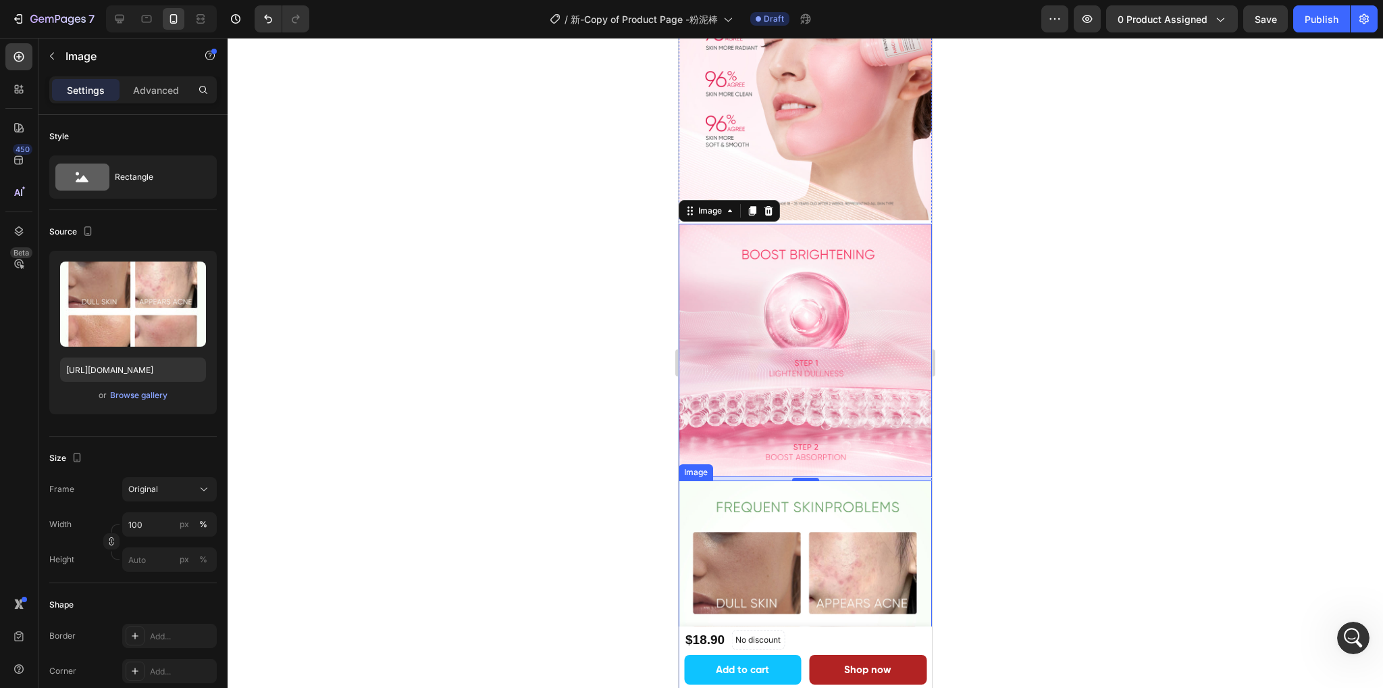
click at [848, 512] on img at bounding box center [805, 606] width 253 height 253
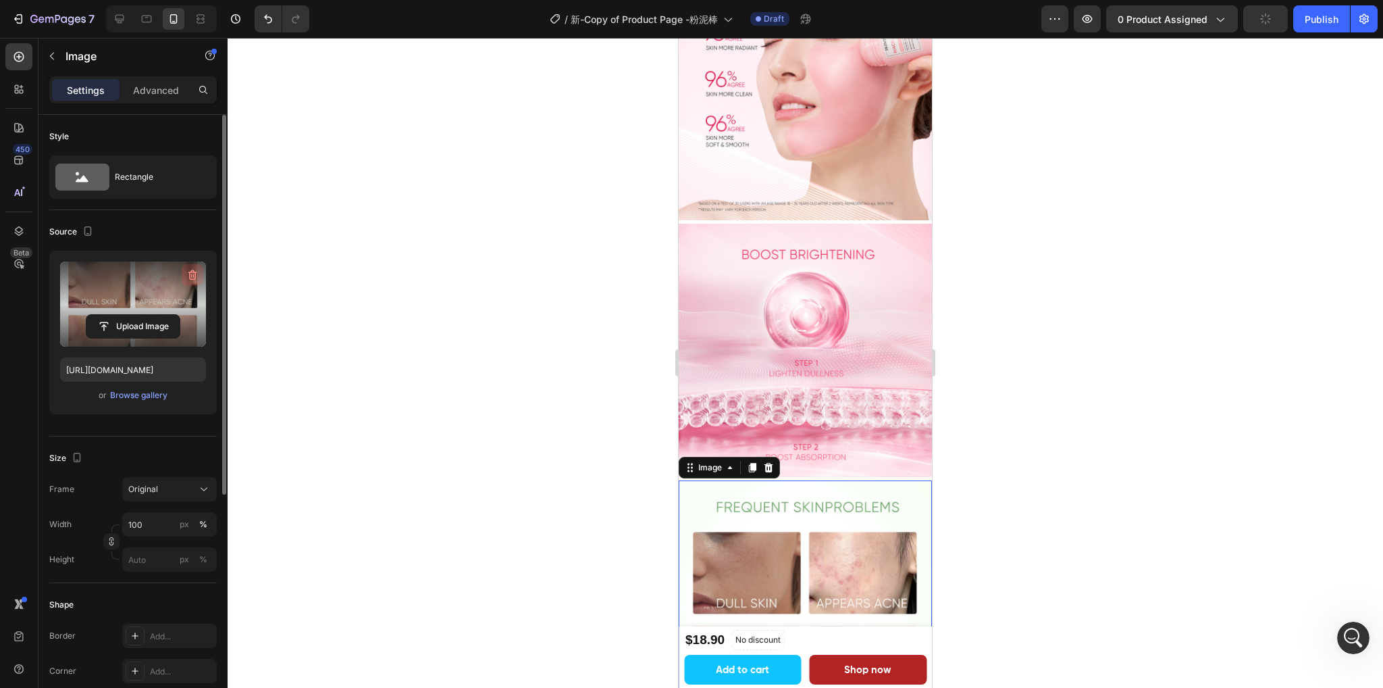
click at [189, 272] on icon "button" at bounding box center [192, 275] width 9 height 10
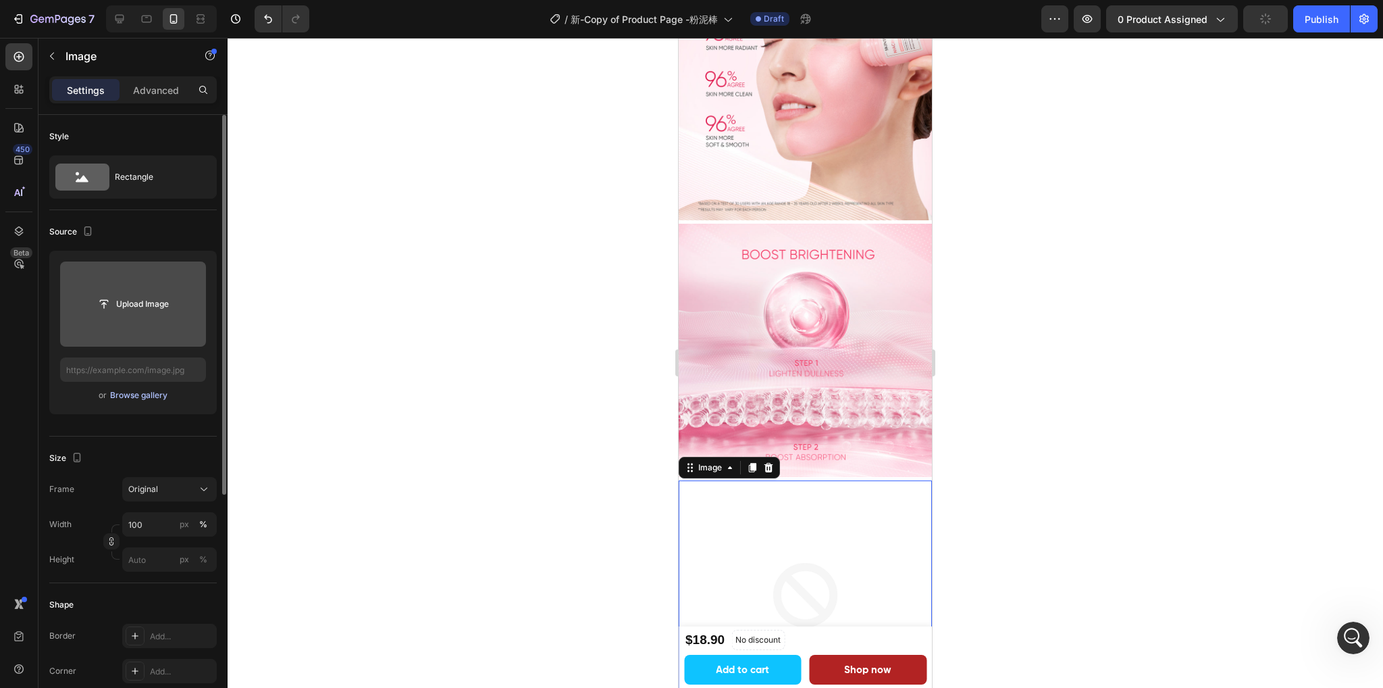
click at [144, 392] on div "Browse gallery" at bounding box center [138, 395] width 57 height 12
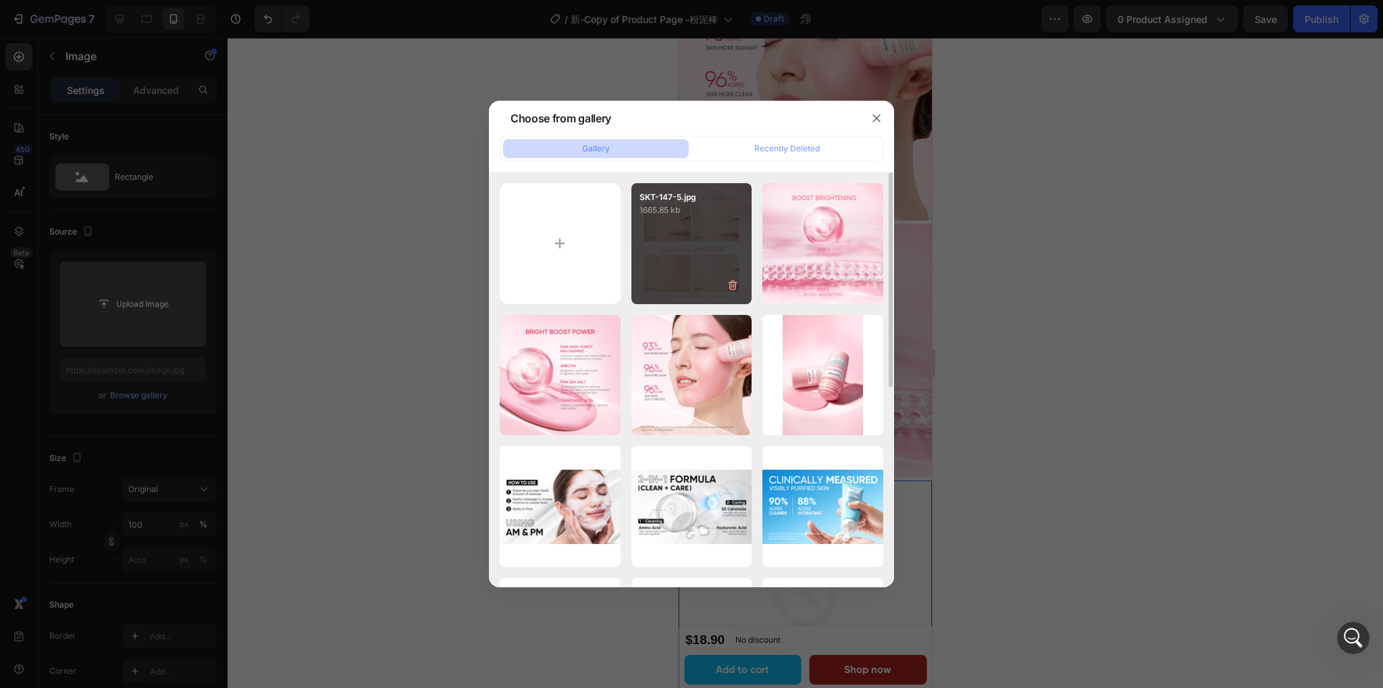
click at [675, 252] on div "SKT-147-5.jpg 1665.85 kb" at bounding box center [692, 243] width 121 height 121
type input "[URL][DOMAIN_NAME]"
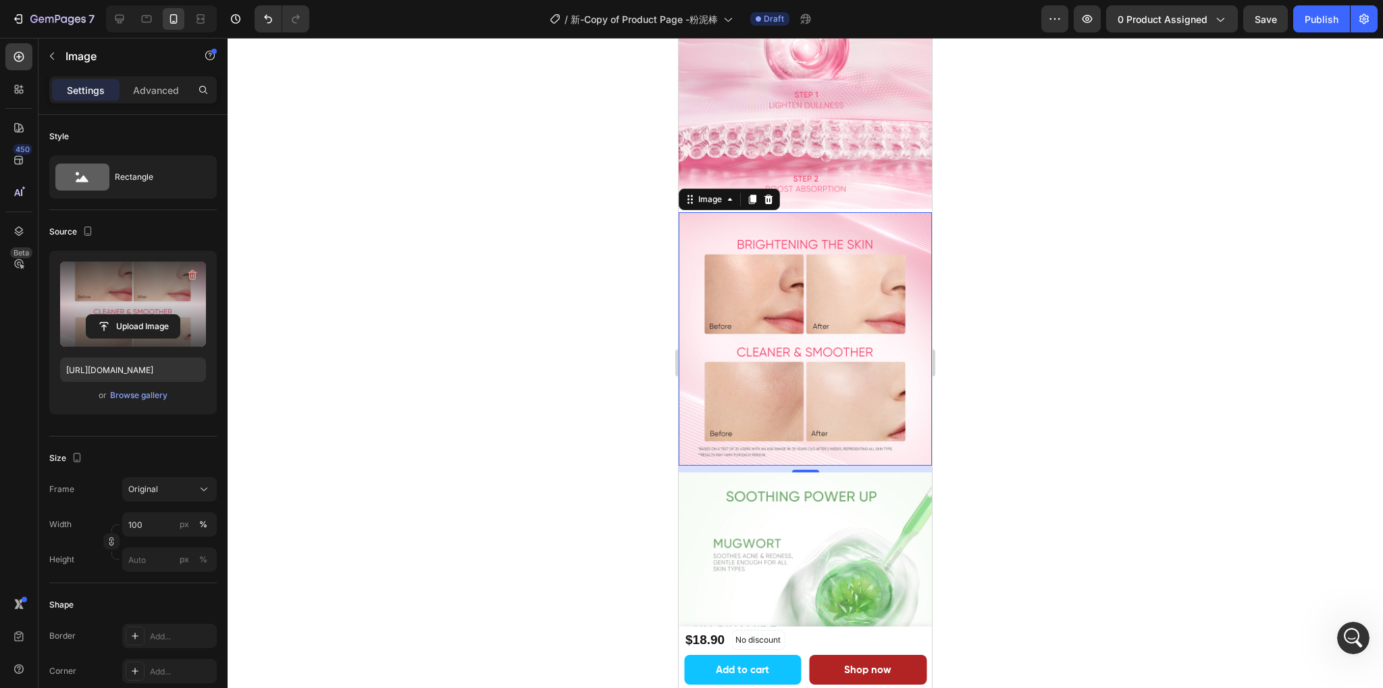
scroll to position [1892, 0]
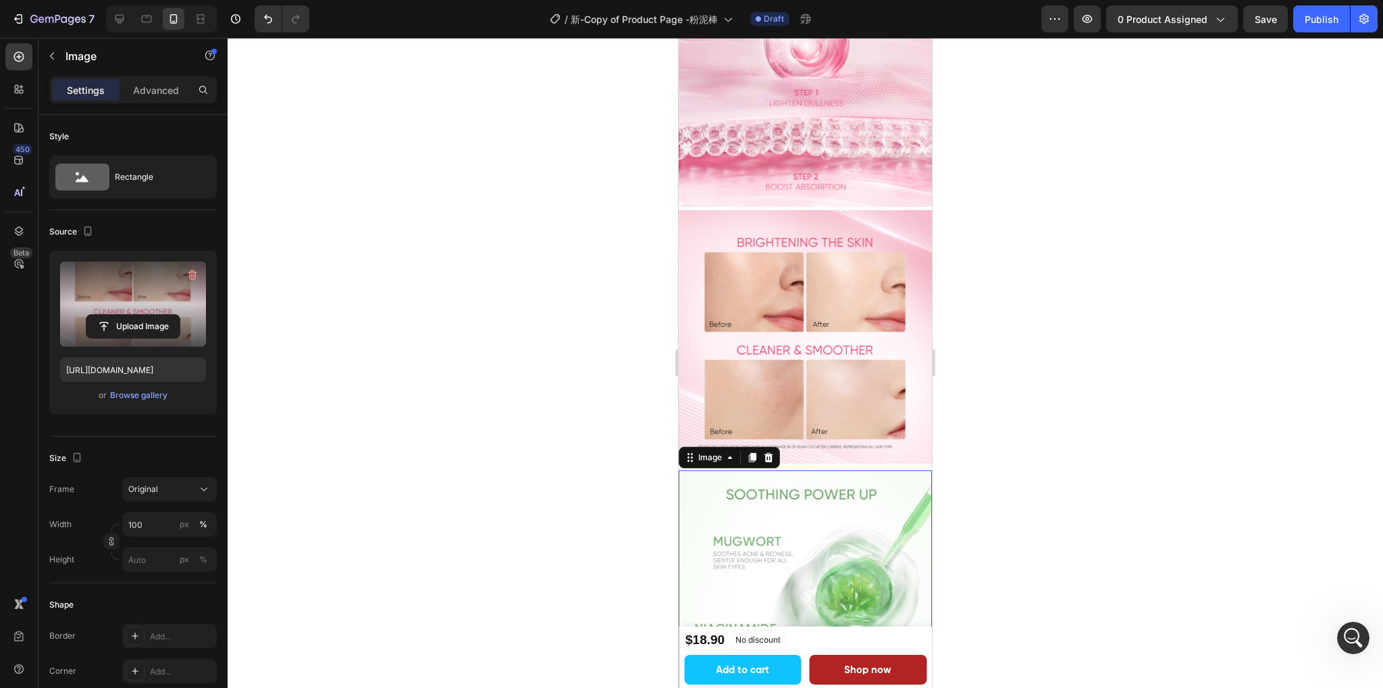
click at [811, 470] on img at bounding box center [805, 596] width 253 height 253
click at [192, 280] on icon "button" at bounding box center [193, 275] width 14 height 14
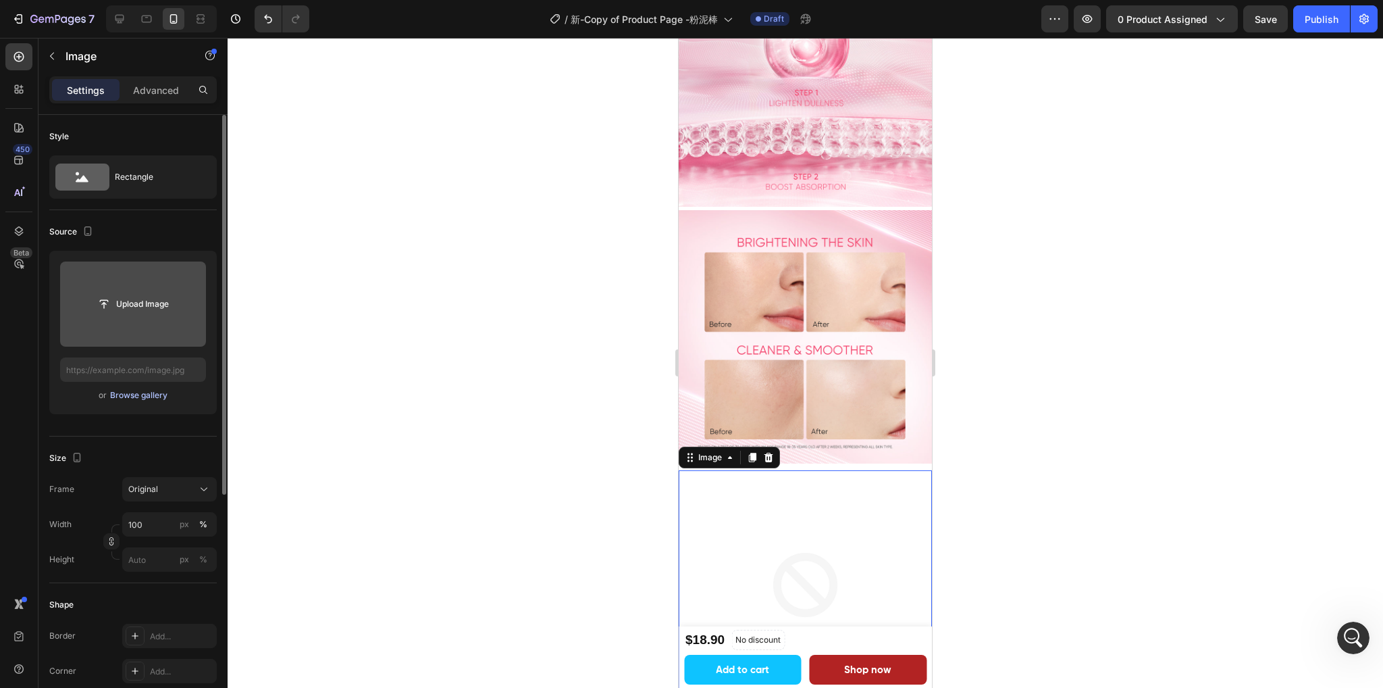
click at [143, 393] on div "Browse gallery" at bounding box center [138, 395] width 57 height 12
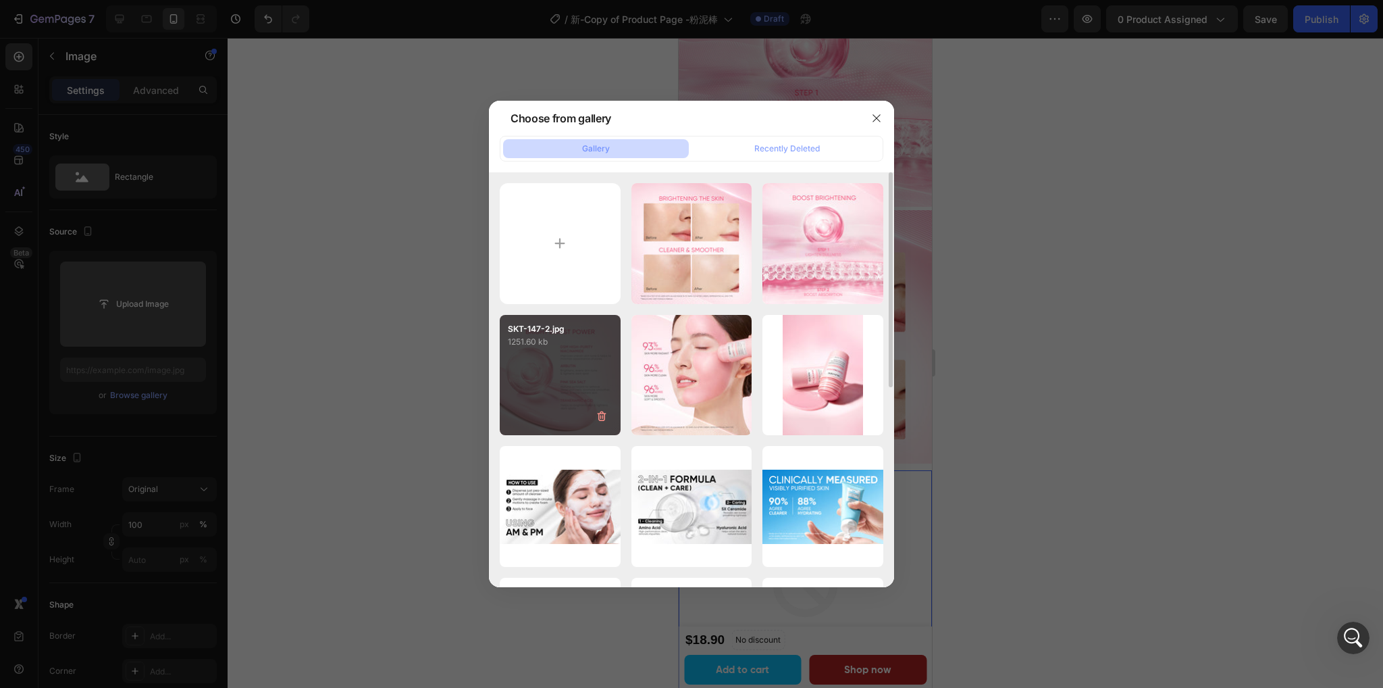
click at [558, 376] on div "SKT-147-2.jpg 1251.60 kb" at bounding box center [560, 375] width 121 height 121
type input "[URL][DOMAIN_NAME]"
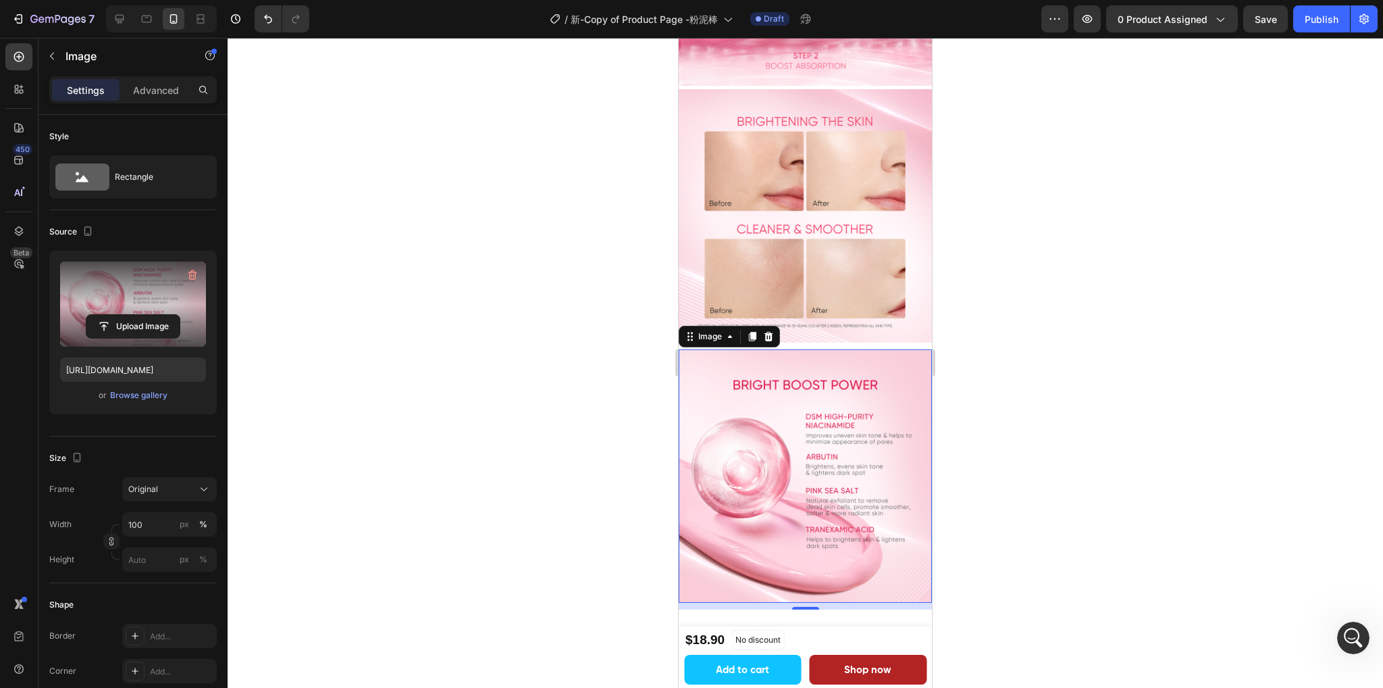
scroll to position [2229, 0]
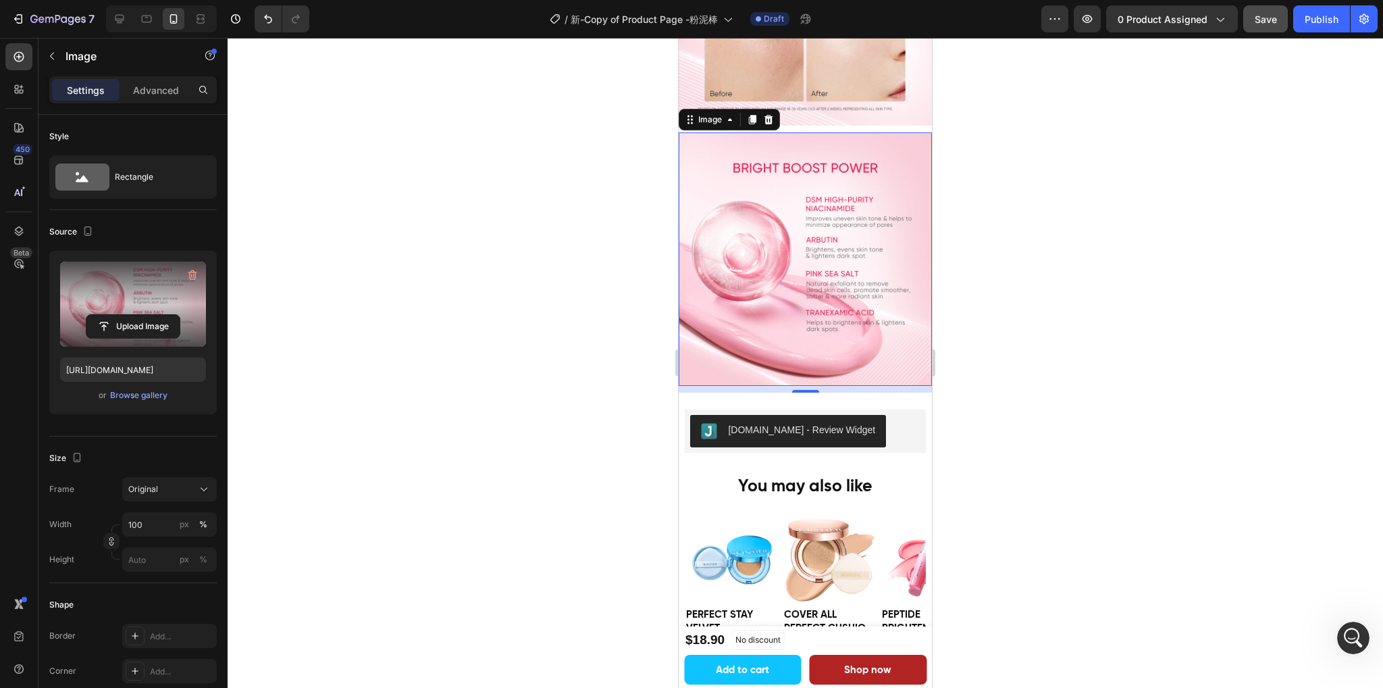
click at [1273, 20] on span "Save" at bounding box center [1266, 19] width 22 height 11
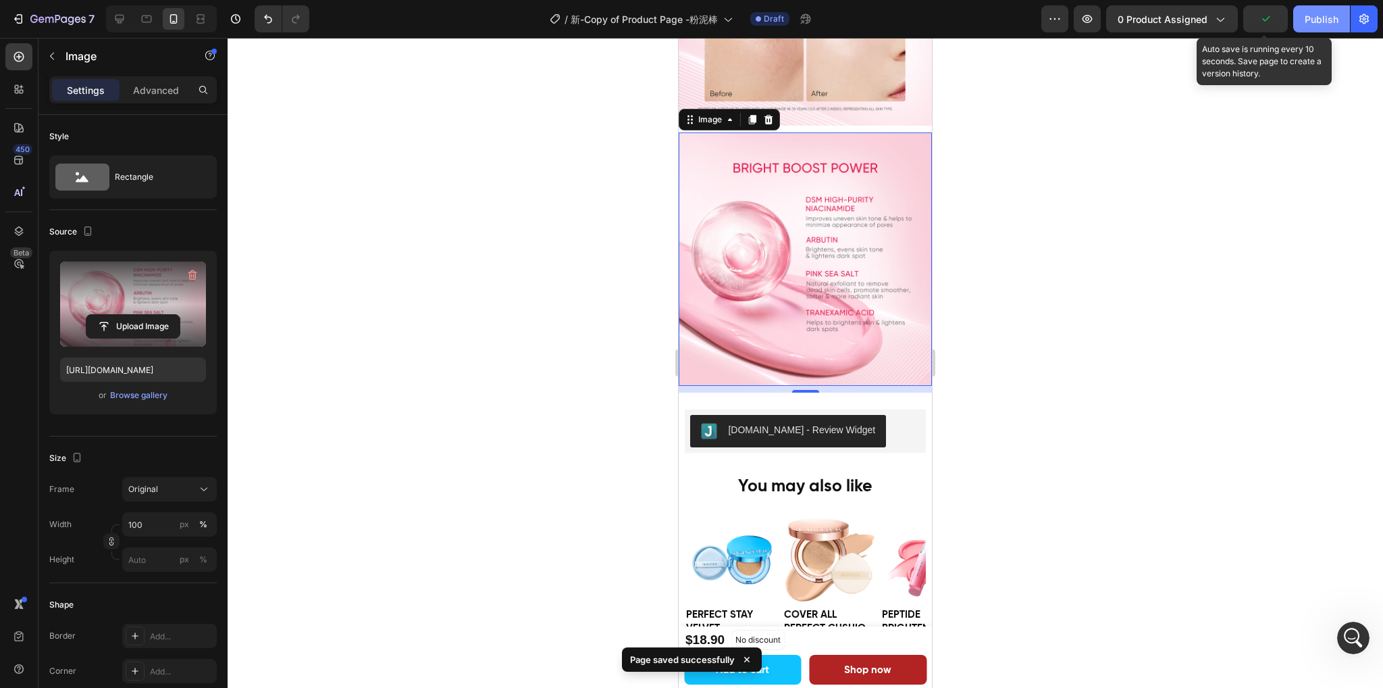
click at [1310, 20] on div "Publish" at bounding box center [1322, 19] width 34 height 14
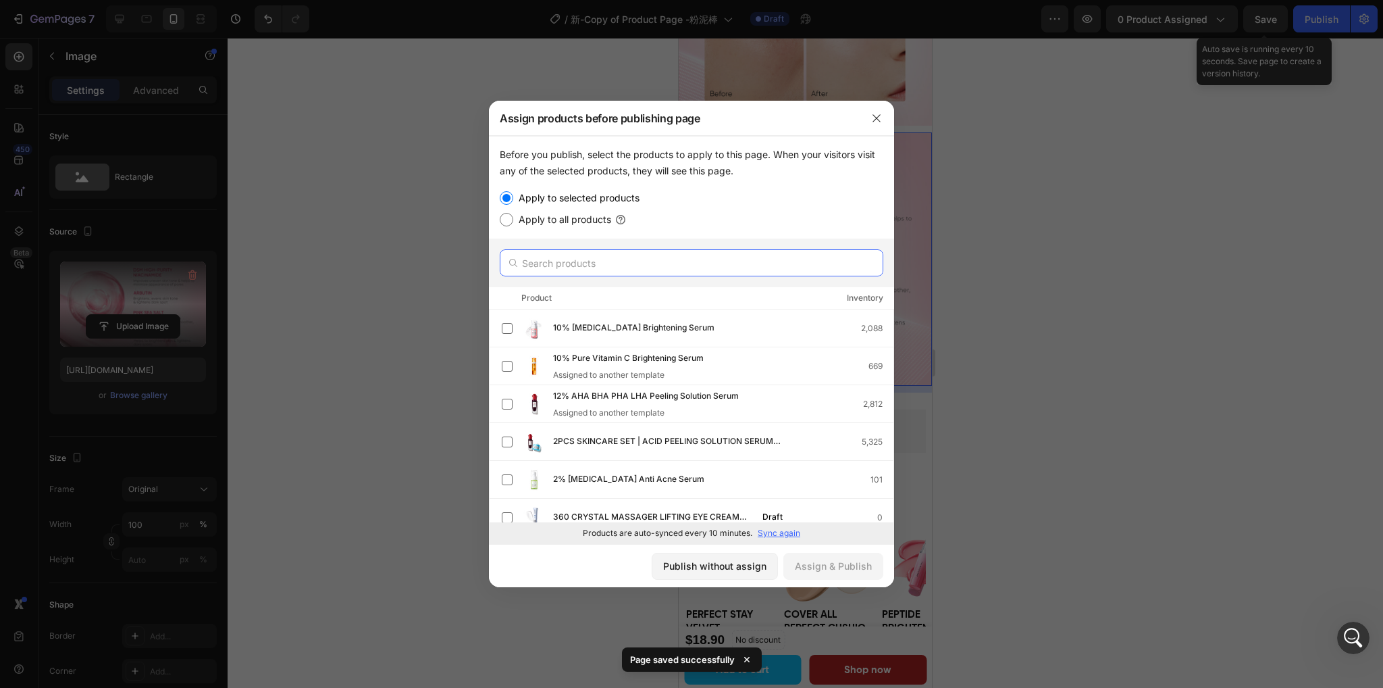
click at [570, 263] on input "text" at bounding box center [692, 262] width 384 height 27
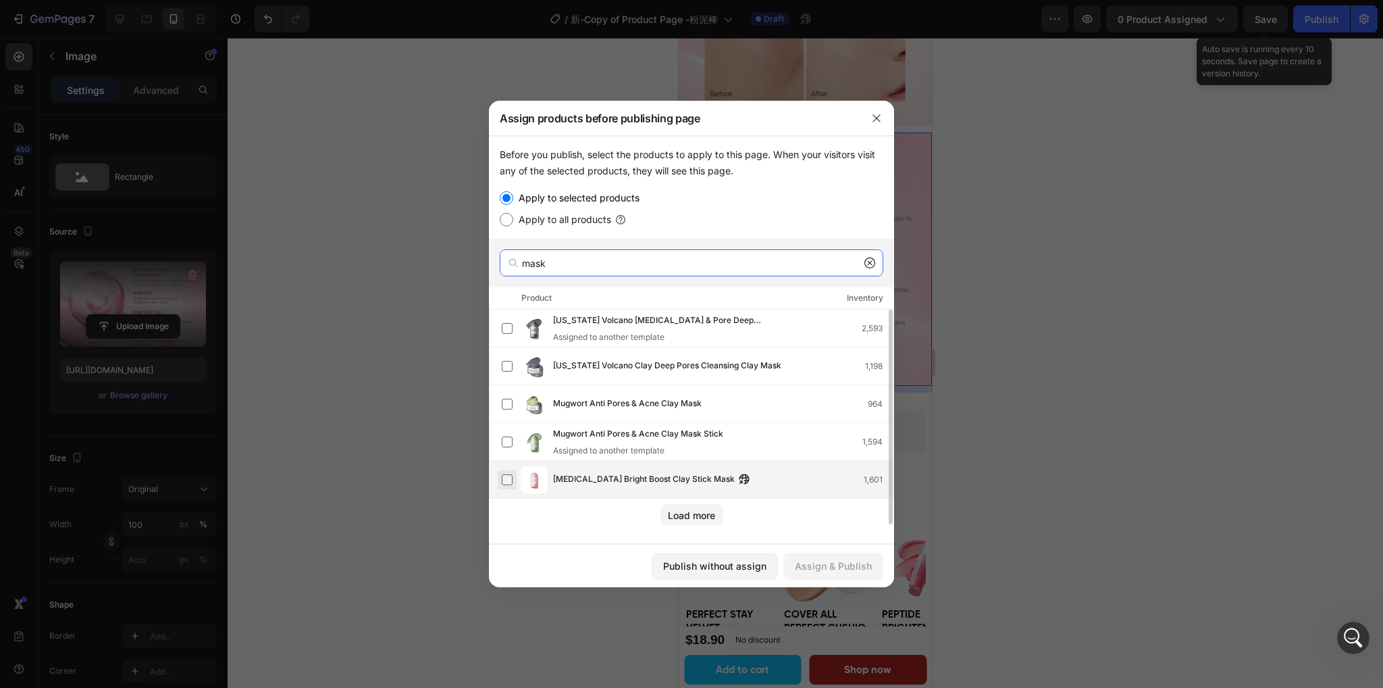
type input "mask"
click at [509, 480] on label at bounding box center [507, 479] width 11 height 11
click at [819, 567] on div "Assign & Publish" at bounding box center [833, 566] width 77 height 14
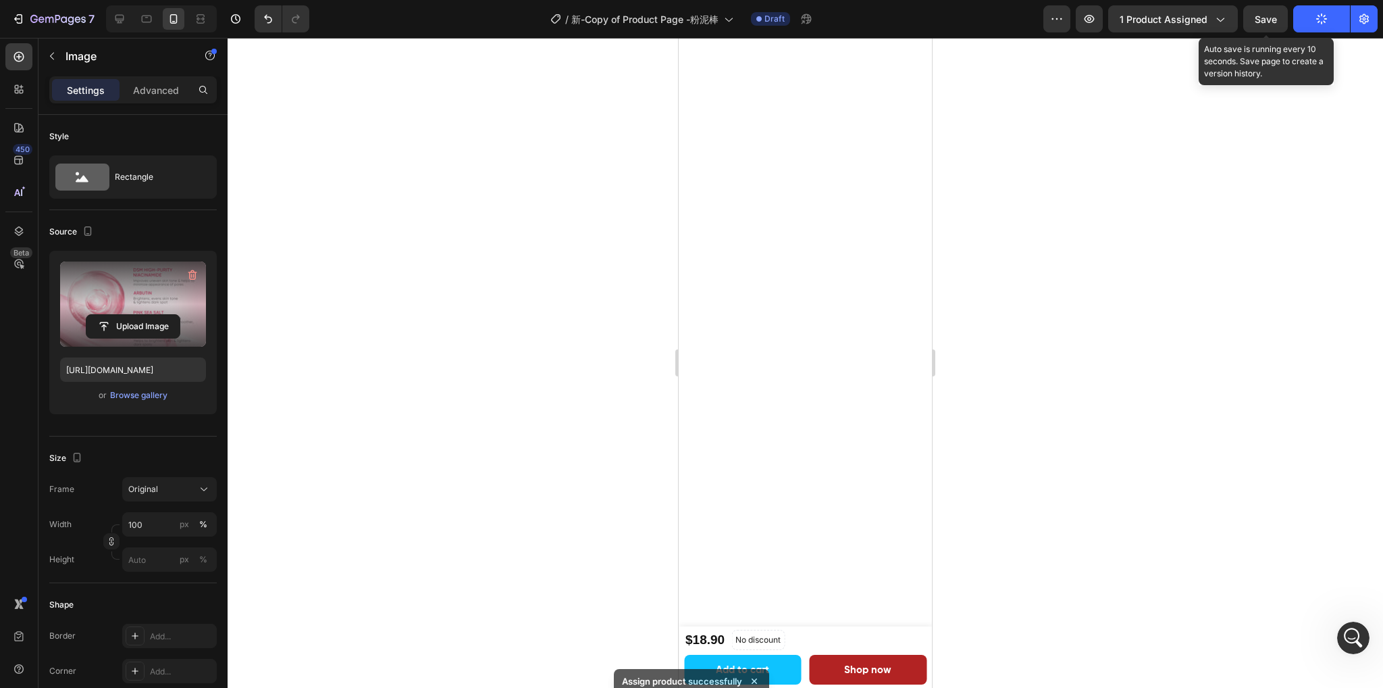
scroll to position [0, 0]
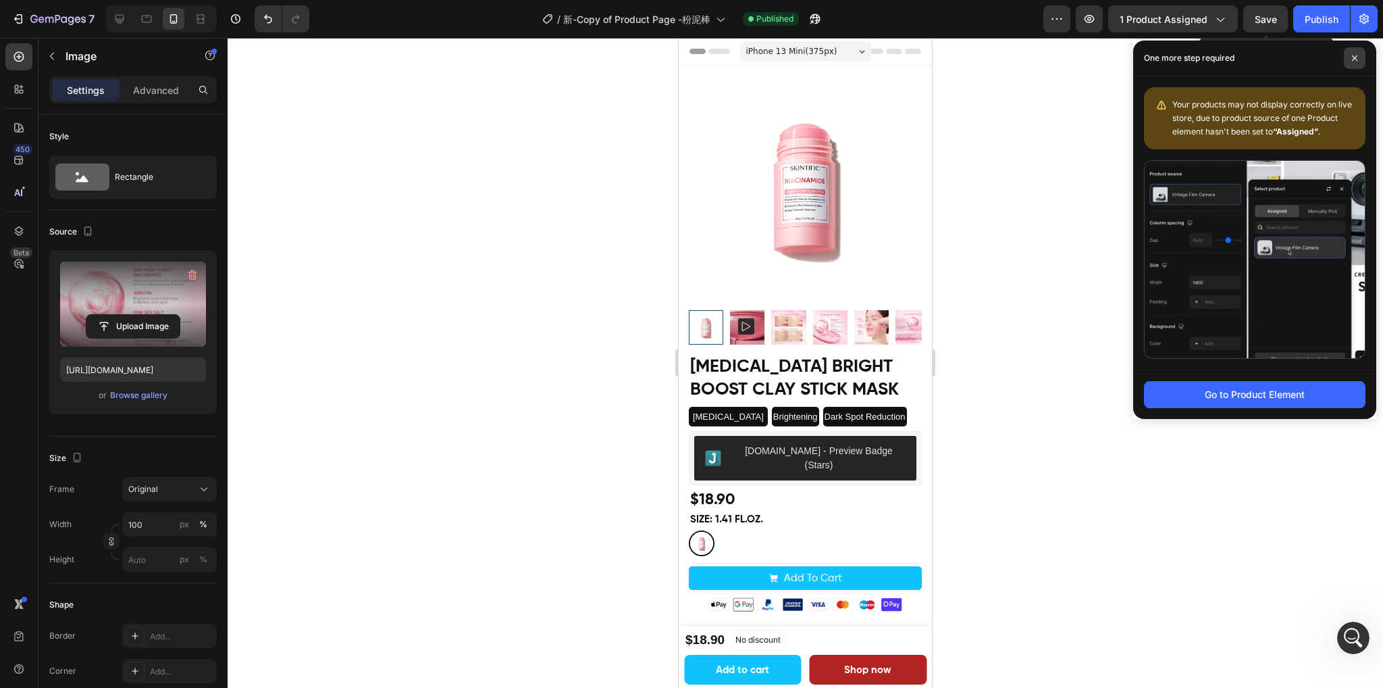
click at [1357, 57] on icon at bounding box center [1355, 58] width 7 height 7
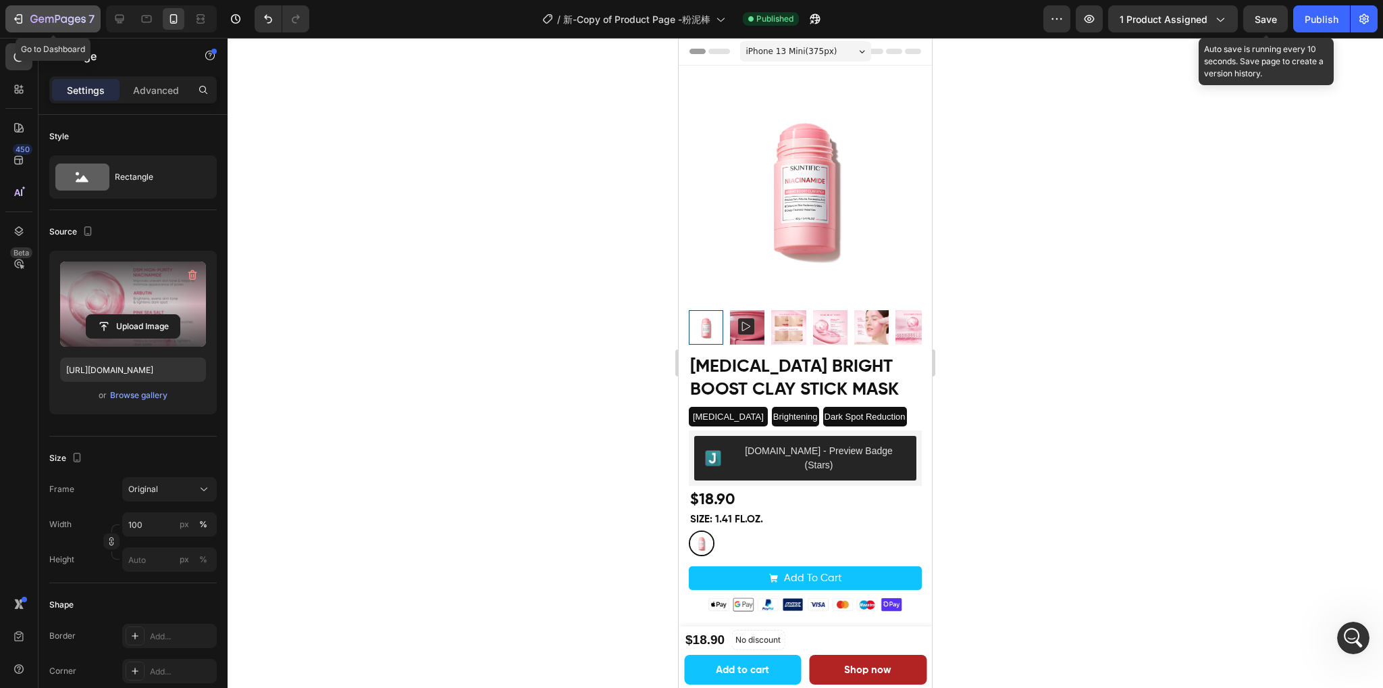
click at [30, 17] on icon "button" at bounding box center [33, 19] width 7 height 8
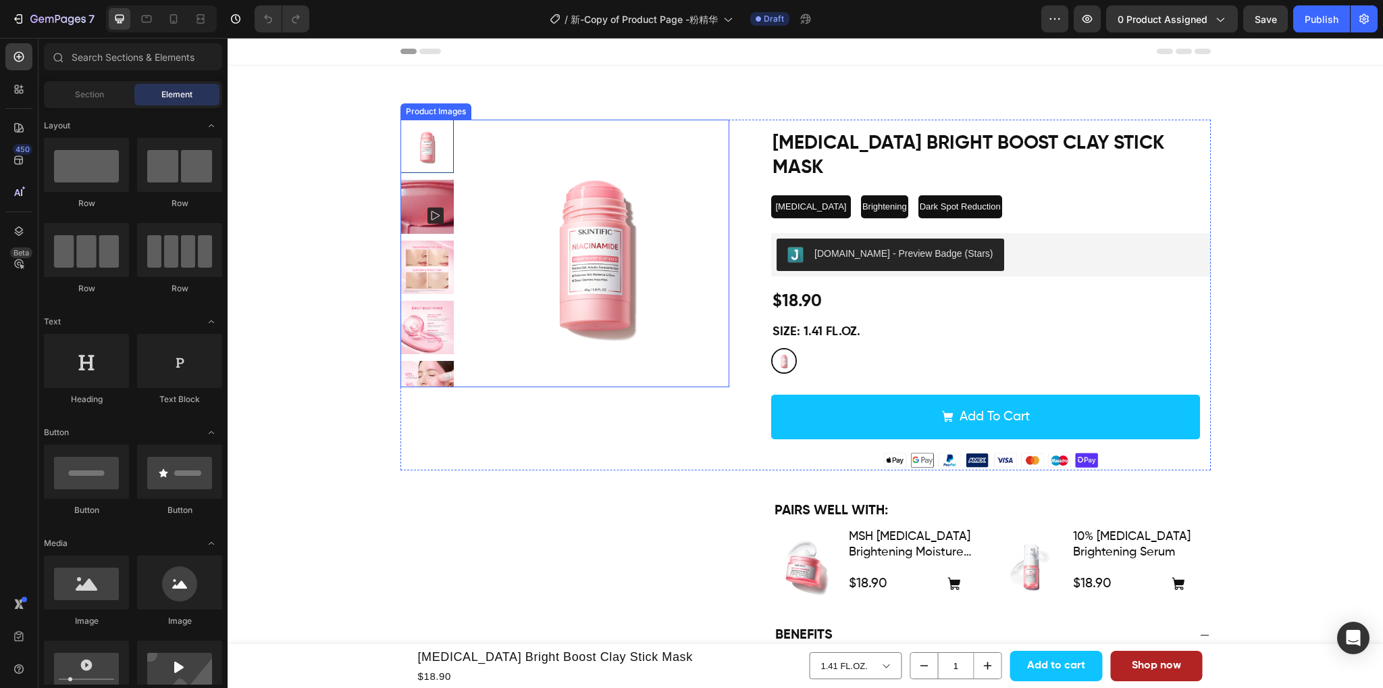
click at [540, 203] on img at bounding box center [596, 254] width 268 height 268
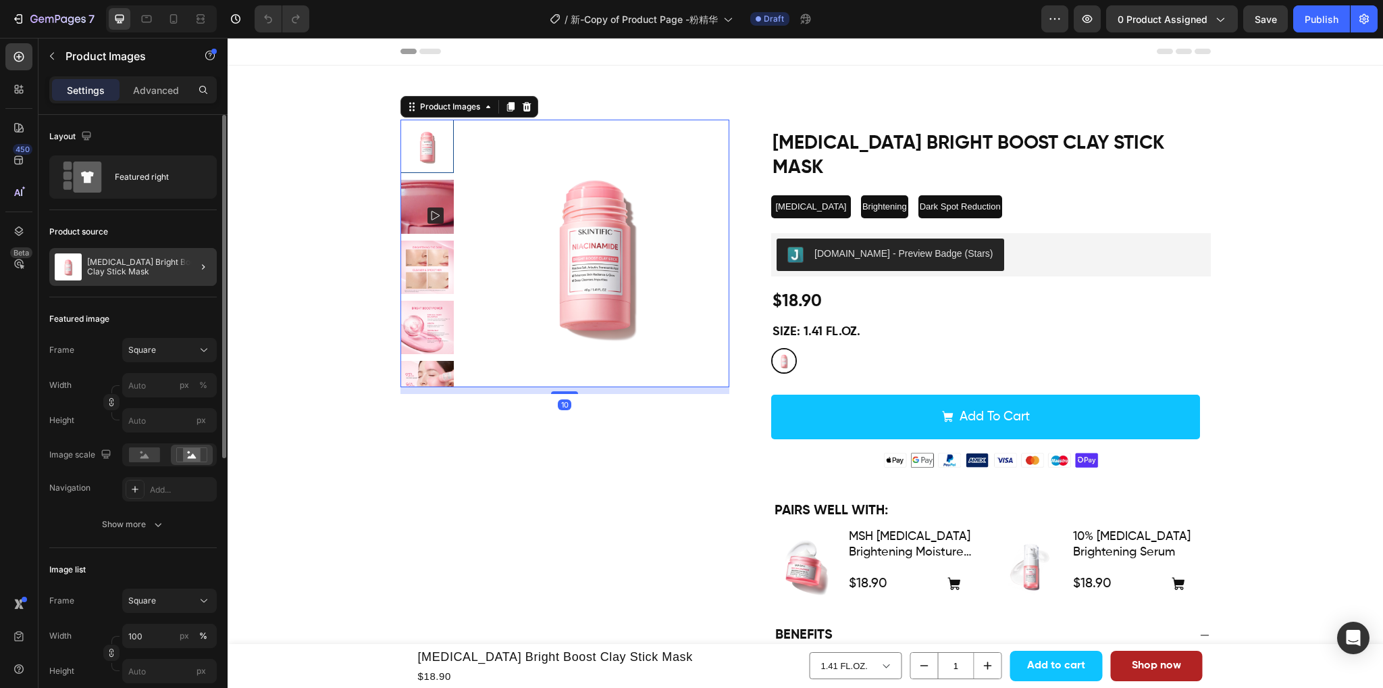
click at [180, 268] on div at bounding box center [198, 267] width 38 height 38
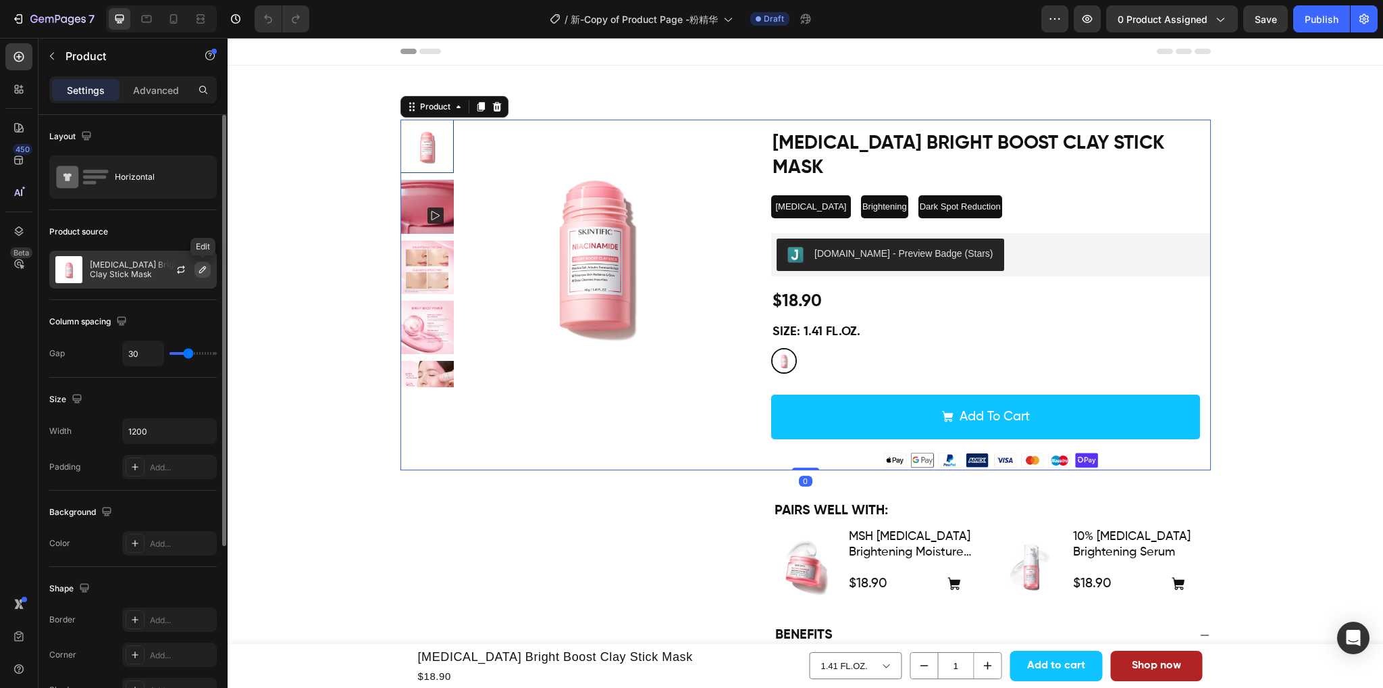
click at [196, 268] on button "button" at bounding box center [203, 269] width 16 height 16
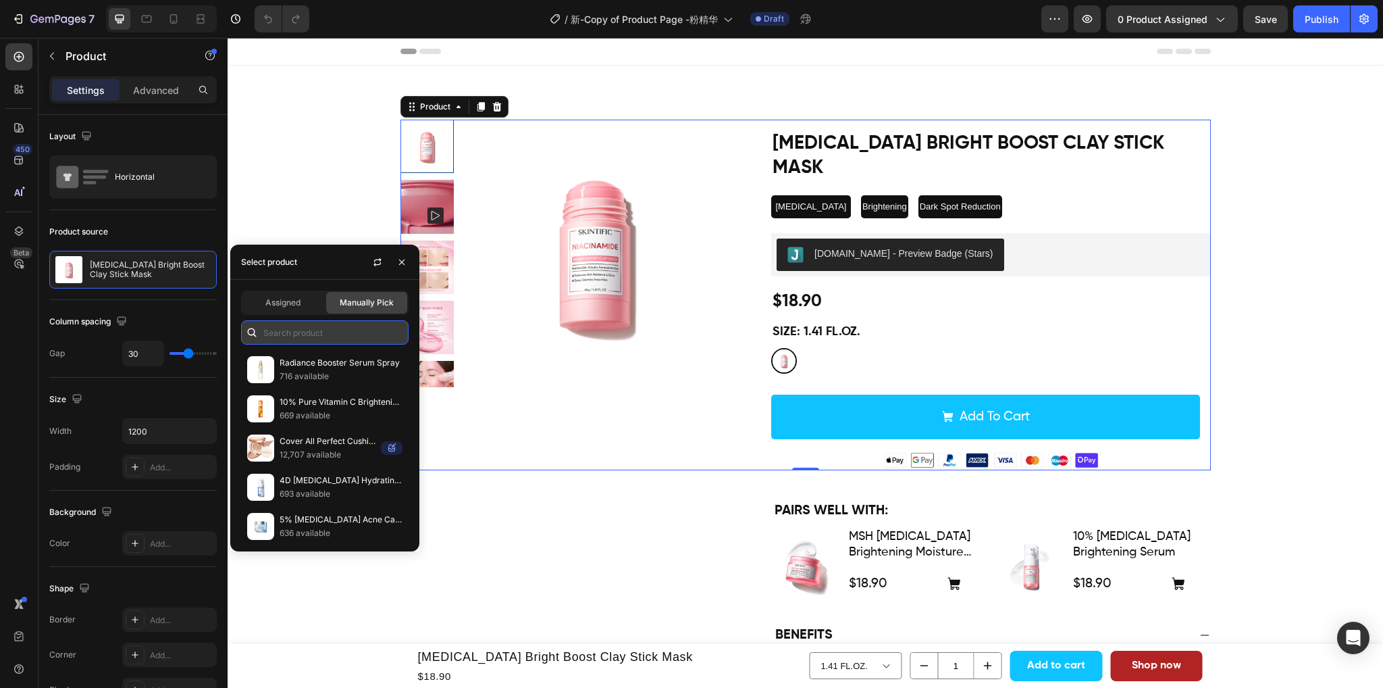
click at [291, 340] on input "text" at bounding box center [325, 332] width 168 height 24
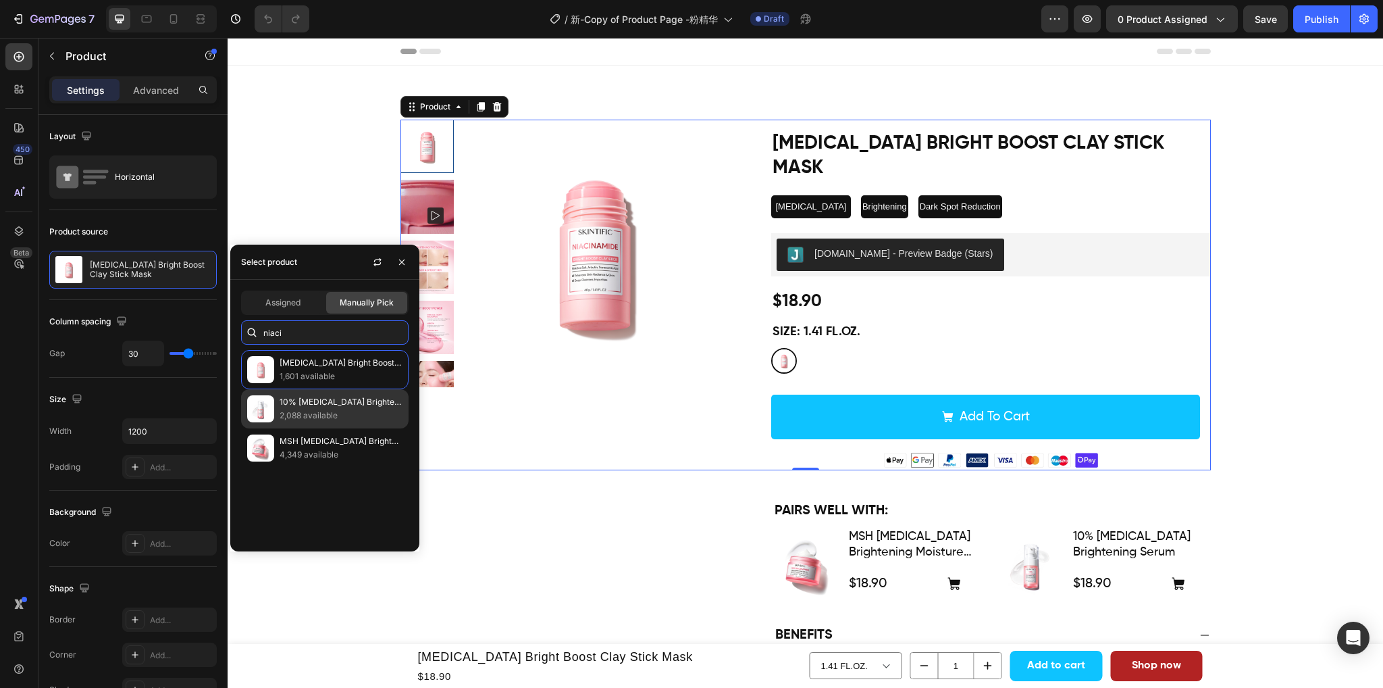
type input "niaci"
click at [300, 414] on p "2,088 available" at bounding box center [341, 416] width 123 height 14
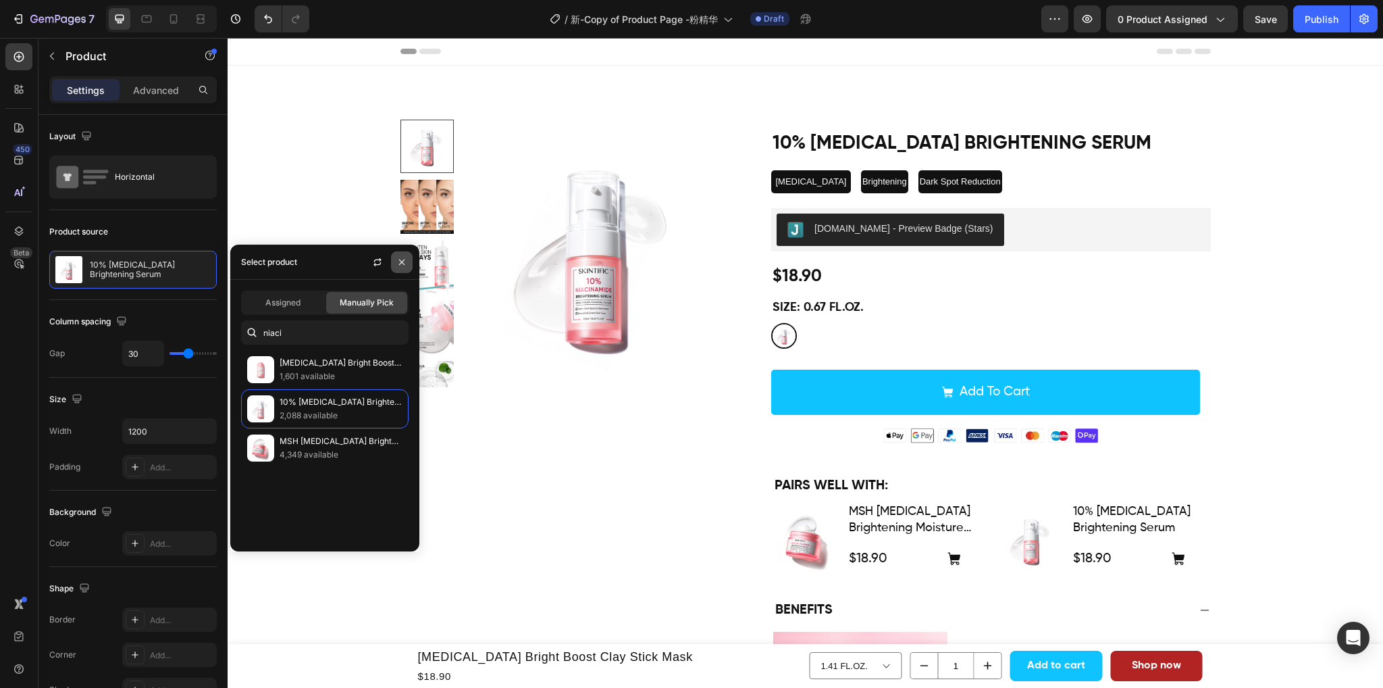
click at [403, 260] on icon "button" at bounding box center [402, 262] width 11 height 11
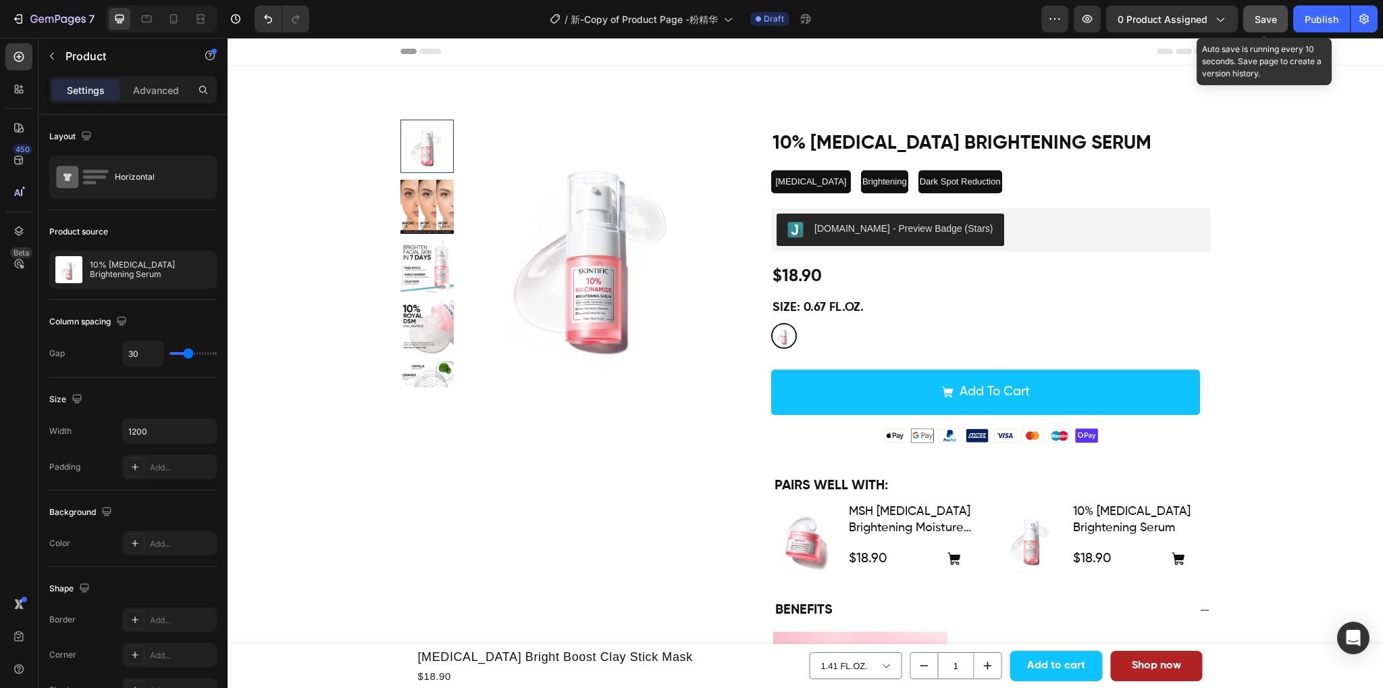
click at [1270, 20] on span "Save" at bounding box center [1266, 19] width 22 height 11
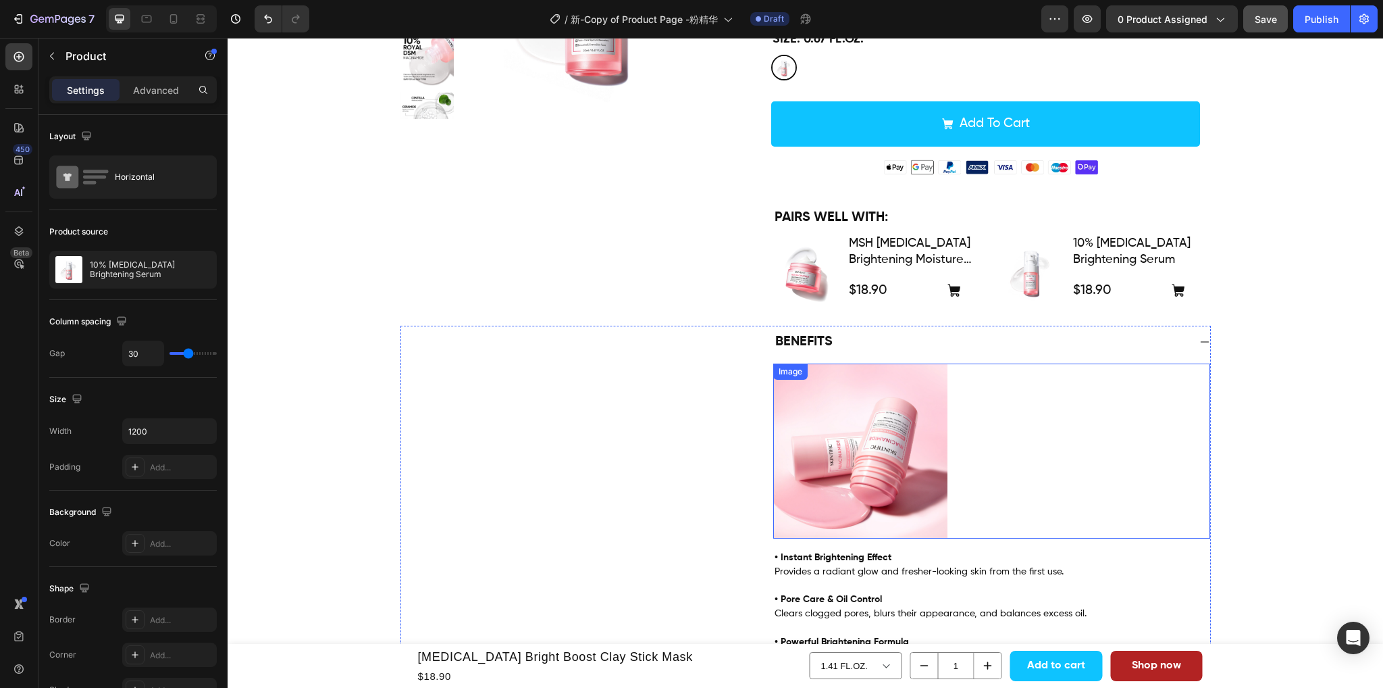
scroll to position [270, 0]
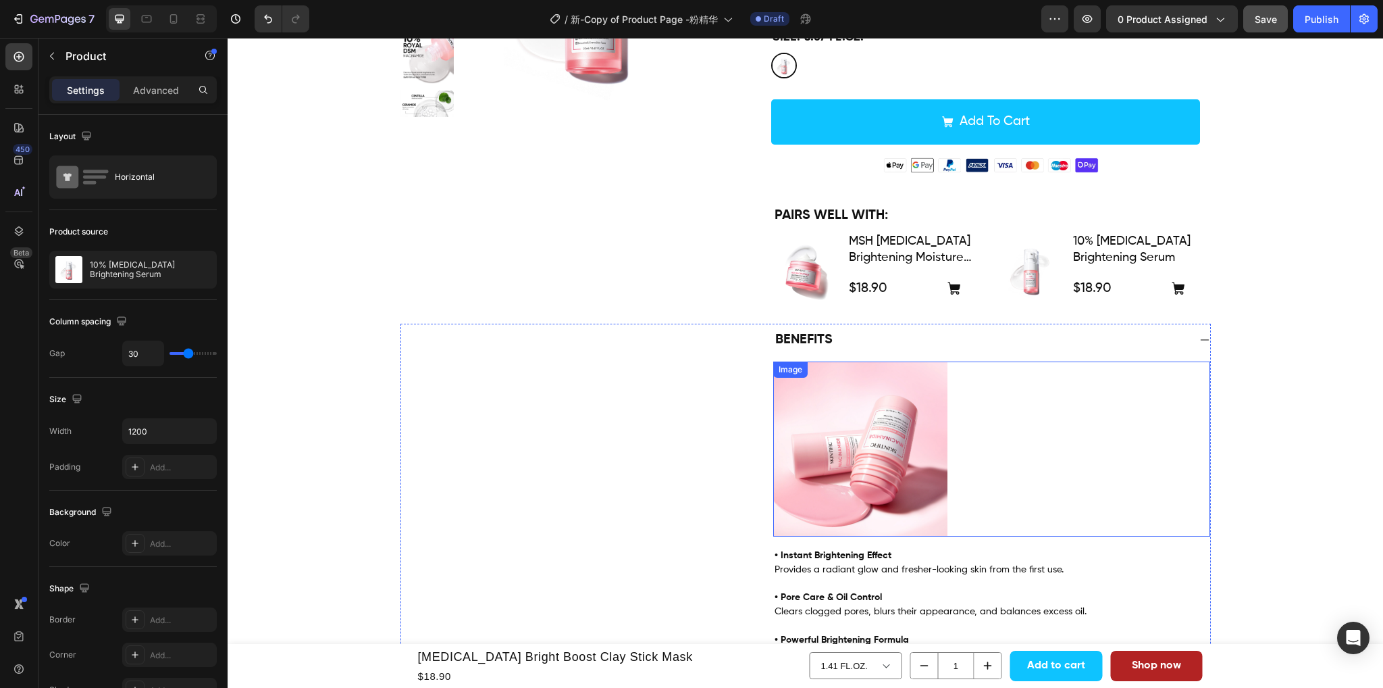
click at [871, 460] on img at bounding box center [860, 448] width 175 height 175
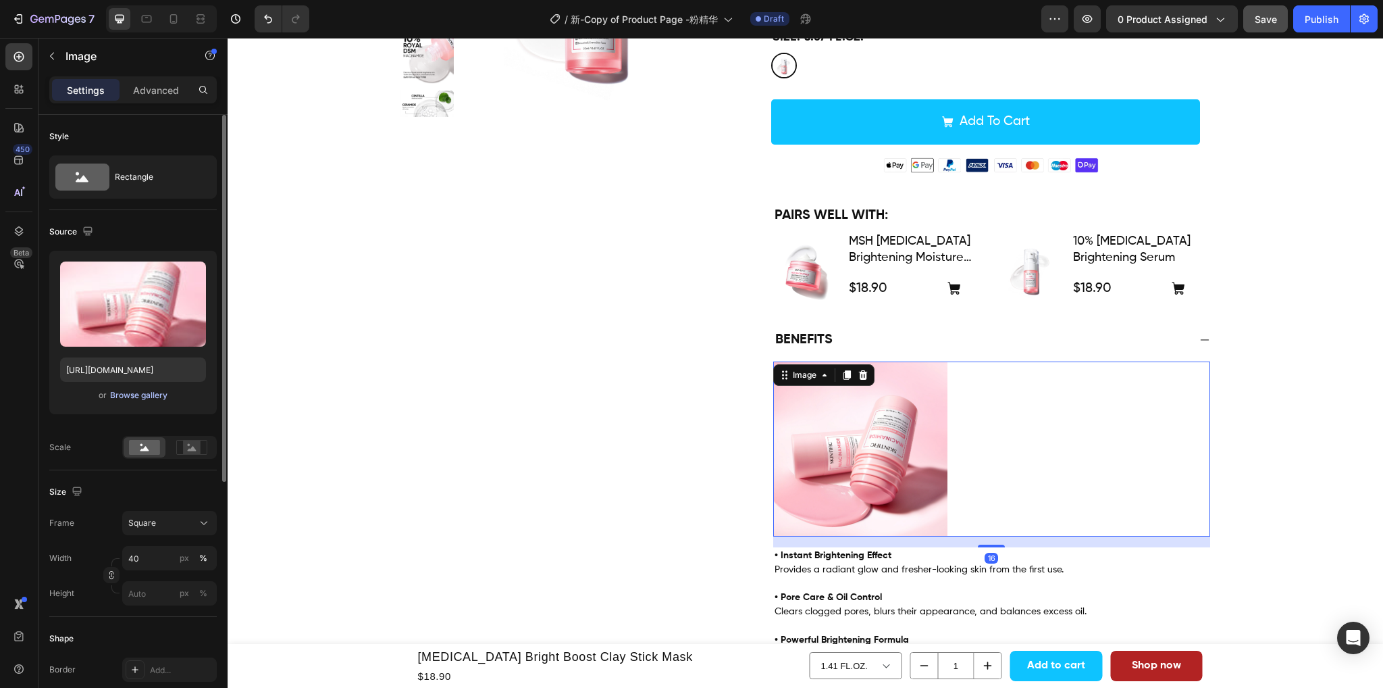
click at [134, 395] on div "Browse gallery" at bounding box center [138, 395] width 57 height 12
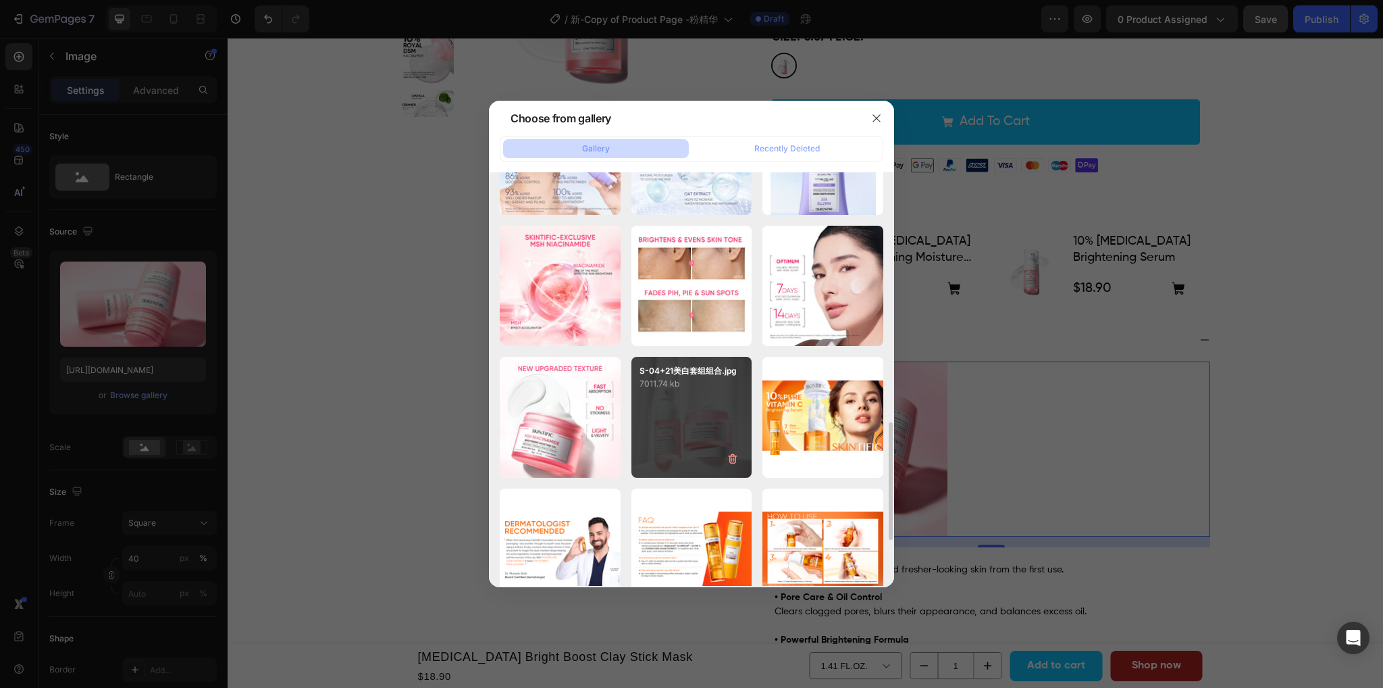
scroll to position [946, 0]
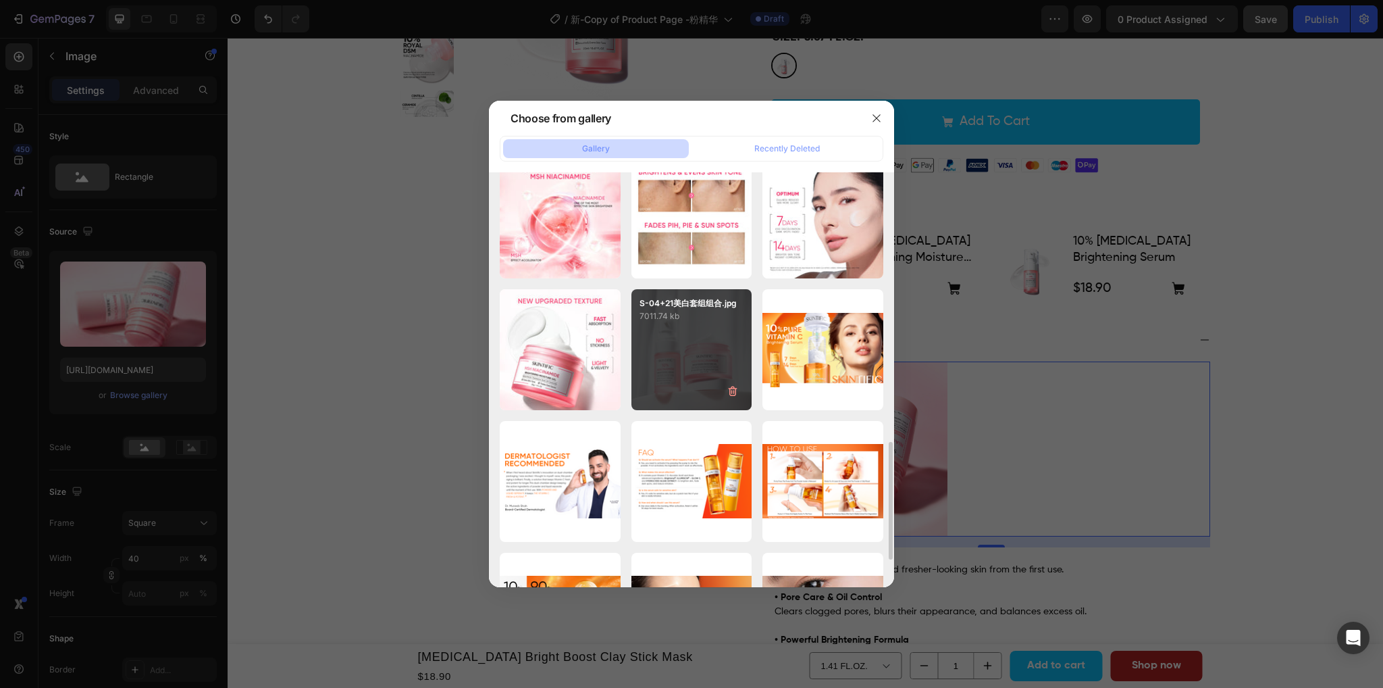
click at [695, 387] on div "S-04+21美白套组组合.jpg 7011.74 kb" at bounding box center [692, 349] width 121 height 121
type input "https://cdn.shopify.com/s/files/1/0563/1701/8217/files/gempages_572779726456750…"
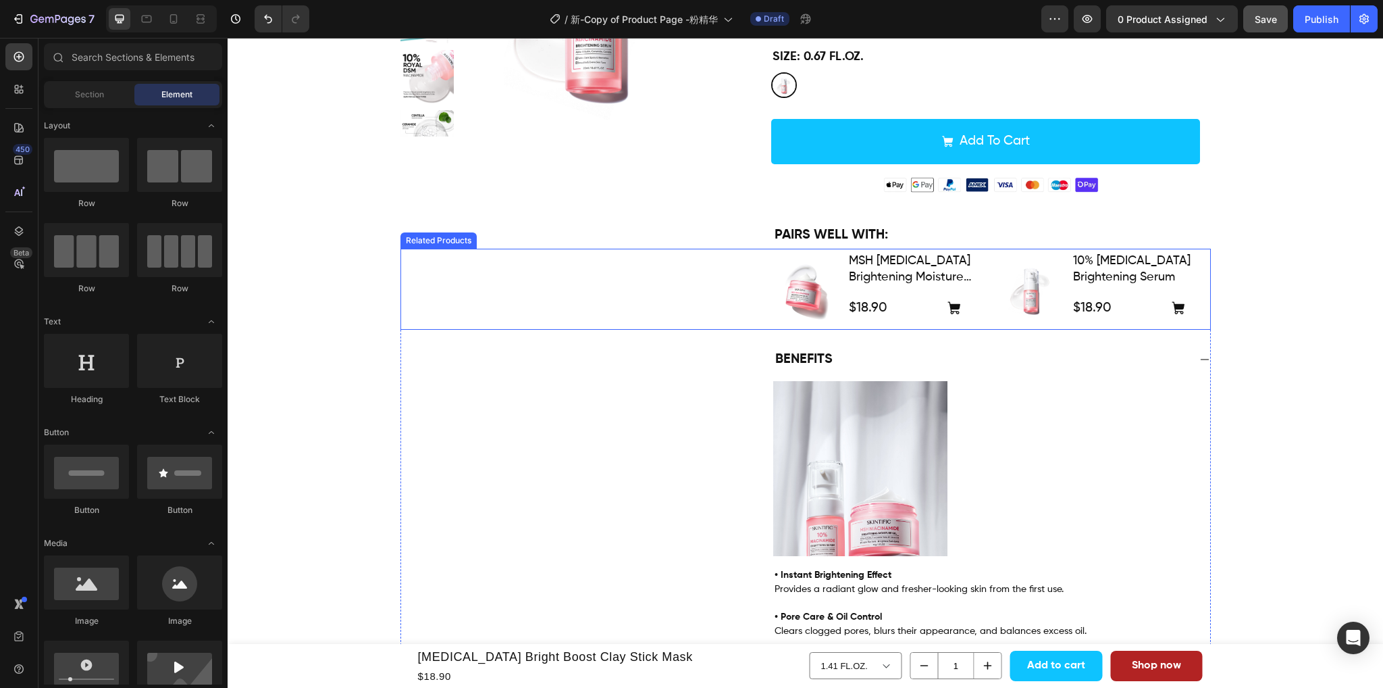
scroll to position [270, 0]
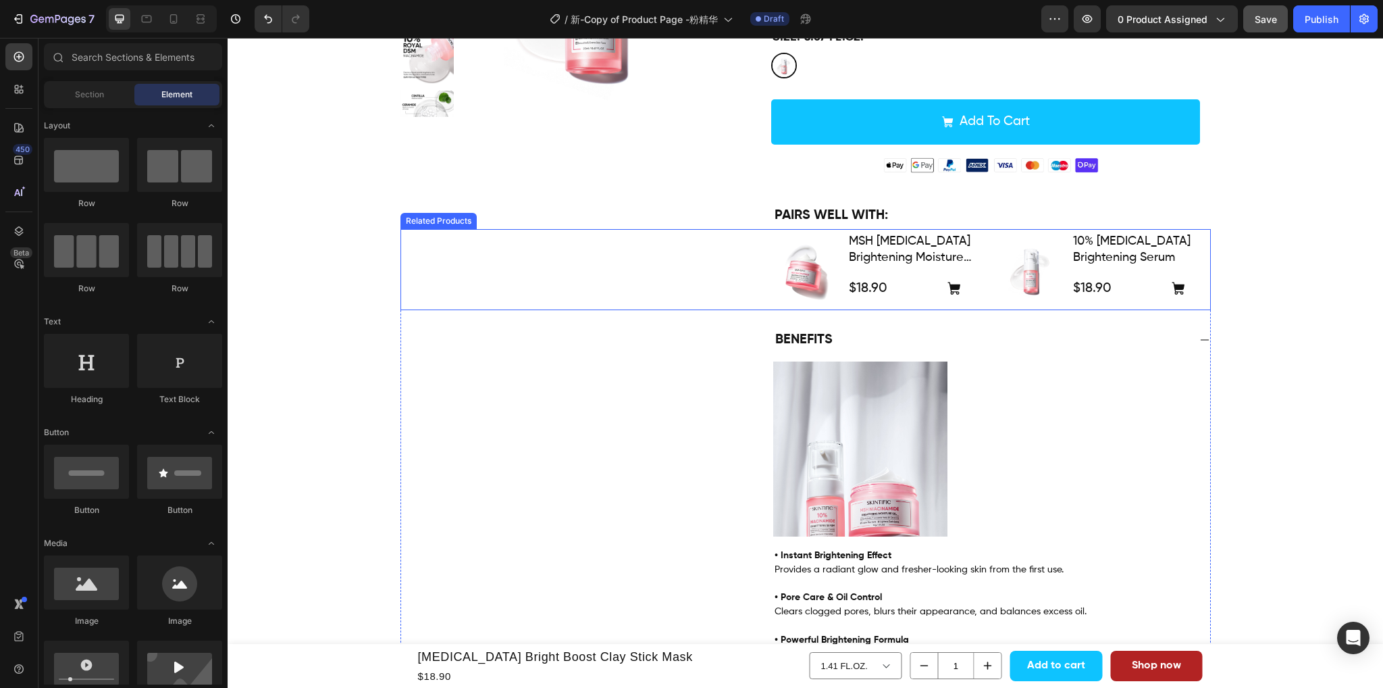
click at [613, 282] on div "Product Images MSH Niacinamide Brightening Moisture Gel Product Title $18.90 Pr…" at bounding box center [806, 269] width 811 height 81
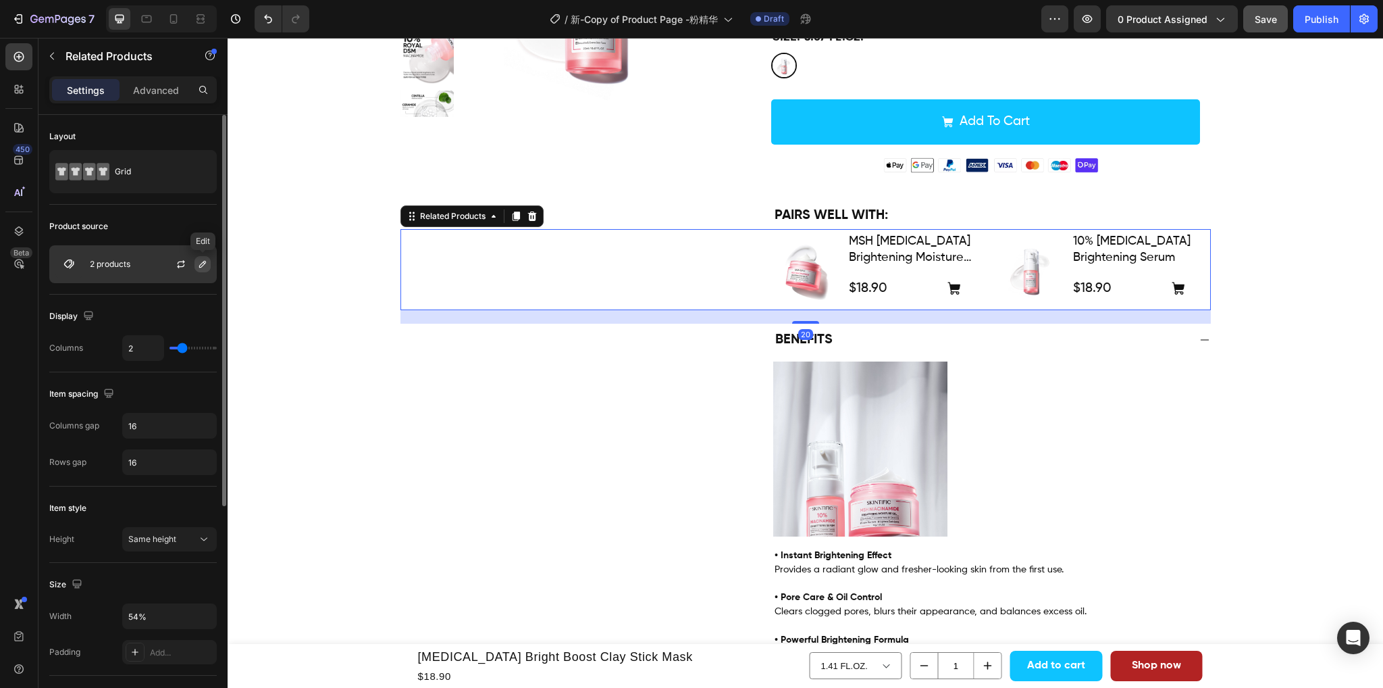
click at [195, 264] on button "button" at bounding box center [203, 264] width 16 height 16
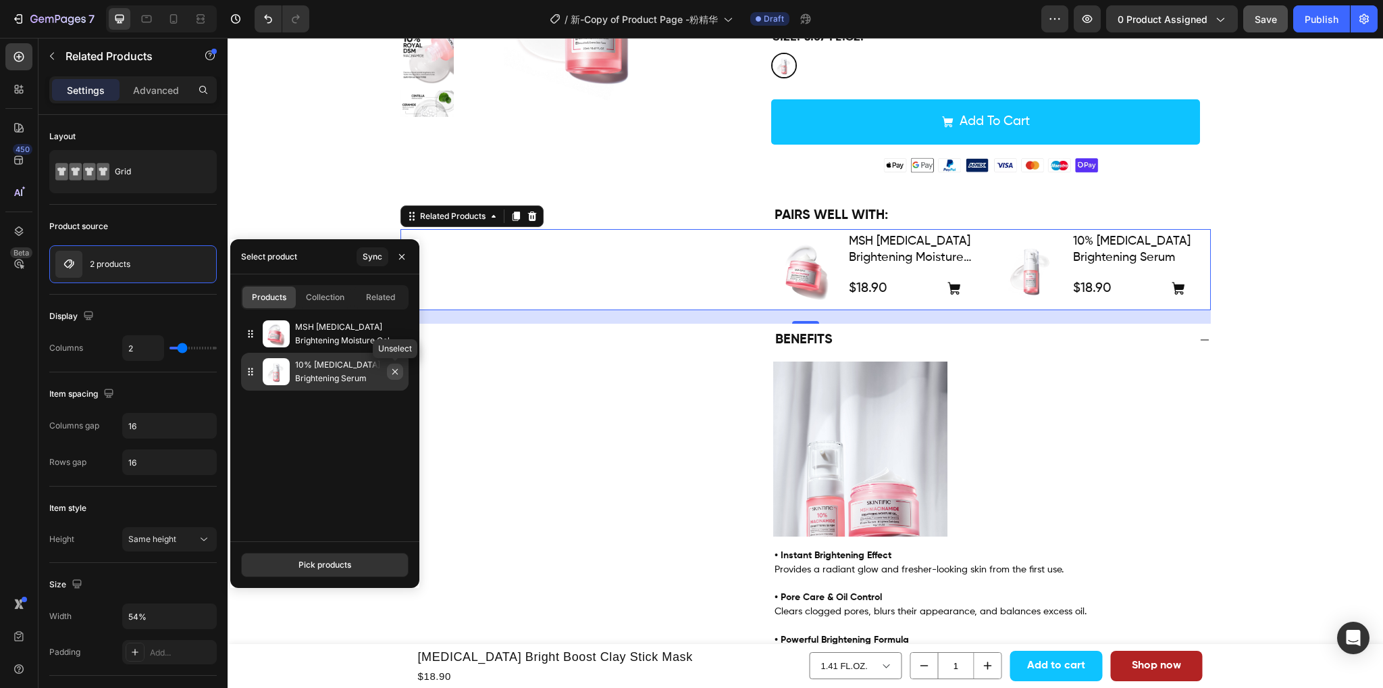
click at [397, 372] on icon "button" at bounding box center [395, 371] width 11 height 11
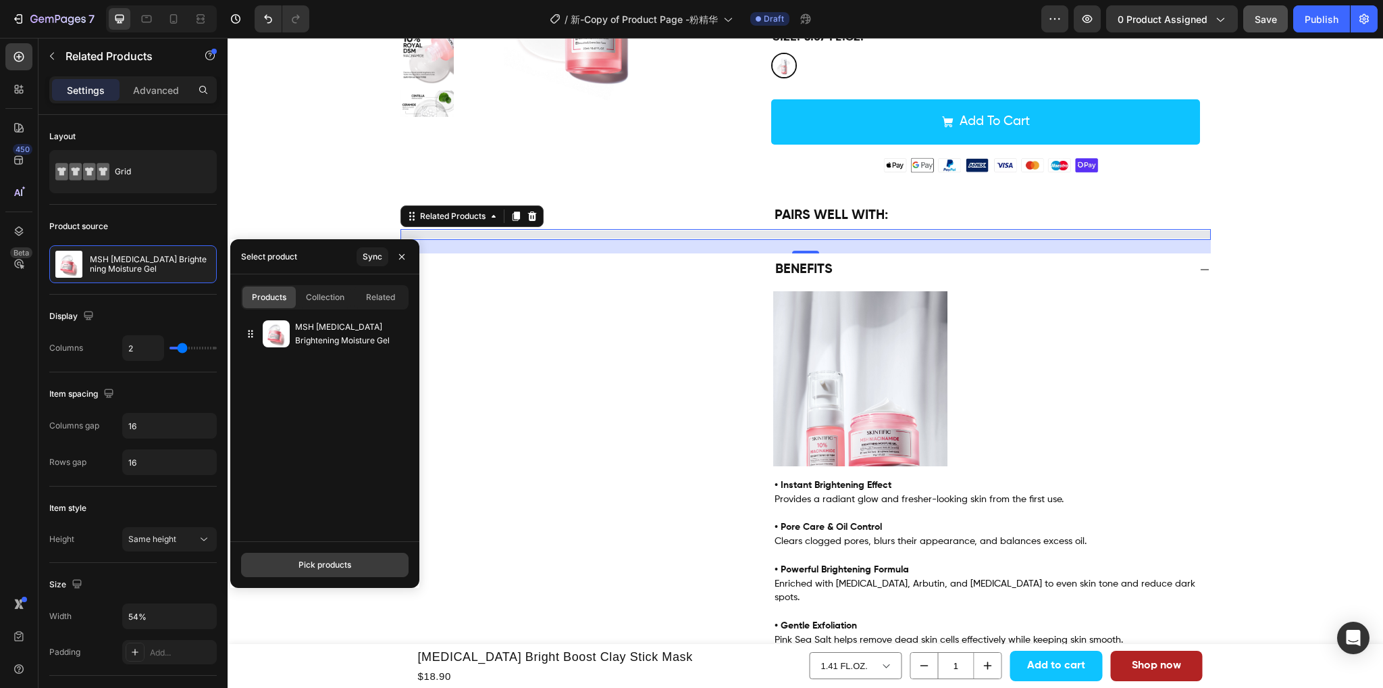
click at [316, 563] on div "Pick products" at bounding box center [325, 565] width 53 height 12
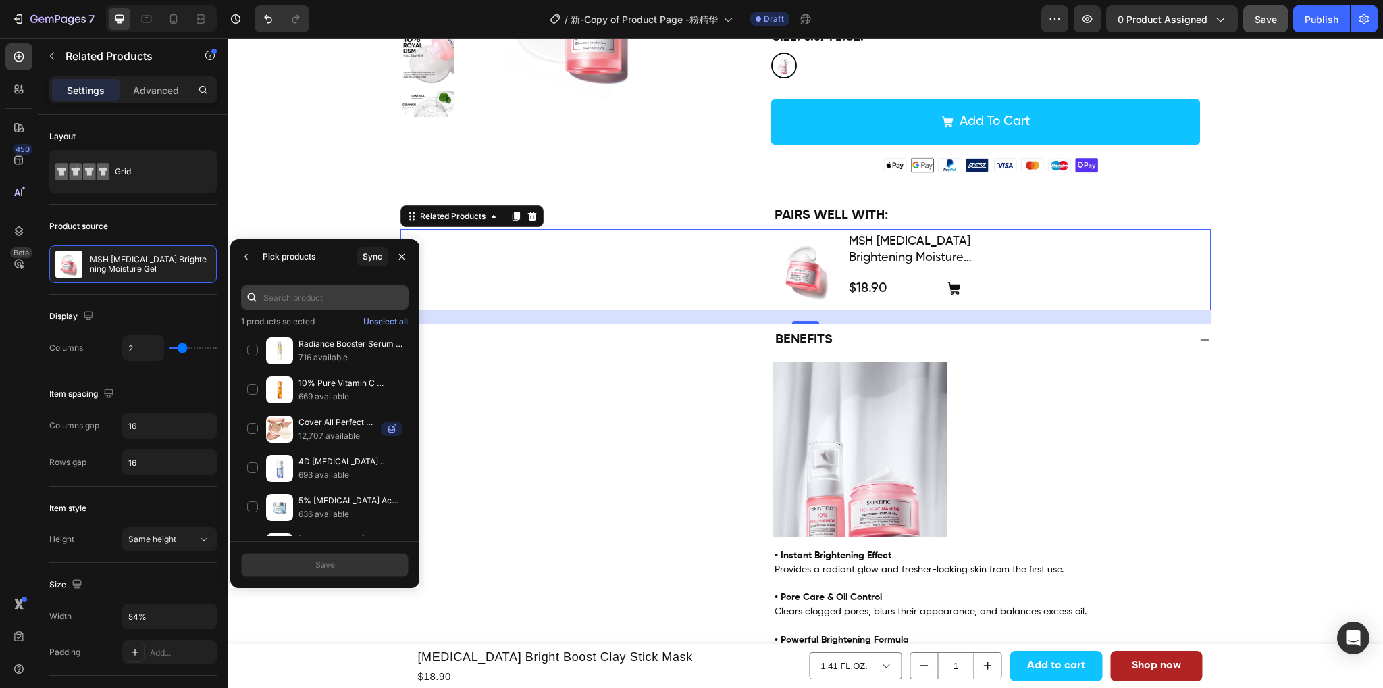
click at [309, 300] on input "text" at bounding box center [325, 297] width 168 height 24
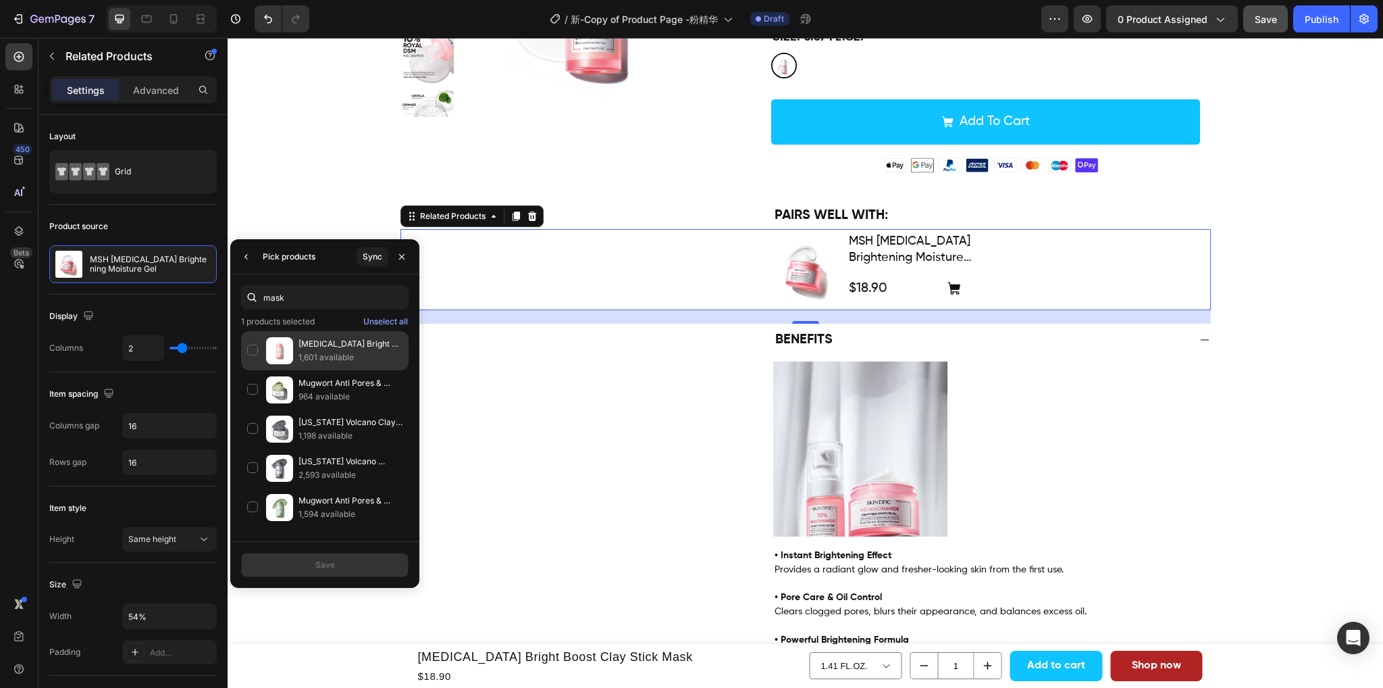
type input "mask"
click at [251, 370] on div "Niacinamide Bright Boost Clay Stick Mask 1,601 available" at bounding box center [325, 389] width 168 height 39
click at [324, 573] on button "Save" at bounding box center [325, 565] width 168 height 24
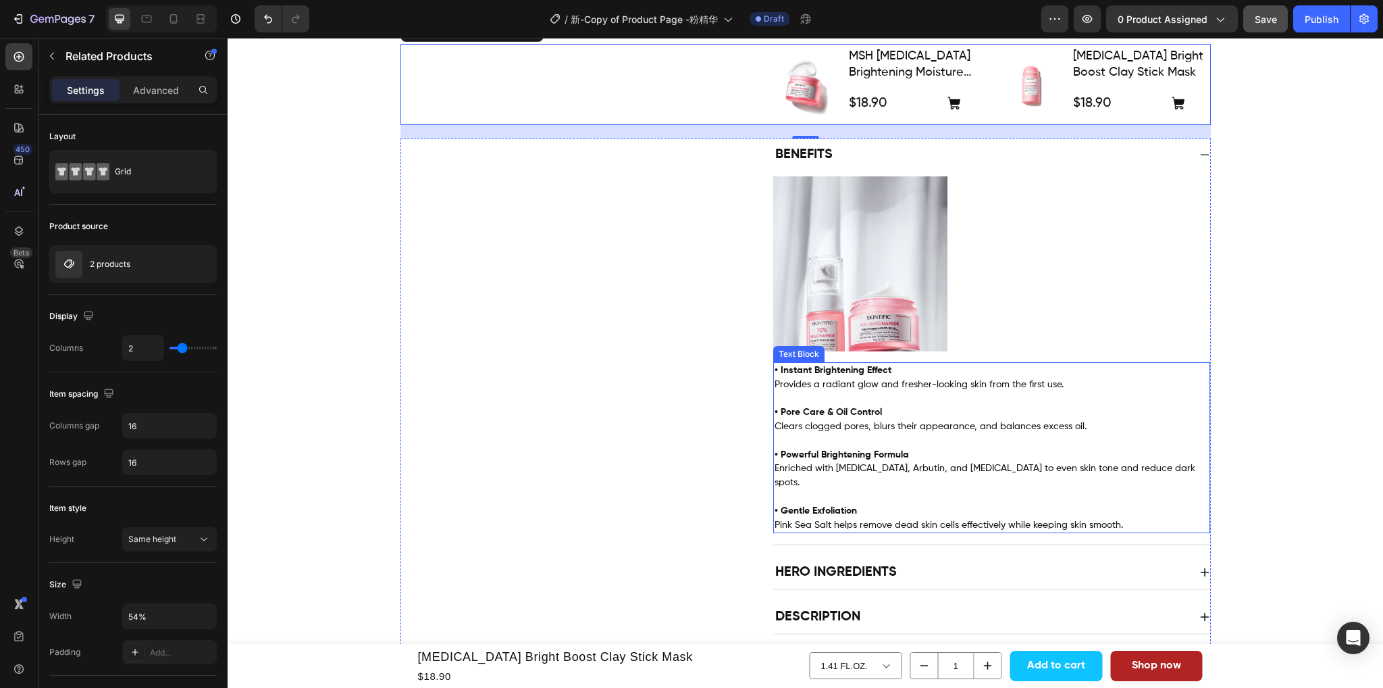
scroll to position [473, 0]
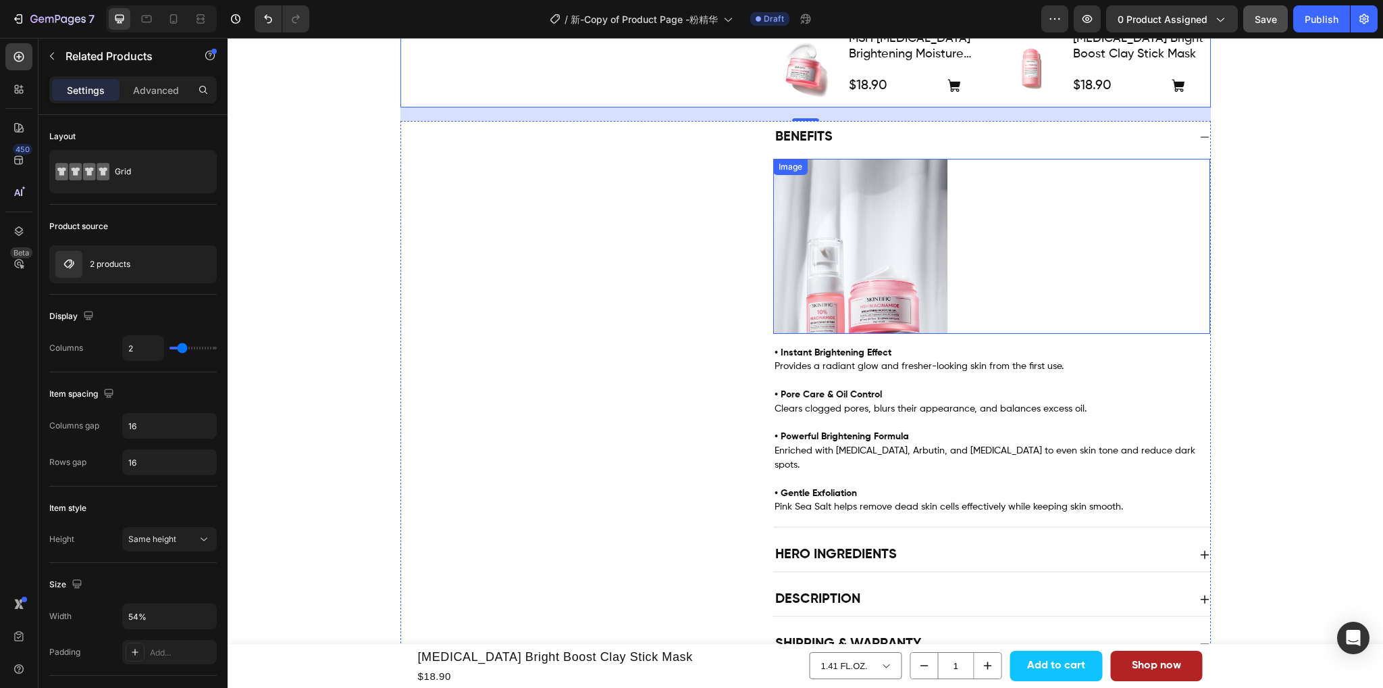
click at [1092, 198] on div at bounding box center [991, 246] width 437 height 175
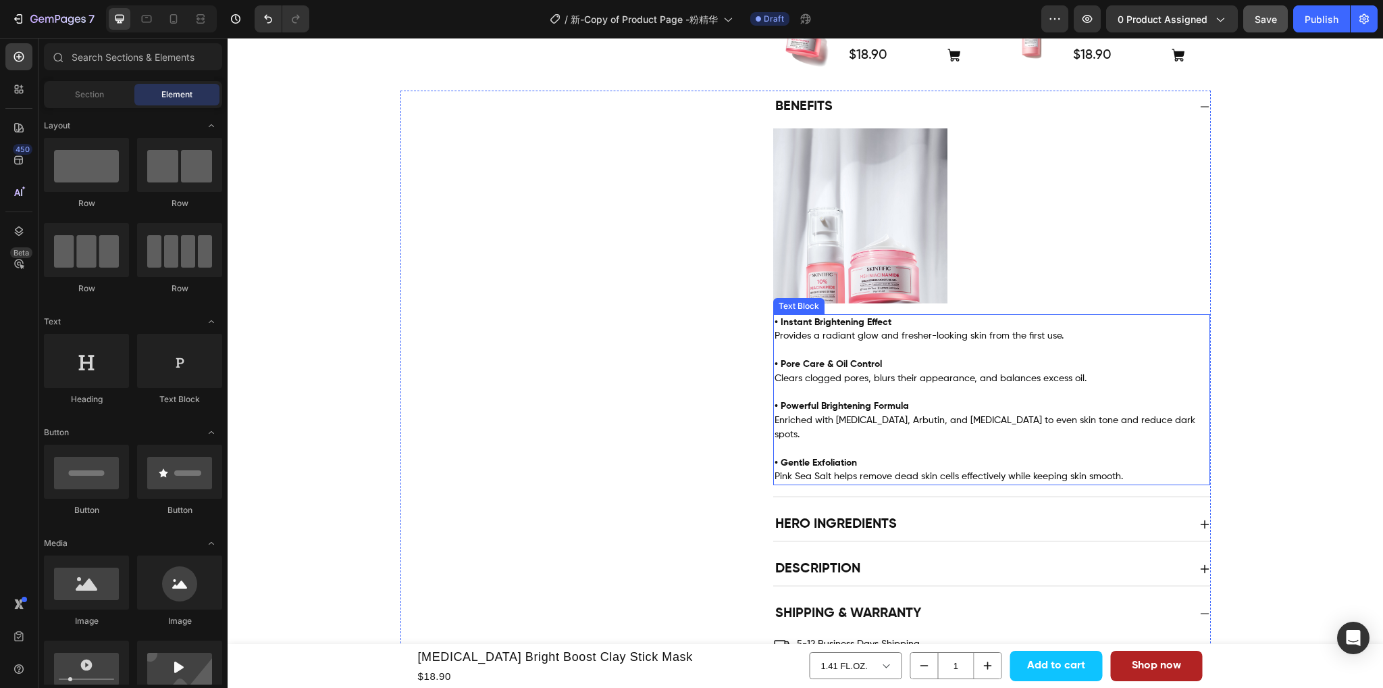
scroll to position [608, 0]
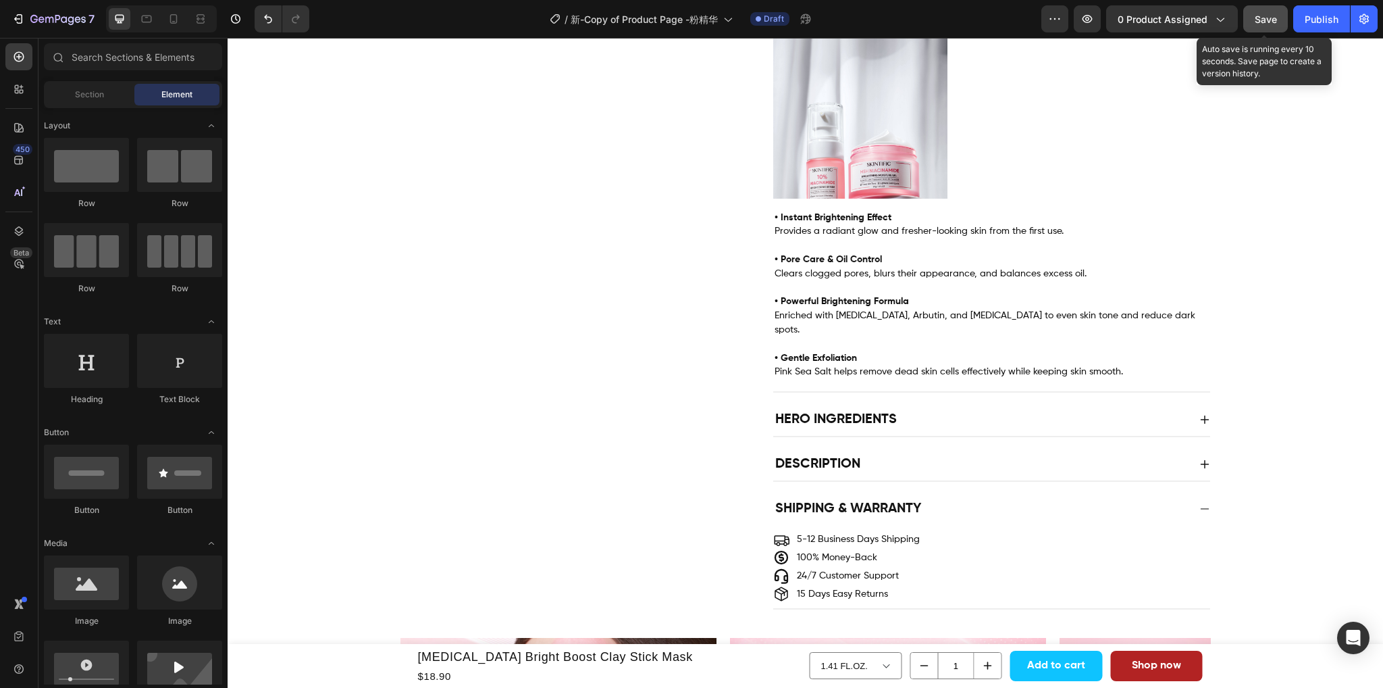
click at [1259, 25] on div "Save" at bounding box center [1266, 19] width 22 height 14
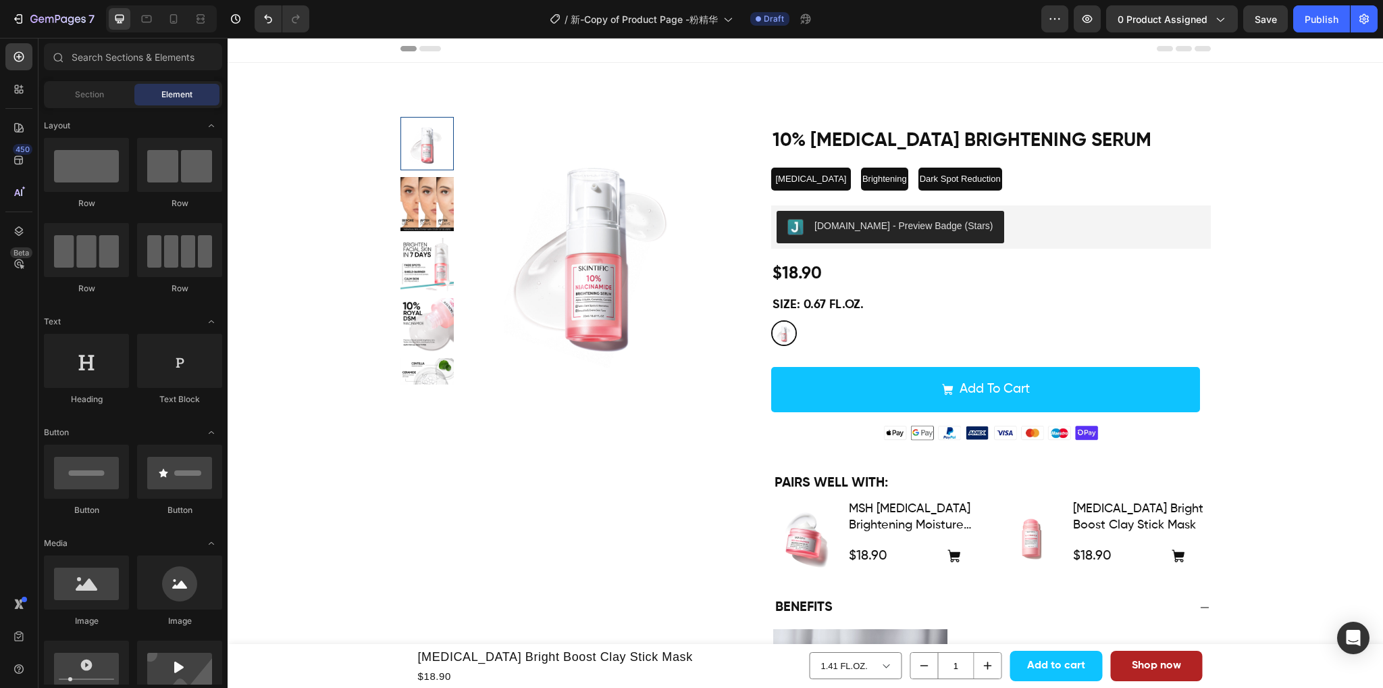
scroll to position [0, 0]
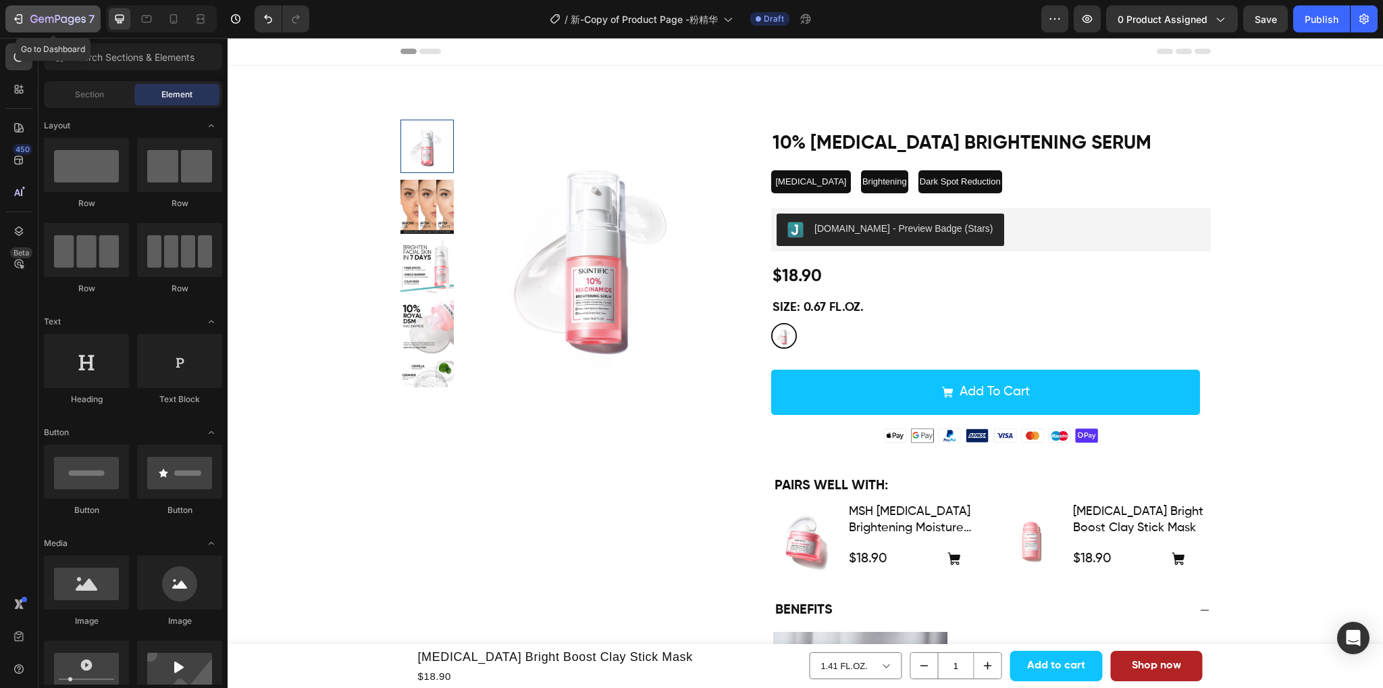
click at [45, 14] on div "7" at bounding box center [62, 19] width 64 height 16
